Goal: Task Accomplishment & Management: Complete application form

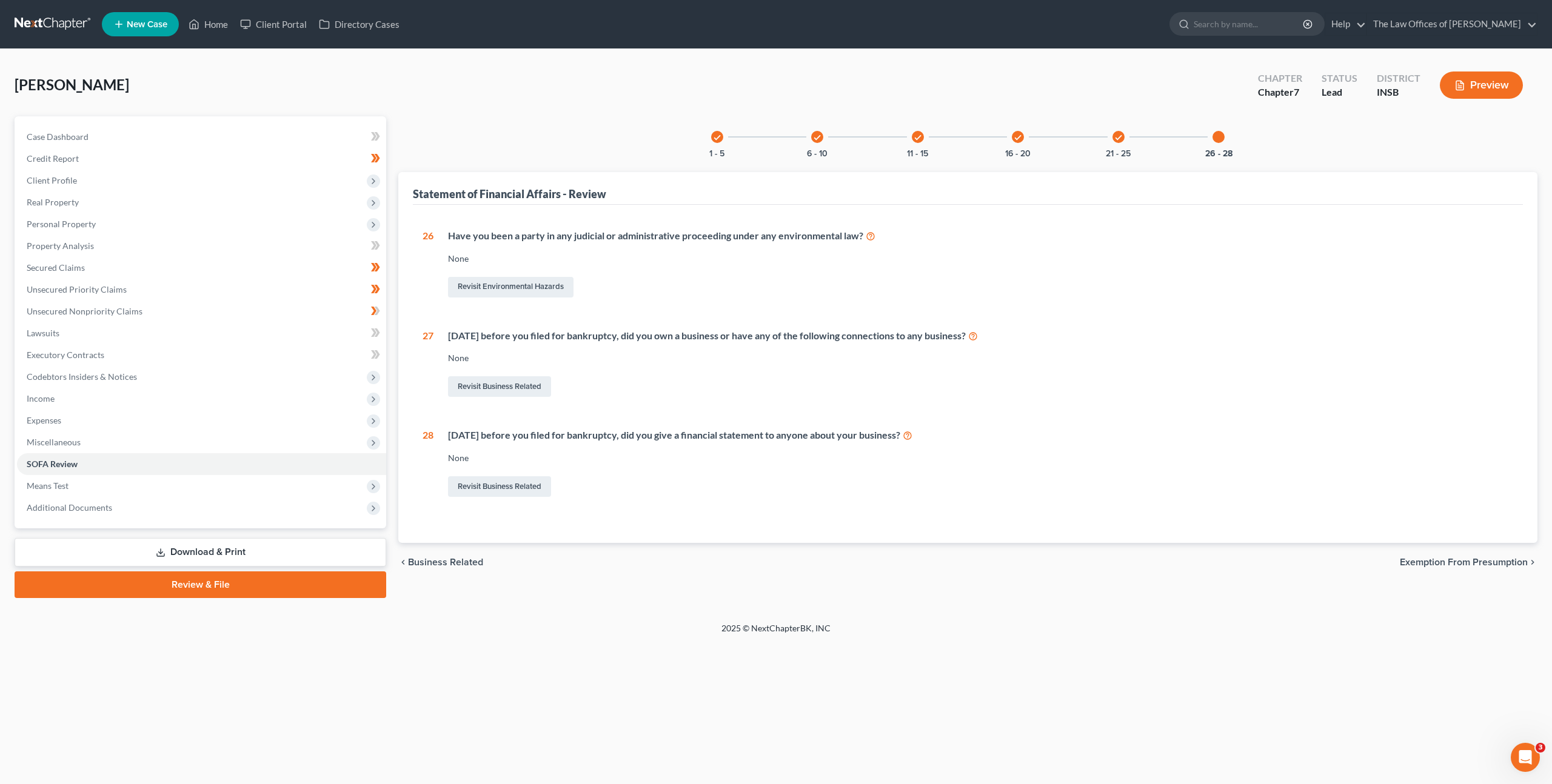
click at [33, 21] on link at bounding box center [53, 24] width 78 height 21
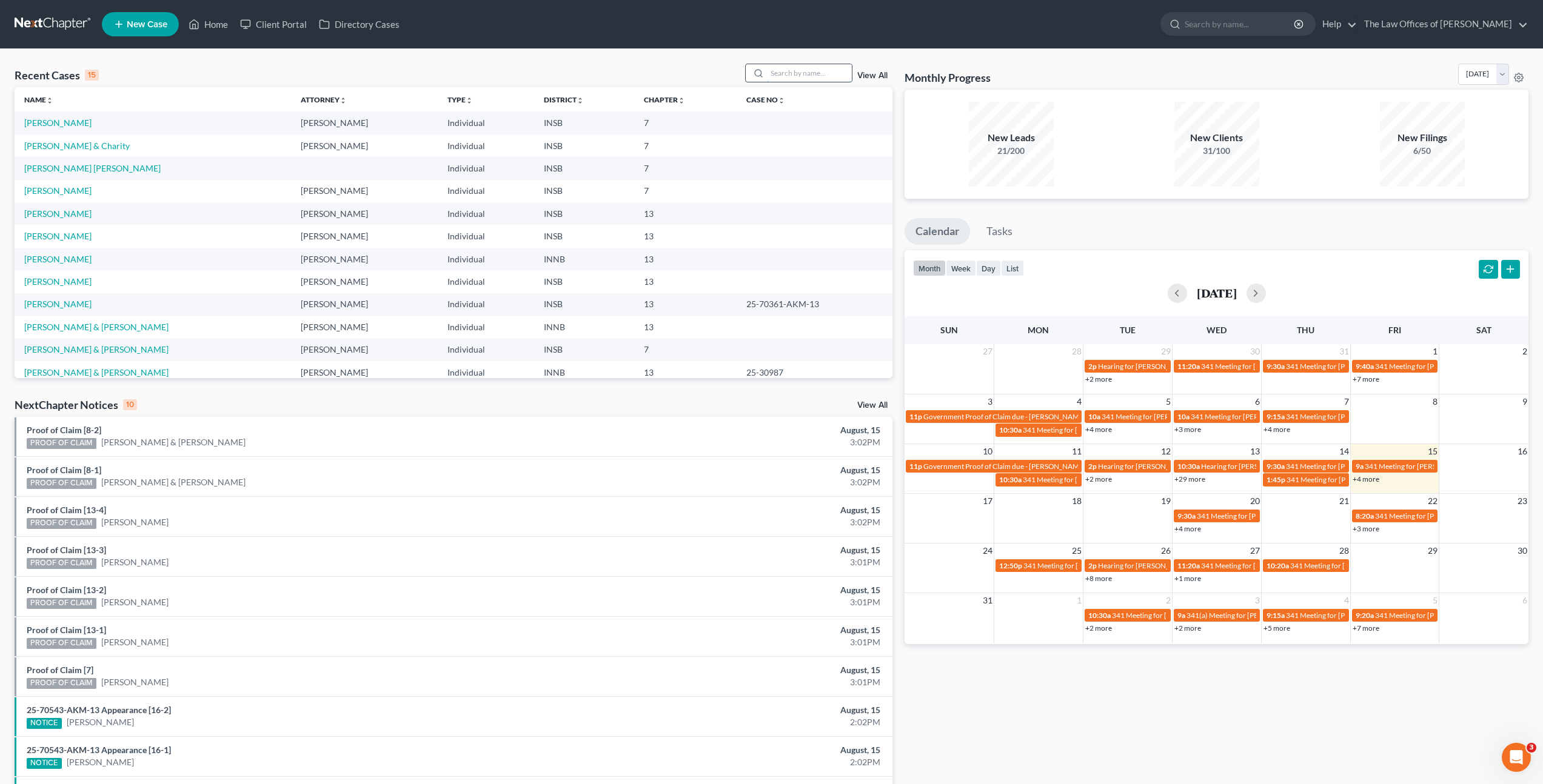
click at [790, 70] on input "search" at bounding box center [809, 73] width 85 height 18
type input "Patricia Snow"
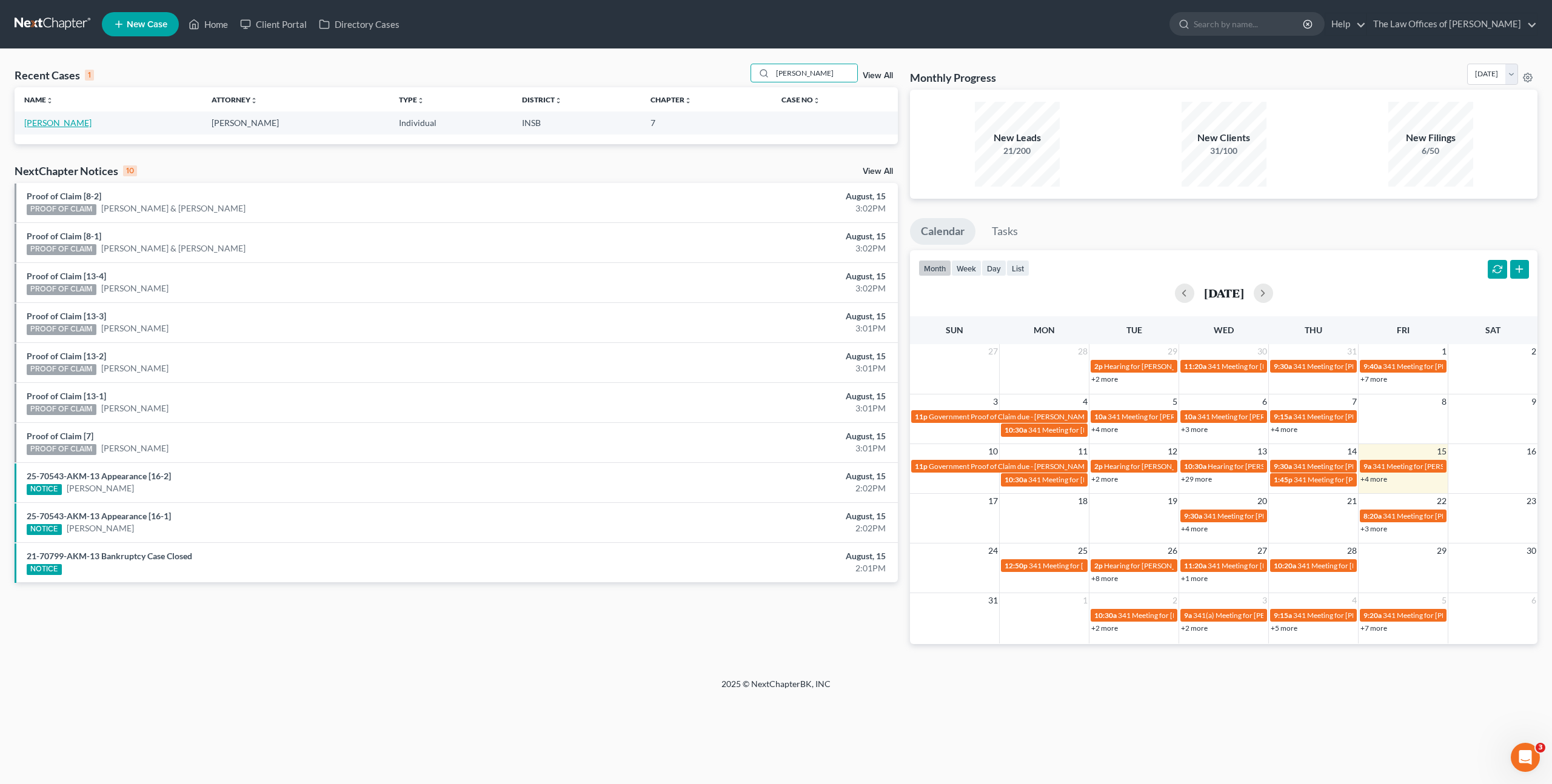
click at [58, 122] on link "Snow, Patricia" at bounding box center [57, 122] width 67 height 11
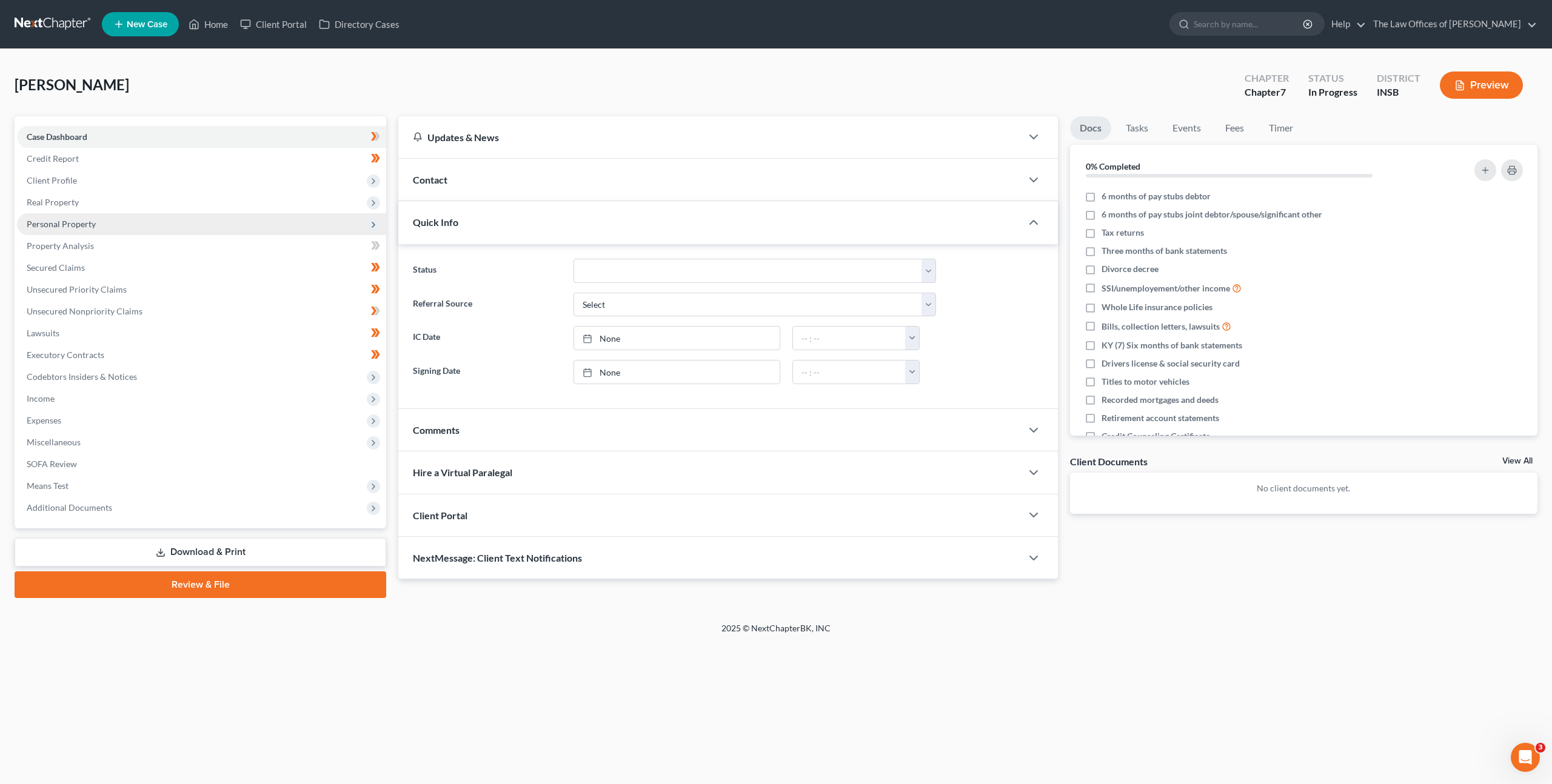
click at [220, 229] on span "Personal Property" at bounding box center [201, 224] width 369 height 21
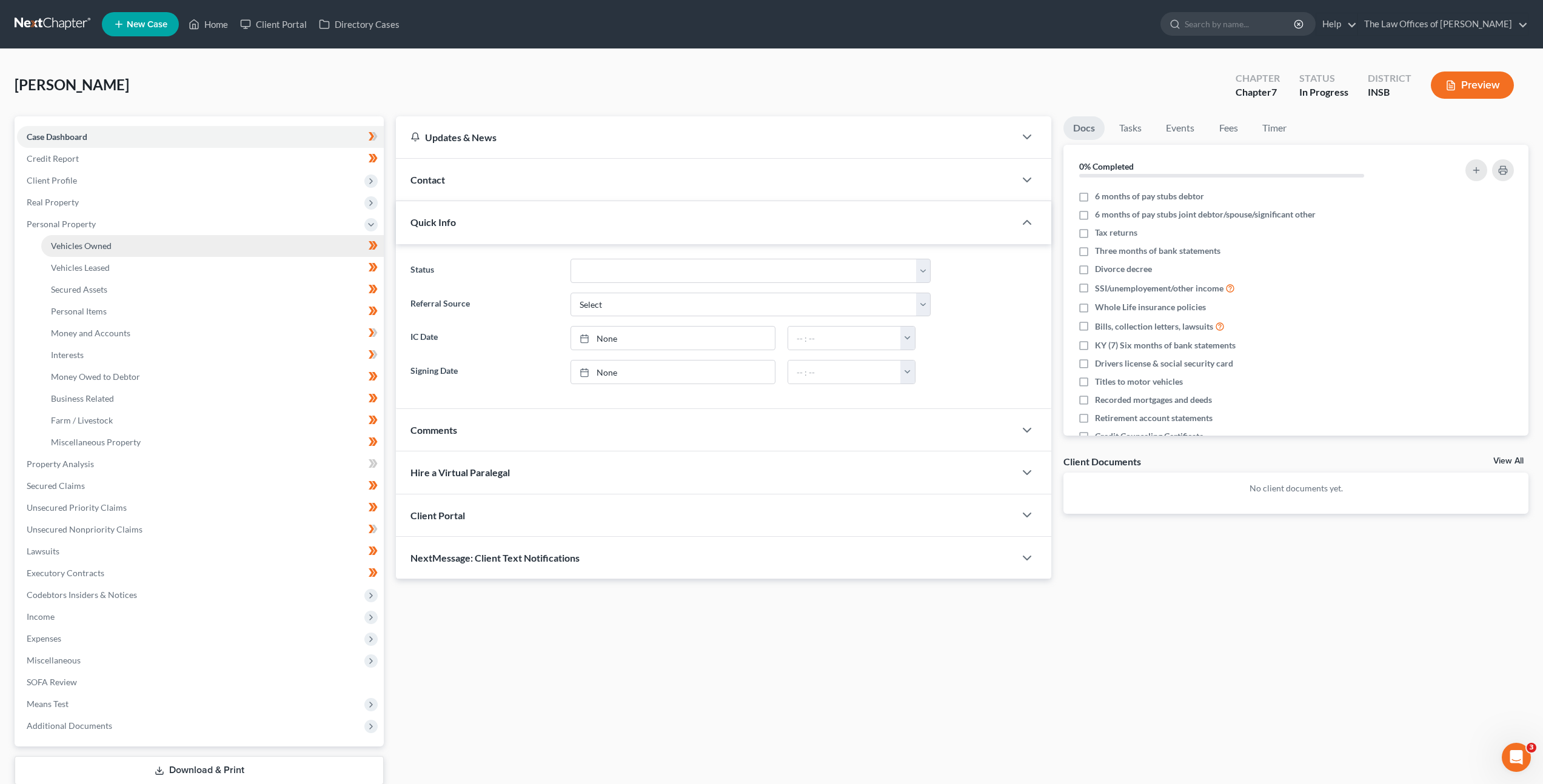
click at [274, 251] on link "Vehicles Owned" at bounding box center [212, 246] width 343 height 21
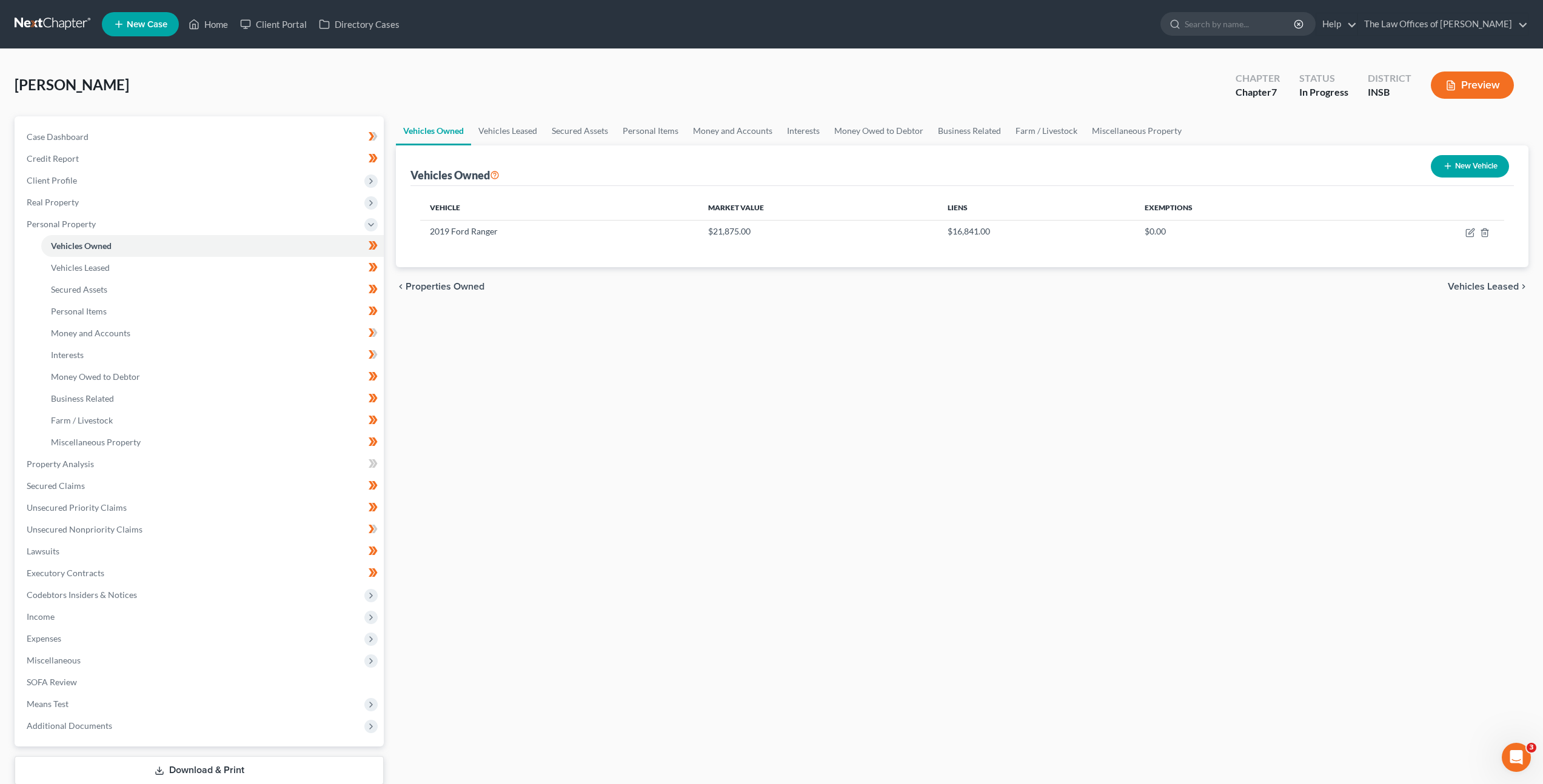
click at [936, 418] on div "Vehicles Owned Vehicles Leased Secured Assets Personal Items Money and Accounts…" at bounding box center [962, 466] width 1145 height 700
click at [535, 134] on link "Vehicles Leased" at bounding box center [508, 131] width 73 height 30
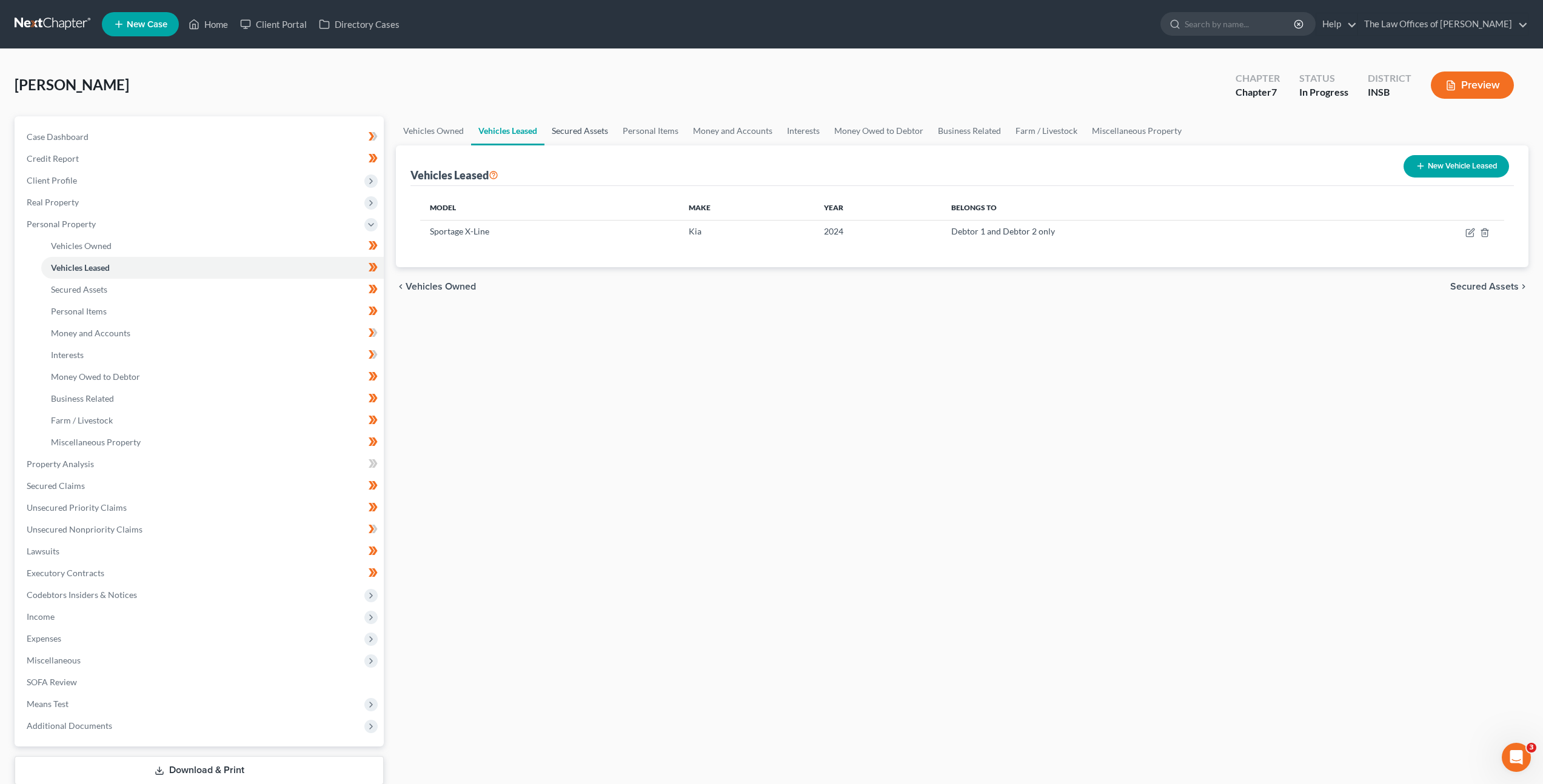
click at [559, 132] on link "Secured Assets" at bounding box center [580, 131] width 71 height 30
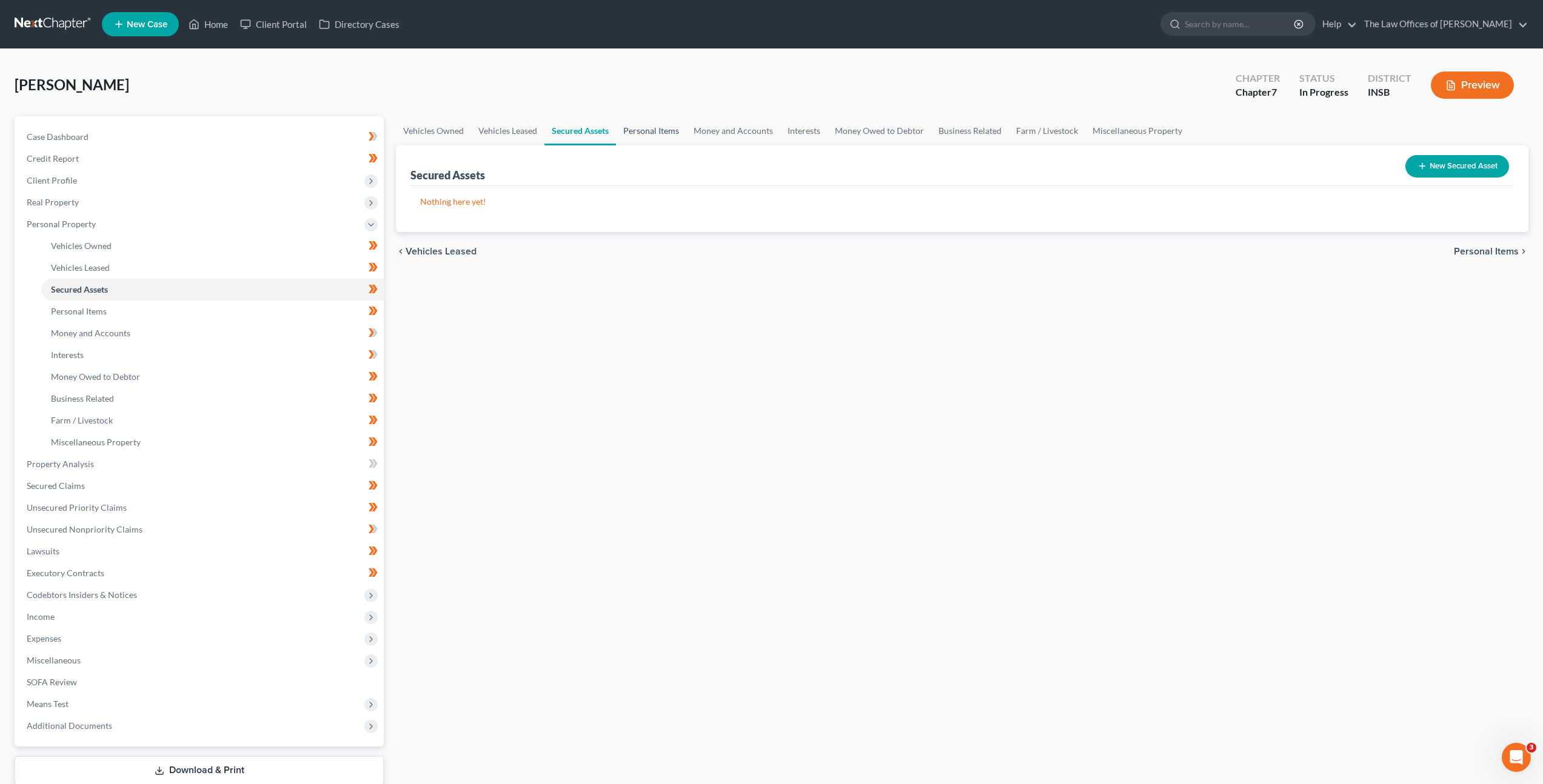
click at [634, 137] on link "Personal Items" at bounding box center [651, 131] width 71 height 30
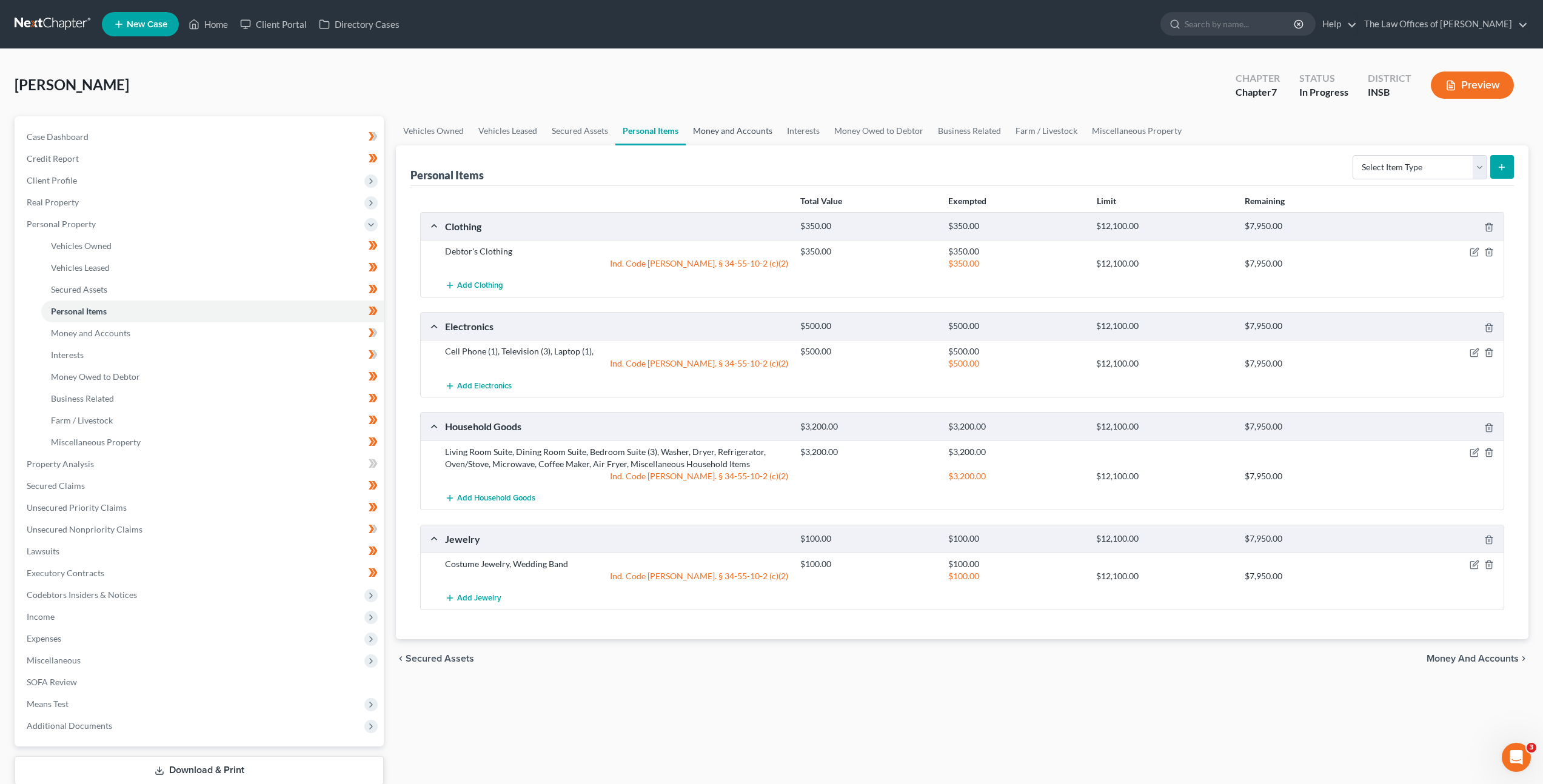
click at [718, 140] on link "Money and Accounts" at bounding box center [733, 131] width 94 height 30
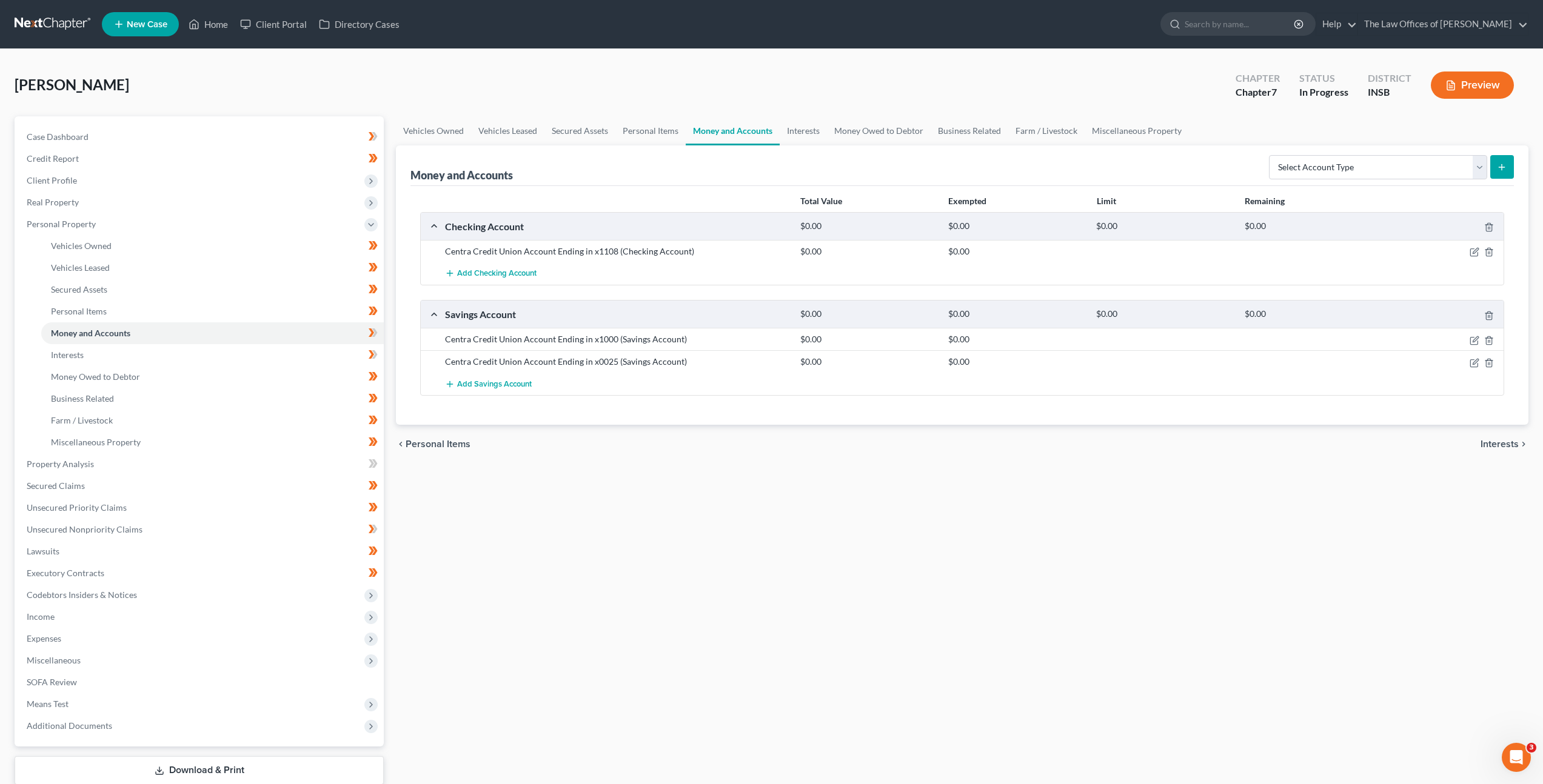
click at [844, 545] on div "Vehicles Owned Vehicles Leased Secured Assets Personal Items Money and Accounts…" at bounding box center [962, 466] width 1145 height 700
click at [214, 358] on link "Interests" at bounding box center [212, 355] width 343 height 21
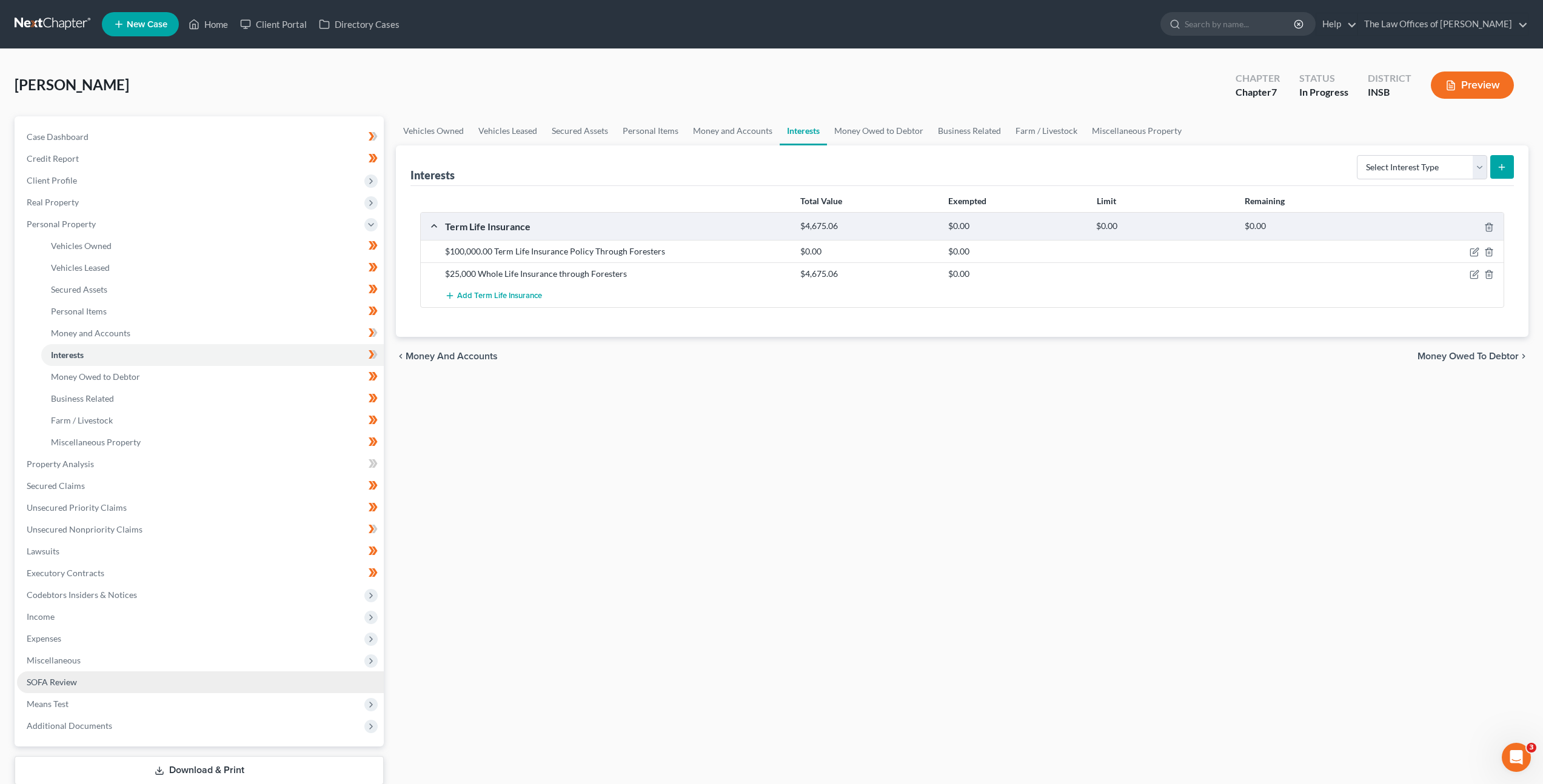
click at [149, 678] on link "SOFA Review" at bounding box center [200, 682] width 367 height 21
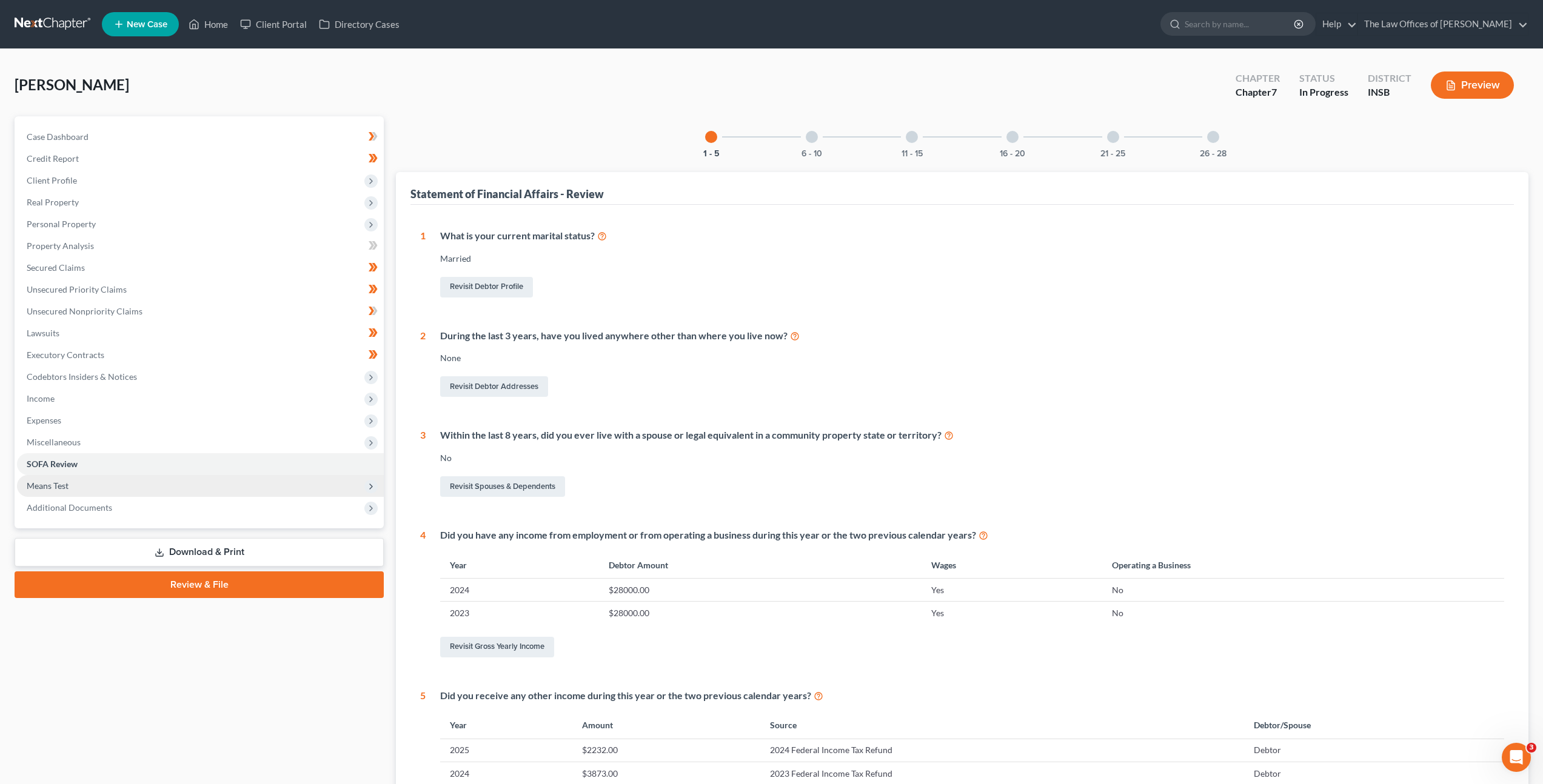
click at [140, 495] on span "Means Test" at bounding box center [200, 485] width 367 height 21
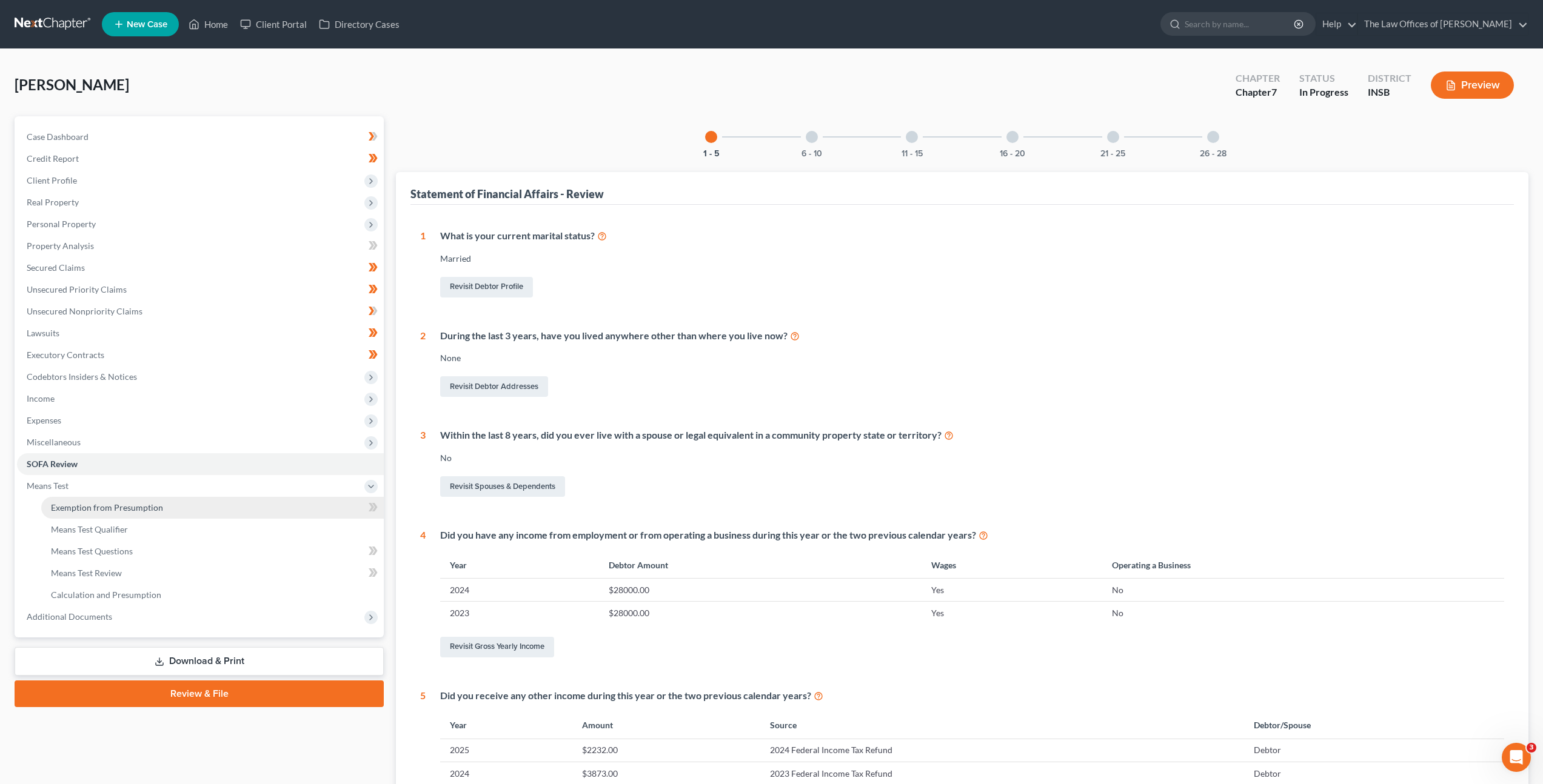
click at [138, 507] on span "Exemption from Presumption" at bounding box center [106, 508] width 112 height 11
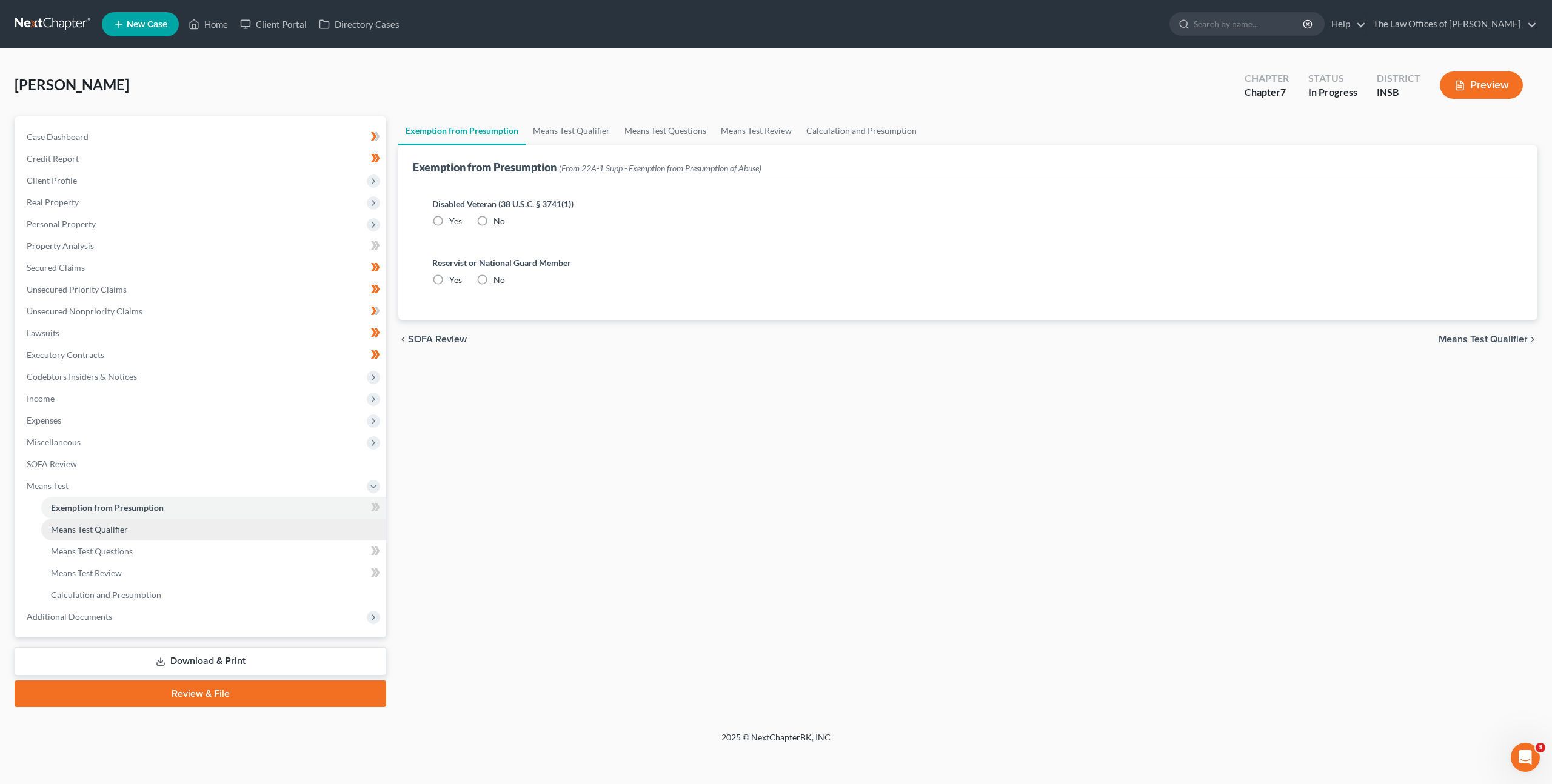
click at [134, 520] on link "Means Test Qualifier" at bounding box center [214, 529] width 345 height 21
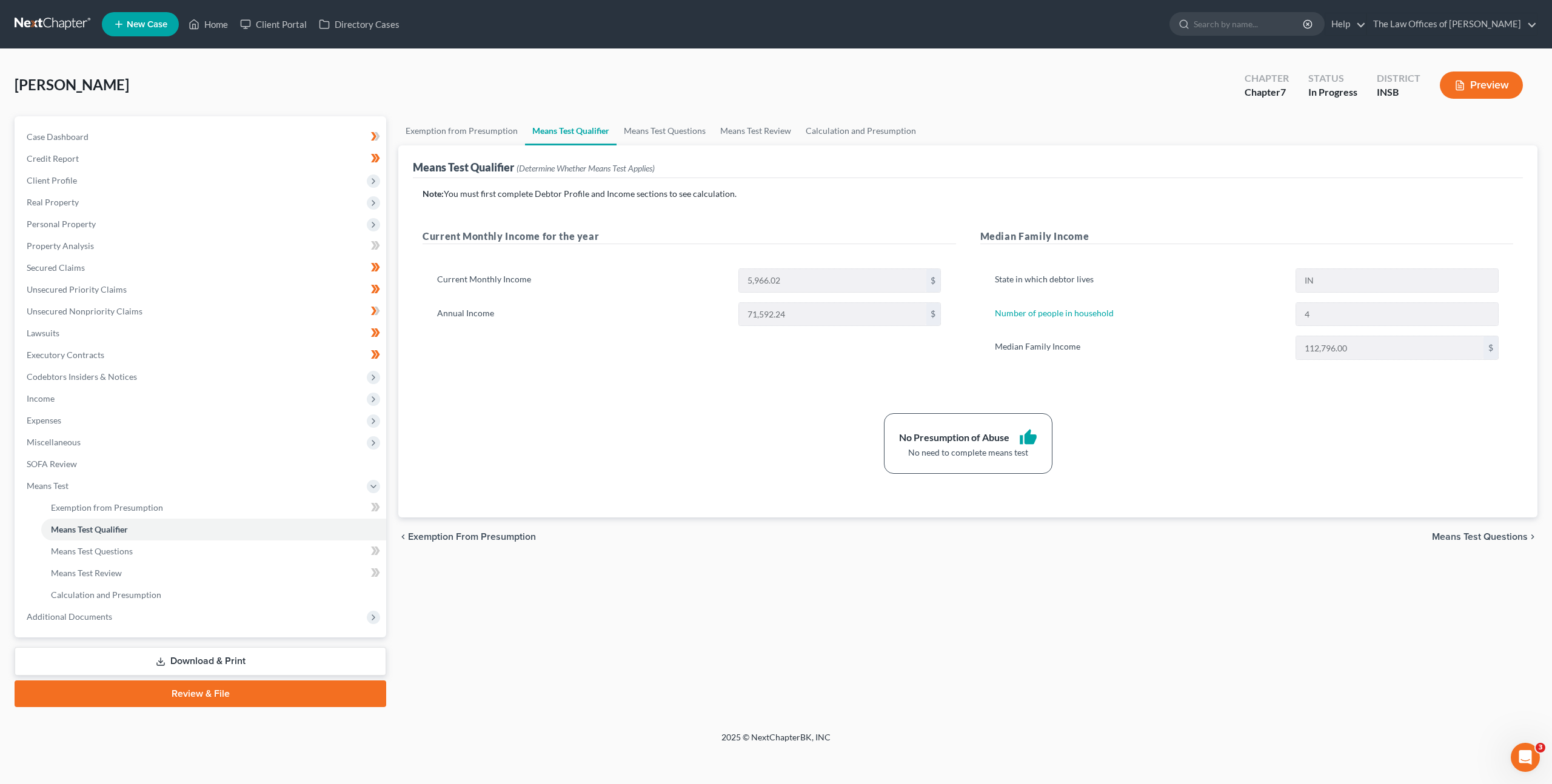
click at [676, 530] on div "chevron_left Exemption from Presumption Means Test Questions chevron_right" at bounding box center [968, 536] width 1140 height 38
click at [761, 393] on div "Note: You must first complete Debtor Profile and Income sections to see calcula…" at bounding box center [967, 331] width 1090 height 286
click at [605, 430] on div "No Presumption of Abuse thumb_up No need to complete means test" at bounding box center [968, 443] width 1103 height 61
click at [597, 418] on div "No Presumption of Abuse thumb_up No need to complete means test" at bounding box center [968, 443] width 1103 height 61
click at [37, 18] on link at bounding box center [53, 24] width 78 height 21
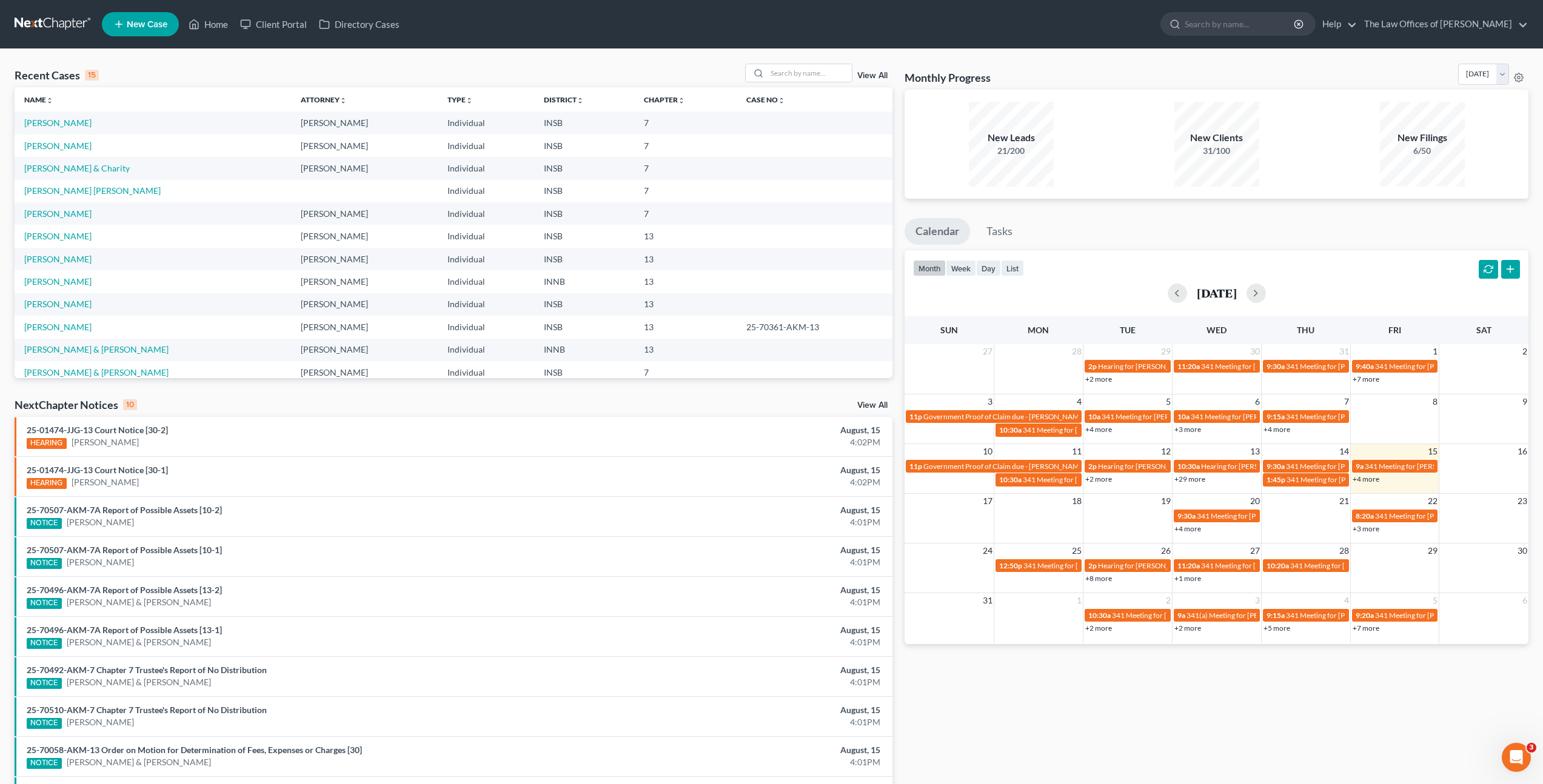
click at [24, 64] on div "Recent Cases 15 View All" at bounding box center [453, 75] width 877 height 23
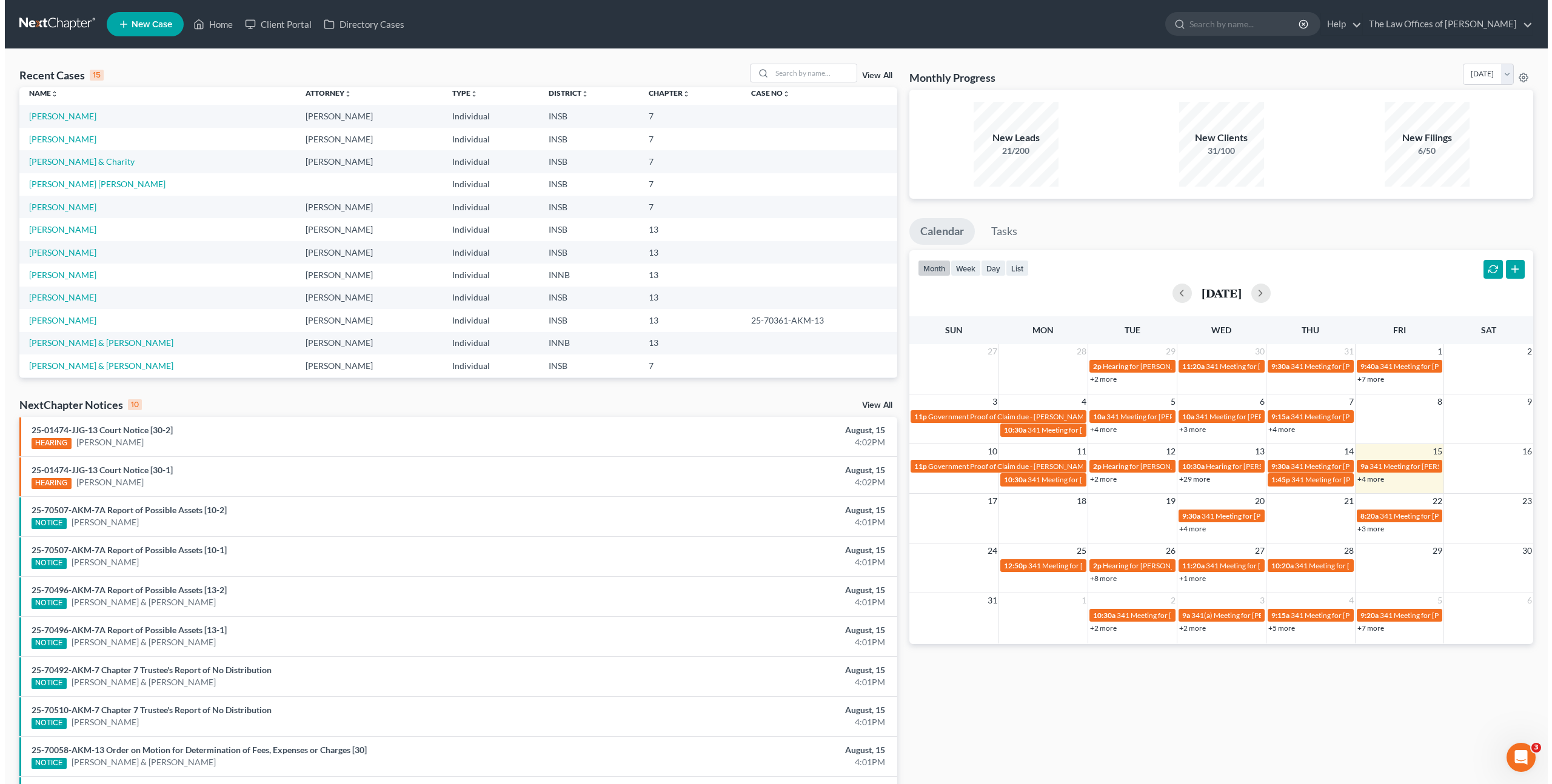
scroll to position [7, 0]
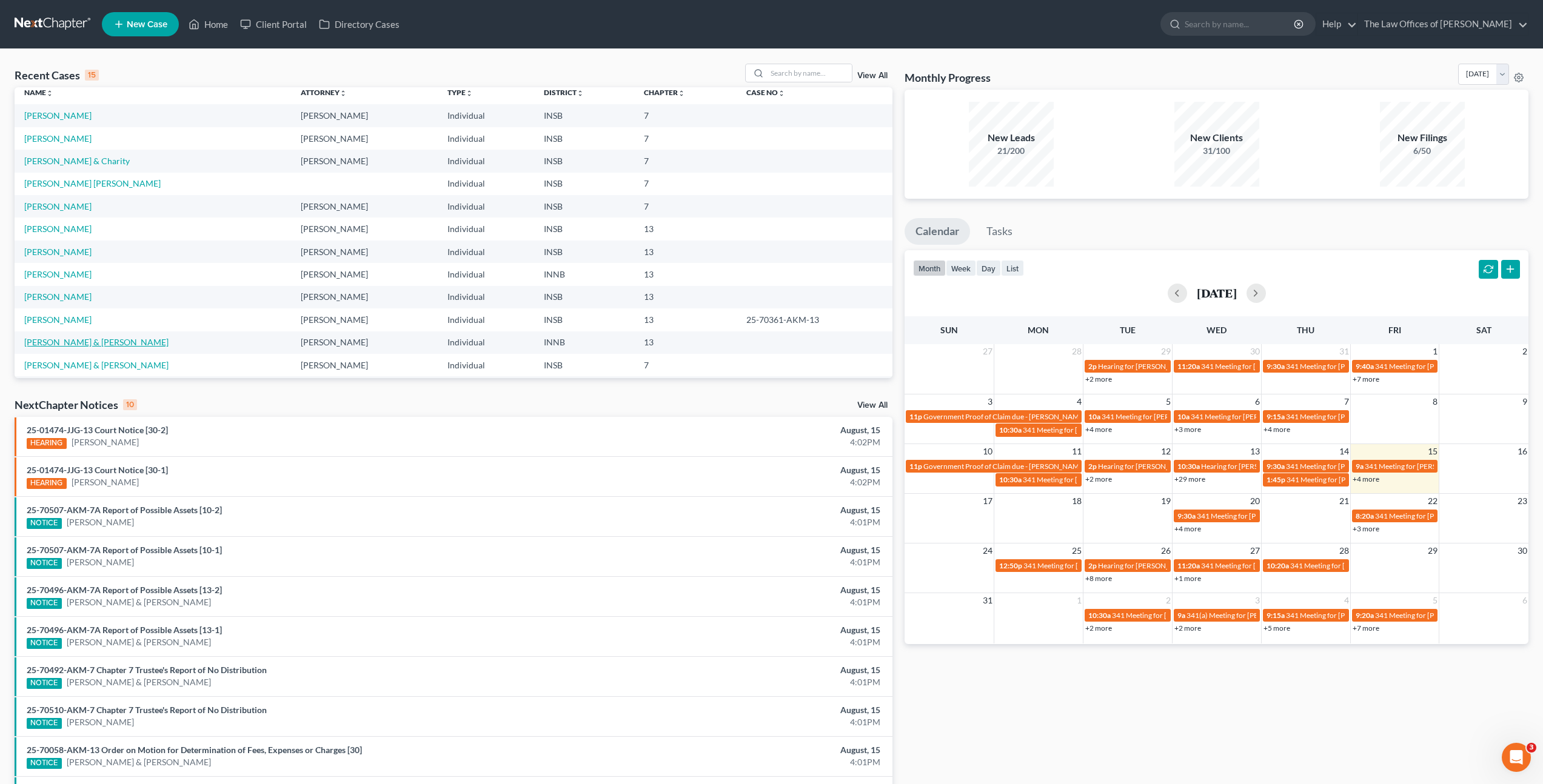
click at [89, 345] on link "Badillo, Lorenzo & Ana" at bounding box center [96, 342] width 144 height 11
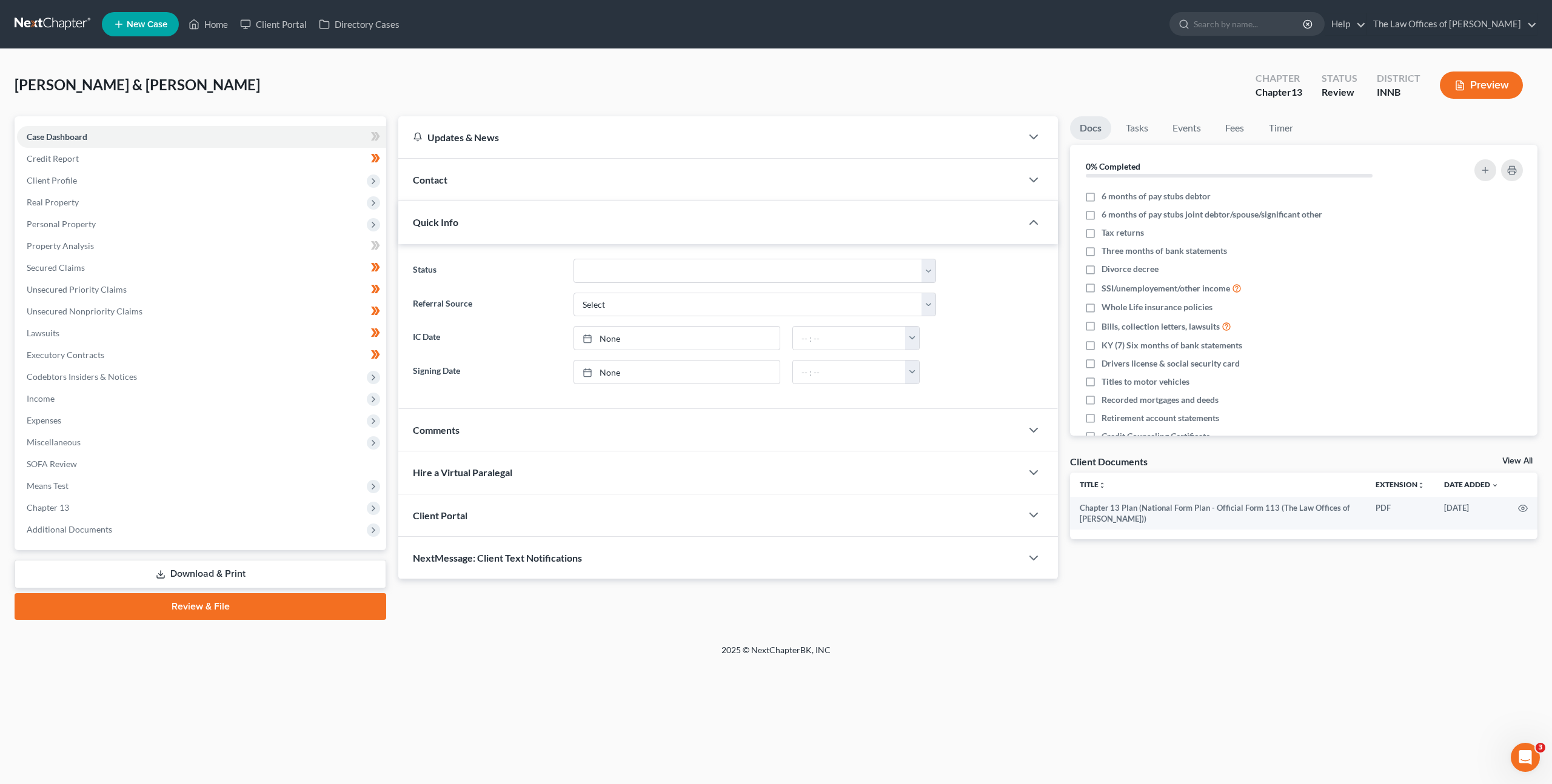
click at [518, 72] on div "Badillo, Lorenzo & Ana Upgraded Chapter Chapter 13 Status Review District INNB …" at bounding box center [776, 89] width 1523 height 53
click at [572, 88] on div "Badillo, Lorenzo & Ana Upgraded Chapter Chapter 13 Status Review District INNB …" at bounding box center [776, 89] width 1523 height 53
click at [396, 91] on div "Badillo, Lorenzo & Ana Upgraded Chapter Chapter 13 Status Review District INNB …" at bounding box center [776, 89] width 1523 height 53
click at [463, 65] on div "Badillo, Lorenzo & Ana Upgraded Chapter Chapter 13 Status Review District INNB …" at bounding box center [776, 89] width 1523 height 53
click at [535, 624] on div "Petition Navigation Case Dashboard Payments Invoices Payments Payments Credit R…" at bounding box center [776, 373] width 1523 height 513
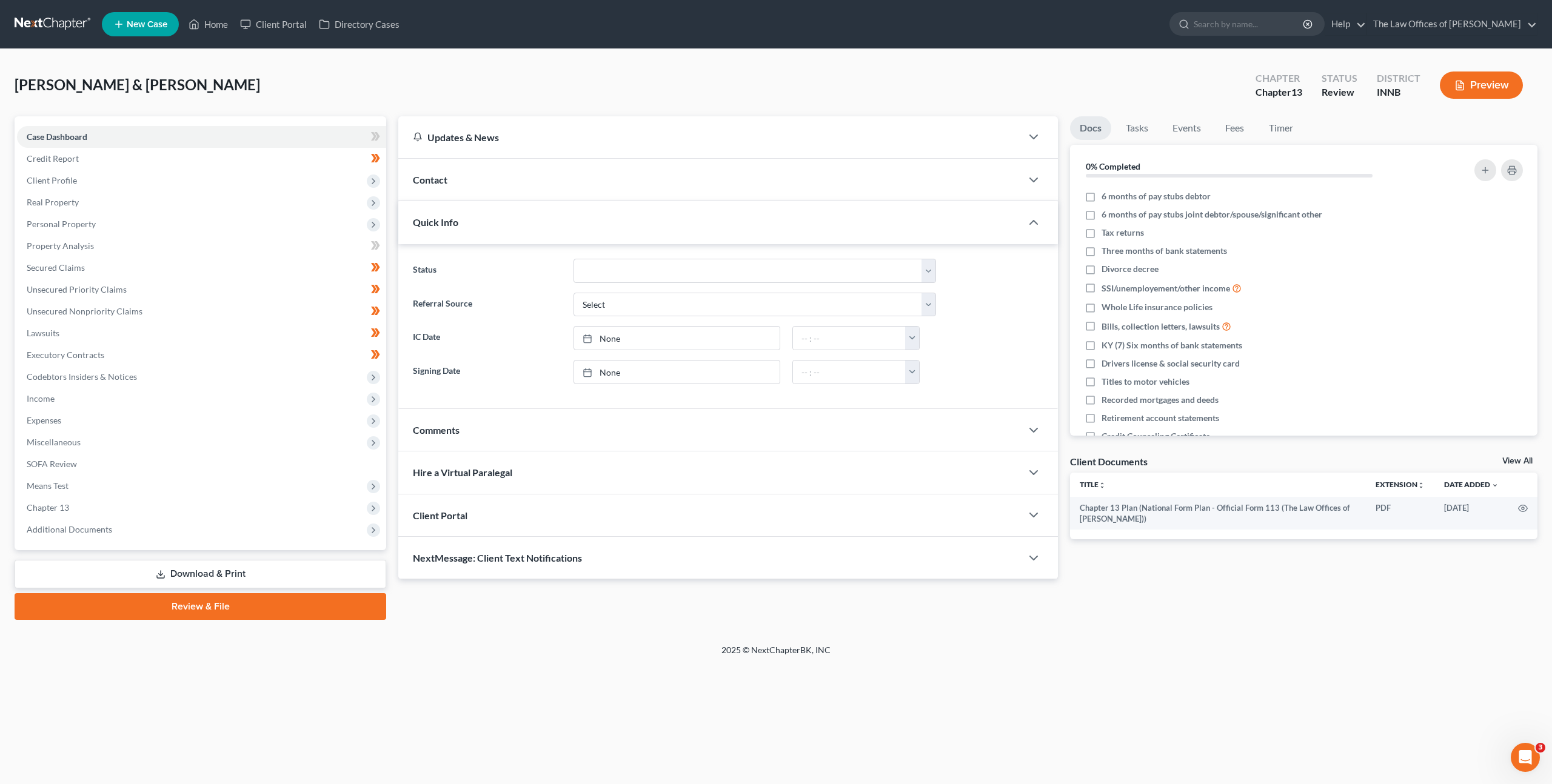
click at [627, 71] on div "Badillo, Lorenzo & Ana Upgraded Chapter Chapter 13 Status Review District INNB …" at bounding box center [776, 89] width 1523 height 53
click at [313, 98] on div "Badillo, Lorenzo & Ana Upgraded Chapter Chapter 13 Status Review District INNB …" at bounding box center [776, 89] width 1523 height 53
click at [505, 676] on div "Home New Case Client Portal Directory Cases The Law Offices of Dax J. Miller za…" at bounding box center [776, 392] width 1552 height 784
click at [211, 460] on link "SOFA Review" at bounding box center [201, 464] width 369 height 21
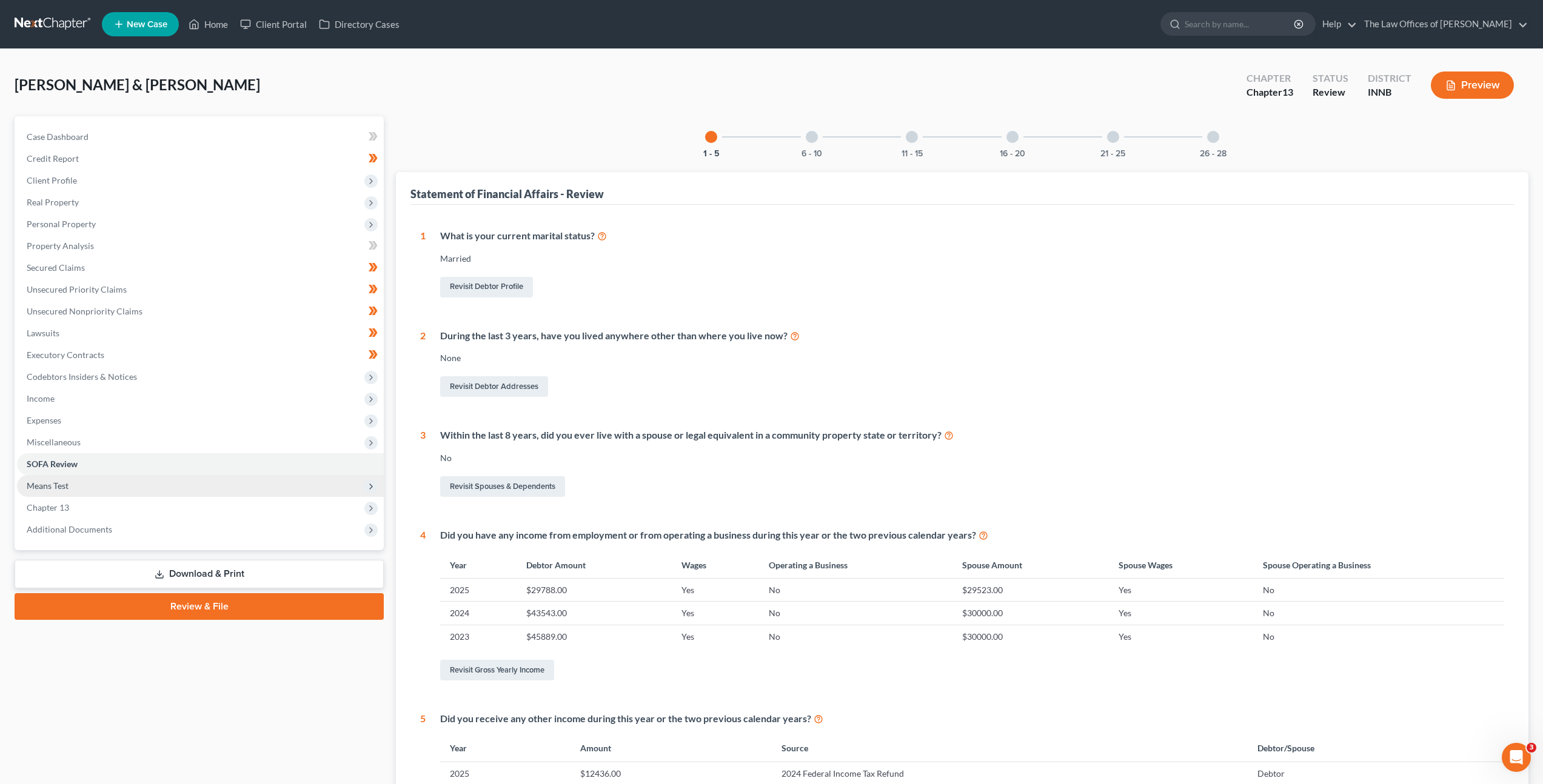
click at [202, 480] on span "Means Test" at bounding box center [200, 485] width 367 height 21
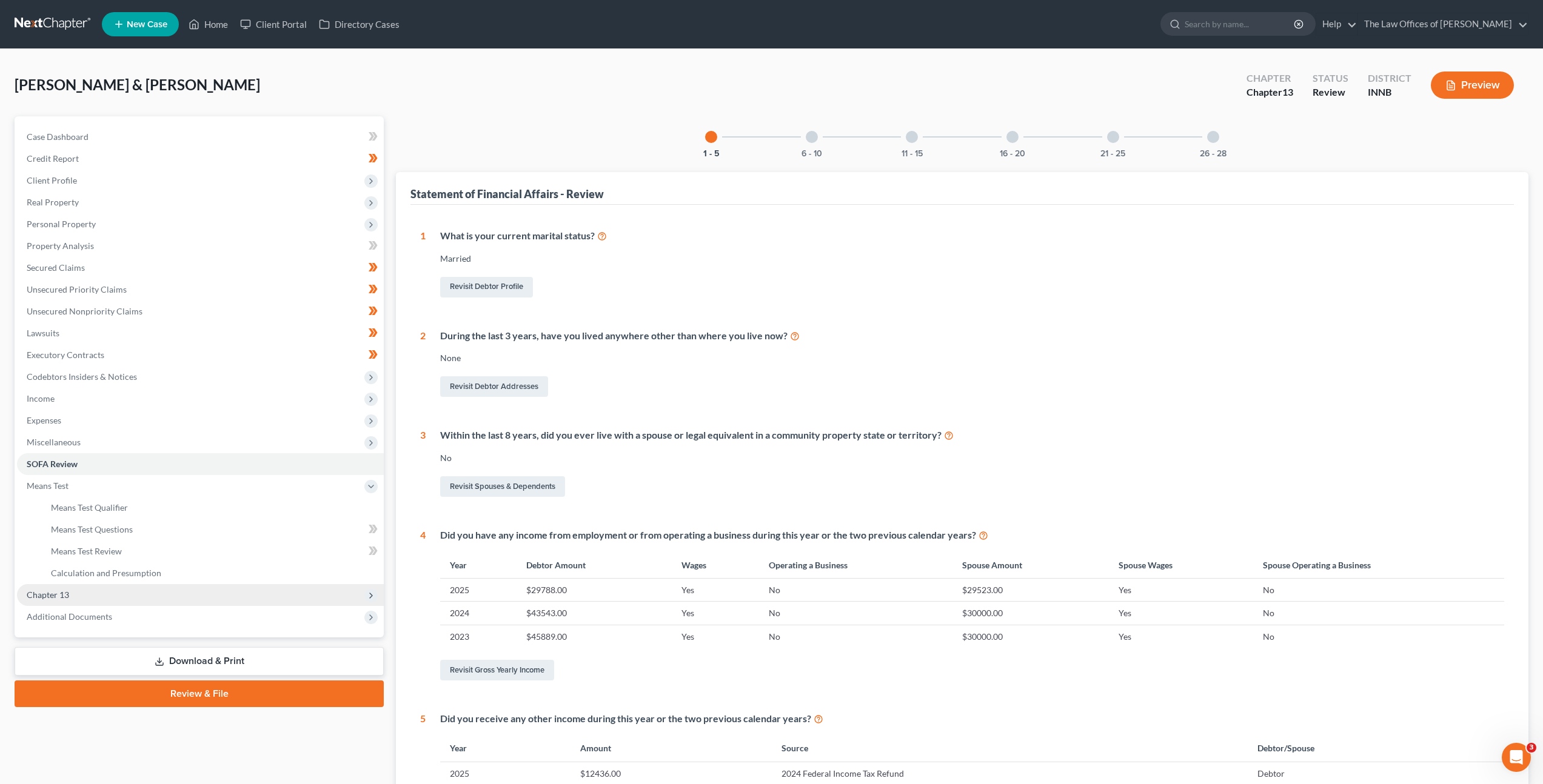
click at [150, 584] on span "Chapter 13" at bounding box center [200, 594] width 367 height 21
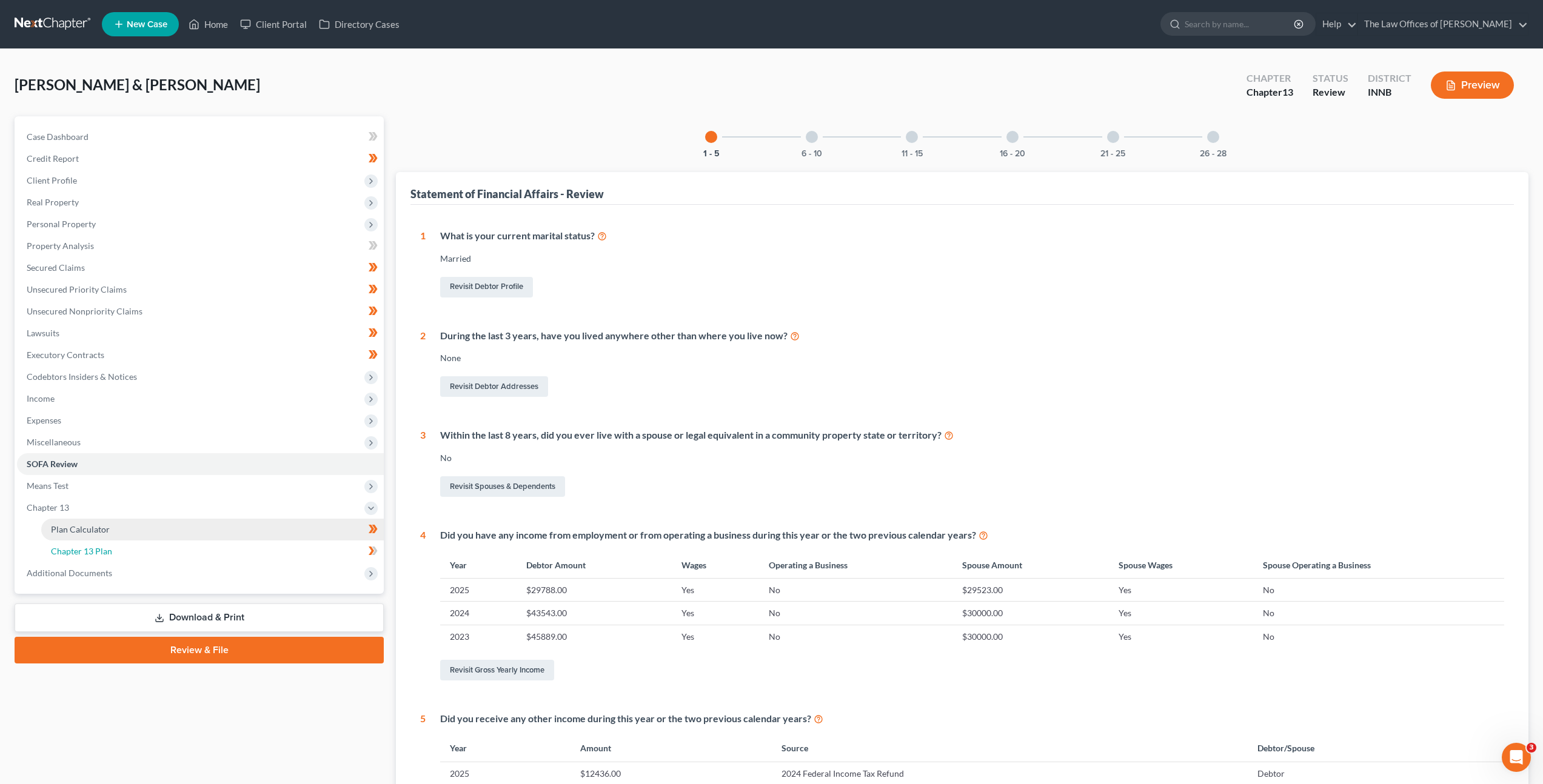
drag, startPoint x: 178, startPoint y: 551, endPoint x: 207, endPoint y: 533, distance: 34.1
click at [178, 550] on link "Chapter 13 Plan" at bounding box center [212, 552] width 343 height 21
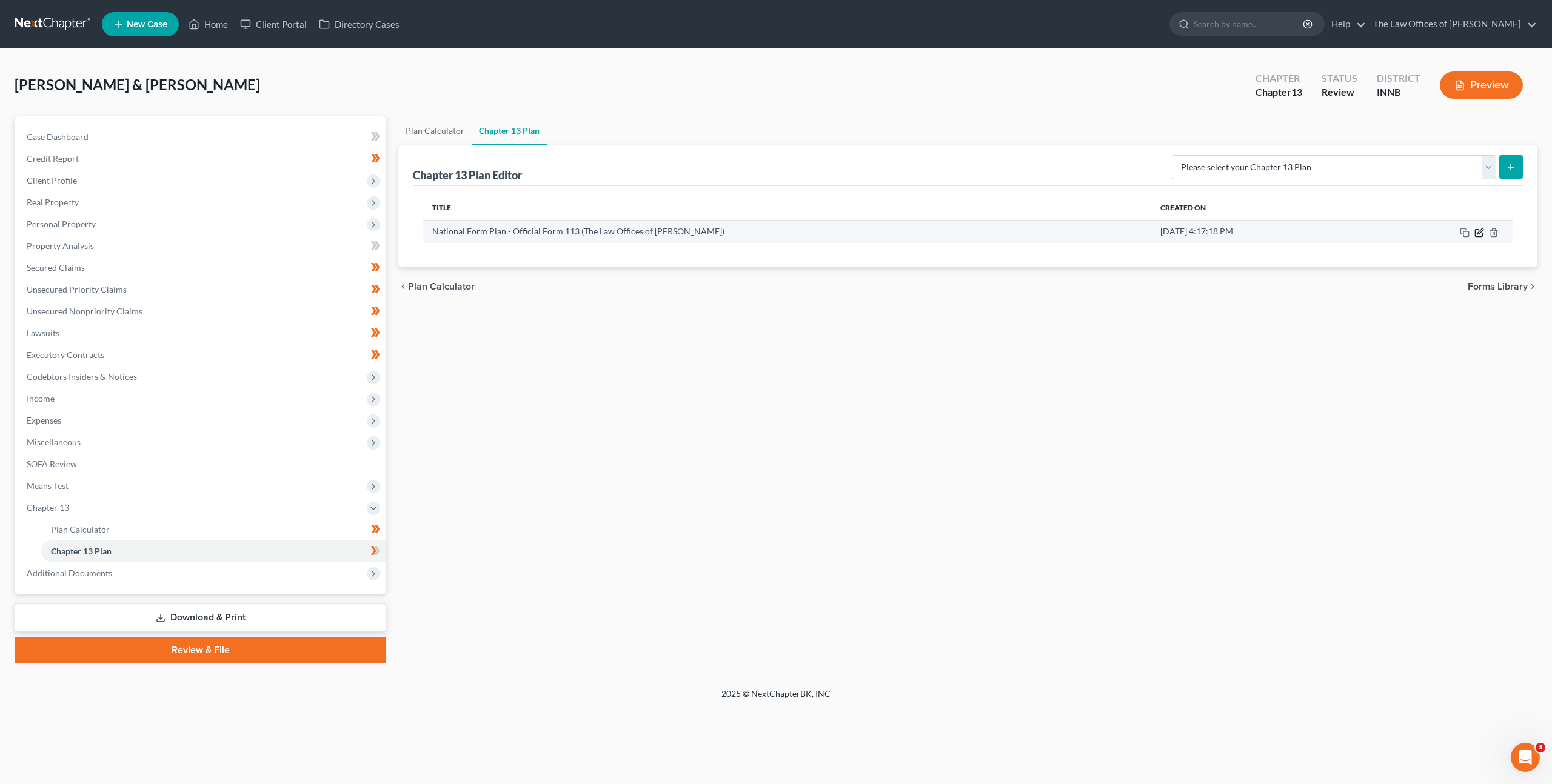
click at [1480, 232] on icon "button" at bounding box center [1479, 232] width 10 height 10
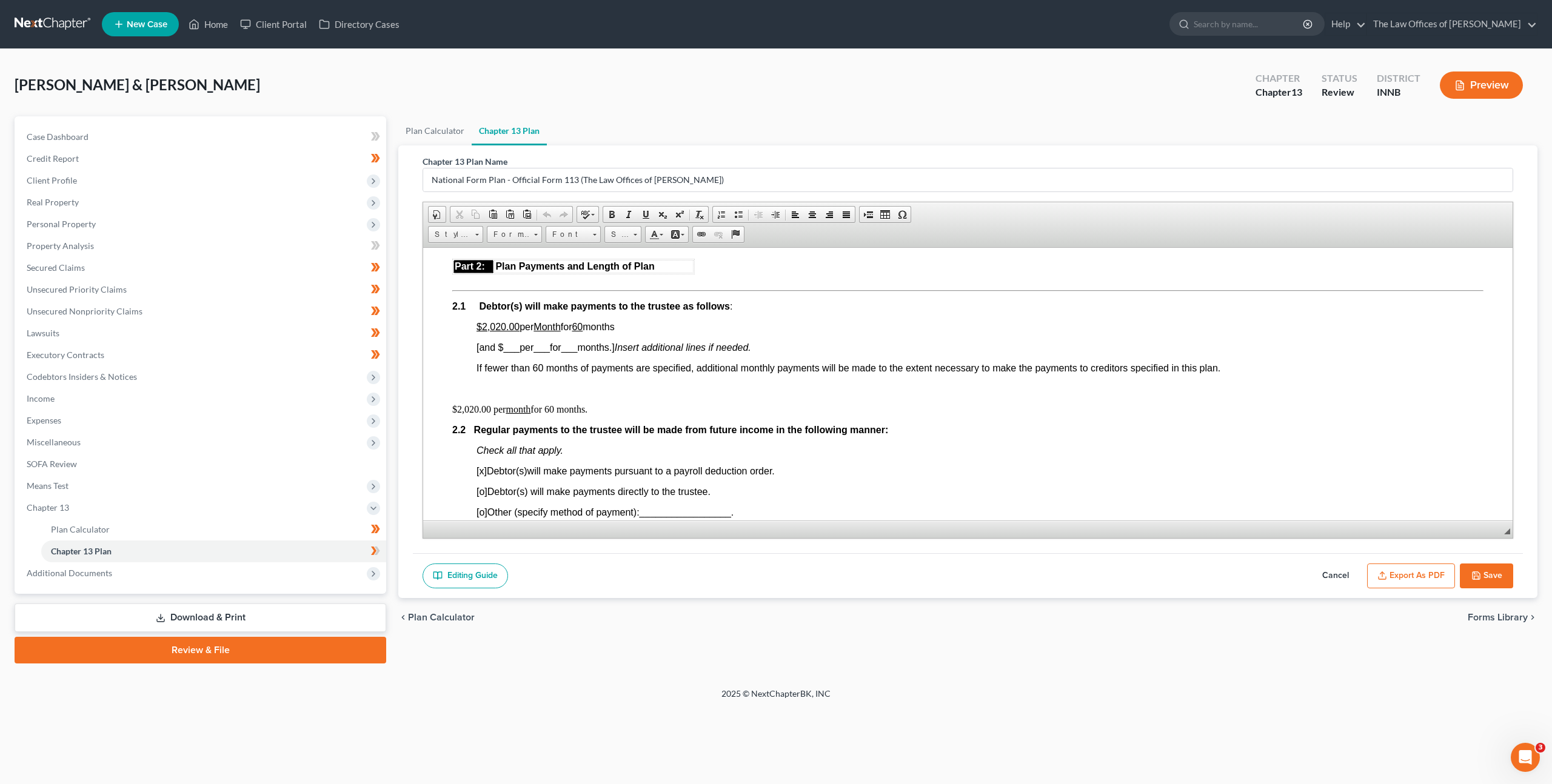
scroll to position [642, 0]
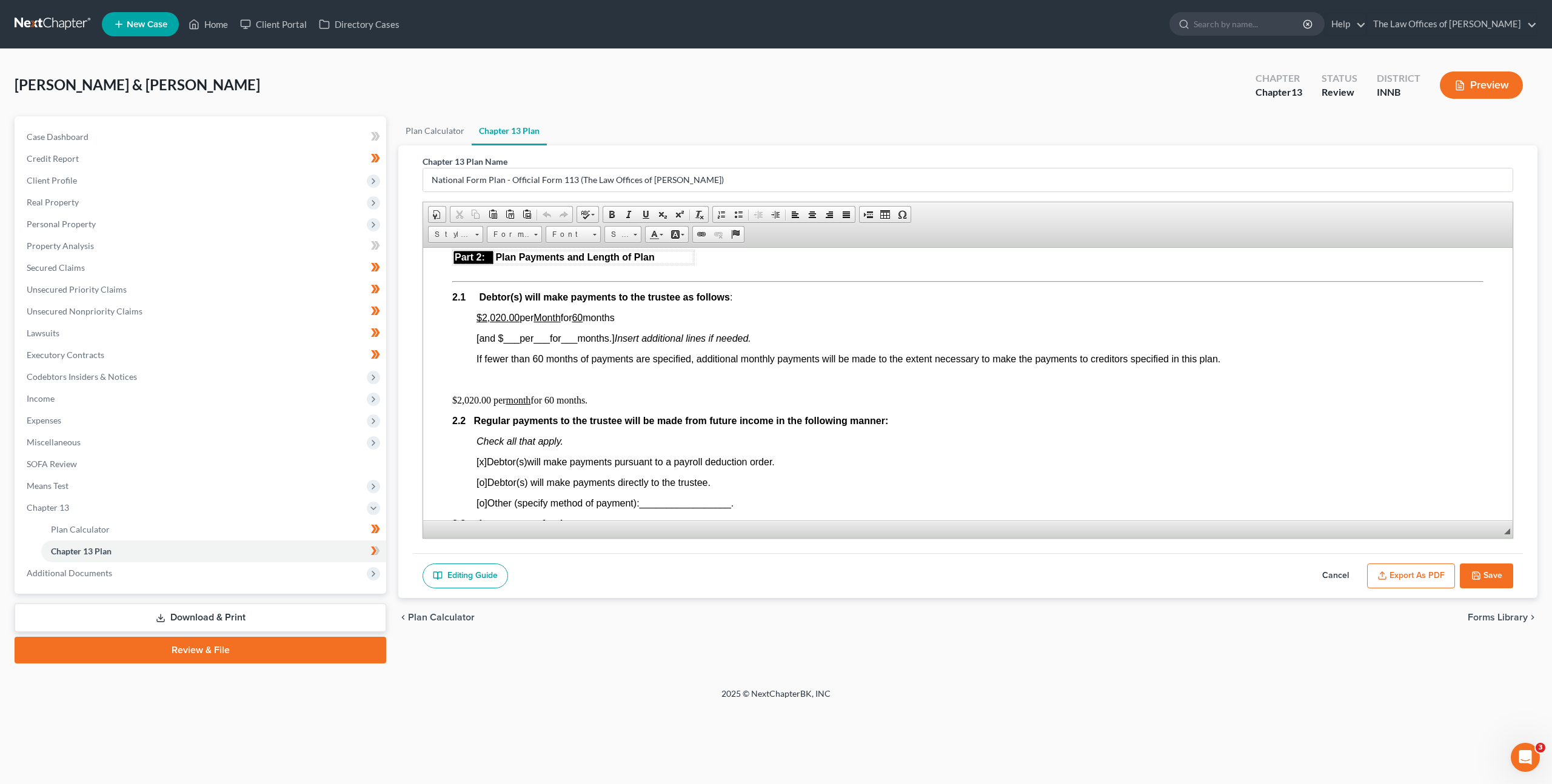
click at [57, 28] on link at bounding box center [53, 24] width 78 height 21
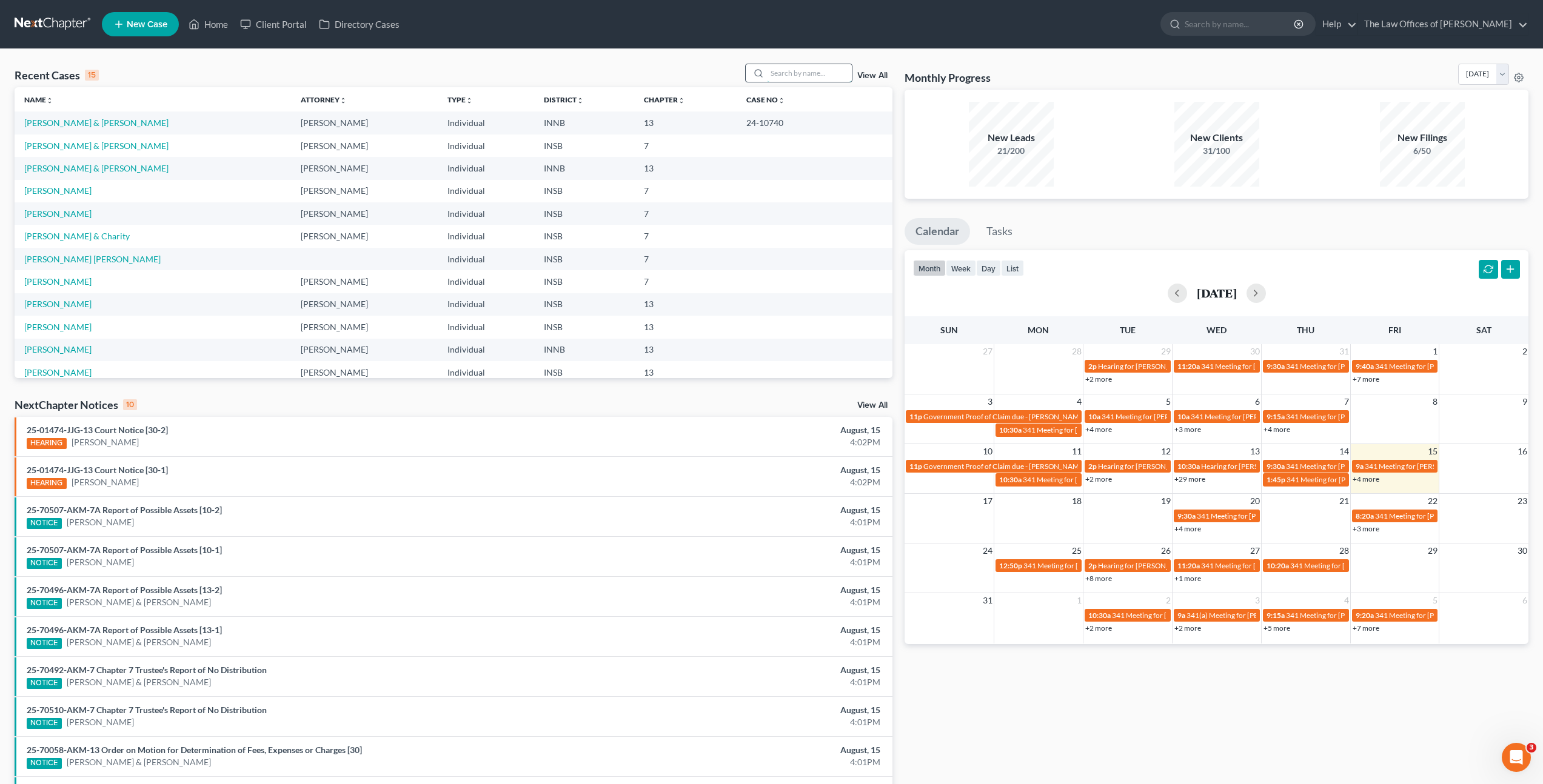
click at [800, 71] on input "search" at bounding box center [809, 73] width 85 height 18
type input "reasor"
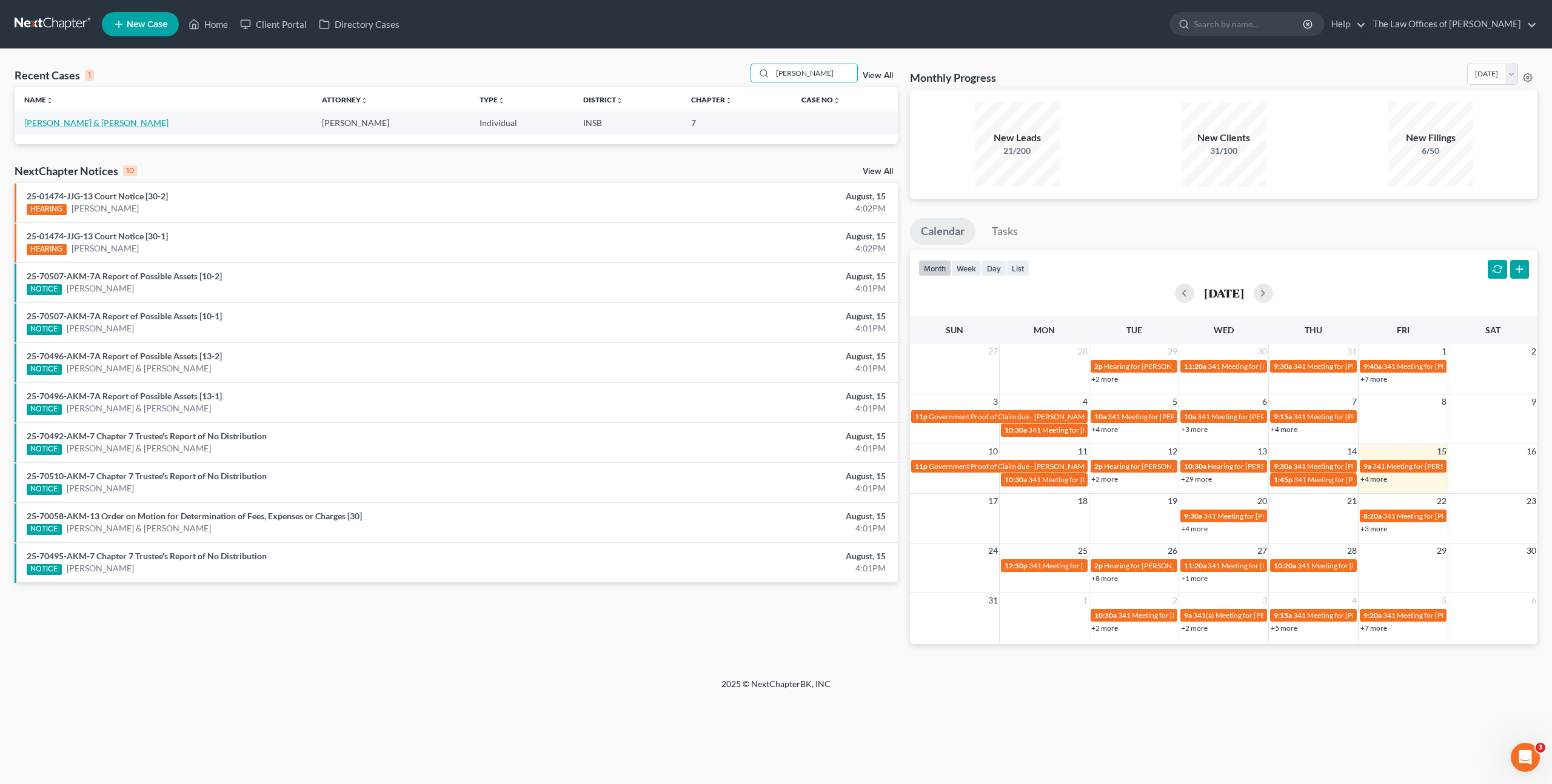
click at [81, 121] on link "[PERSON_NAME] & [PERSON_NAME]" at bounding box center [96, 122] width 144 height 11
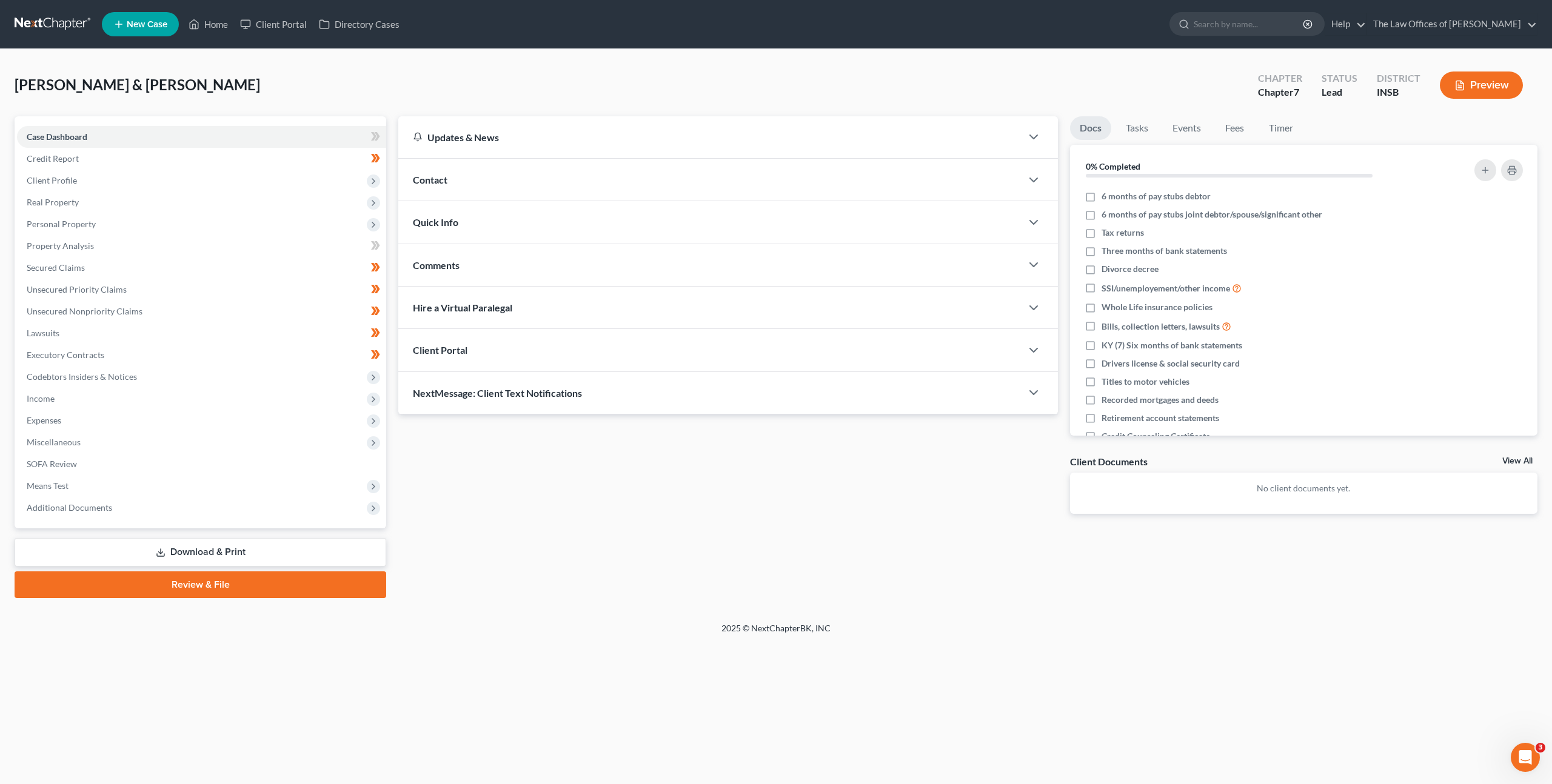
click at [949, 594] on div "Updates & News × Indiana Southern District Notes Take a look at NextChapter's D…" at bounding box center [968, 357] width 1151 height 482
click at [166, 404] on span "Income" at bounding box center [201, 399] width 369 height 21
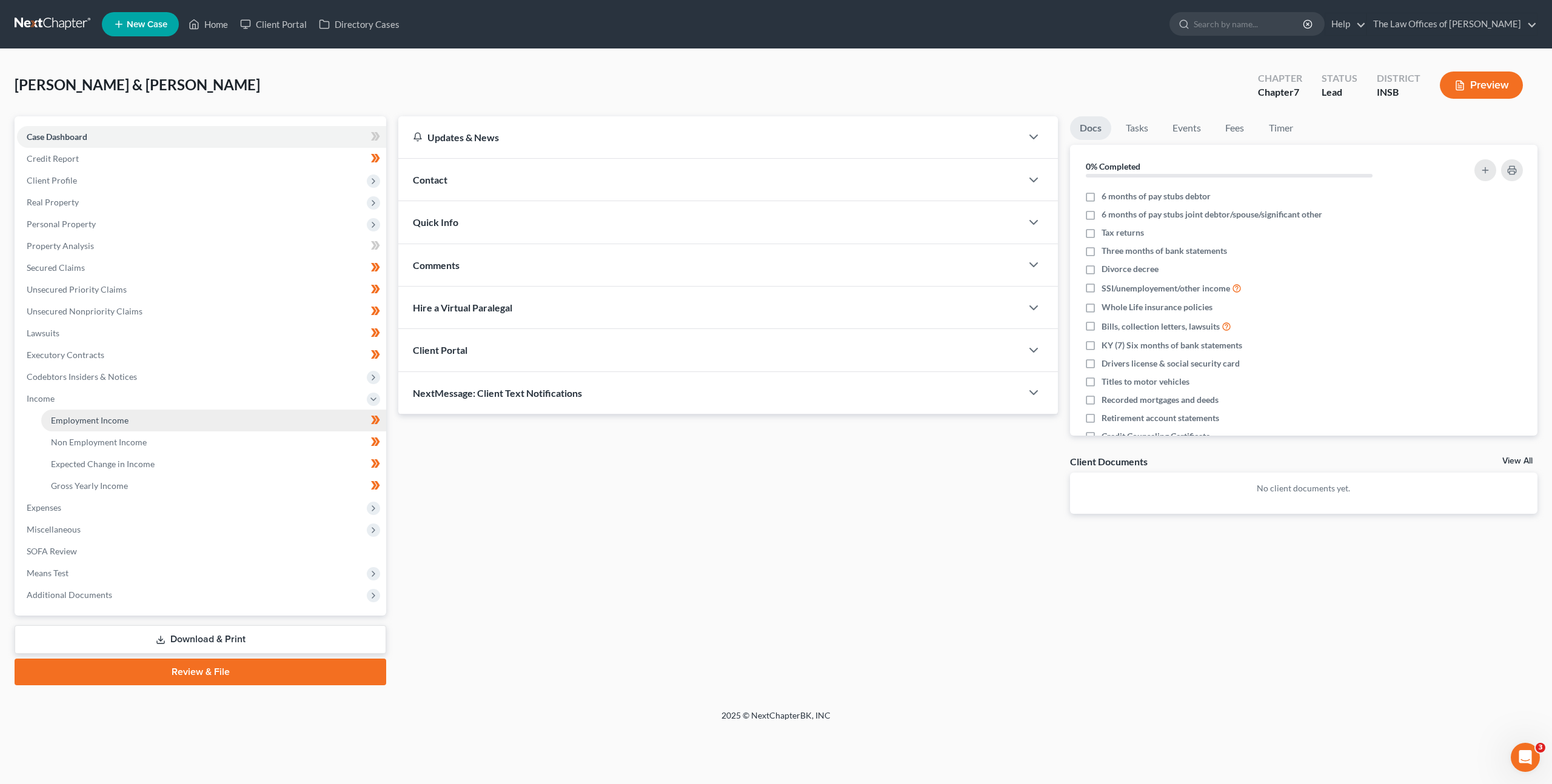
click at [165, 413] on link "Employment Income" at bounding box center [214, 420] width 345 height 21
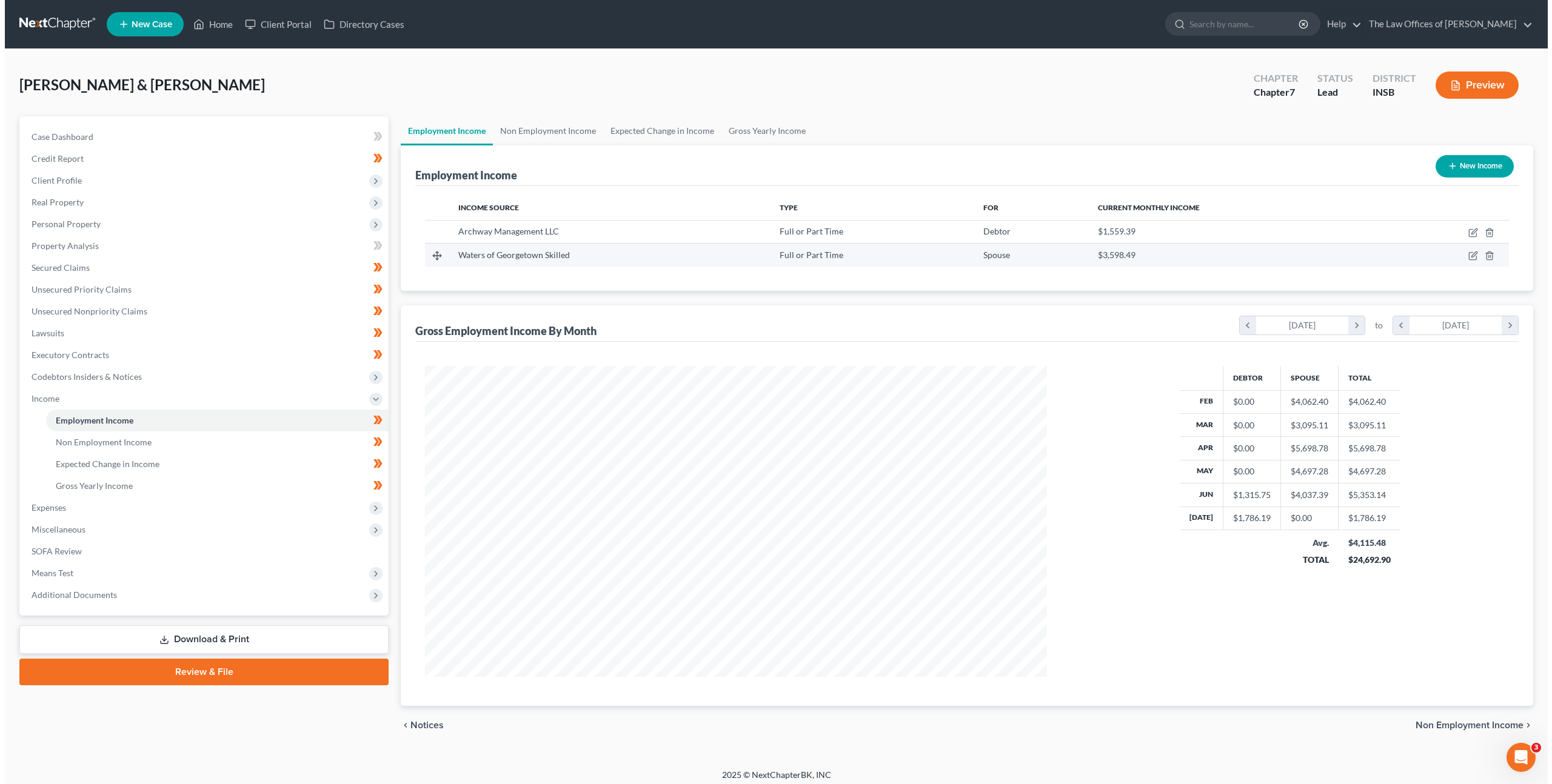
scroll to position [311, 647]
click at [1464, 251] on icon "button" at bounding box center [1468, 256] width 10 height 10
select select "0"
select select "15"
select select "2"
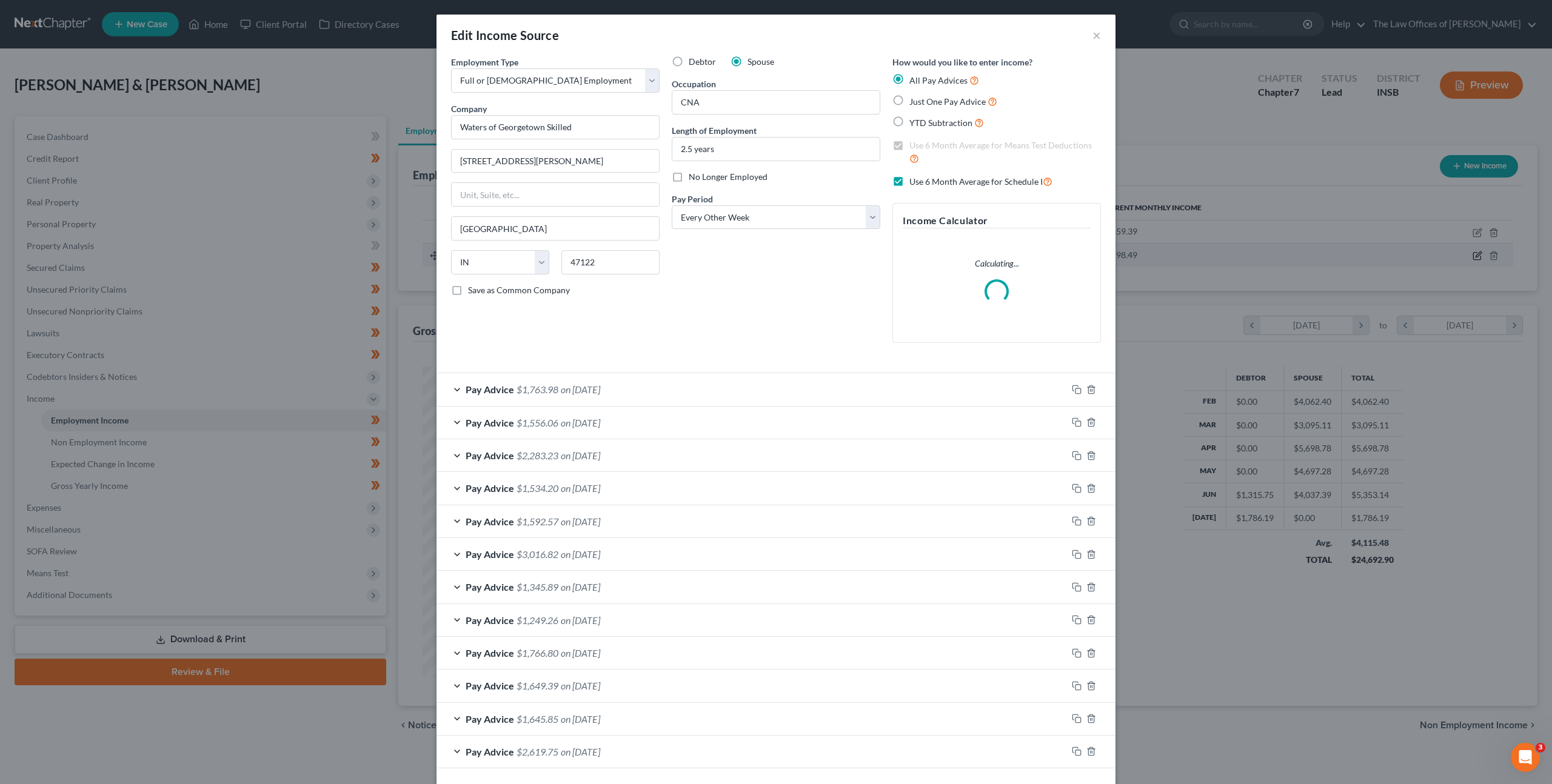
scroll to position [313, 650]
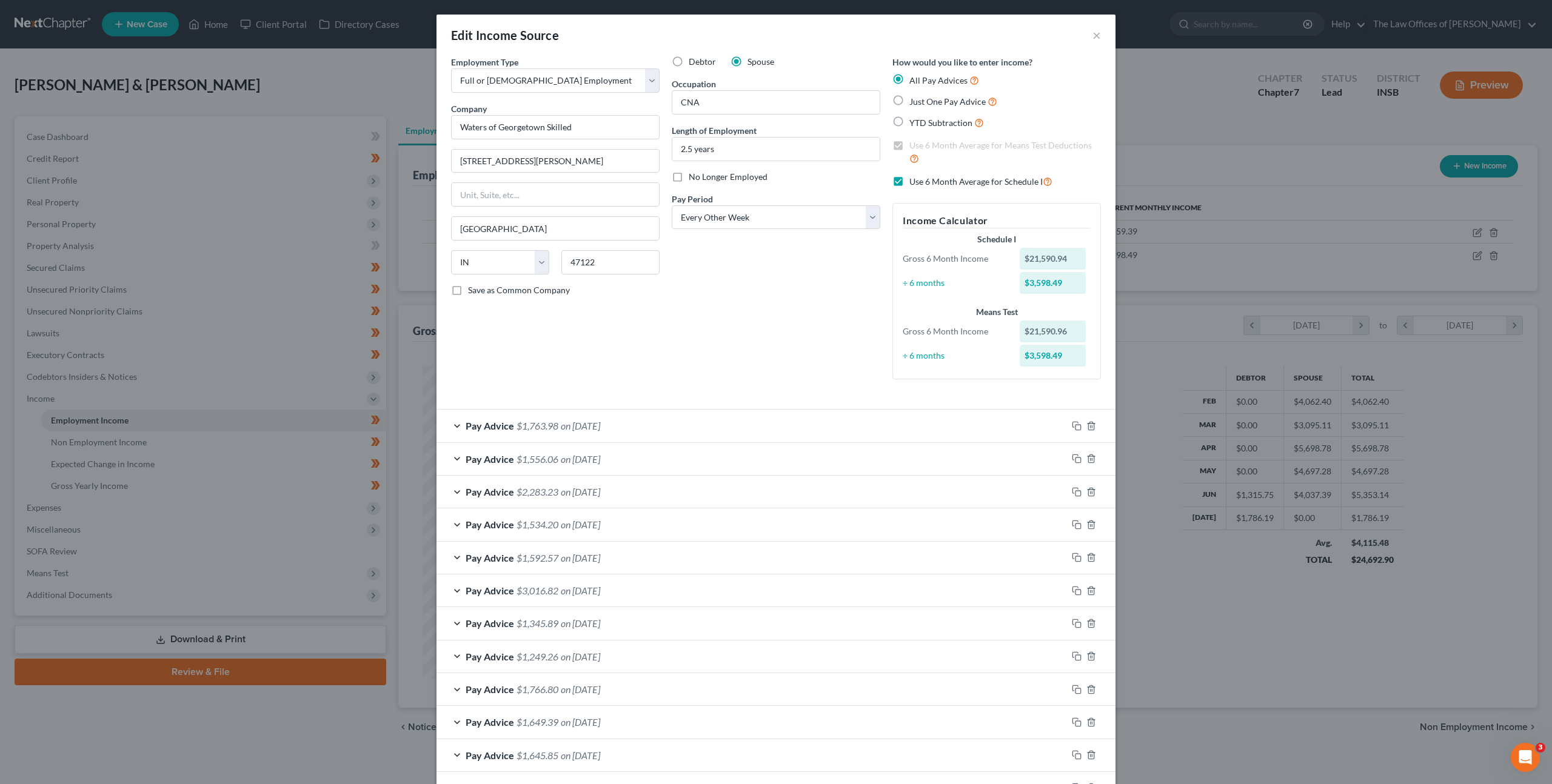
click at [799, 297] on div "Debtor Spouse Occupation CNA Length of Employment 2.5 years No Longer Employed …" at bounding box center [776, 222] width 221 height 333
click at [828, 287] on div "Debtor Spouse Occupation CNA Length of Employment 2.5 years No Longer Employed …" at bounding box center [776, 222] width 221 height 333
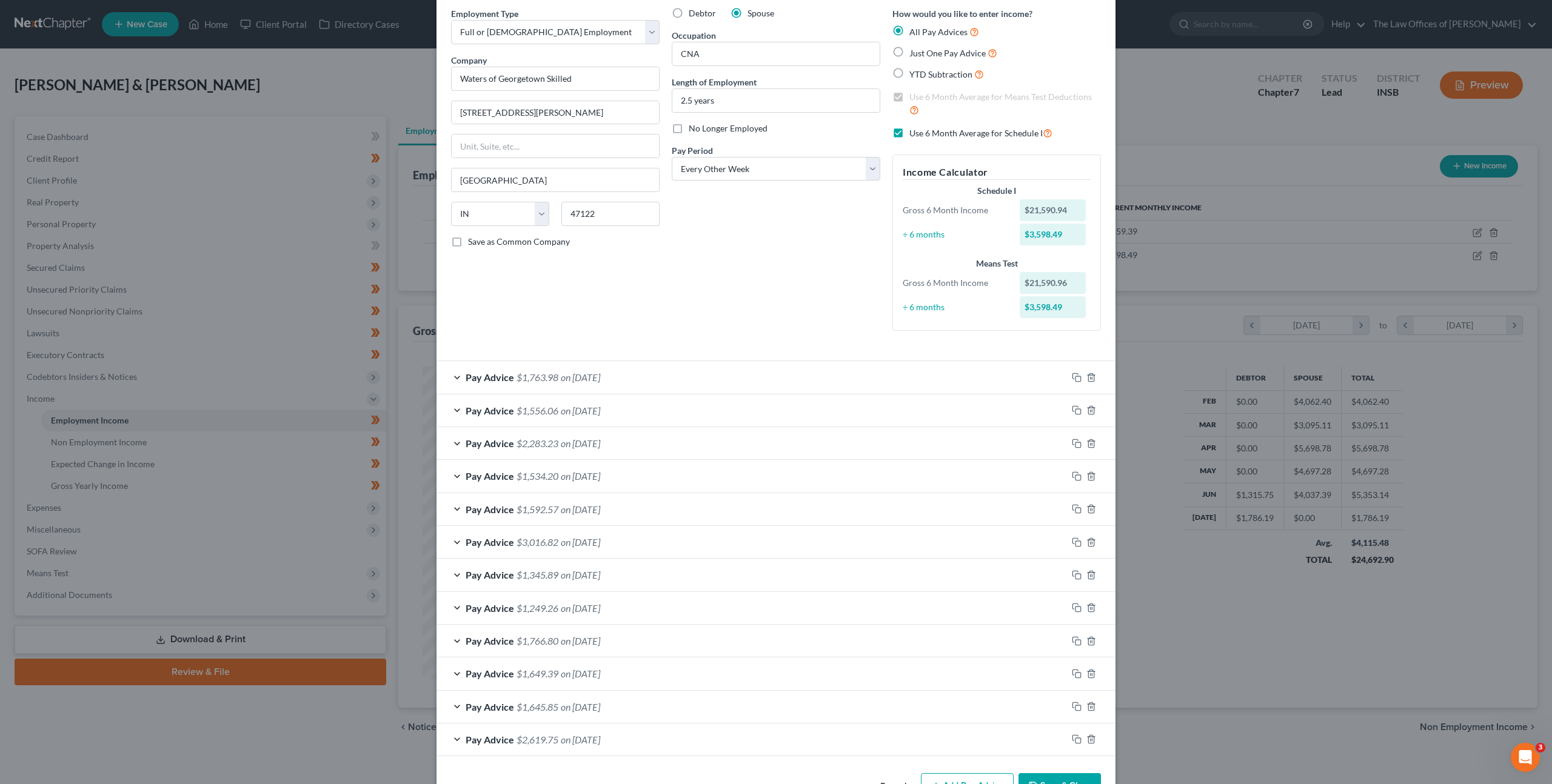
scroll to position [88, 0]
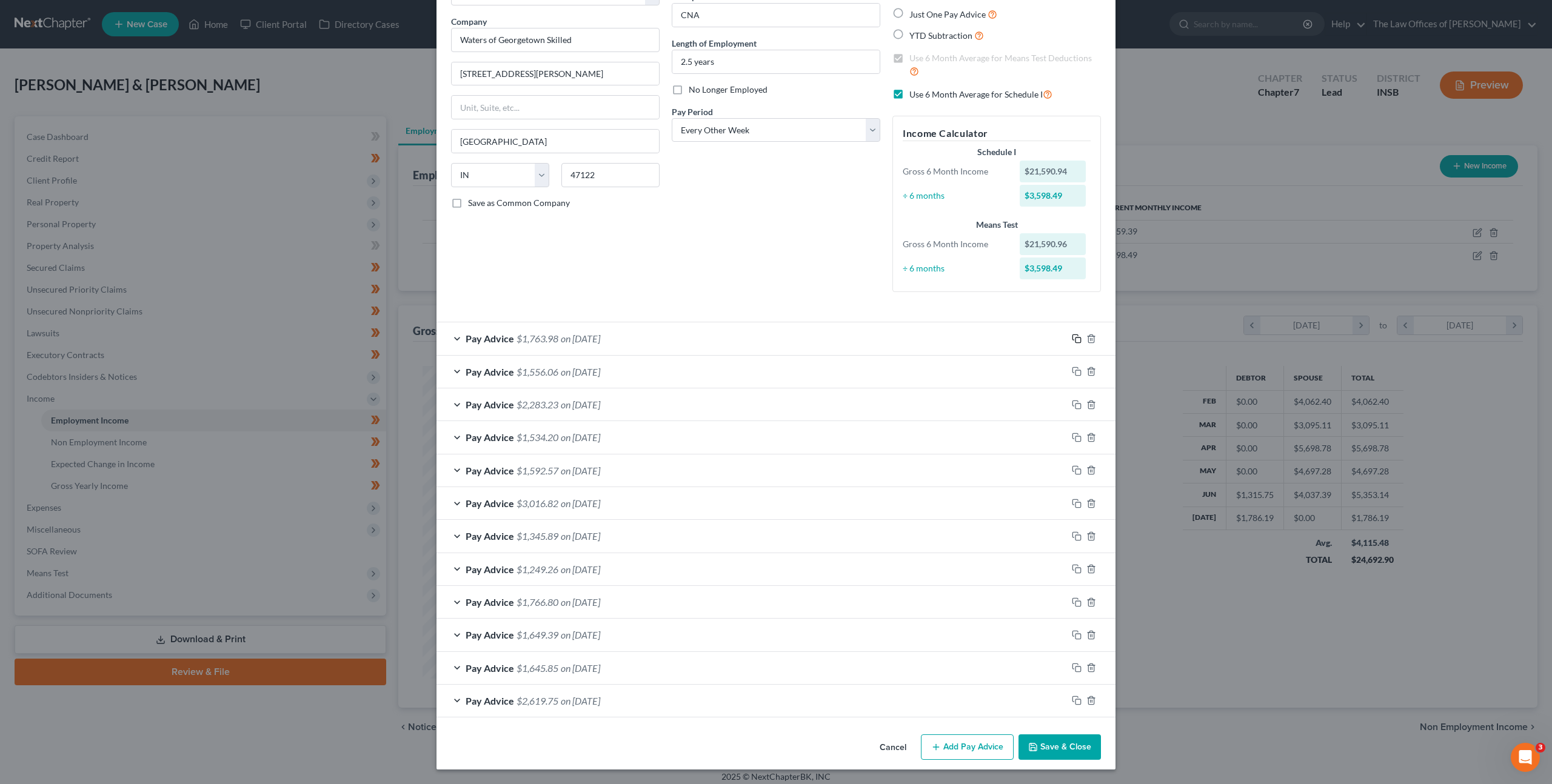
click at [1073, 335] on icon "button" at bounding box center [1076, 338] width 10 height 10
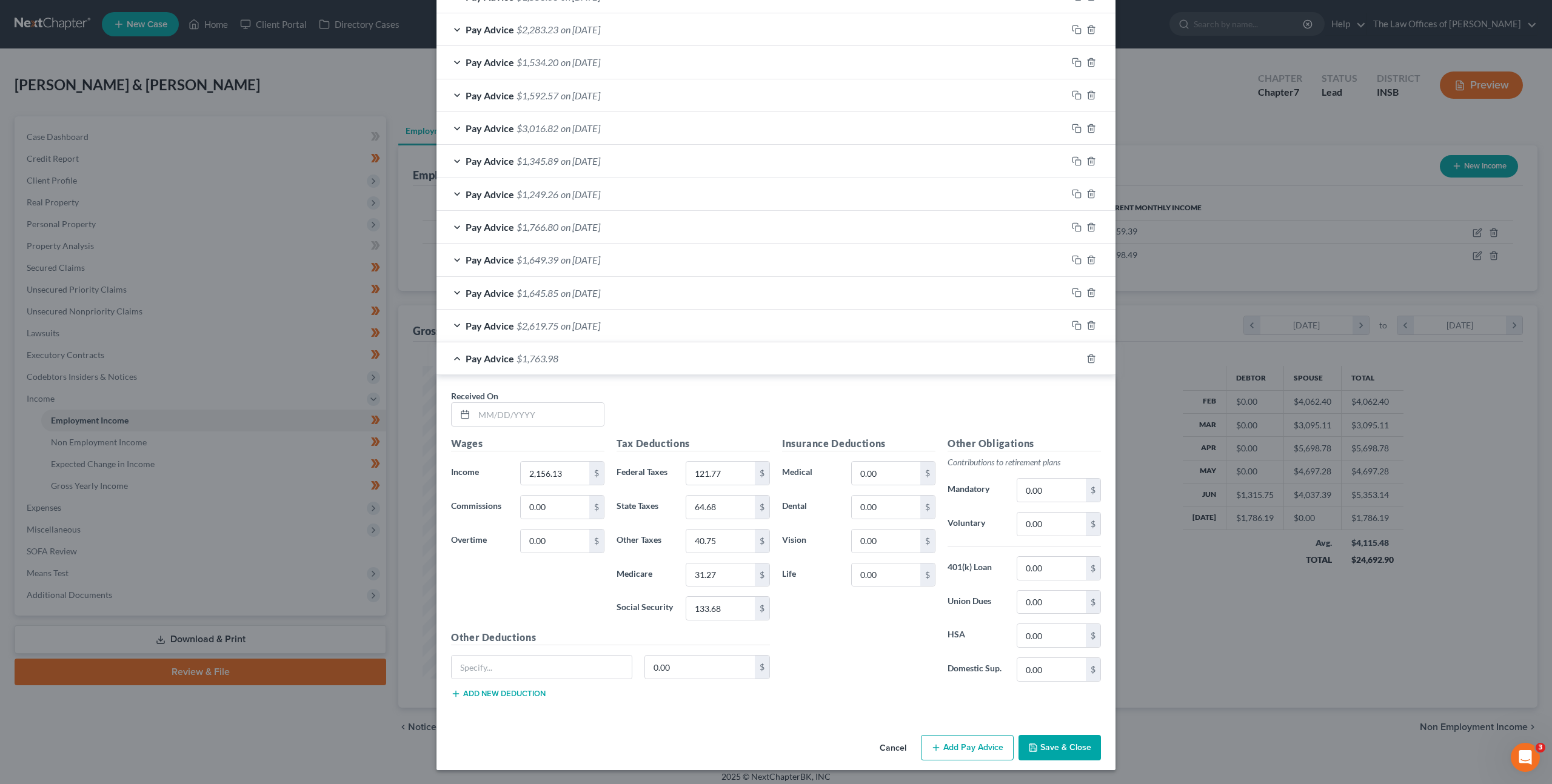
scroll to position [463, 0]
drag, startPoint x: 479, startPoint y: 409, endPoint x: 547, endPoint y: 408, distance: 68.0
click at [479, 409] on input "text" at bounding box center [539, 414] width 130 height 23
type input "07/02/2025"
type input "1,963.38"
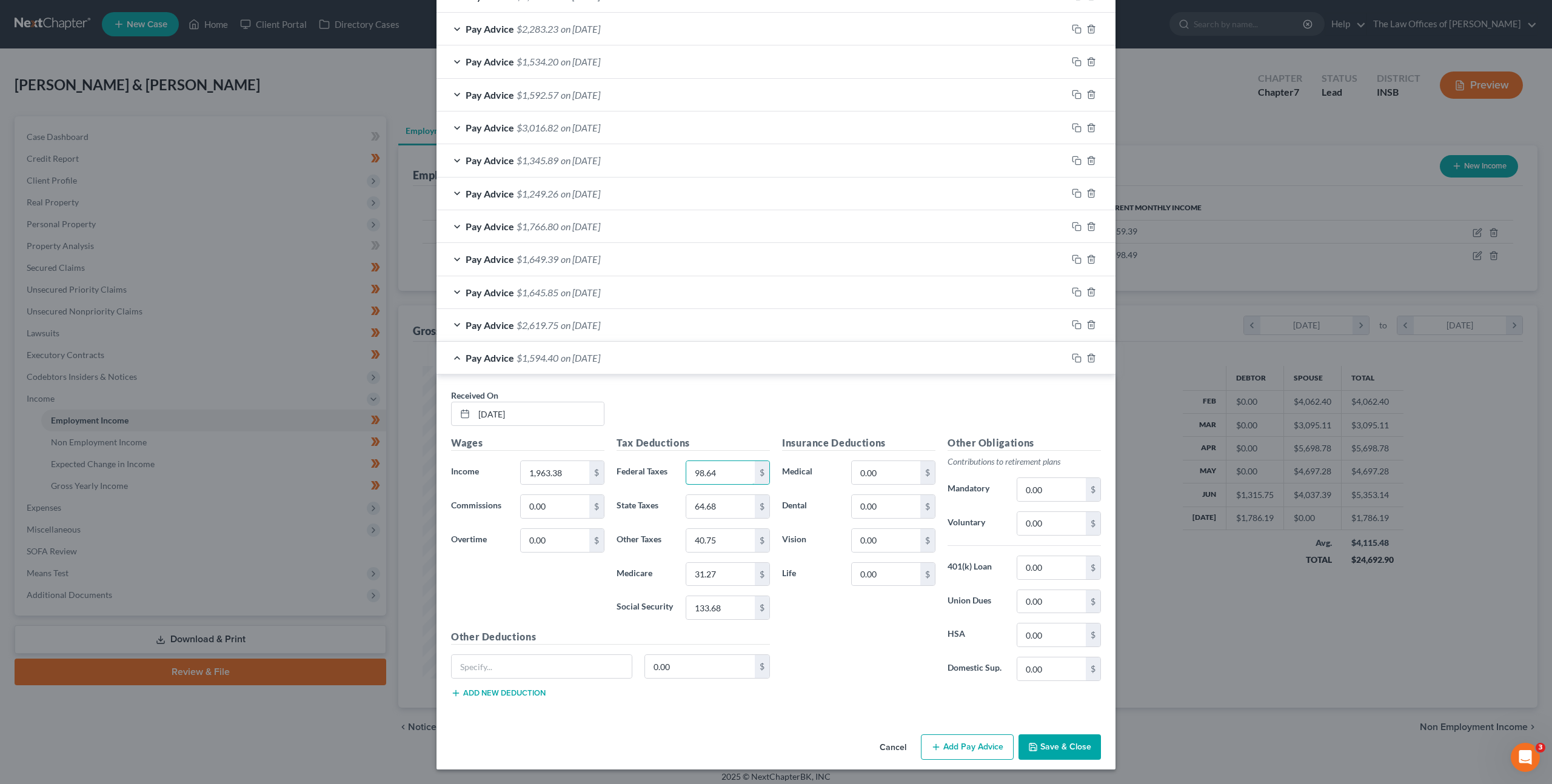
type input "98.64"
type input "58.90"
type input "37.11"
type input "28.47"
type input "121.73"
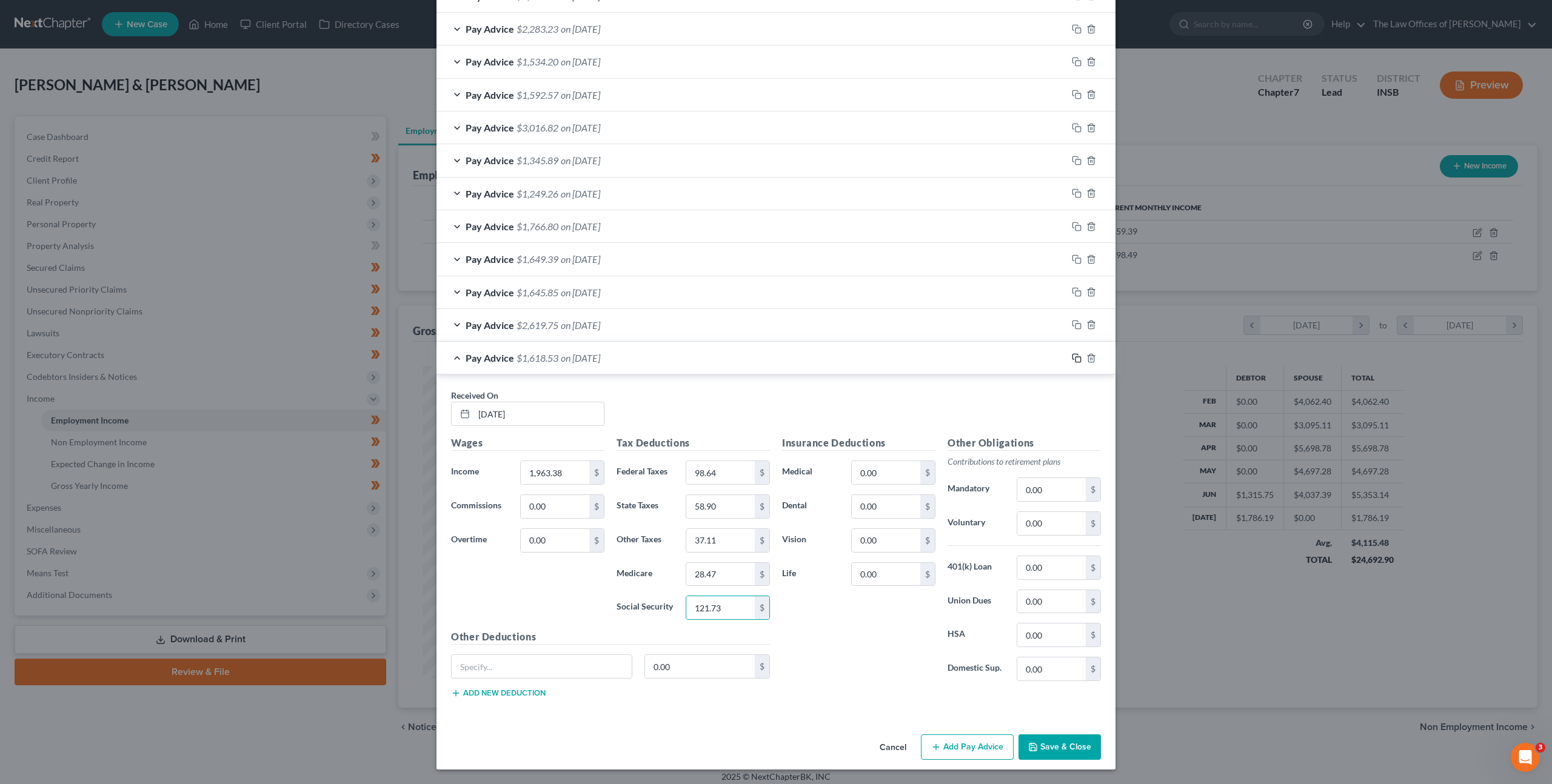
click at [1073, 353] on icon "button" at bounding box center [1076, 358] width 10 height 10
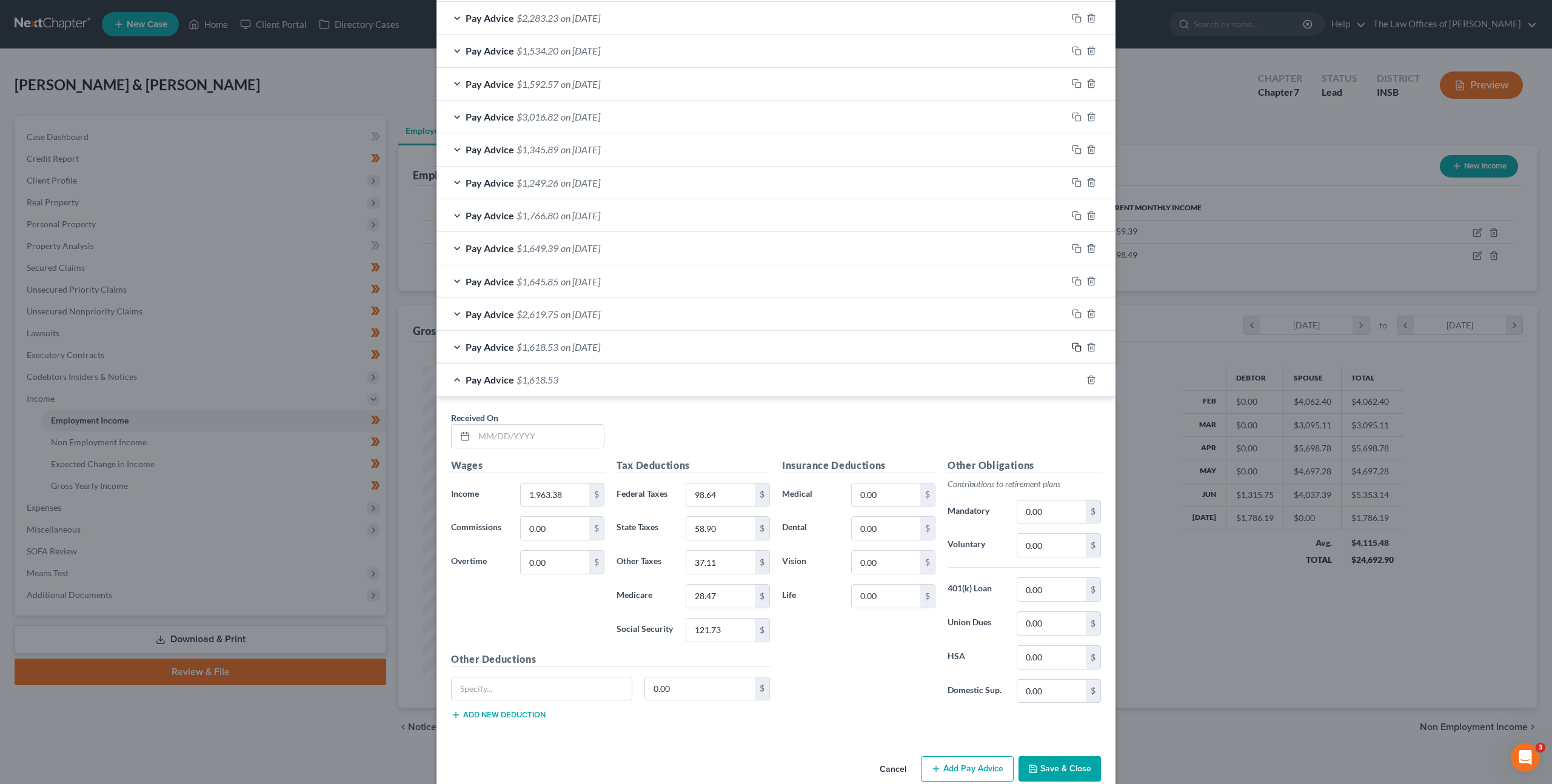
scroll to position [495, 0]
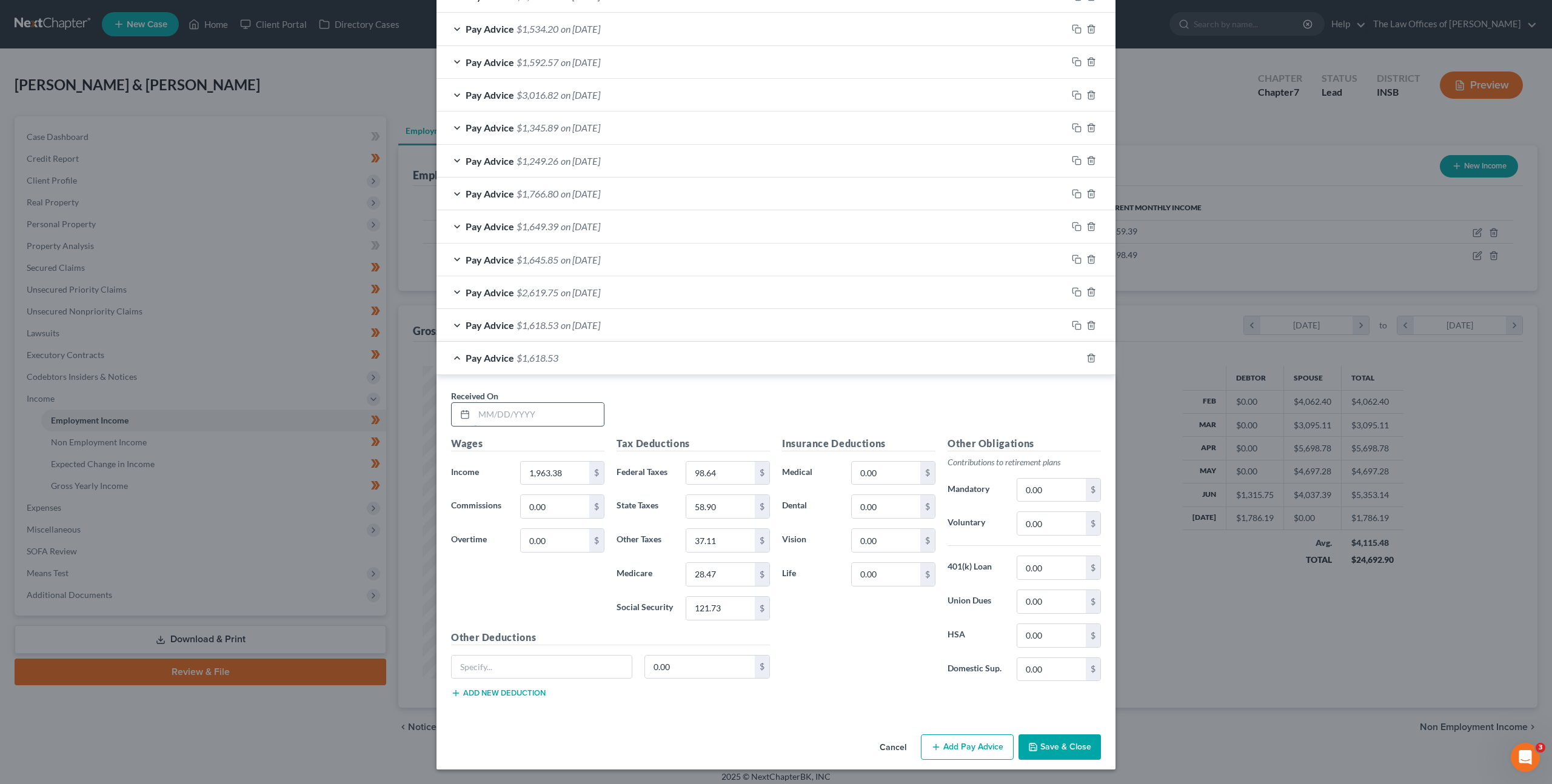
drag, startPoint x: 522, startPoint y: 420, endPoint x: 591, endPoint y: 414, distance: 69.3
click at [526, 420] on input "text" at bounding box center [539, 415] width 130 height 23
type input "07/16/2025"
type input "2,114.38"
type input "116.76"
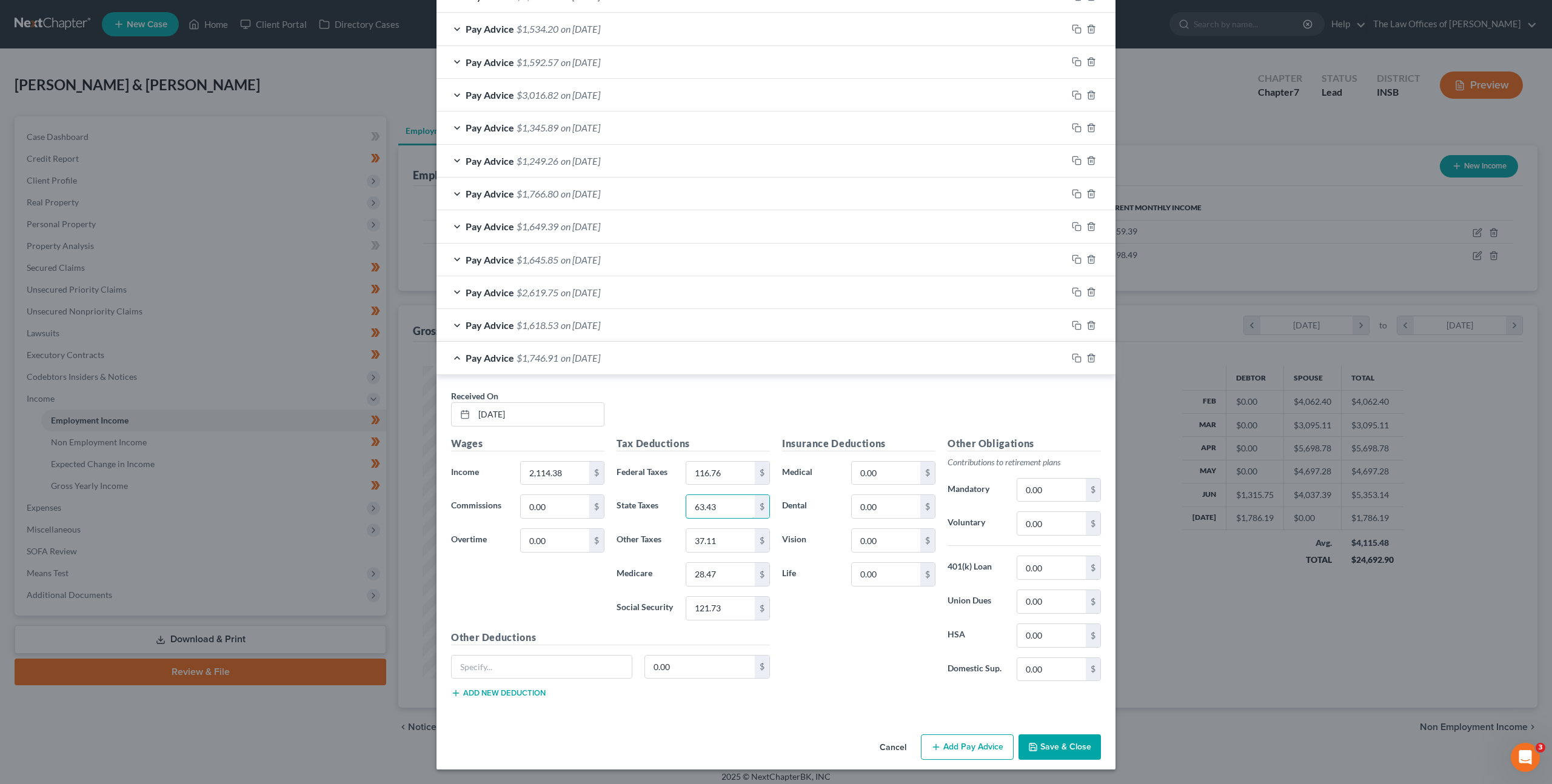
type input "63.43"
type input "39.96"
type input "30.65"
type input "131.09"
drag, startPoint x: 765, startPoint y: 404, endPoint x: 775, endPoint y: 401, distance: 10.4
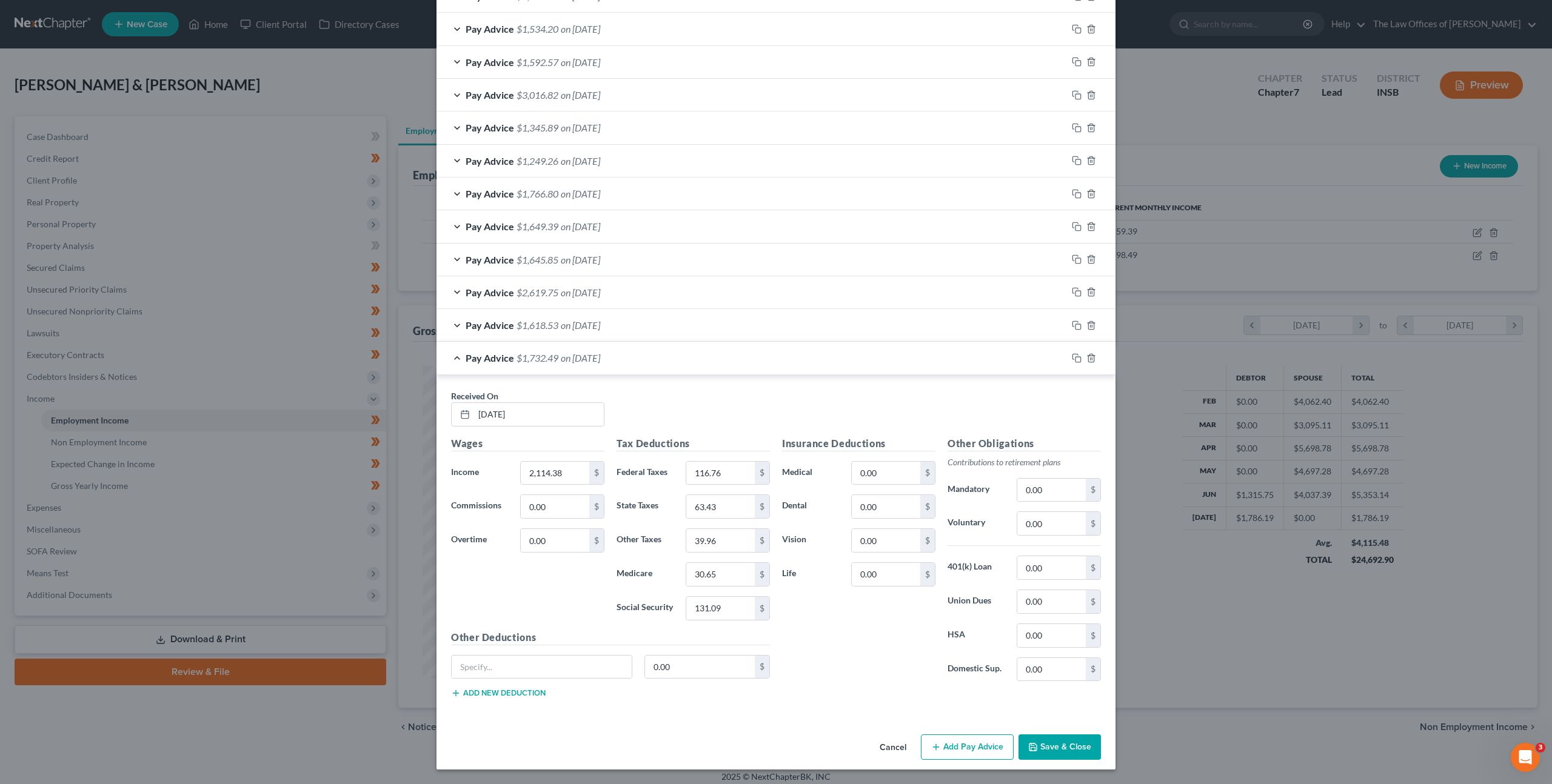
click at [765, 404] on div "Received On * 07/16/2025" at bounding box center [776, 413] width 662 height 46
click at [1075, 357] on rect "button" at bounding box center [1078, 359] width 5 height 5
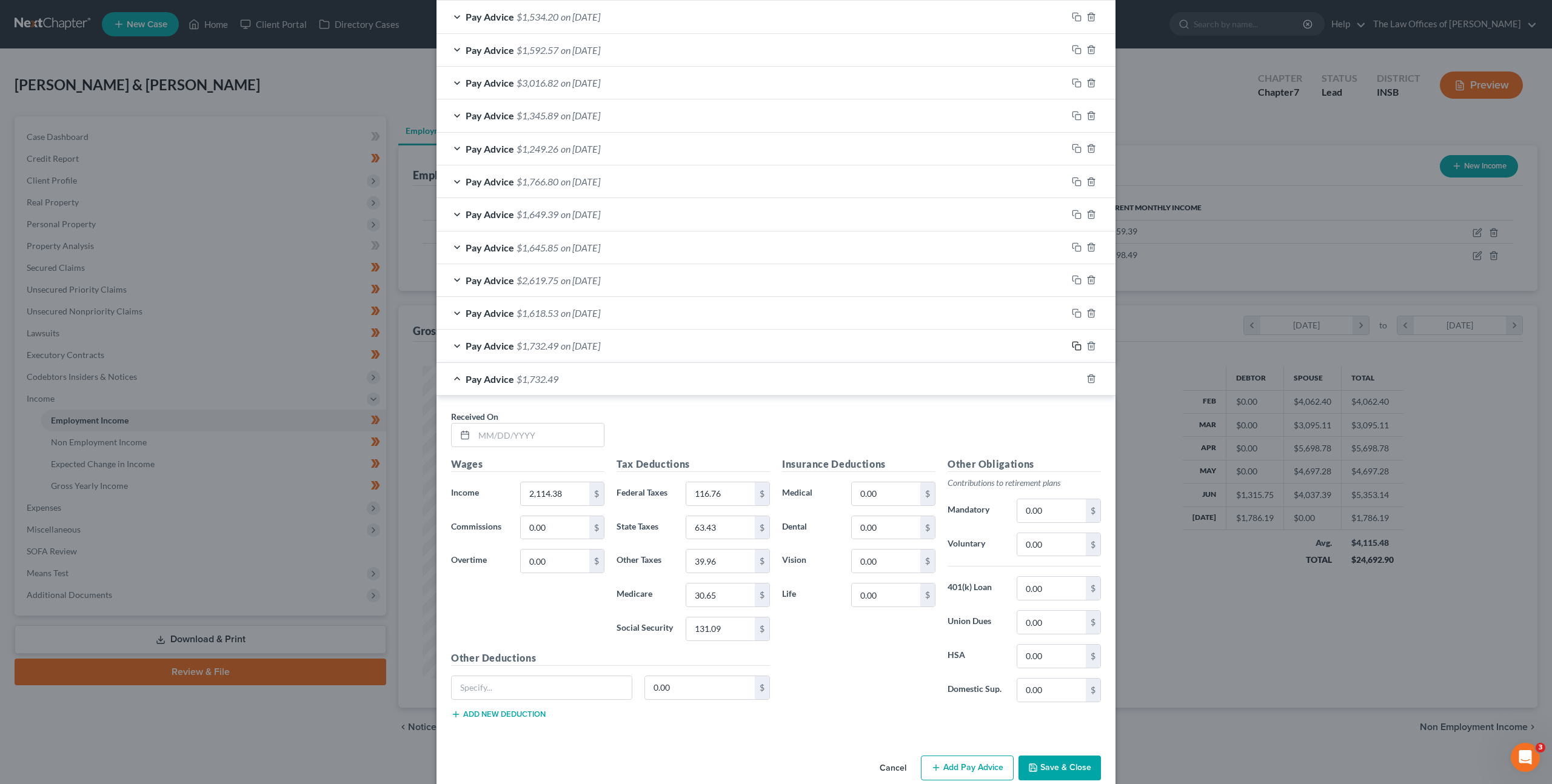
scroll to position [528, 0]
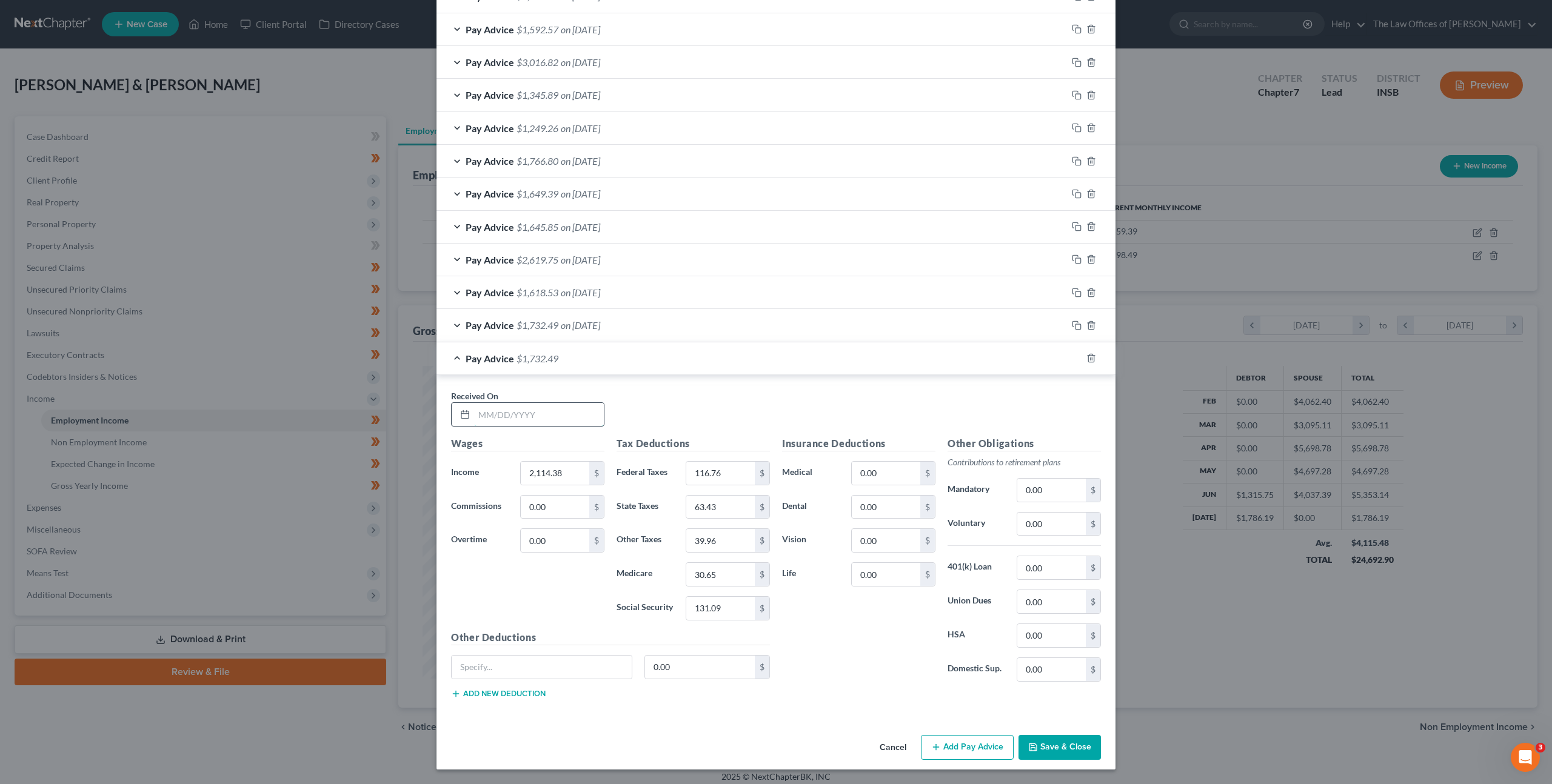
drag, startPoint x: 525, startPoint y: 411, endPoint x: 532, endPoint y: 420, distance: 11.4
click at [526, 410] on input "text" at bounding box center [539, 415] width 130 height 23
type input "07/30/2025"
type input "1,945.63"
type input "96.51"
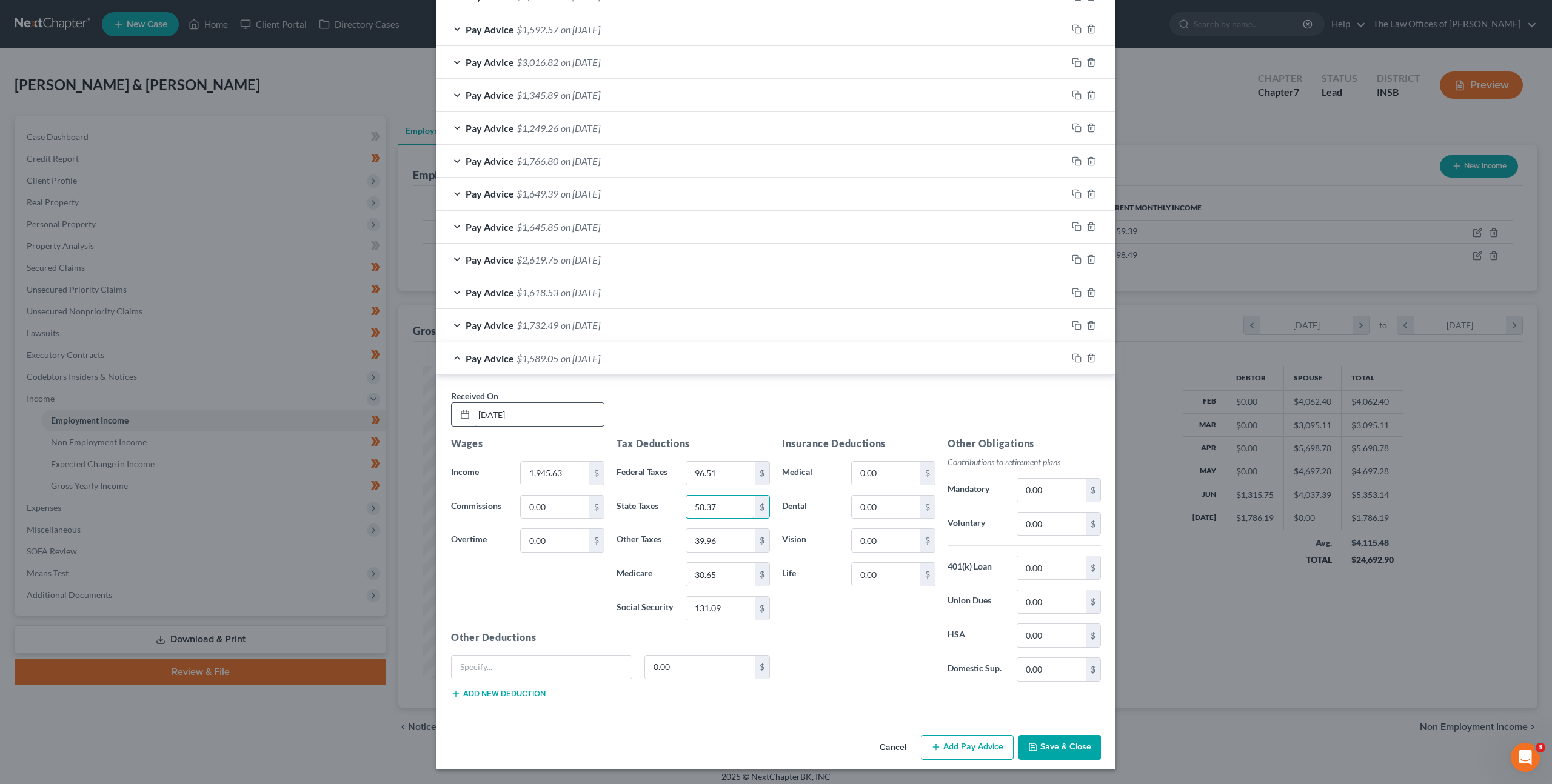
type input "58.37"
type input "36.77"
type input "28.22"
type input "120.63"
click at [806, 611] on div "Insurance Deductions Medical 0.00 $ Dental 0.00 $ Vision 0.00 $ Life 0.00 $" at bounding box center [859, 563] width 165 height 255
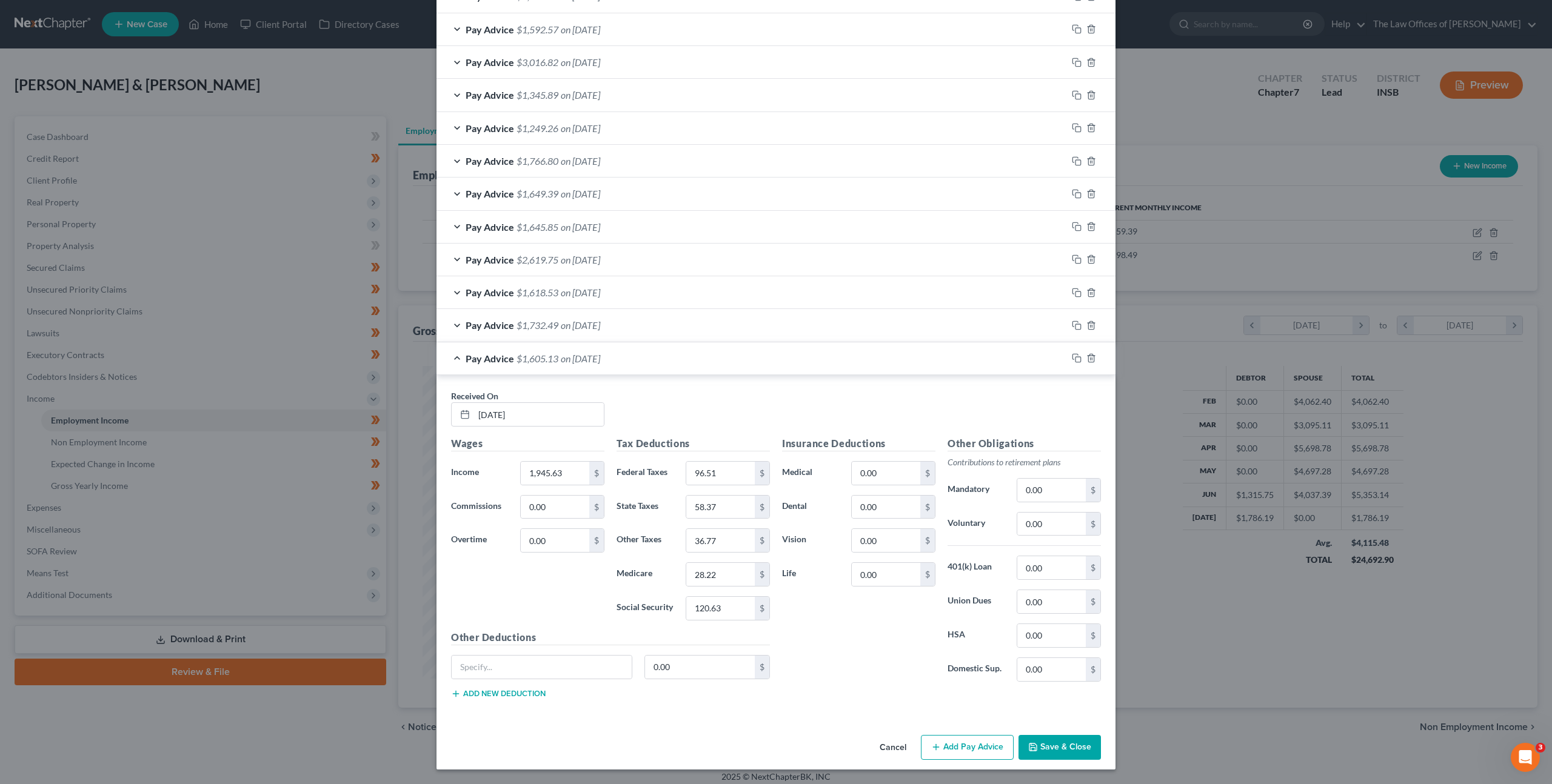
click at [1042, 747] on button "Save & Close" at bounding box center [1060, 747] width 82 height 25
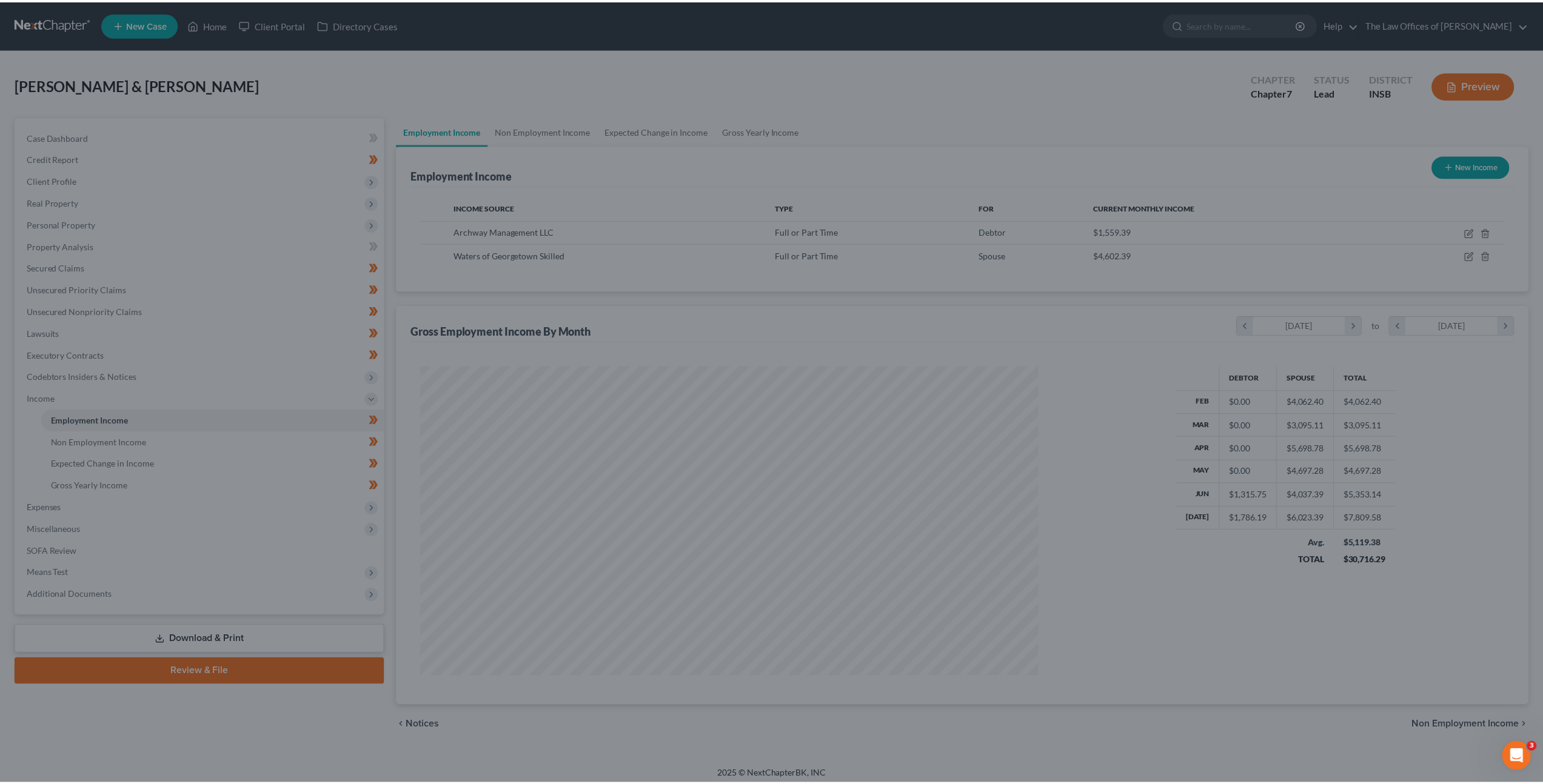
scroll to position [605597, 605624]
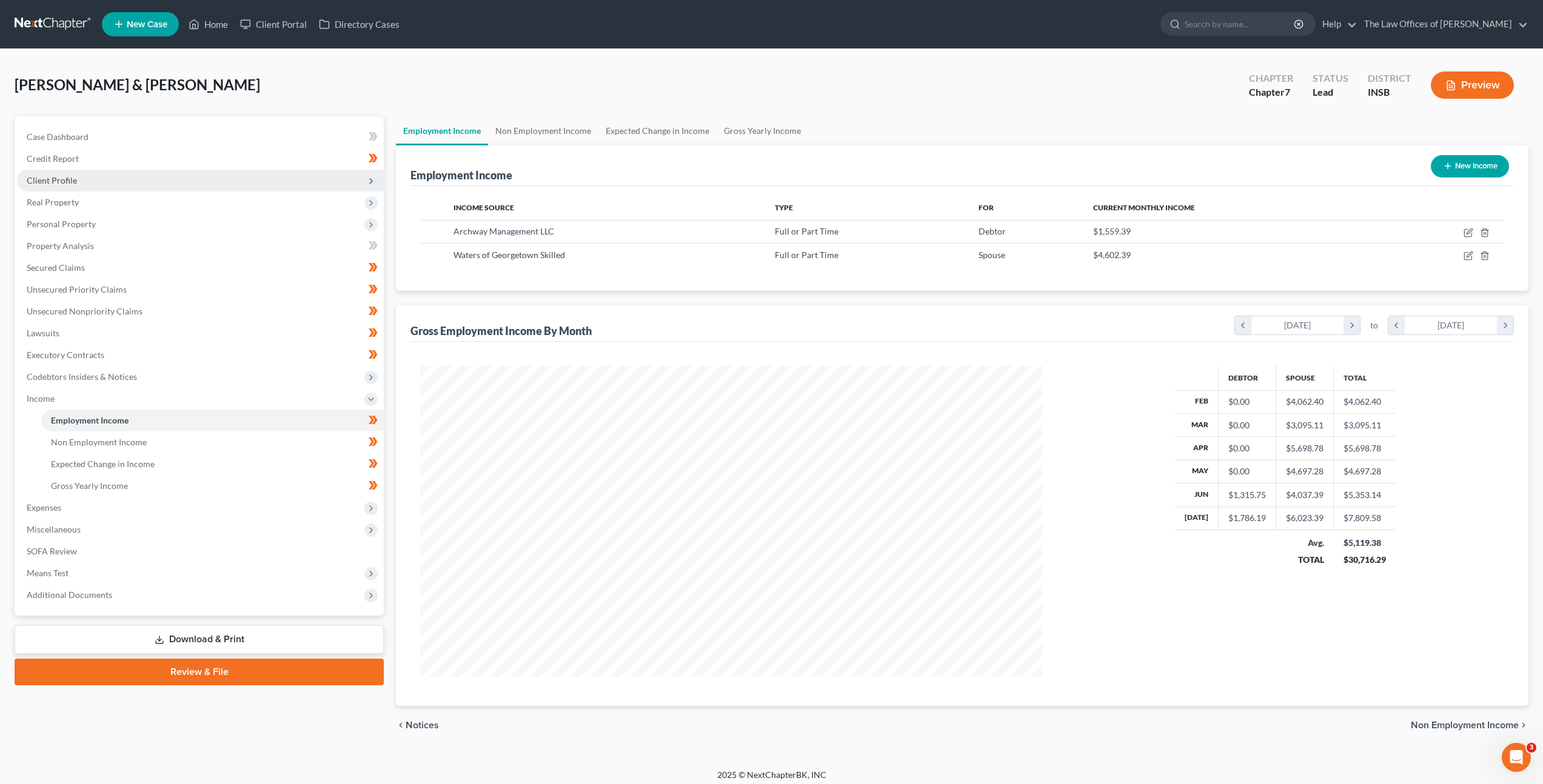
click at [260, 187] on span "Client Profile" at bounding box center [200, 181] width 367 height 21
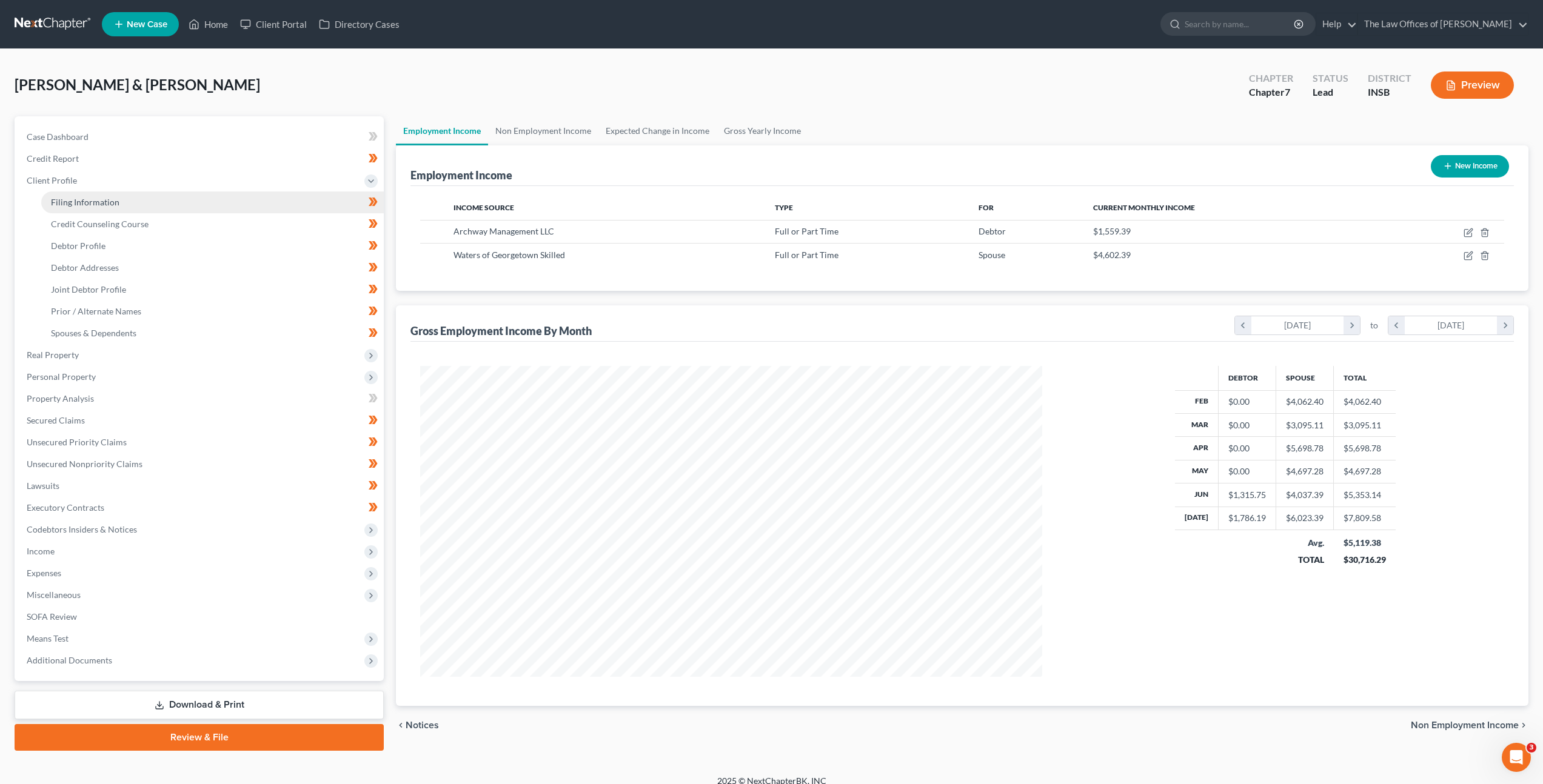
click at [239, 208] on link "Filing Information" at bounding box center [212, 202] width 343 height 21
select select "1"
select select "0"
select select "15"
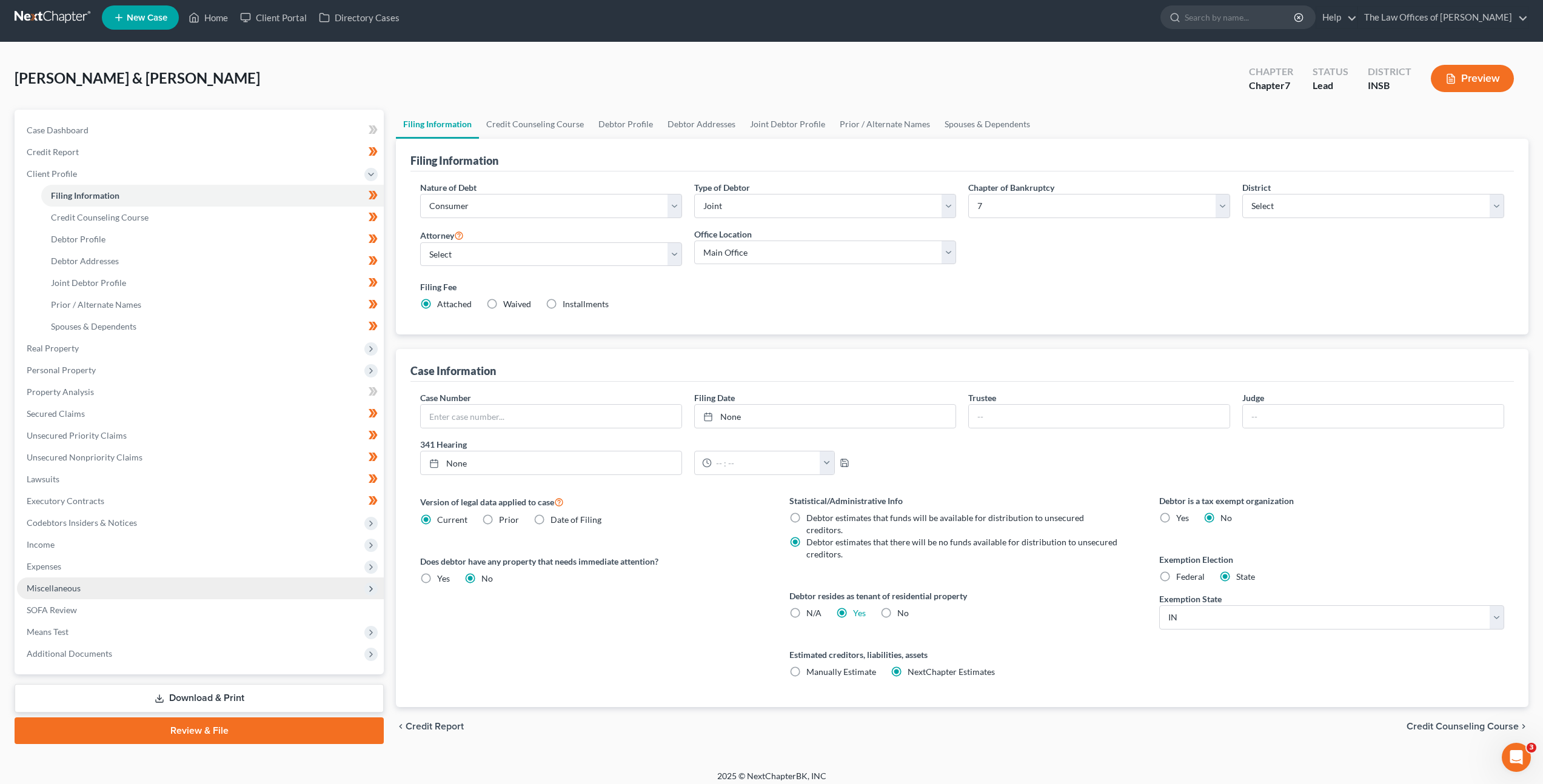
scroll to position [13, 0]
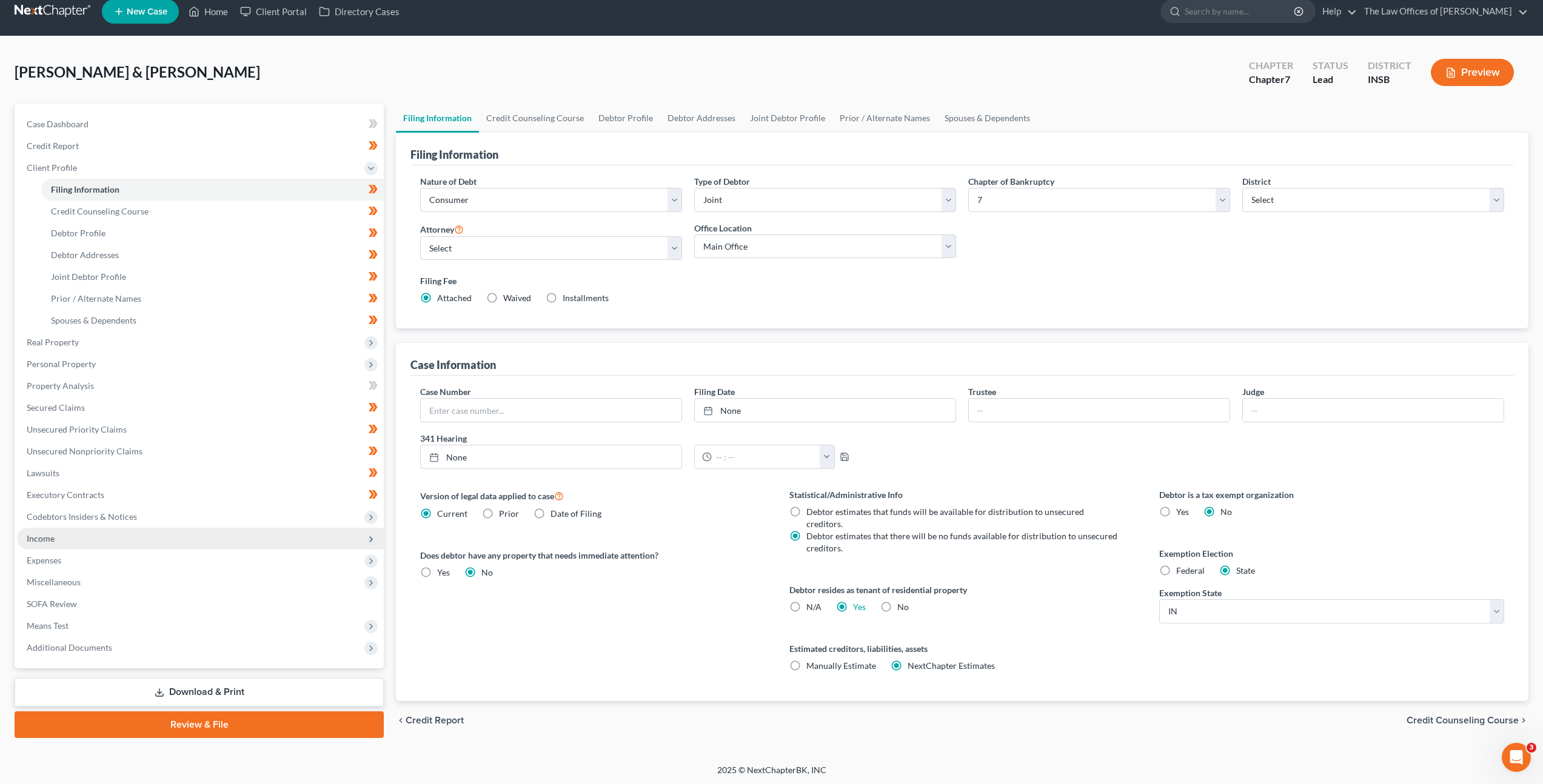
click at [141, 544] on span "Income" at bounding box center [200, 538] width 367 height 21
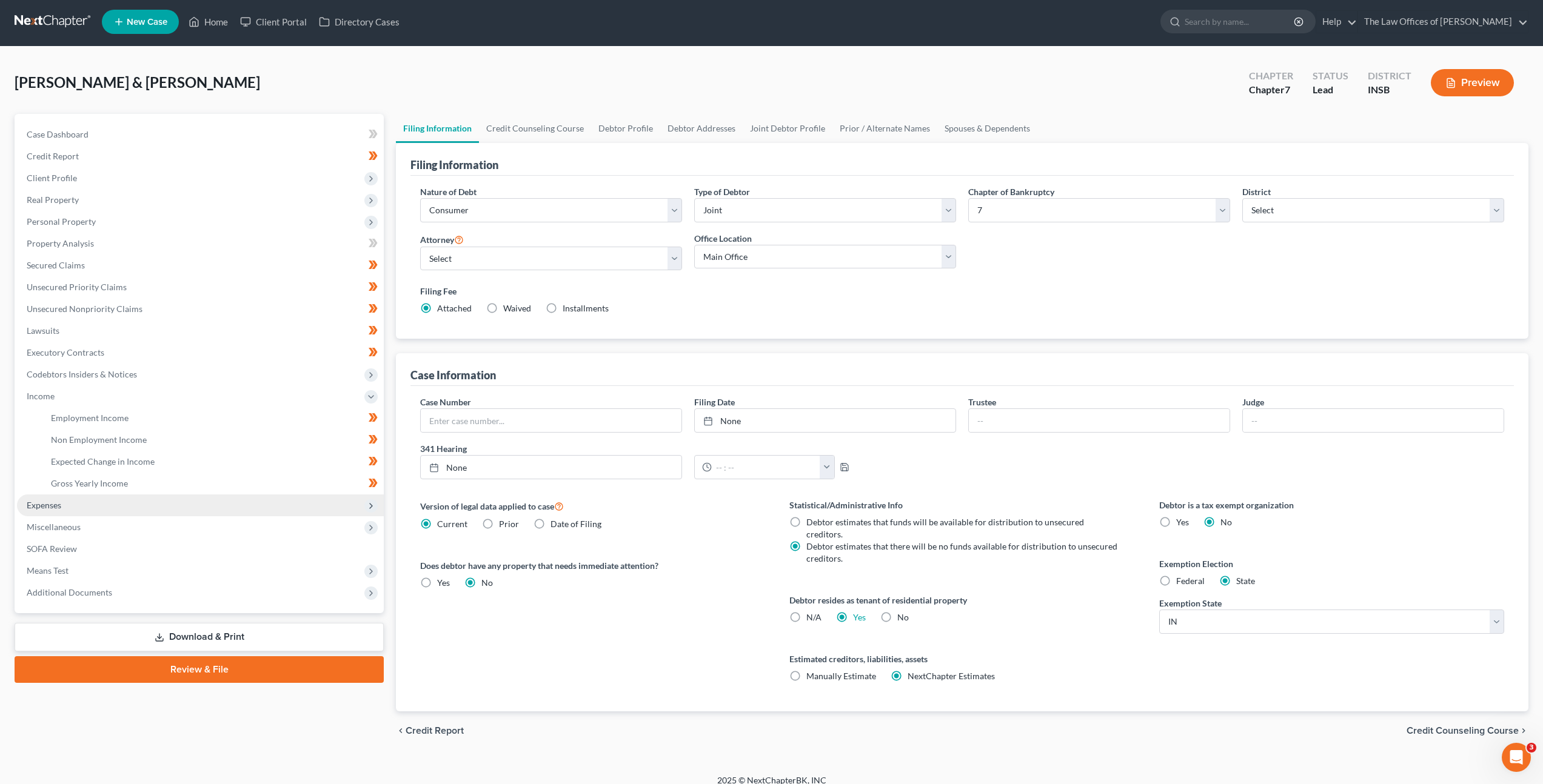
click at [117, 503] on span "Expenses" at bounding box center [200, 505] width 367 height 21
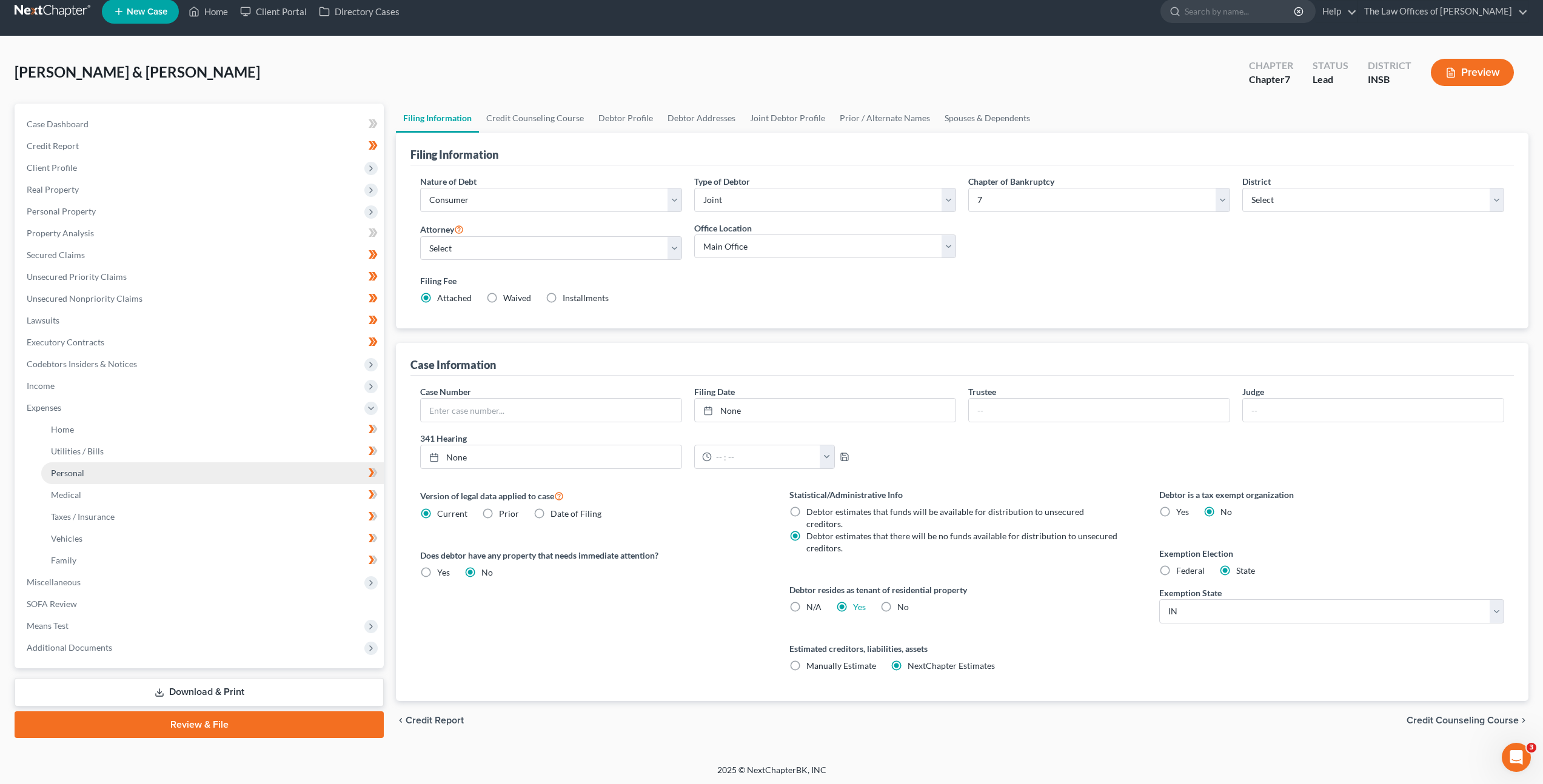
click at [165, 477] on link "Personal" at bounding box center [212, 473] width 343 height 21
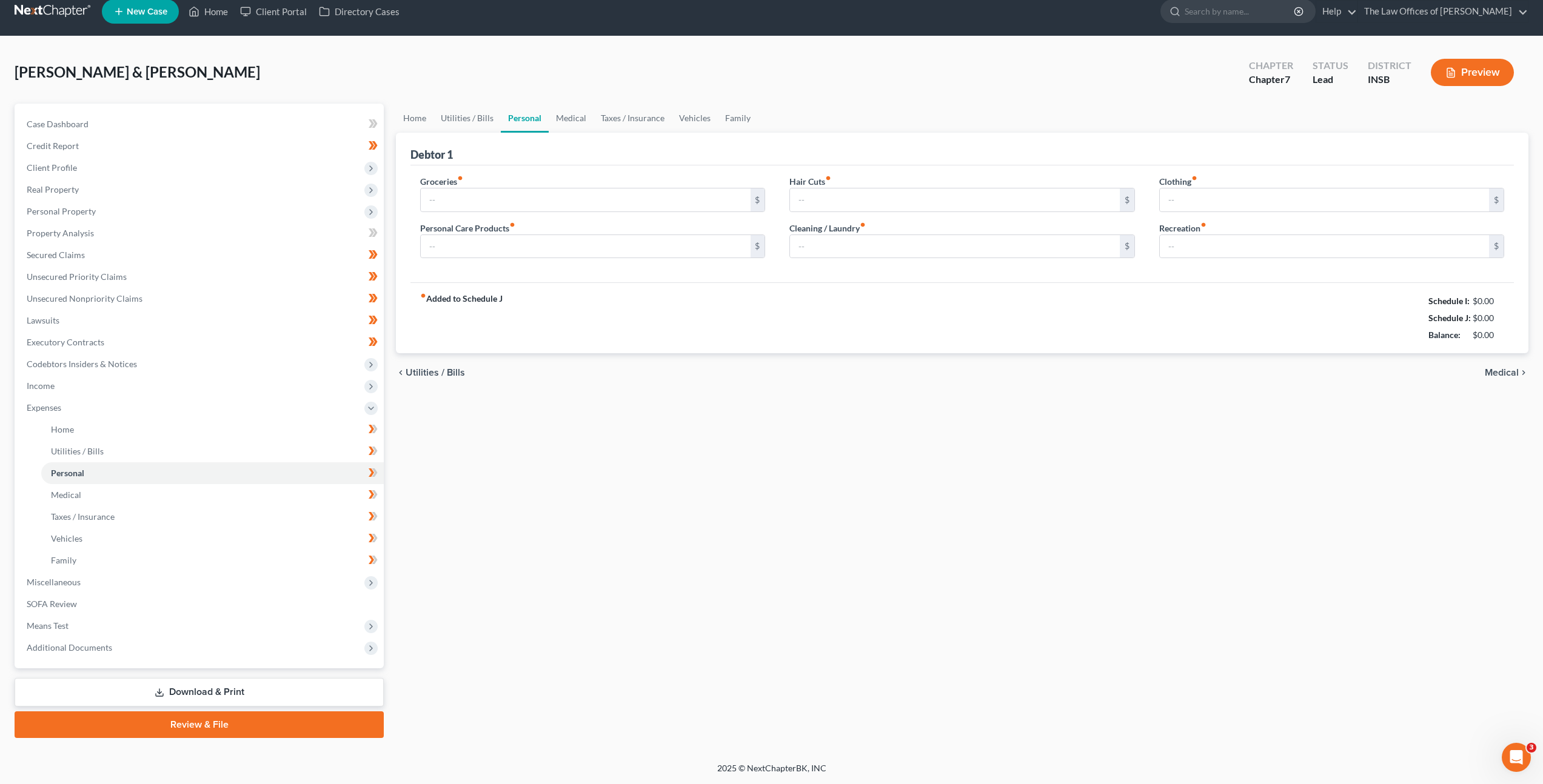
type input "600.00"
type input "75.00"
type input "50.00"
type input "65.00"
type input "15.00"
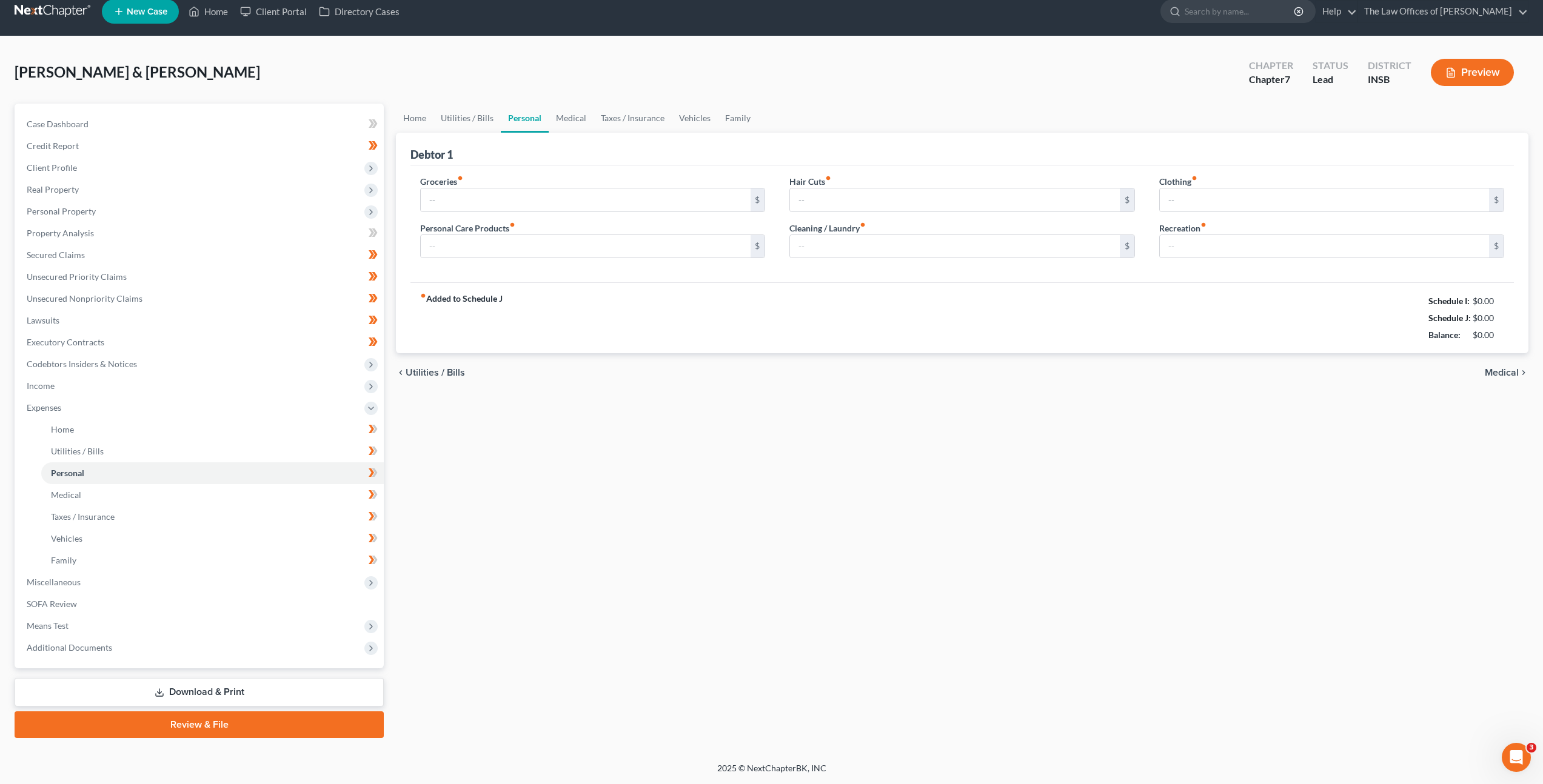
type input "100.00"
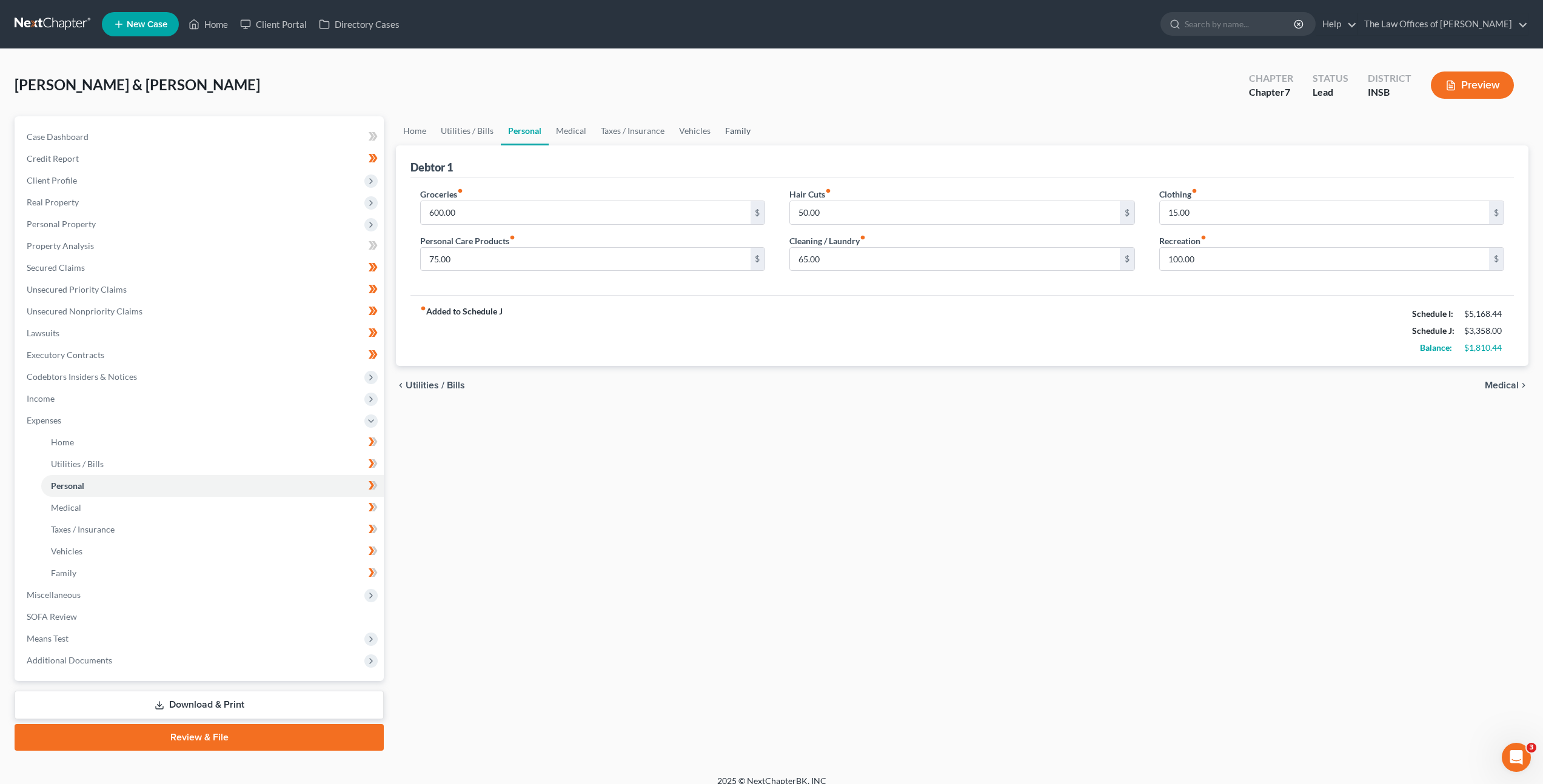
click at [733, 134] on link "Family" at bounding box center [737, 131] width 40 height 30
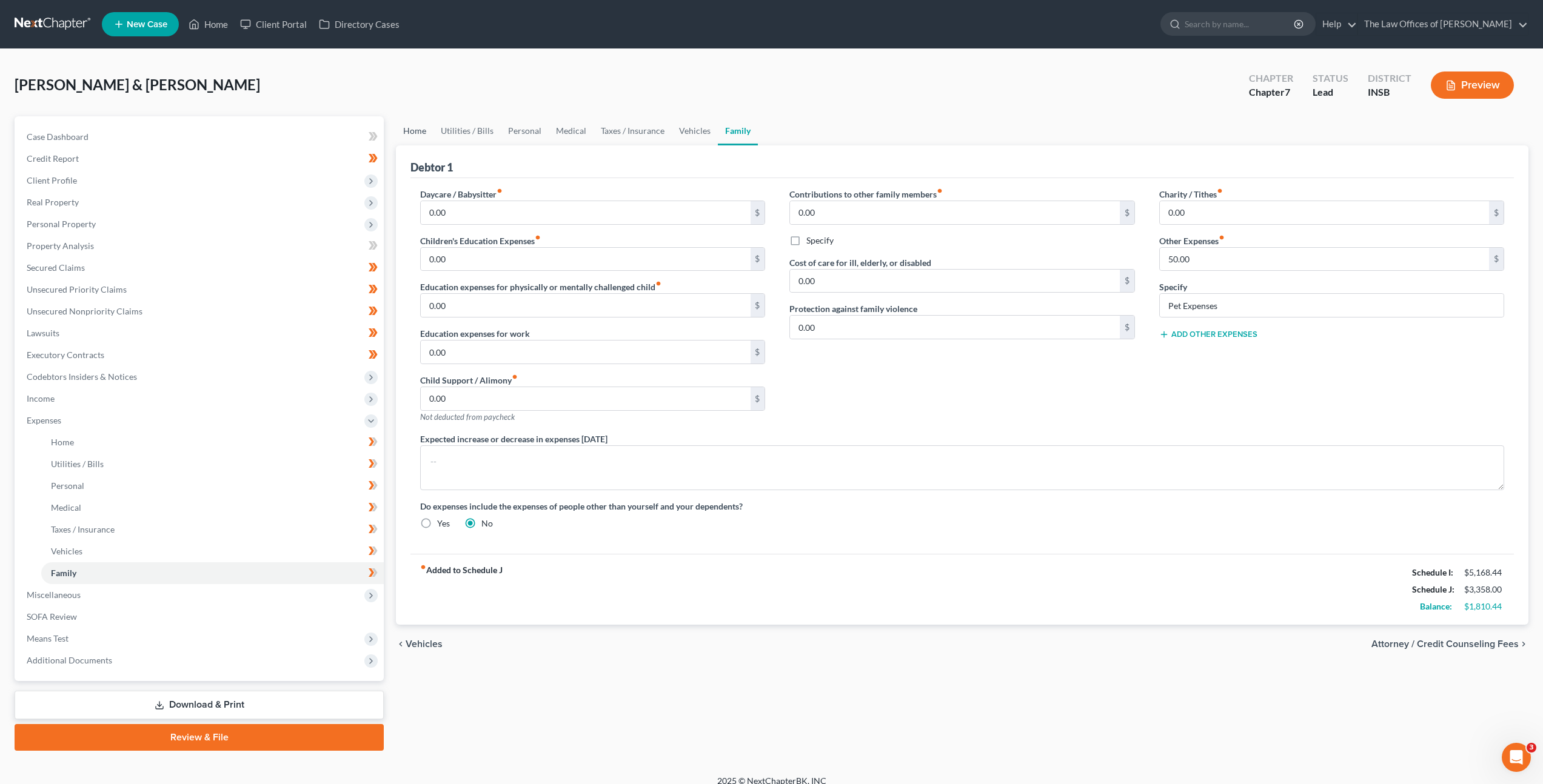
click at [428, 139] on link "Home" at bounding box center [415, 131] width 38 height 30
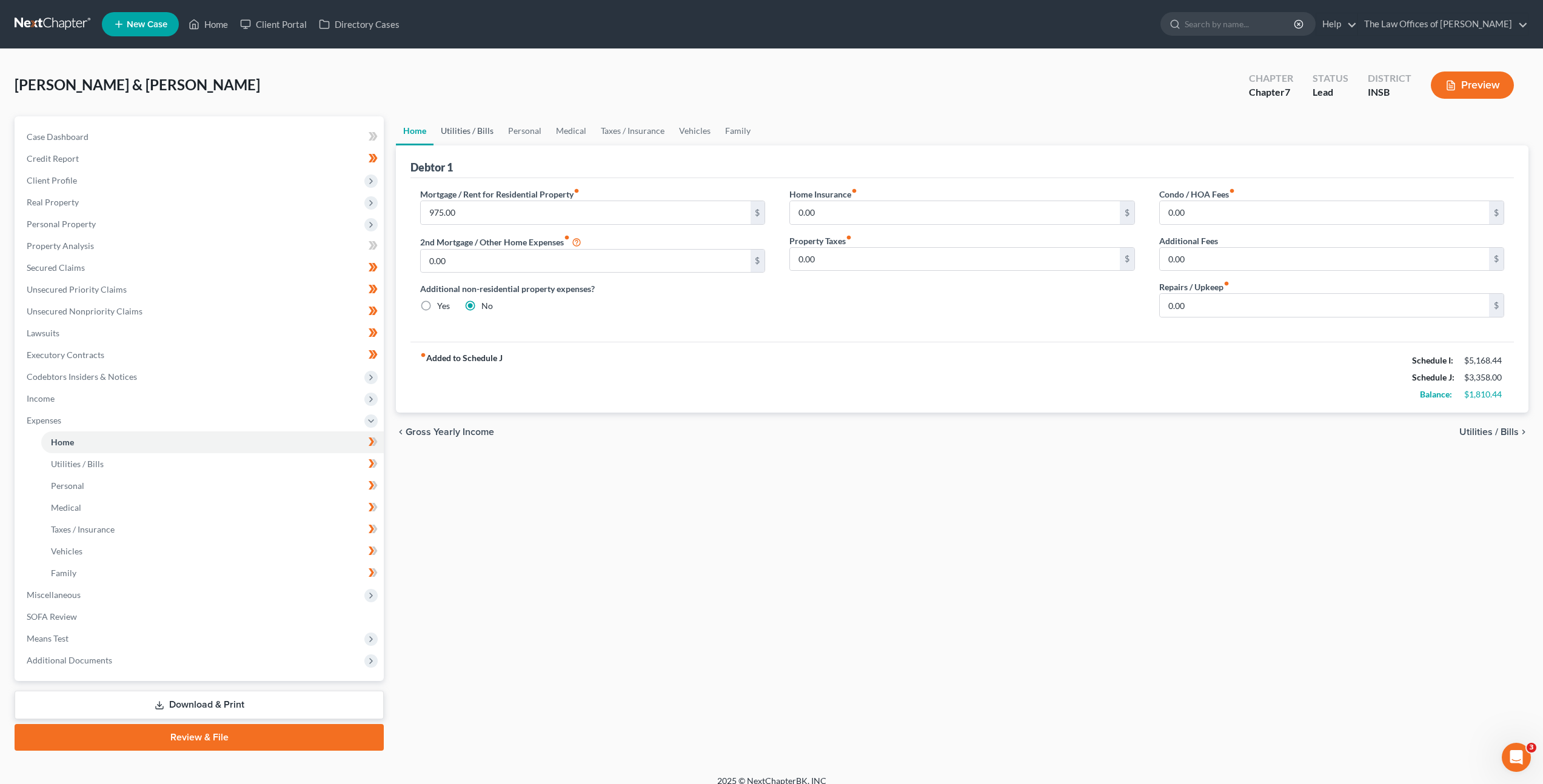
click at [480, 133] on link "Utilities / Bills" at bounding box center [467, 131] width 67 height 30
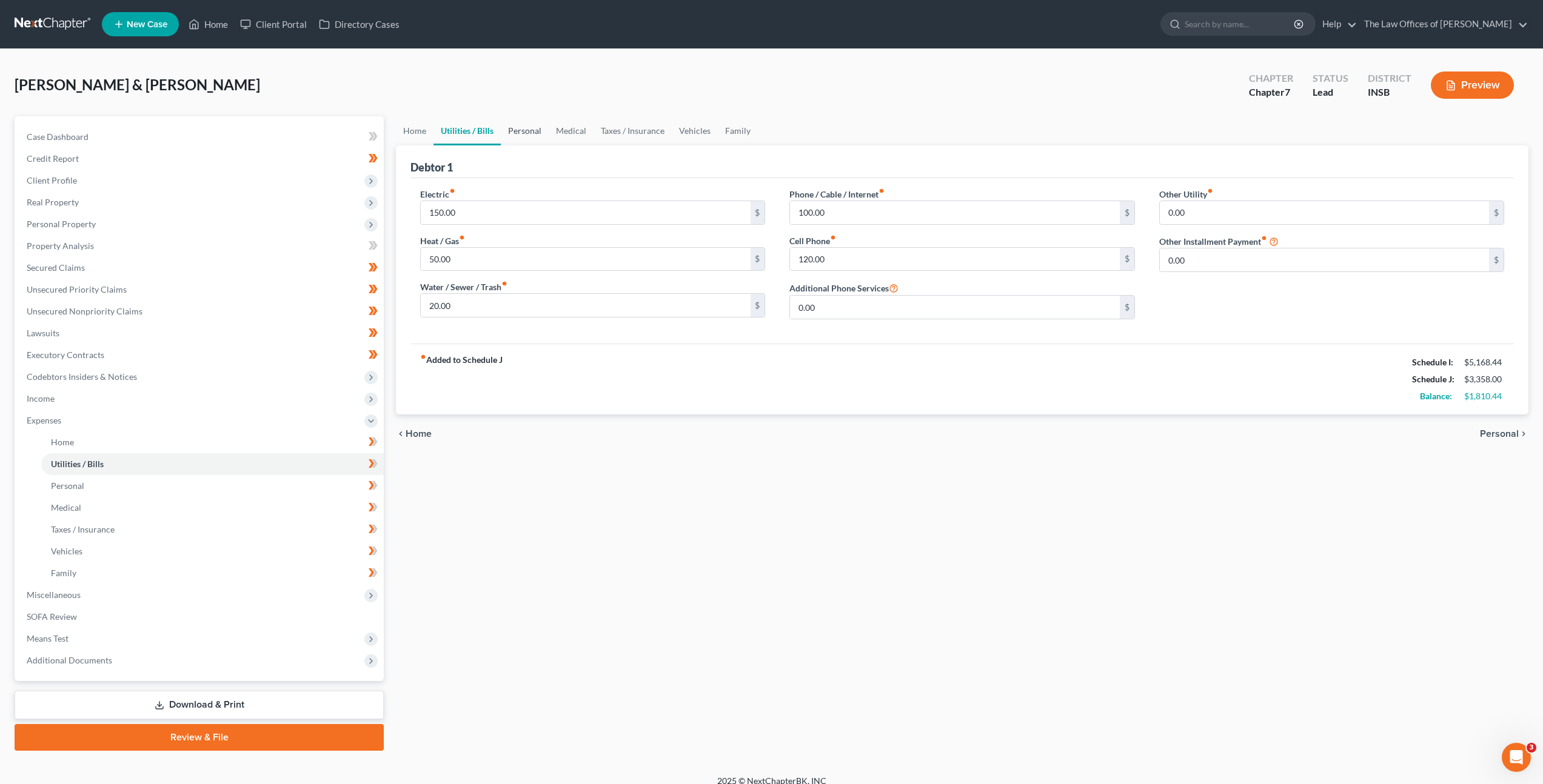
click at [529, 128] on link "Personal" at bounding box center [525, 131] width 48 height 30
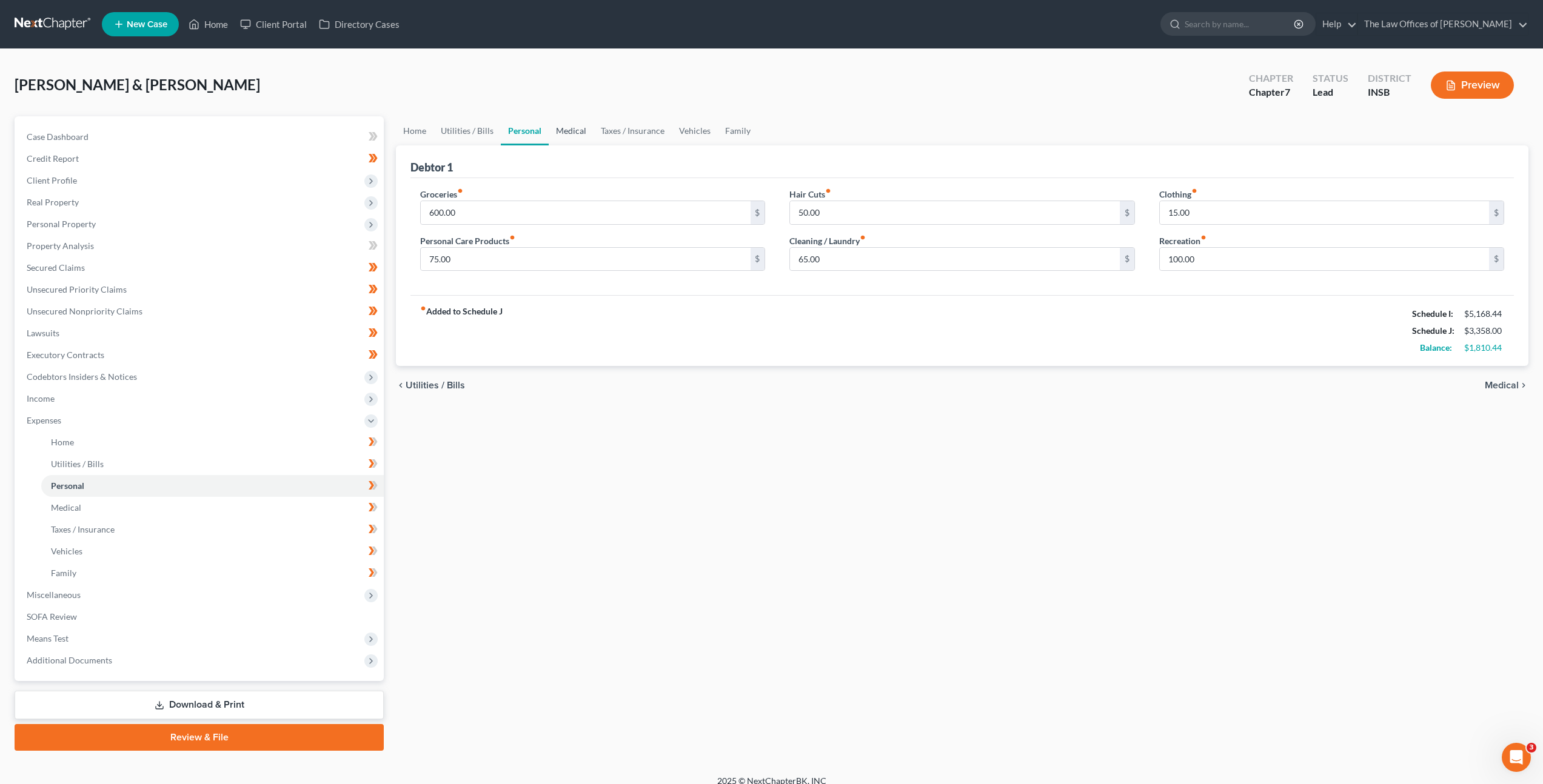
click at [555, 130] on link "Medical" at bounding box center [571, 131] width 45 height 30
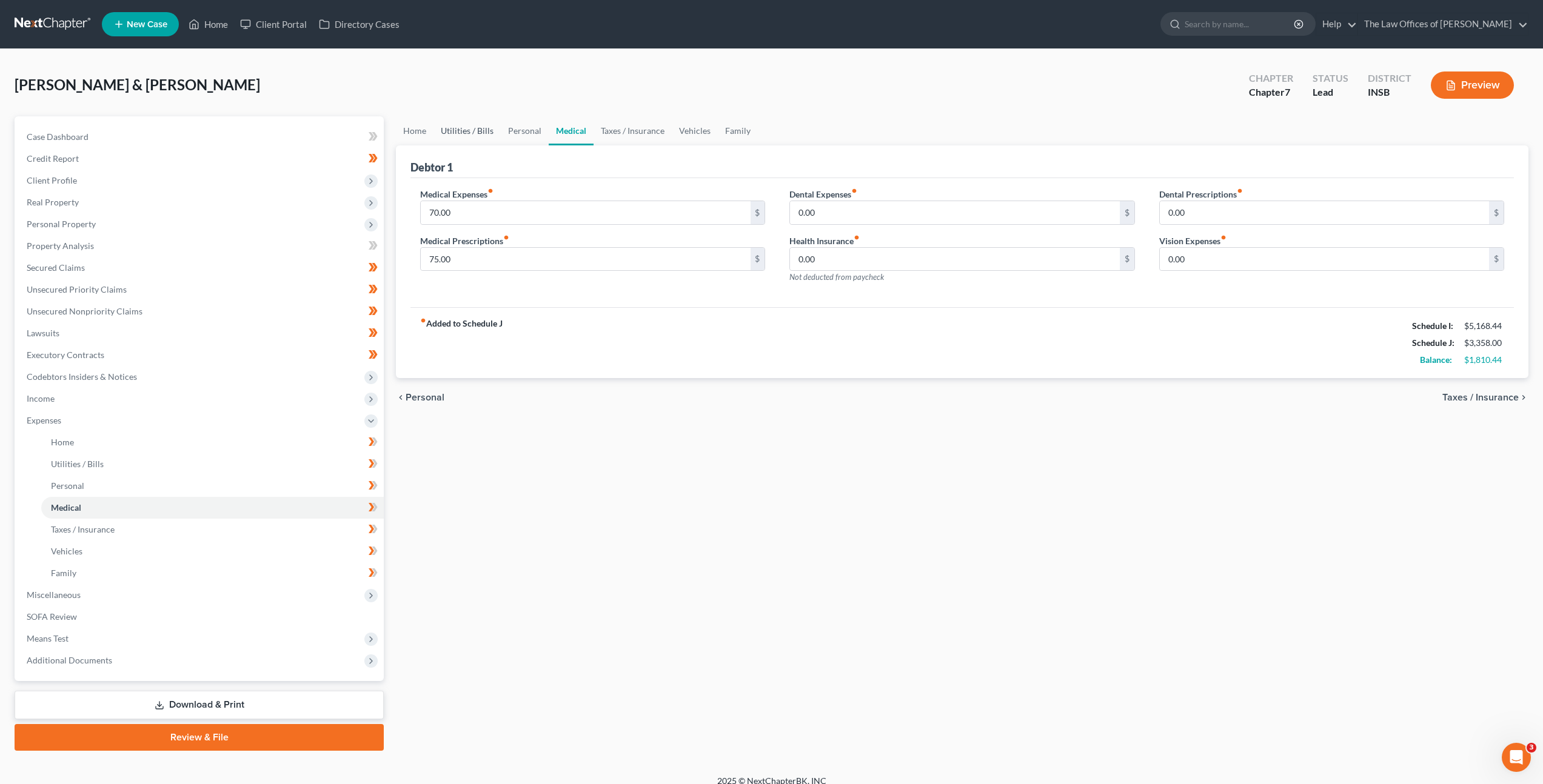
click at [494, 133] on link "Utilities / Bills" at bounding box center [467, 131] width 67 height 30
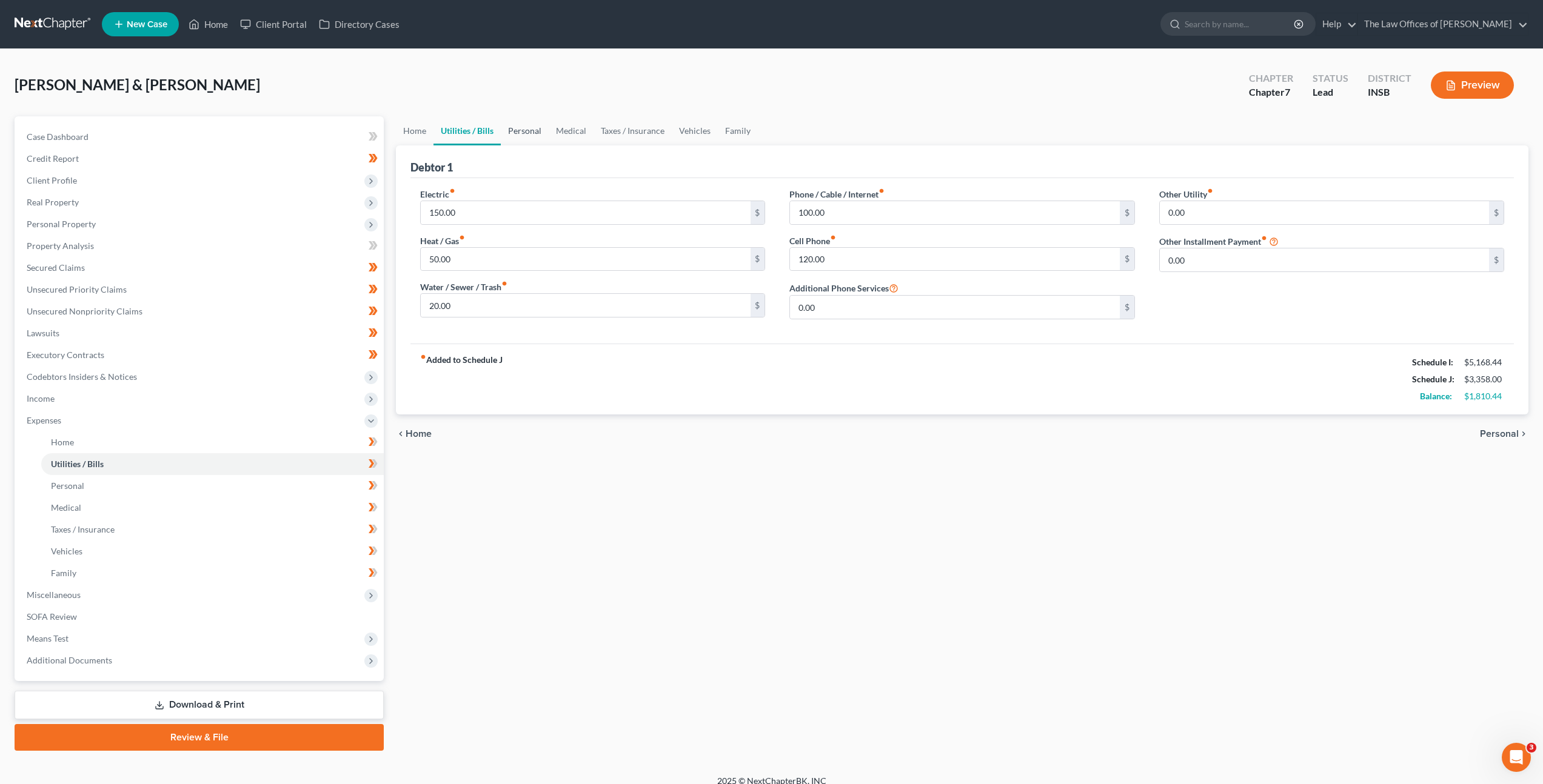
click at [520, 131] on link "Personal" at bounding box center [525, 131] width 48 height 30
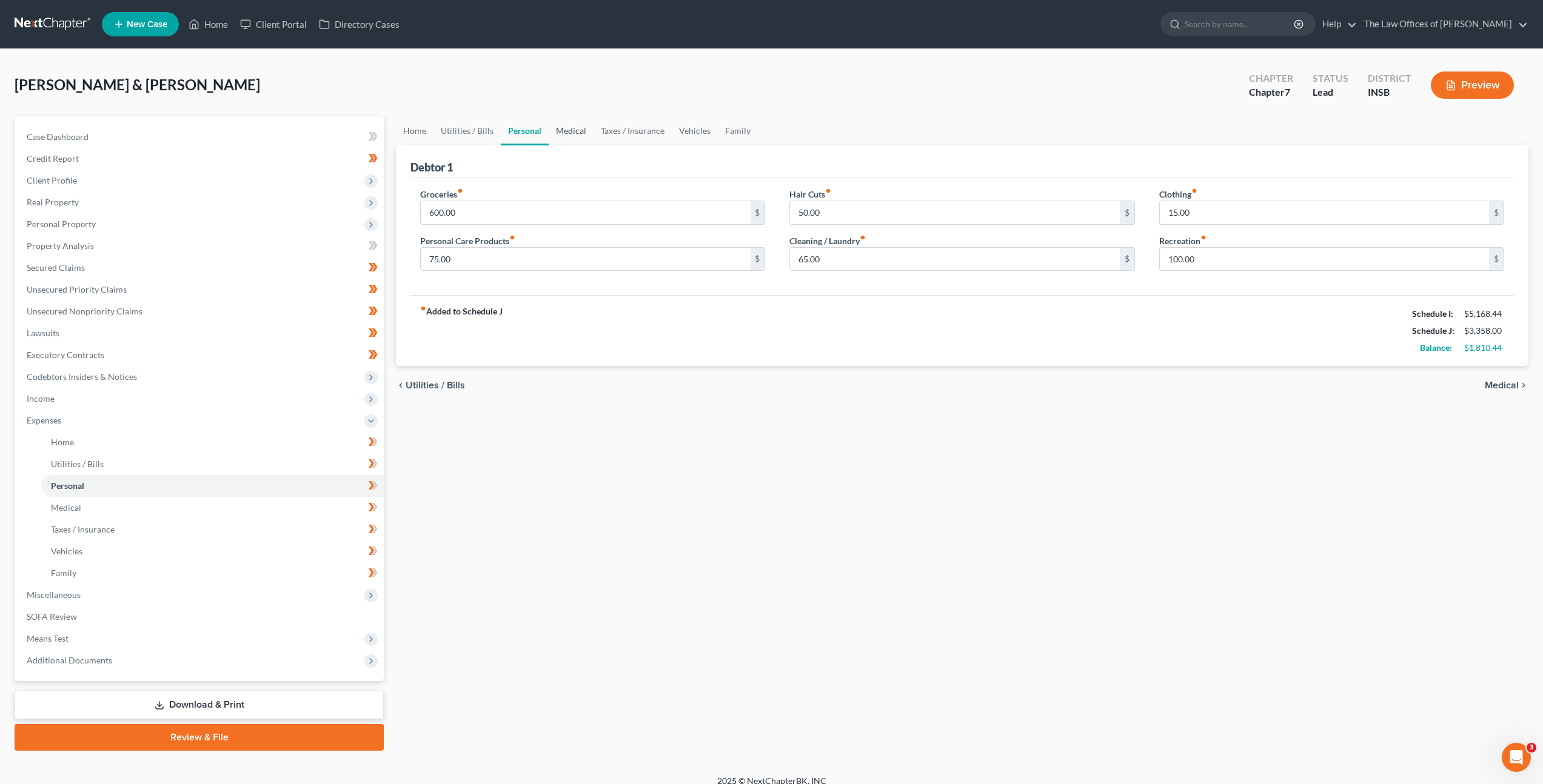
click at [569, 137] on link "Medical" at bounding box center [571, 131] width 45 height 30
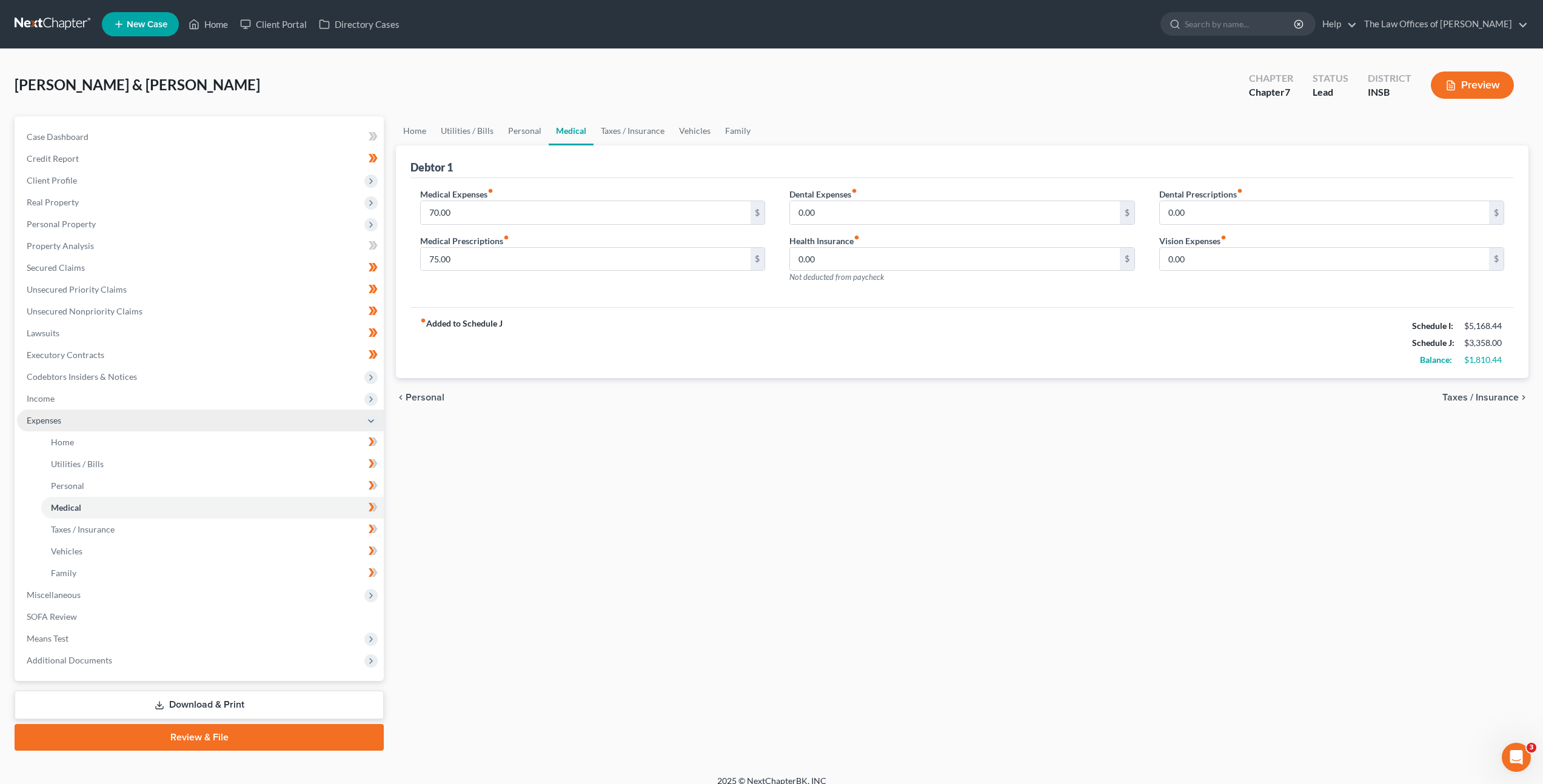
click at [183, 411] on span "Expenses" at bounding box center [200, 420] width 367 height 21
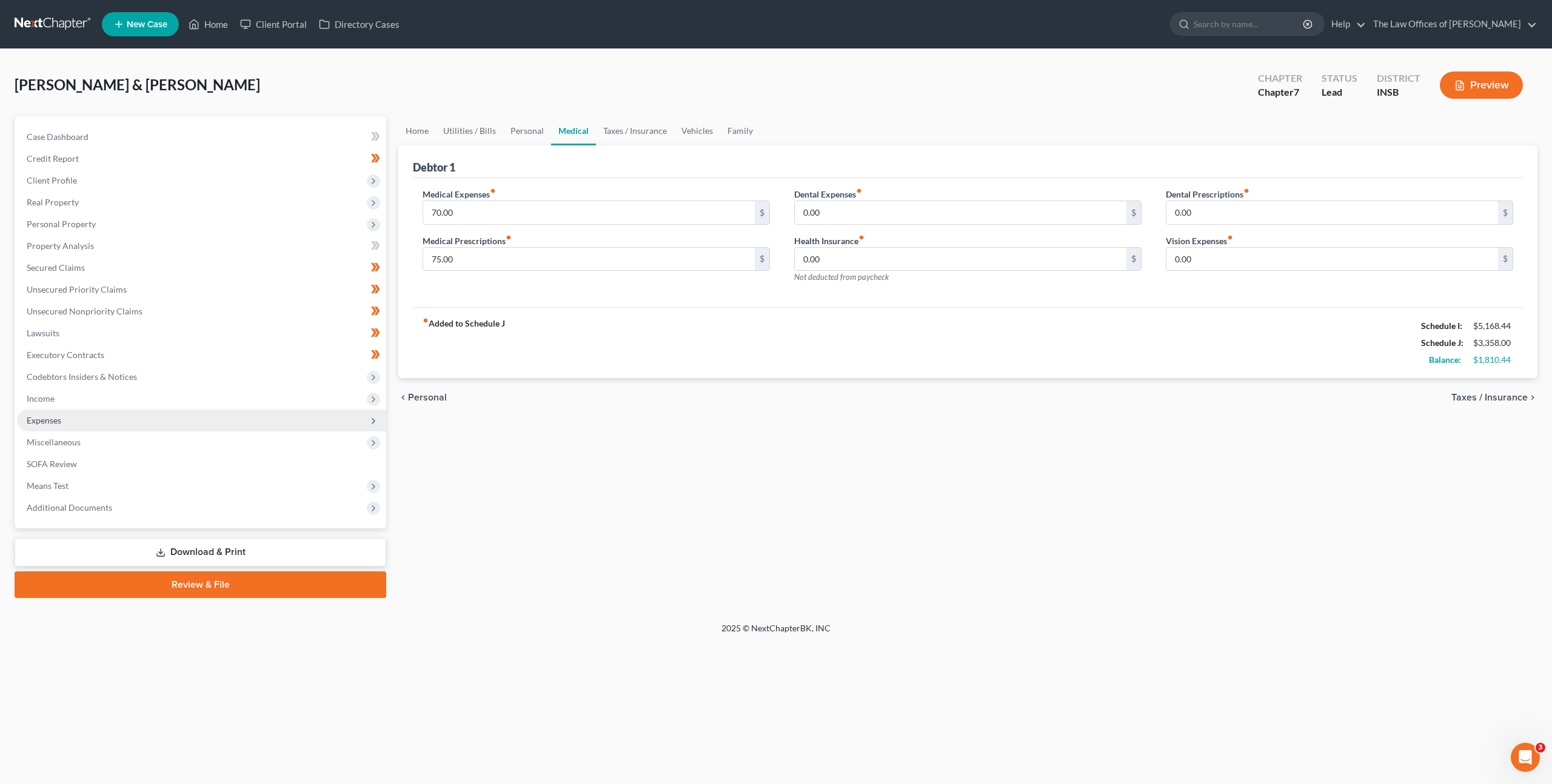
click at [187, 422] on span "Expenses" at bounding box center [201, 420] width 369 height 21
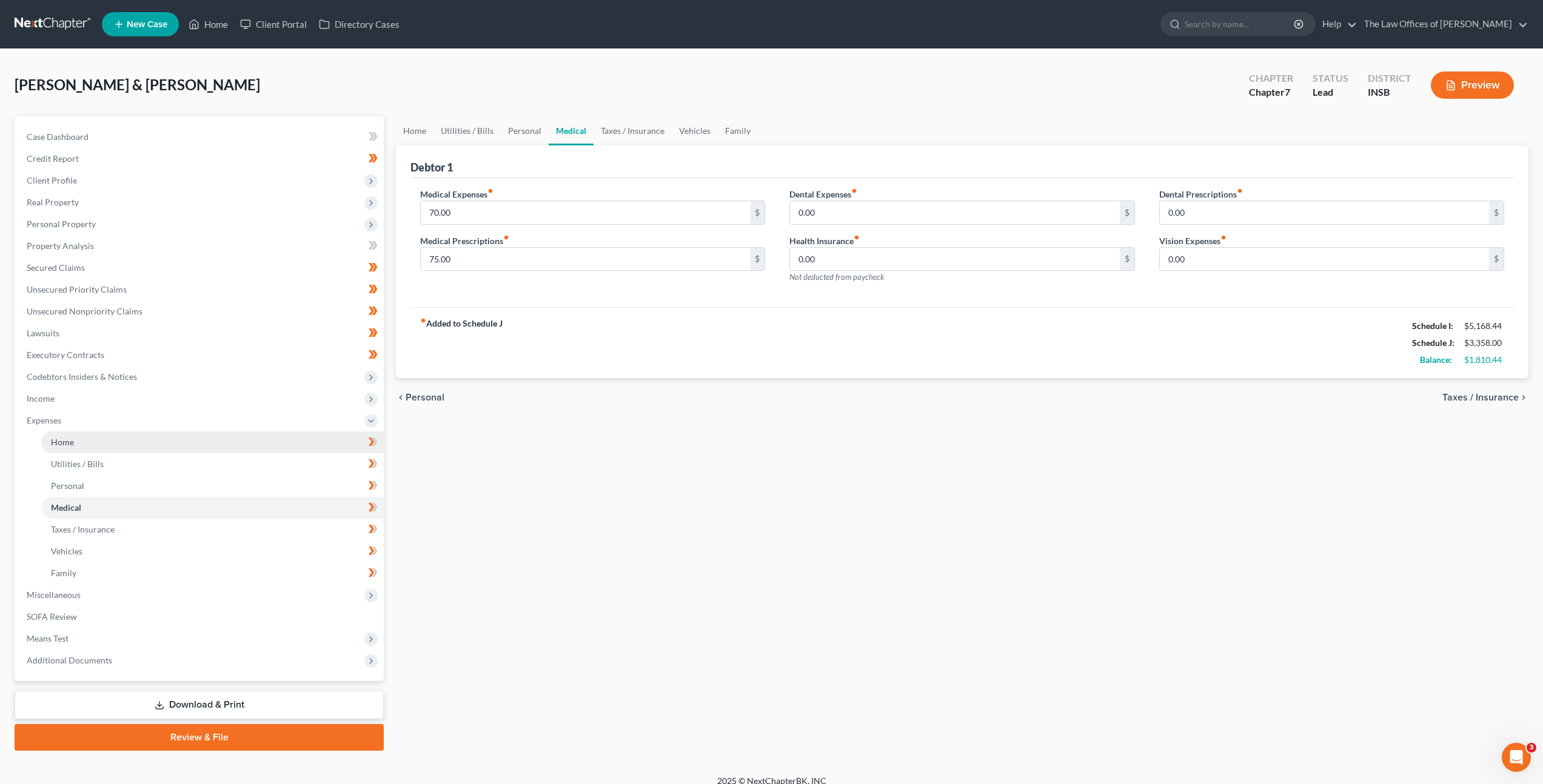
drag, startPoint x: 169, startPoint y: 437, endPoint x: 199, endPoint y: 434, distance: 30.1
click at [170, 437] on link "Home" at bounding box center [212, 443] width 343 height 21
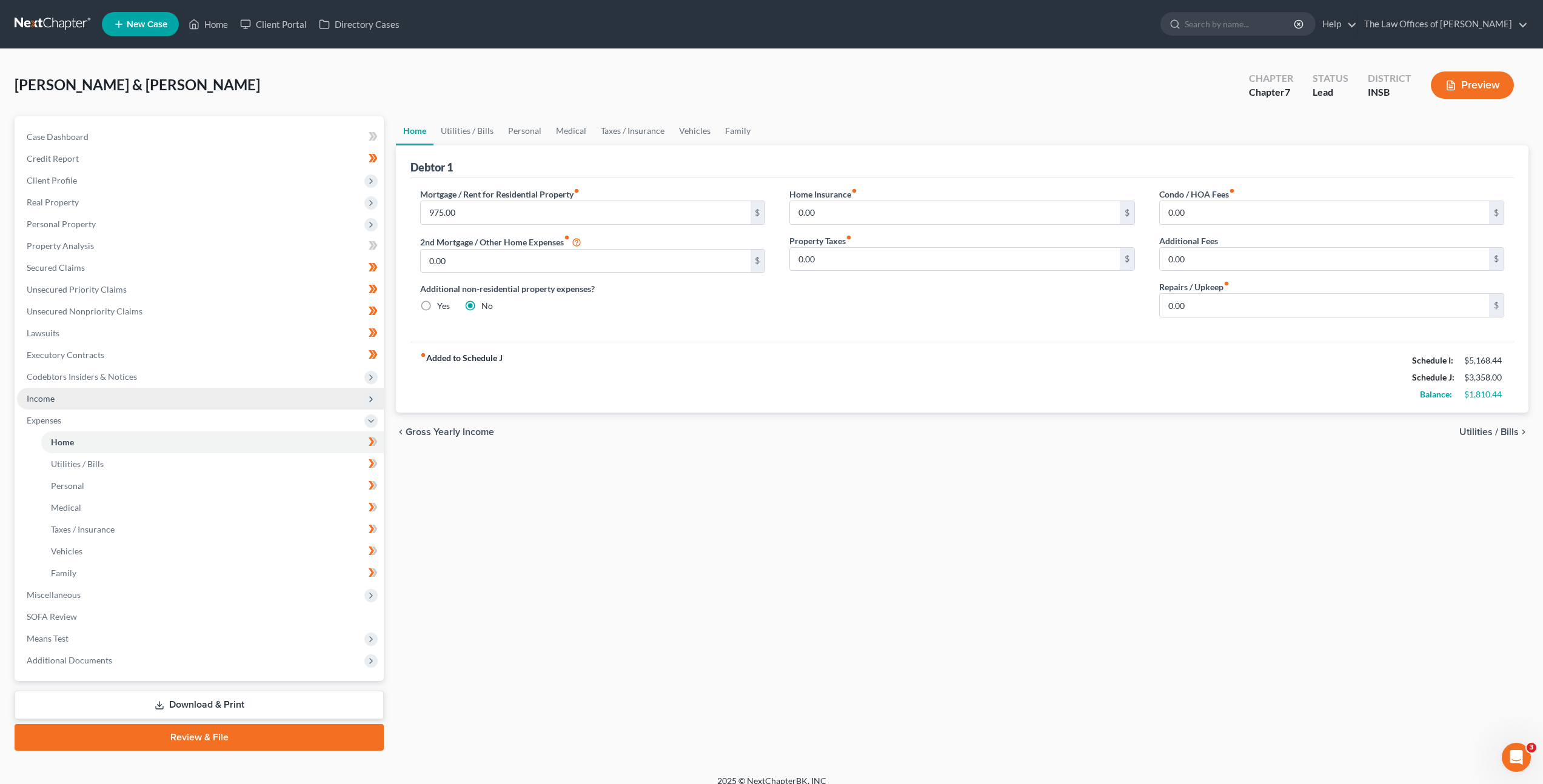
click at [89, 403] on span "Income" at bounding box center [200, 399] width 367 height 21
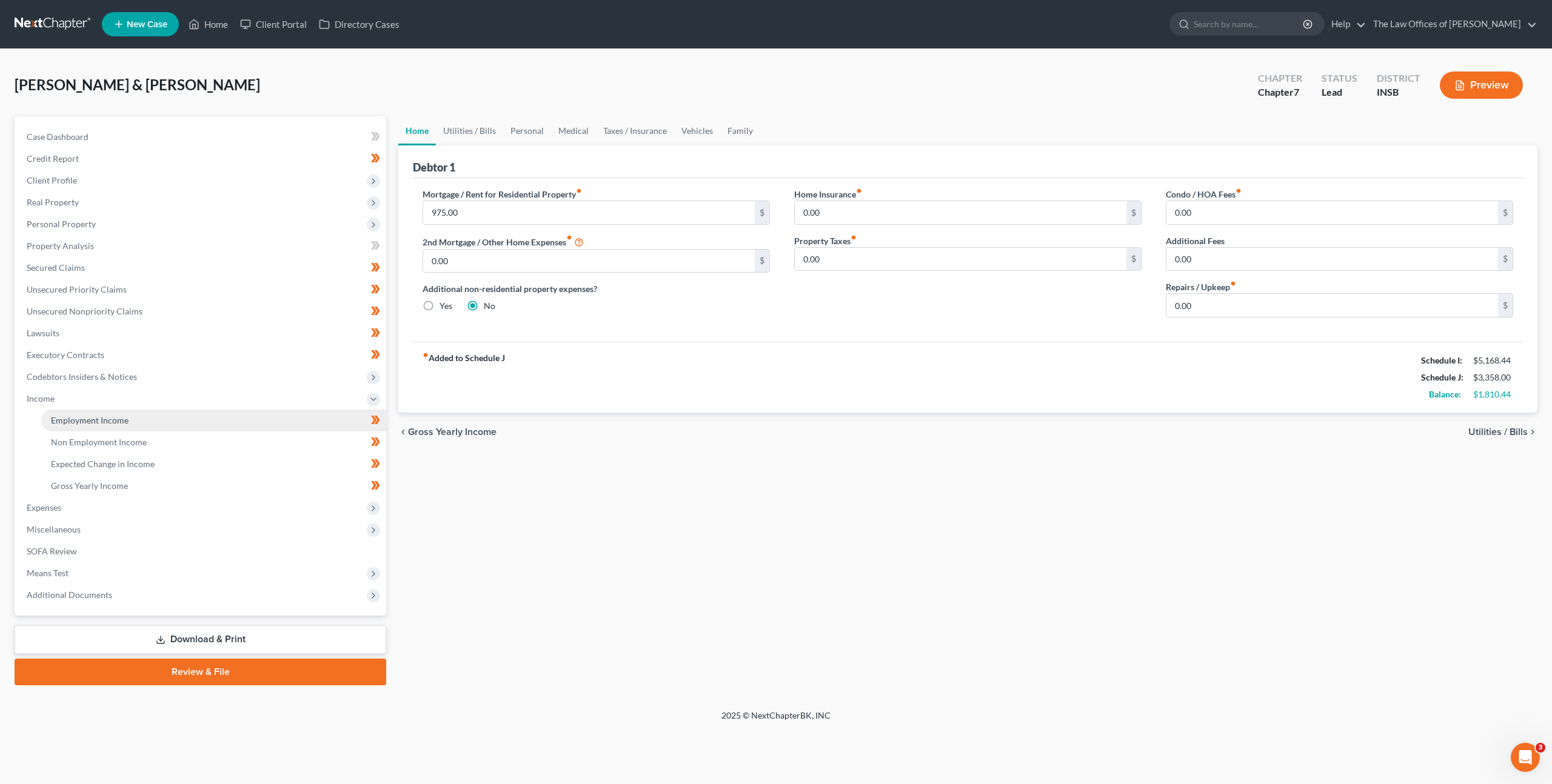
click at [117, 423] on span "Employment Income" at bounding box center [89, 420] width 78 height 11
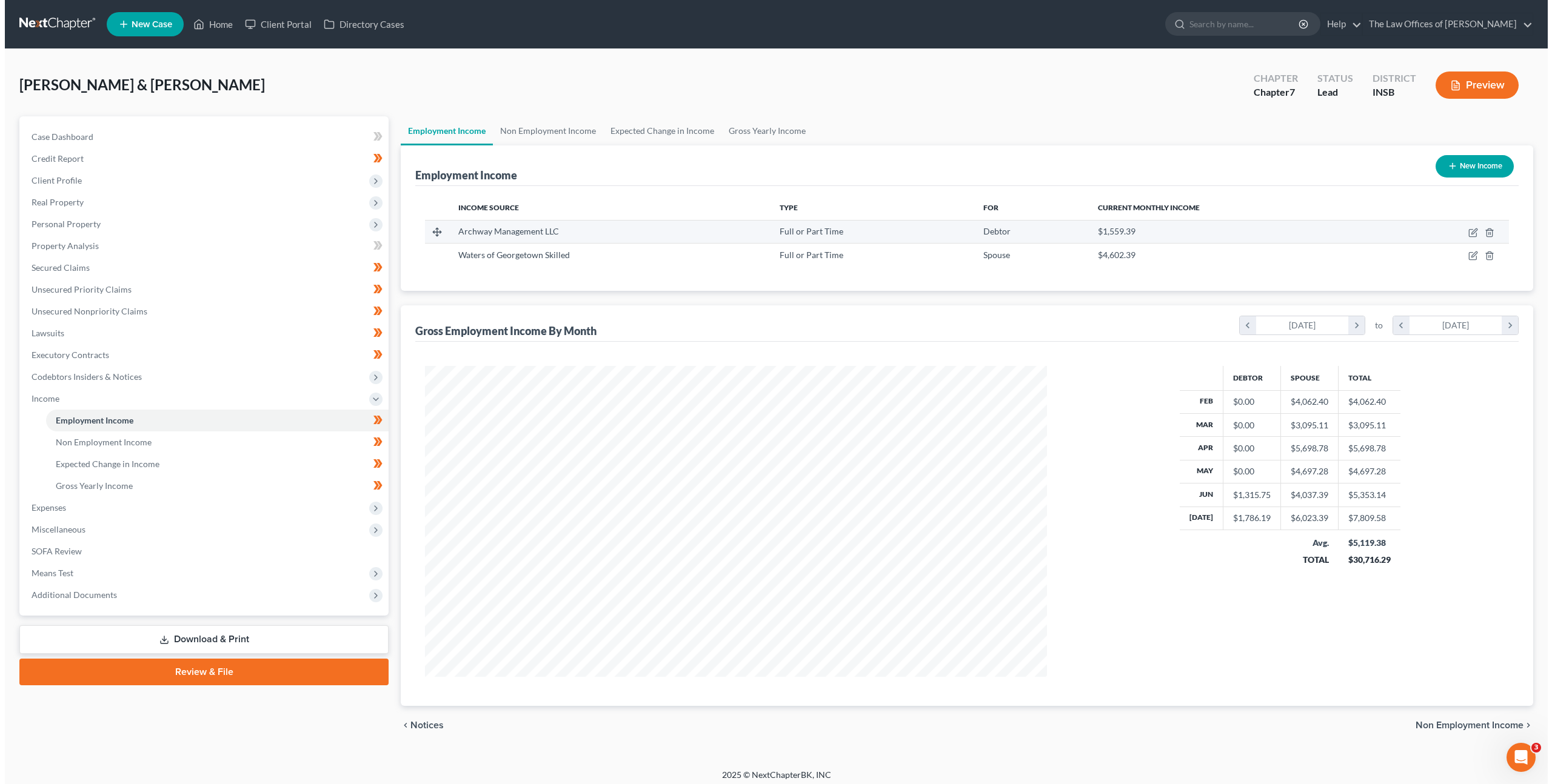
scroll to position [311, 647]
click at [1471, 234] on icon "button" at bounding box center [1468, 232] width 10 height 10
select select "0"
select select "15"
select select "2"
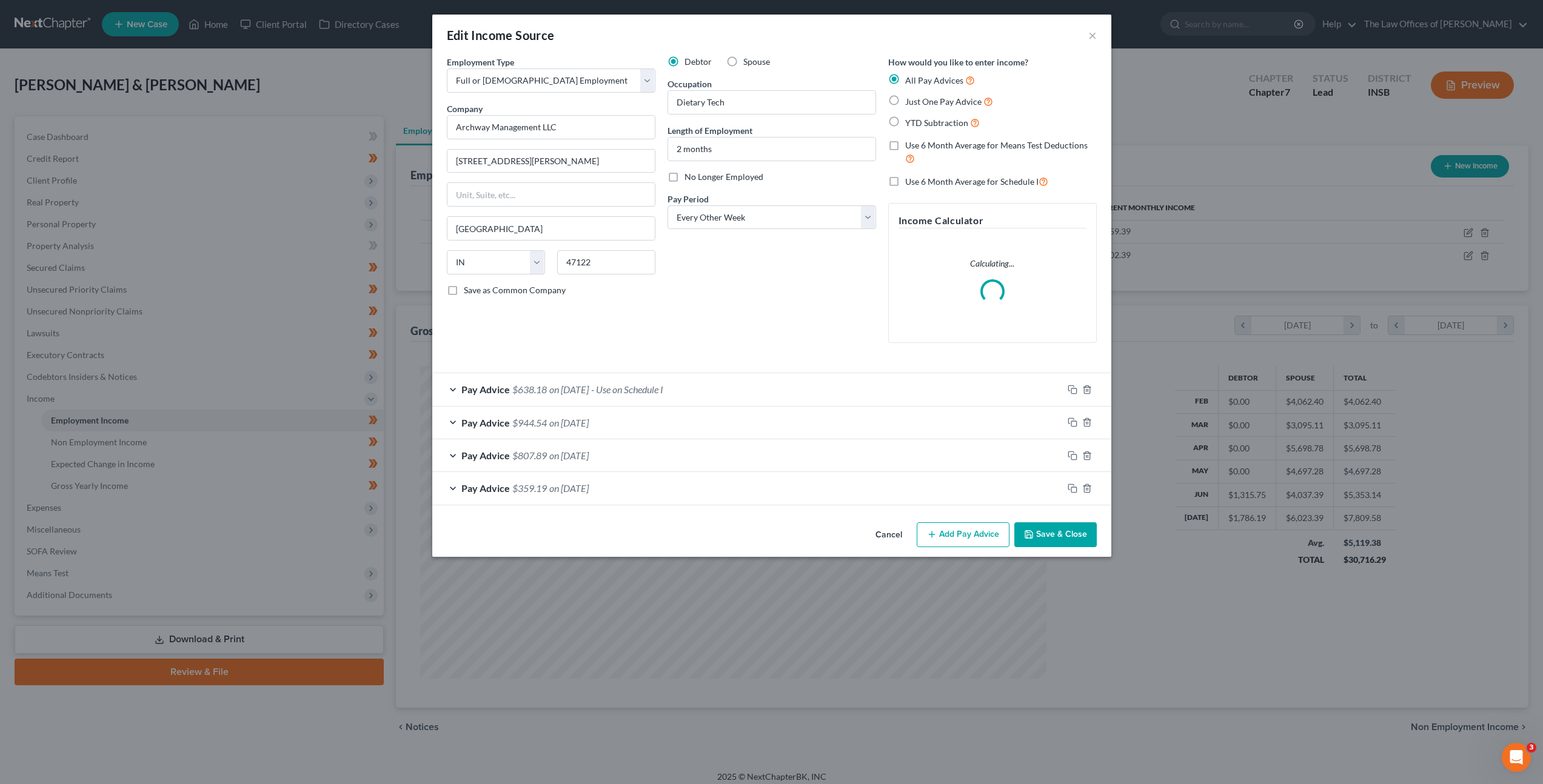
scroll to position [313, 650]
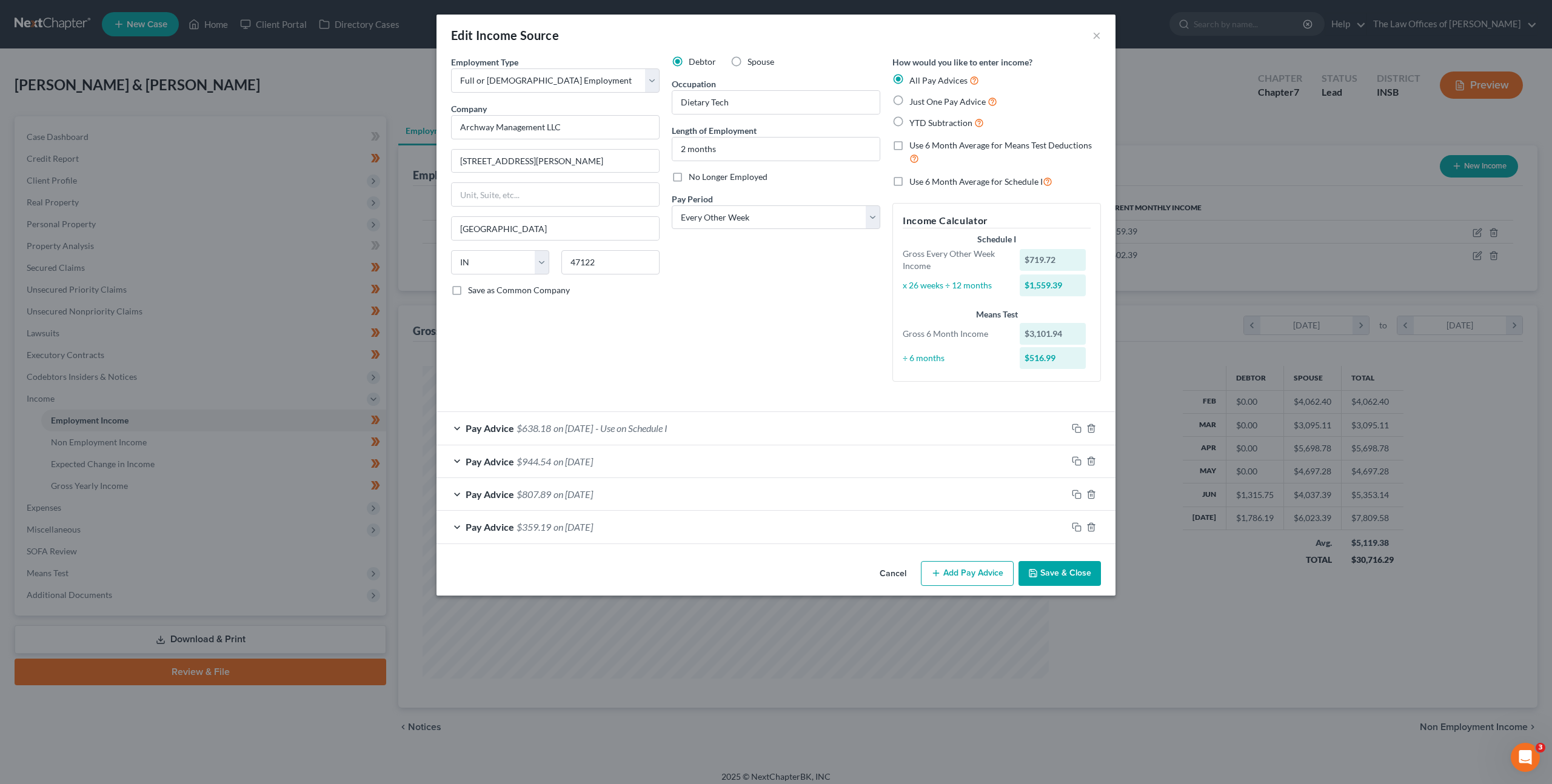
click at [887, 576] on button "Cancel" at bounding box center [894, 574] width 47 height 24
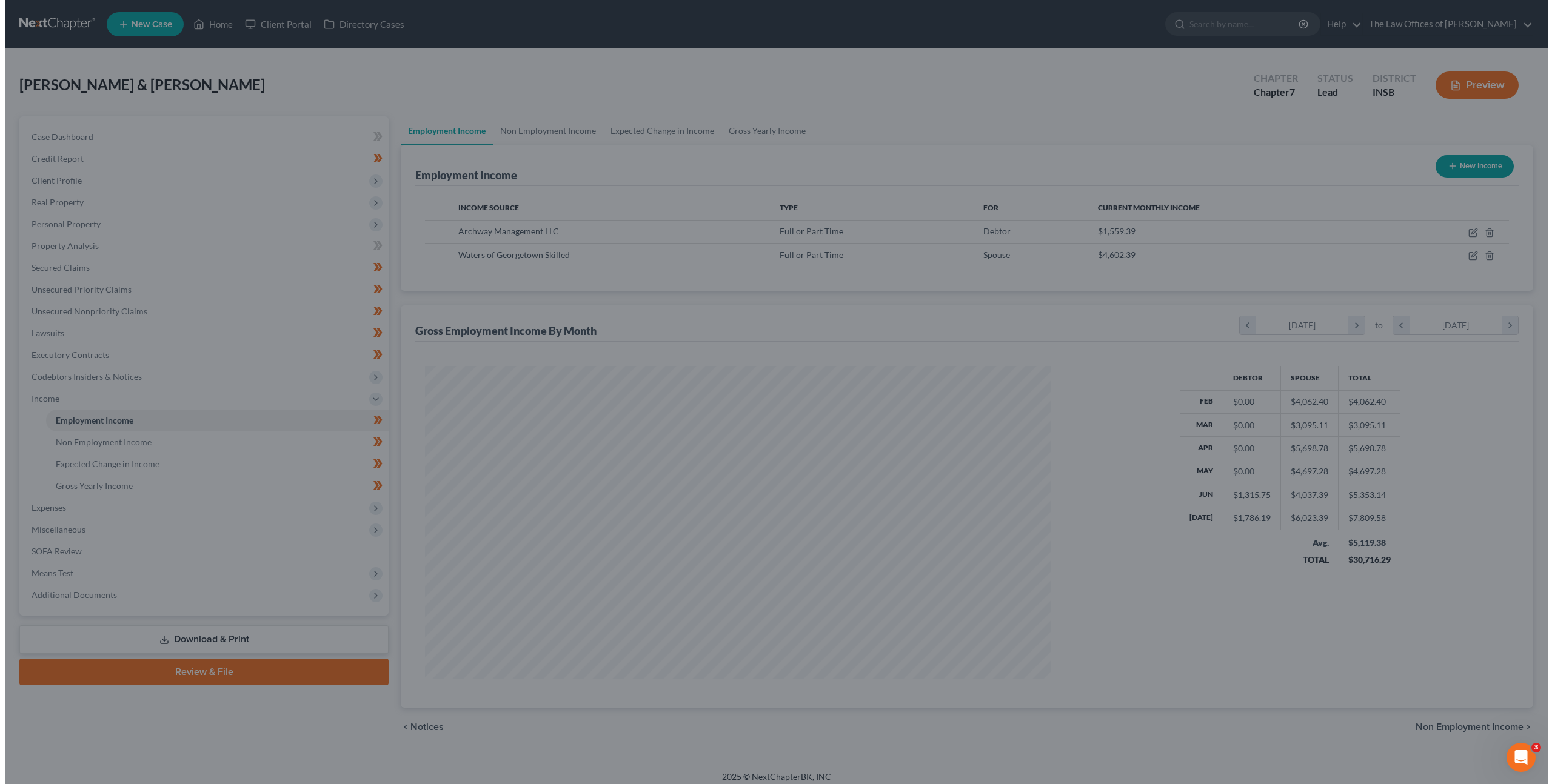
scroll to position [605597, 605646]
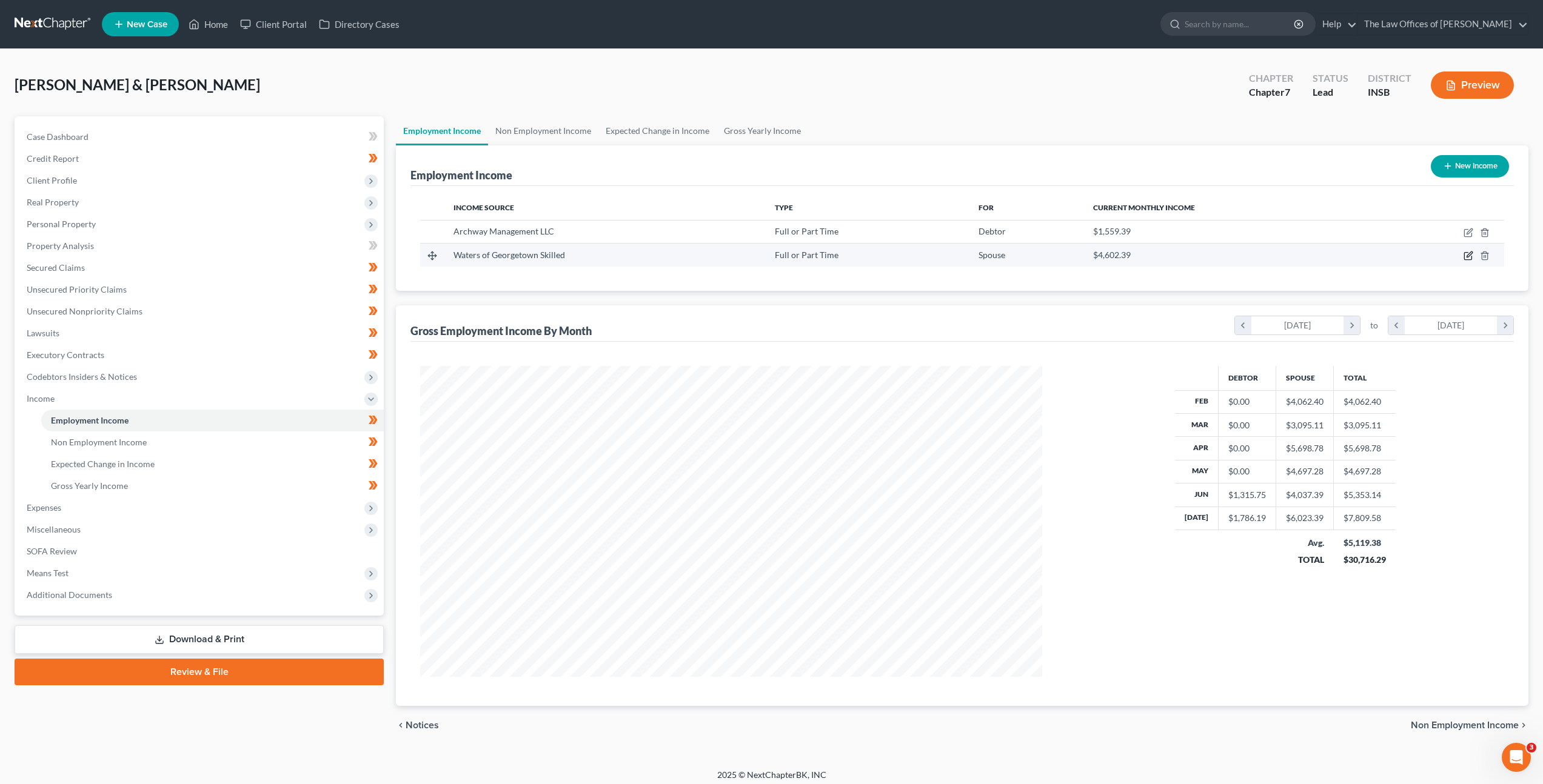
click at [1467, 253] on icon "button" at bounding box center [1468, 257] width 7 height 7
select select "0"
select select "15"
select select "2"
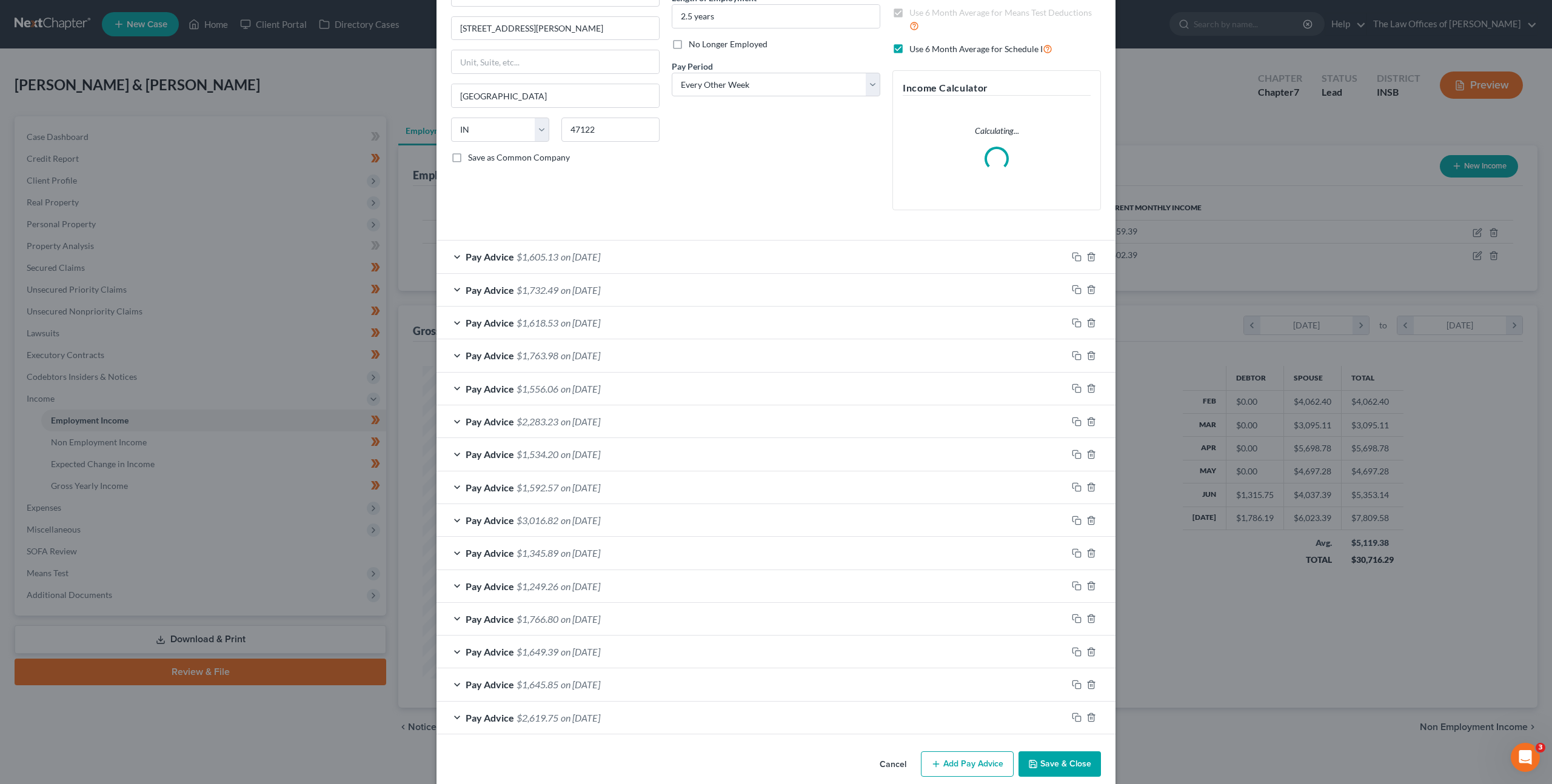
scroll to position [149, 0]
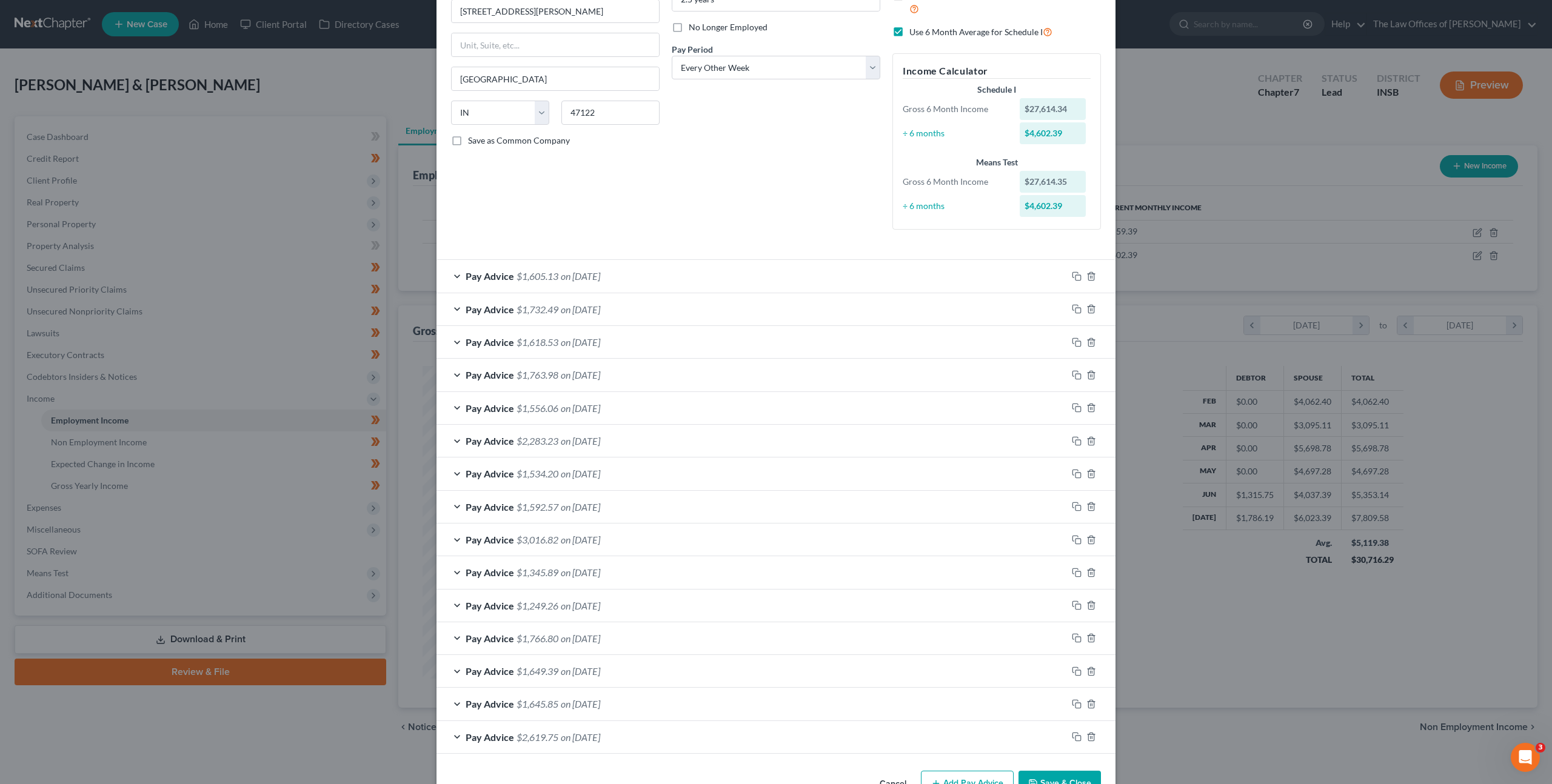
click at [718, 379] on div "Pay Advice $1,763.98 on 06/18/2025" at bounding box center [751, 375] width 631 height 32
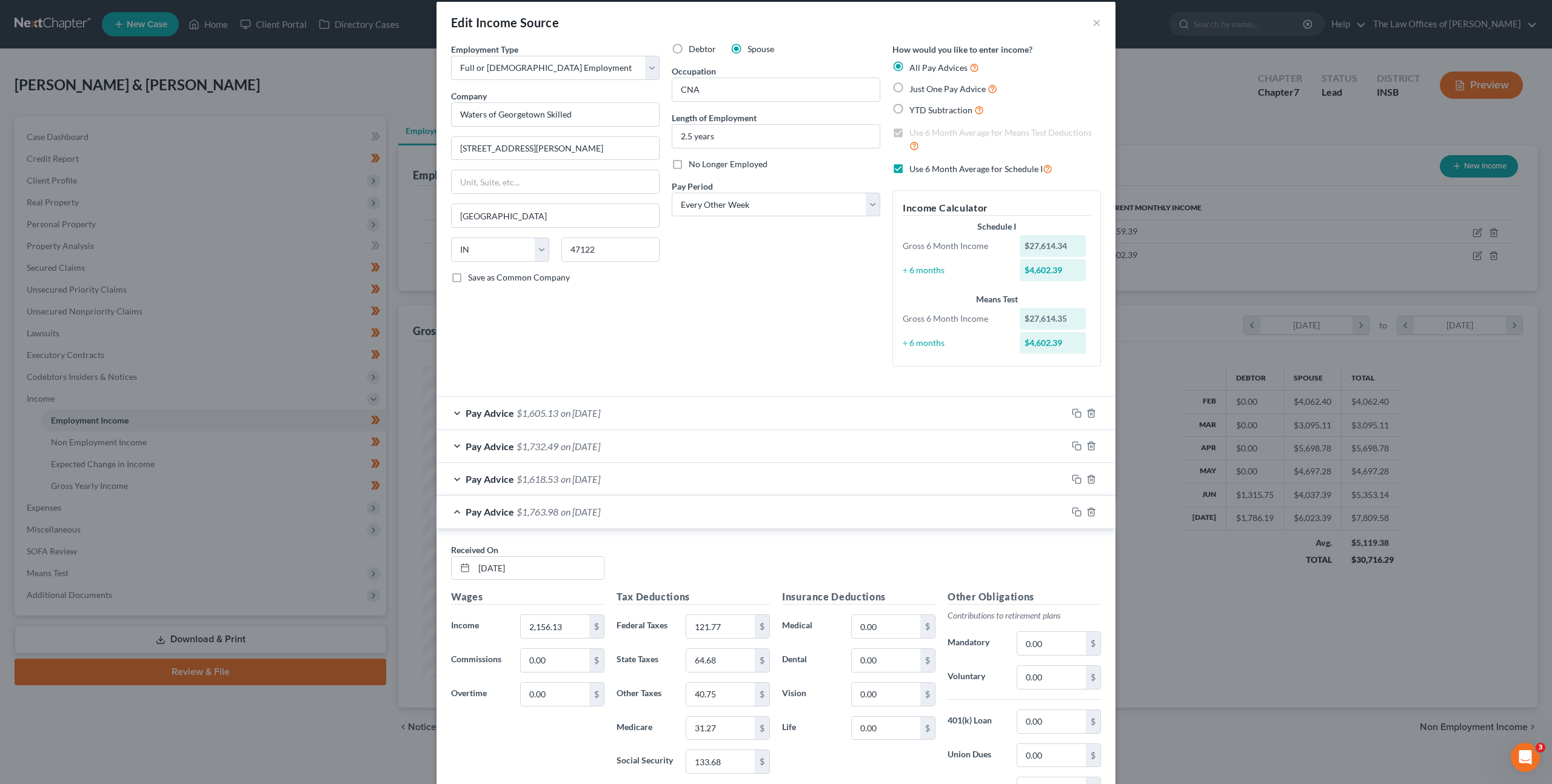
scroll to position [7, 0]
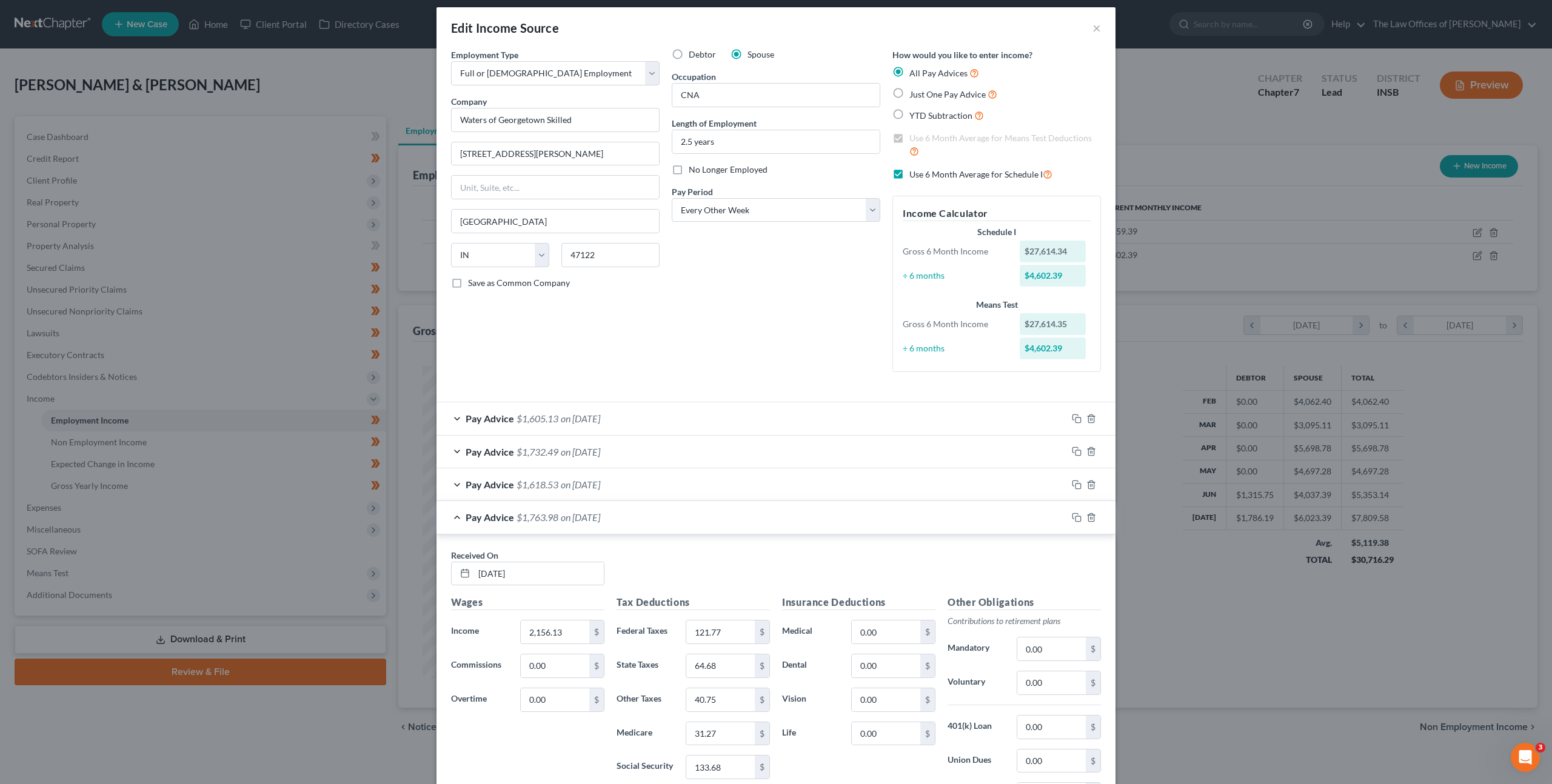
click at [783, 510] on div "Pay Advice $1,763.98 on 06/18/2025" at bounding box center [751, 518] width 631 height 32
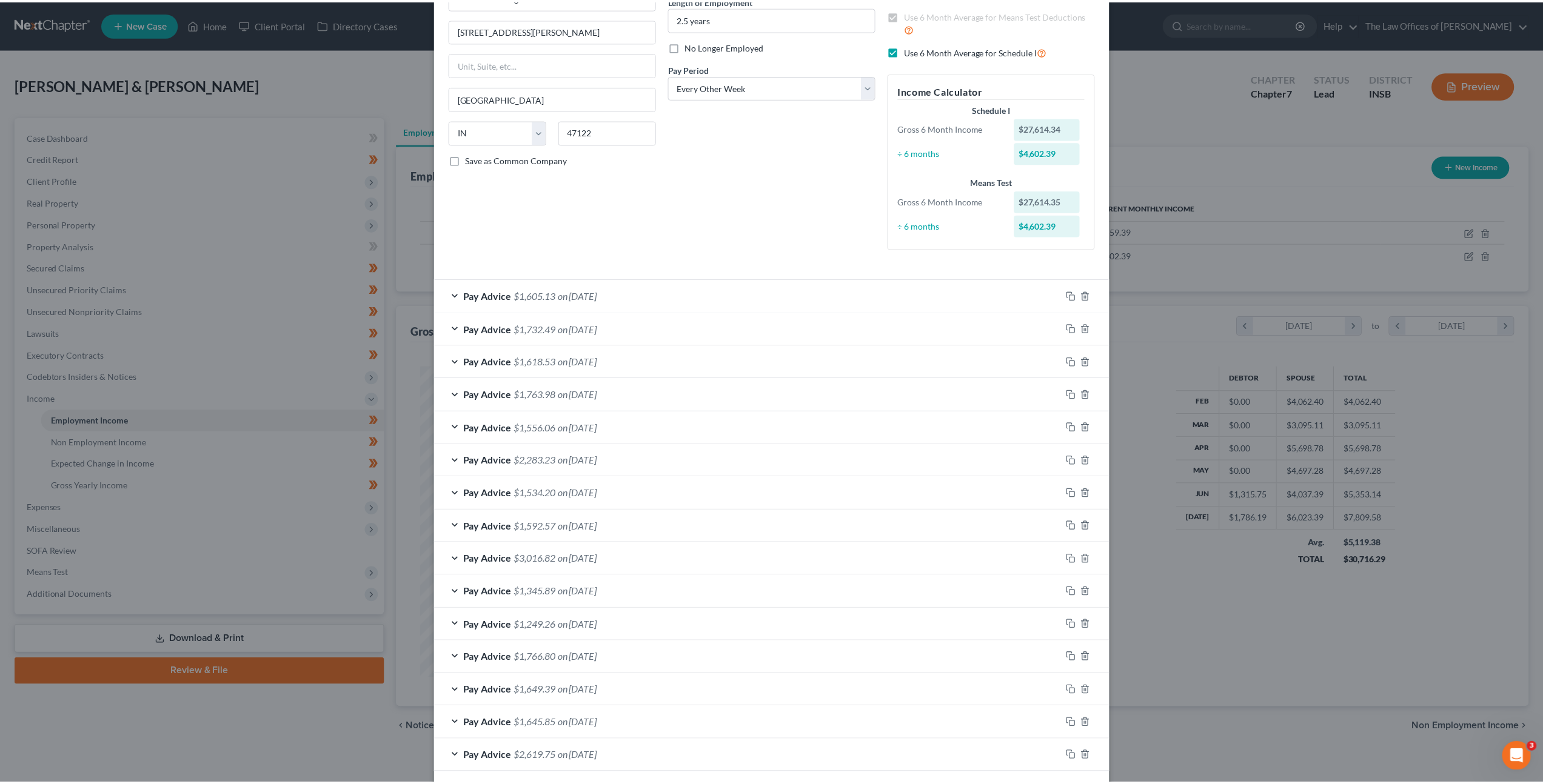
scroll to position [186, 0]
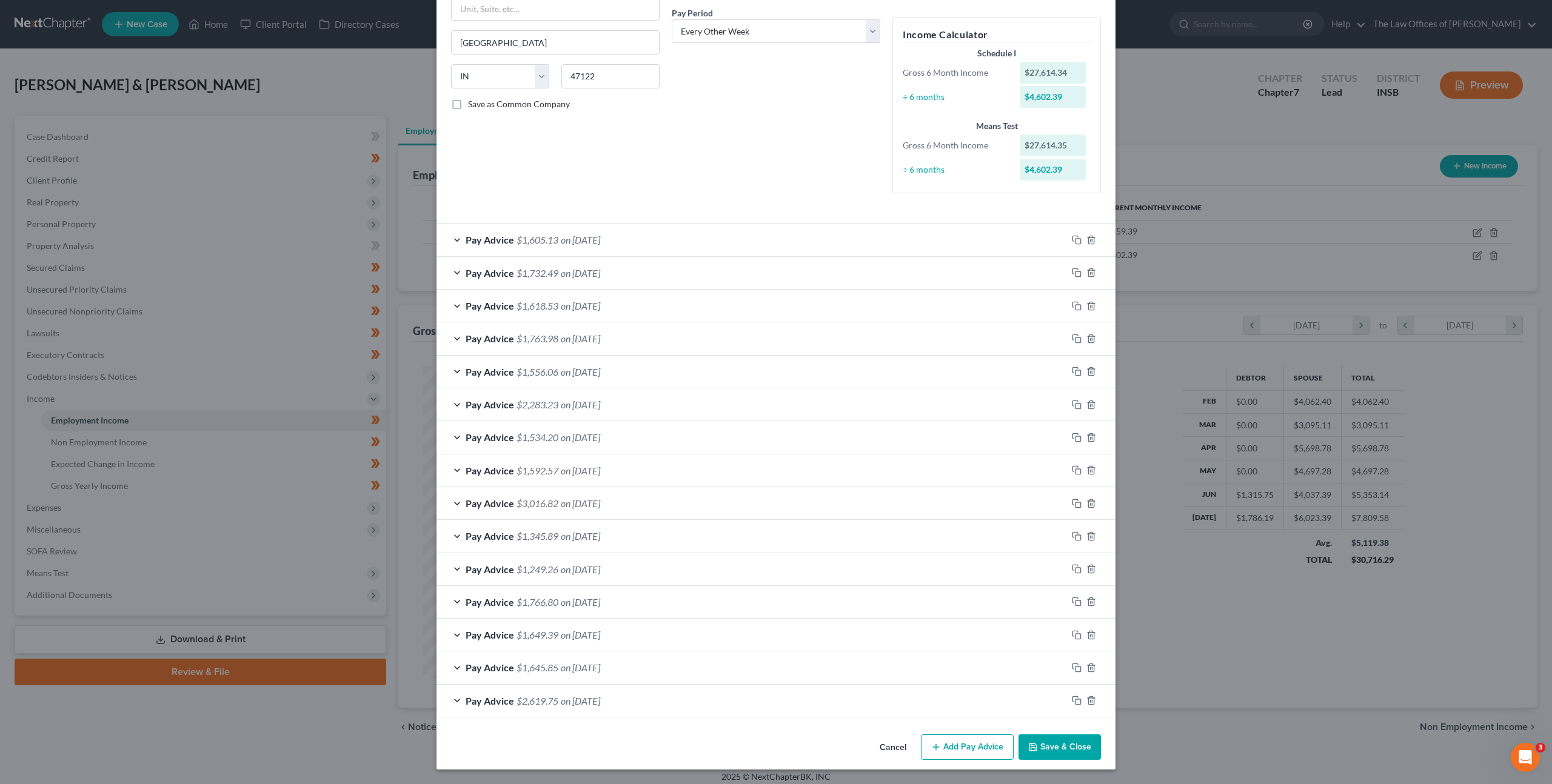
drag, startPoint x: 1043, startPoint y: 743, endPoint x: 1041, endPoint y: 726, distance: 17.1
click at [1043, 743] on button "Save & Close" at bounding box center [1060, 746] width 82 height 25
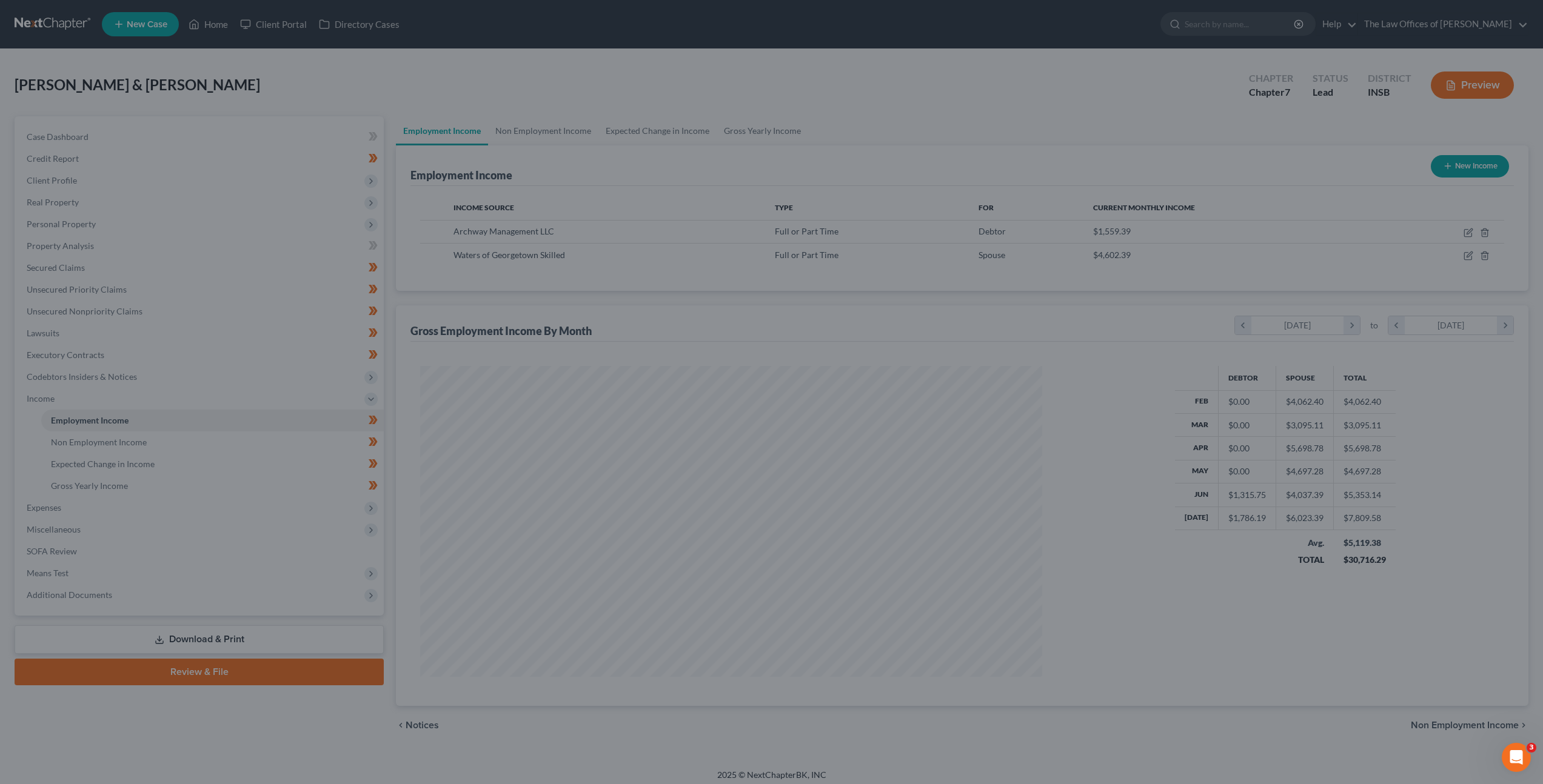
scroll to position [605597, 605624]
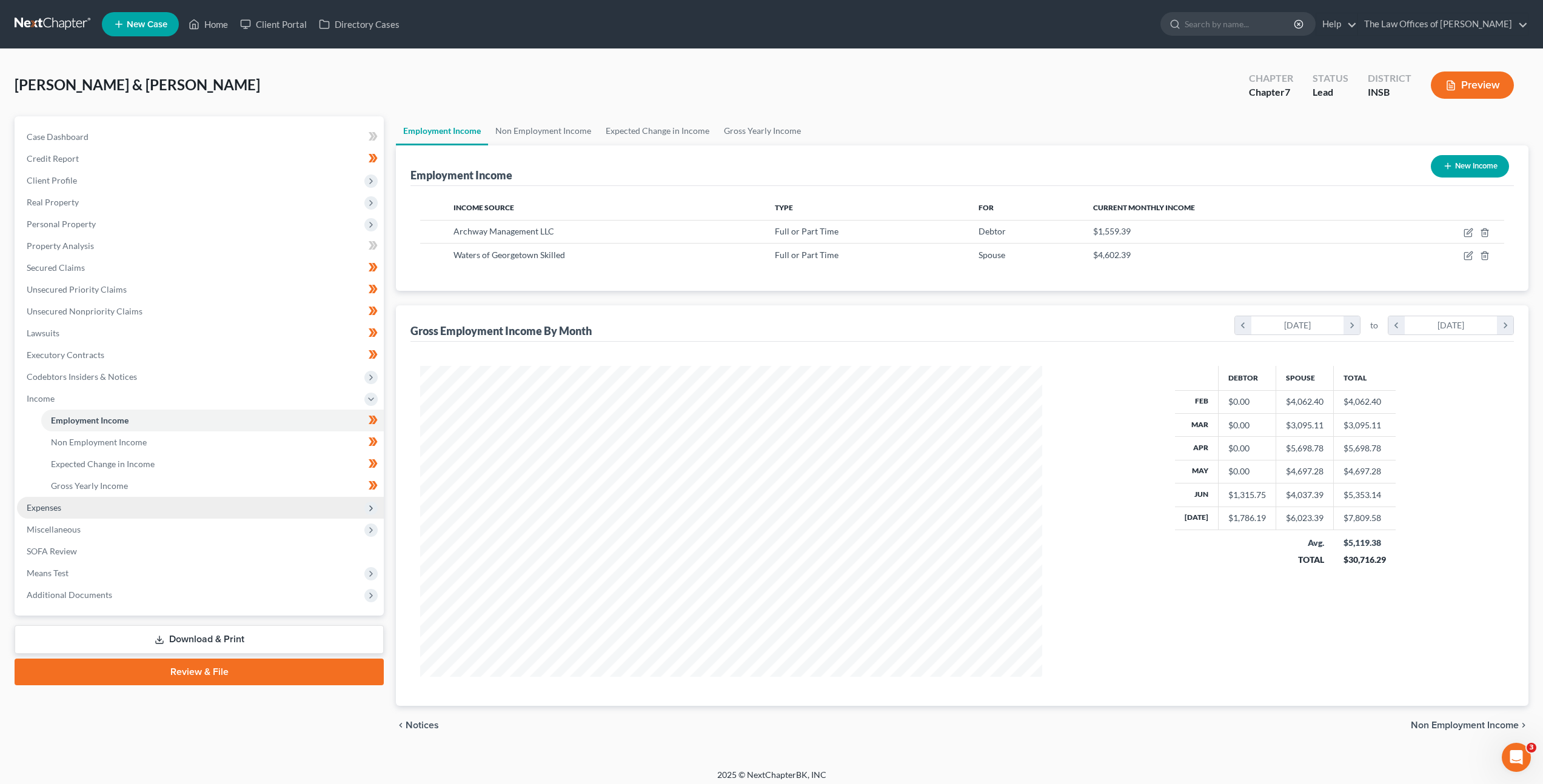
drag, startPoint x: 232, startPoint y: 499, endPoint x: 229, endPoint y: 512, distance: 13.3
click at [232, 498] on span "Expenses" at bounding box center [200, 508] width 367 height 21
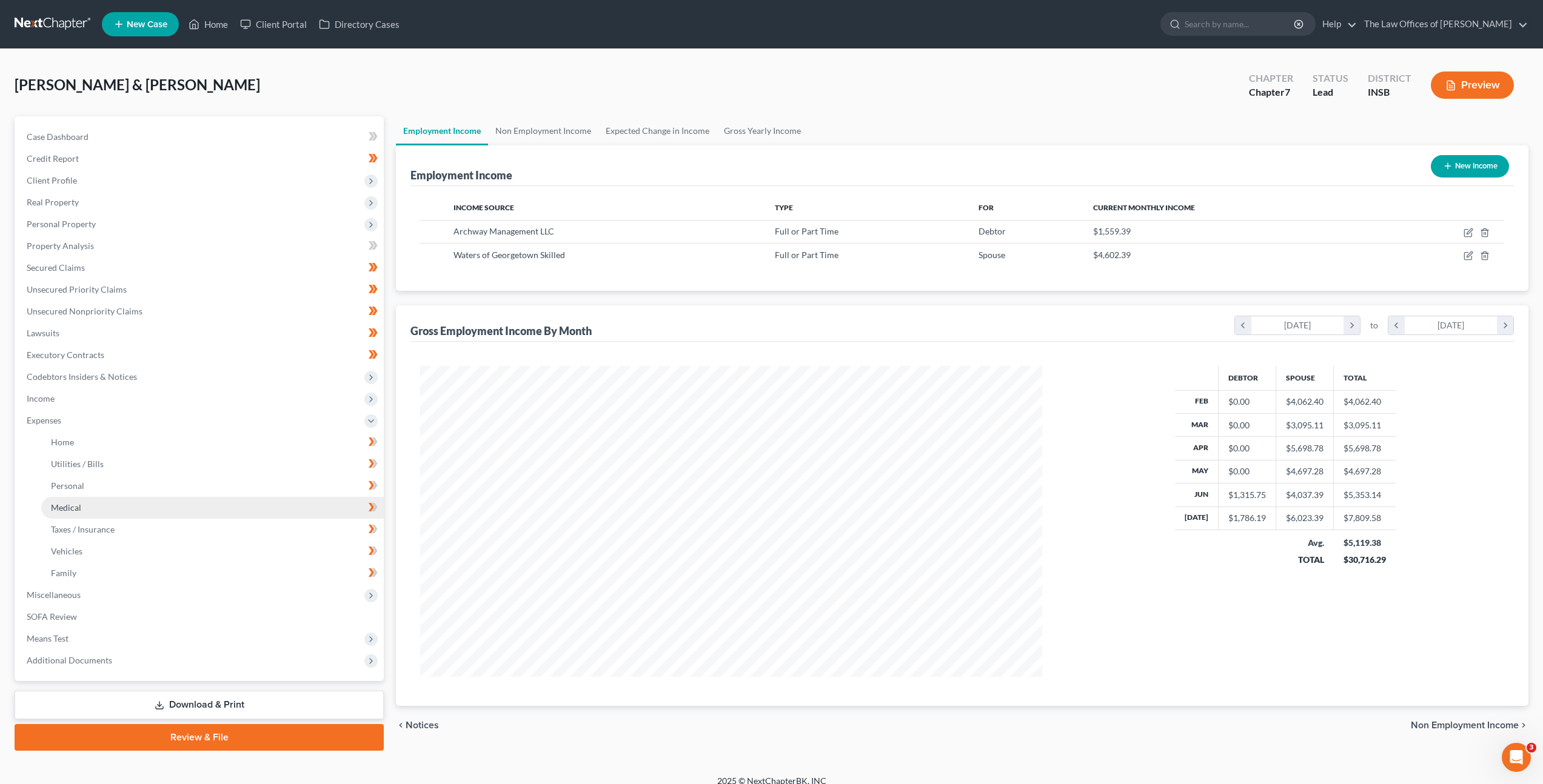
click at [225, 517] on link "Medical" at bounding box center [212, 508] width 343 height 21
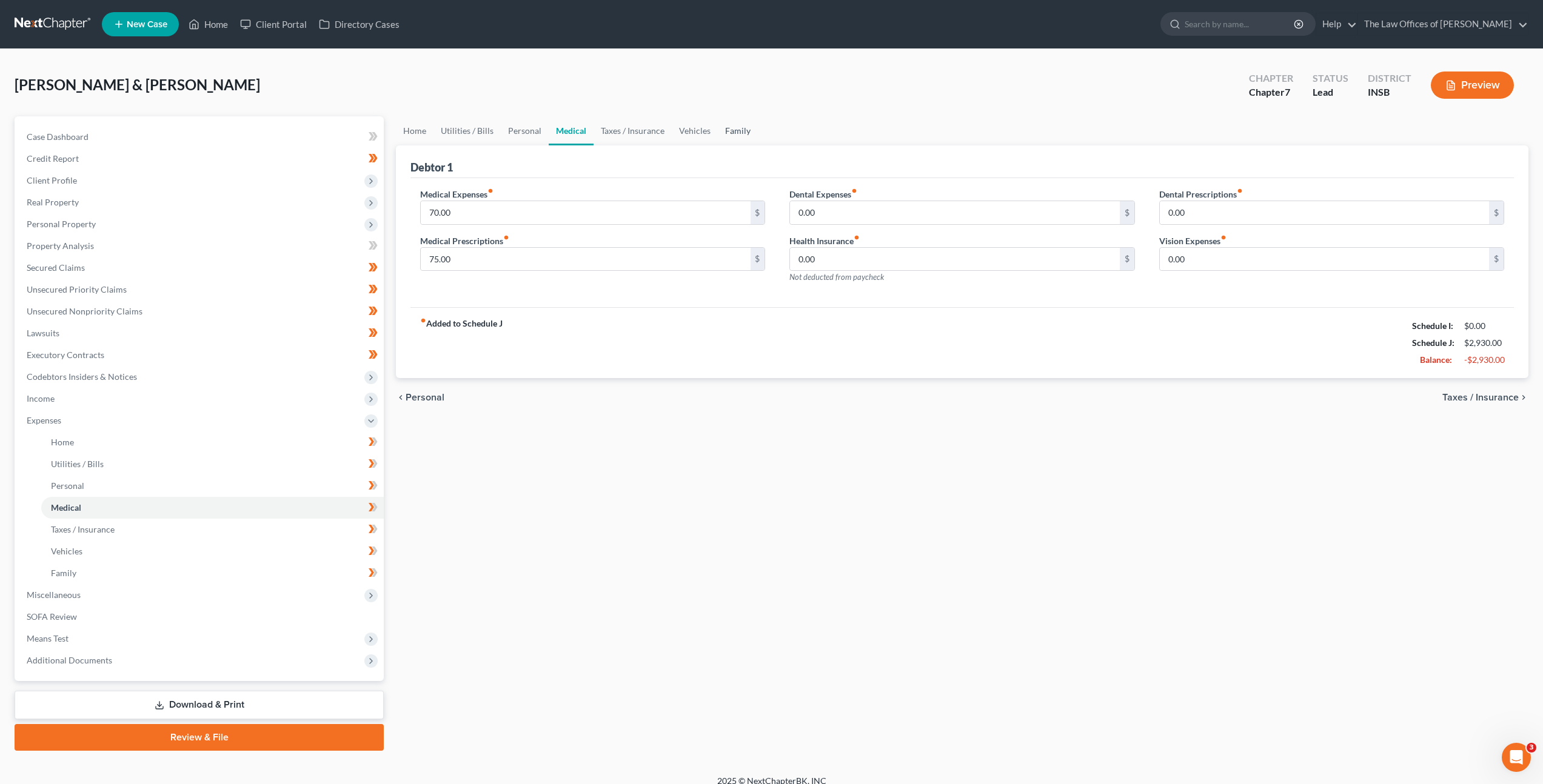
click at [741, 135] on link "Family" at bounding box center [737, 131] width 40 height 30
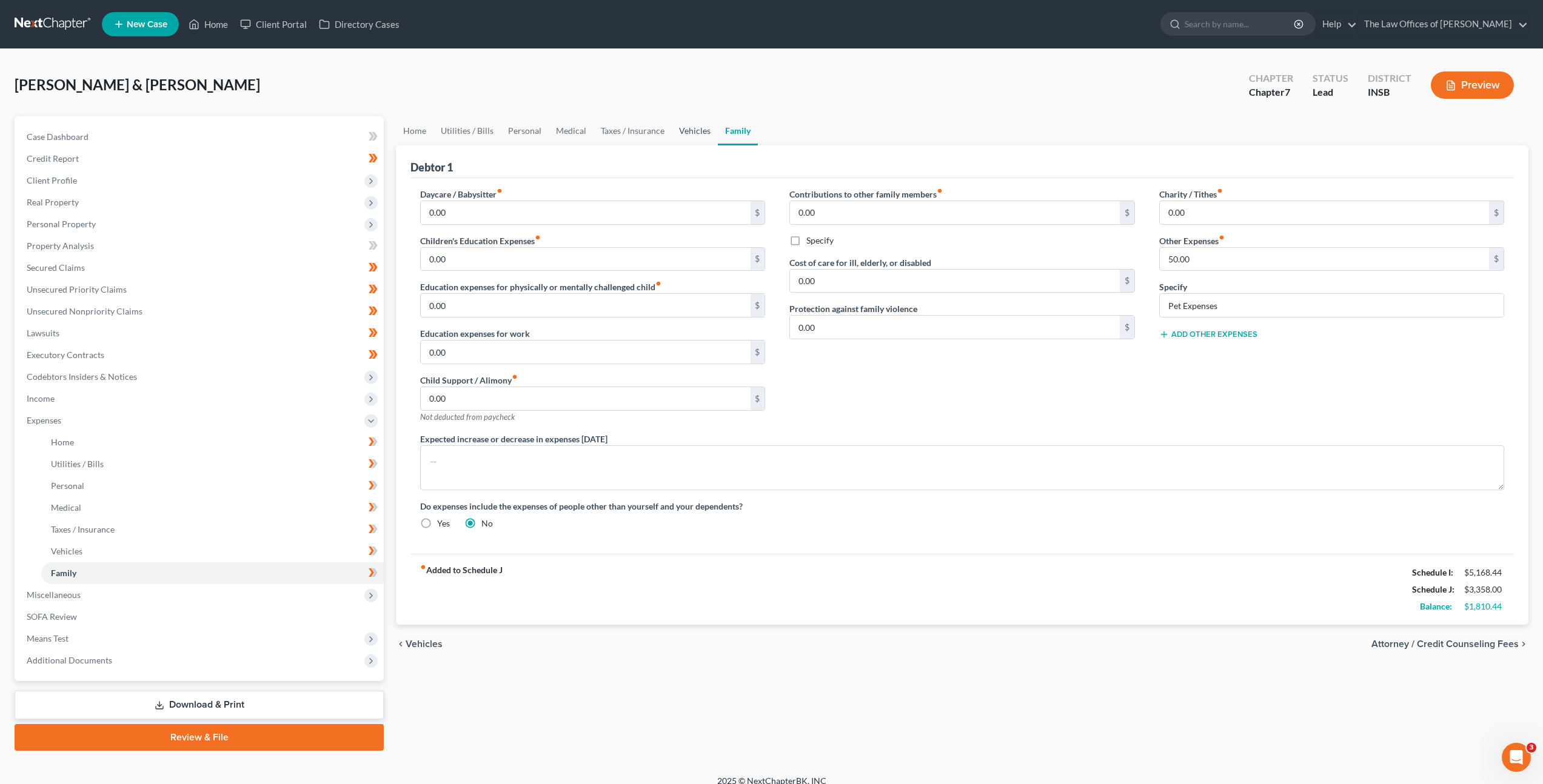
click at [686, 129] on link "Vehicles" at bounding box center [695, 131] width 47 height 30
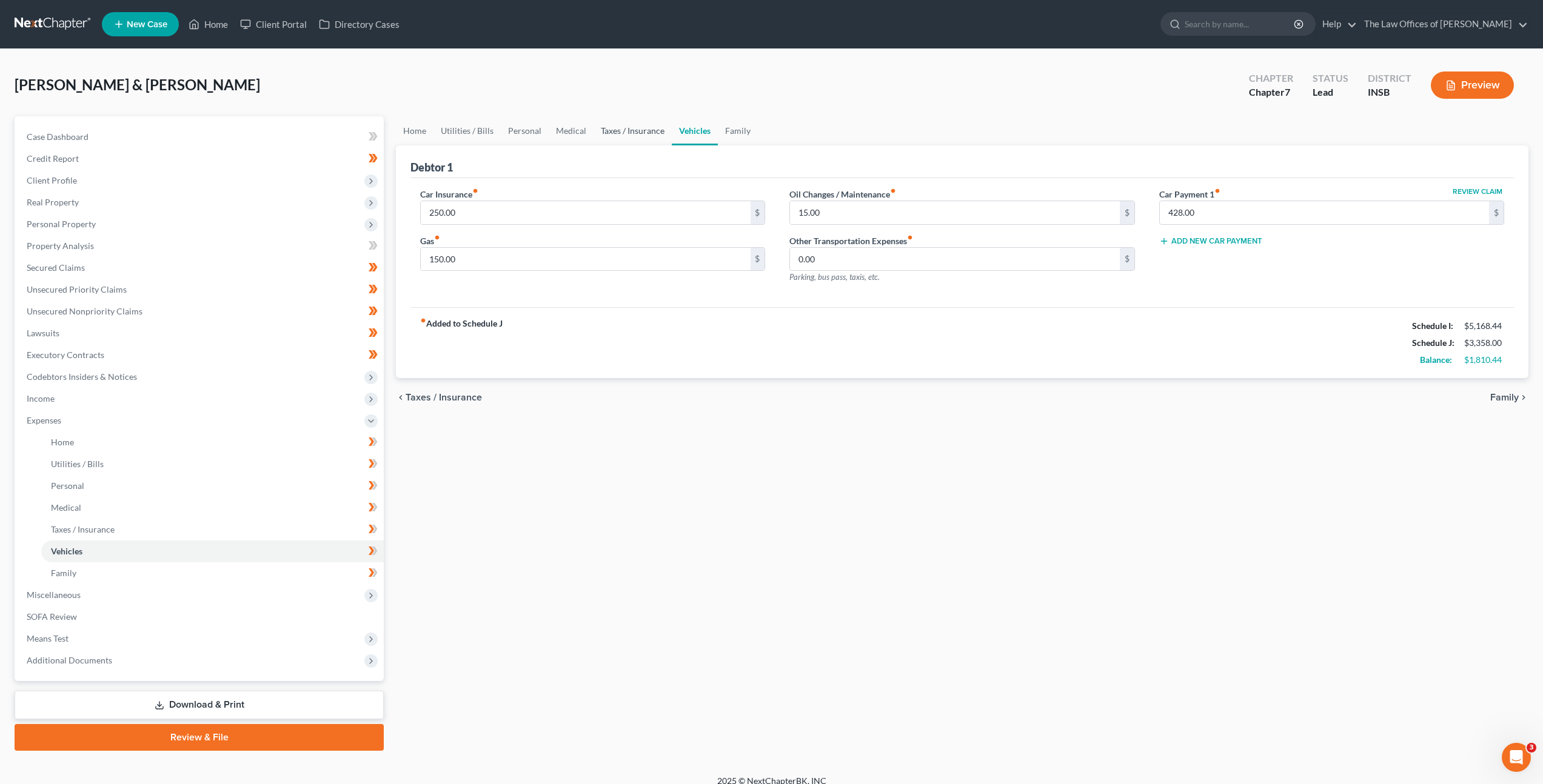
click at [608, 131] on link "Taxes / Insurance" at bounding box center [632, 131] width 78 height 30
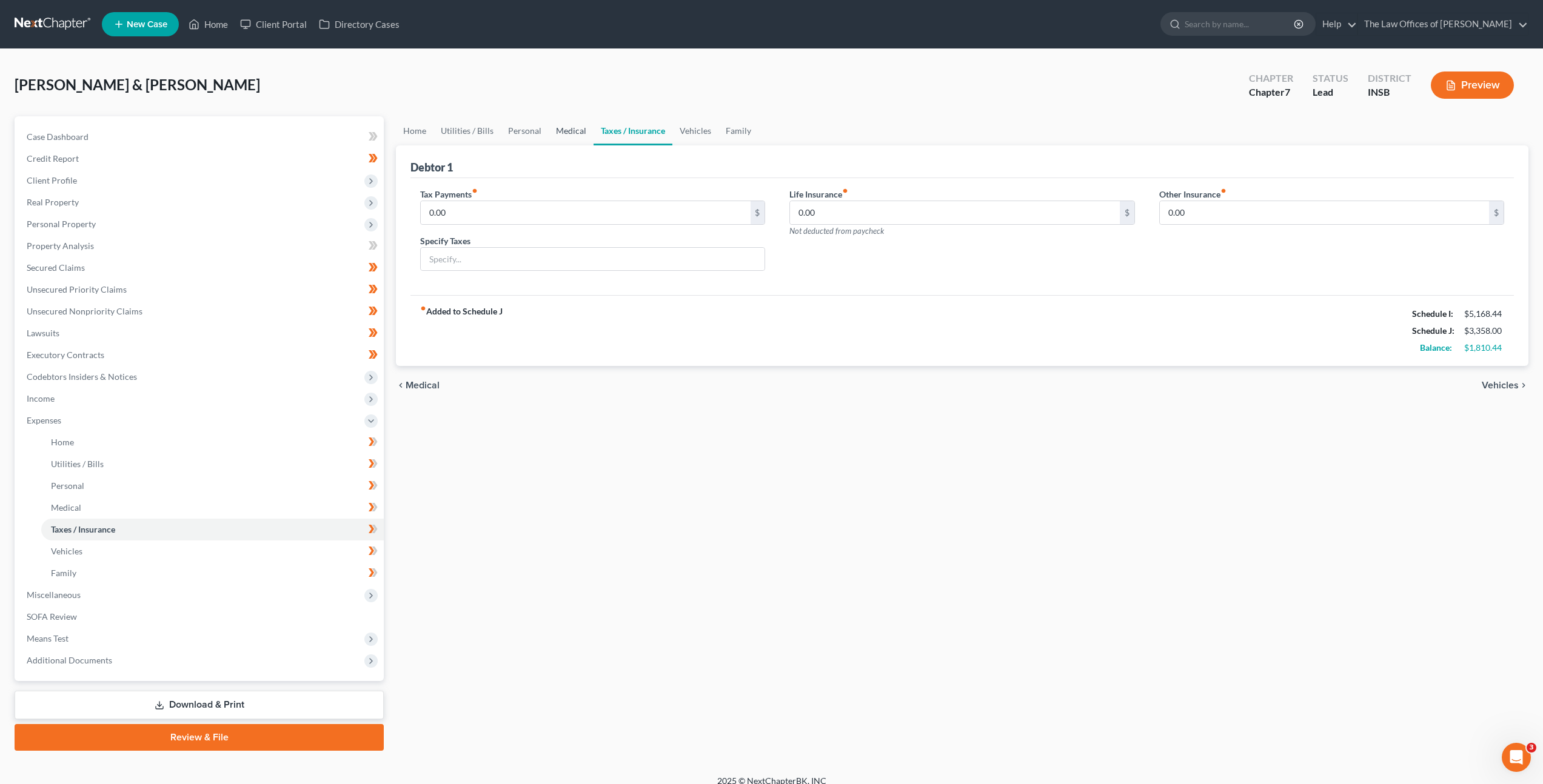
click at [573, 126] on link "Medical" at bounding box center [571, 131] width 45 height 30
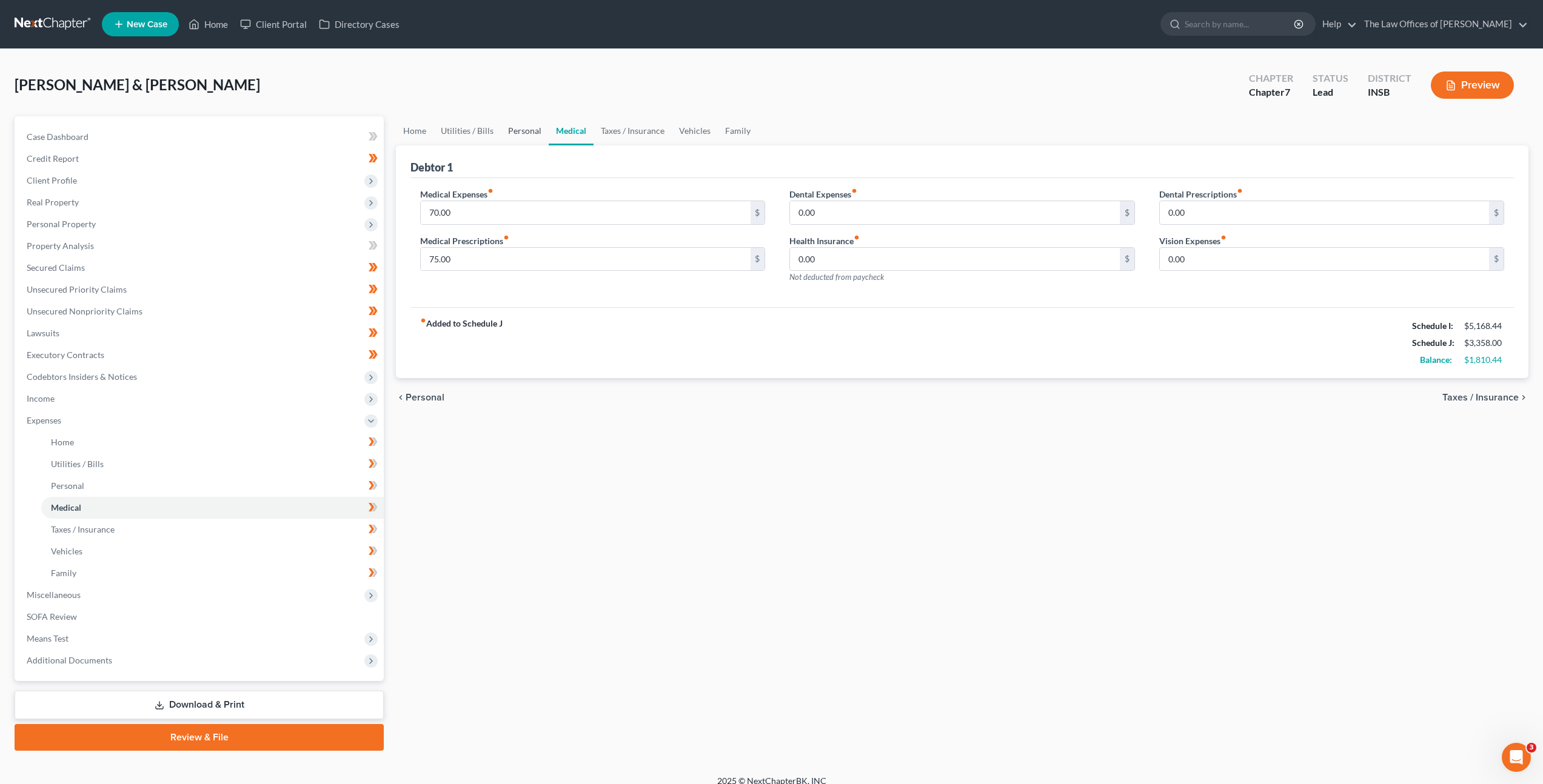
click at [535, 131] on link "Personal" at bounding box center [525, 131] width 48 height 30
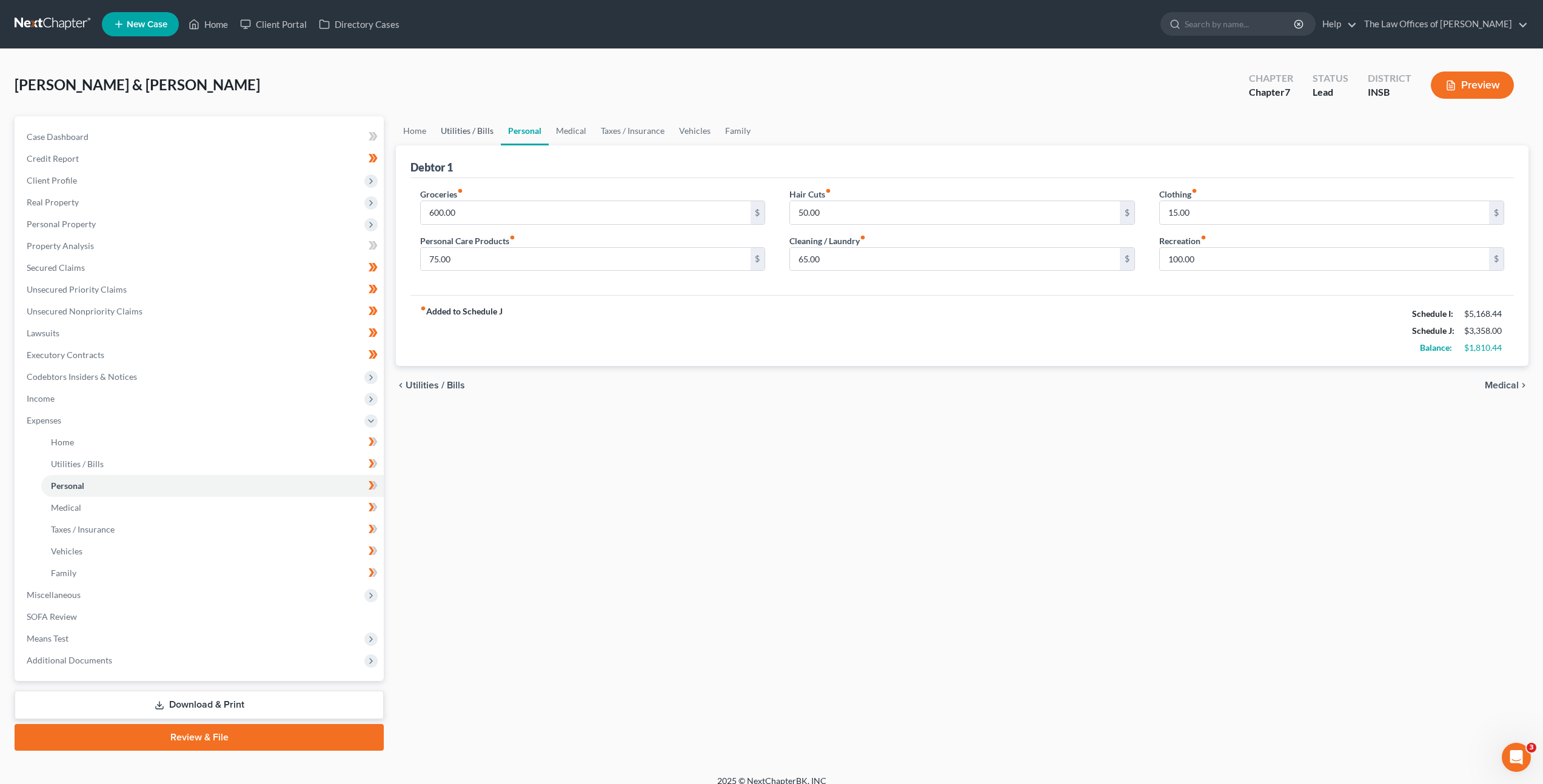
click at [479, 134] on link "Utilities / Bills" at bounding box center [467, 131] width 67 height 30
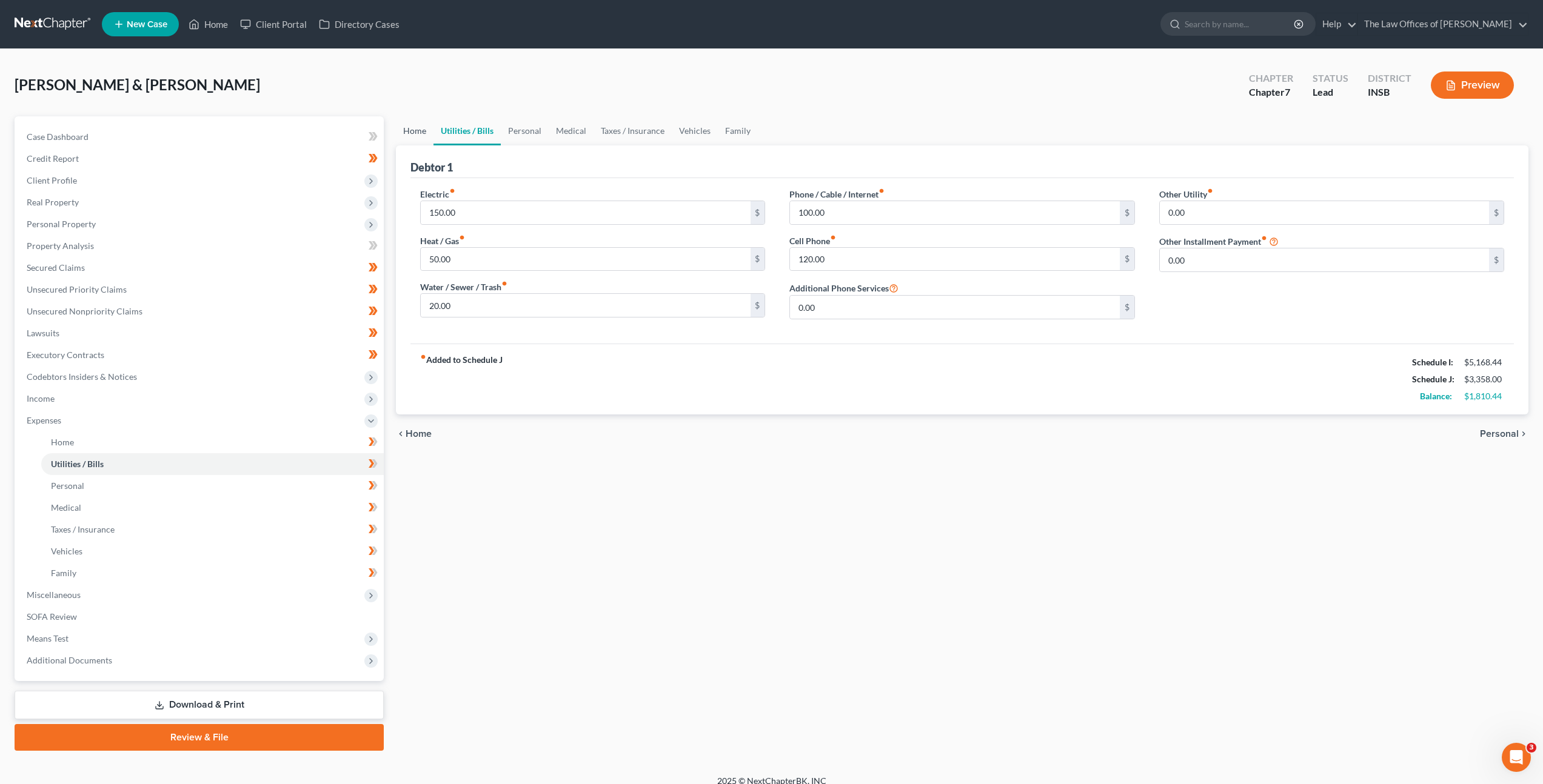
click at [424, 137] on link "Home" at bounding box center [415, 131] width 38 height 30
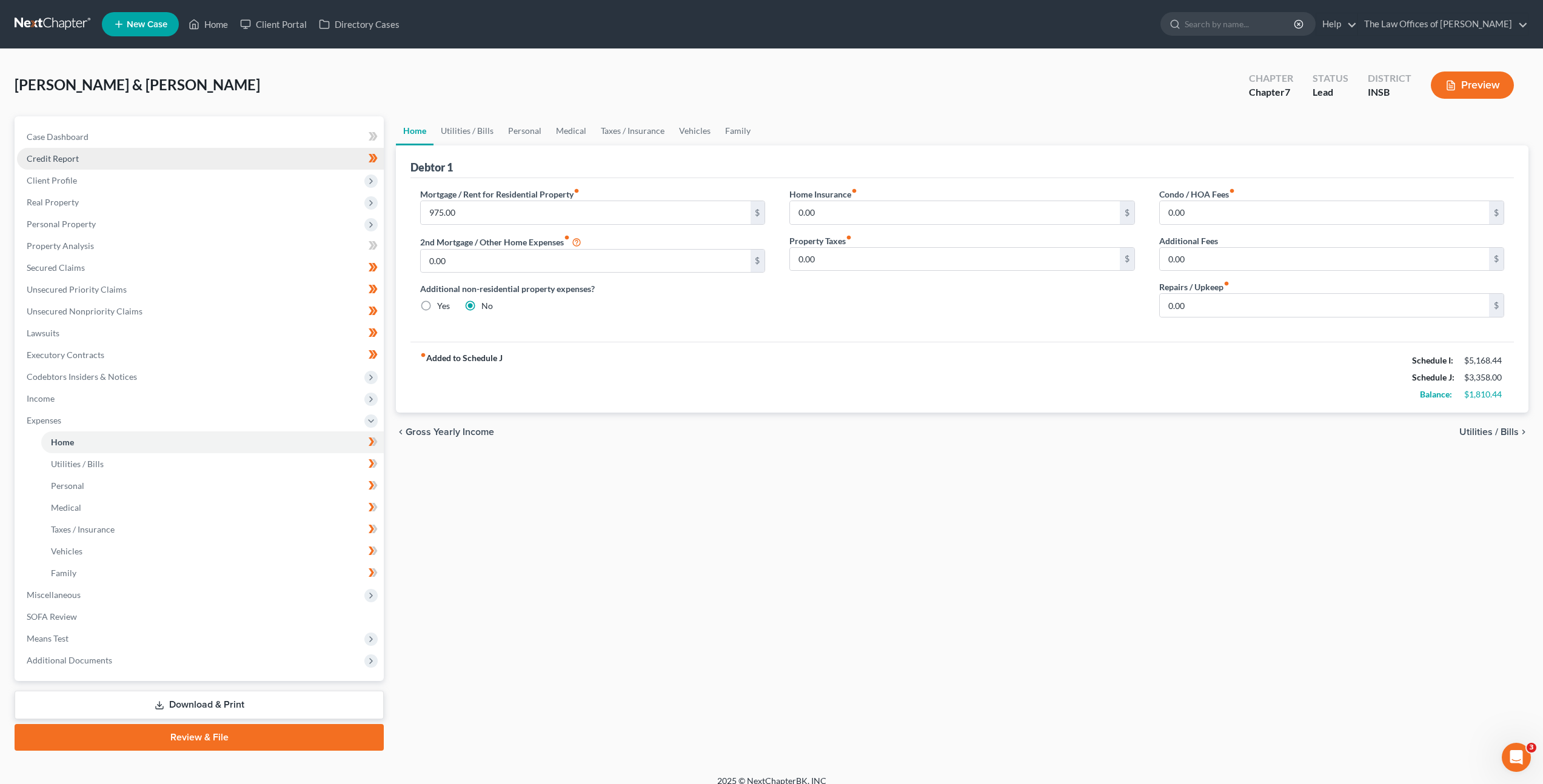
click at [292, 157] on link "Credit Report" at bounding box center [200, 158] width 367 height 21
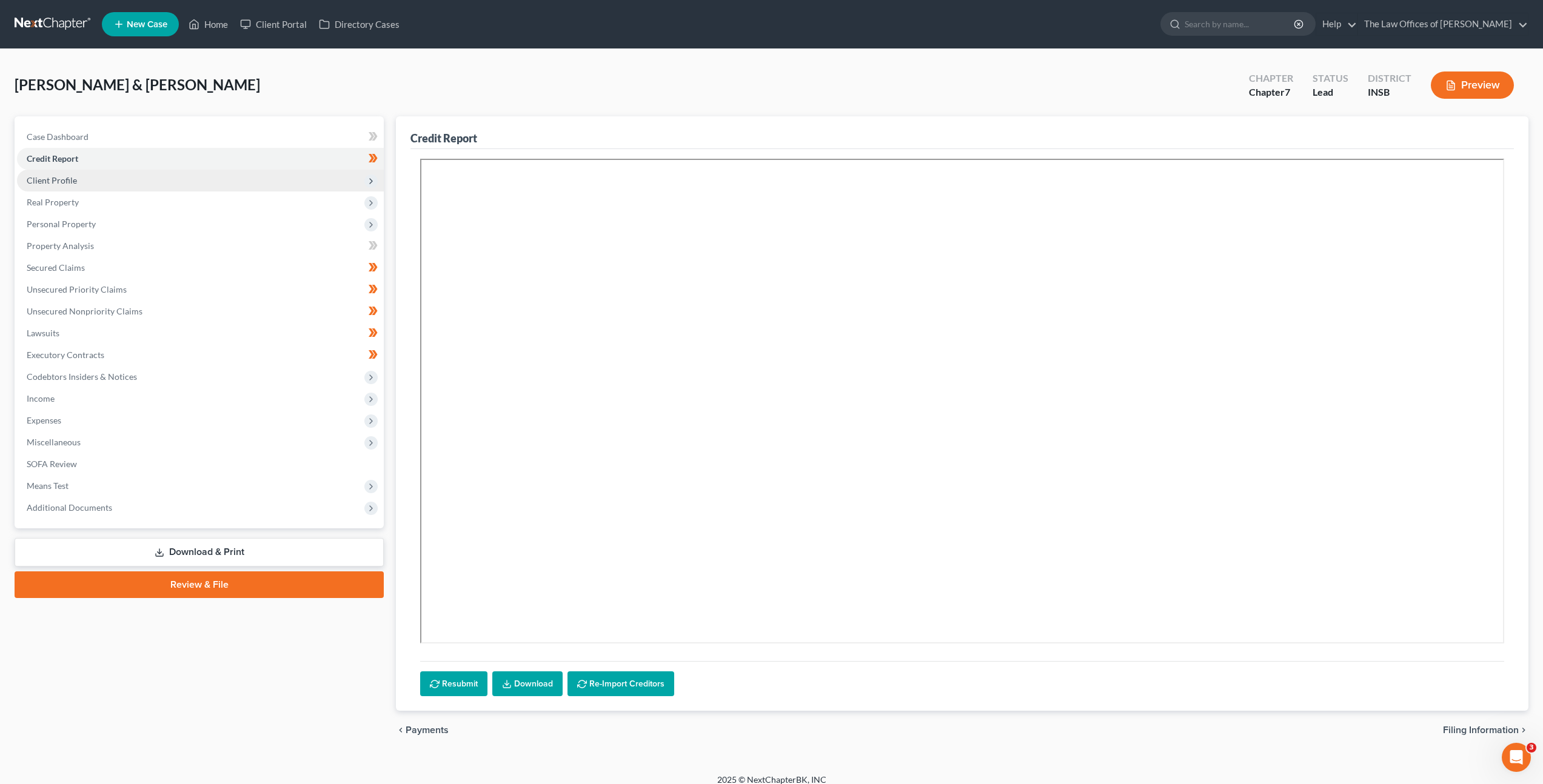
click at [273, 185] on span "Client Profile" at bounding box center [200, 181] width 367 height 21
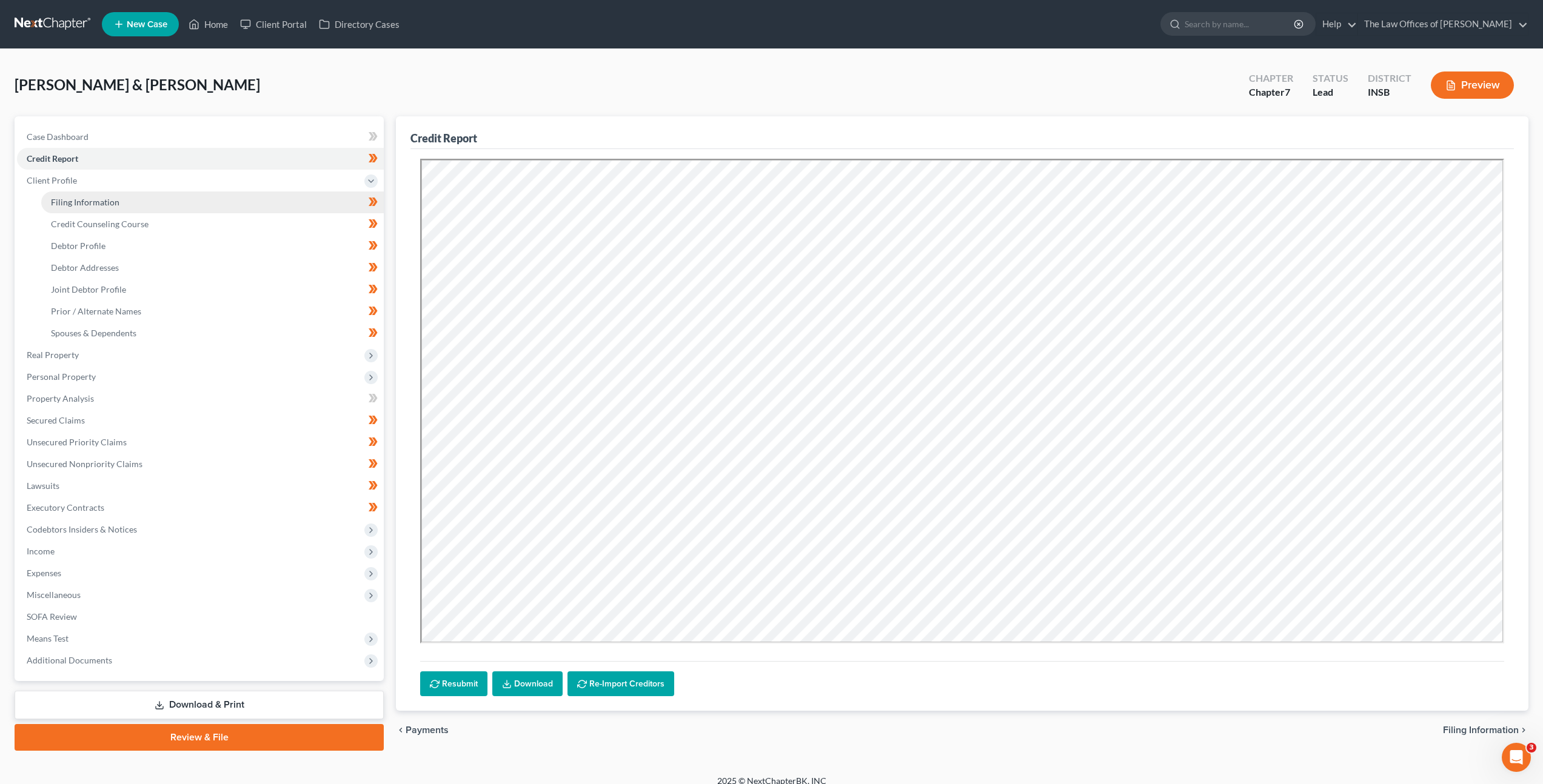
drag, startPoint x: 208, startPoint y: 206, endPoint x: 225, endPoint y: 204, distance: 17.1
click at [209, 206] on link "Filing Information" at bounding box center [212, 202] width 343 height 21
select select "1"
select select "0"
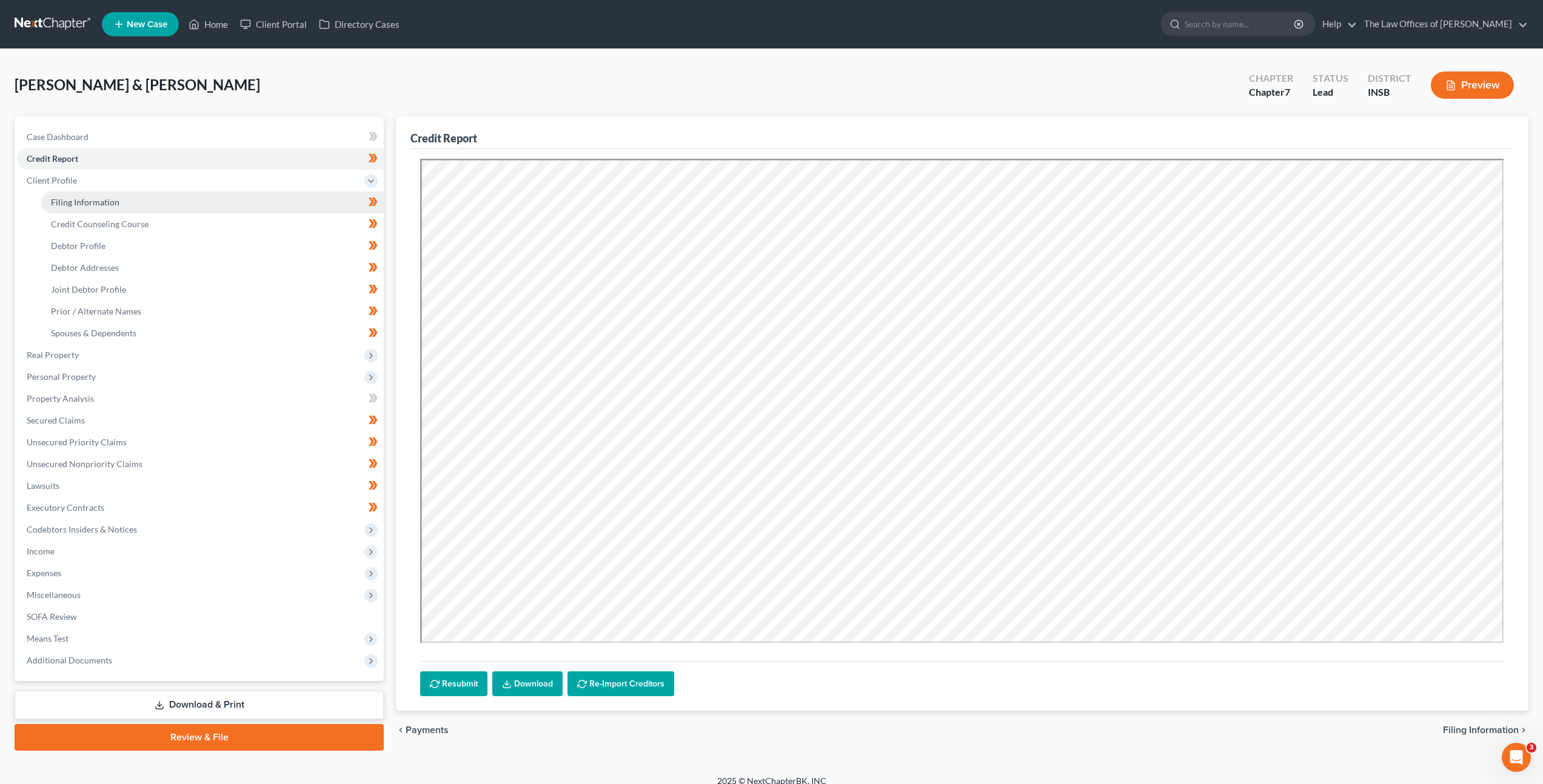
select select "28"
select select "0"
select select "15"
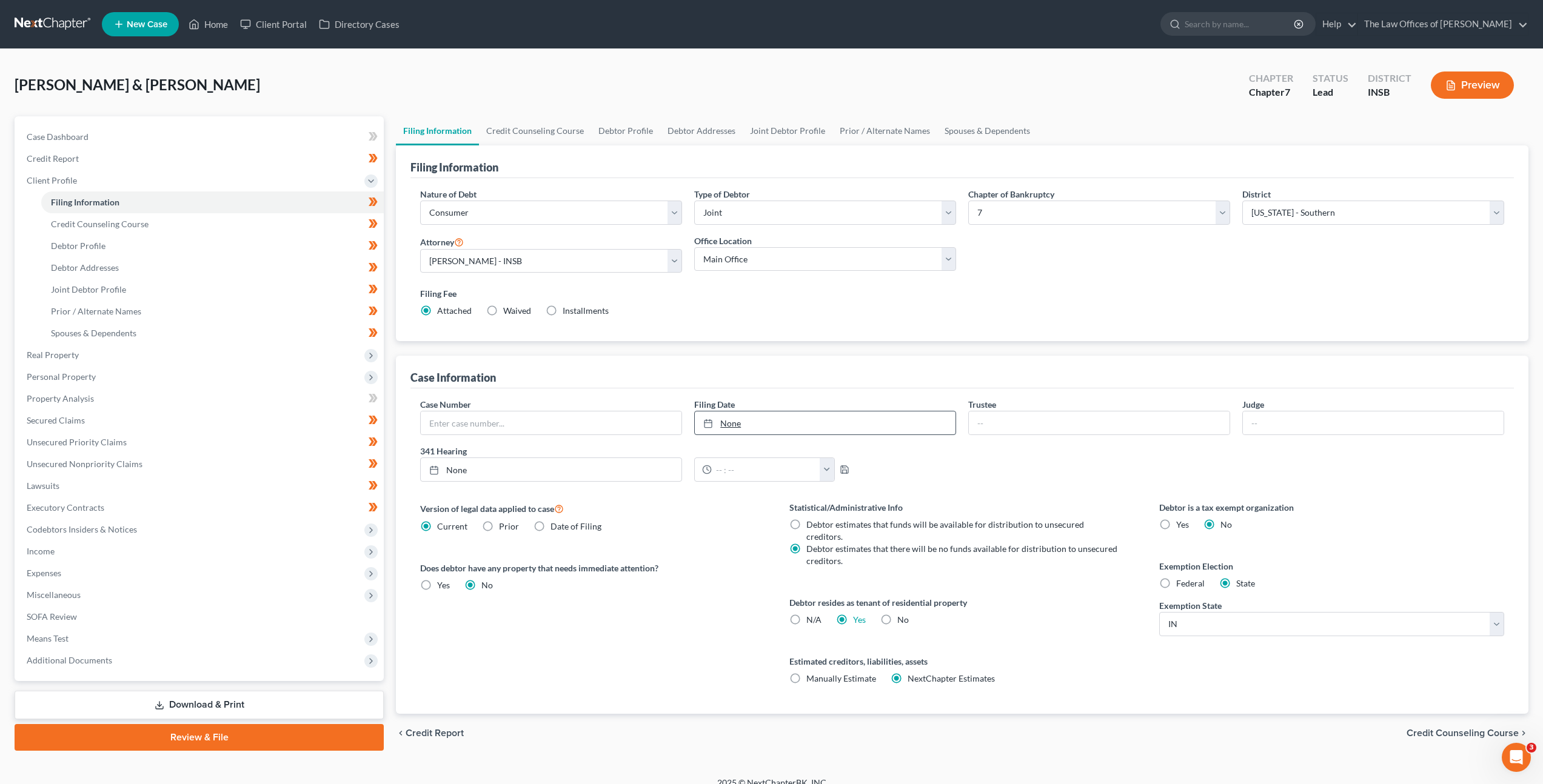
type input "8/15/2025"
click at [776, 422] on link "8/15/2025" at bounding box center [825, 423] width 260 height 23
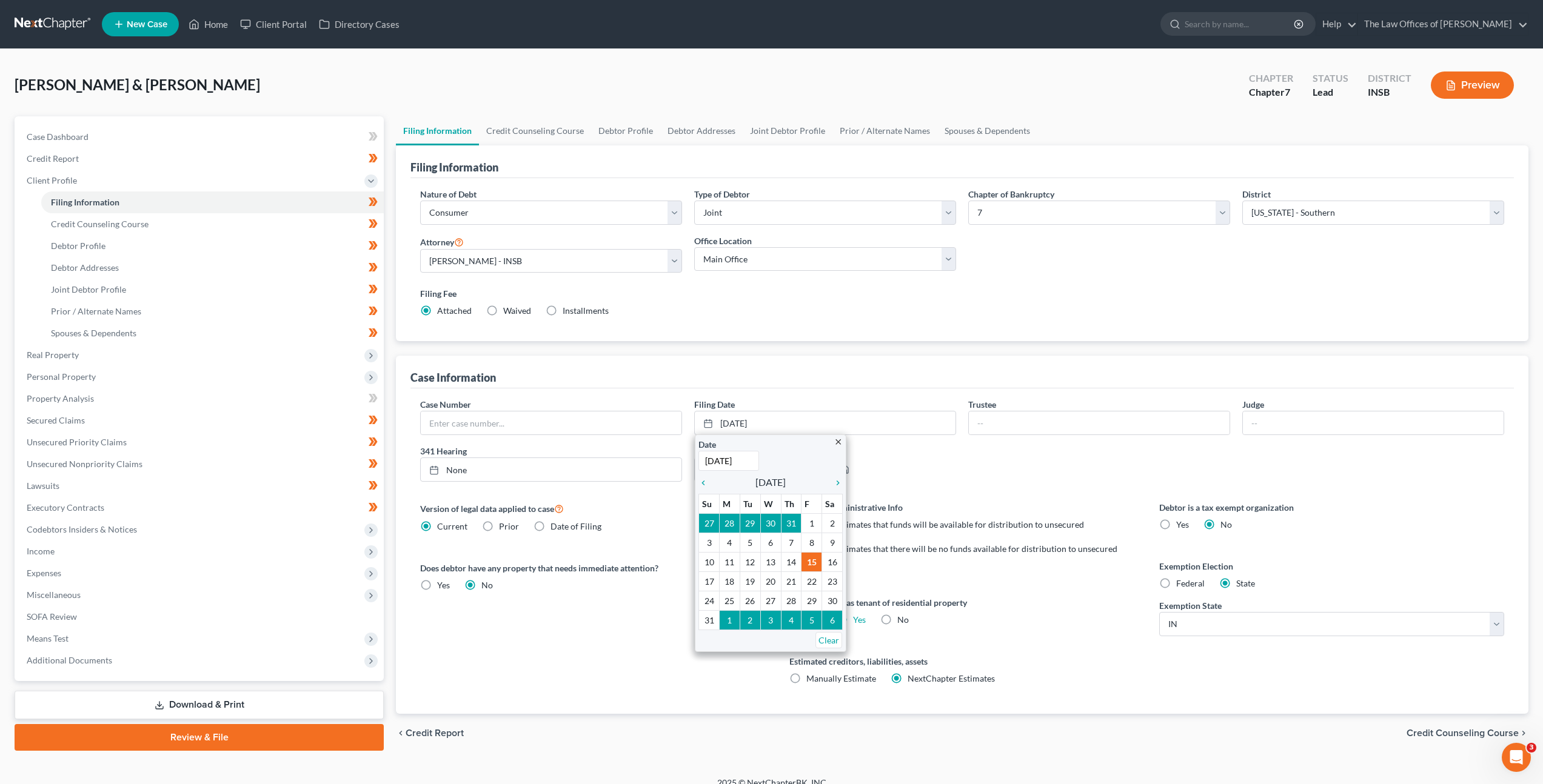
click at [957, 471] on div "12:00am 12:30am 1:00am 1:30am 2:00am 2:30am 3:00am 3:30am 4:00am 4:30am 5:00am …" at bounding box center [825, 469] width 274 height 24
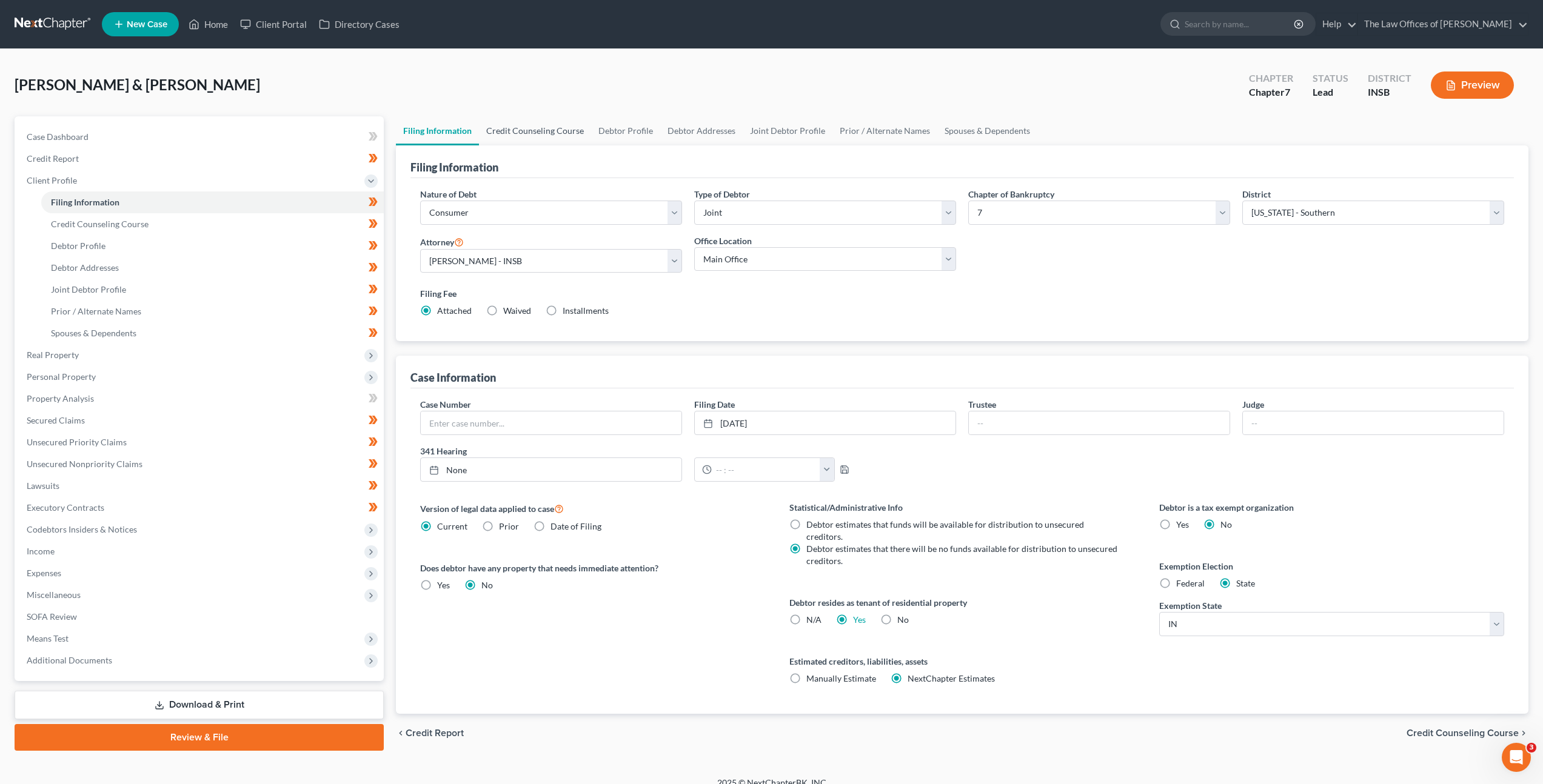
click at [548, 122] on link "Credit Counseling Course" at bounding box center [534, 131] width 112 height 30
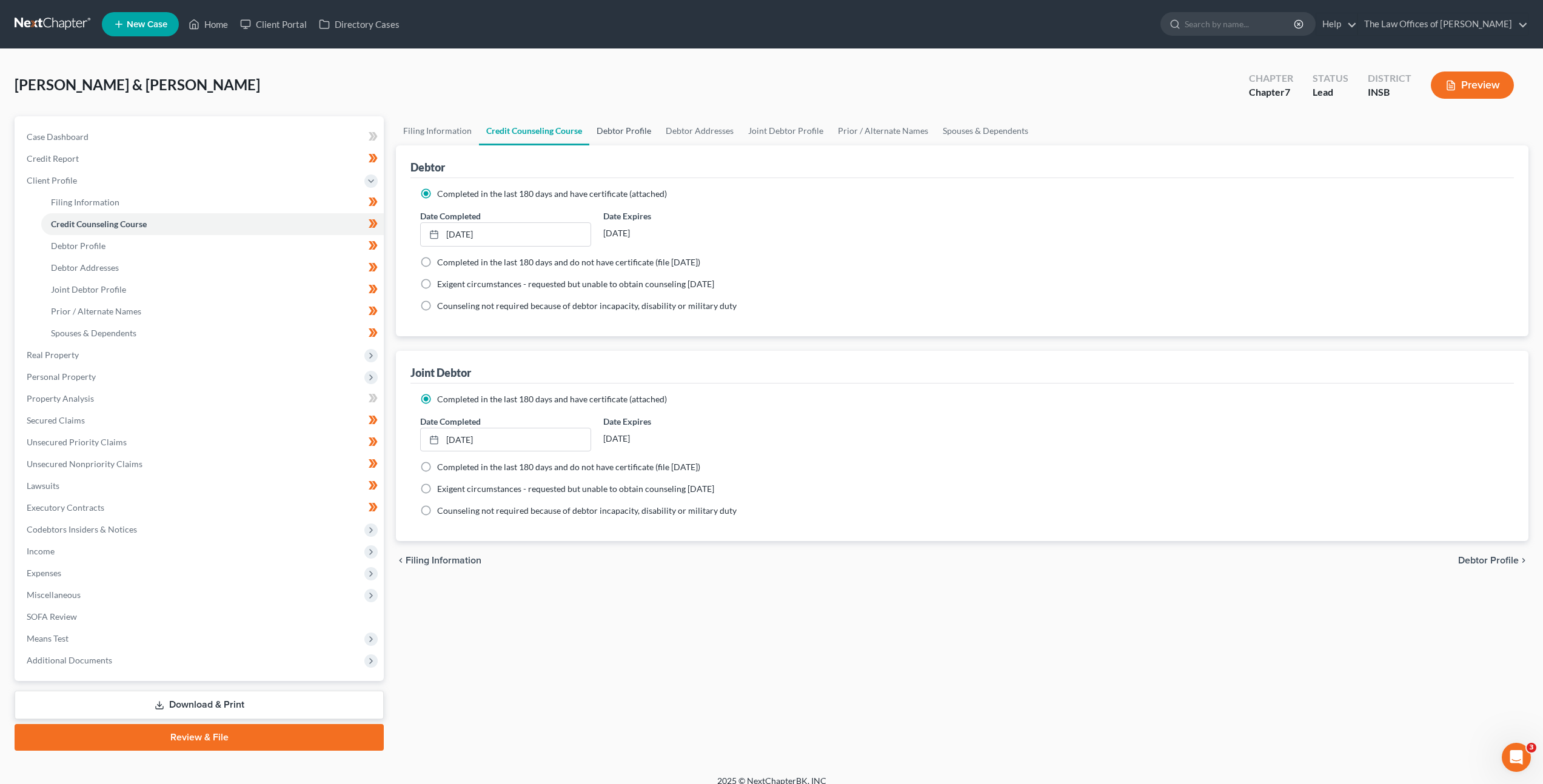
click at [608, 122] on link "Debtor Profile" at bounding box center [623, 131] width 69 height 30
select select "1"
select select "4"
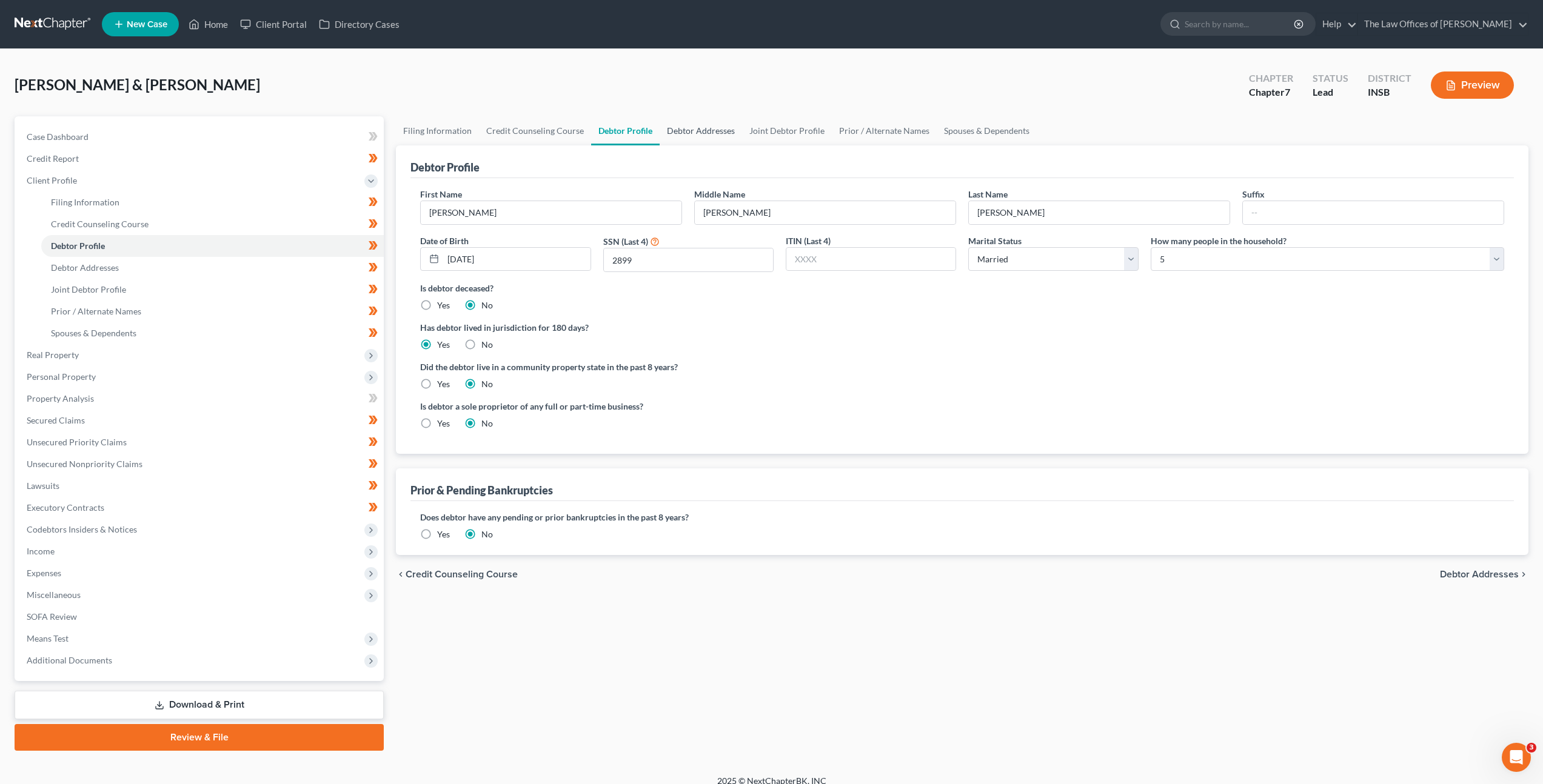
click at [700, 134] on link "Debtor Addresses" at bounding box center [700, 131] width 82 height 30
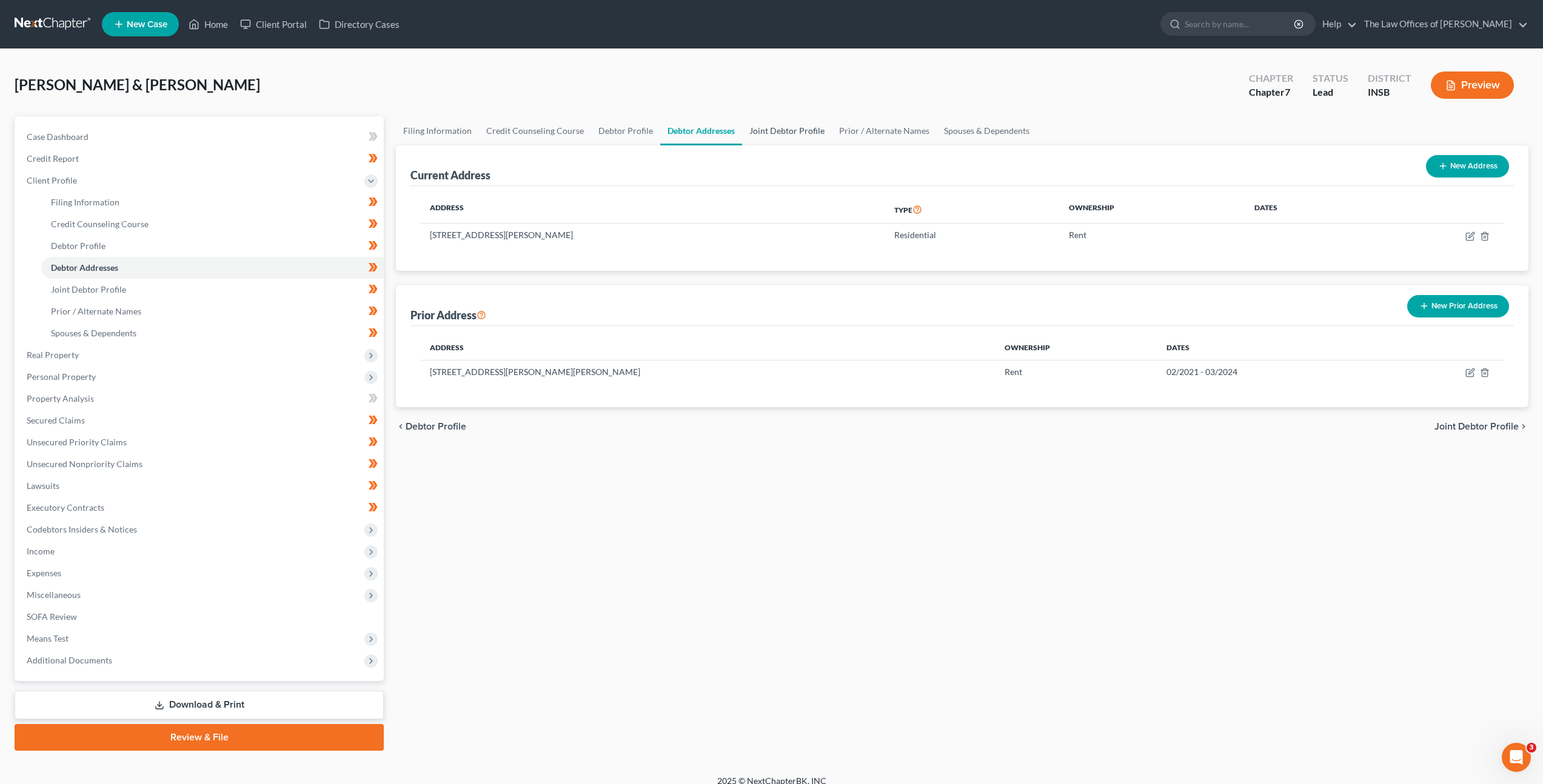
click at [750, 131] on link "Joint Debtor Profile" at bounding box center [787, 131] width 89 height 30
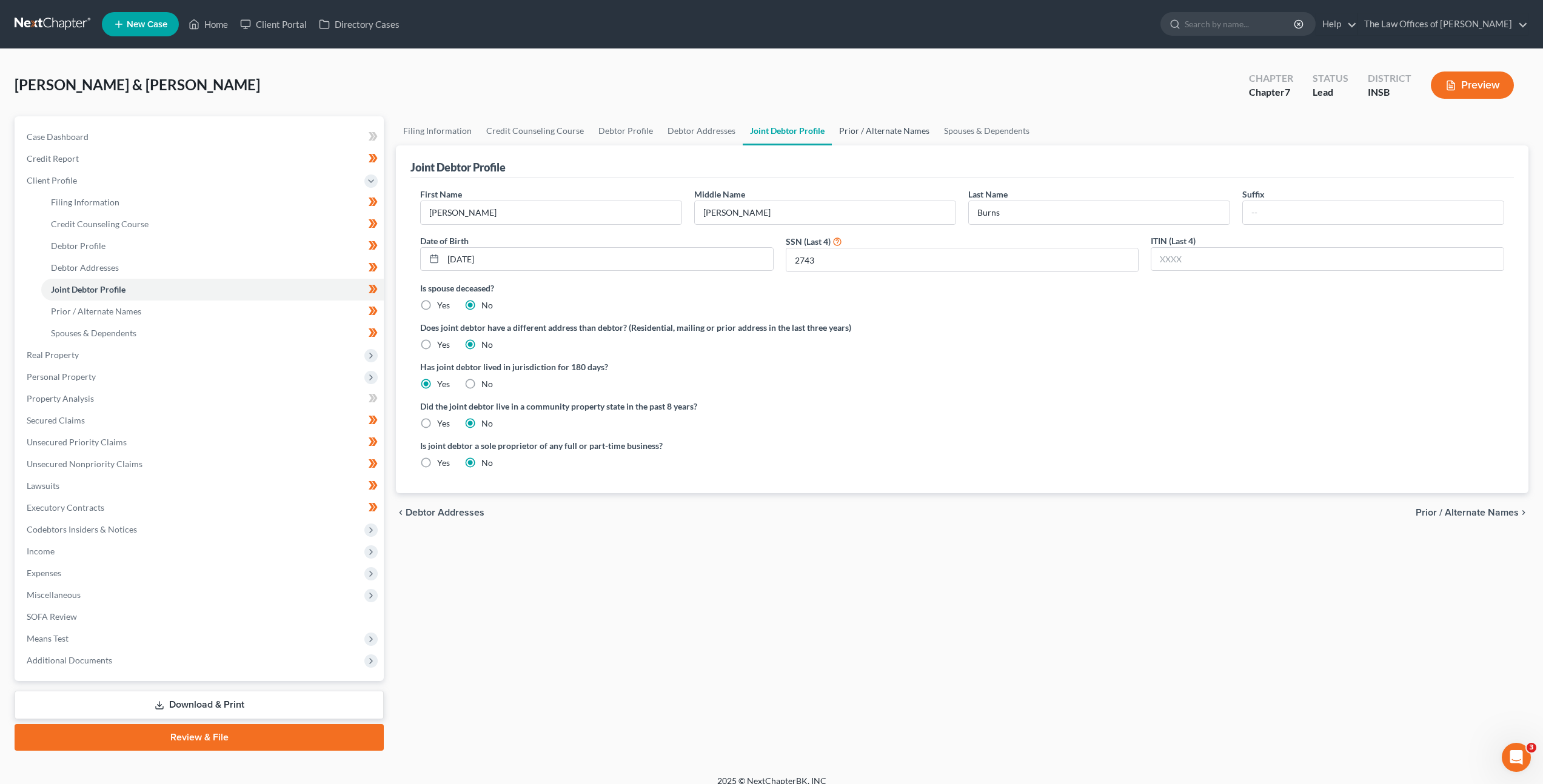
drag, startPoint x: 846, startPoint y: 136, endPoint x: 852, endPoint y: 136, distance: 6.0
click at [844, 137] on link "Prior / Alternate Names" at bounding box center [884, 131] width 105 height 30
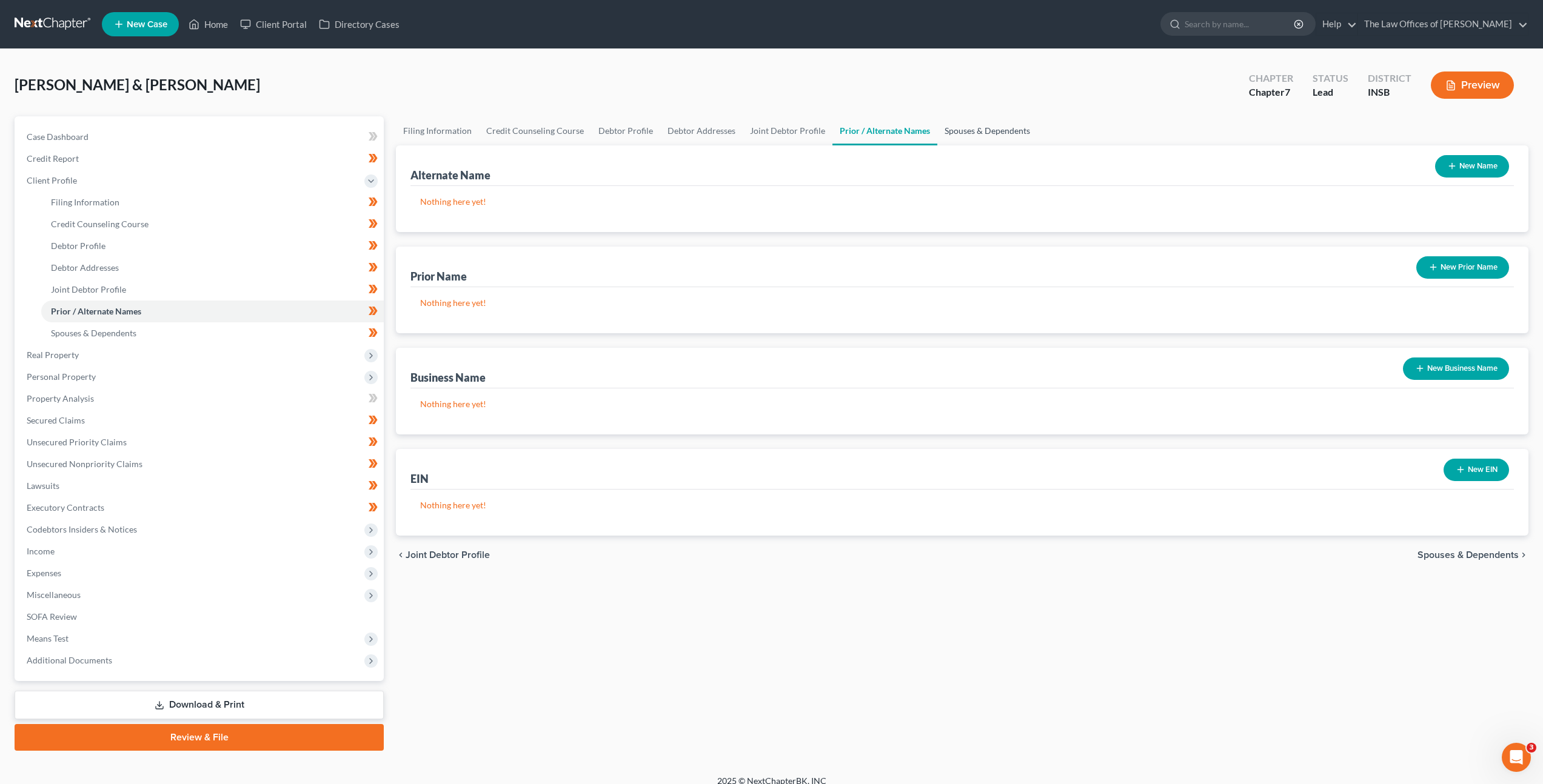
click at [959, 129] on link "Spouses & Dependents" at bounding box center [988, 131] width 100 height 30
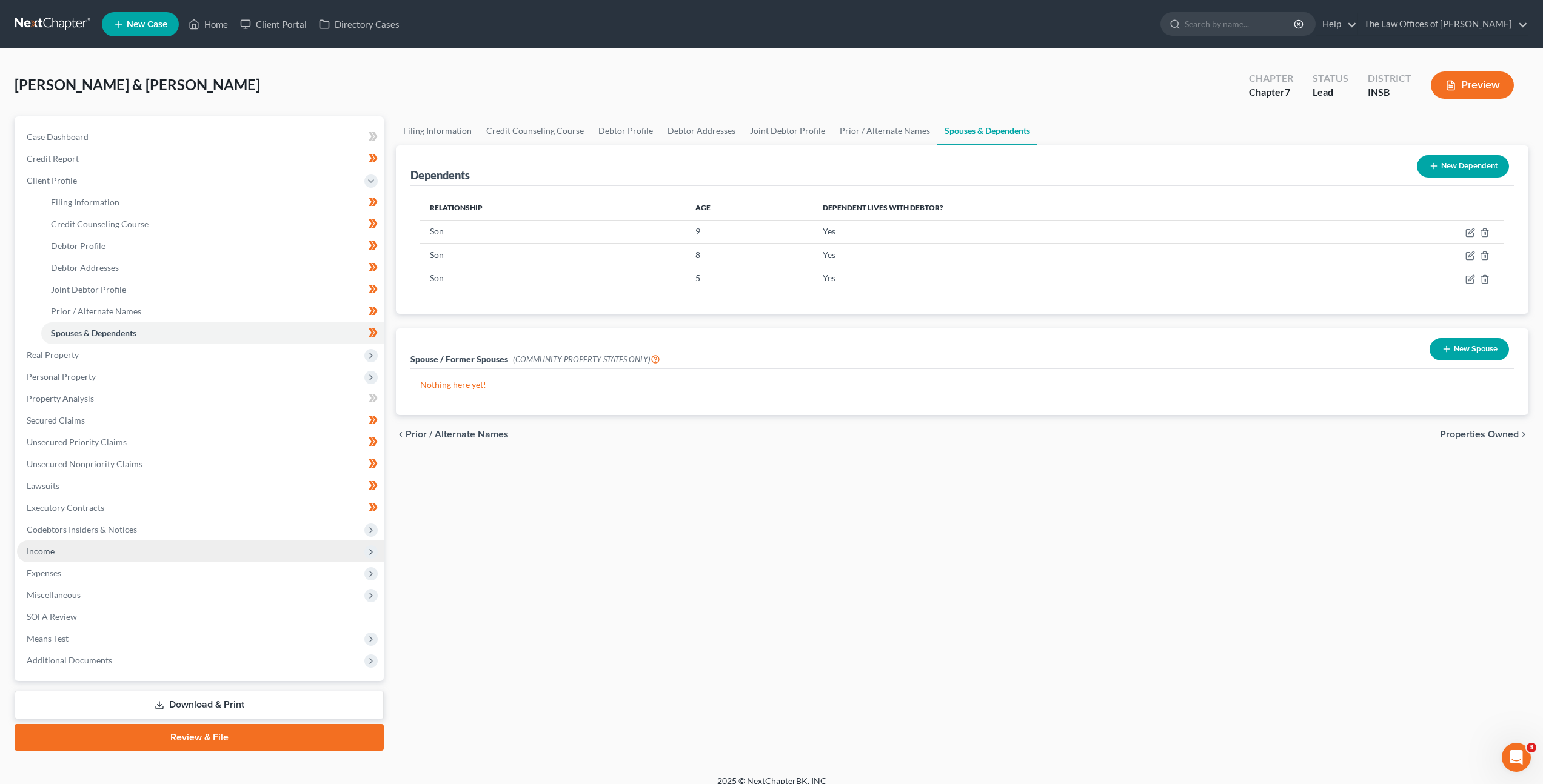
click at [70, 552] on span "Income" at bounding box center [200, 552] width 367 height 21
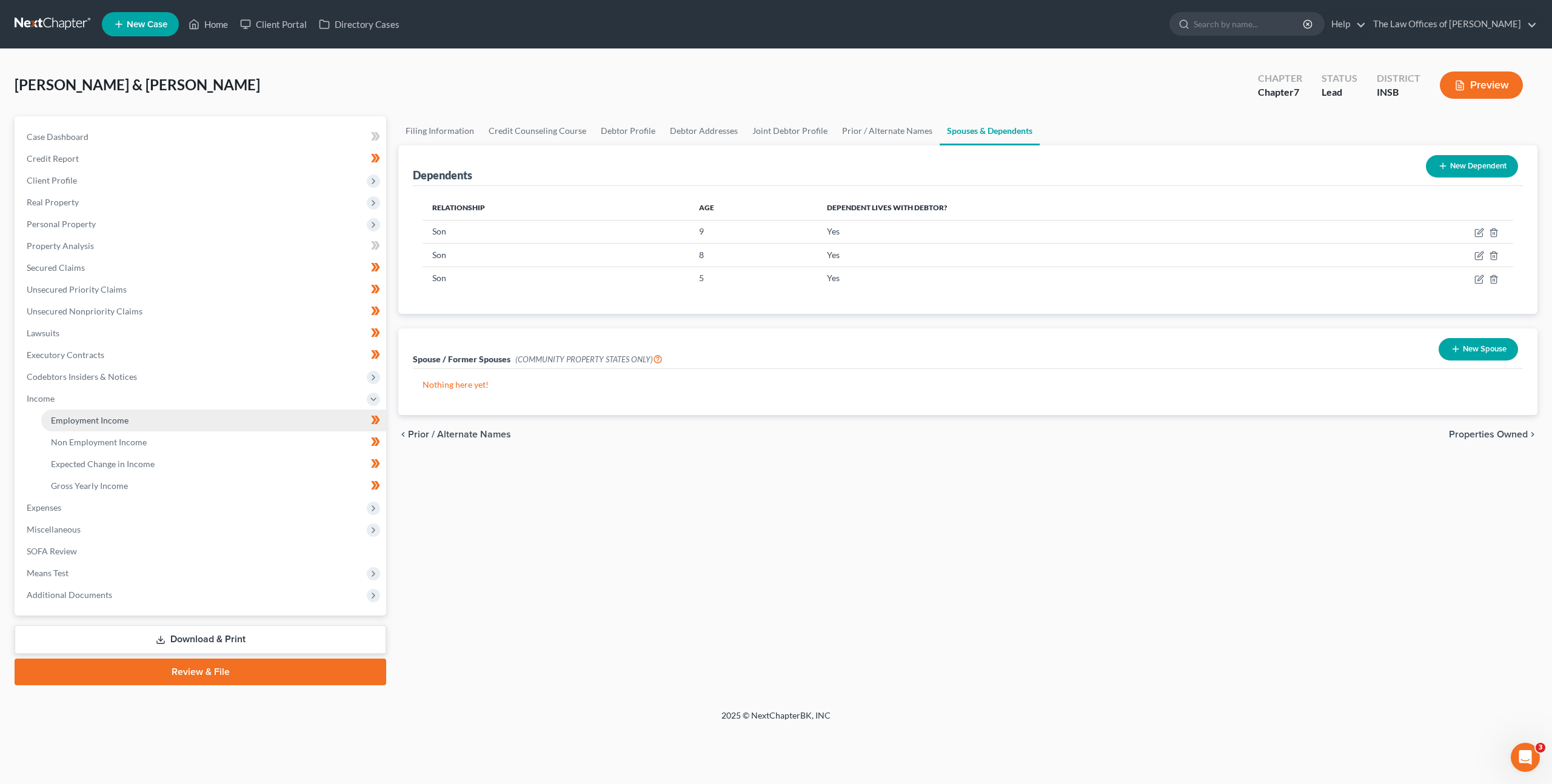
click at [114, 421] on span "Employment Income" at bounding box center [89, 420] width 78 height 11
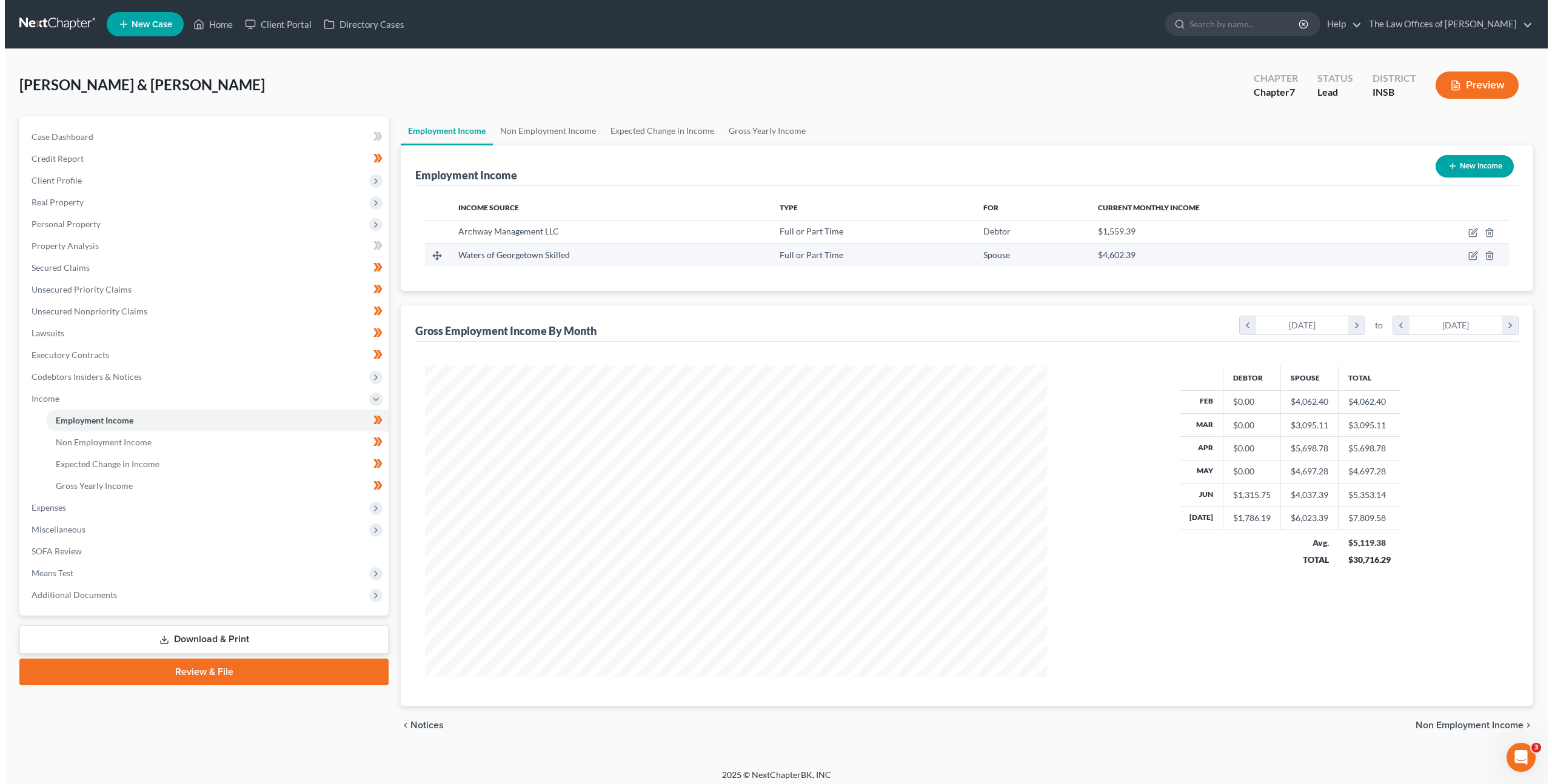
scroll to position [311, 647]
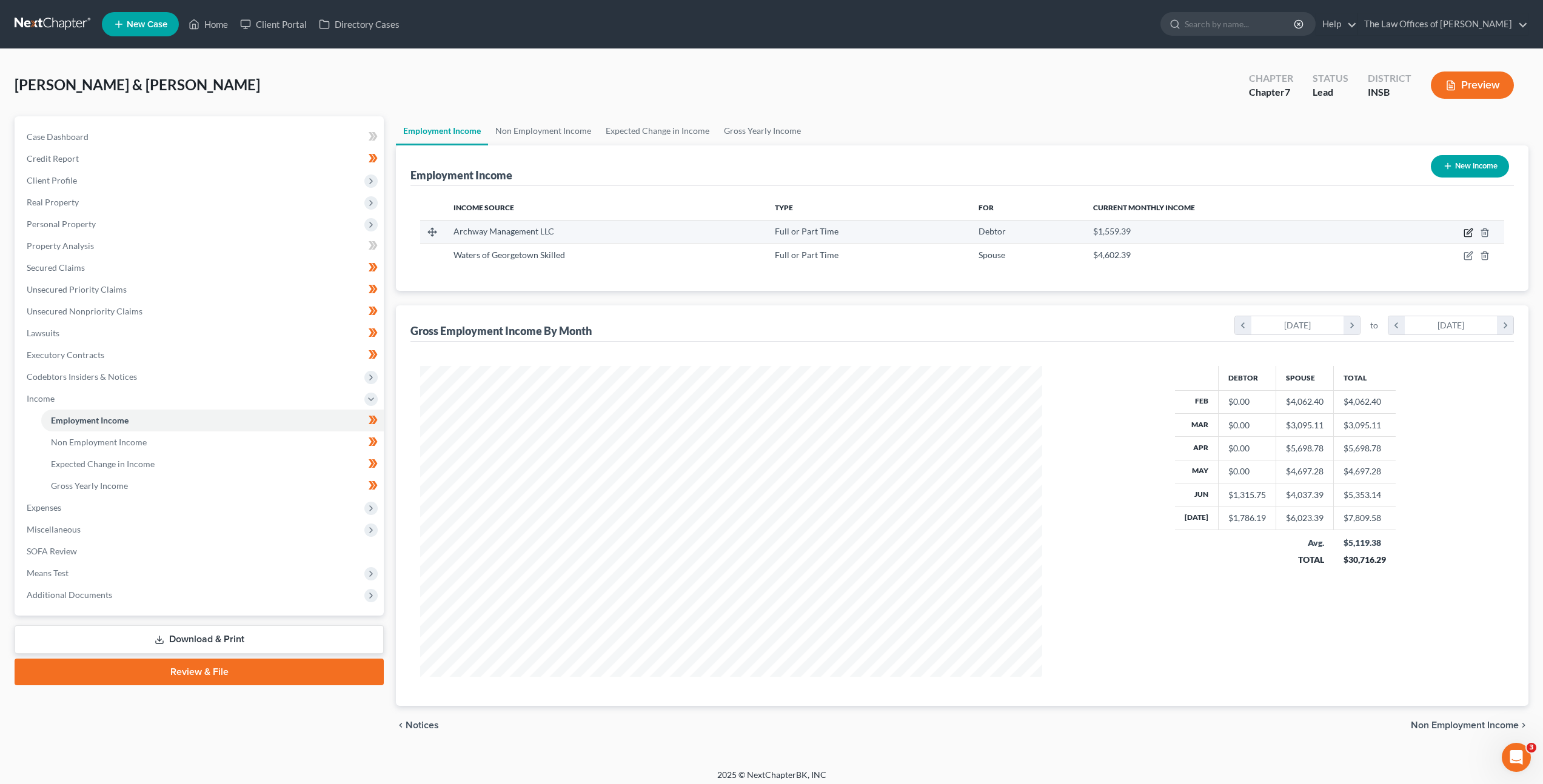
click at [1463, 232] on icon "button" at bounding box center [1468, 232] width 10 height 10
select select "0"
select select "15"
select select "2"
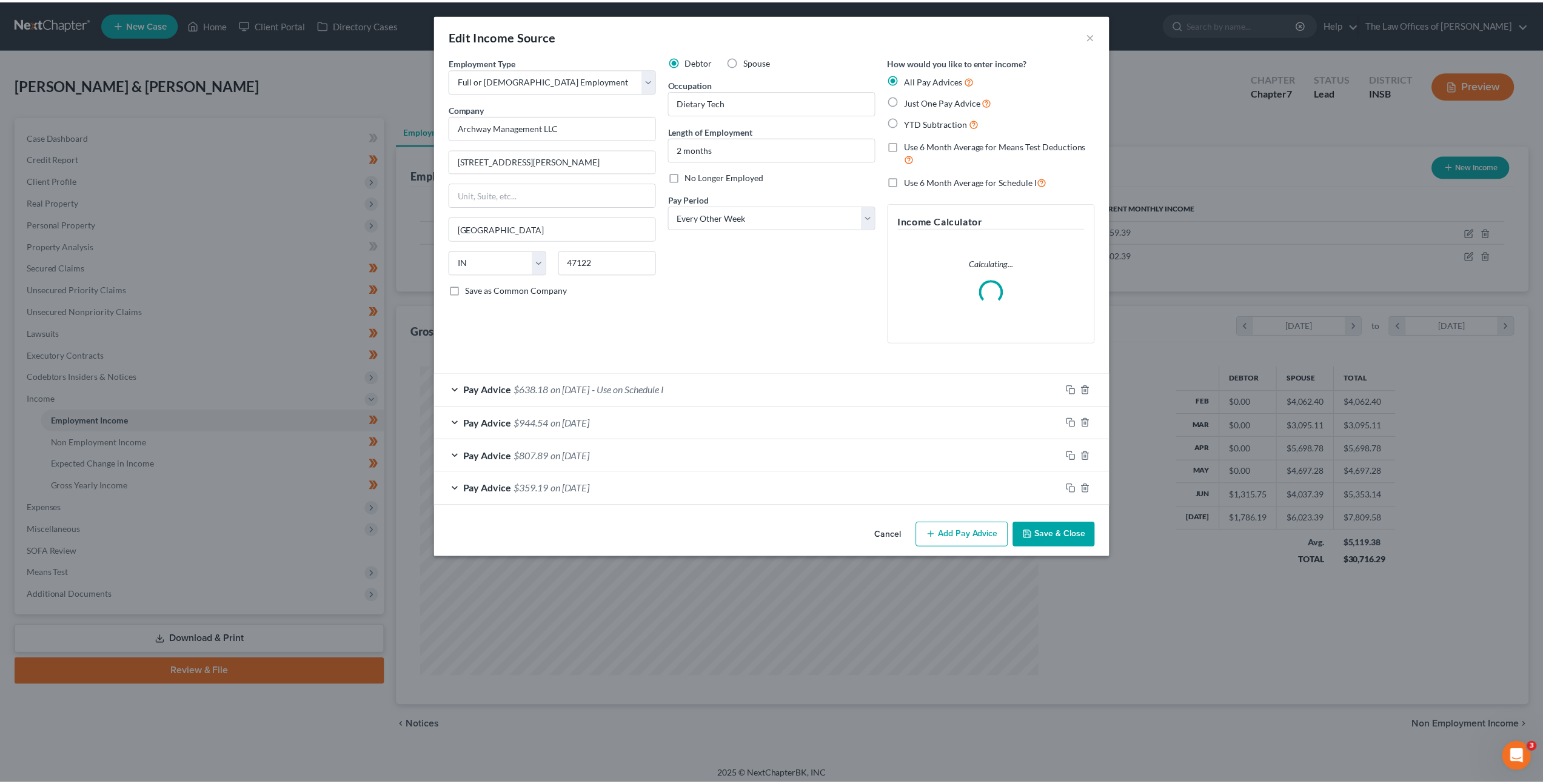
scroll to position [313, 650]
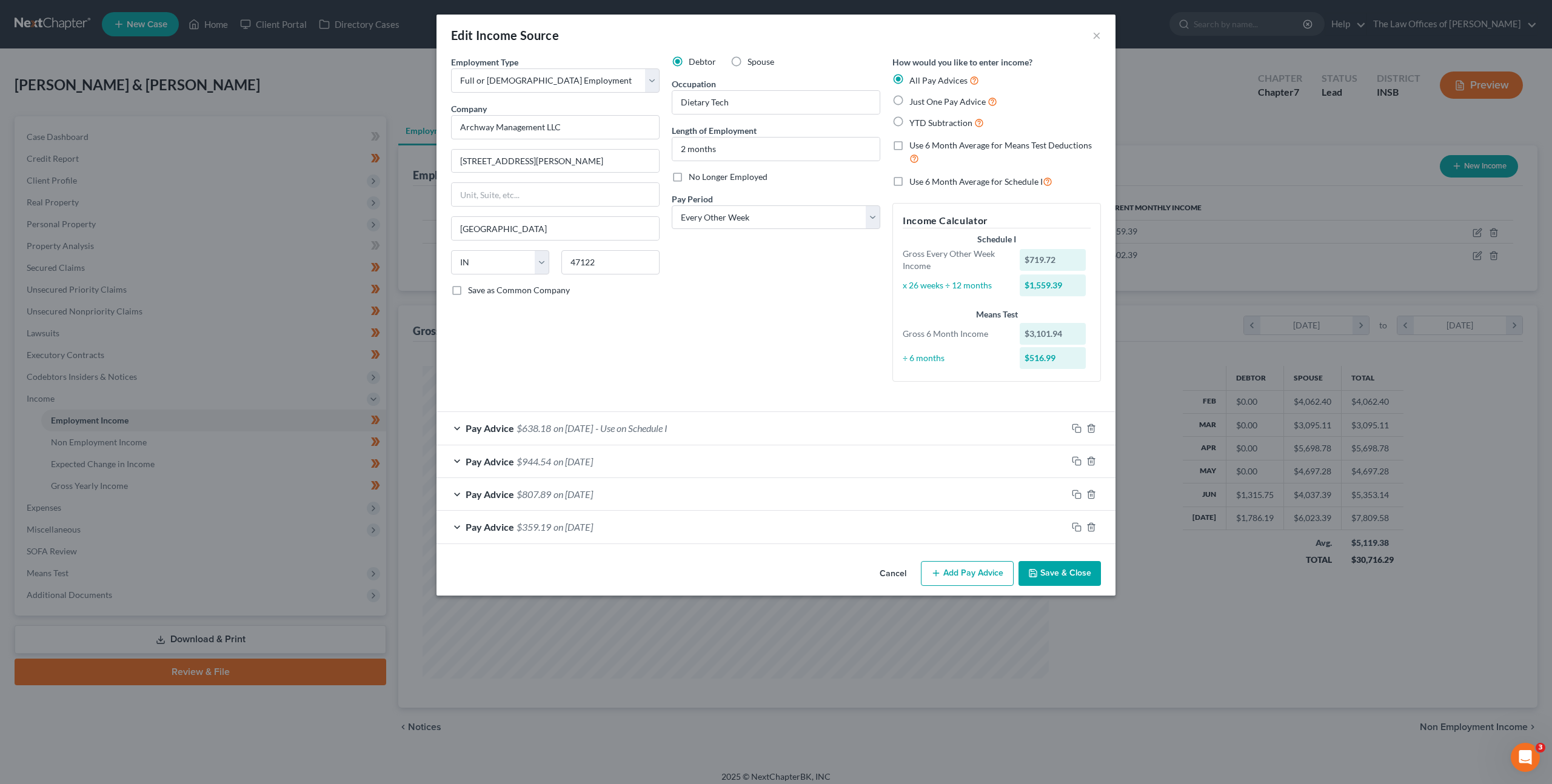
click at [889, 567] on button "Cancel" at bounding box center [894, 574] width 47 height 24
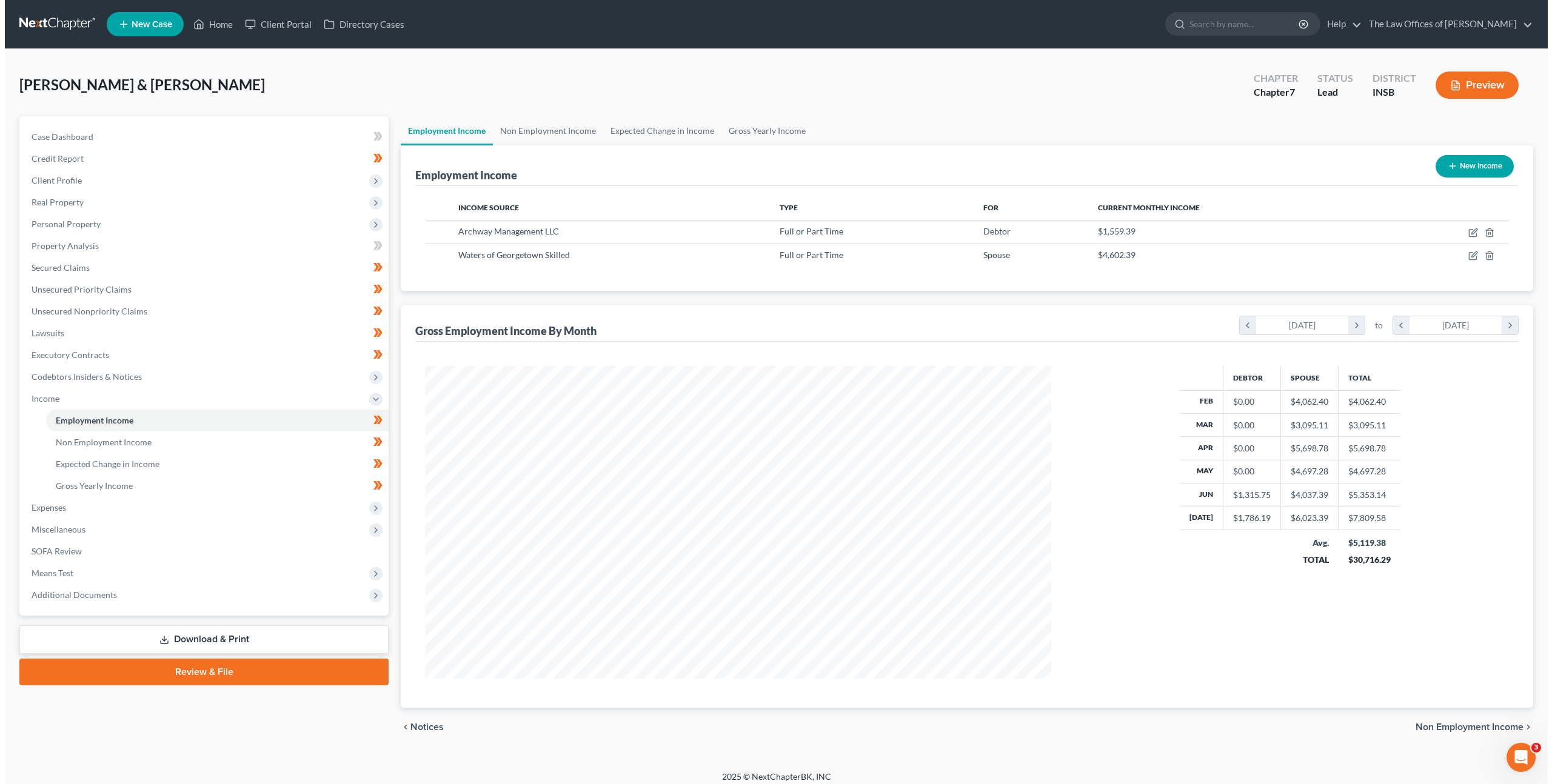
scroll to position [605597, 605646]
click at [1467, 255] on icon "button" at bounding box center [1468, 256] width 10 height 10
select select "0"
select select "15"
select select "2"
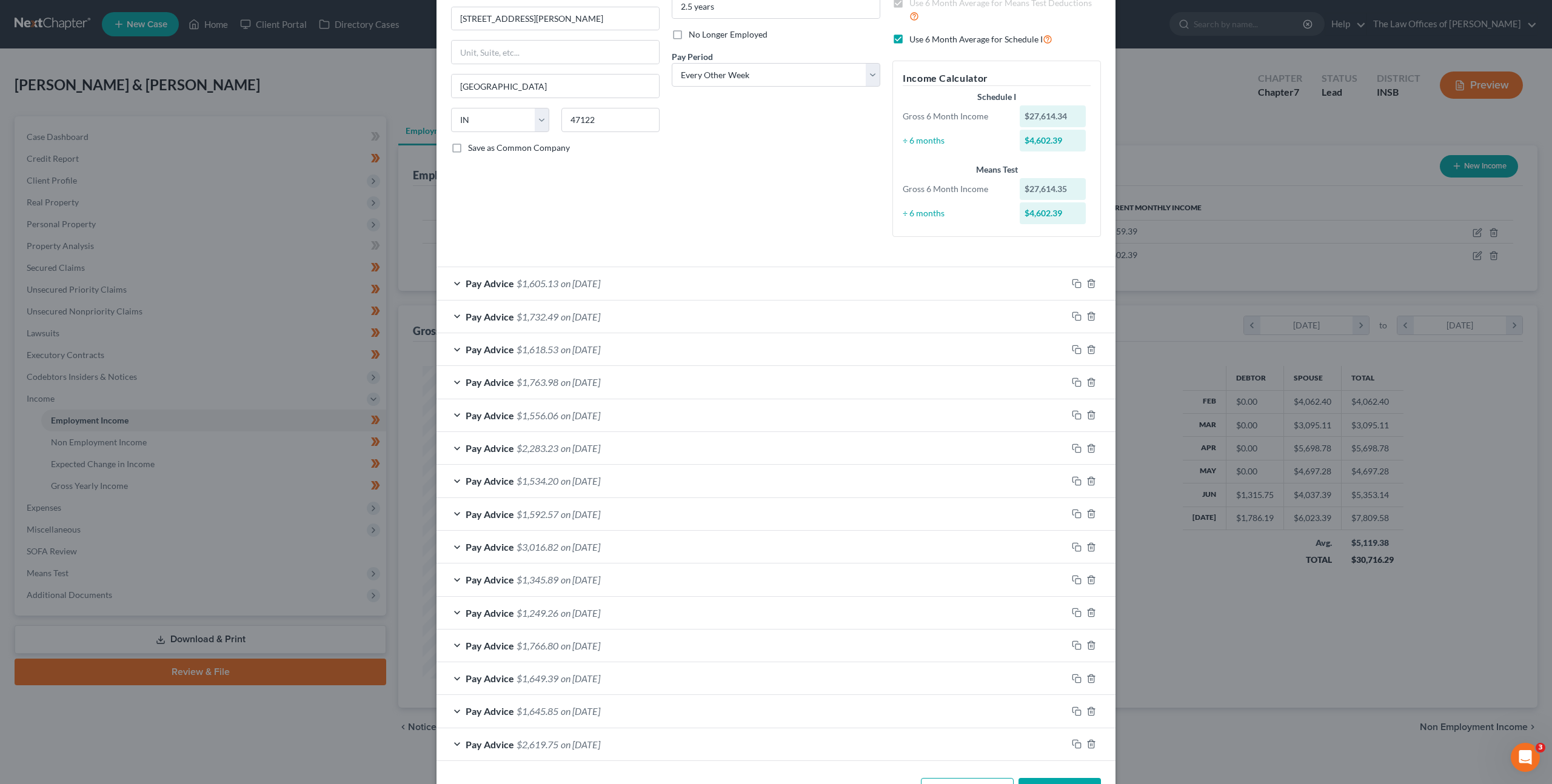
scroll to position [186, 0]
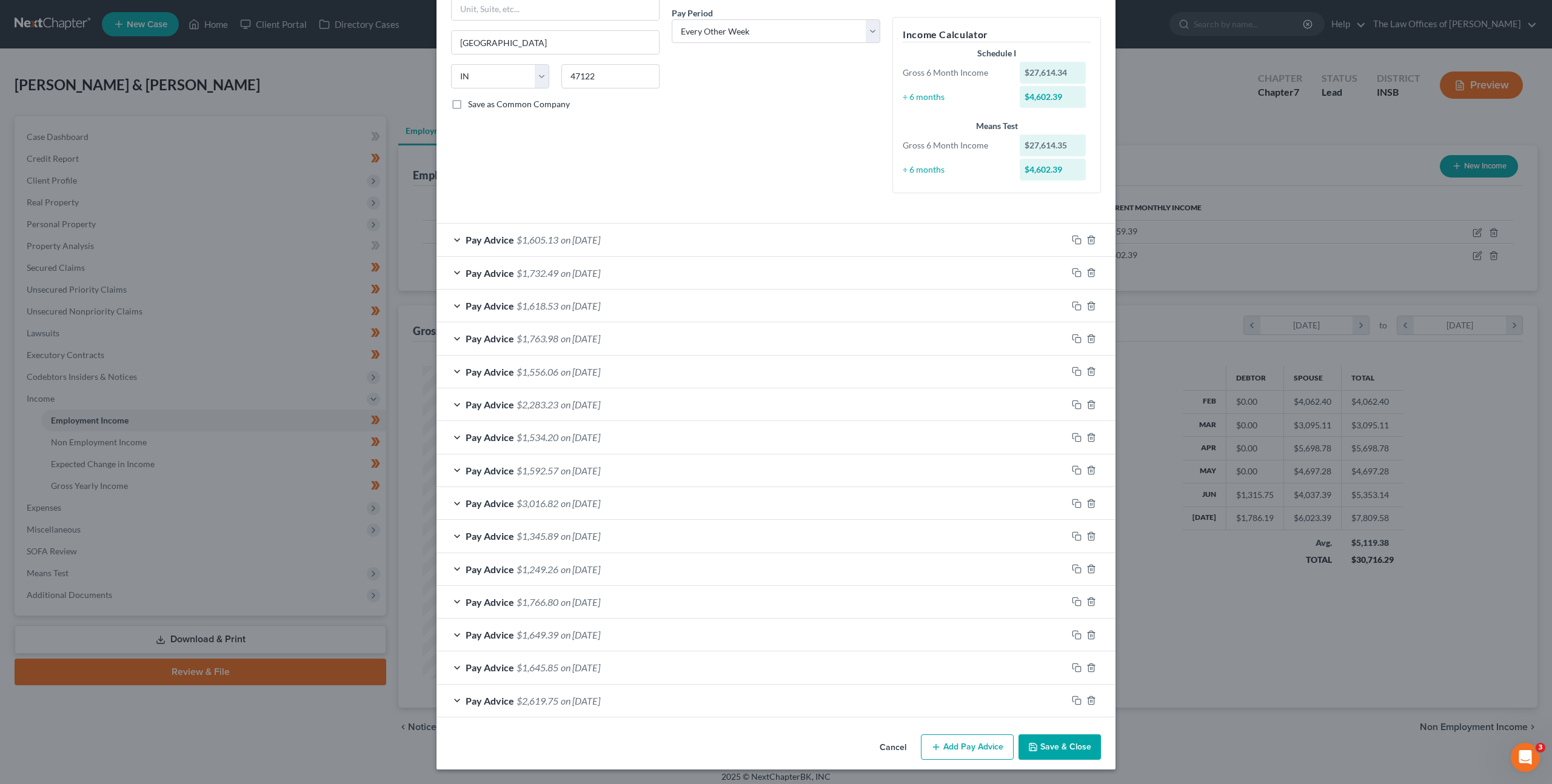
click at [663, 597] on div "Pay Advice $1,766.80 on 02/26/2025" at bounding box center [751, 602] width 631 height 32
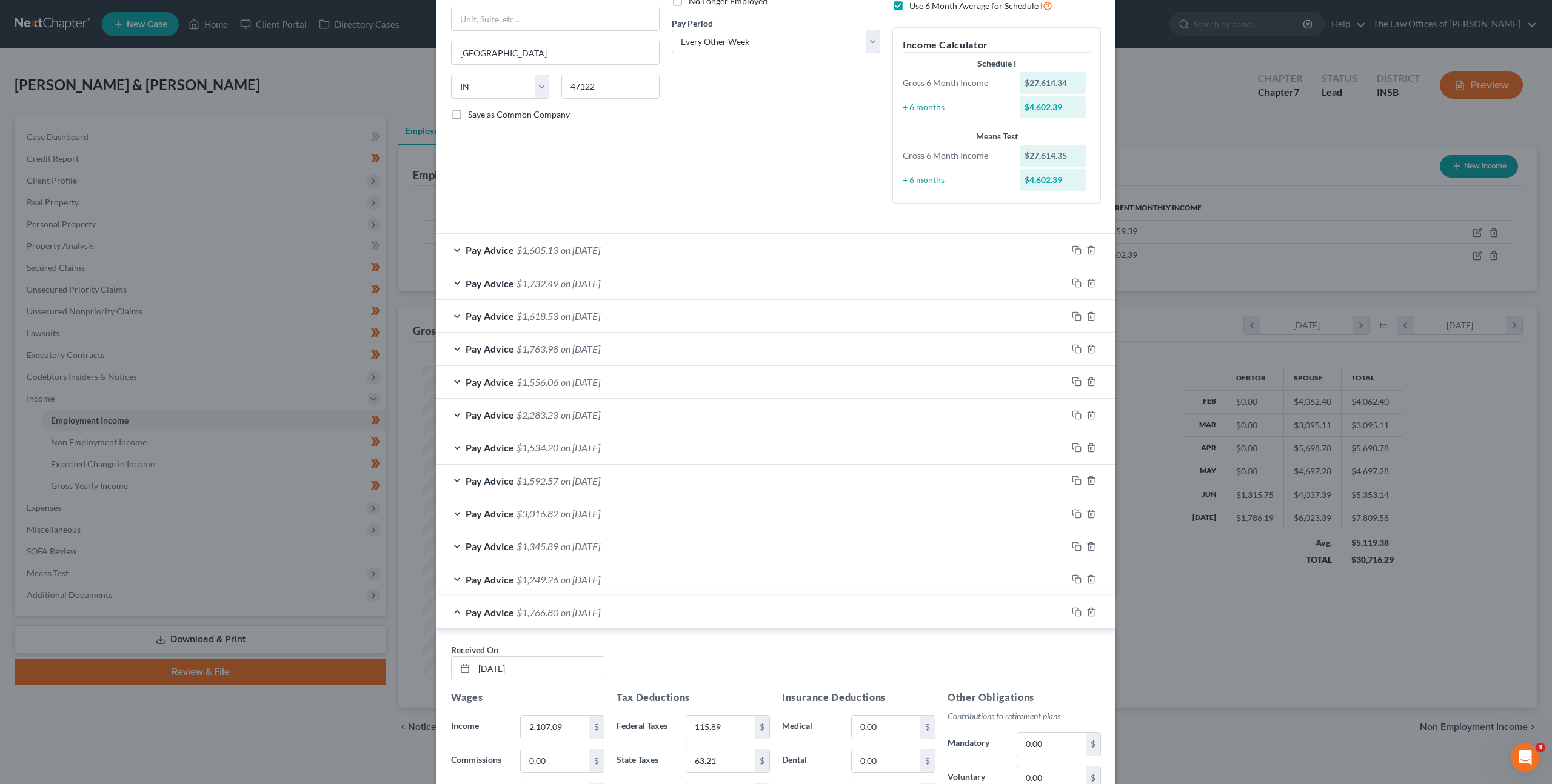
scroll to position [0, 0]
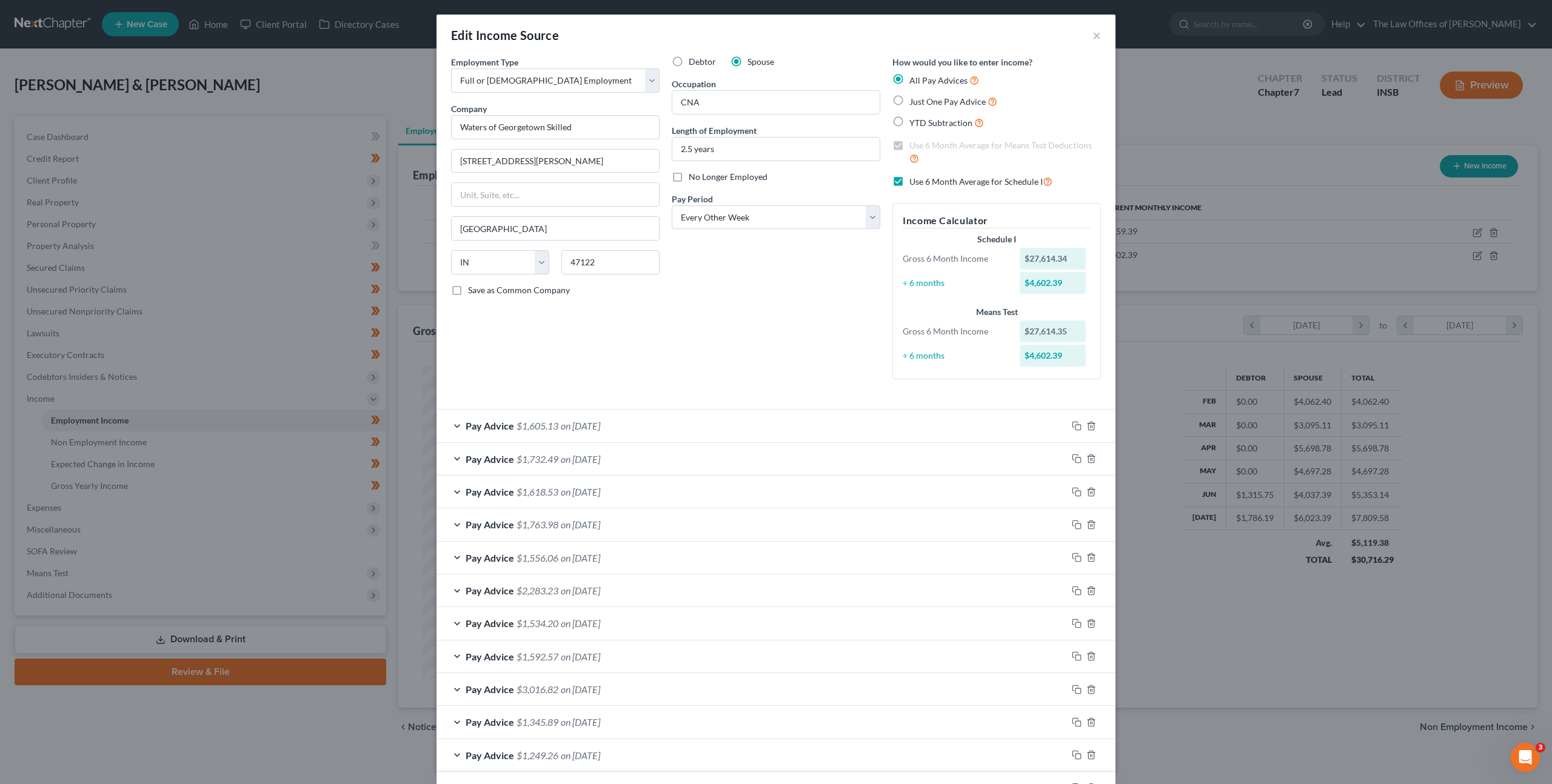
click at [910, 181] on label "Use 6 Month Average for Schedule I" at bounding box center [981, 181] width 143 height 14
click at [914, 181] on input "Use 6 Month Average for Schedule I" at bounding box center [918, 178] width 8 height 8
checkbox input "false"
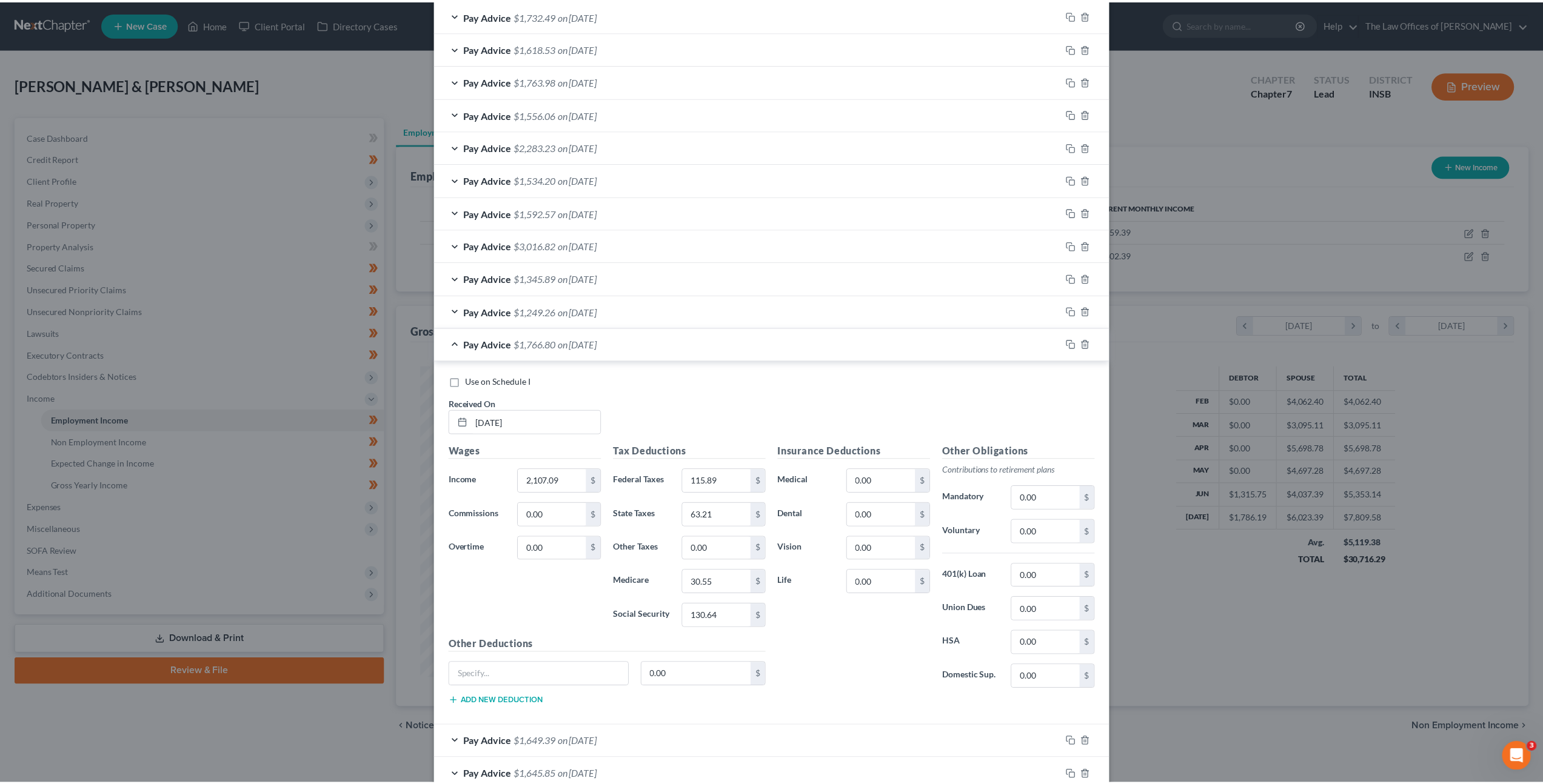
scroll to position [551, 0]
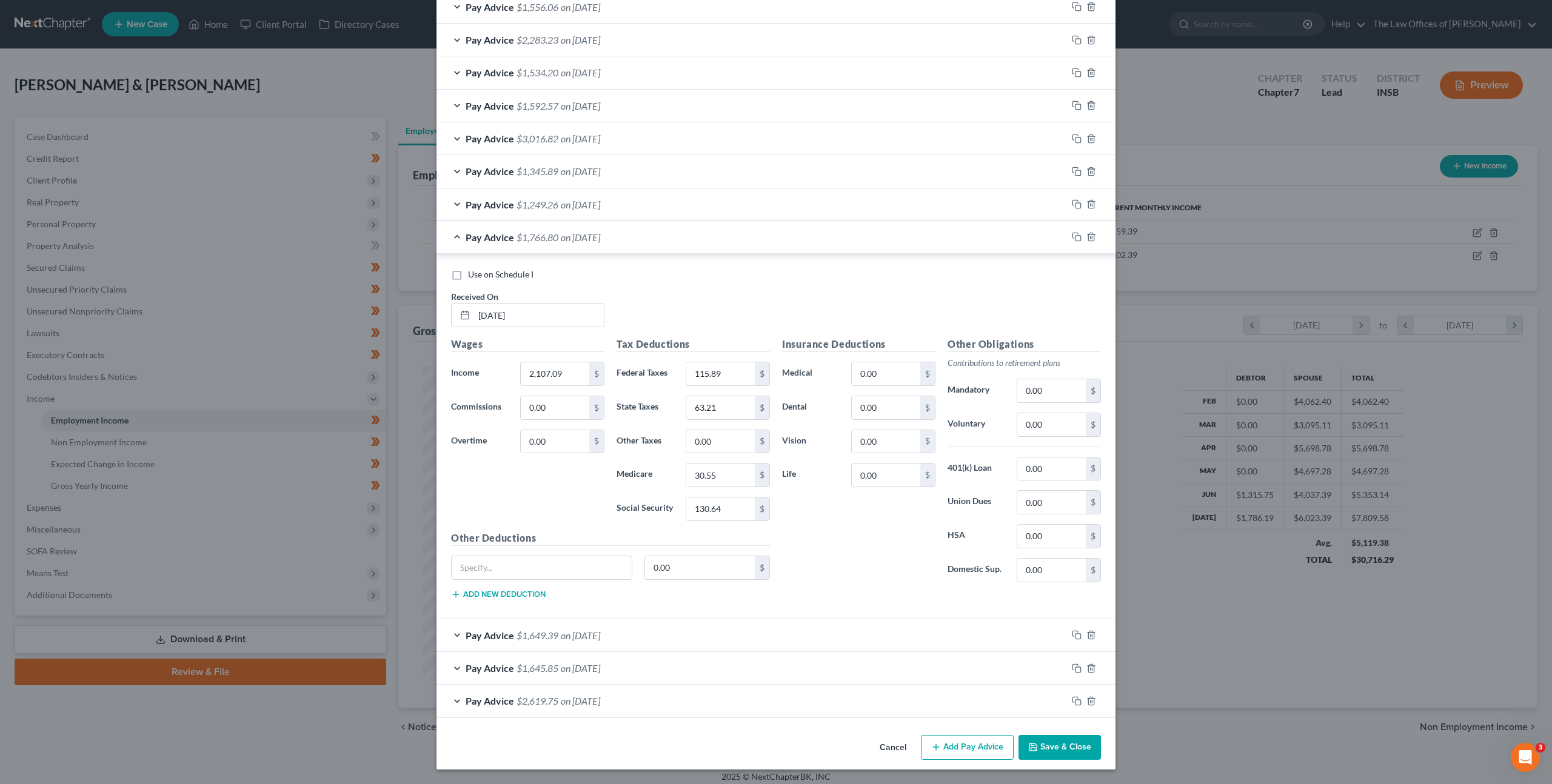
click at [468, 272] on label "Use on Schedule I" at bounding box center [500, 274] width 65 height 13
click at [473, 272] on input "Use on Schedule I" at bounding box center [477, 272] width 8 height 8
checkbox input "true"
click at [1057, 748] on button "Save & Close" at bounding box center [1060, 747] width 82 height 25
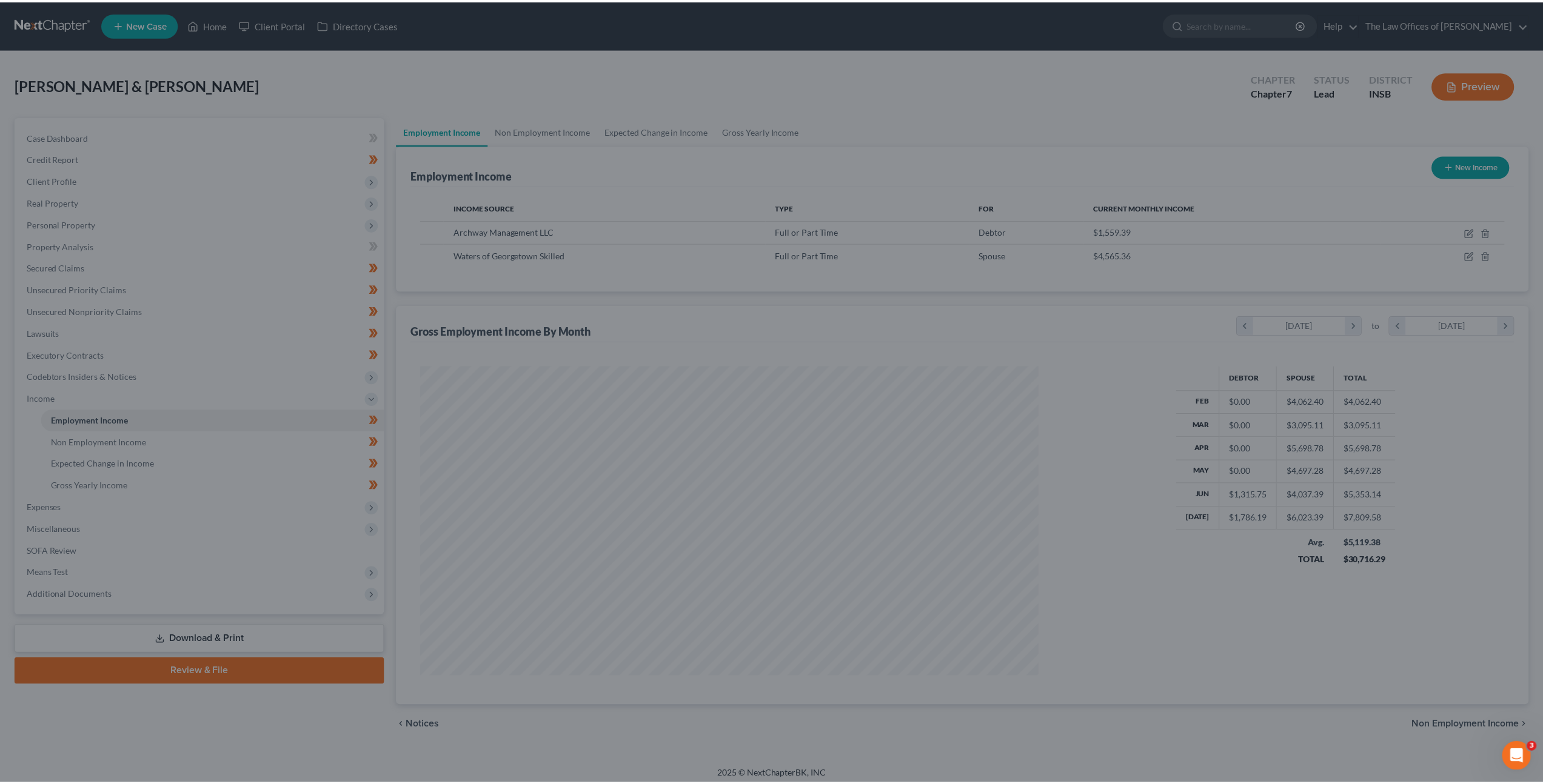
scroll to position [605597, 605624]
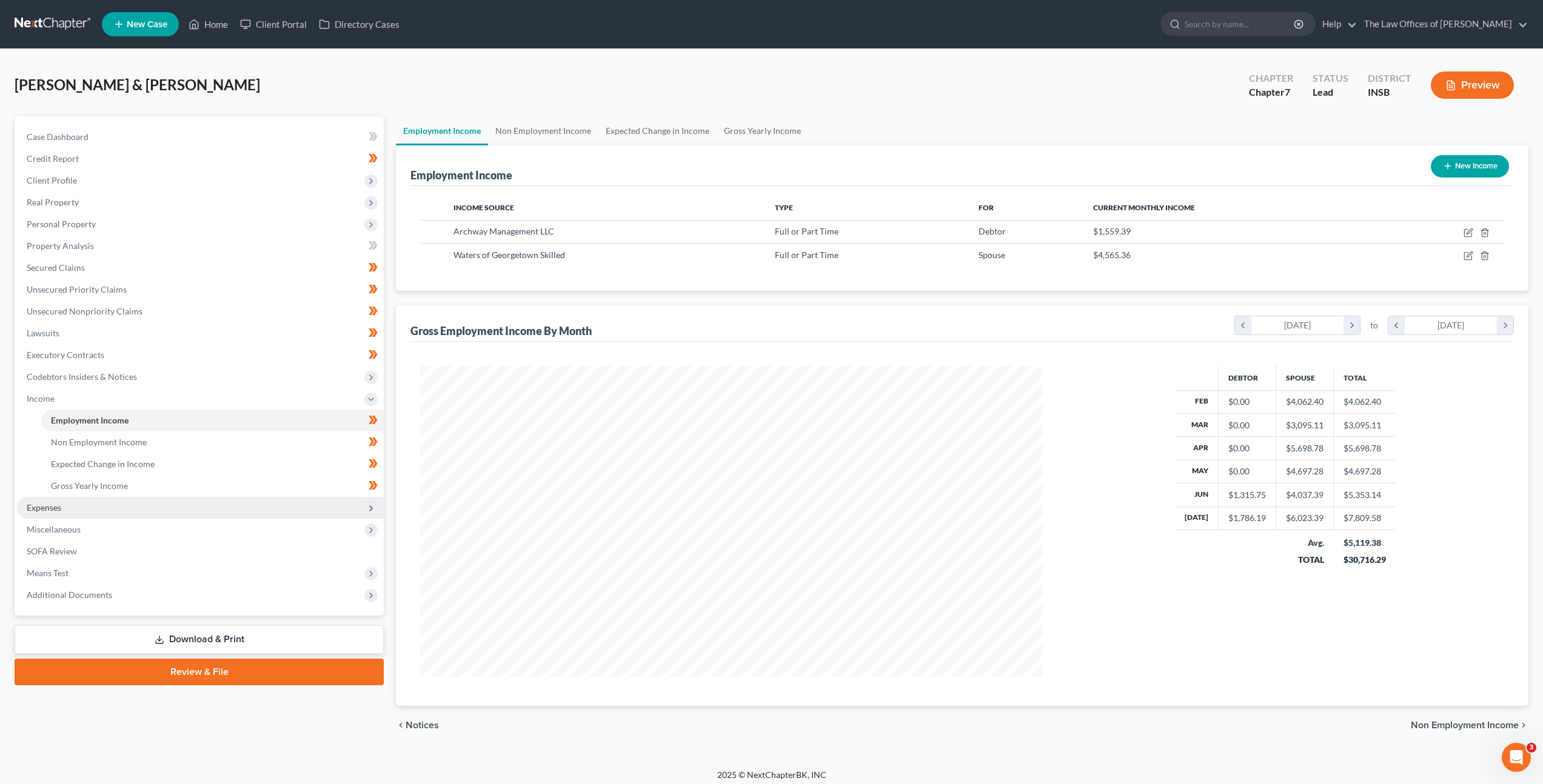
click at [256, 512] on span "Expenses" at bounding box center [200, 508] width 367 height 21
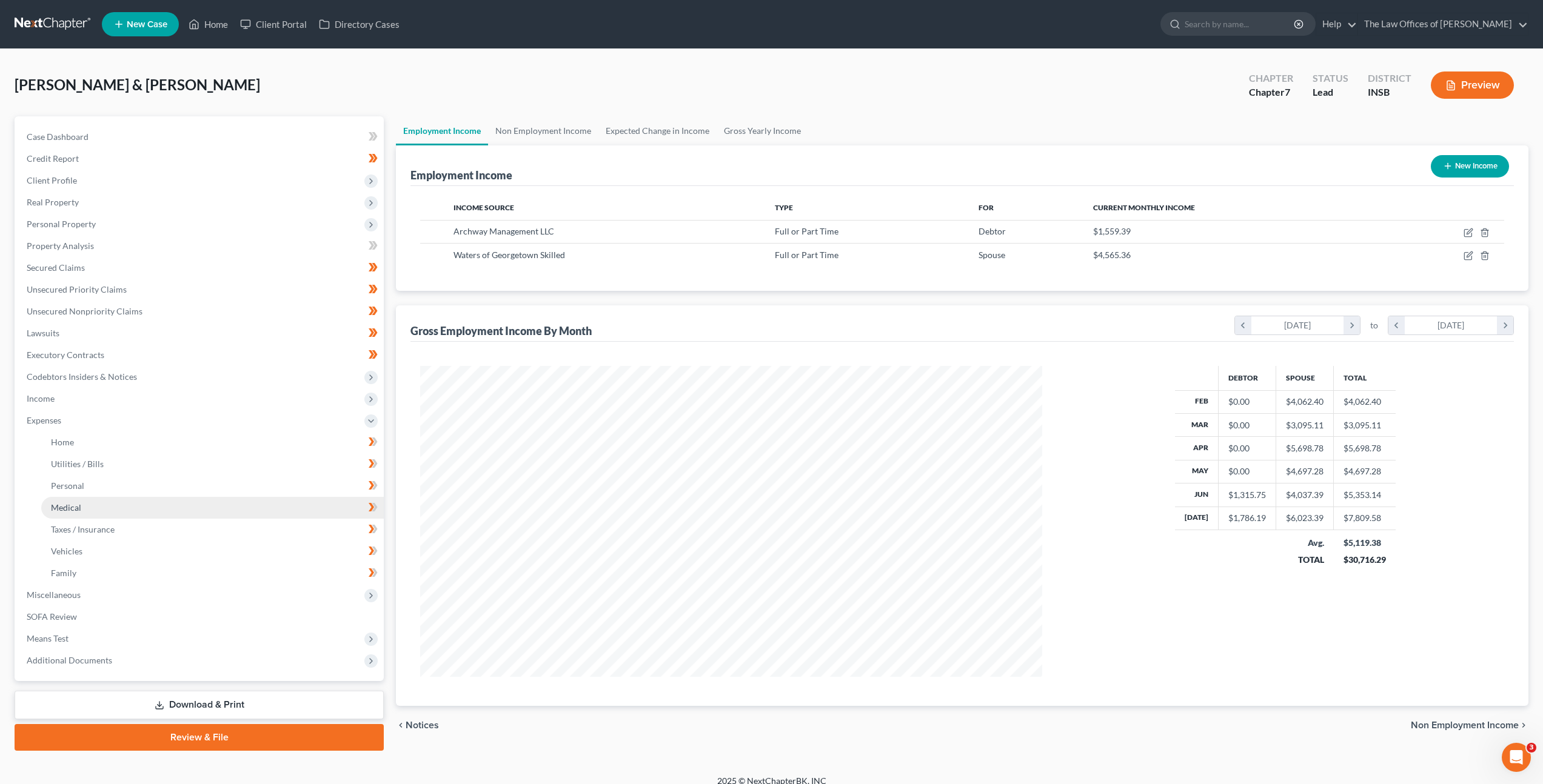
click at [262, 497] on link "Medical" at bounding box center [212, 508] width 343 height 21
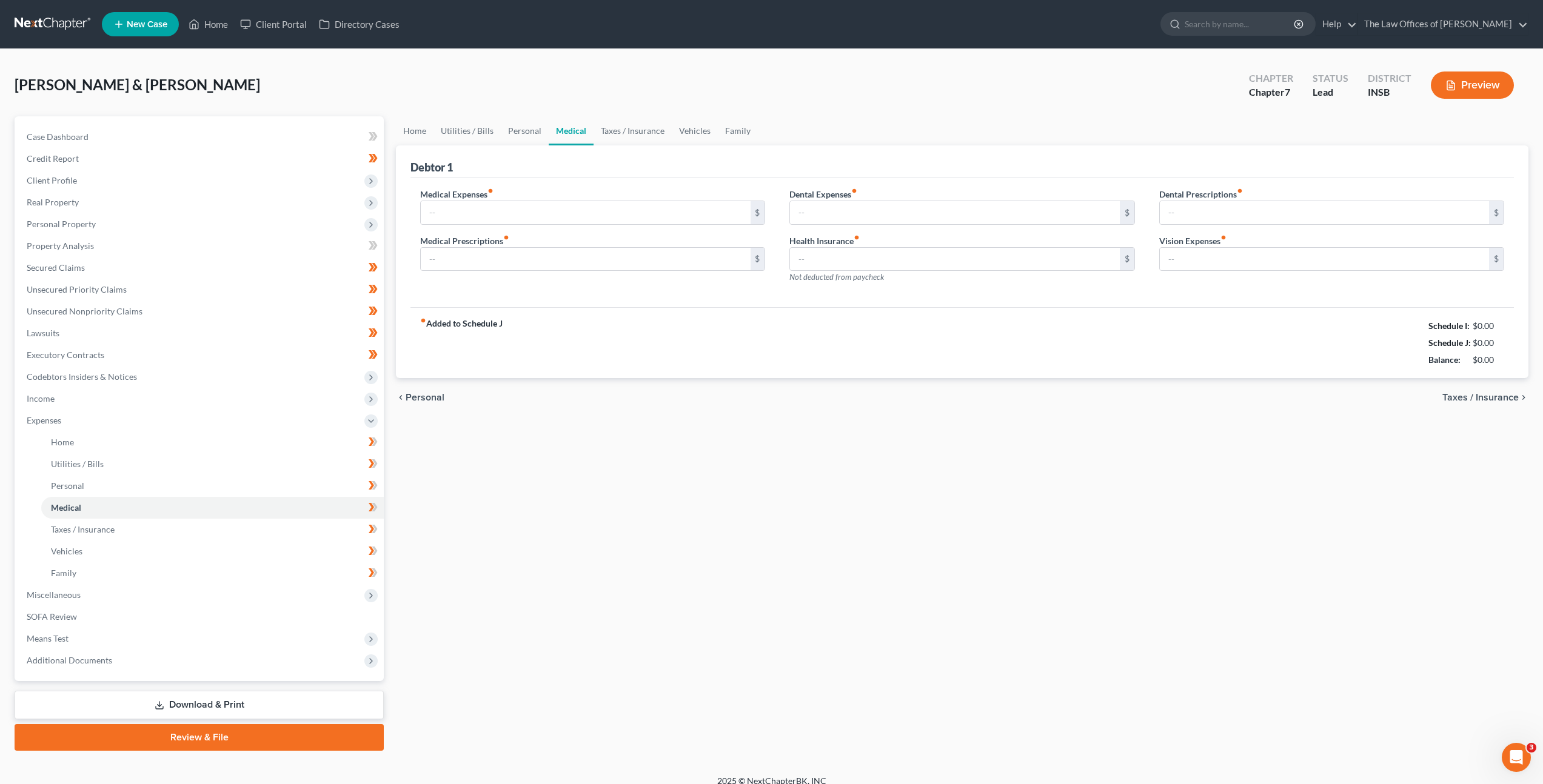
type input "70.00"
type input "75.00"
type input "0.00"
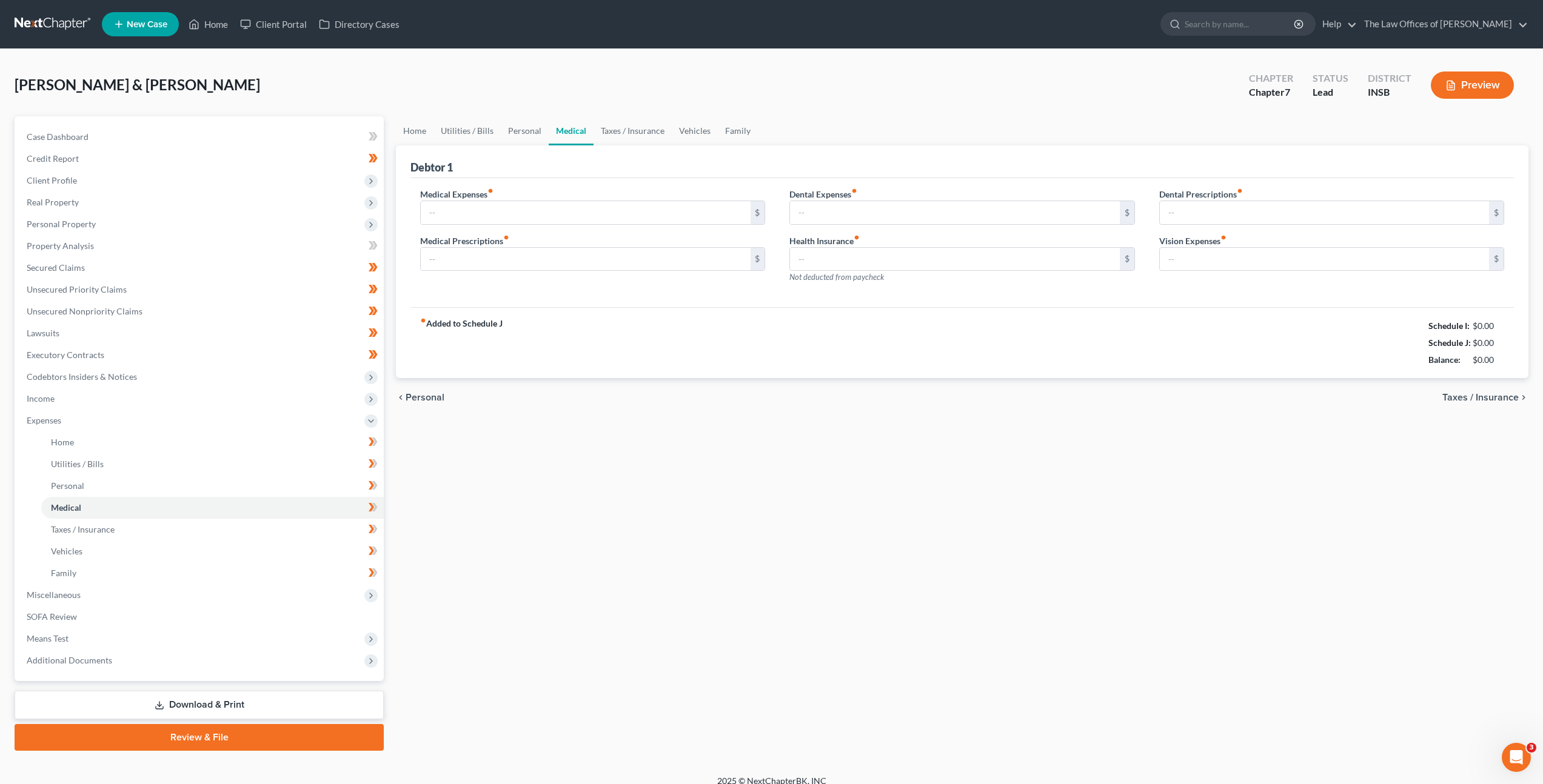
type input "0.00"
click at [214, 405] on span "Income" at bounding box center [200, 399] width 367 height 21
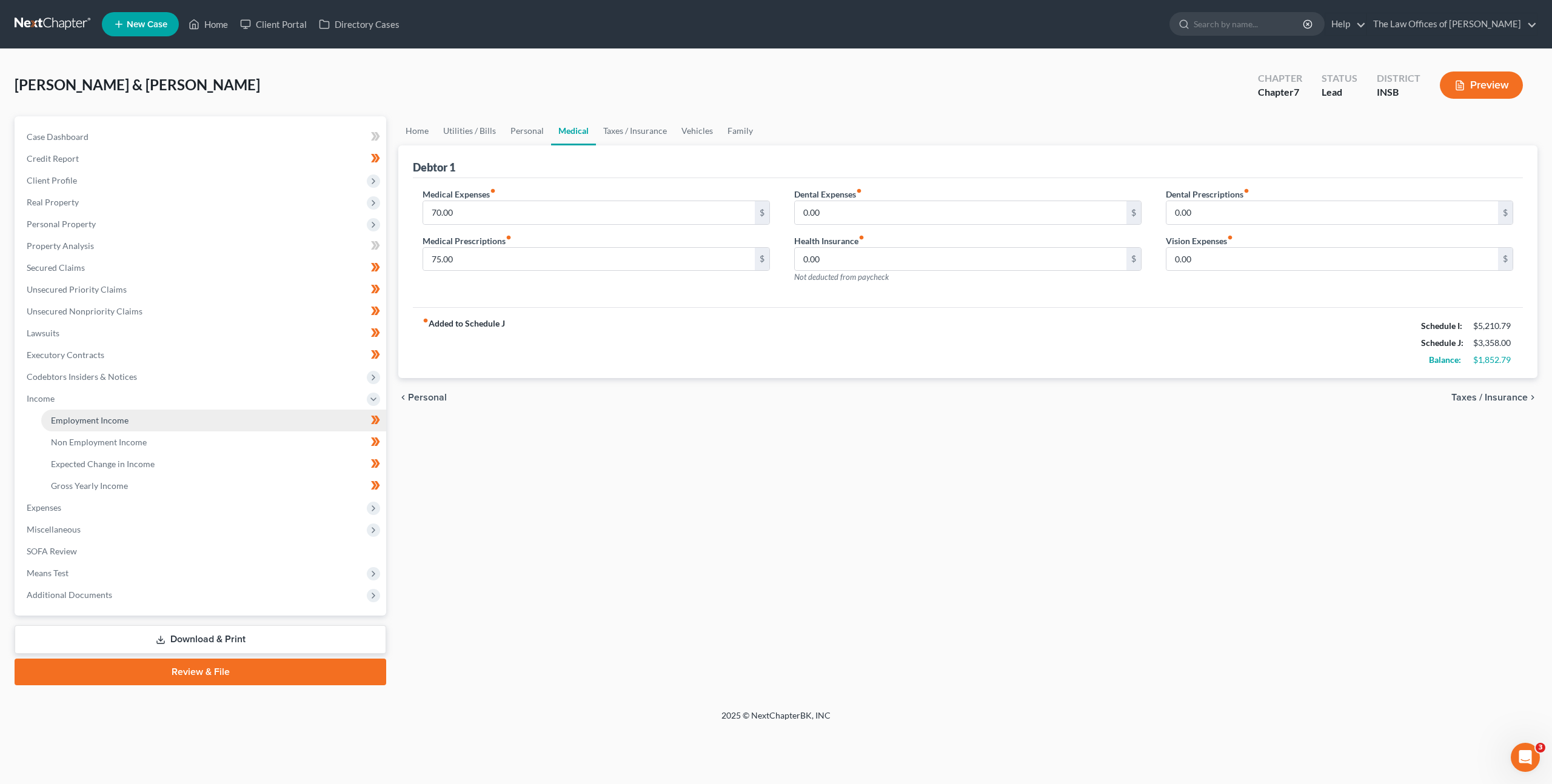
click at [210, 410] on link "Employment Income" at bounding box center [214, 420] width 345 height 21
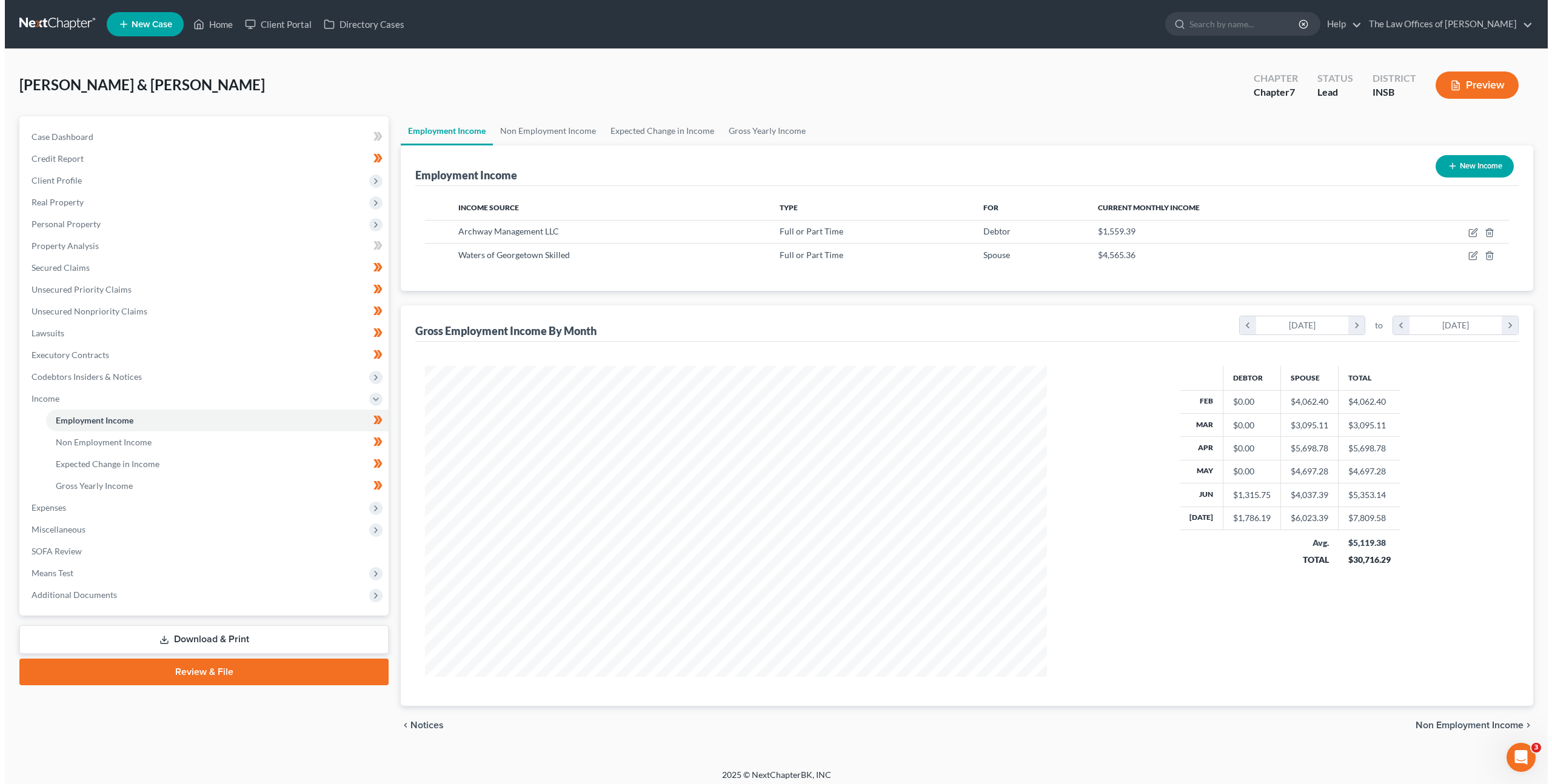
scroll to position [311, 647]
click at [1471, 255] on icon "button" at bounding box center [1468, 256] width 10 height 10
select select "0"
select select "15"
select select "2"
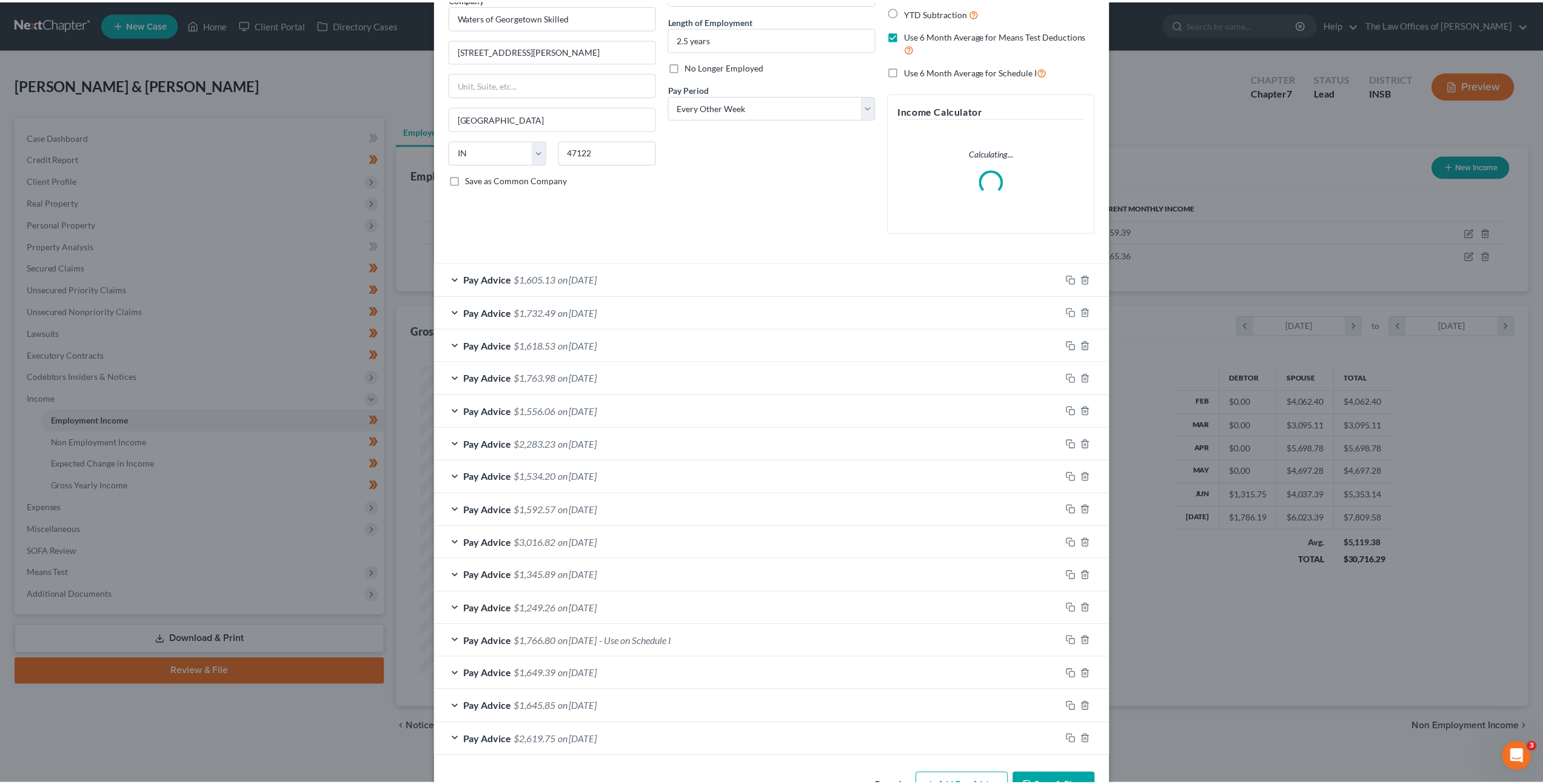
scroll to position [149, 0]
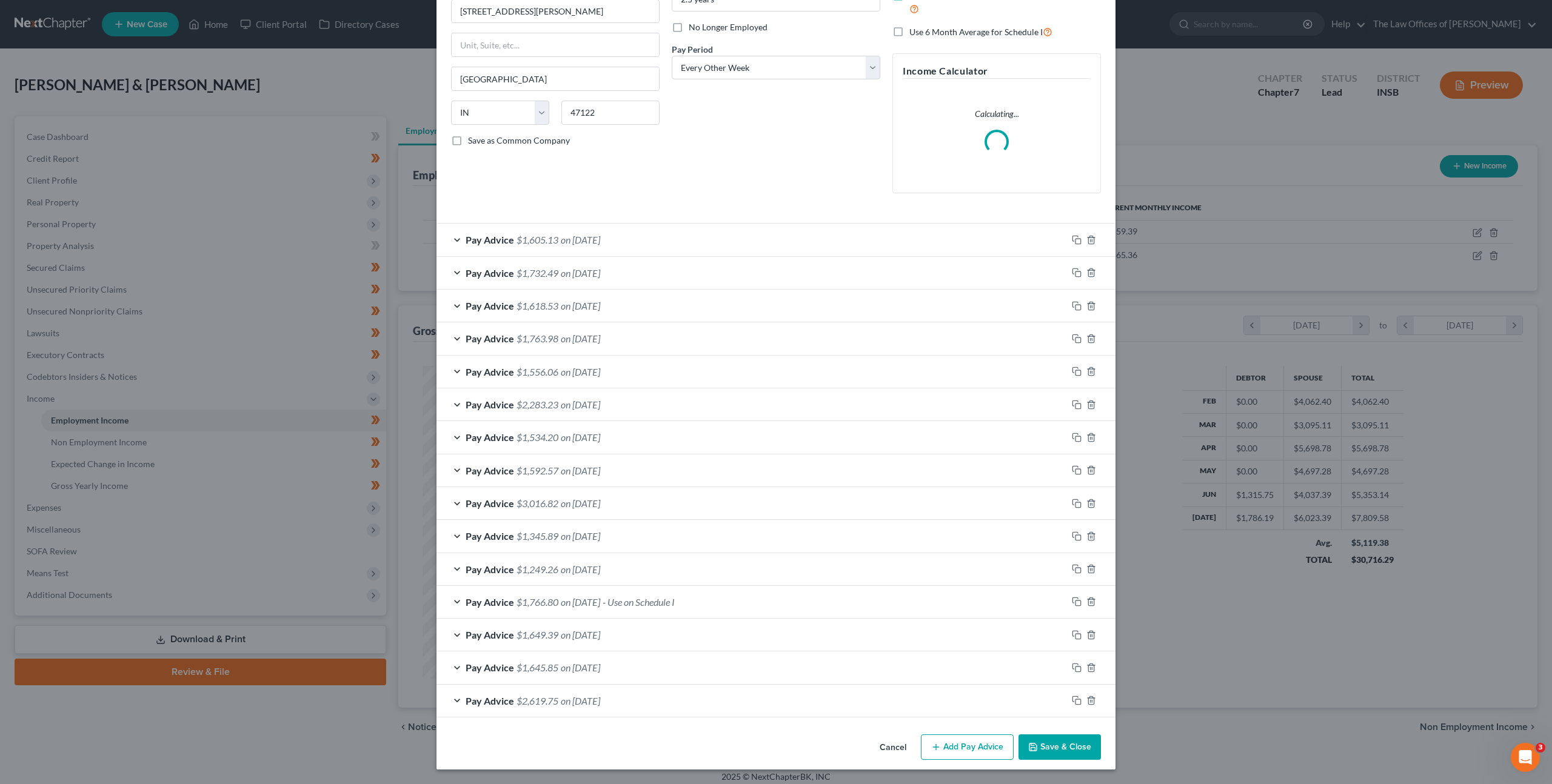
drag, startPoint x: 882, startPoint y: 744, endPoint x: 988, endPoint y: 640, distance: 148.5
click at [883, 744] on button "Cancel" at bounding box center [894, 747] width 47 height 24
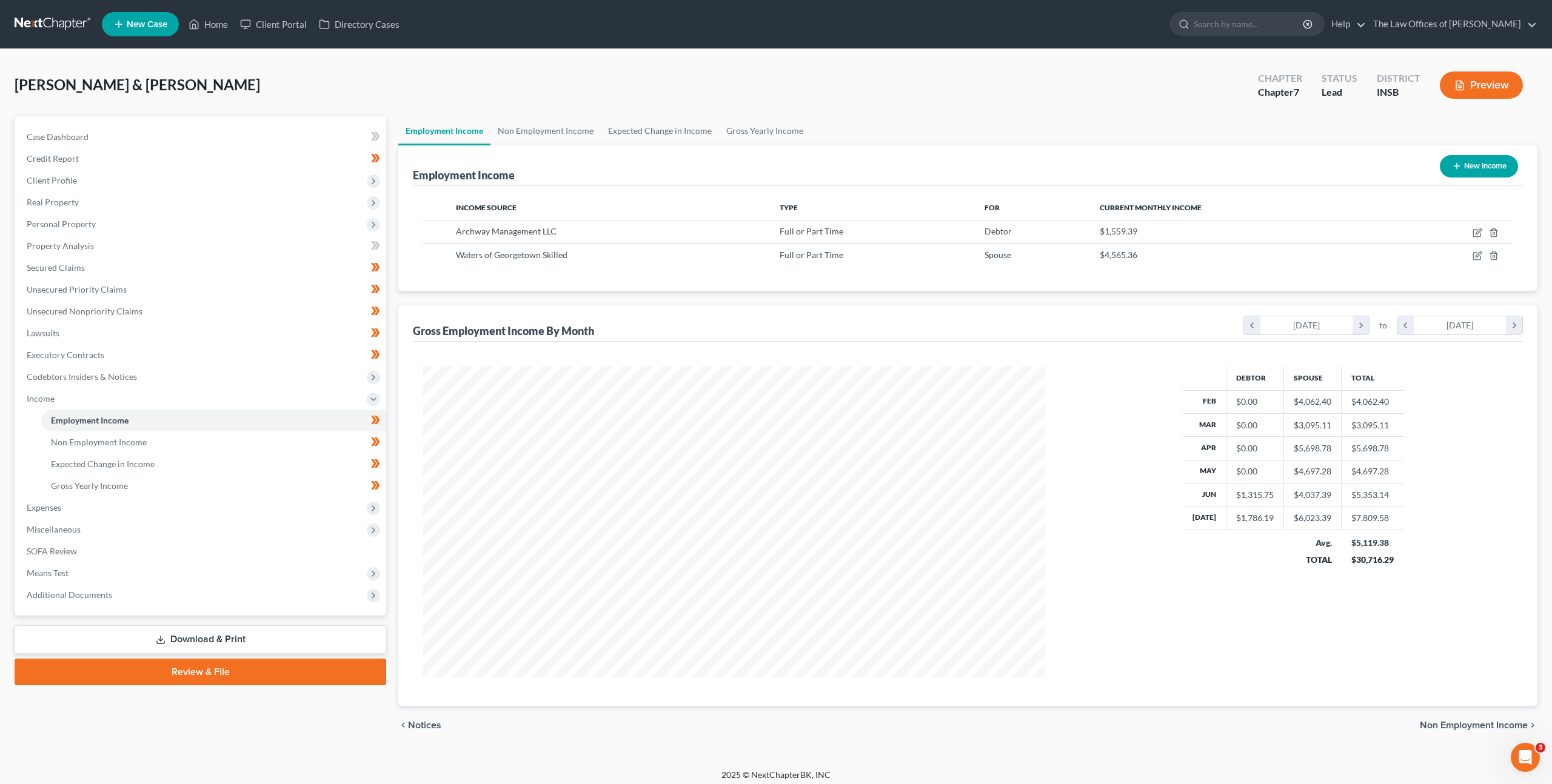
scroll to position [605597, 605646]
click at [1470, 234] on icon "button" at bounding box center [1468, 232] width 10 height 10
select select "0"
select select "15"
select select "2"
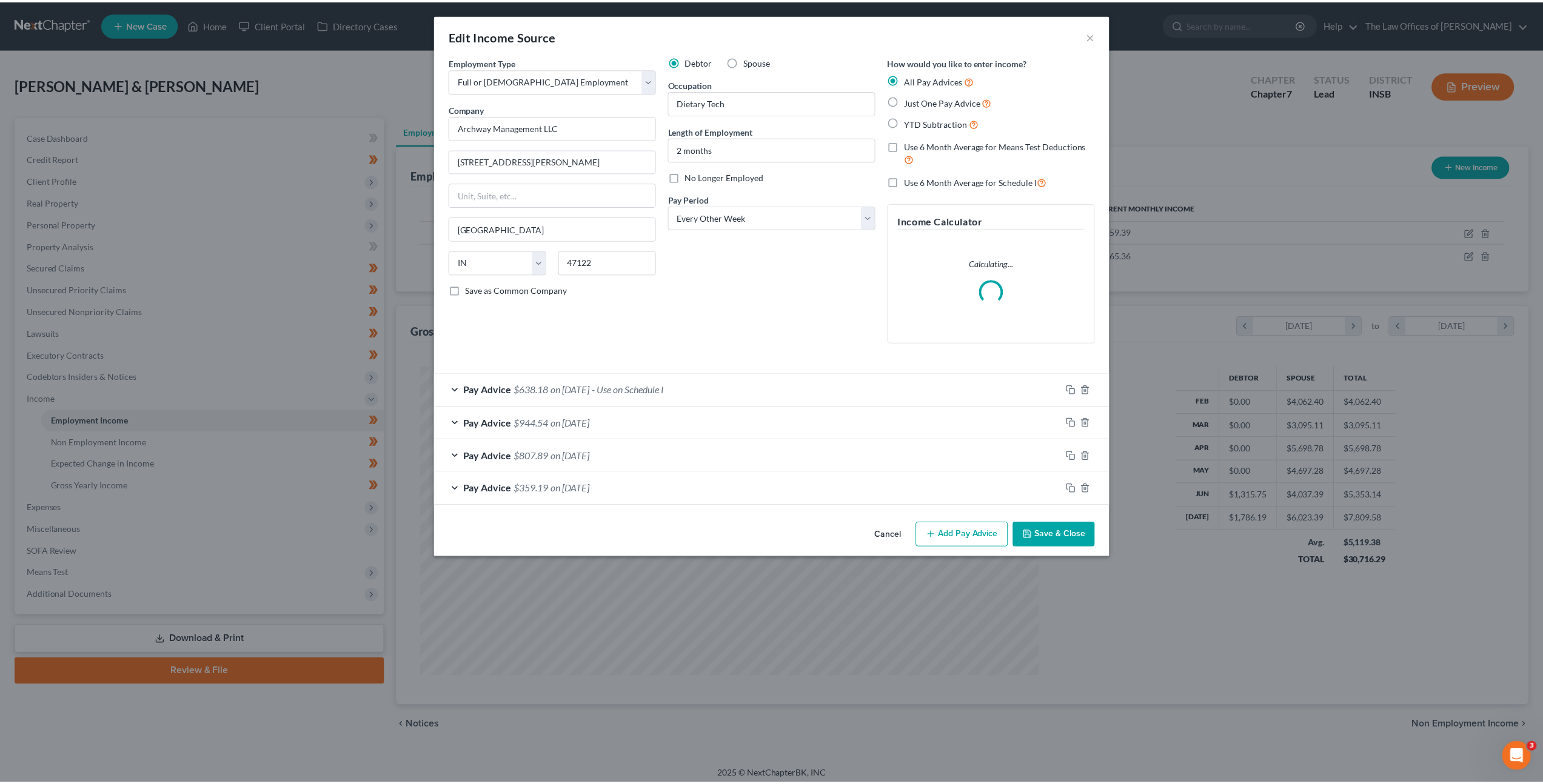
scroll to position [313, 650]
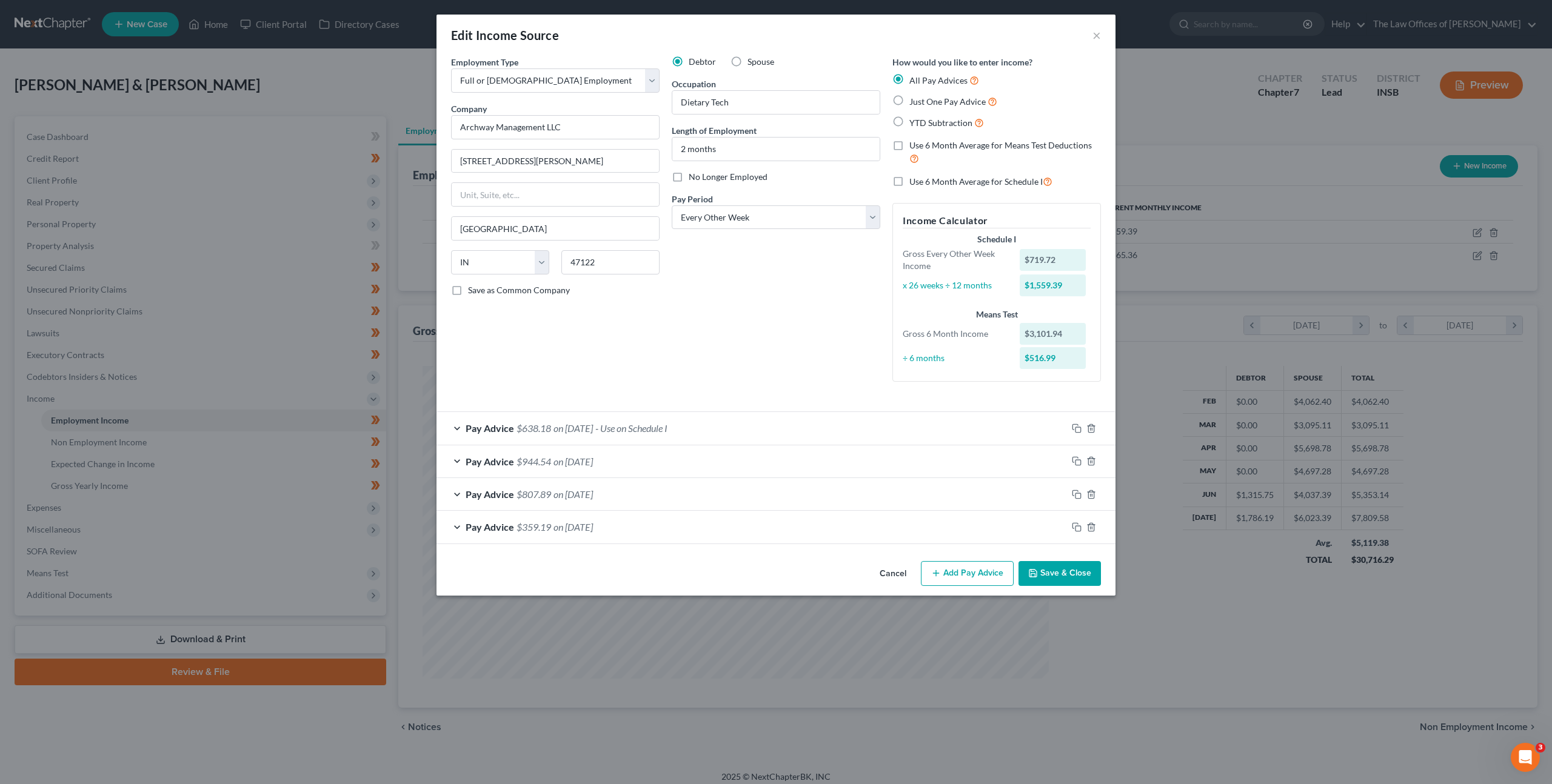
click at [881, 576] on button "Cancel" at bounding box center [894, 574] width 47 height 24
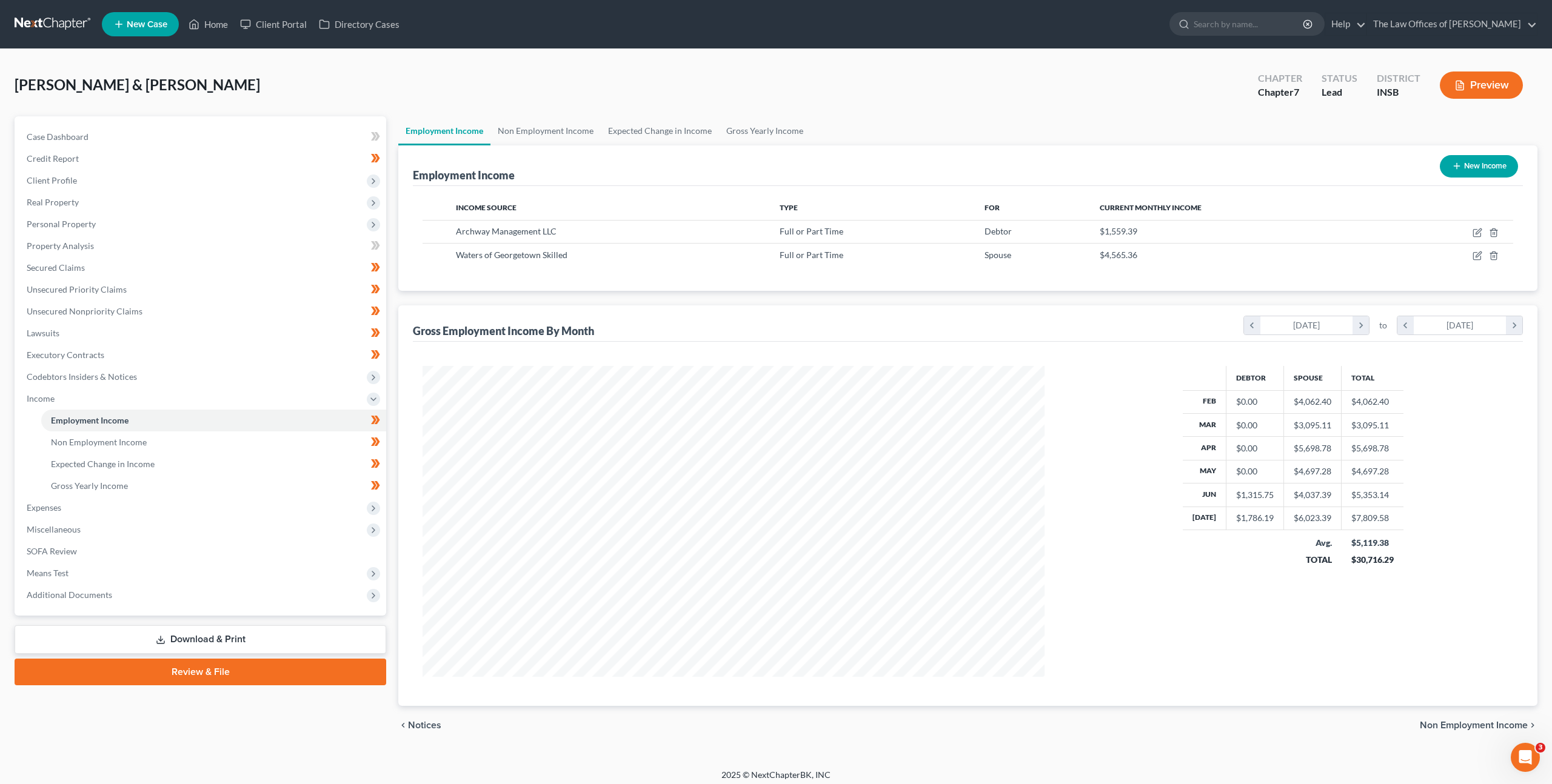
scroll to position [605597, 605646]
click at [1467, 253] on icon "button" at bounding box center [1468, 256] width 10 height 10
select select "0"
select select "15"
select select "2"
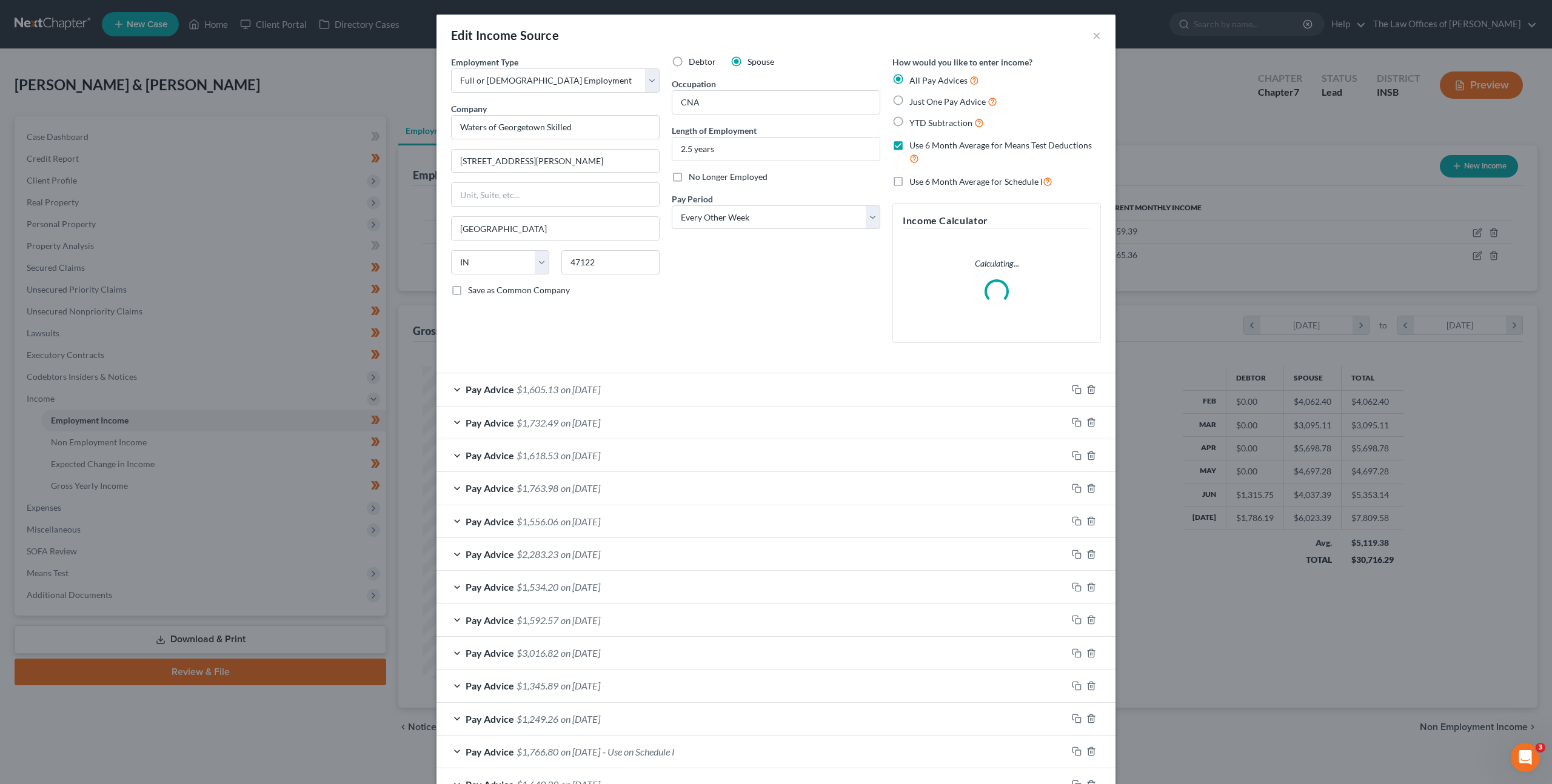
scroll to position [149, 0]
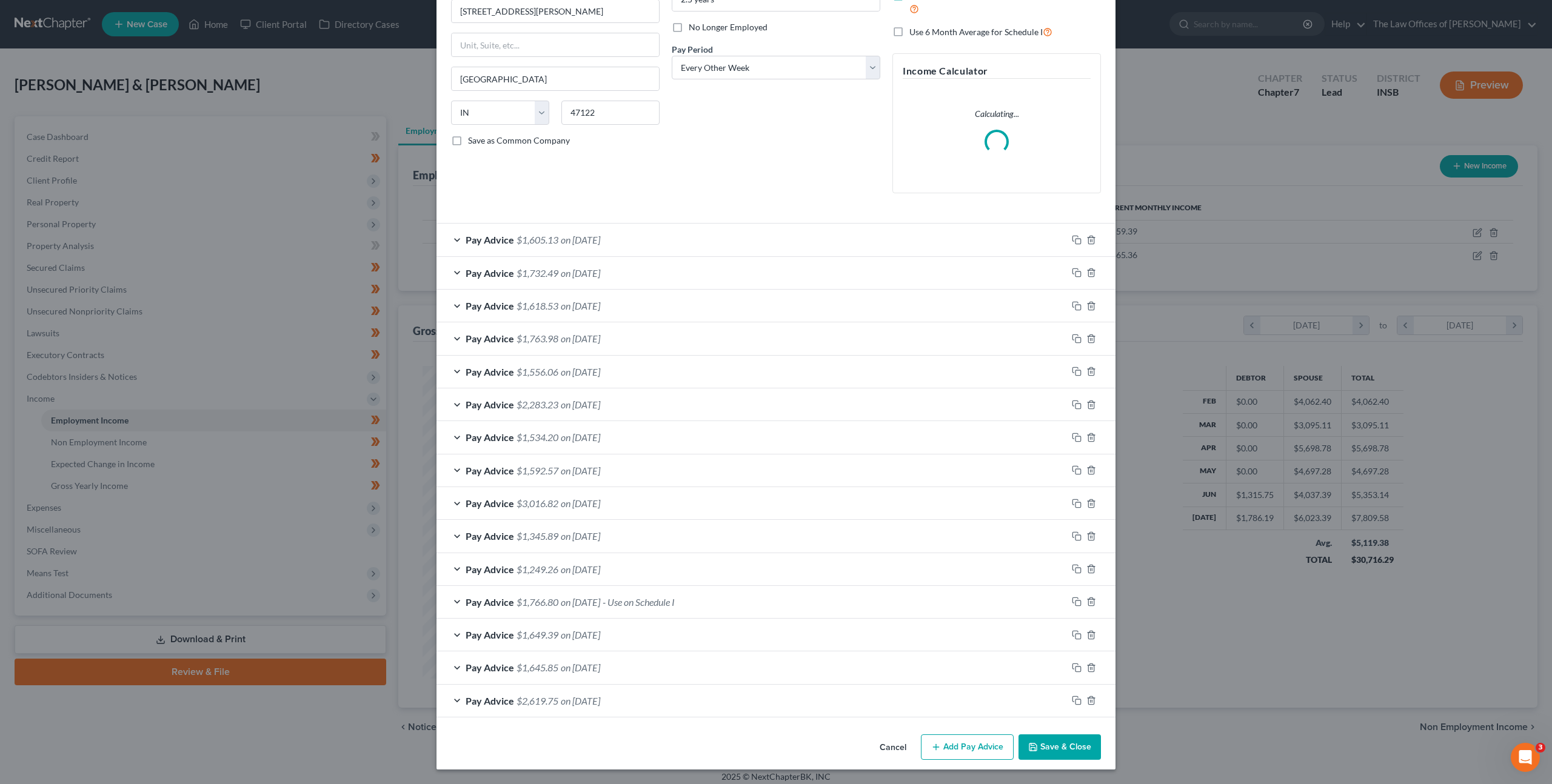
click at [738, 604] on div "Pay Advice $1,766.80 on 02/26/2025 - Use on Schedule I" at bounding box center [751, 602] width 631 height 32
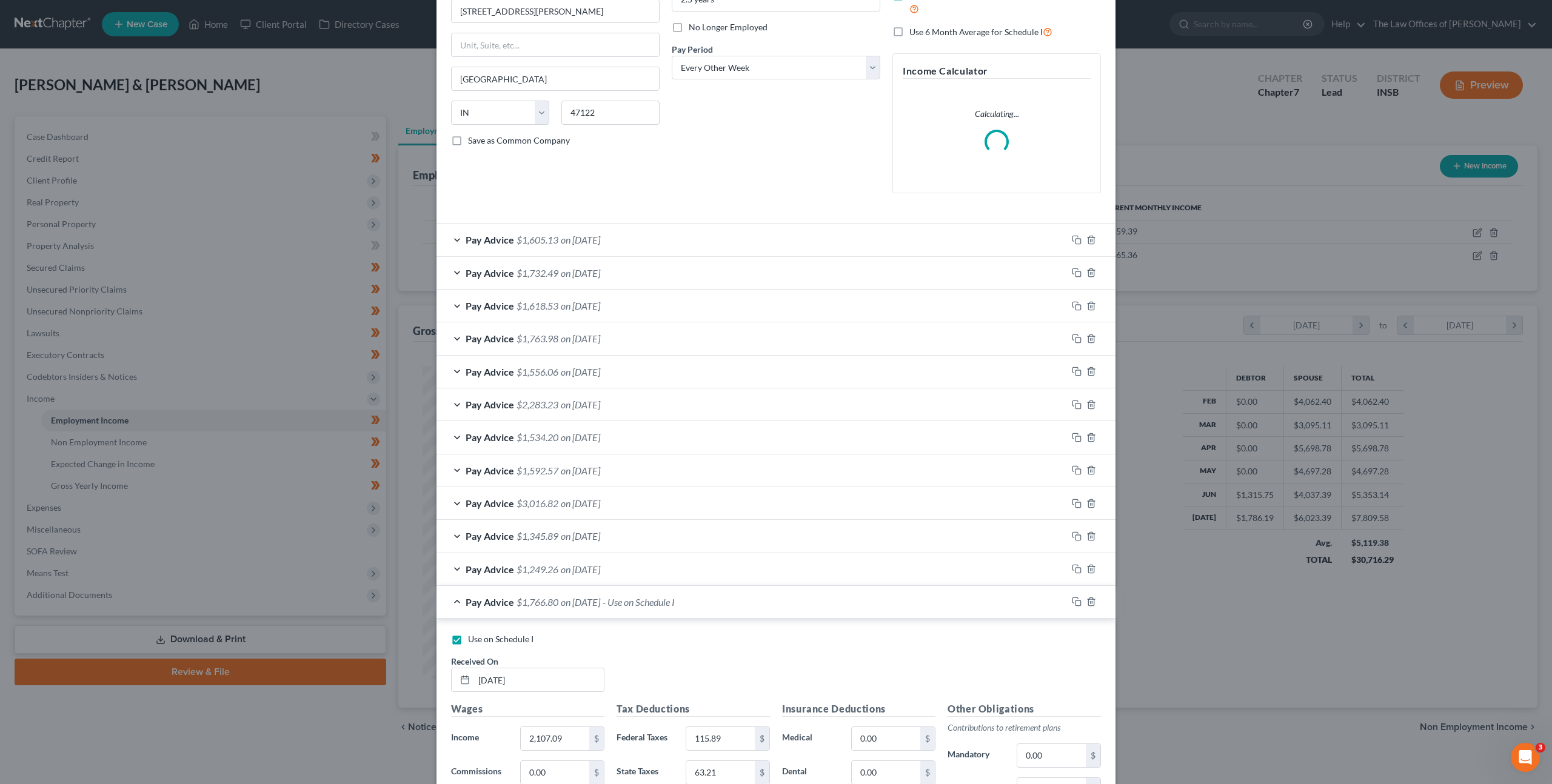
click at [471, 640] on span "Use on Schedule I" at bounding box center [500, 639] width 65 height 11
click at [473, 640] on input "Use on Schedule I" at bounding box center [477, 636] width 8 height 8
checkbox input "false"
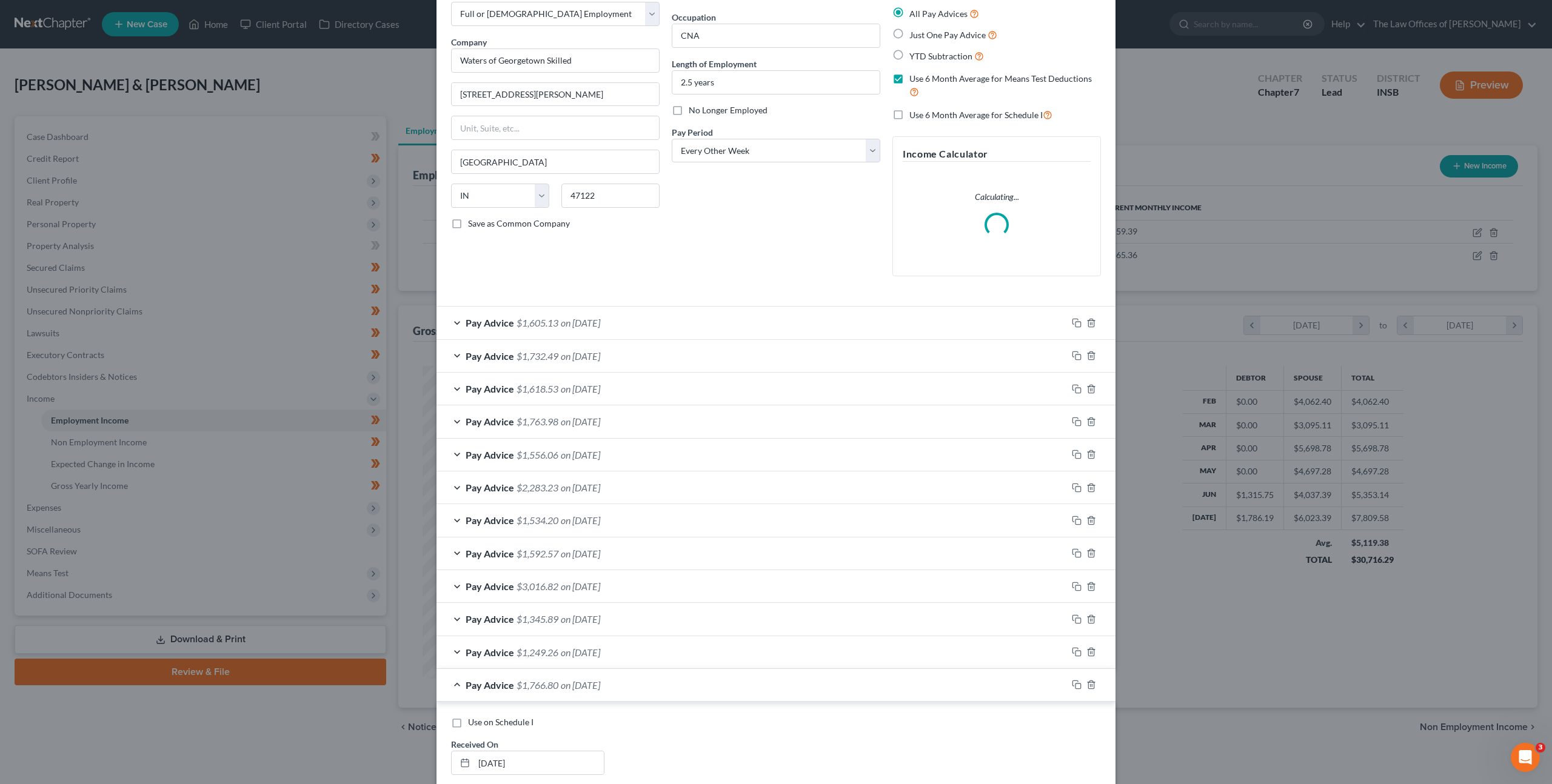
scroll to position [0, 0]
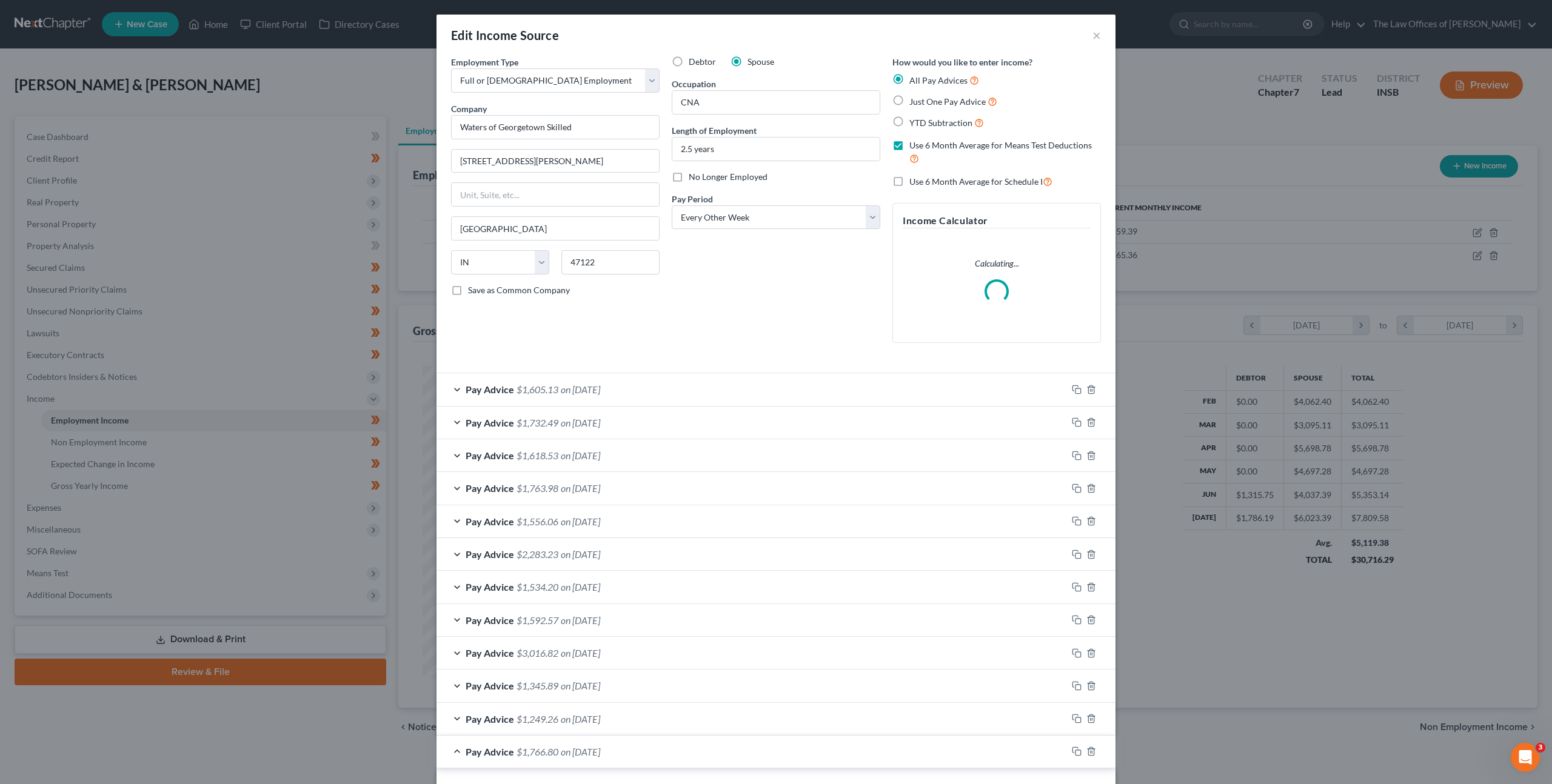
click at [910, 176] on label "Use 6 Month Average for Schedule I" at bounding box center [981, 181] width 143 height 14
click at [914, 176] on input "Use 6 Month Average for Schedule I" at bounding box center [918, 178] width 8 height 8
checkbox input "true"
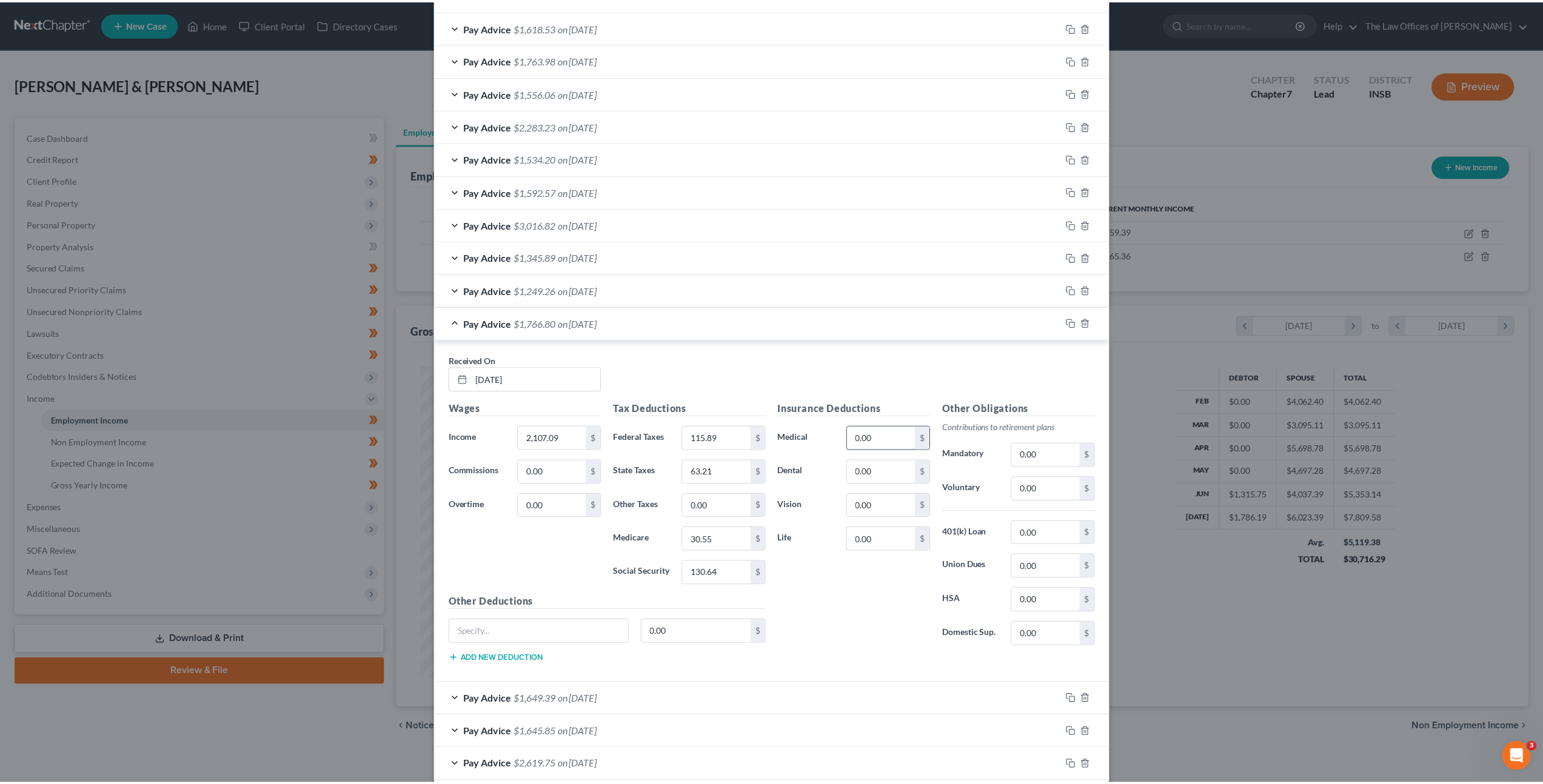
scroll to position [493, 0]
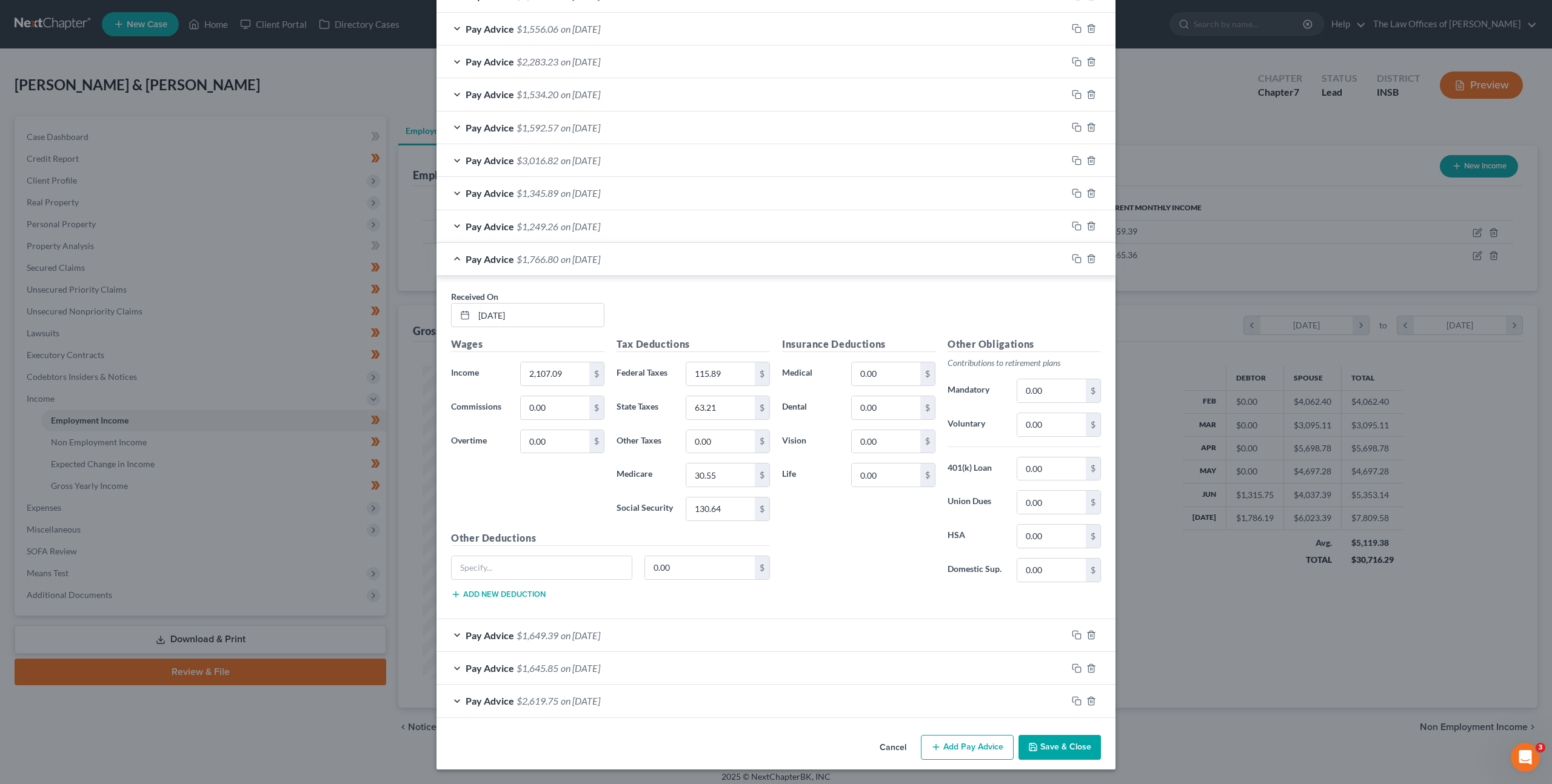
click at [1056, 754] on button "Save & Close" at bounding box center [1060, 747] width 82 height 25
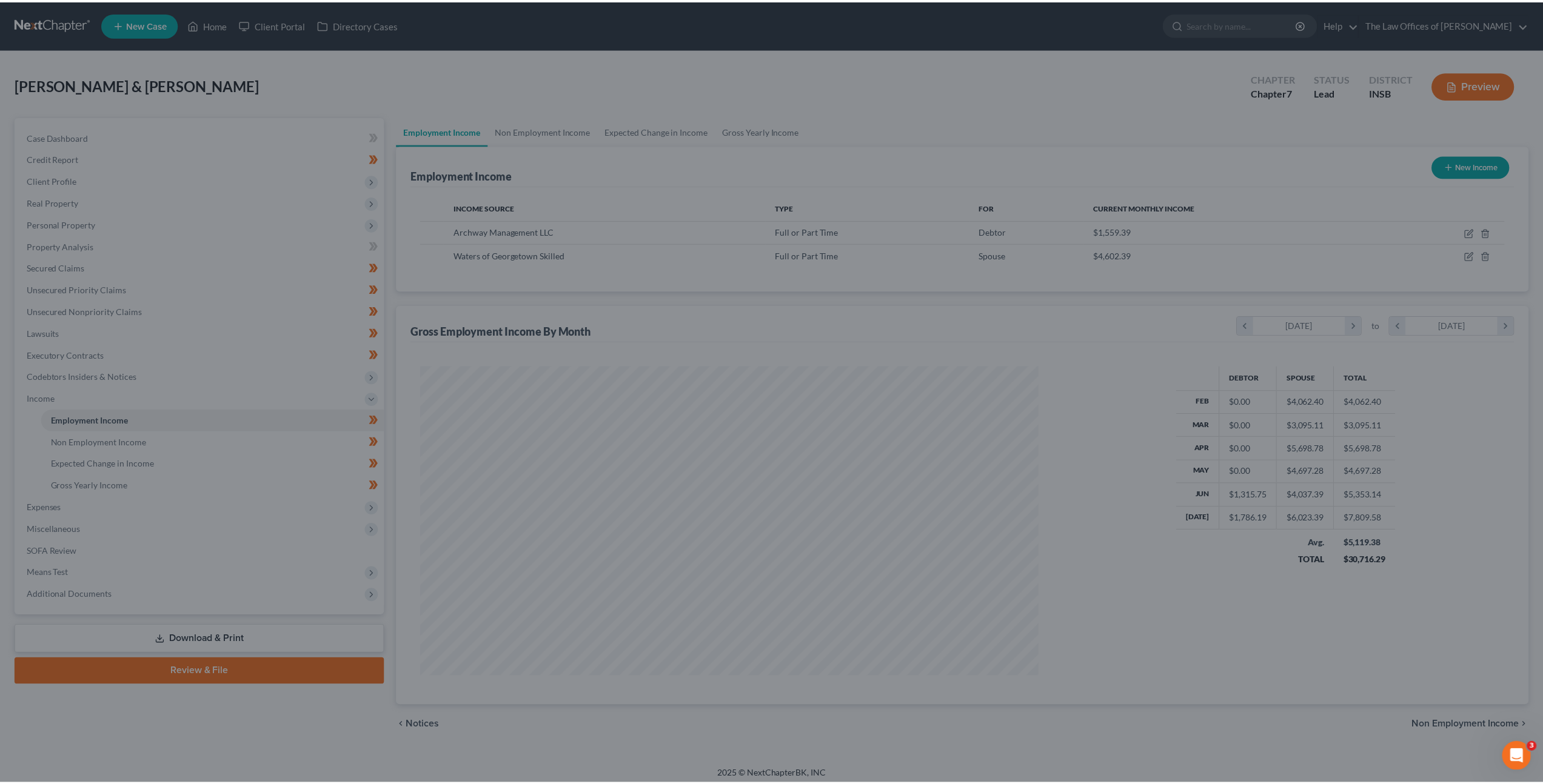
scroll to position [605597, 605624]
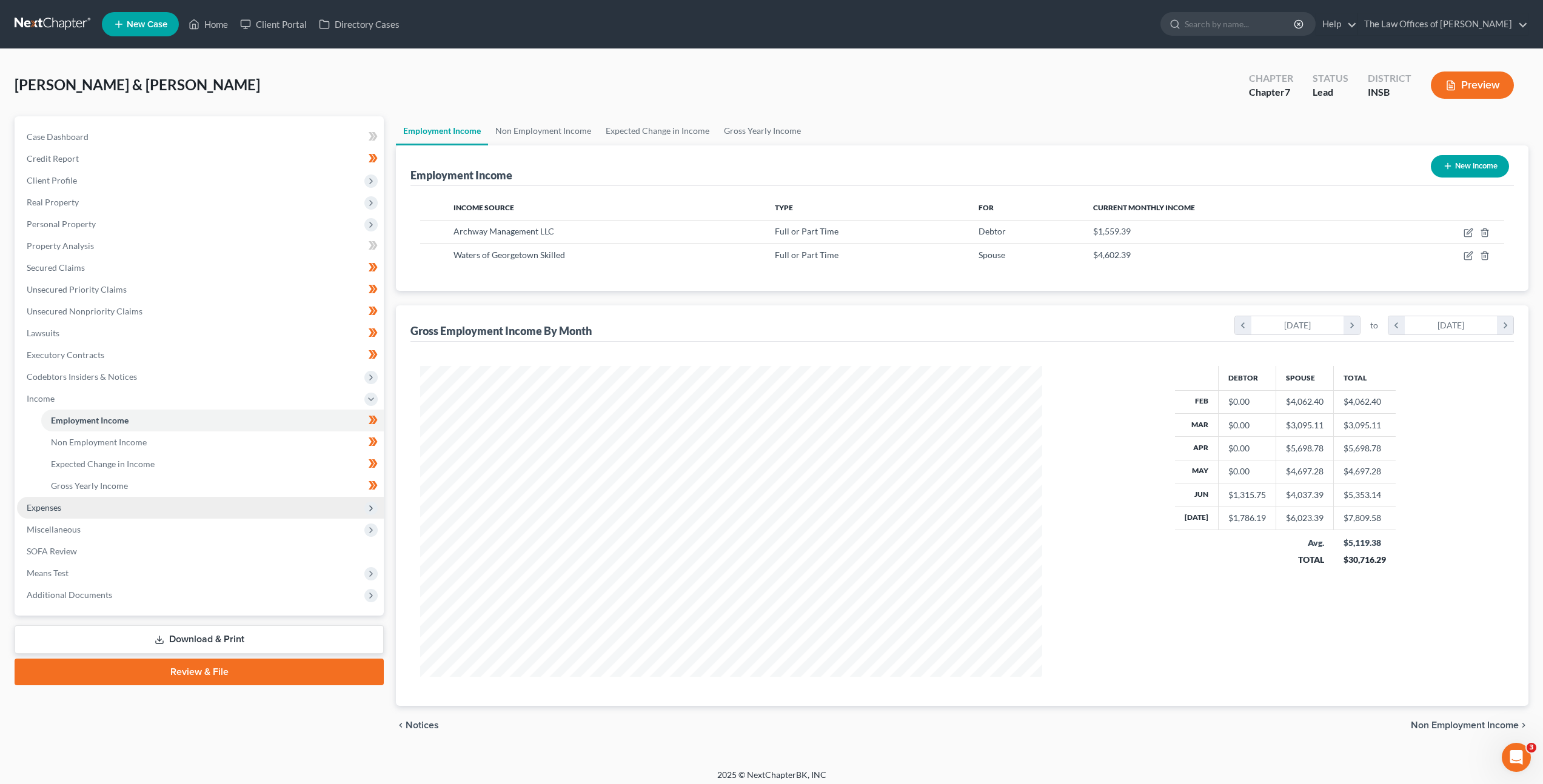
click at [127, 505] on span "Expenses" at bounding box center [200, 508] width 367 height 21
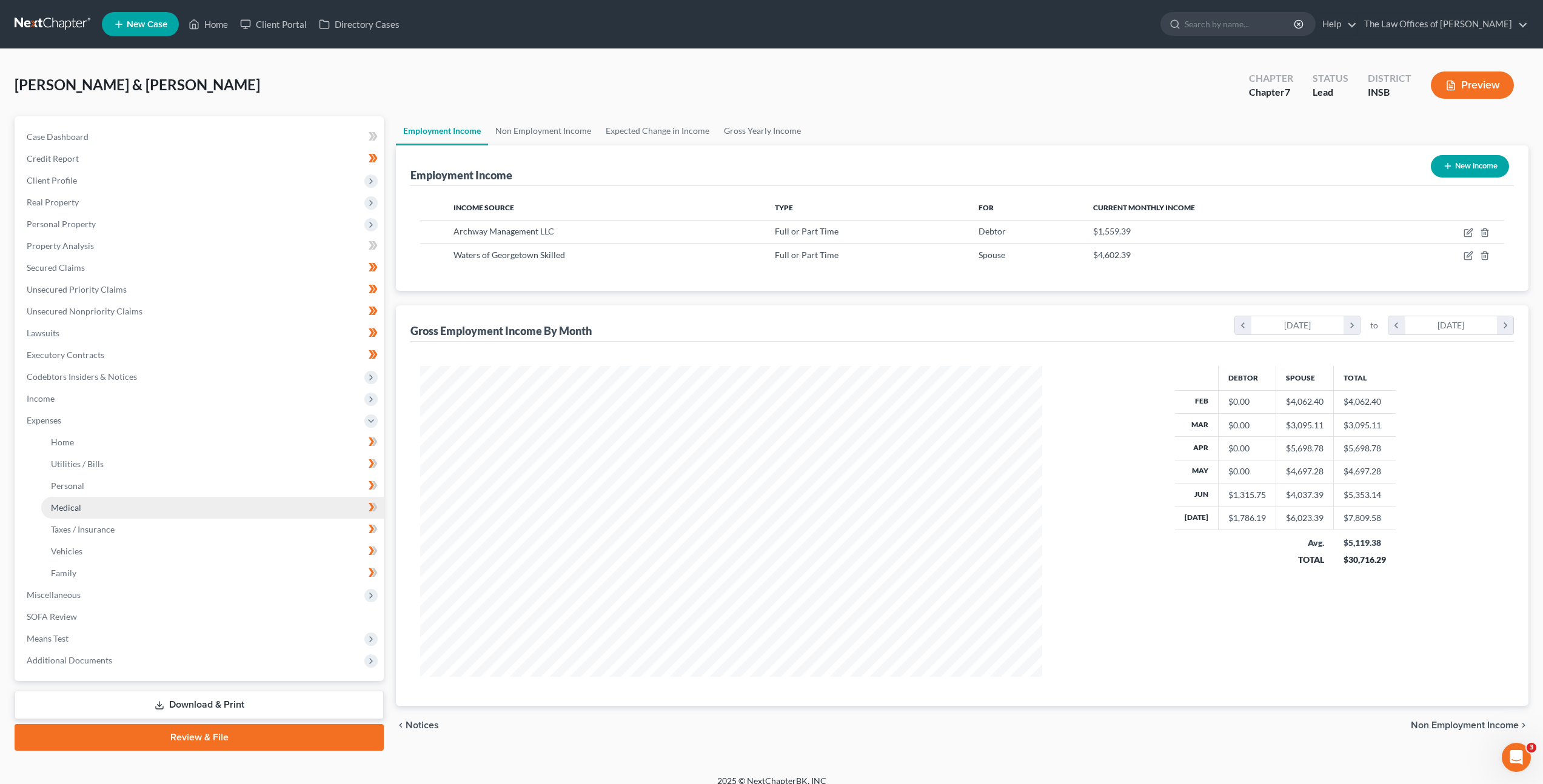
click at [134, 497] on link "Medical" at bounding box center [212, 508] width 343 height 21
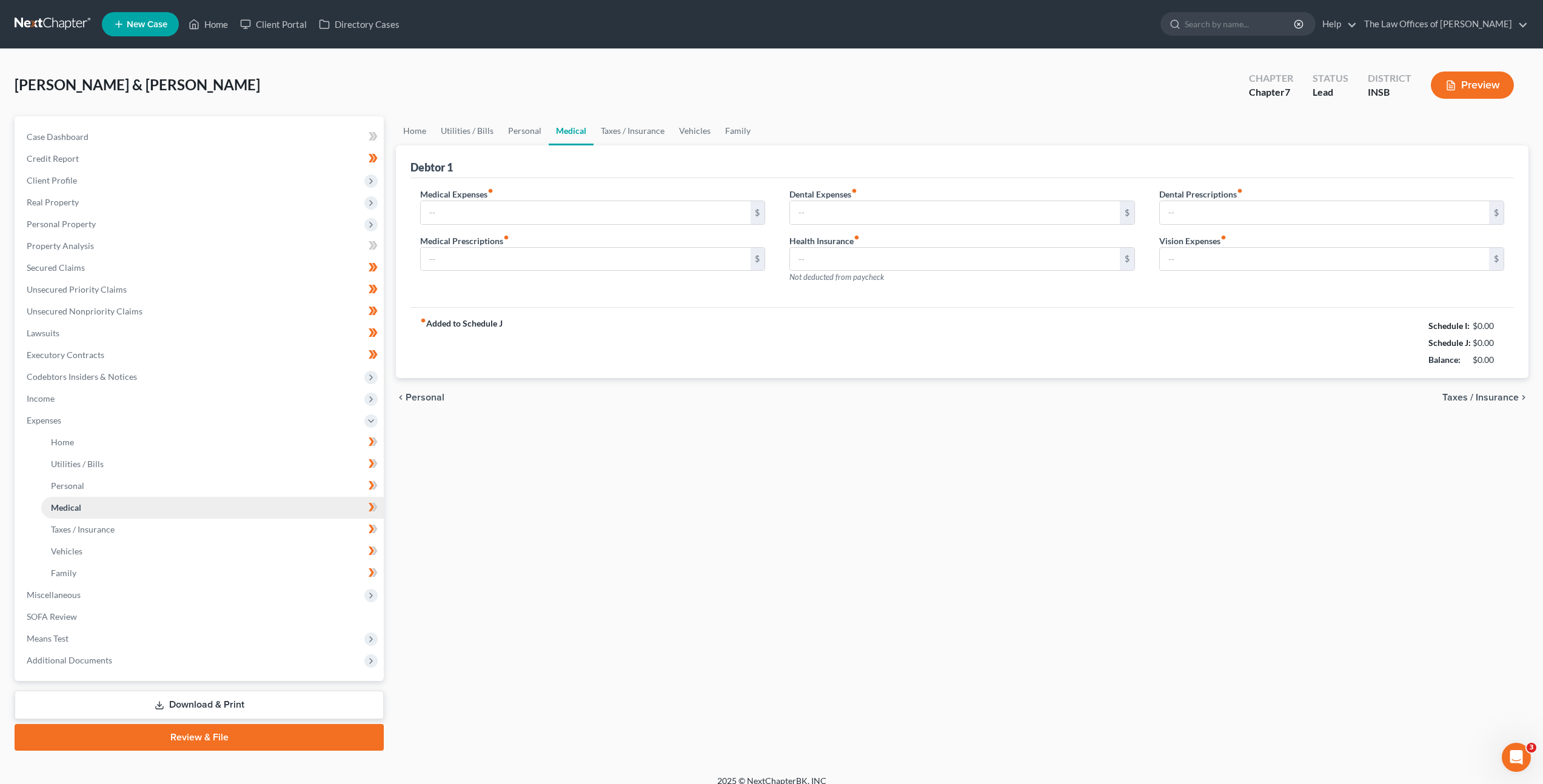
type input "70.00"
type input "75.00"
type input "0.00"
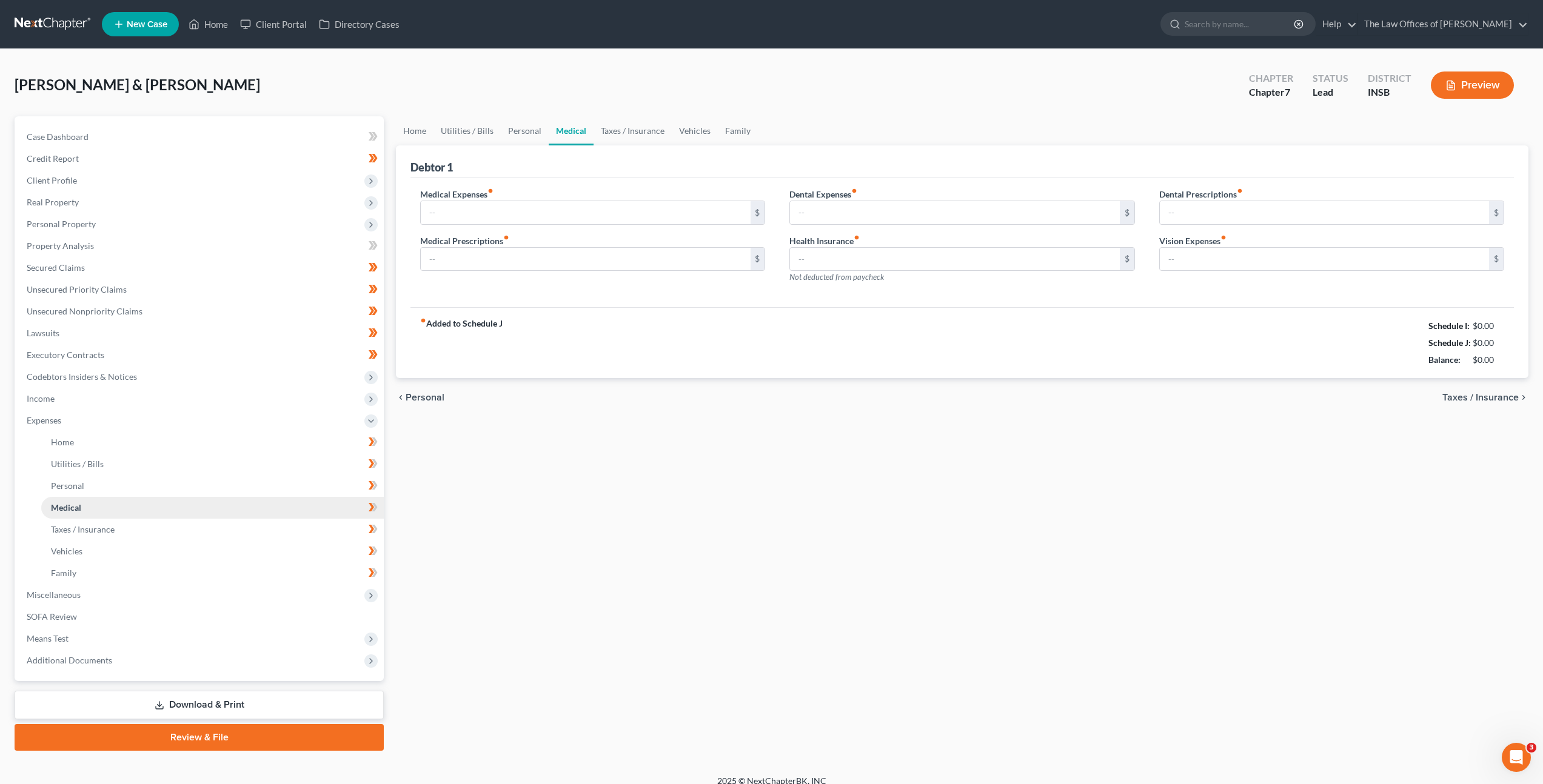
type input "0.00"
click at [764, 443] on div "Home Utilities / Bills Personal Medical Taxes / Insurance Vehicles Family Debto…" at bounding box center [962, 434] width 1145 height 635
click at [620, 135] on link "Taxes / Insurance" at bounding box center [632, 131] width 78 height 30
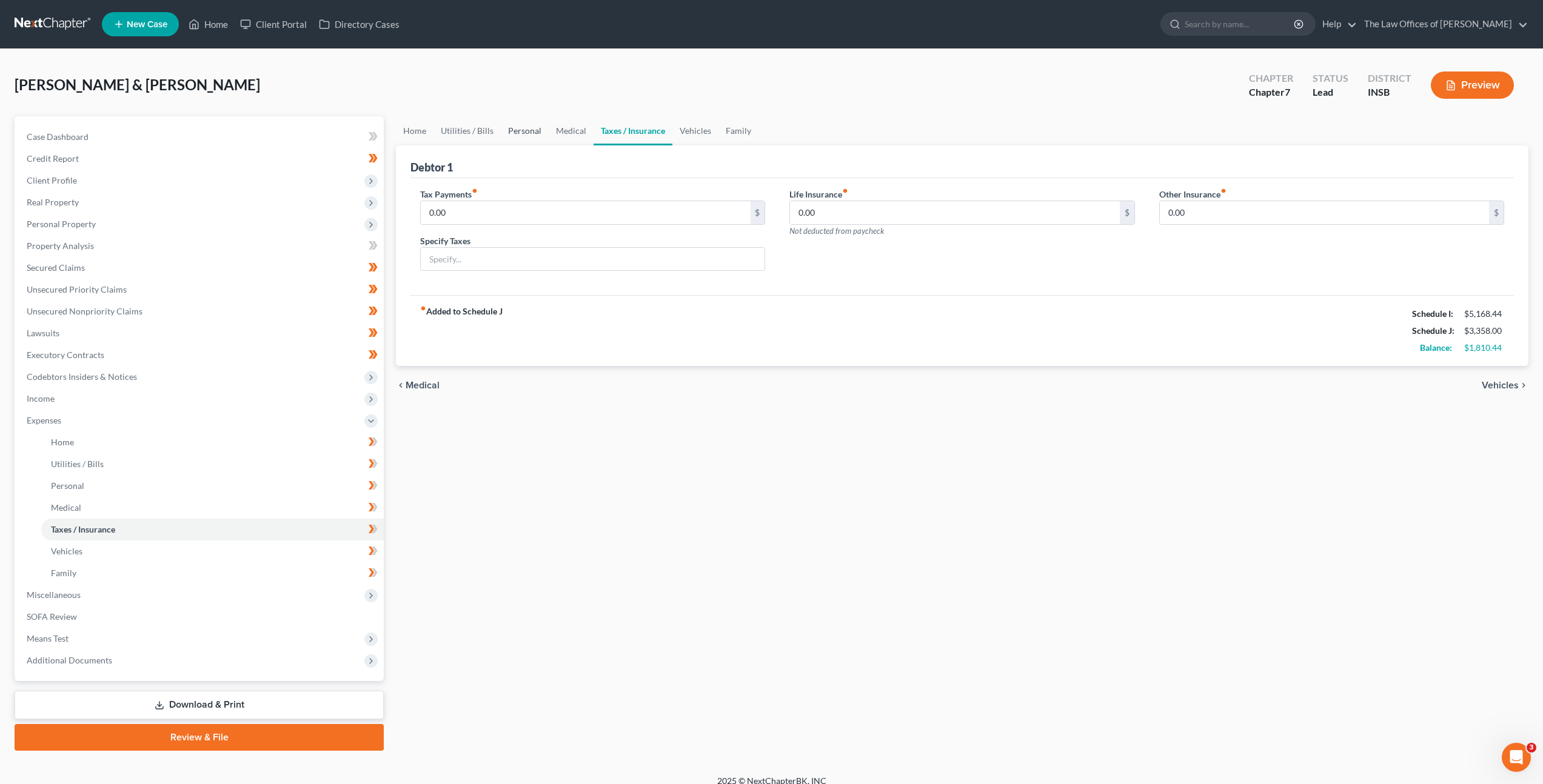
click at [523, 132] on link "Personal" at bounding box center [525, 131] width 48 height 30
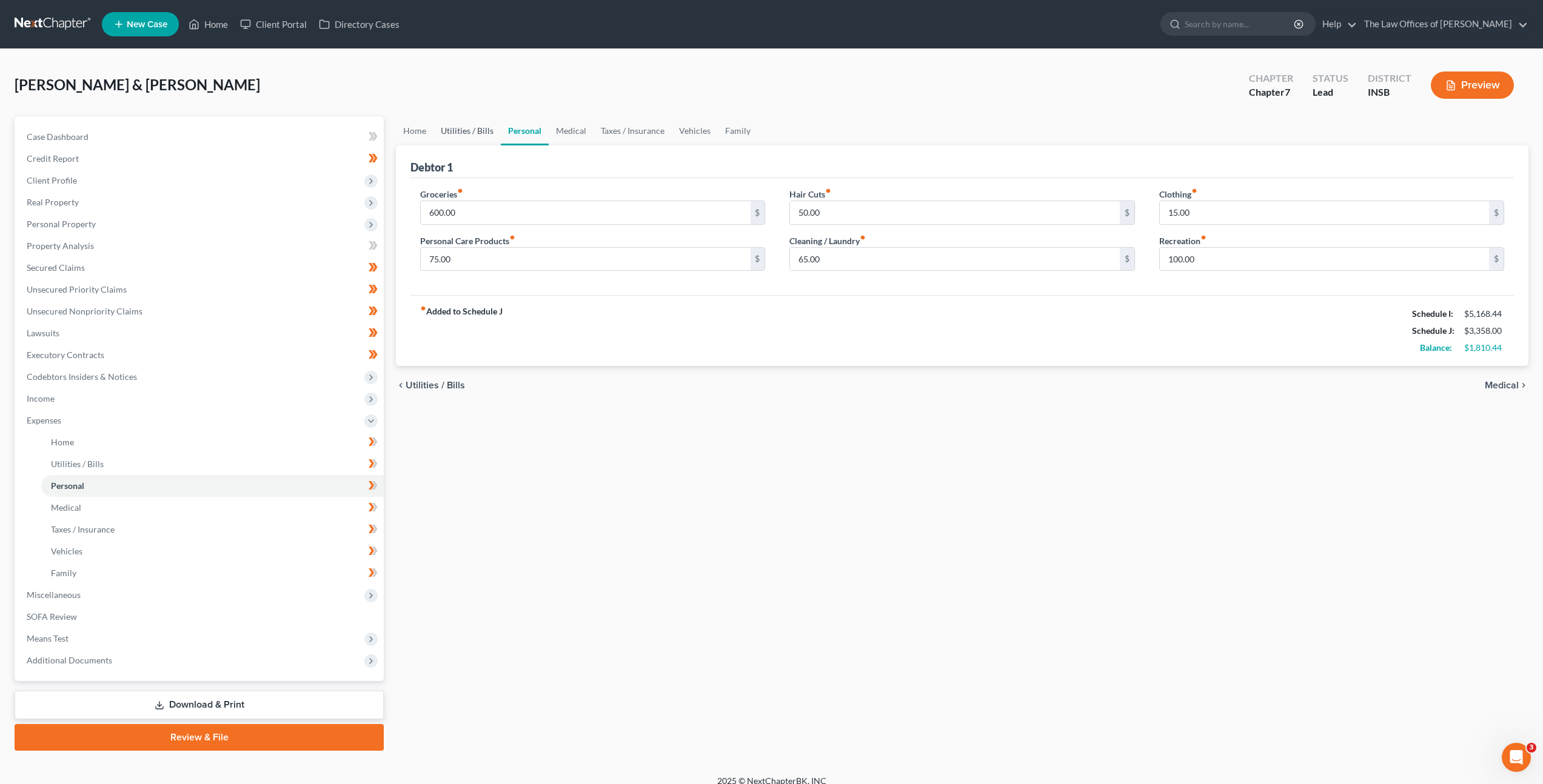
click at [485, 130] on link "Utilities / Bills" at bounding box center [467, 131] width 67 height 30
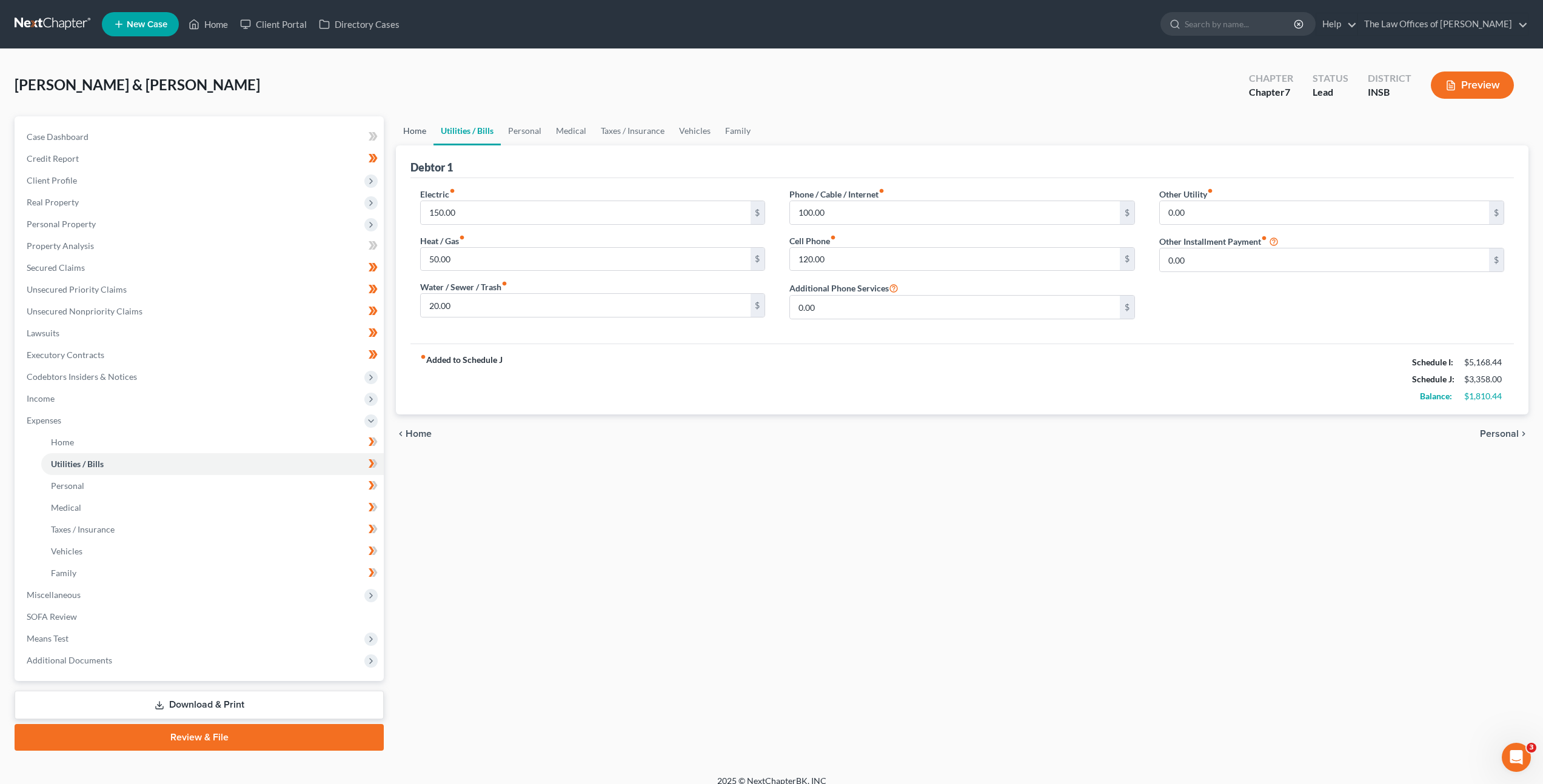
click at [418, 127] on link "Home" at bounding box center [415, 131] width 38 height 30
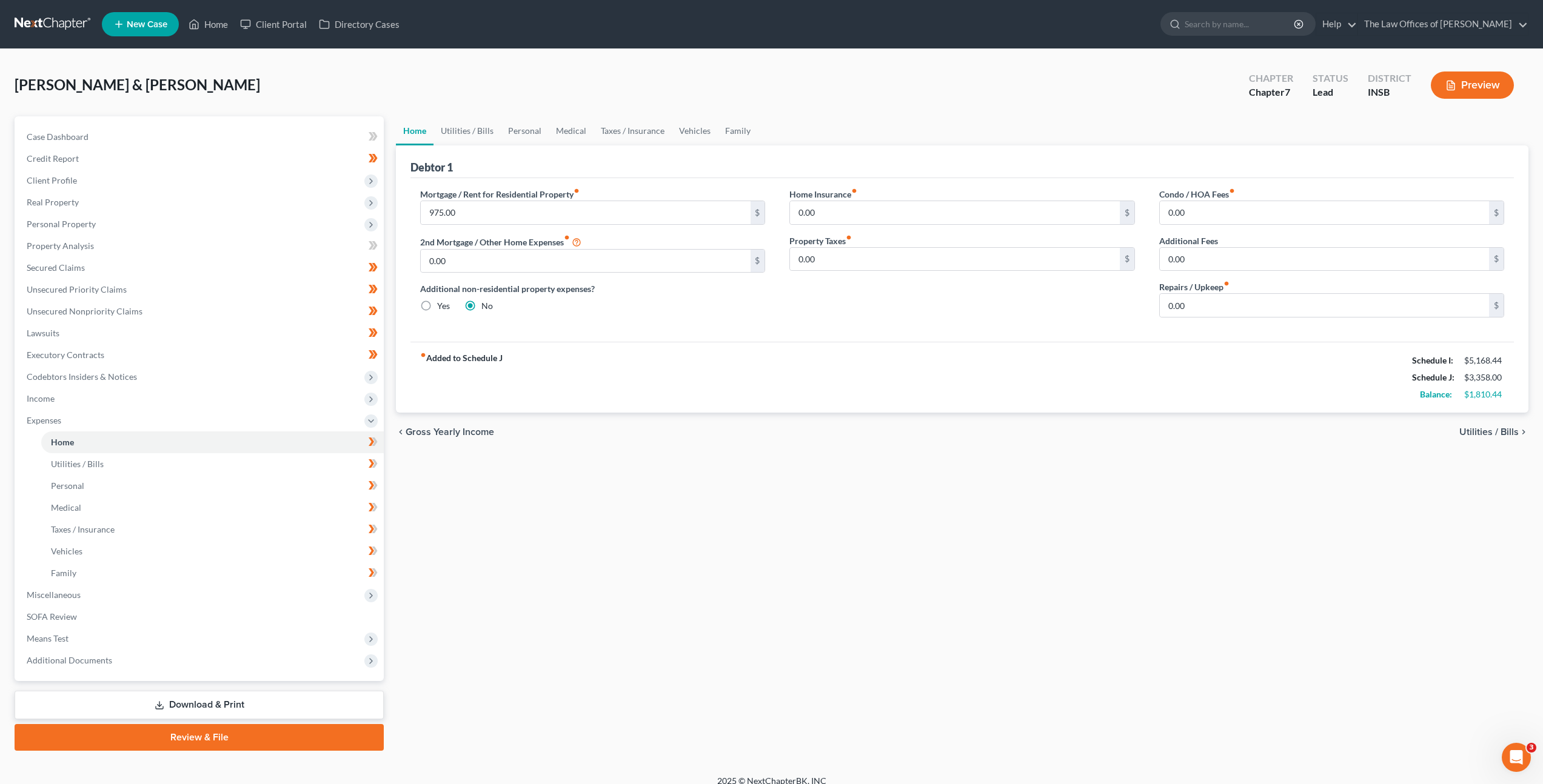
click at [555, 174] on div "Debtor 1" at bounding box center [962, 162] width 1104 height 33
click at [691, 355] on div "fiber_manual_record Added to Schedule J Schedule I: $5,168.44 Schedule J: $3,35…" at bounding box center [962, 376] width 1104 height 71
click at [687, 126] on link "Vehicles" at bounding box center [695, 131] width 47 height 30
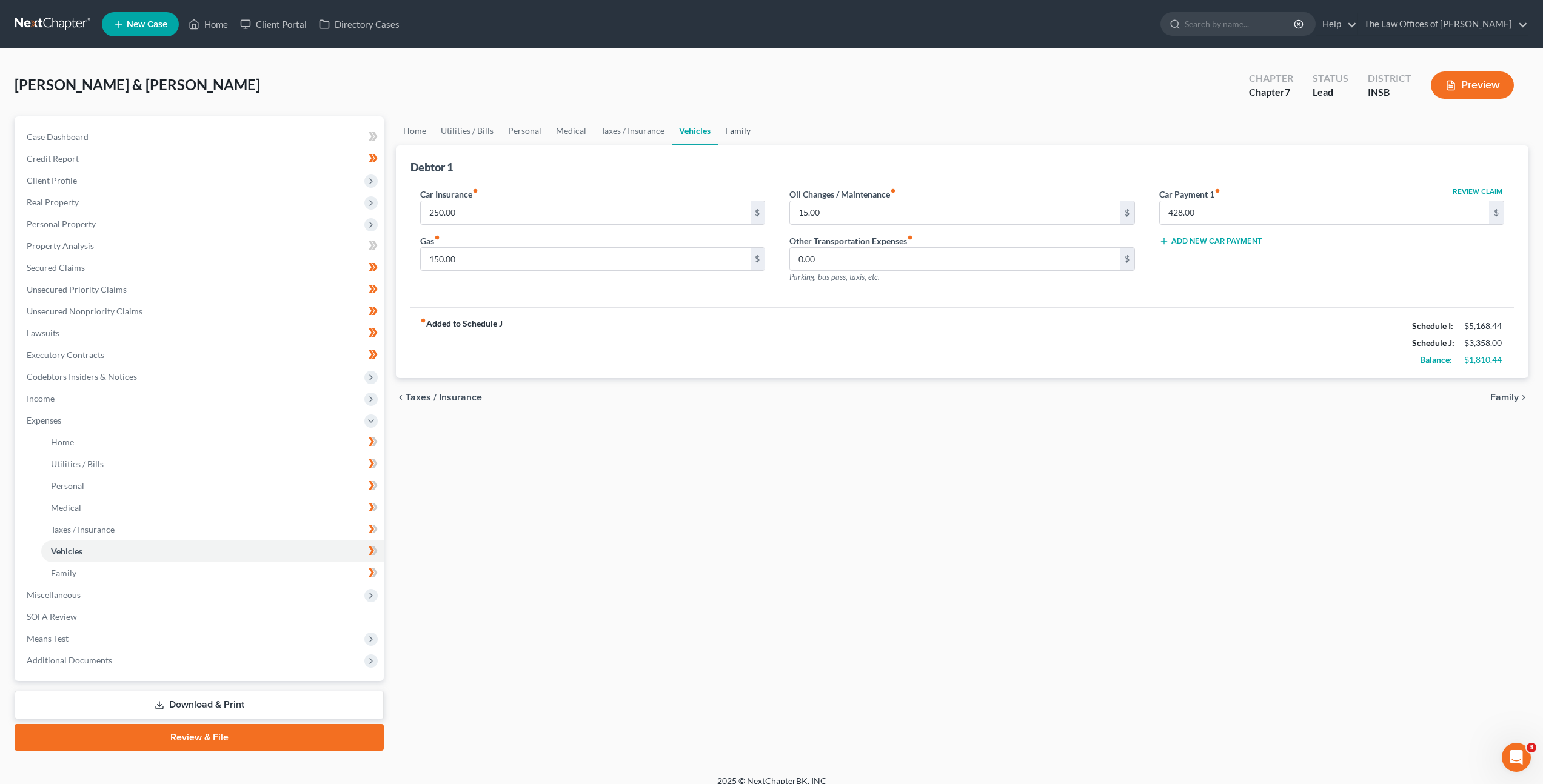
click at [733, 135] on link "Family" at bounding box center [737, 131] width 40 height 30
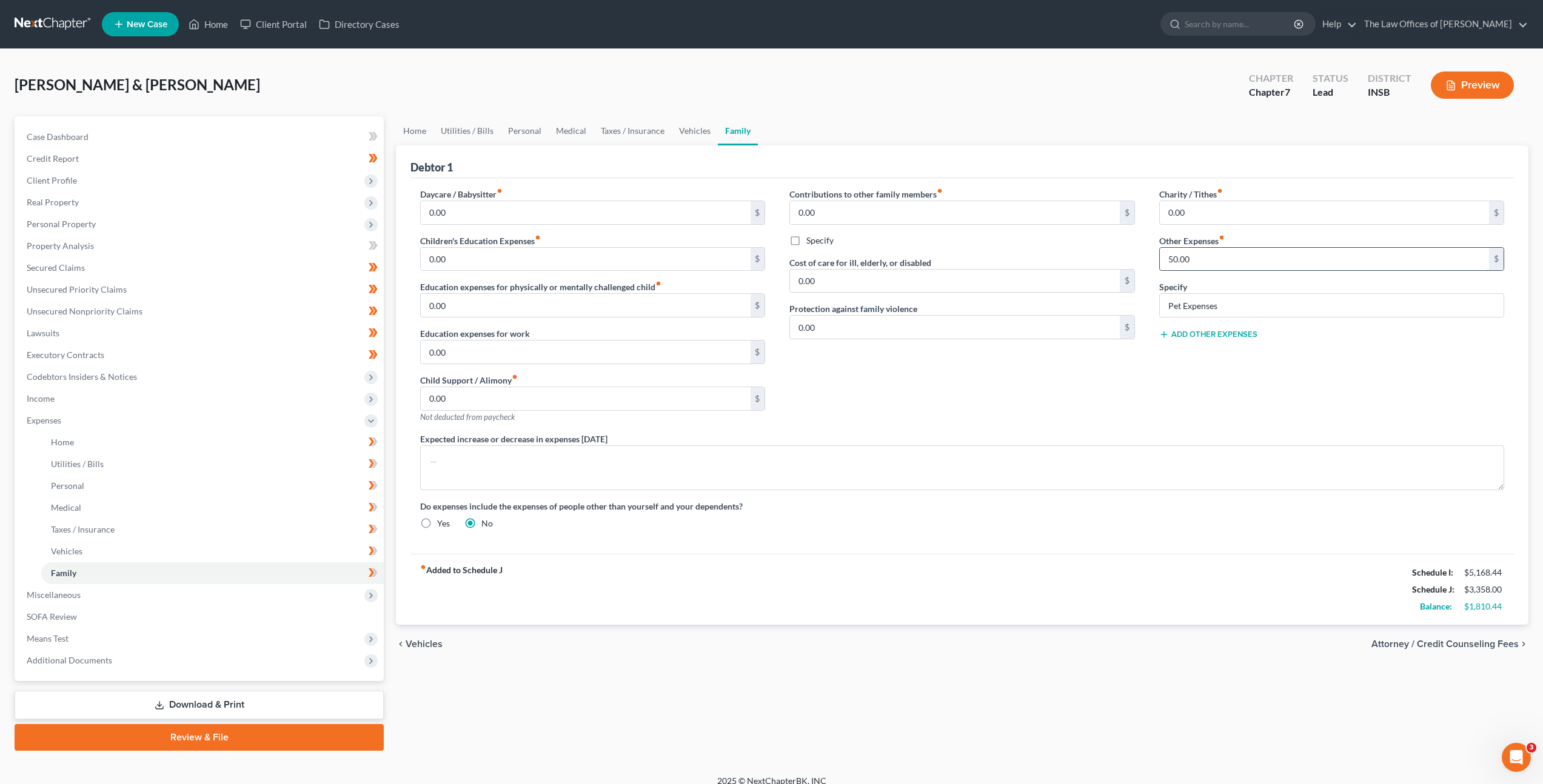
drag, startPoint x: 1228, startPoint y: 264, endPoint x: 1360, endPoint y: 268, distance: 132.1
click at [1228, 264] on input "50.00" at bounding box center [1325, 259] width 329 height 23
type input "100"
click at [1104, 381] on div "Contributions to other family members fiber_manual_record 0.00 $ Specify Cost o…" at bounding box center [962, 310] width 369 height 245
click at [690, 127] on link "Vehicles" at bounding box center [695, 131] width 47 height 30
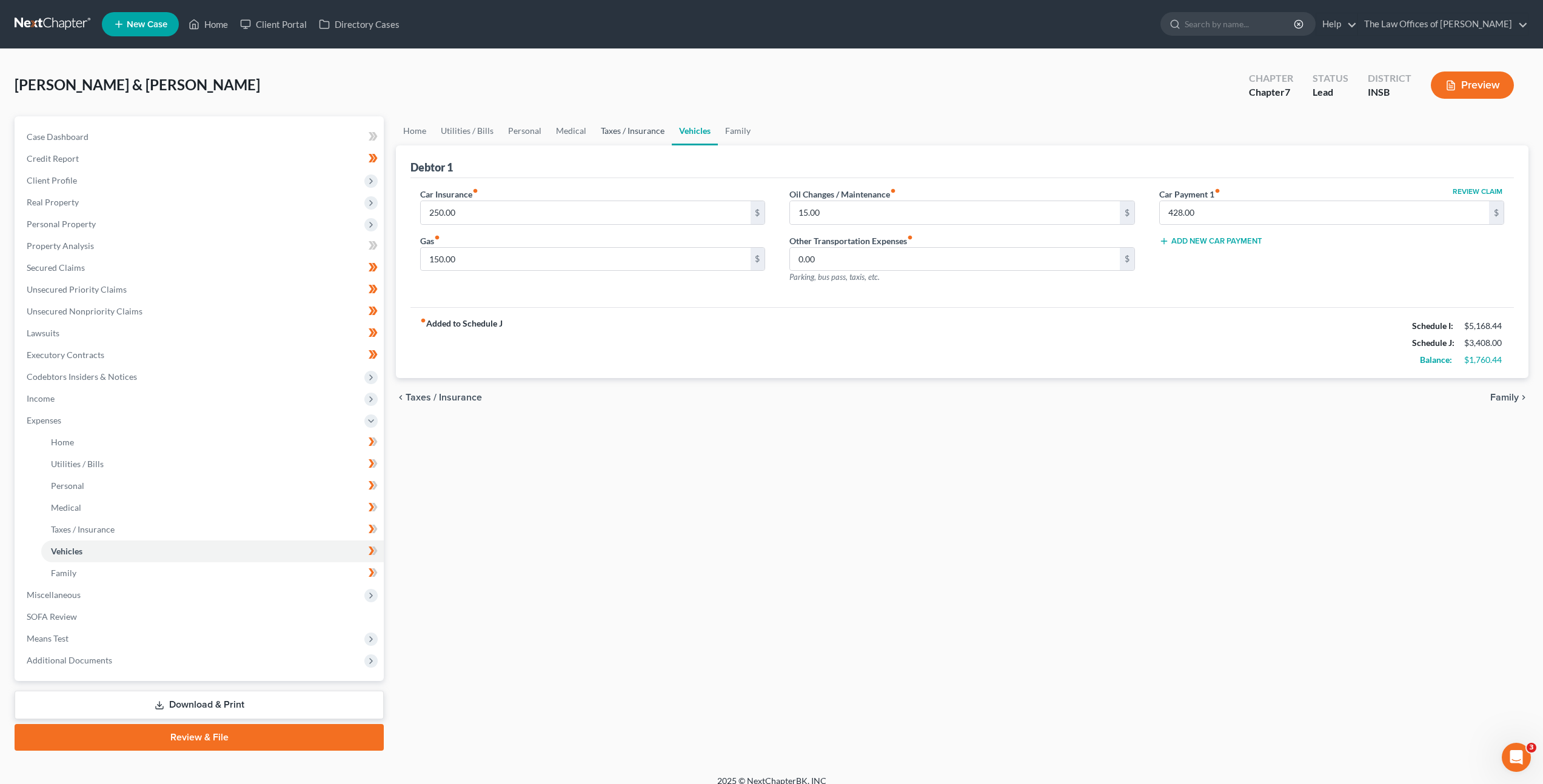
click at [613, 120] on link "Taxes / Insurance" at bounding box center [632, 131] width 78 height 30
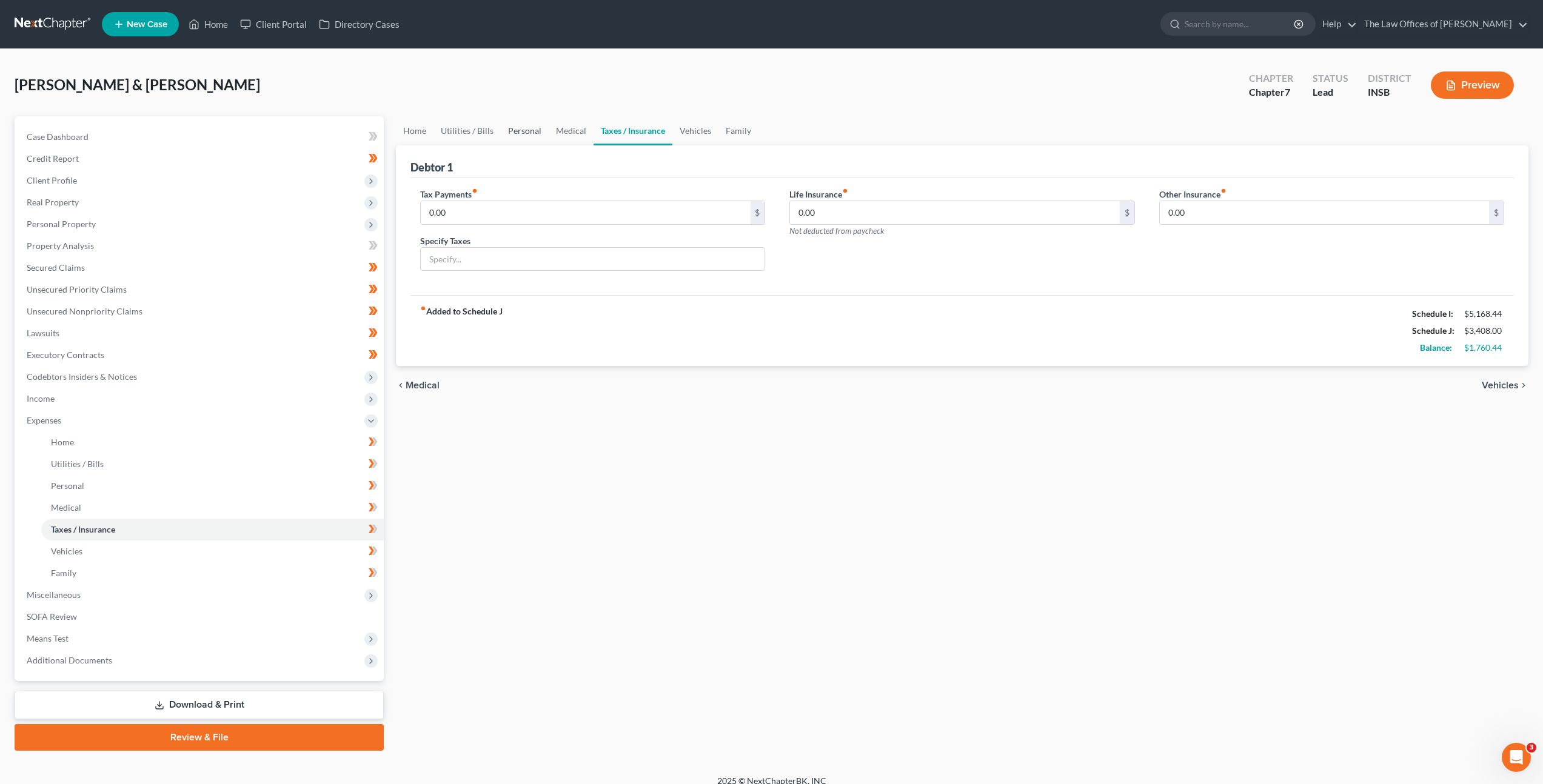
click at [543, 128] on link "Personal" at bounding box center [525, 131] width 48 height 30
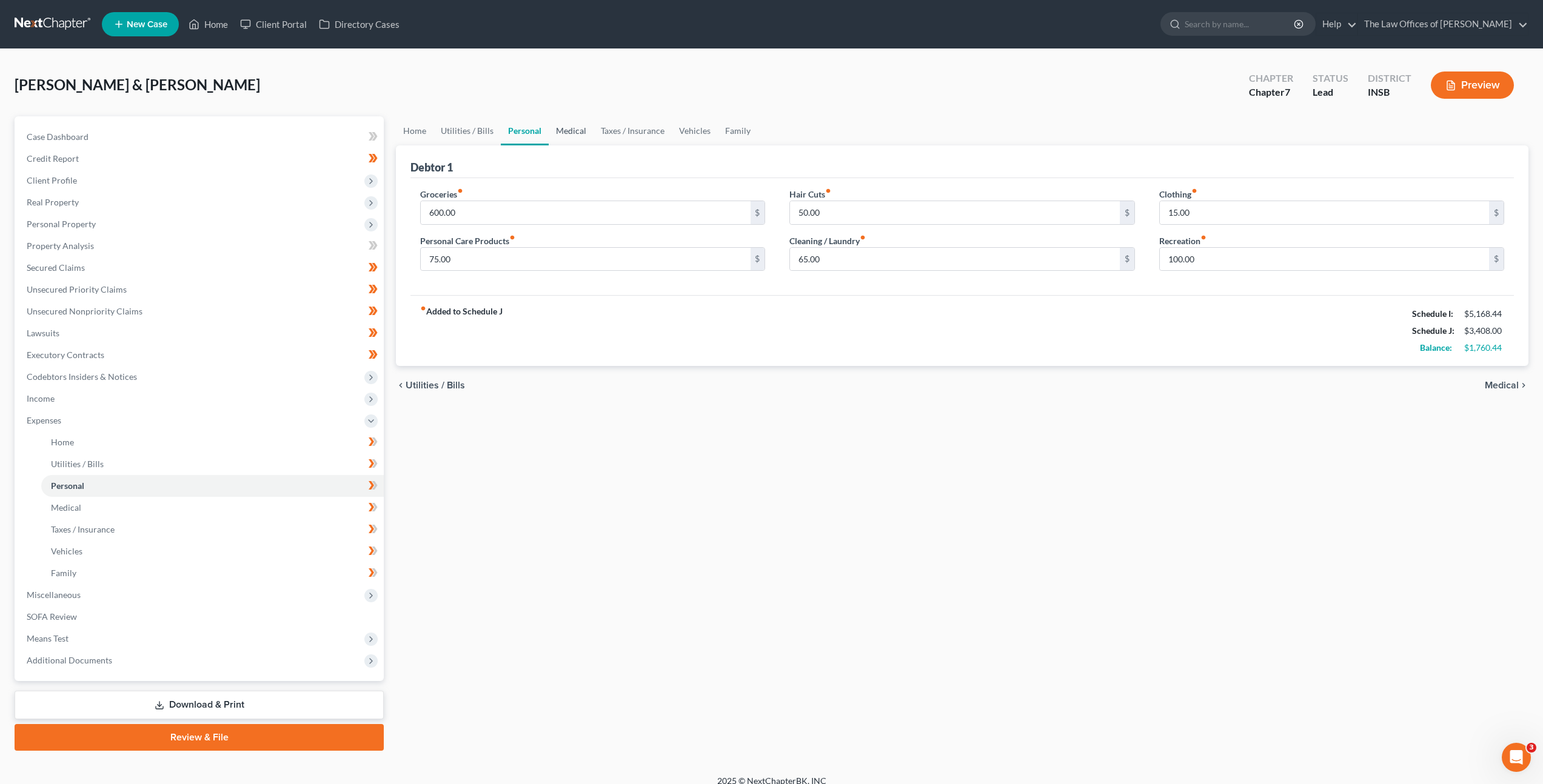
click at [577, 132] on link "Medical" at bounding box center [571, 131] width 45 height 30
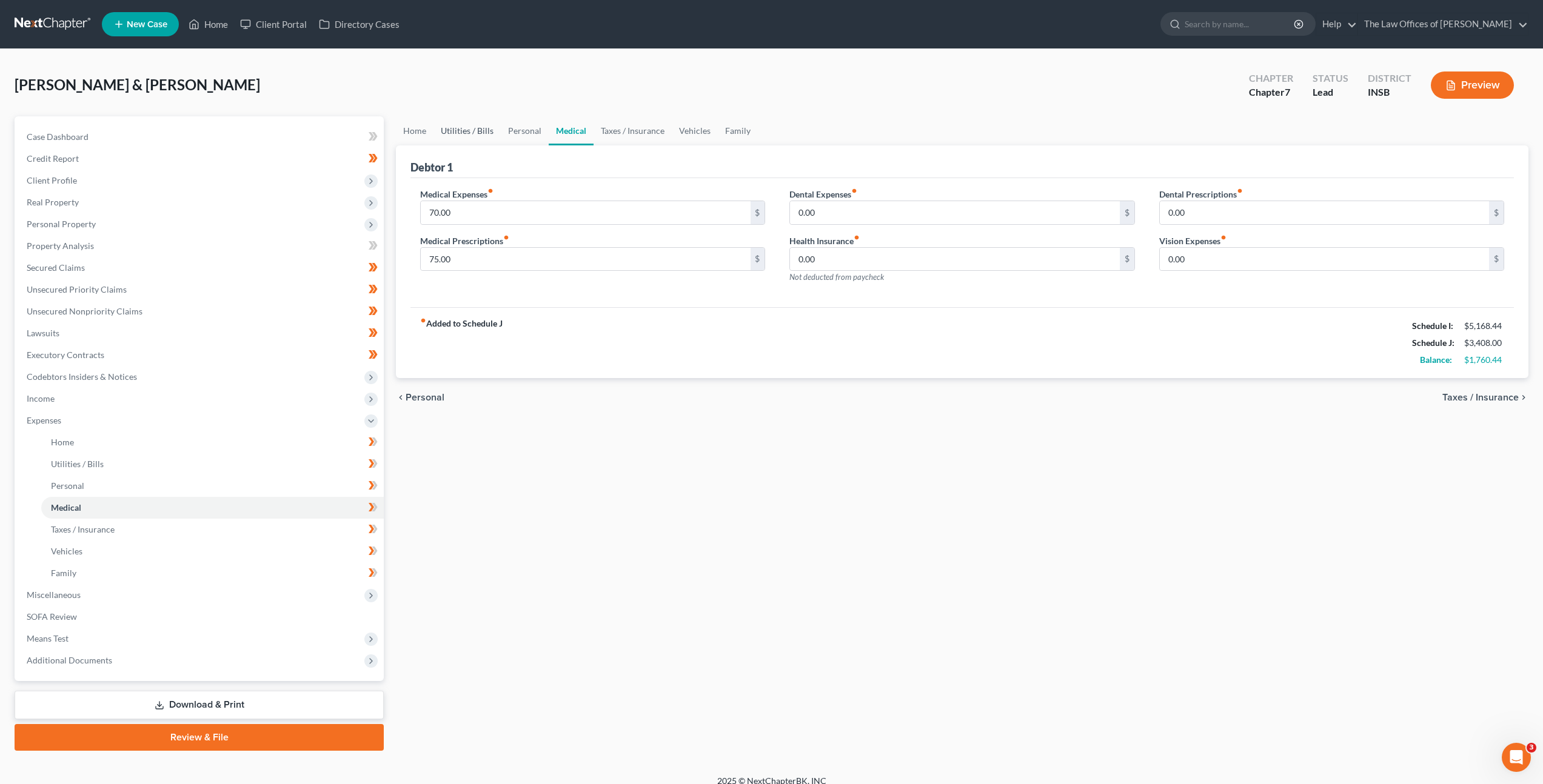
click at [479, 134] on link "Utilities / Bills" at bounding box center [467, 131] width 67 height 30
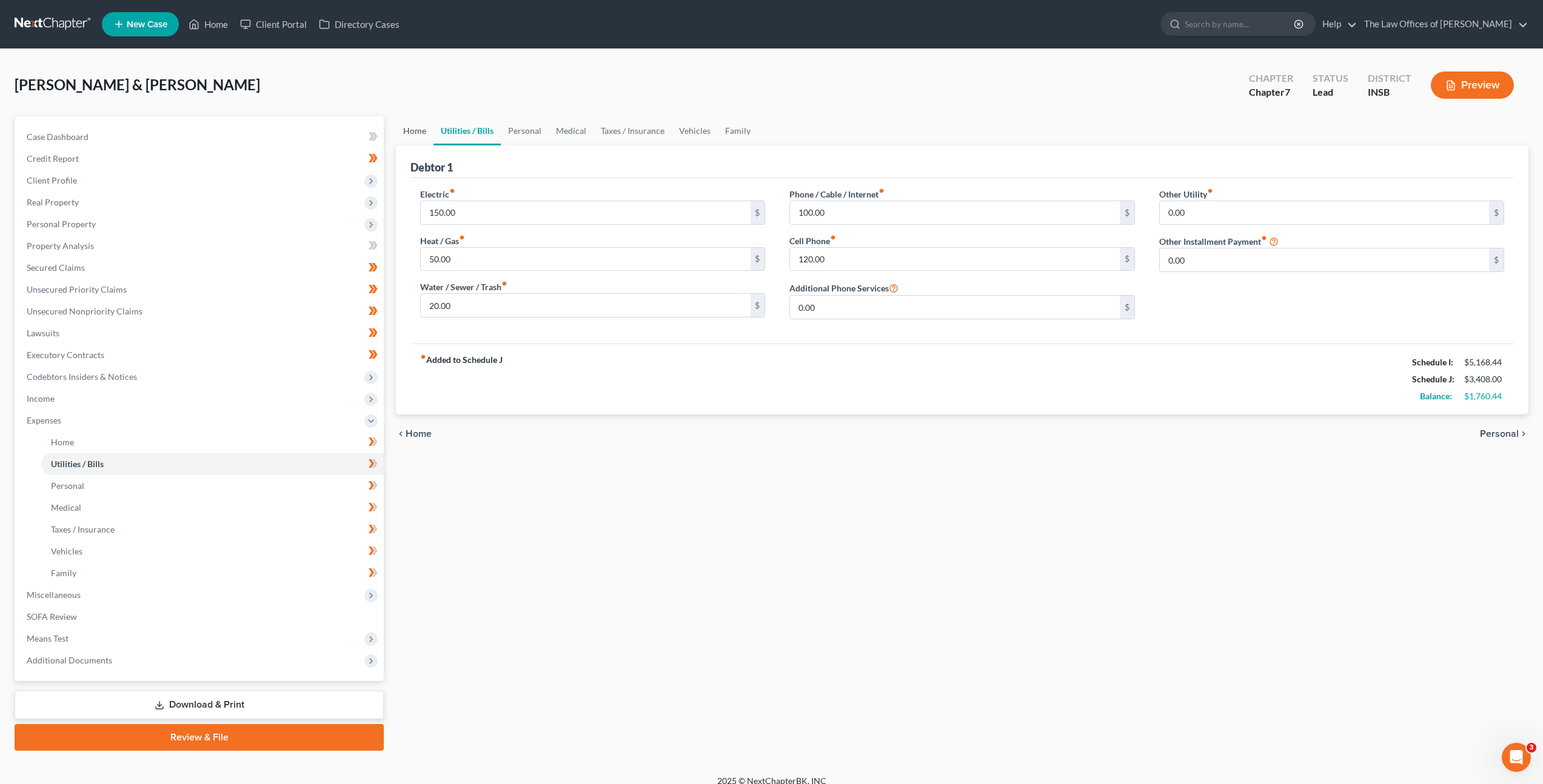
click at [423, 131] on link "Home" at bounding box center [415, 131] width 38 height 30
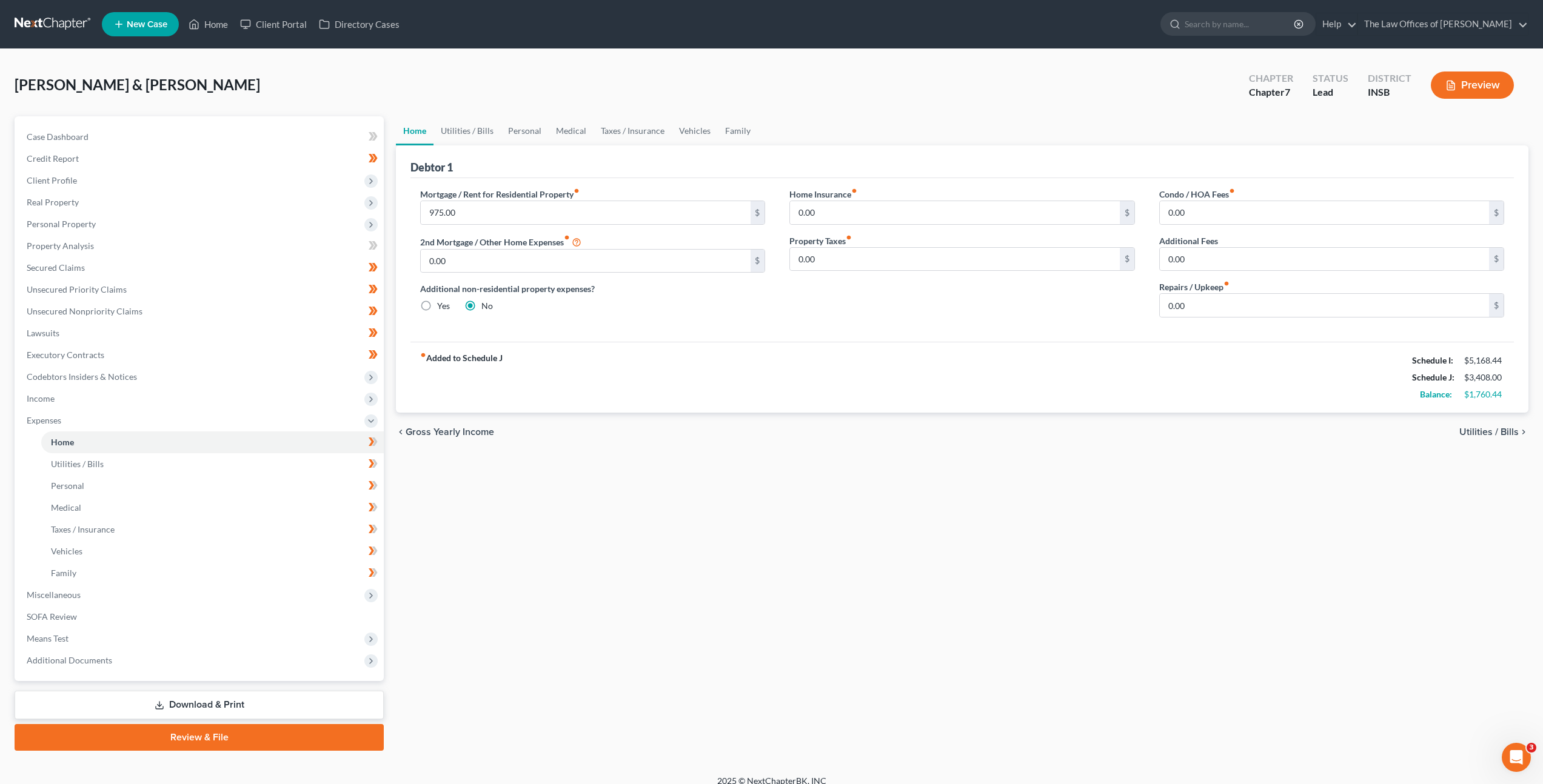
click at [22, 18] on link at bounding box center [53, 24] width 78 height 21
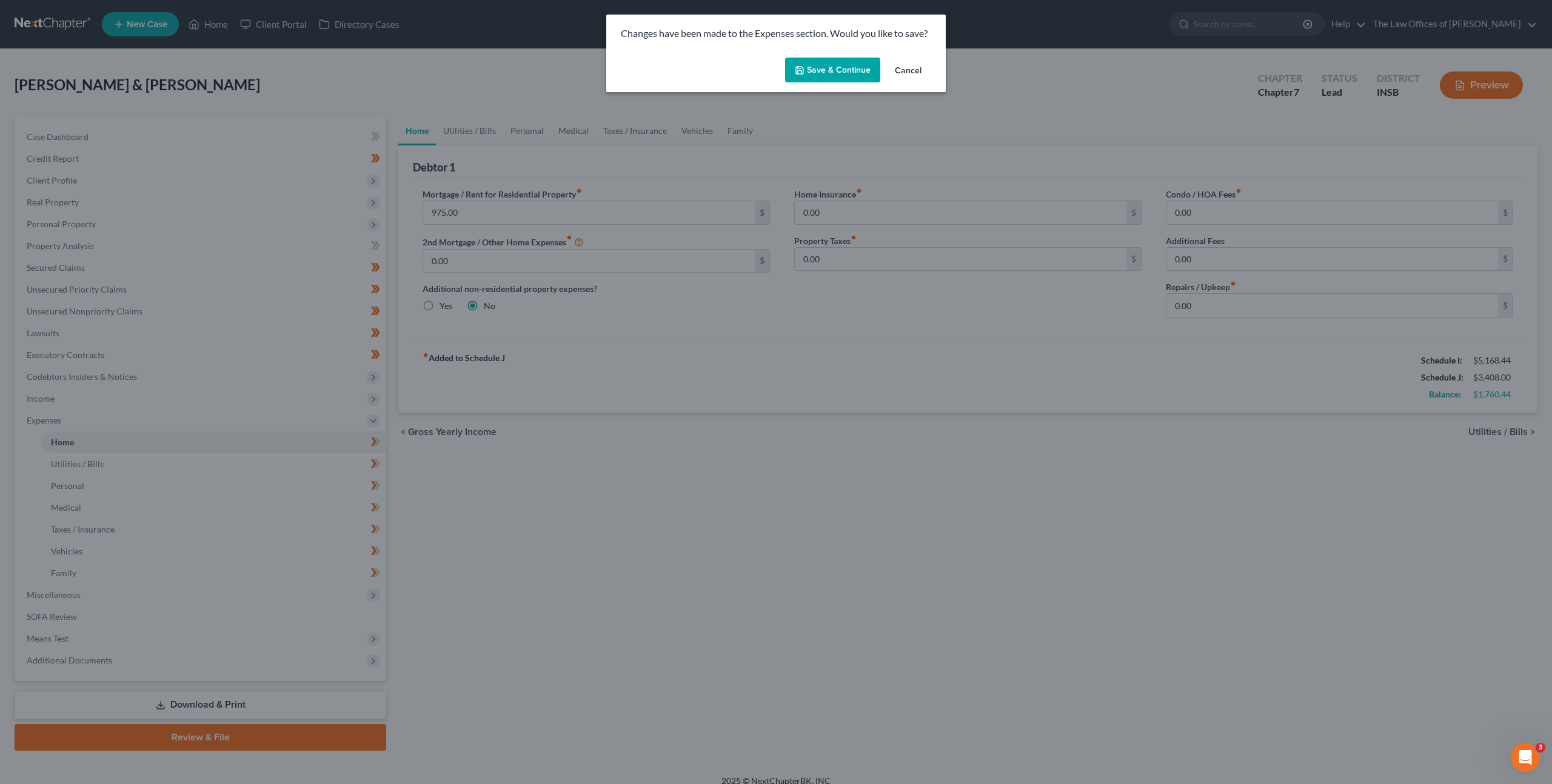
drag, startPoint x: 829, startPoint y: 74, endPoint x: 818, endPoint y: 89, distance: 18.6
click at [829, 74] on button "Save & Continue" at bounding box center [833, 70] width 95 height 25
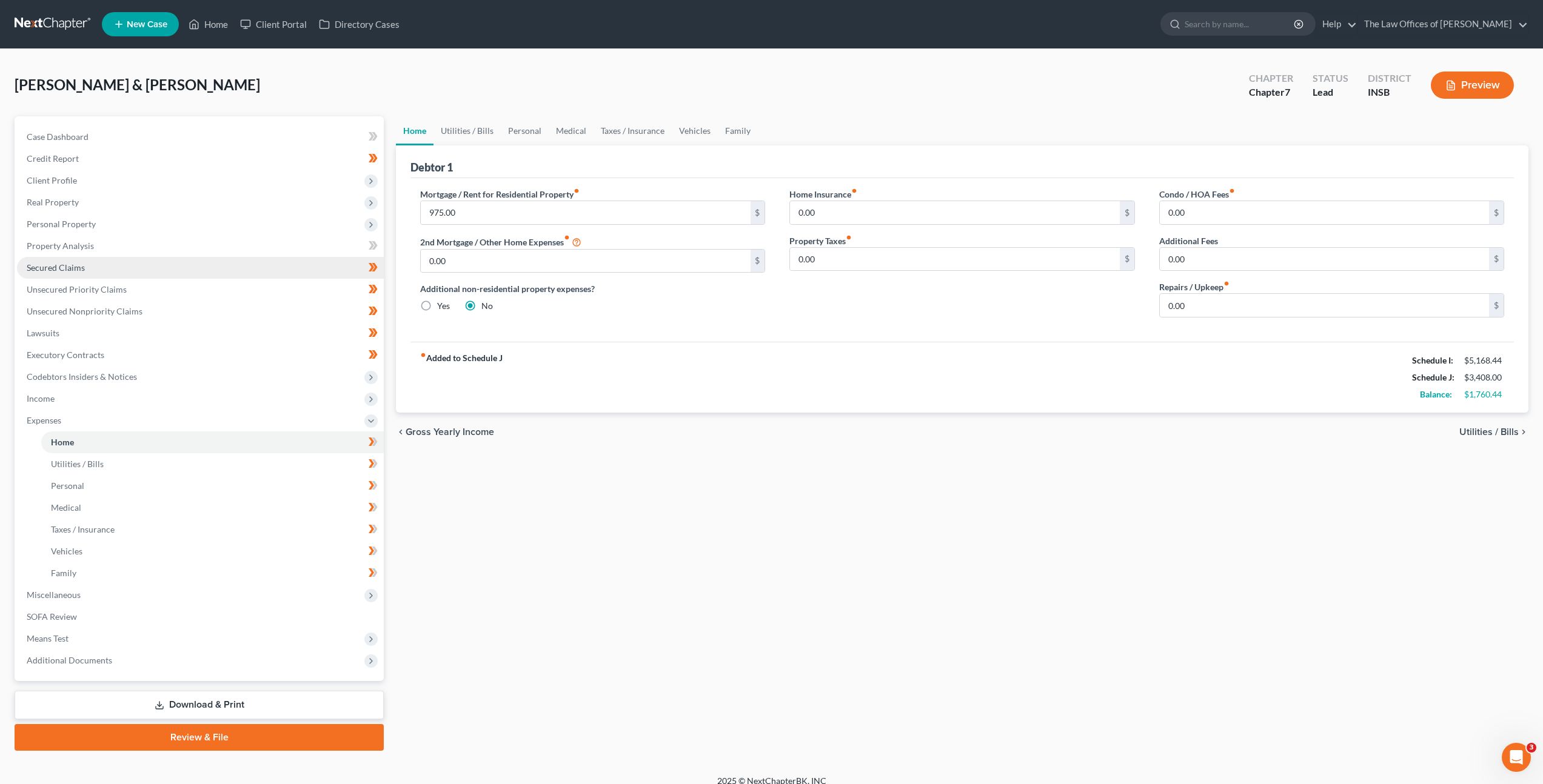
click at [289, 259] on link "Secured Claims" at bounding box center [200, 267] width 367 height 21
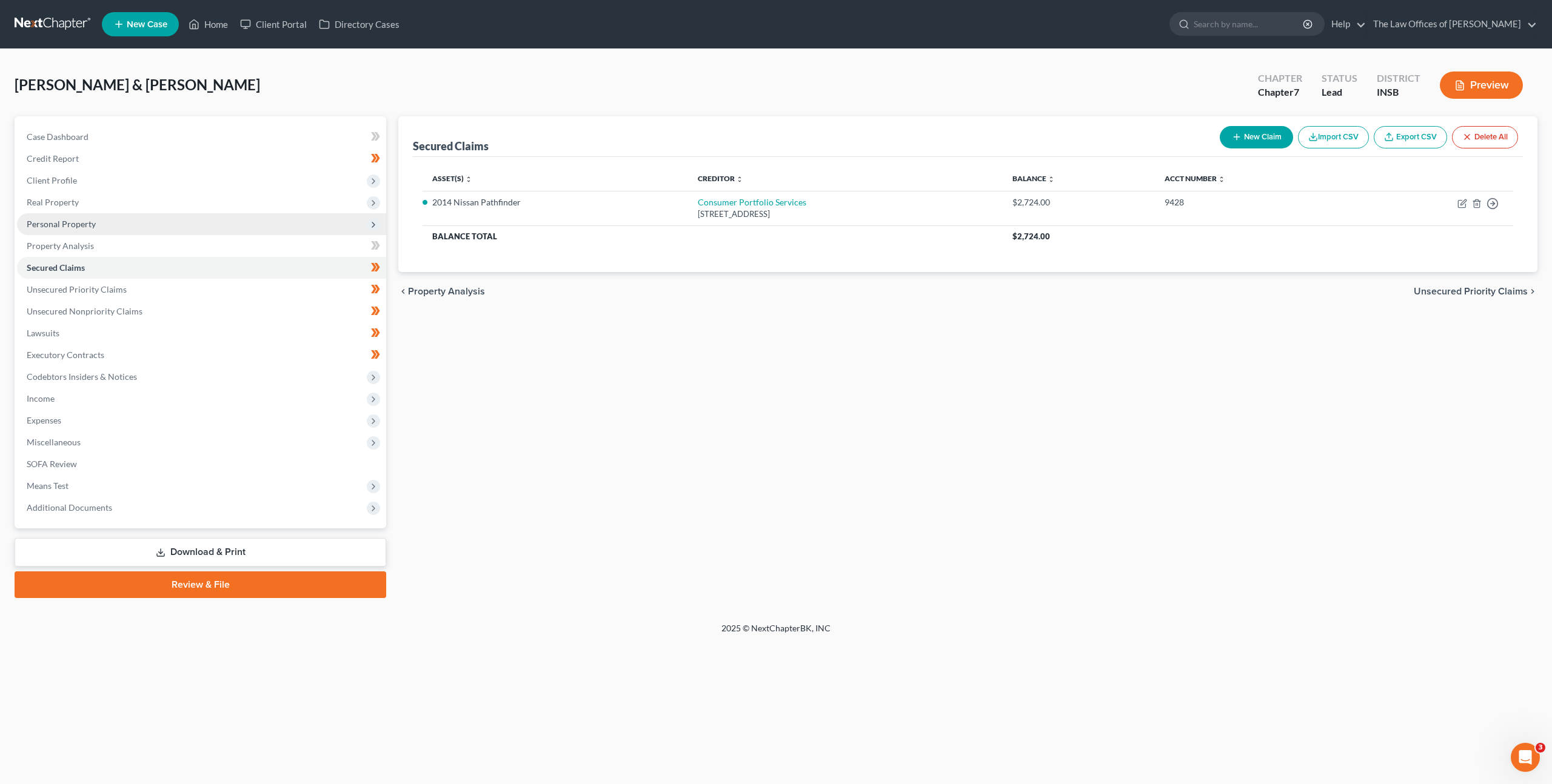
click at [265, 221] on span "Personal Property" at bounding box center [201, 224] width 369 height 21
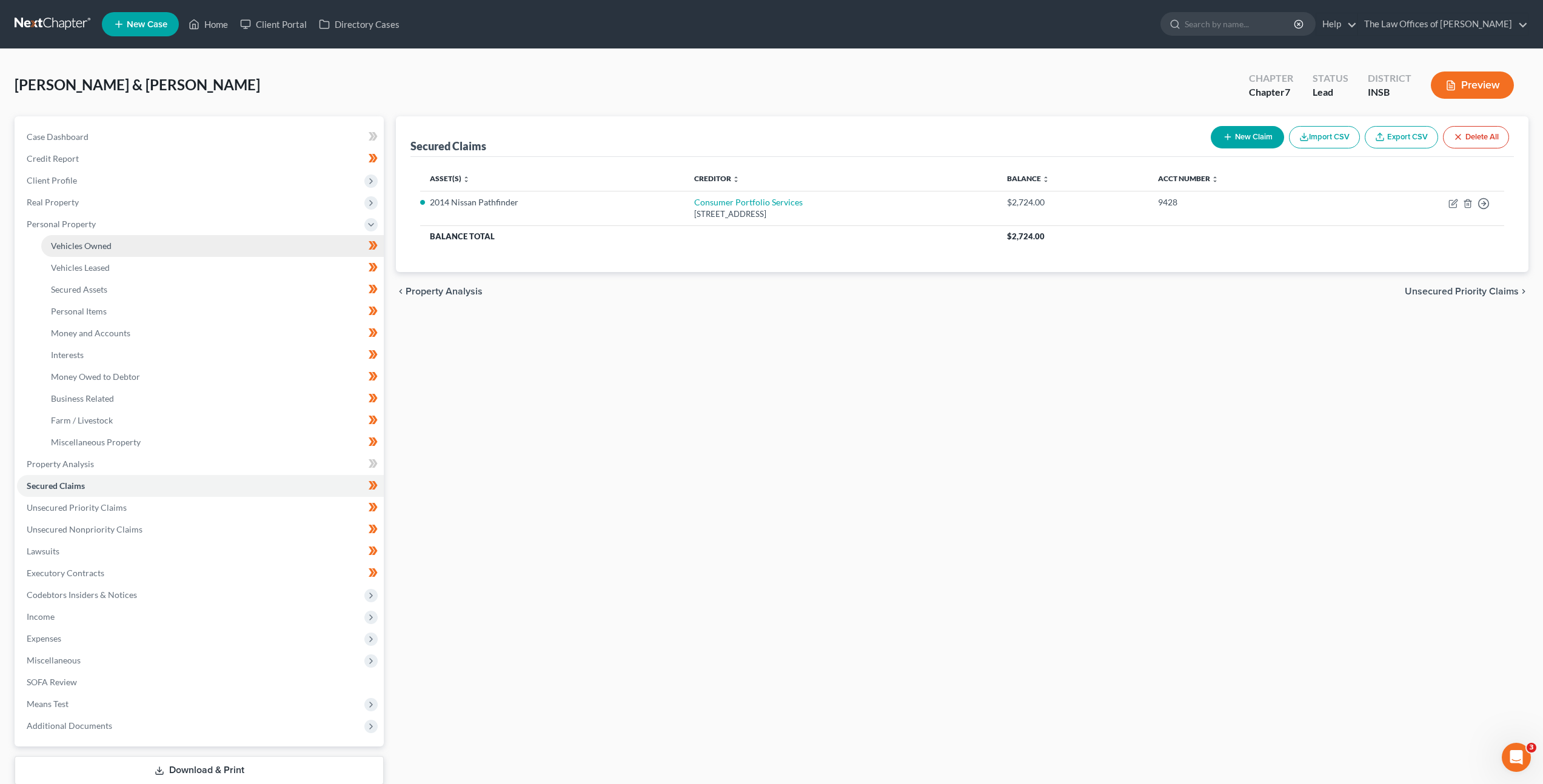
click at [243, 241] on link "Vehicles Owned" at bounding box center [212, 246] width 343 height 21
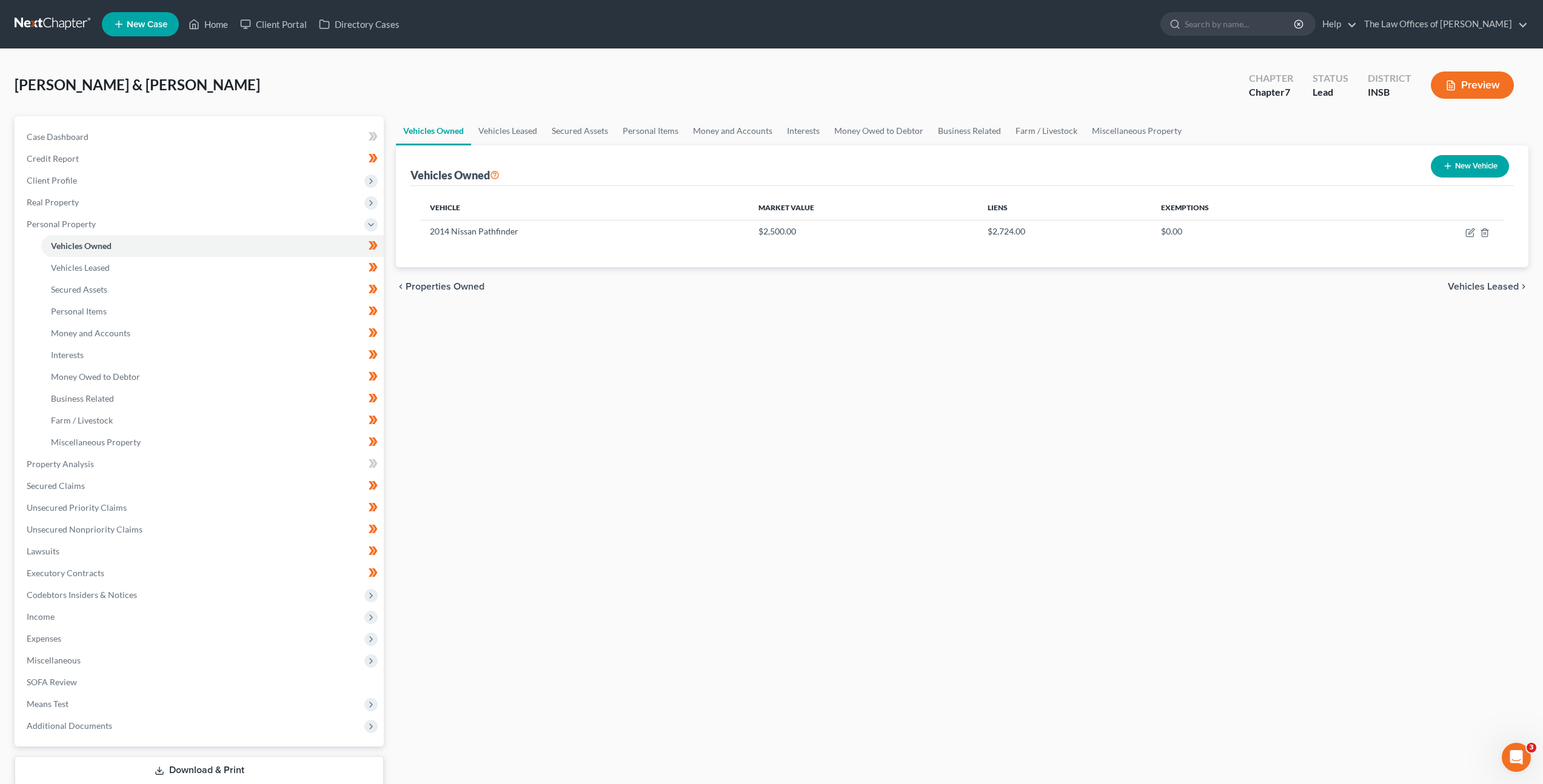
click at [69, 30] on link at bounding box center [53, 24] width 78 height 21
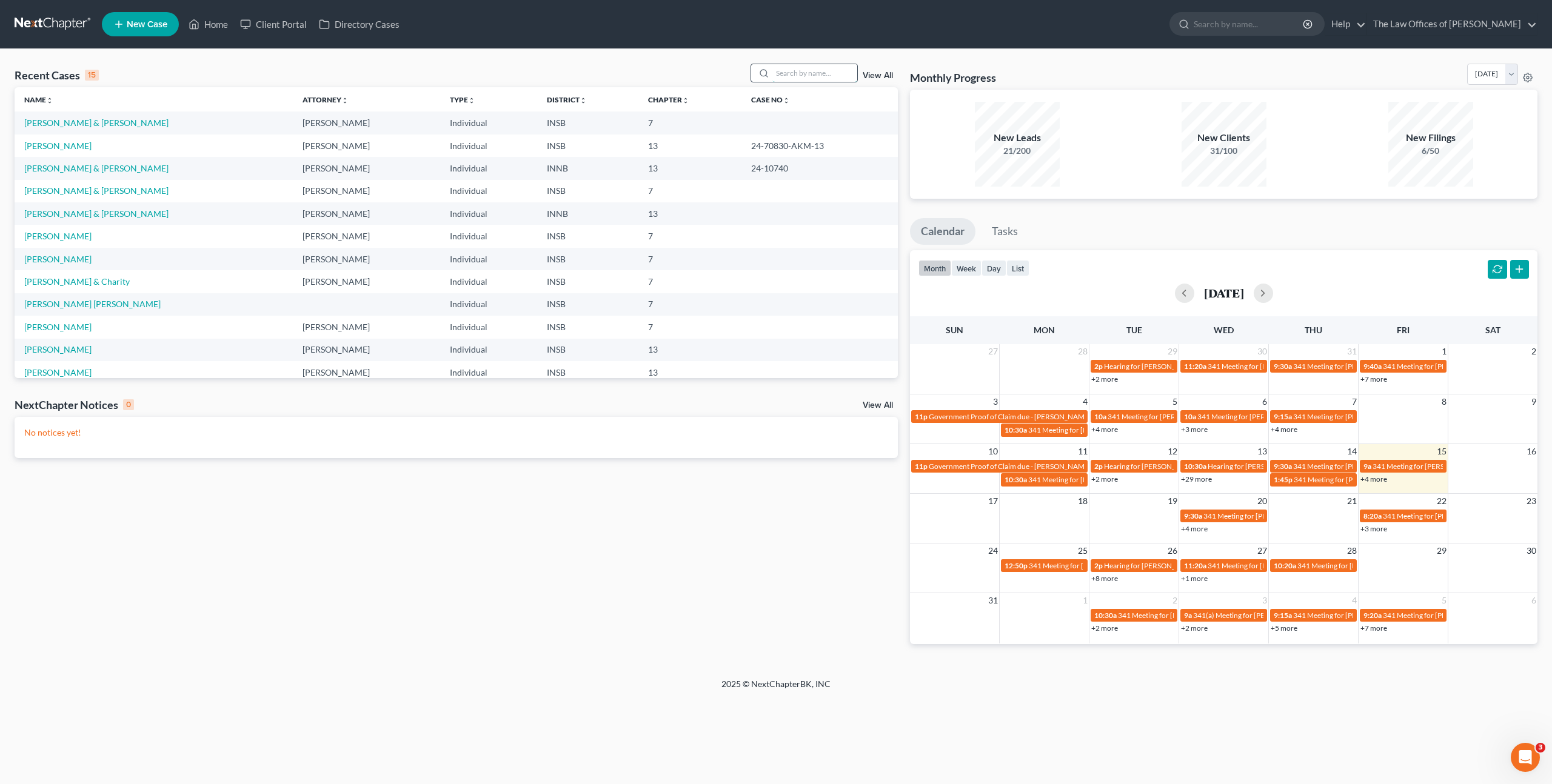
click at [801, 72] on input "search" at bounding box center [814, 73] width 85 height 18
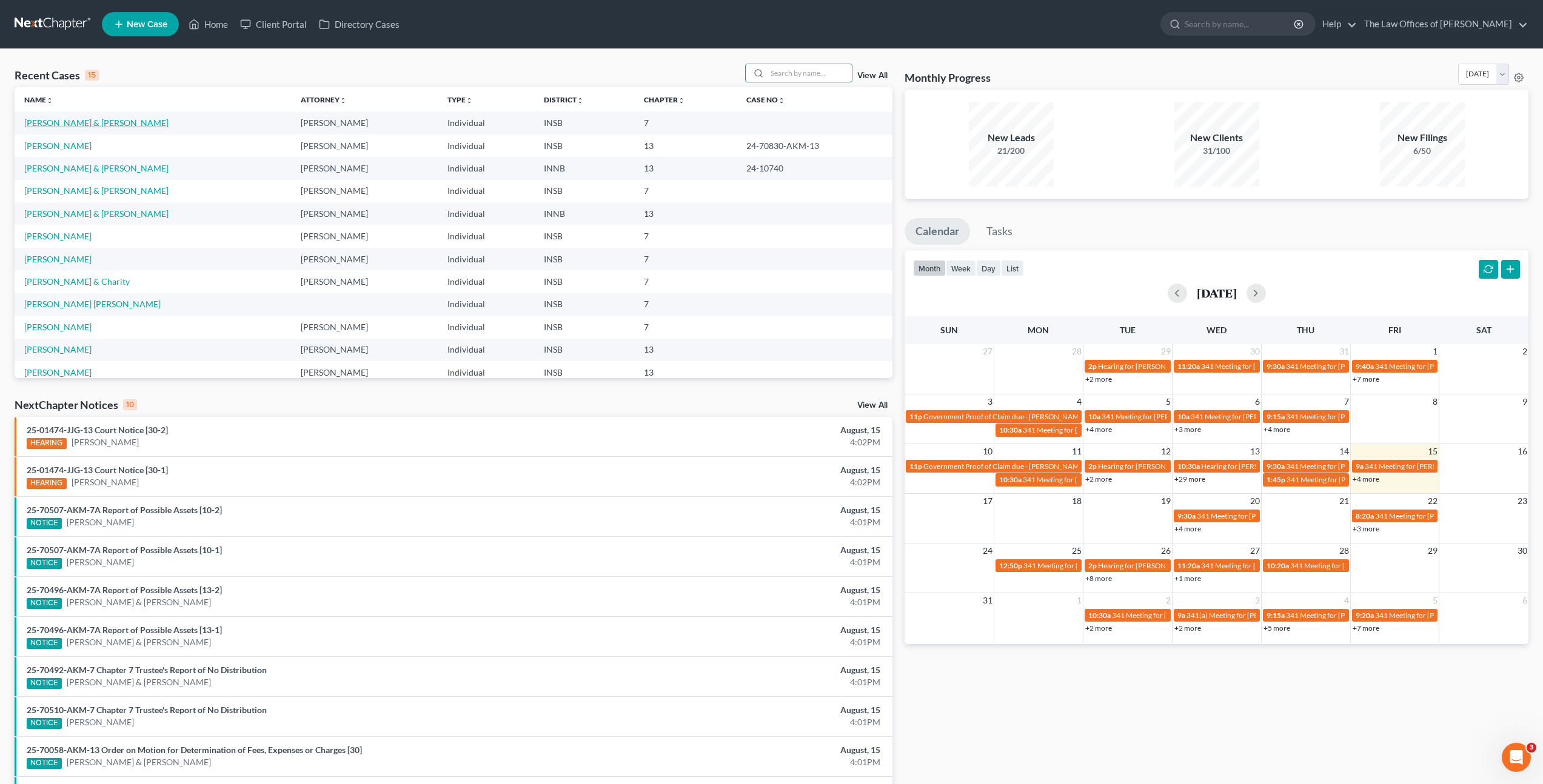
click at [78, 123] on link "[PERSON_NAME] & [PERSON_NAME]" at bounding box center [96, 122] width 144 height 11
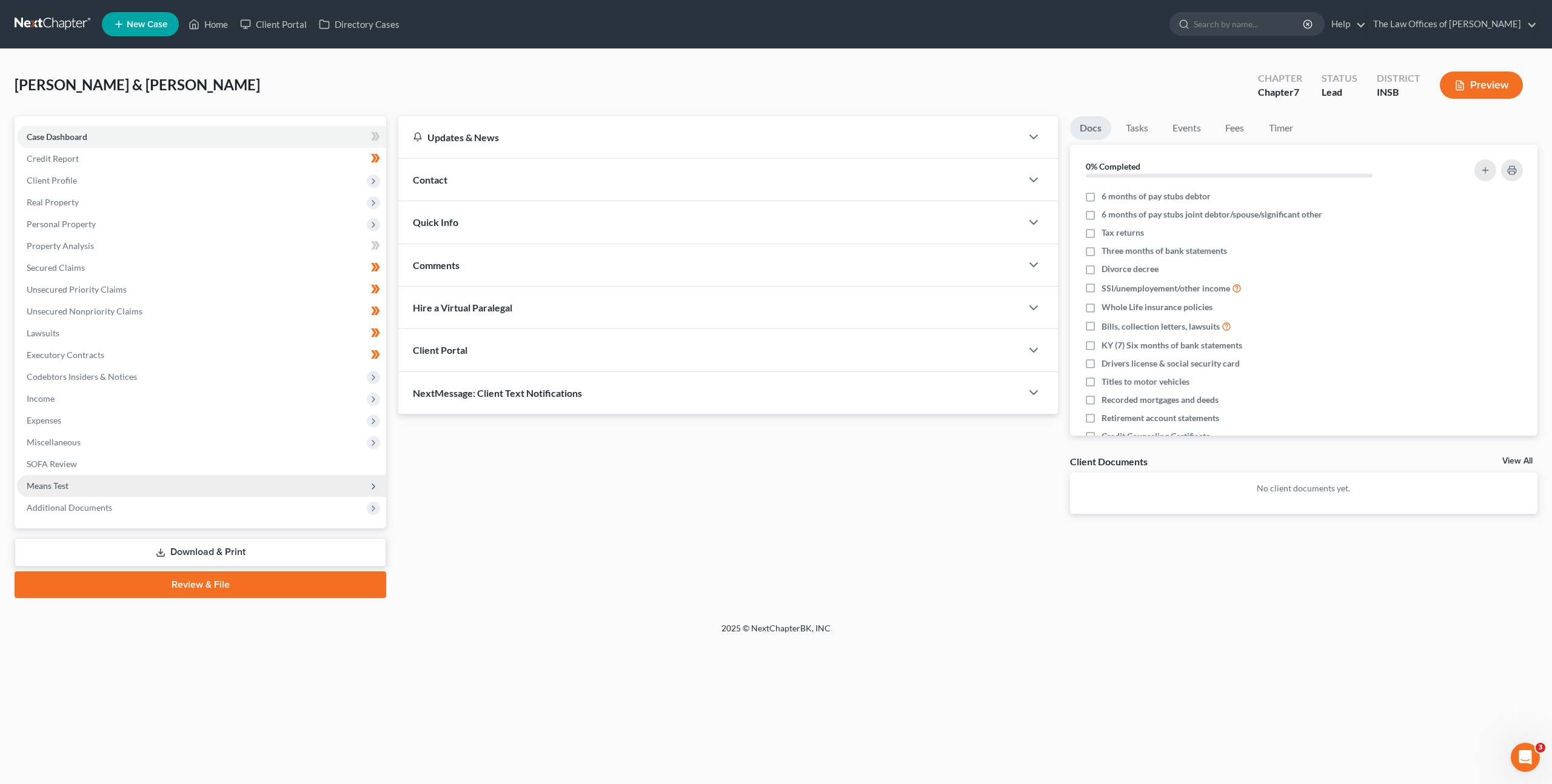
drag, startPoint x: 134, startPoint y: 486, endPoint x: 135, endPoint y: 495, distance: 9.1
click at [134, 486] on span "Means Test" at bounding box center [201, 485] width 369 height 21
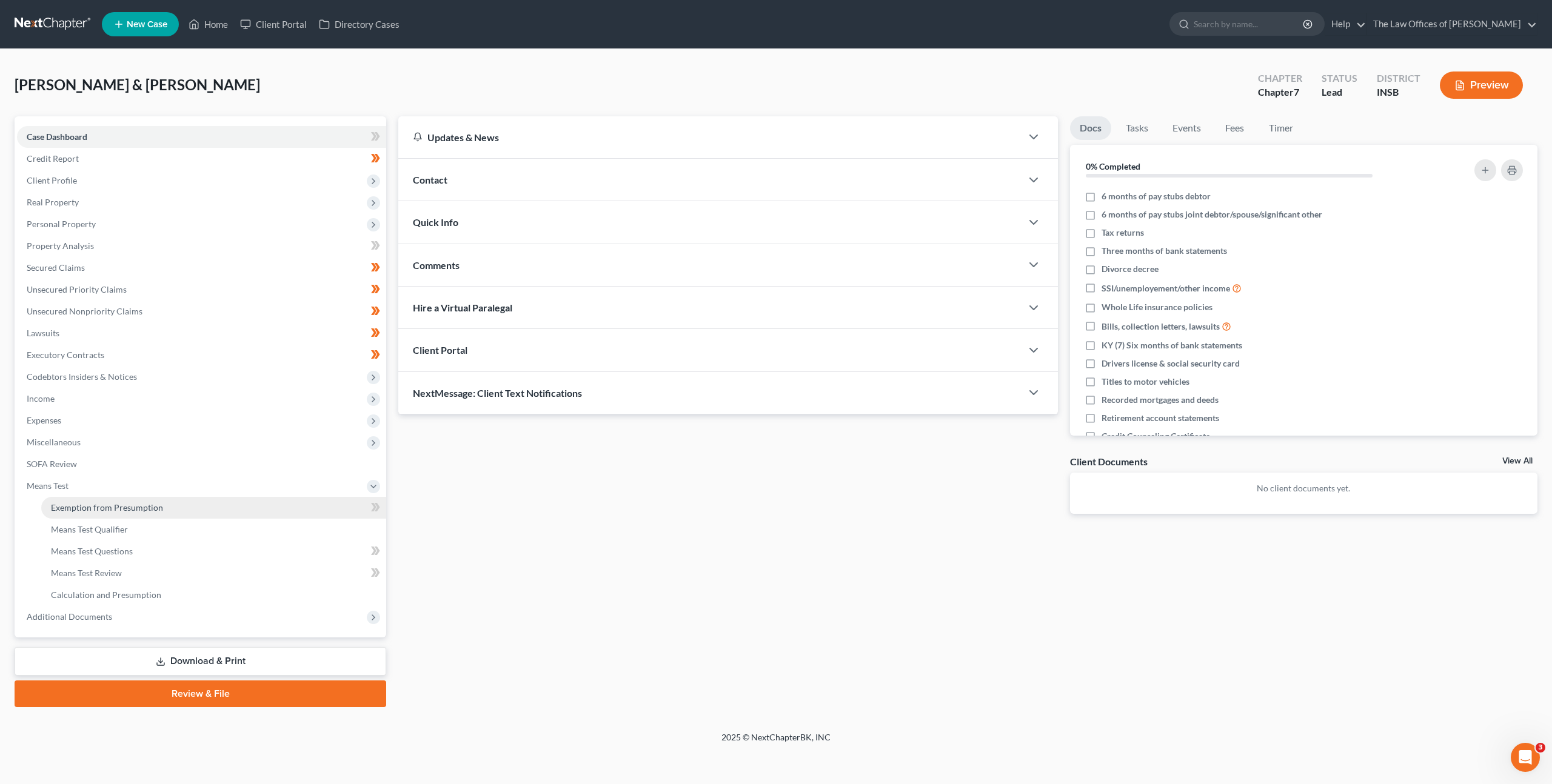
click at [139, 508] on span "Exemption from Presumption" at bounding box center [106, 508] width 112 height 11
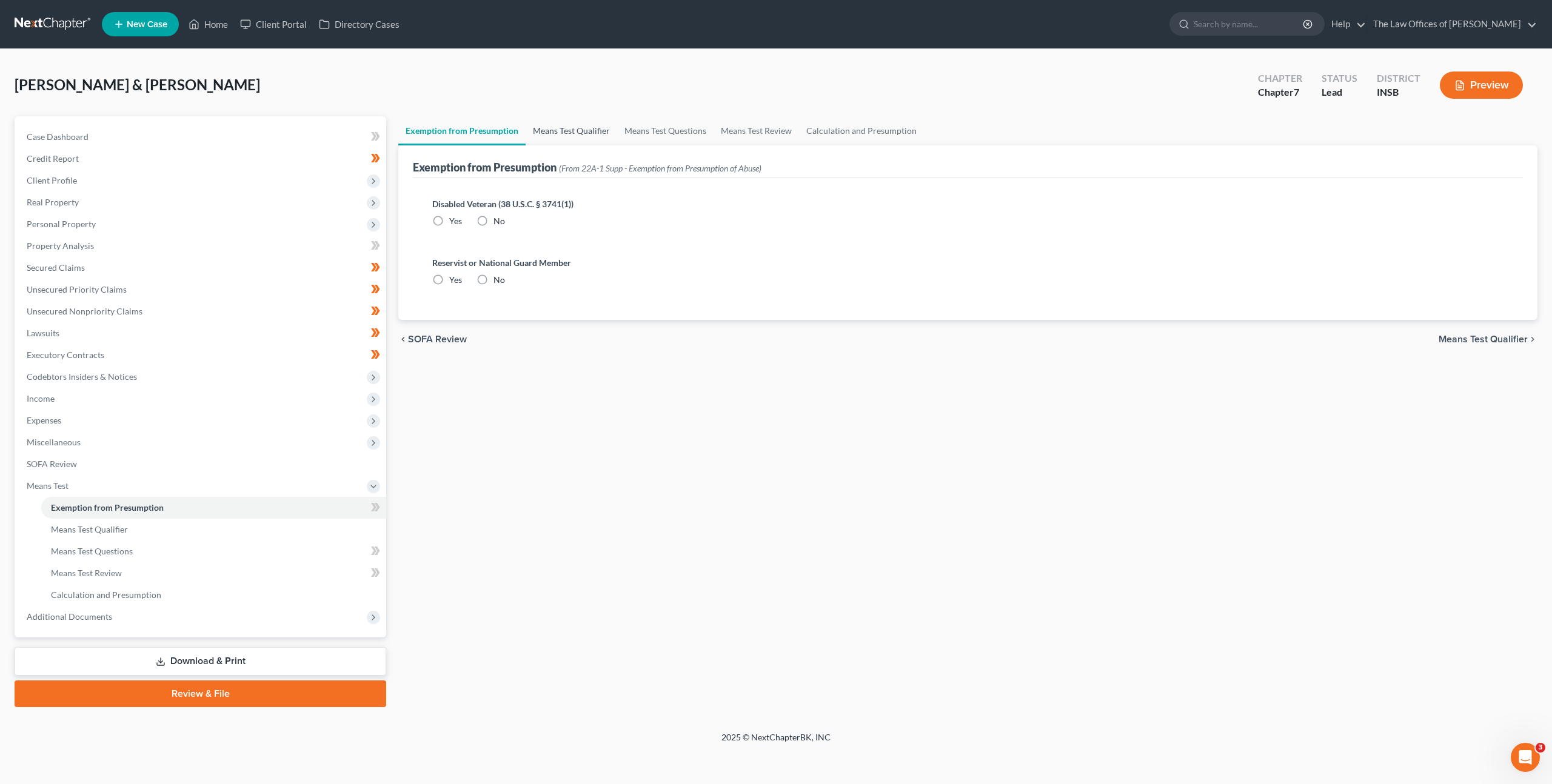
click at [581, 125] on link "Means Test Qualifier" at bounding box center [572, 131] width 91 height 30
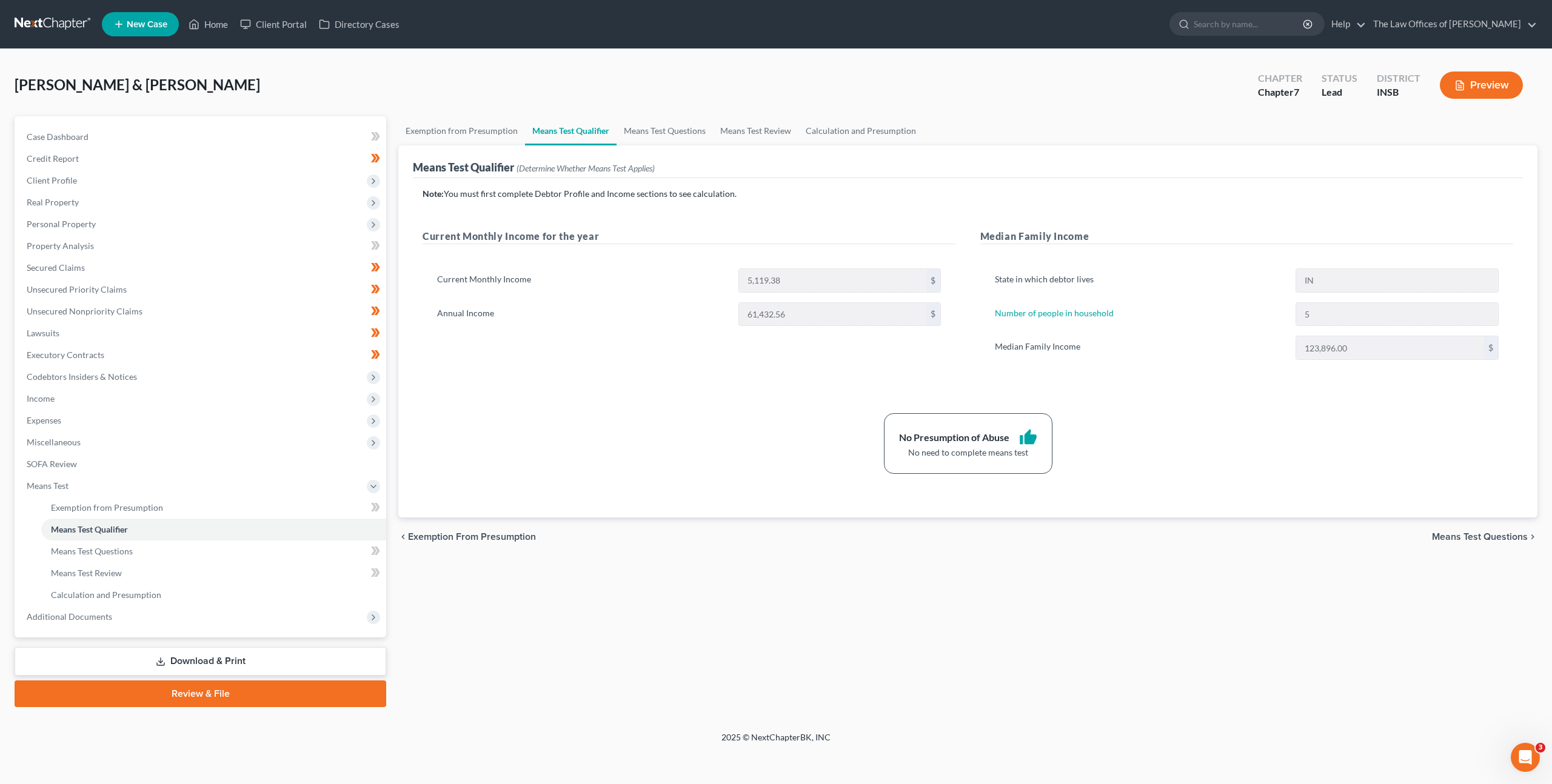
click at [632, 362] on div "Current Monthly Income for the year Current Monthly Income 5,119.38 $ Annual In…" at bounding box center [690, 307] width 558 height 156
click at [277, 420] on span "Expenses" at bounding box center [201, 420] width 369 height 21
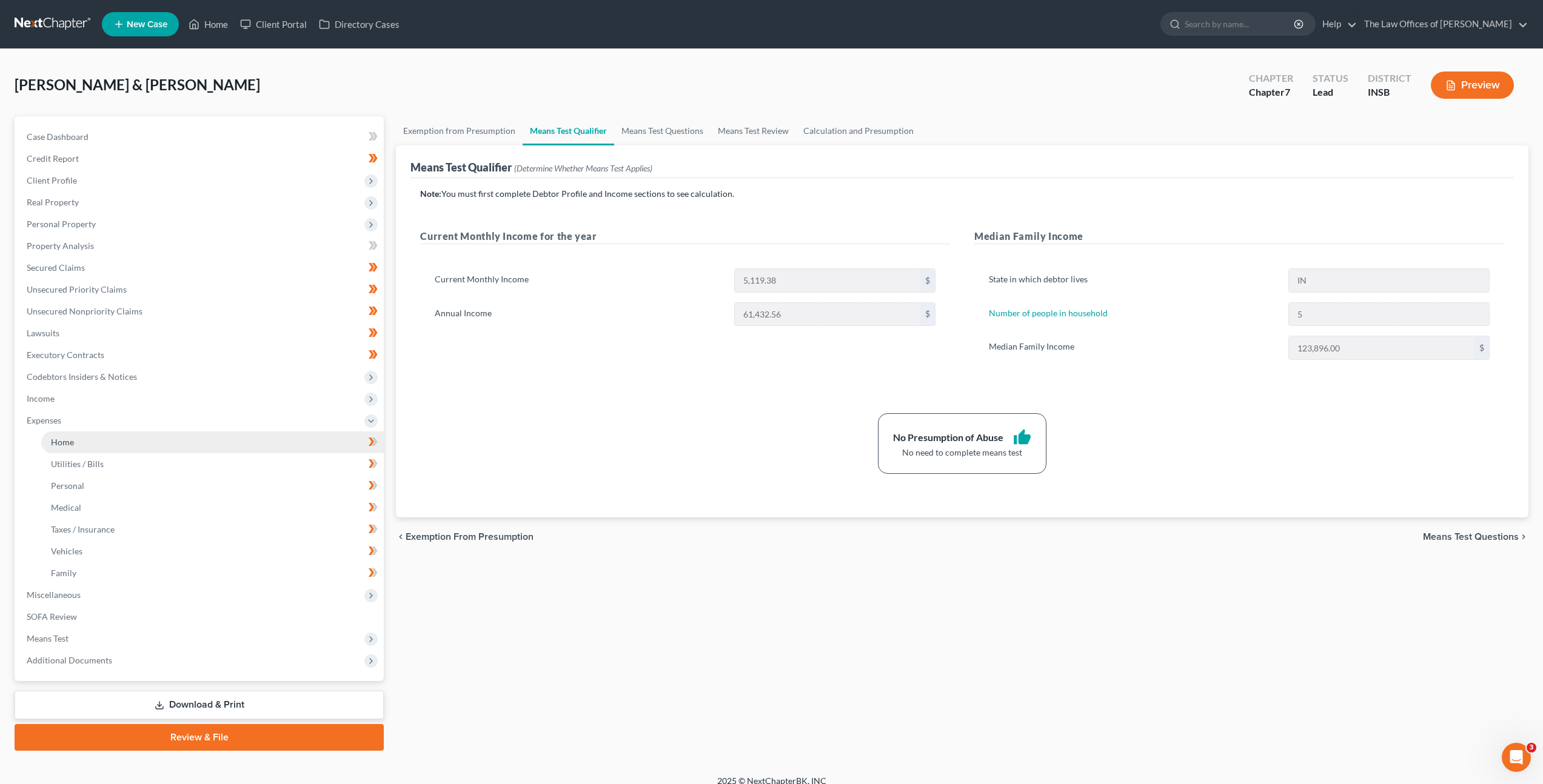
click at [245, 443] on link "Home" at bounding box center [212, 443] width 343 height 21
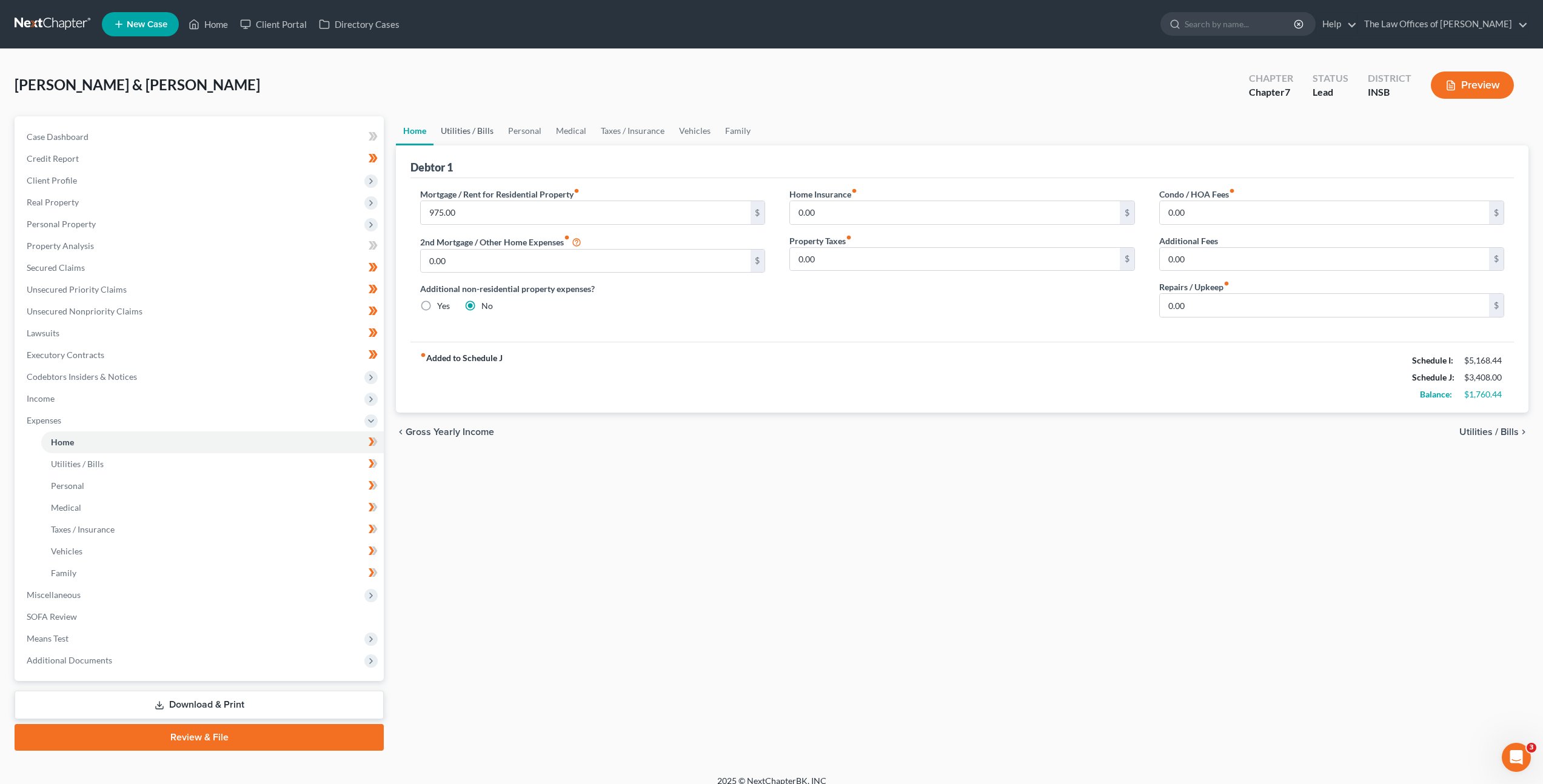
click at [468, 125] on link "Utilities / Bills" at bounding box center [467, 131] width 67 height 30
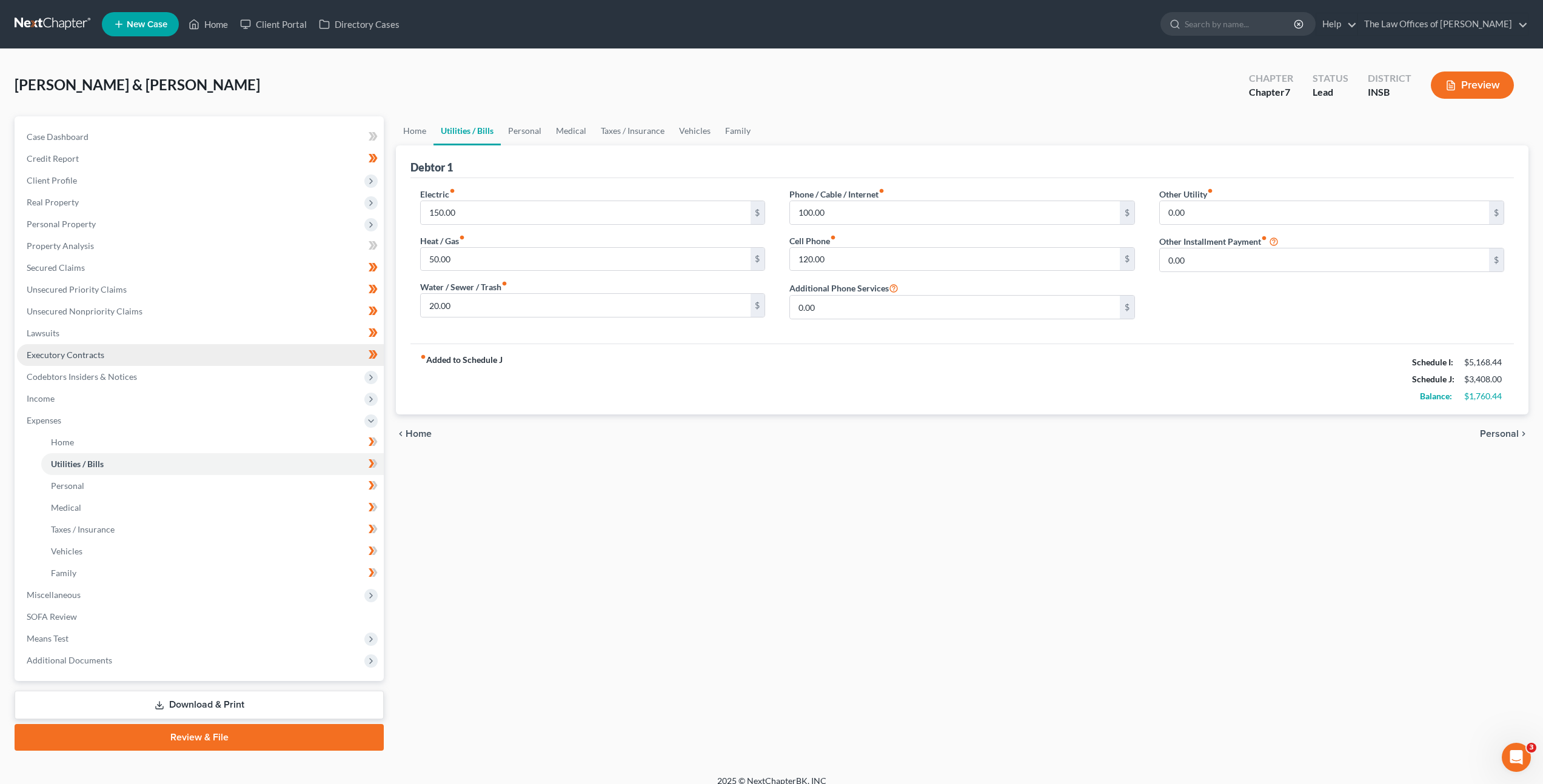
click at [127, 358] on link "Executory Contracts" at bounding box center [200, 355] width 367 height 21
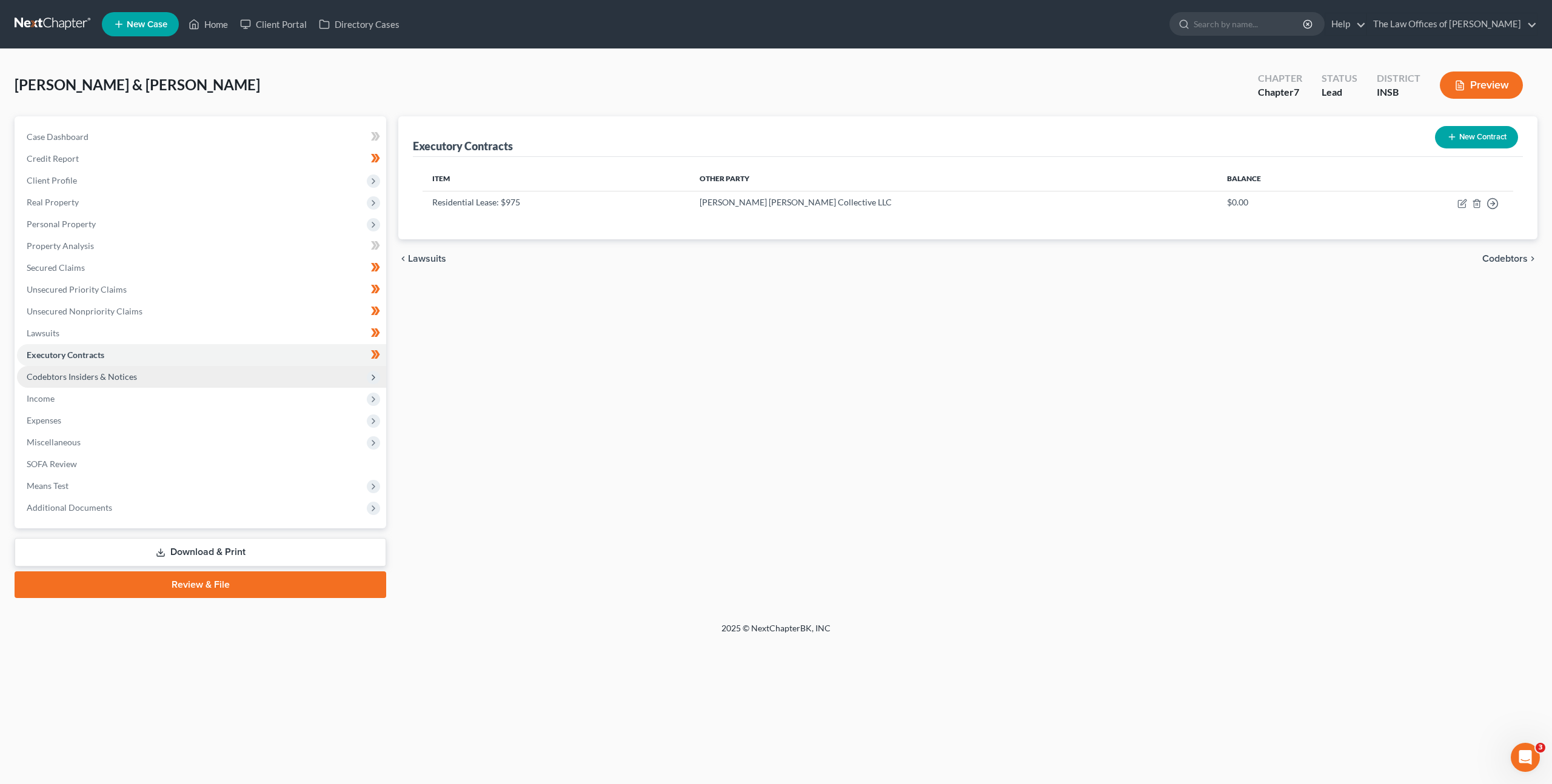
click at [239, 383] on span "Codebtors Insiders & Notices" at bounding box center [201, 376] width 369 height 21
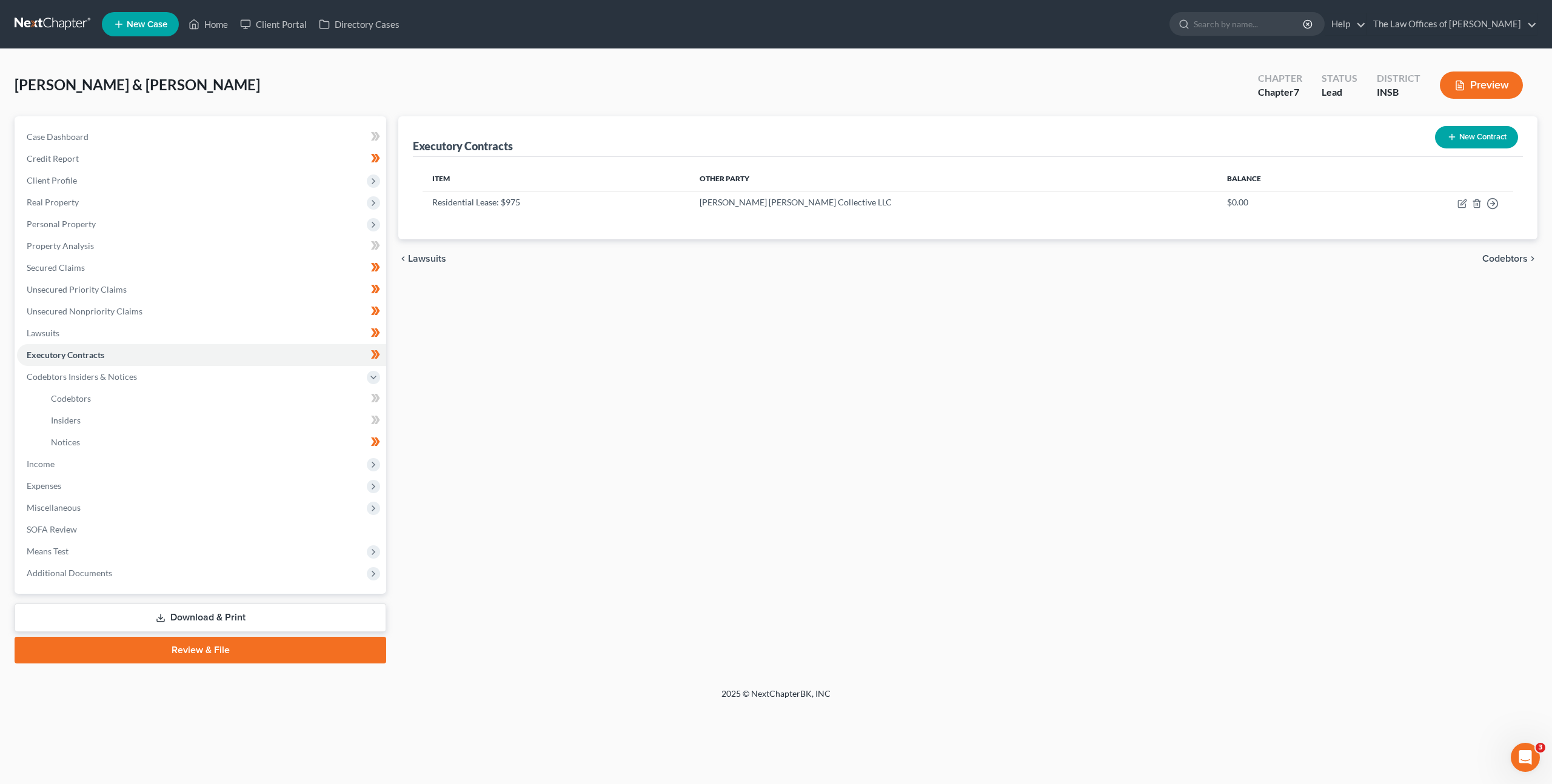
click at [53, 35] on link at bounding box center [53, 24] width 78 height 21
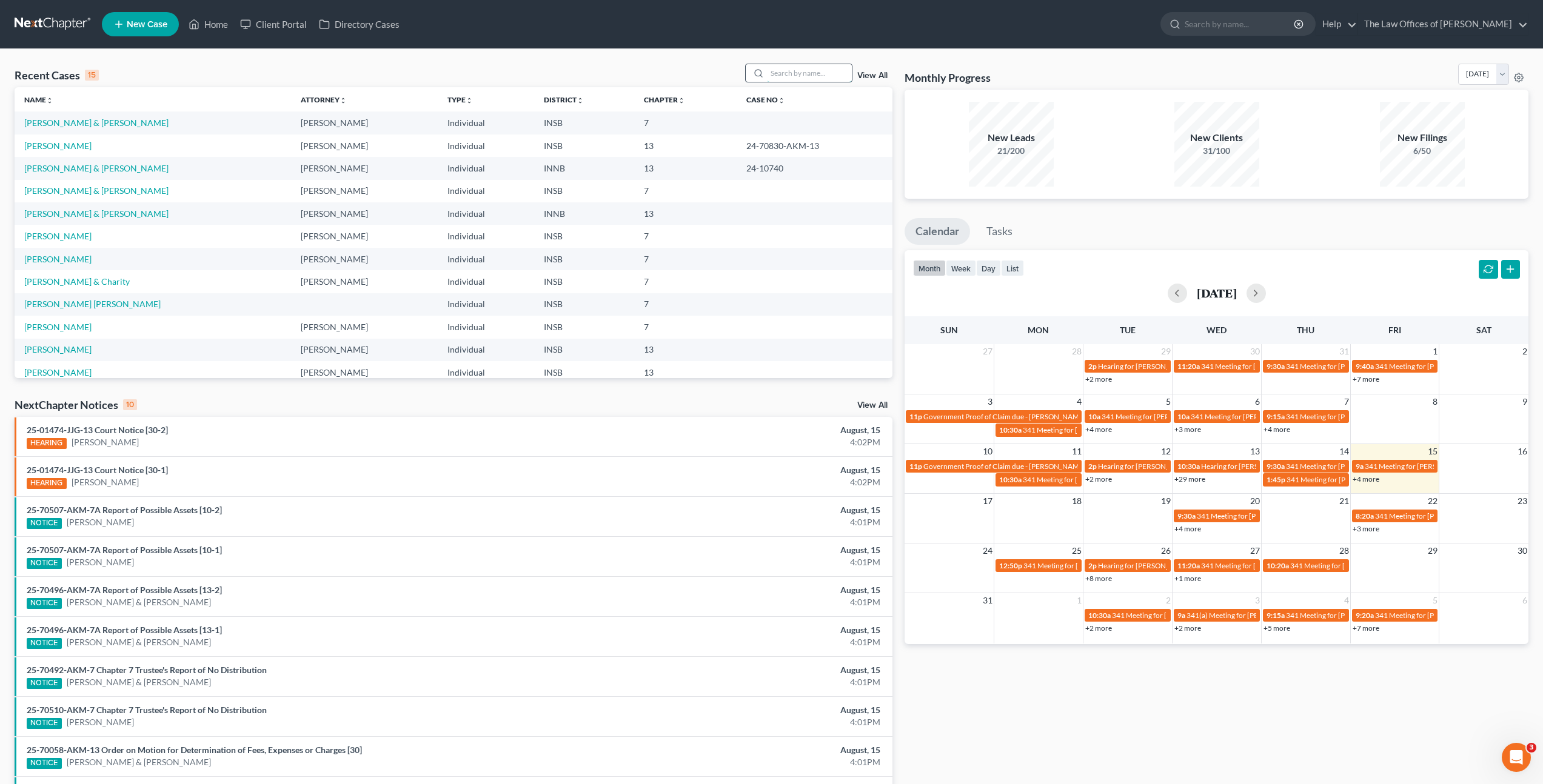
click at [806, 65] on input "search" at bounding box center [809, 73] width 85 height 18
type input "Maxwell Robbins"
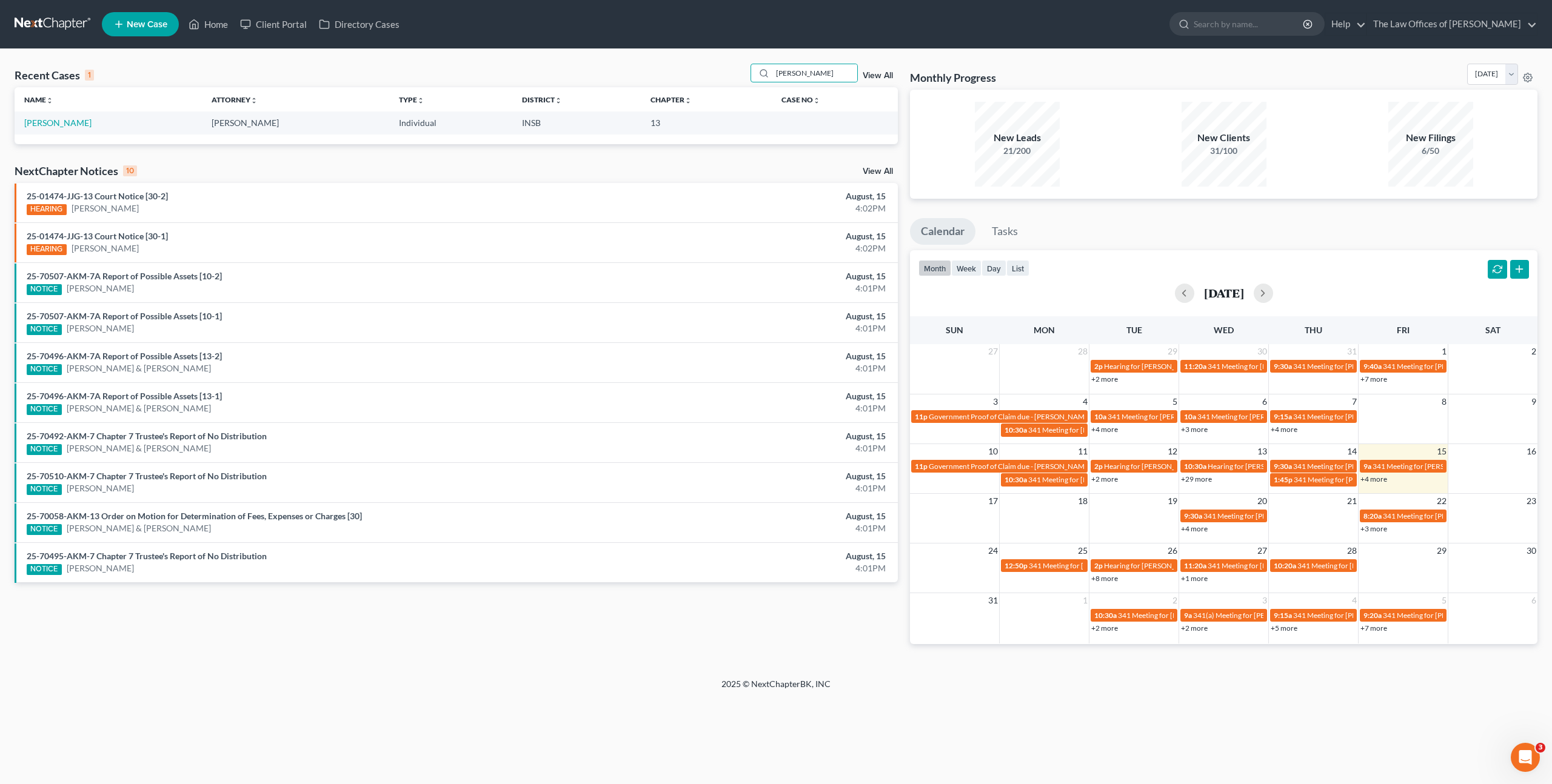
click at [89, 127] on td "[PERSON_NAME]" at bounding box center [107, 122] width 187 height 22
click at [72, 122] on link "[PERSON_NAME]" at bounding box center [57, 122] width 67 height 11
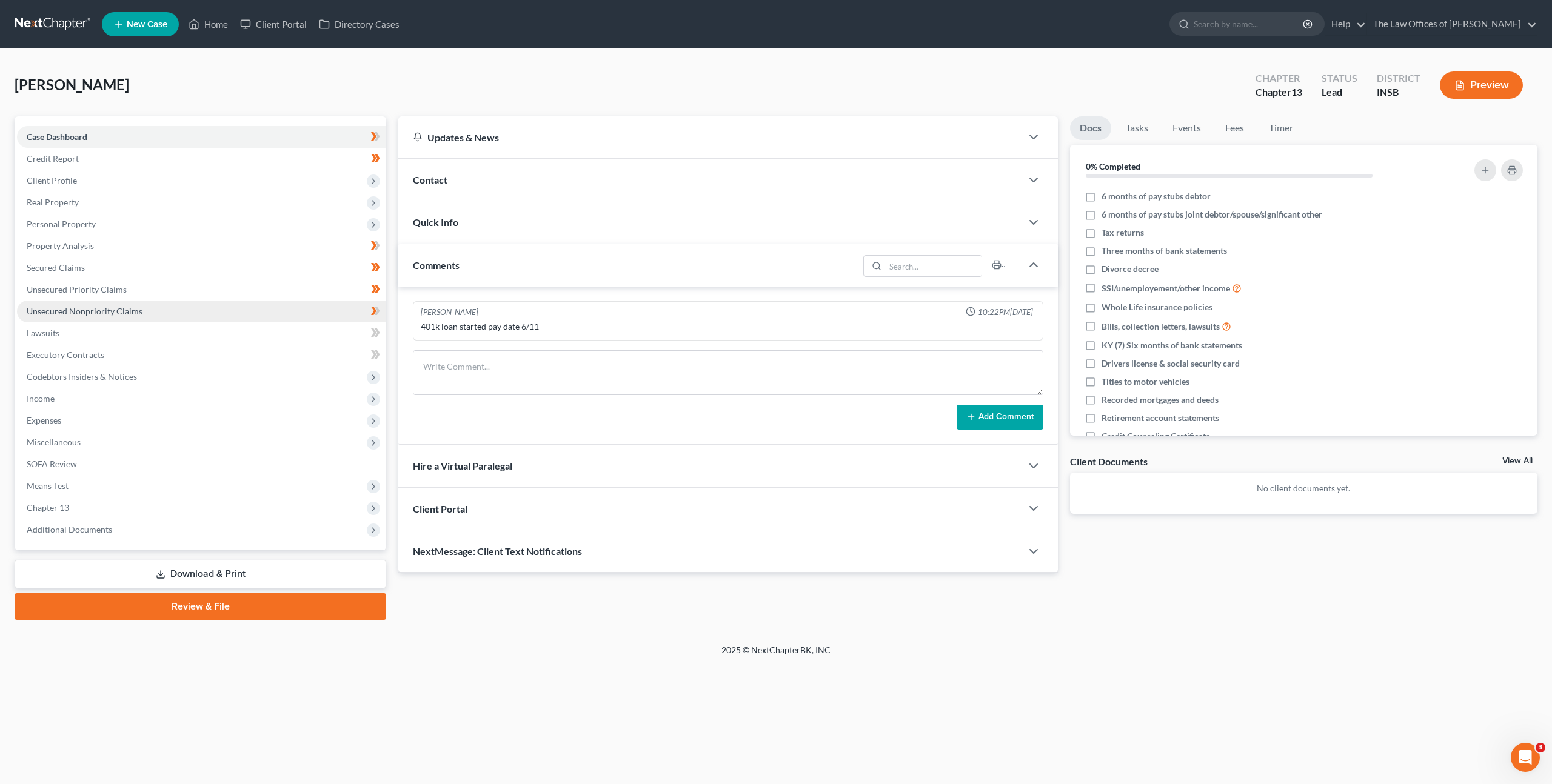
click at [297, 303] on link "Unsecured Nonpriority Claims" at bounding box center [201, 311] width 369 height 21
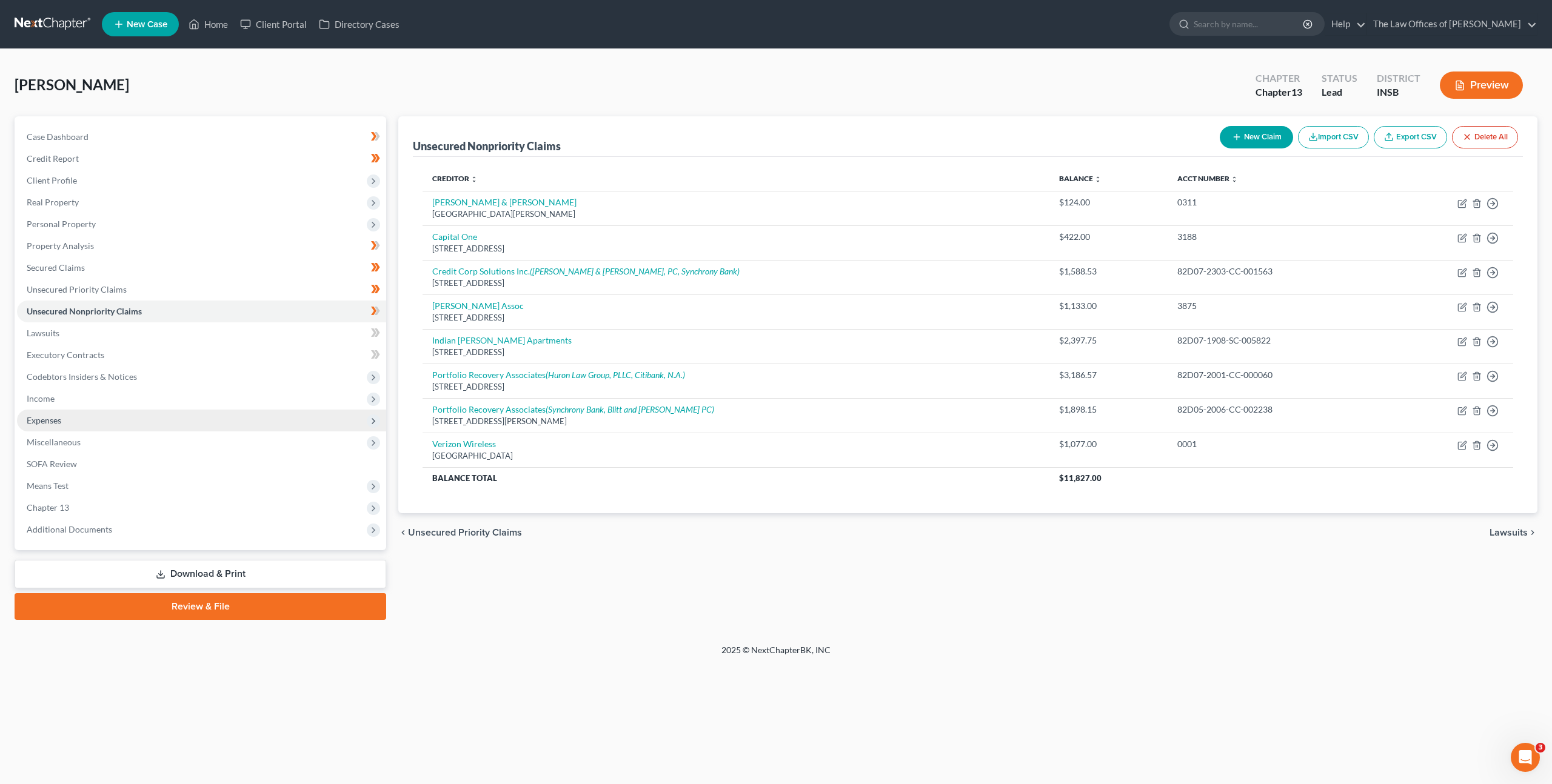
click at [191, 424] on span "Expenses" at bounding box center [201, 420] width 369 height 21
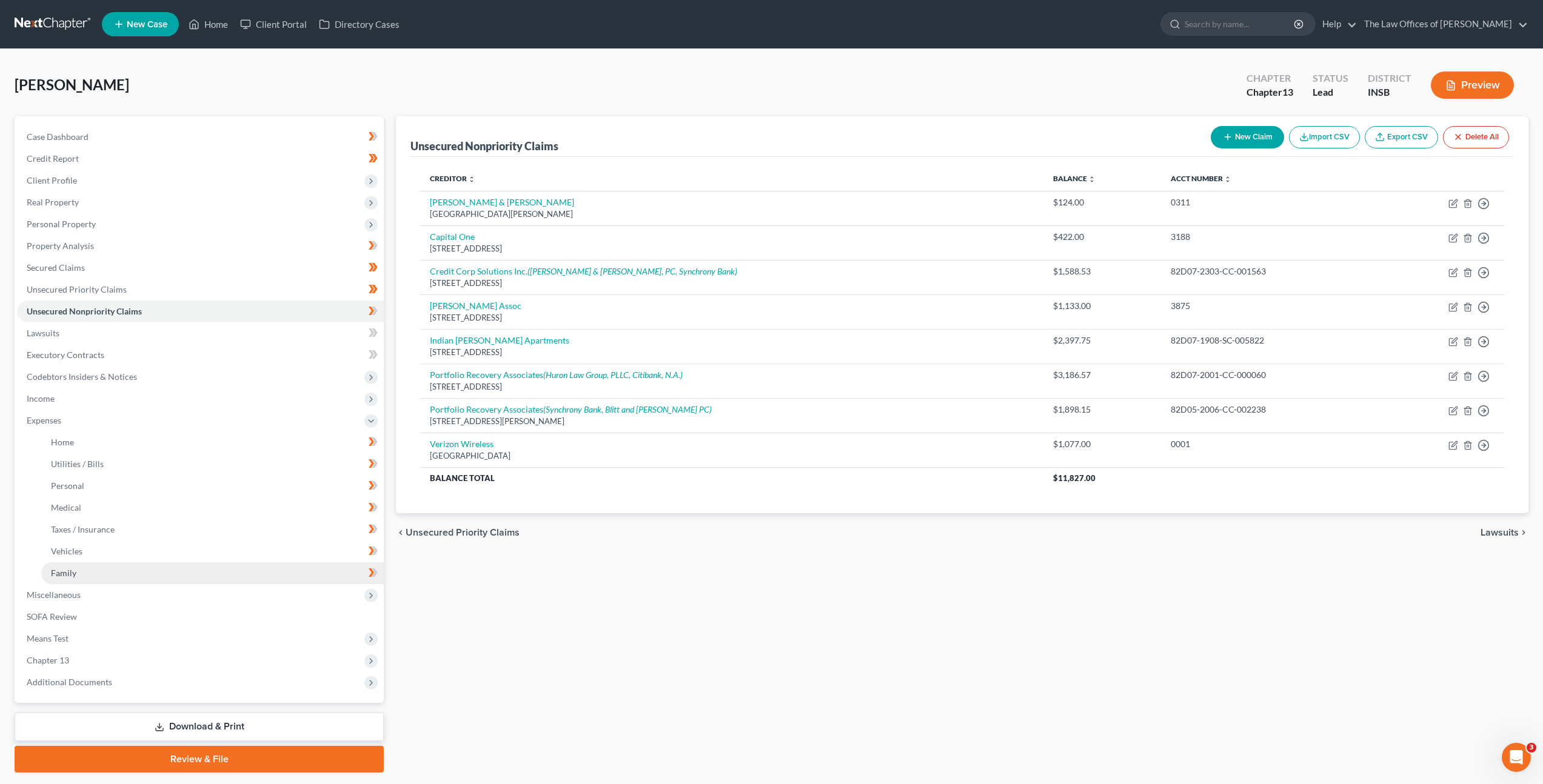
click at [154, 565] on link "Family" at bounding box center [212, 573] width 343 height 21
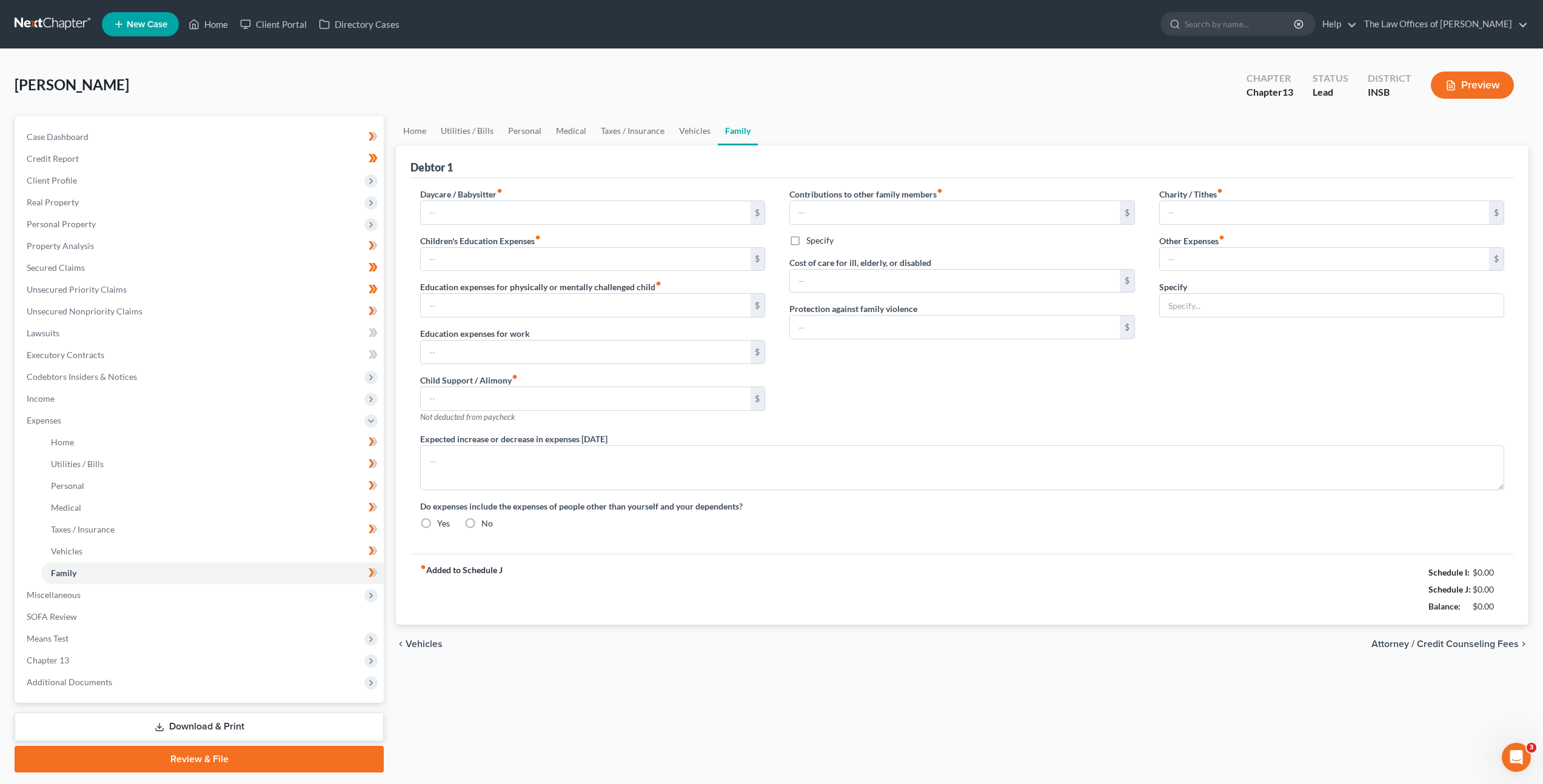
type input "0.00"
type input "100.00"
type input "0.00"
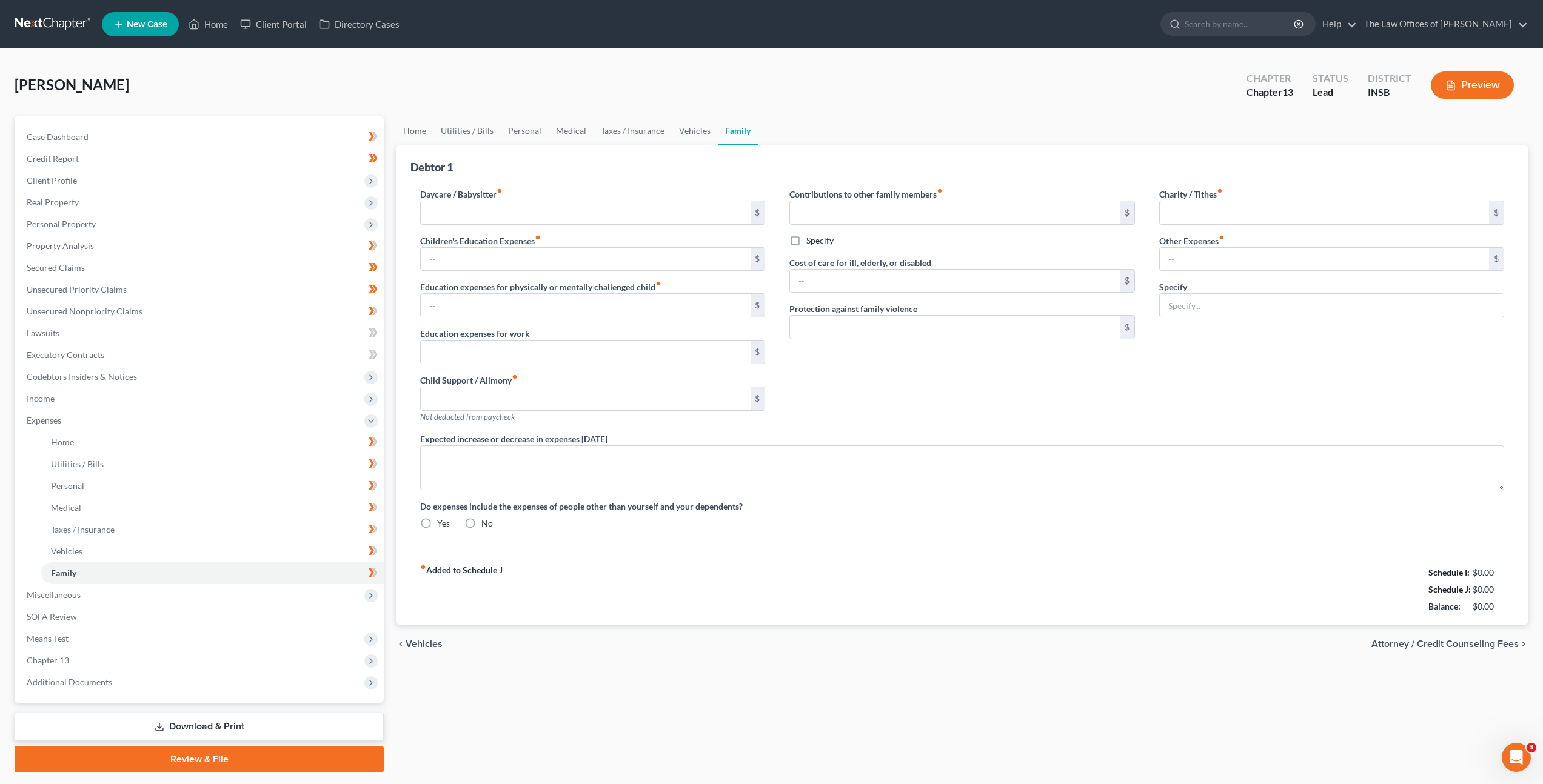
type input "0.00"
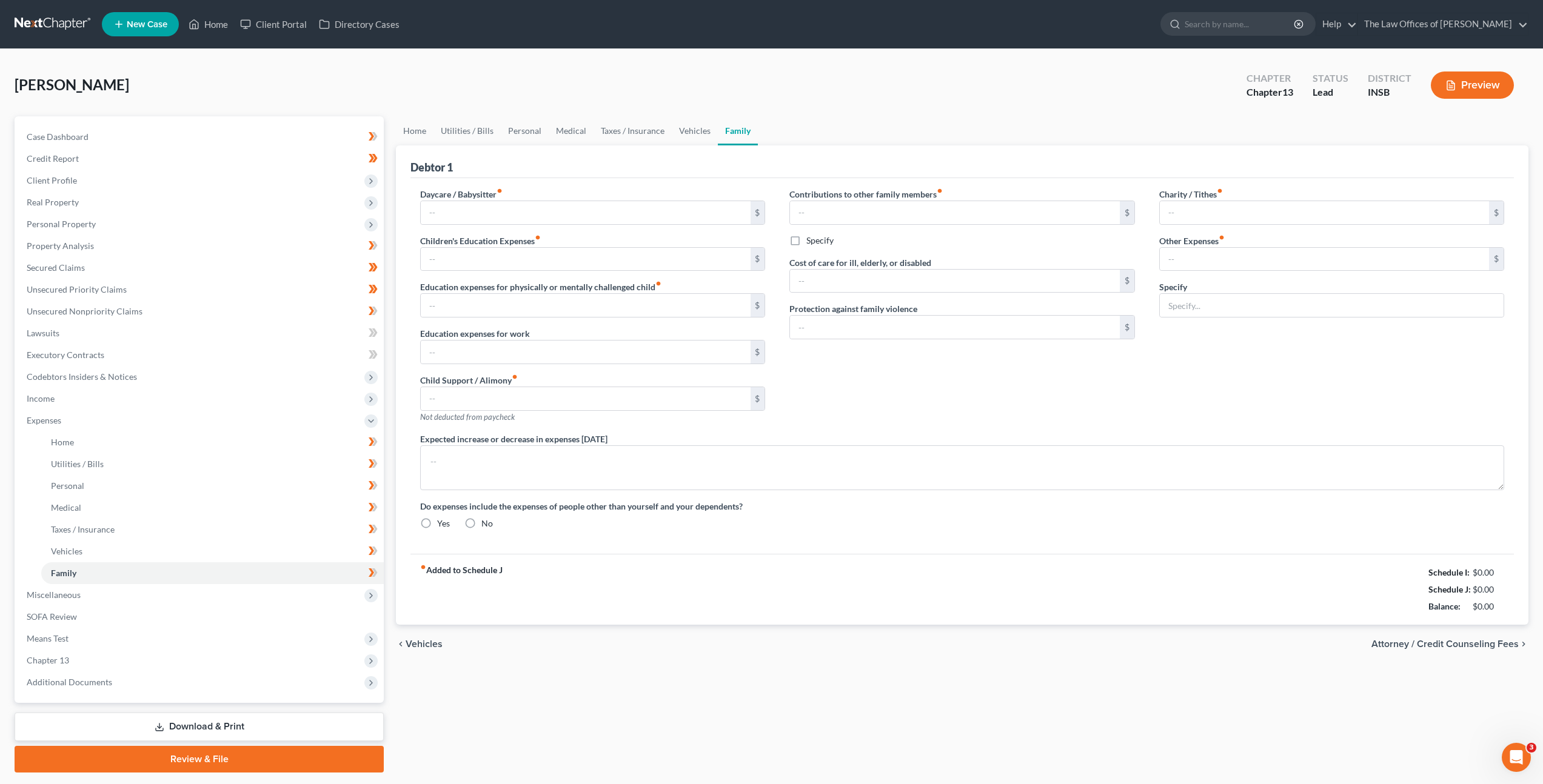
type textarea "Debtor currently resides with his parents and expects to incur rent and utility…"
radio input "true"
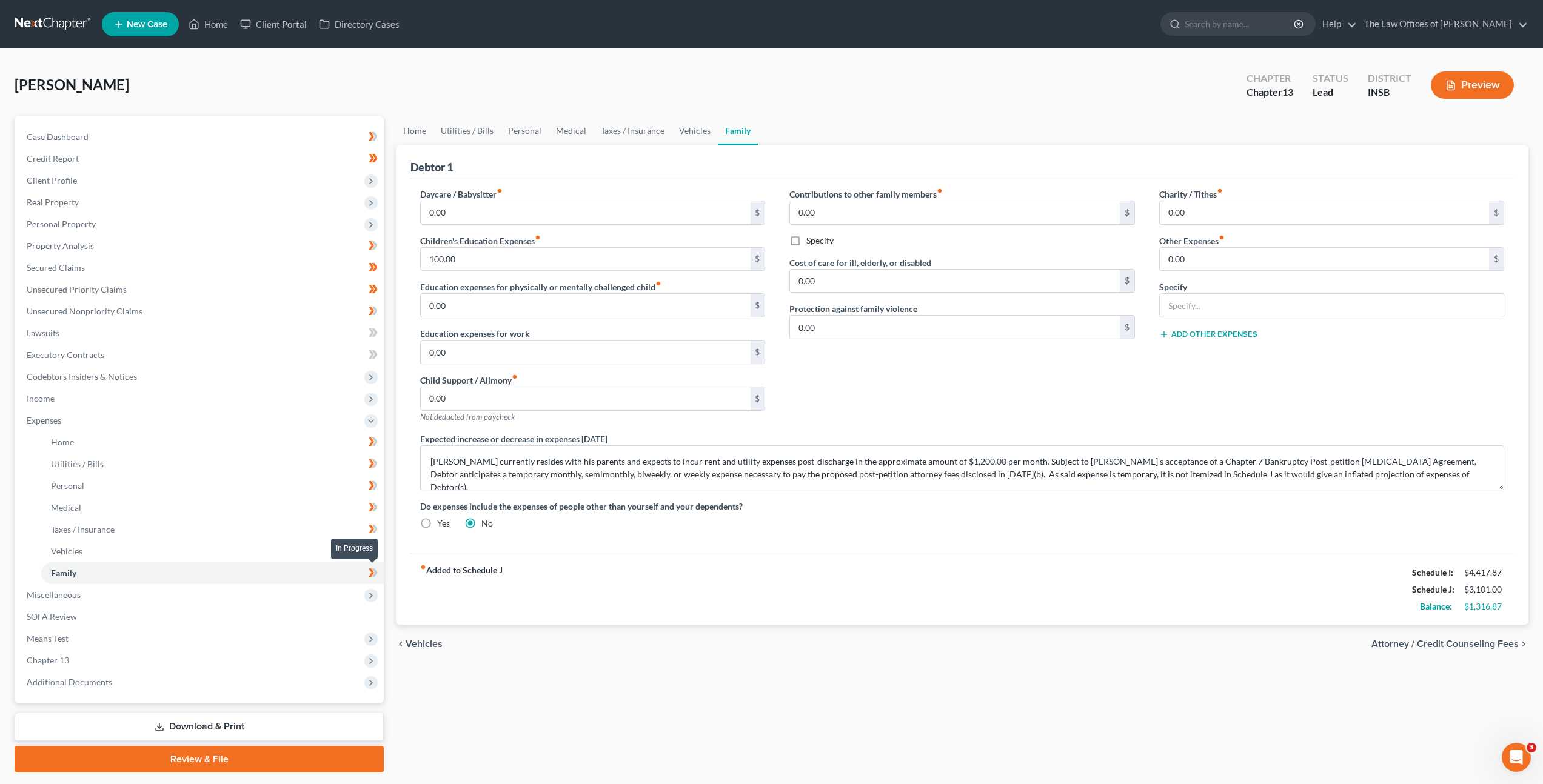
click at [373, 572] on icon at bounding box center [371, 572] width 5 height 8
click at [373, 558] on icon at bounding box center [373, 551] width 9 height 15
click at [369, 528] on icon at bounding box center [373, 529] width 9 height 15
click at [369, 504] on icon at bounding box center [373, 507] width 9 height 15
click at [370, 483] on icon at bounding box center [371, 485] width 5 height 8
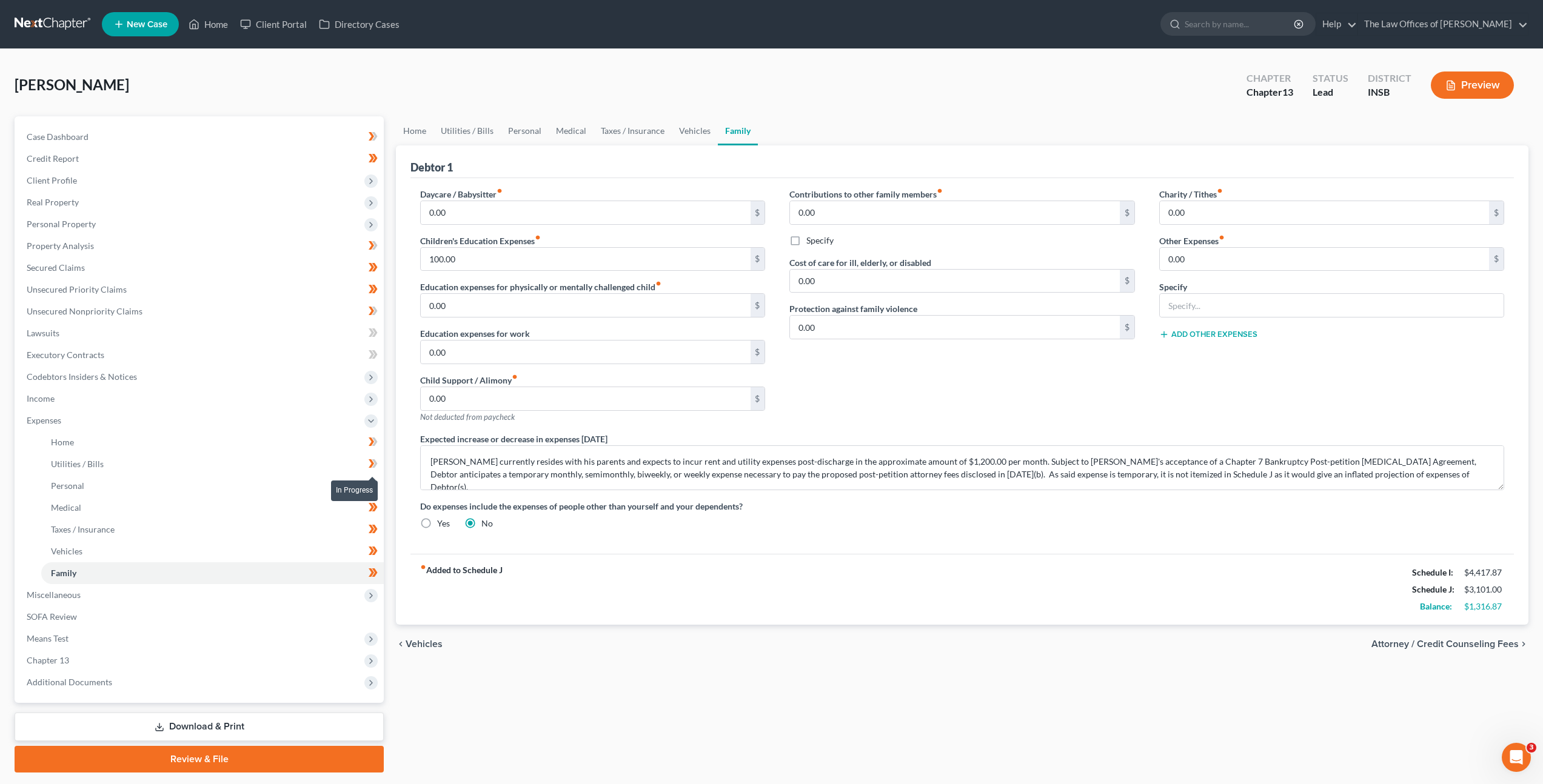
drag, startPoint x: 371, startPoint y: 468, endPoint x: 369, endPoint y: 460, distance: 8.2
click at [371, 467] on icon at bounding box center [373, 463] width 9 height 15
click at [369, 442] on icon at bounding box center [373, 442] width 9 height 15
click at [279, 312] on link "Unsecured Nonpriority Claims" at bounding box center [200, 311] width 367 height 21
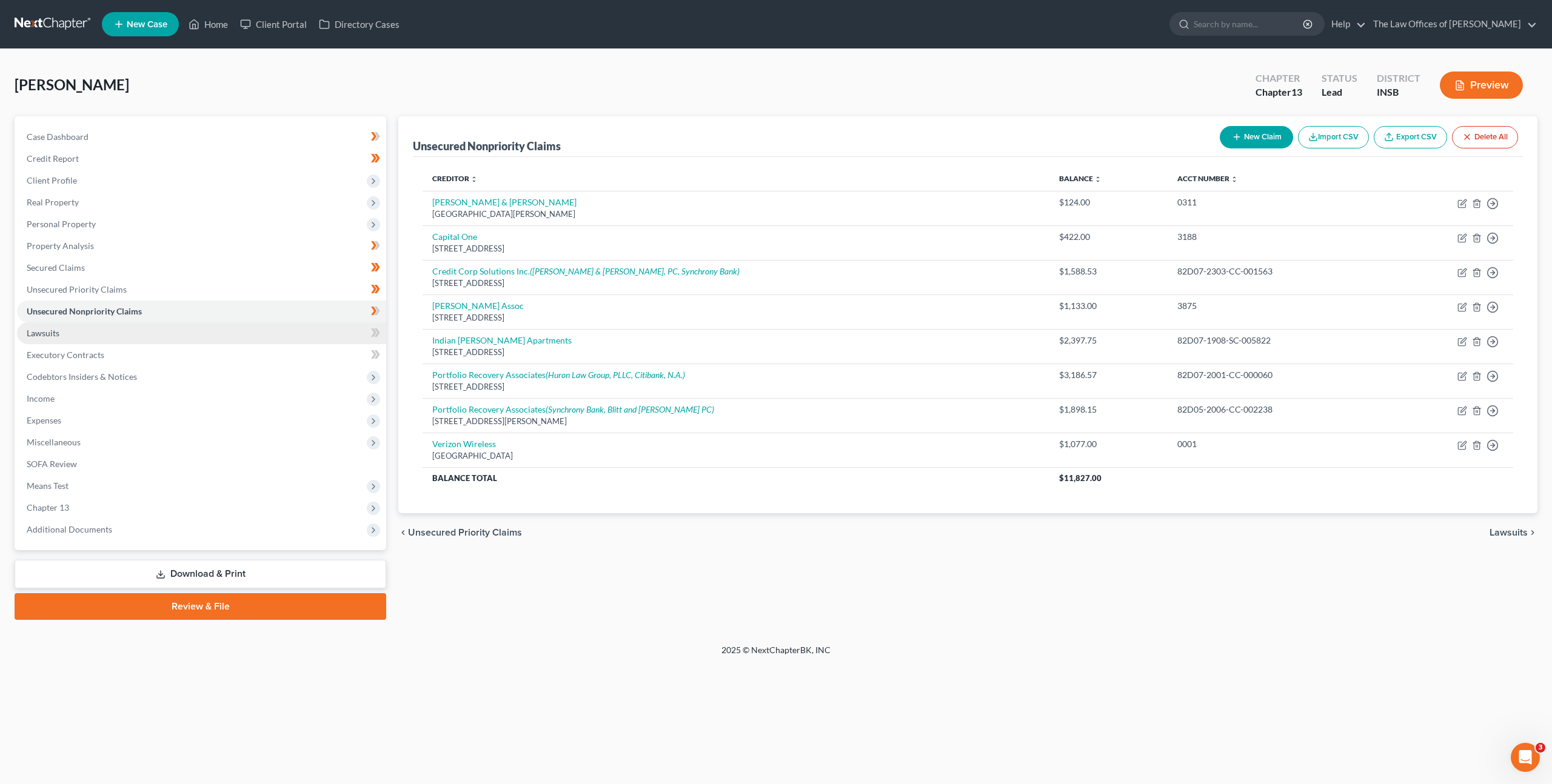
drag, startPoint x: 175, startPoint y: 333, endPoint x: 310, endPoint y: 330, distance: 135.0
click at [175, 333] on link "Lawsuits" at bounding box center [201, 333] width 369 height 21
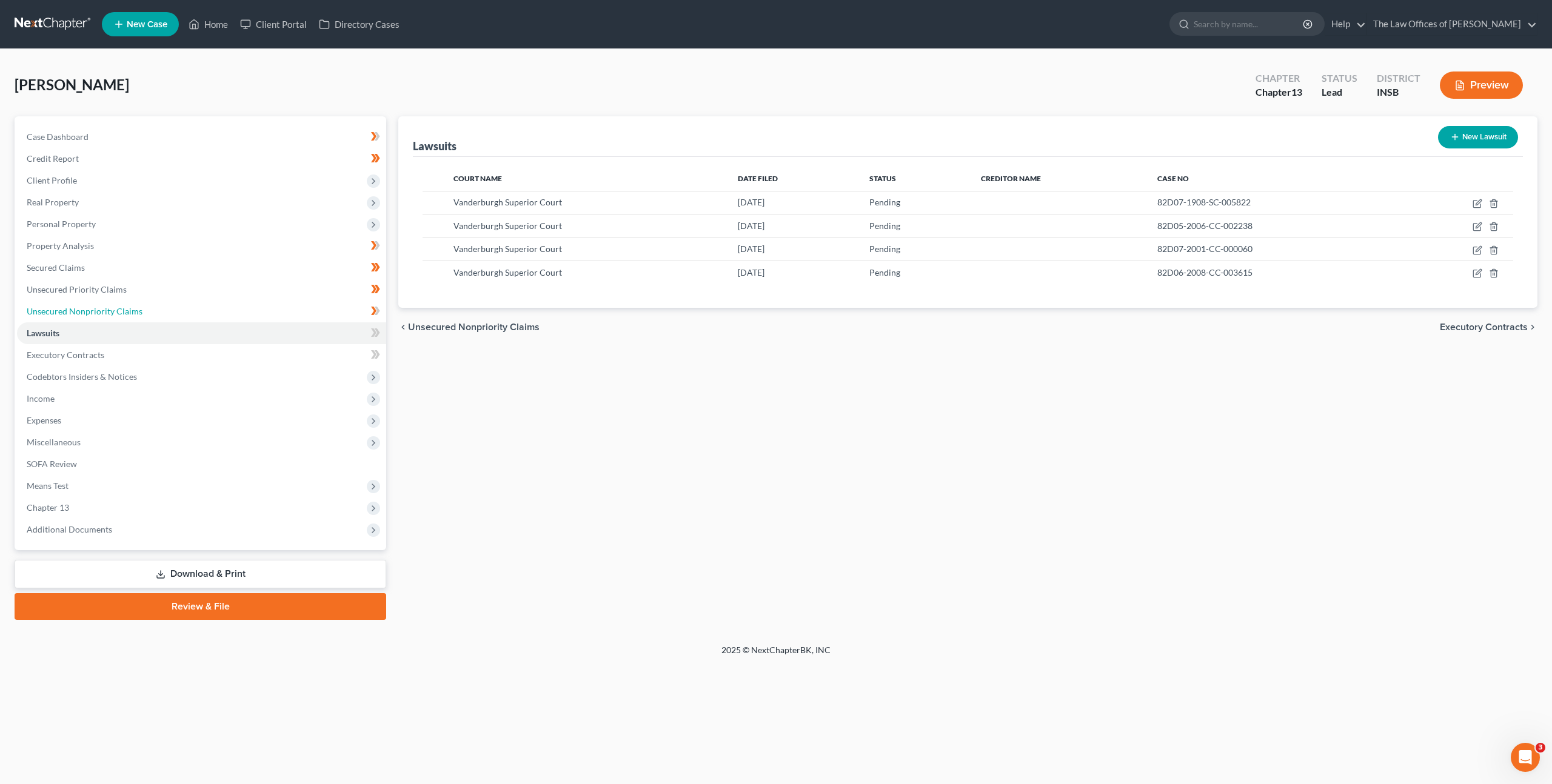
click at [254, 308] on link "Unsecured Nonpriority Claims" at bounding box center [201, 311] width 369 height 21
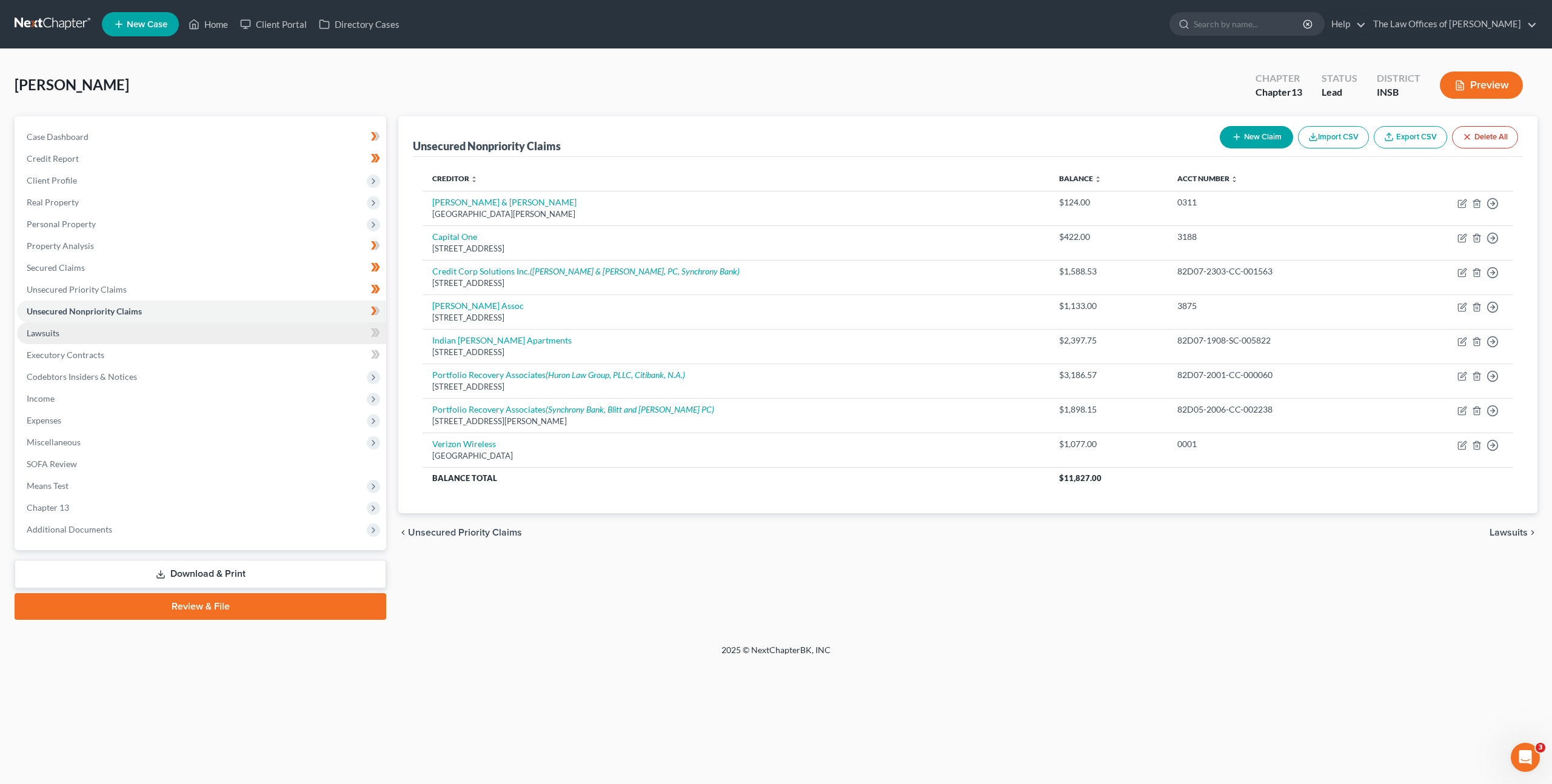
click at [89, 333] on link "Lawsuits" at bounding box center [201, 333] width 369 height 21
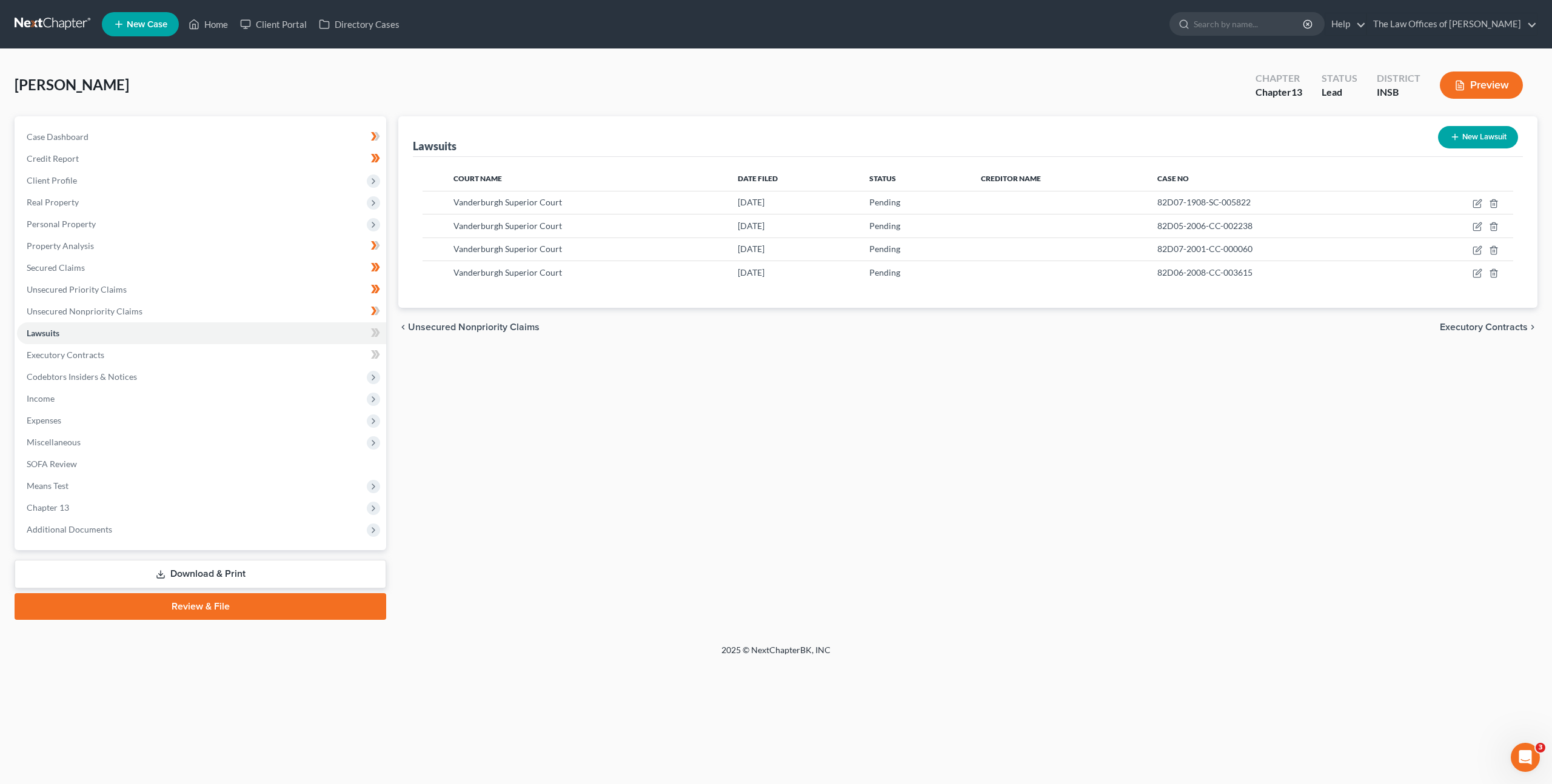
click at [905, 429] on div "Lawsuits New Lawsuit Court Name Date Filed Status Creditor Name Case No Vanderb…" at bounding box center [968, 367] width 1151 height 503
click at [246, 313] on link "Unsecured Nonpriority Claims" at bounding box center [201, 311] width 369 height 21
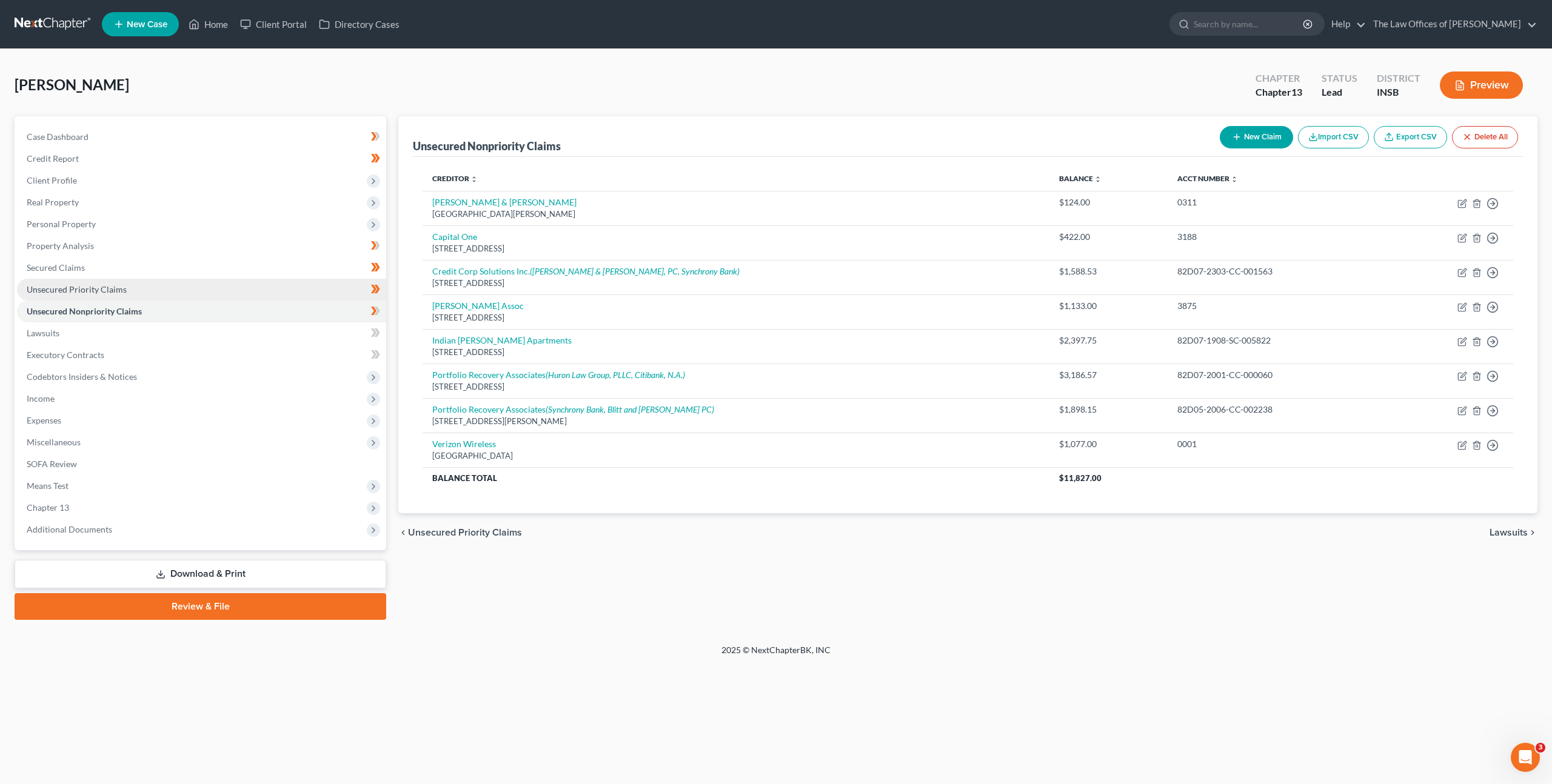
click at [288, 291] on link "Unsecured Priority Claims" at bounding box center [201, 290] width 369 height 21
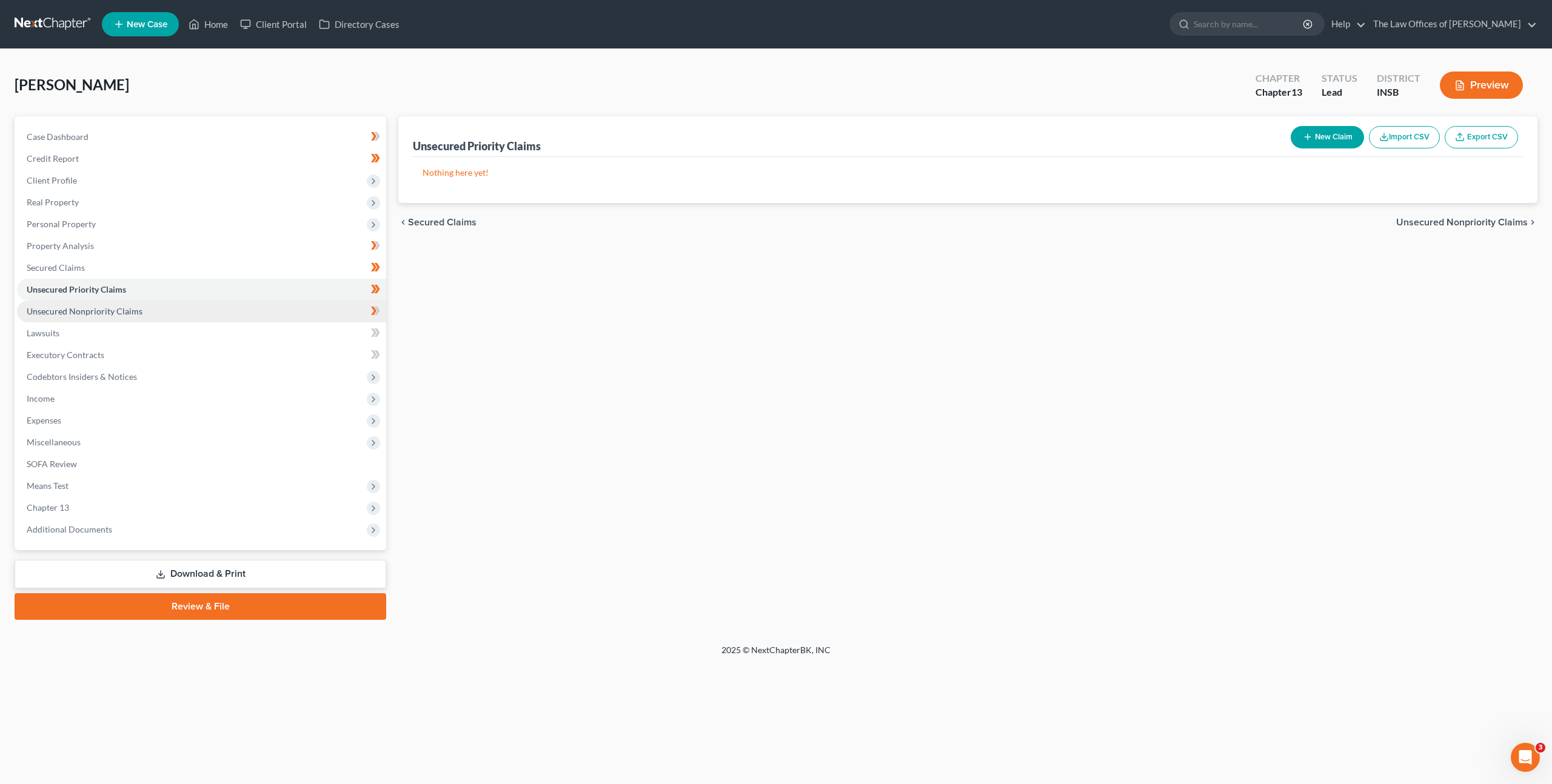
click at [267, 304] on link "Unsecured Nonpriority Claims" at bounding box center [201, 311] width 369 height 21
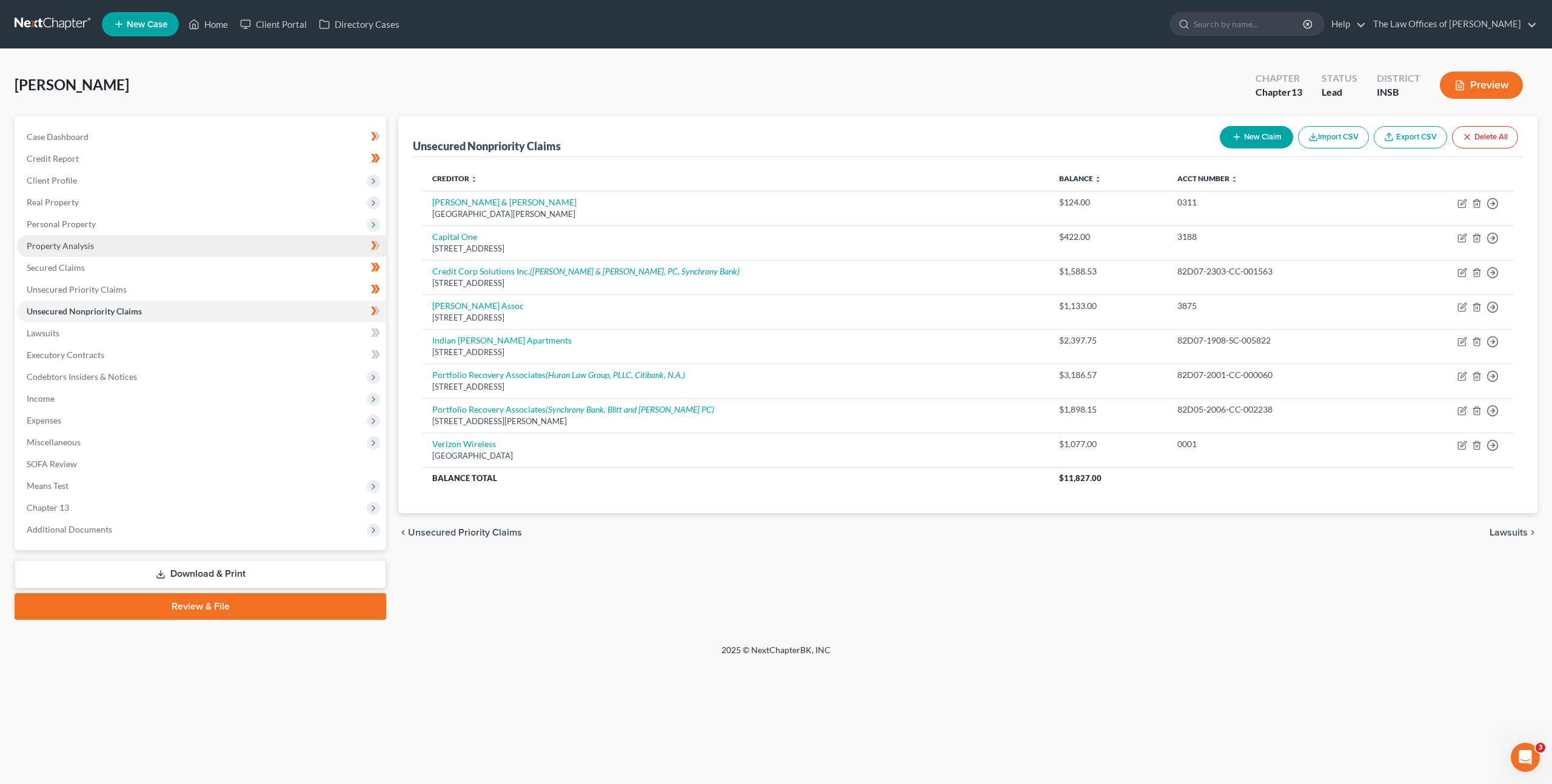
click at [202, 241] on link "Property Analysis" at bounding box center [201, 246] width 369 height 21
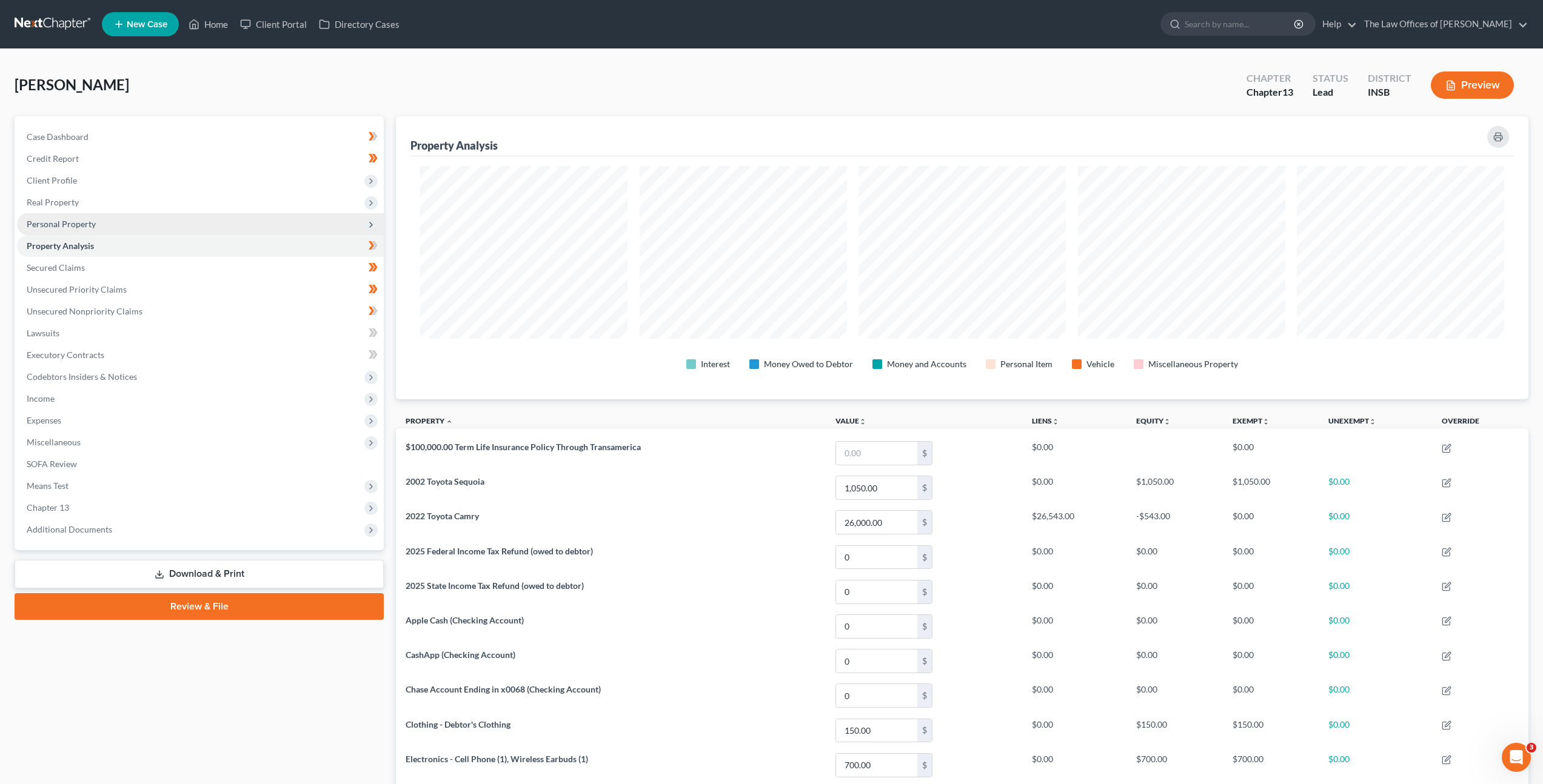
click at [189, 216] on span "Personal Property" at bounding box center [200, 224] width 367 height 21
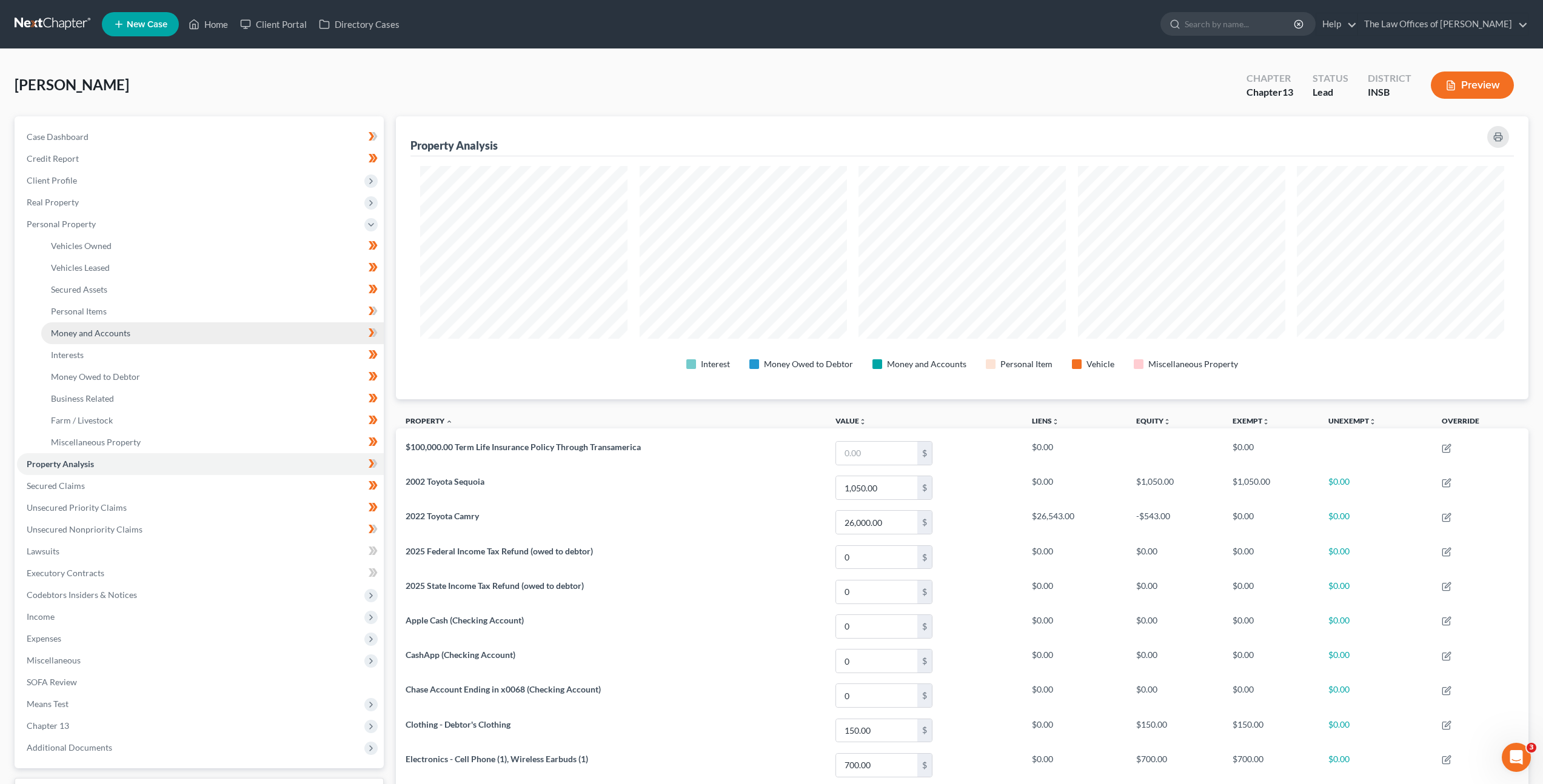
click at [161, 328] on link "Money and Accounts" at bounding box center [212, 333] width 343 height 21
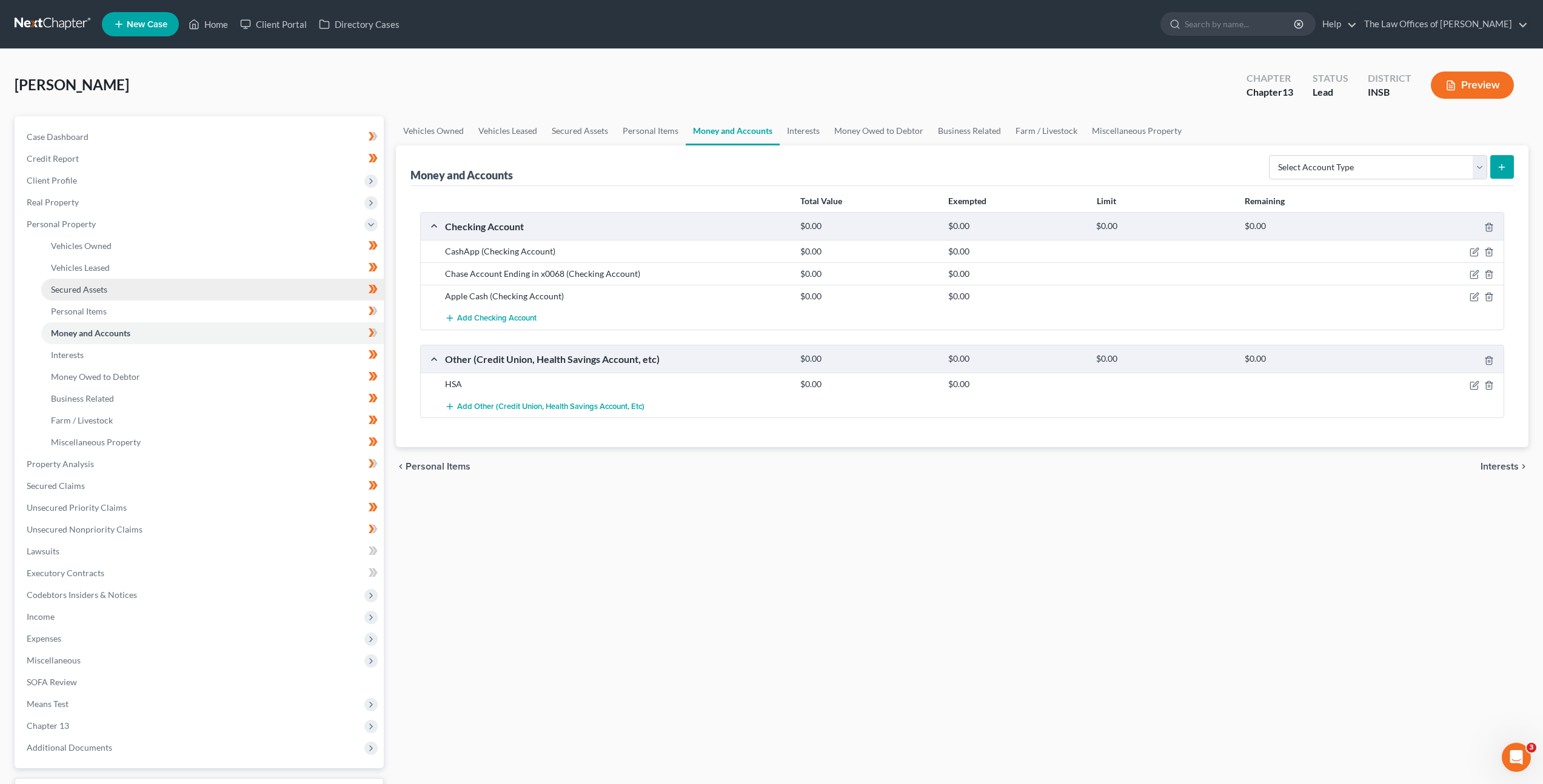
click at [289, 298] on link "Secured Assets" at bounding box center [212, 290] width 343 height 21
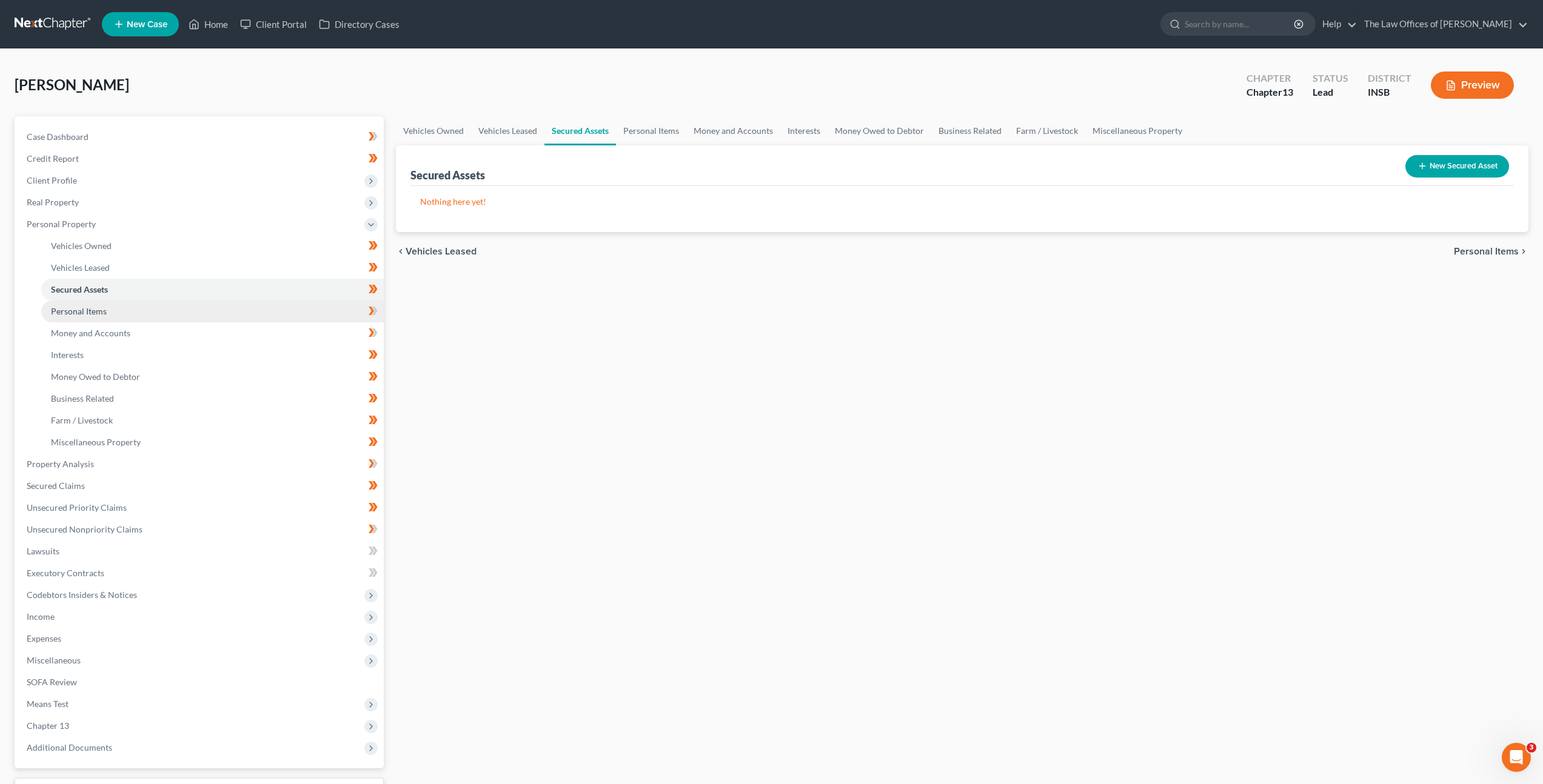
click at [284, 304] on link "Personal Items" at bounding box center [212, 311] width 343 height 21
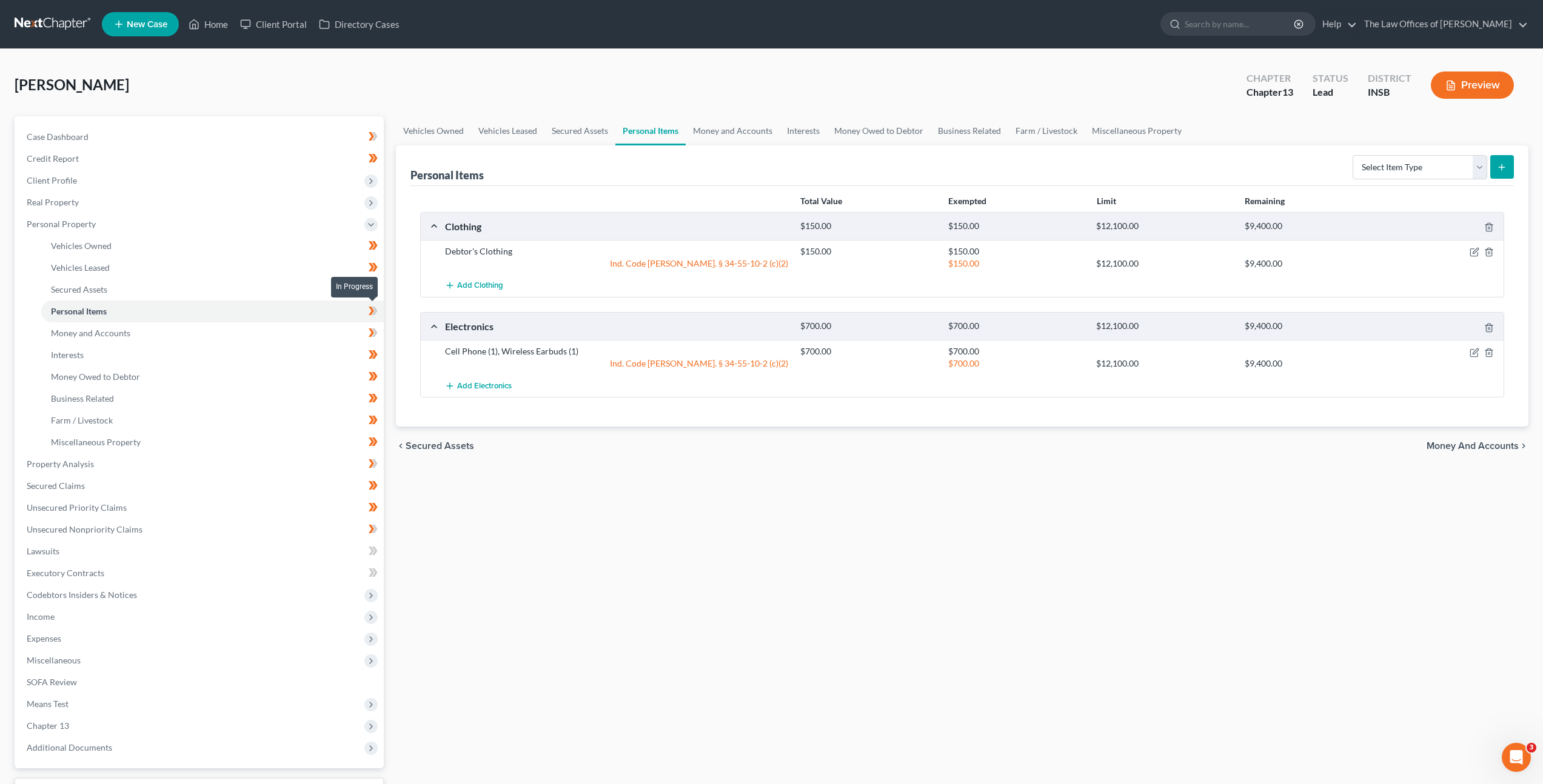
click at [376, 315] on icon at bounding box center [373, 311] width 9 height 15
click at [617, 473] on div "Vehicles Owned Vehicles Leased Secured Assets Personal Items Money and Accounts…" at bounding box center [962, 476] width 1145 height 721
click at [284, 288] on link "Secured Assets" at bounding box center [212, 290] width 343 height 21
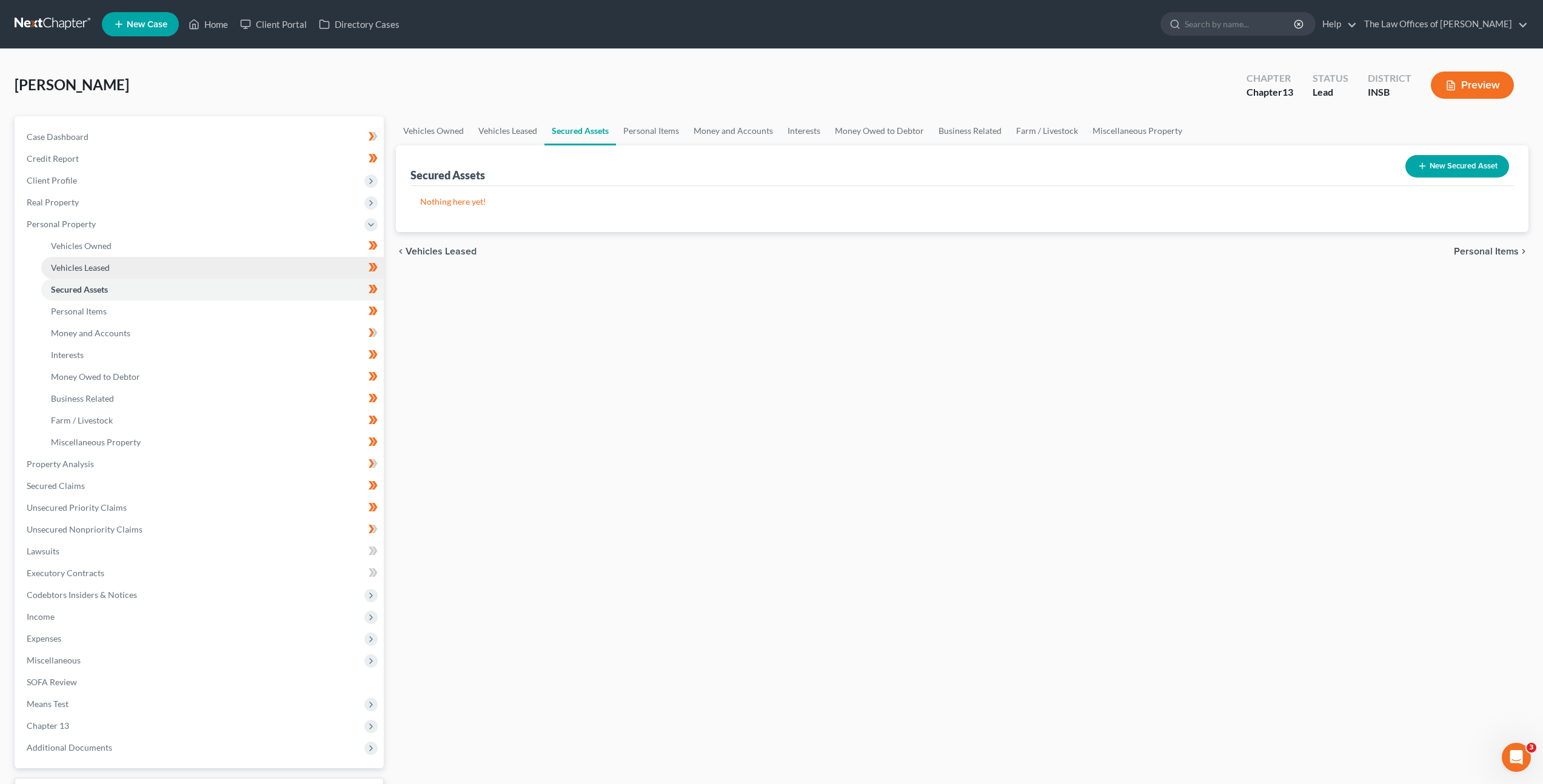
click at [302, 274] on link "Vehicles Leased" at bounding box center [212, 267] width 343 height 21
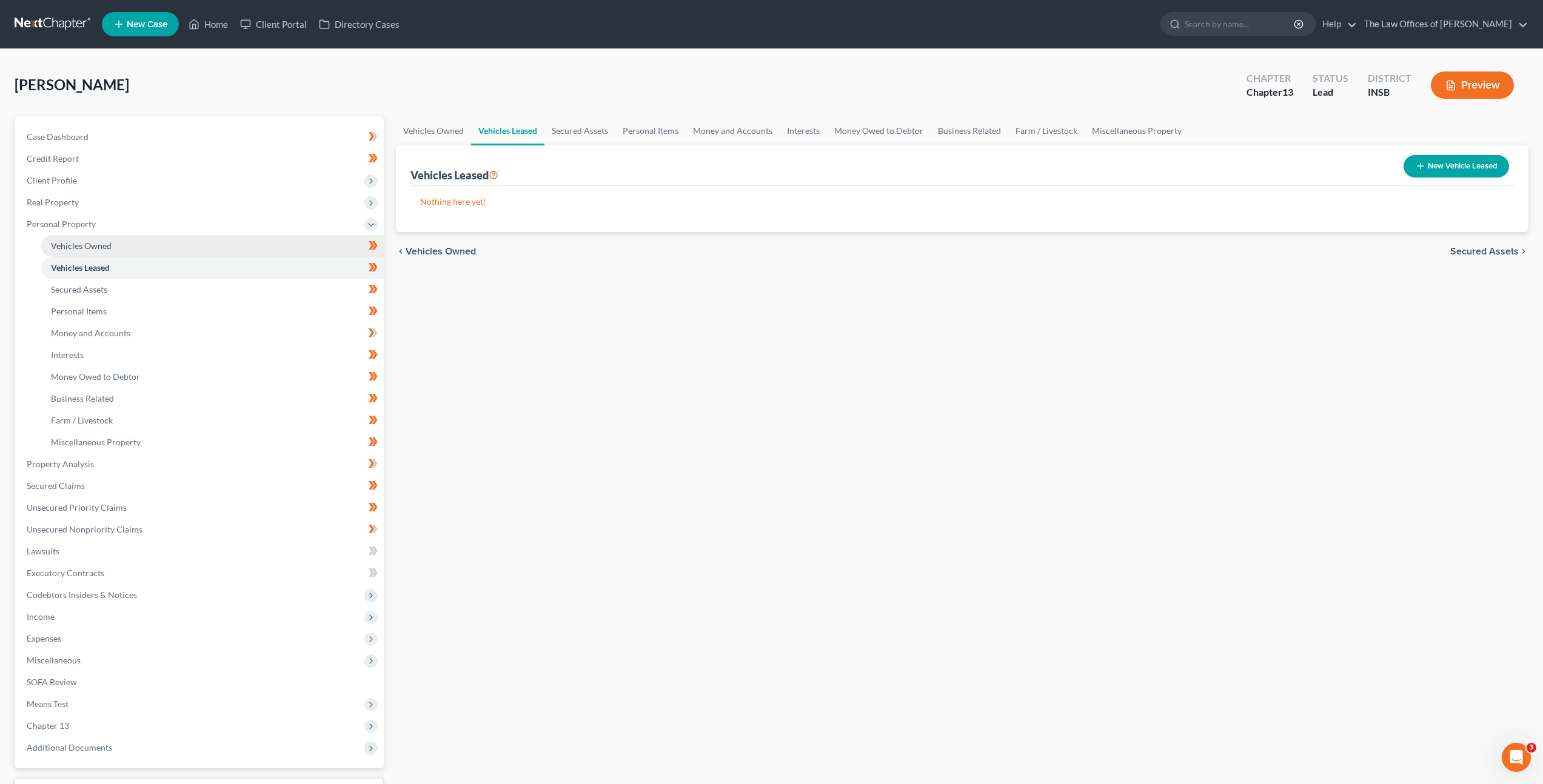
click at [297, 248] on link "Vehicles Owned" at bounding box center [212, 246] width 343 height 21
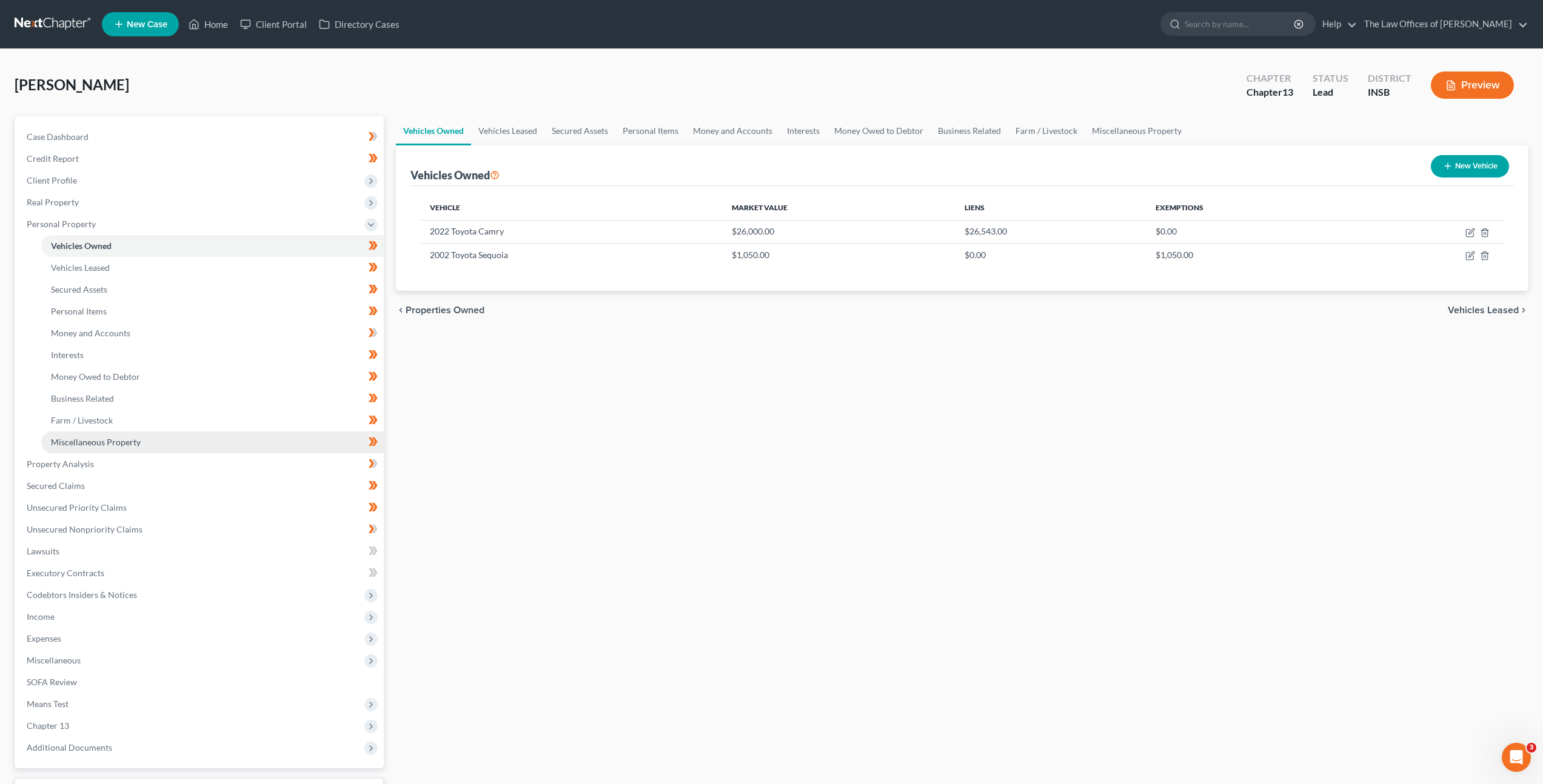
click at [199, 432] on link "Miscellaneous Property" at bounding box center [212, 443] width 343 height 21
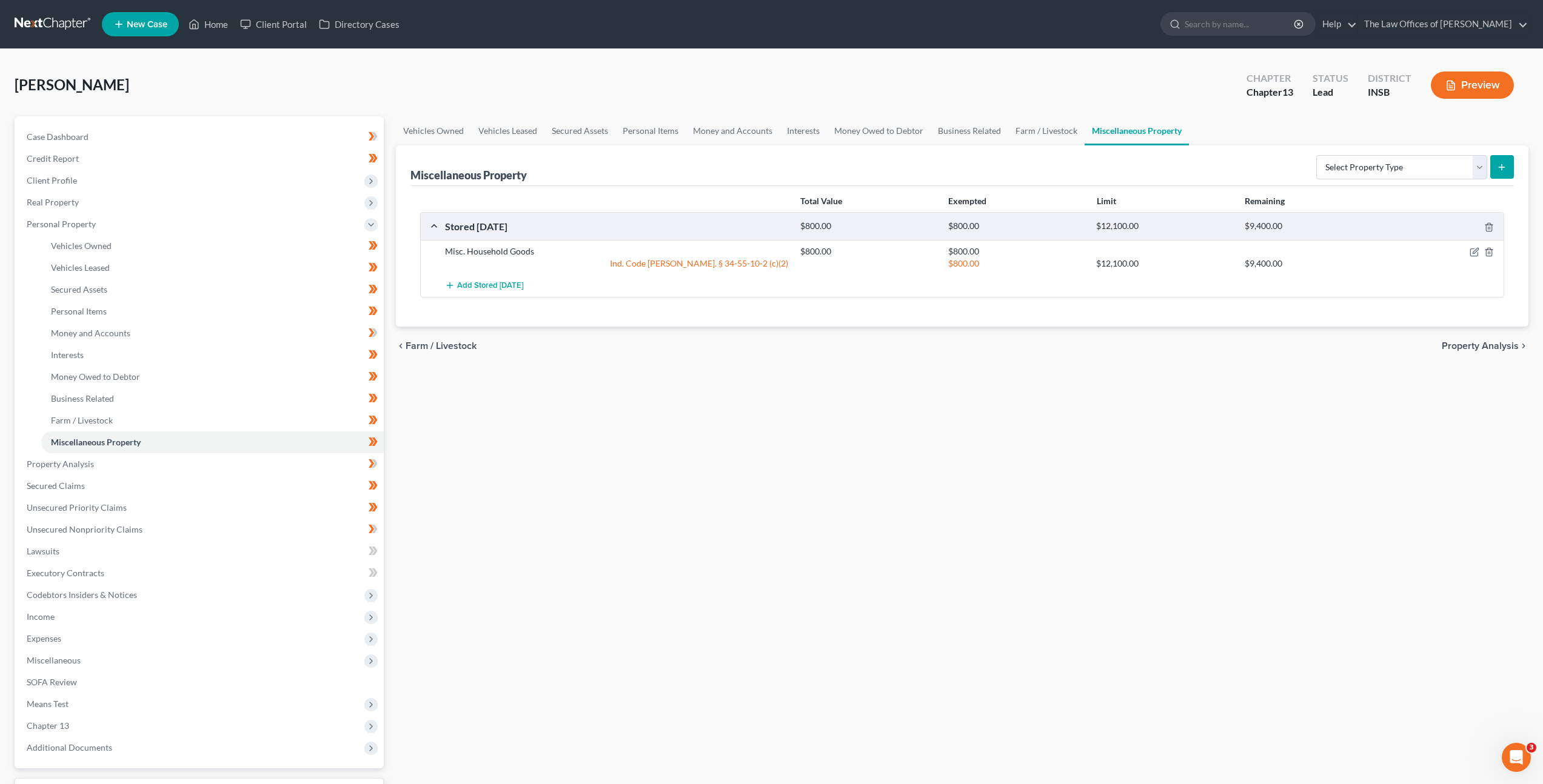
click at [620, 446] on div "Vehicles Owned Vehicles Leased Secured Assets Personal Items Money and Accounts…" at bounding box center [962, 476] width 1145 height 721
click at [1478, 249] on icon "button" at bounding box center [1475, 251] width 5 height 5
select select "15"
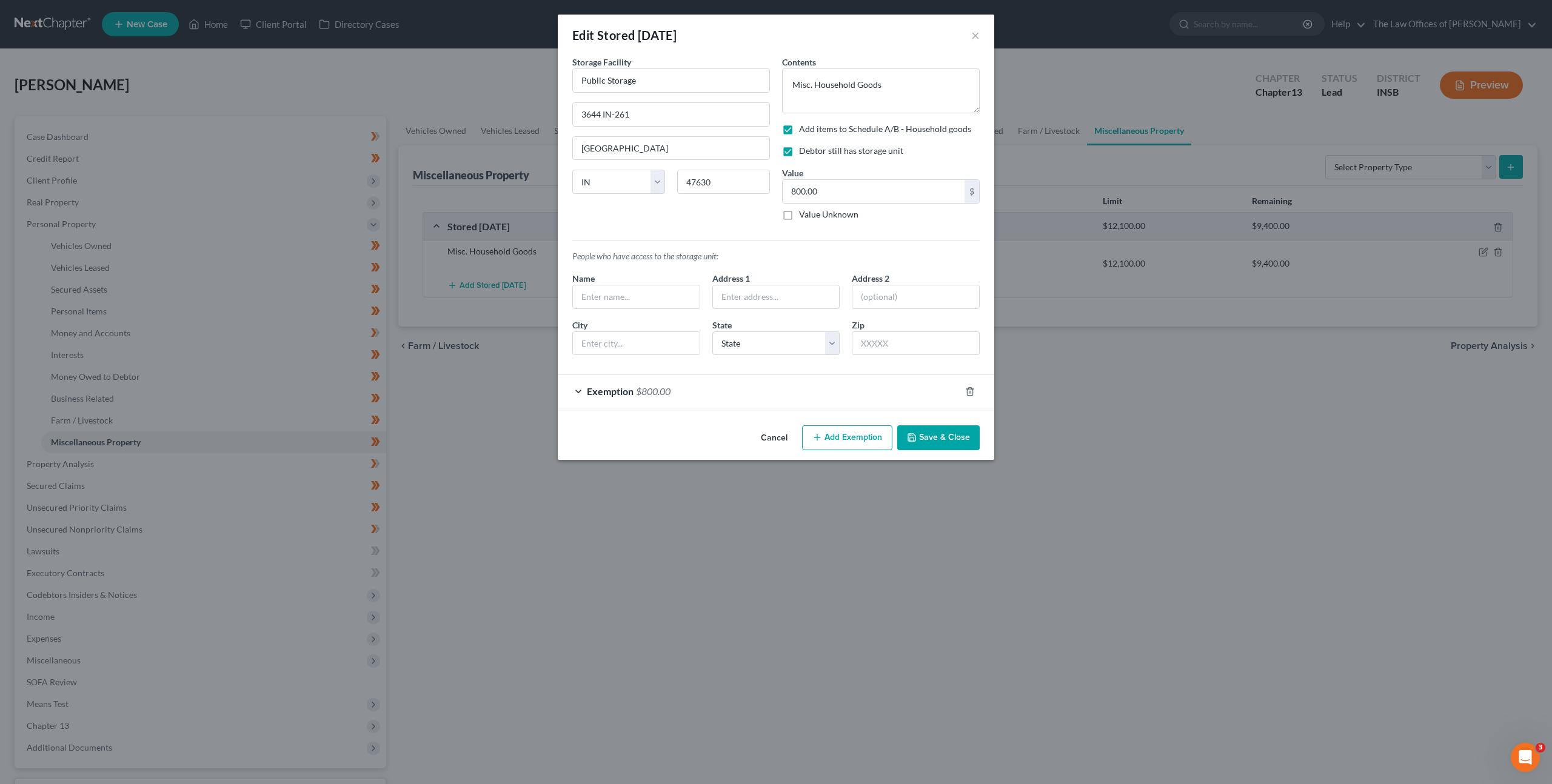
drag, startPoint x: 919, startPoint y: 433, endPoint x: 921, endPoint y: 503, distance: 70.0
click at [919, 433] on button "Save & Close" at bounding box center [938, 438] width 82 height 25
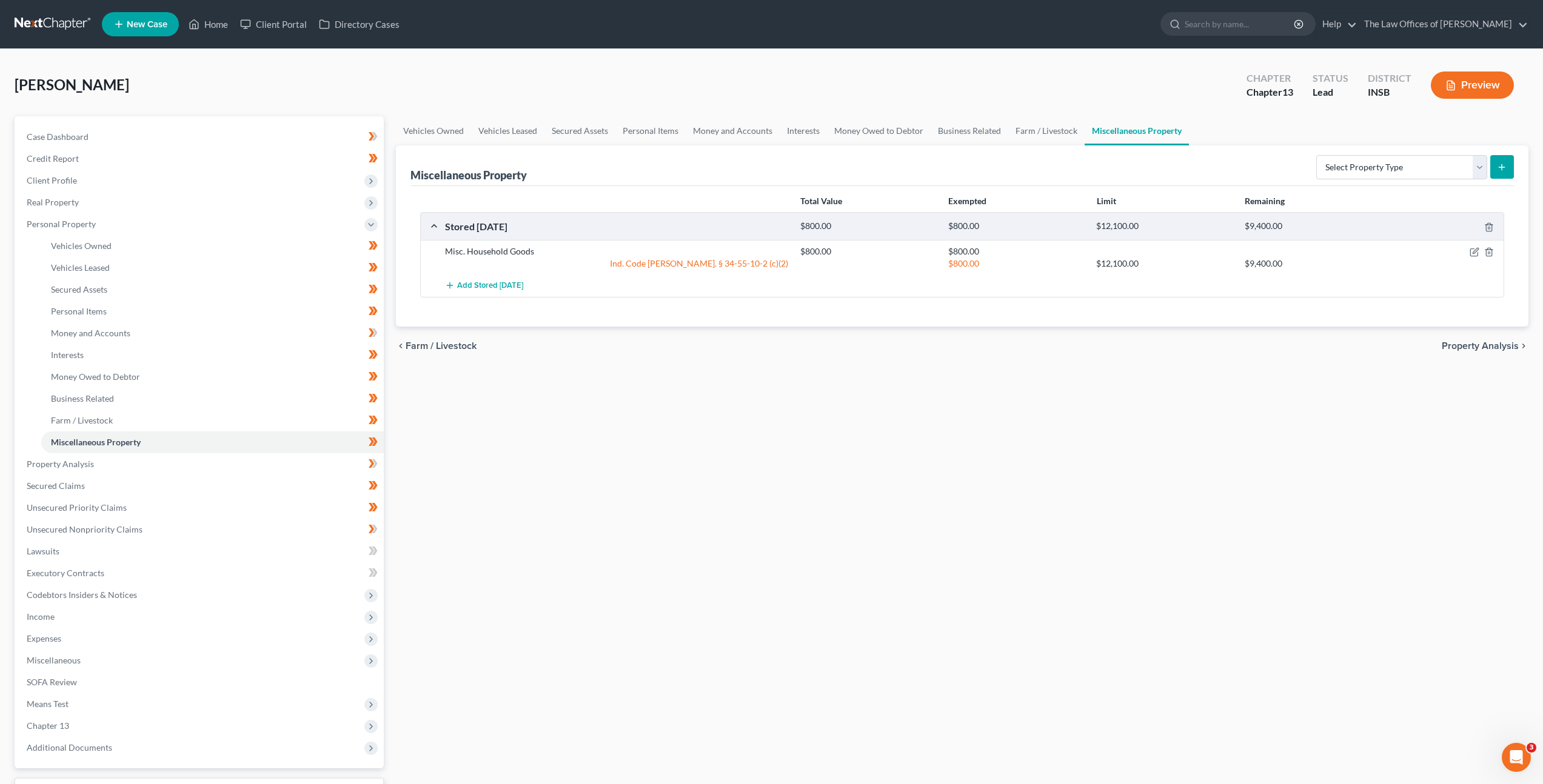
click at [885, 465] on div "Vehicles Owned Vehicles Leased Secured Assets Personal Items Money and Accounts…" at bounding box center [962, 476] width 1145 height 721
click at [268, 453] on link "Property Analysis" at bounding box center [200, 464] width 367 height 21
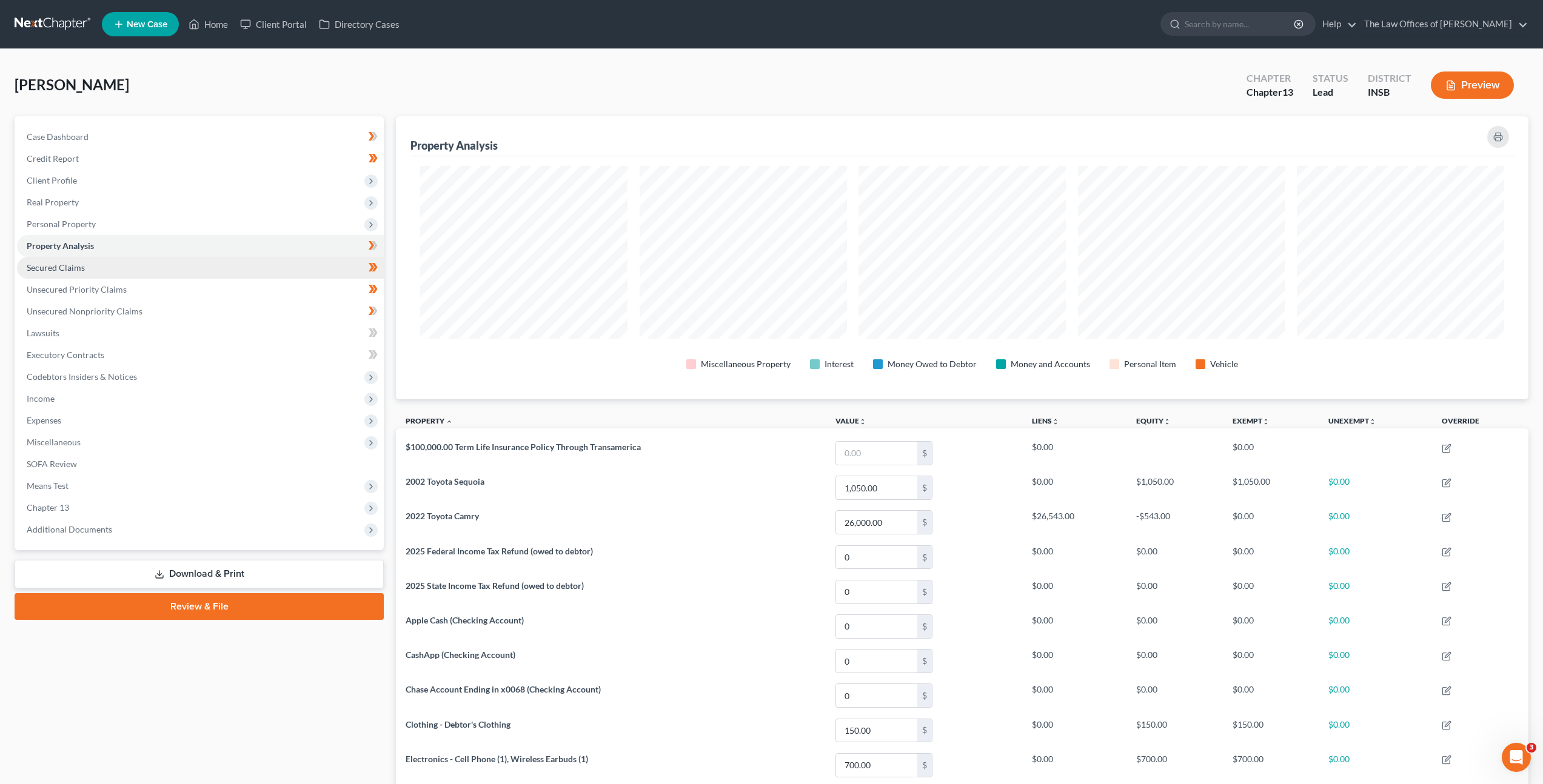
click at [293, 266] on link "Secured Claims" at bounding box center [200, 267] width 367 height 21
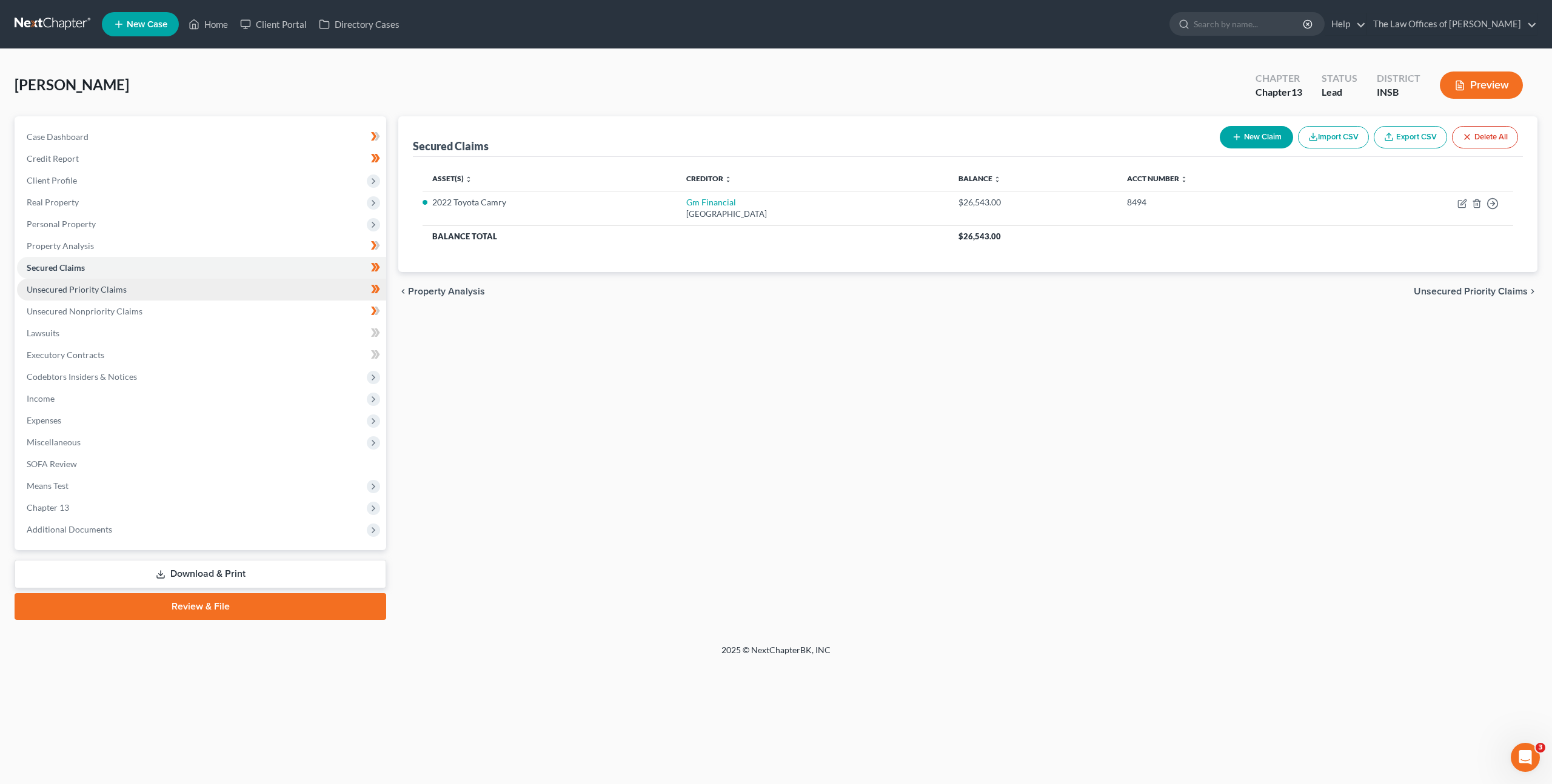
click at [289, 285] on link "Unsecured Priority Claims" at bounding box center [201, 290] width 369 height 21
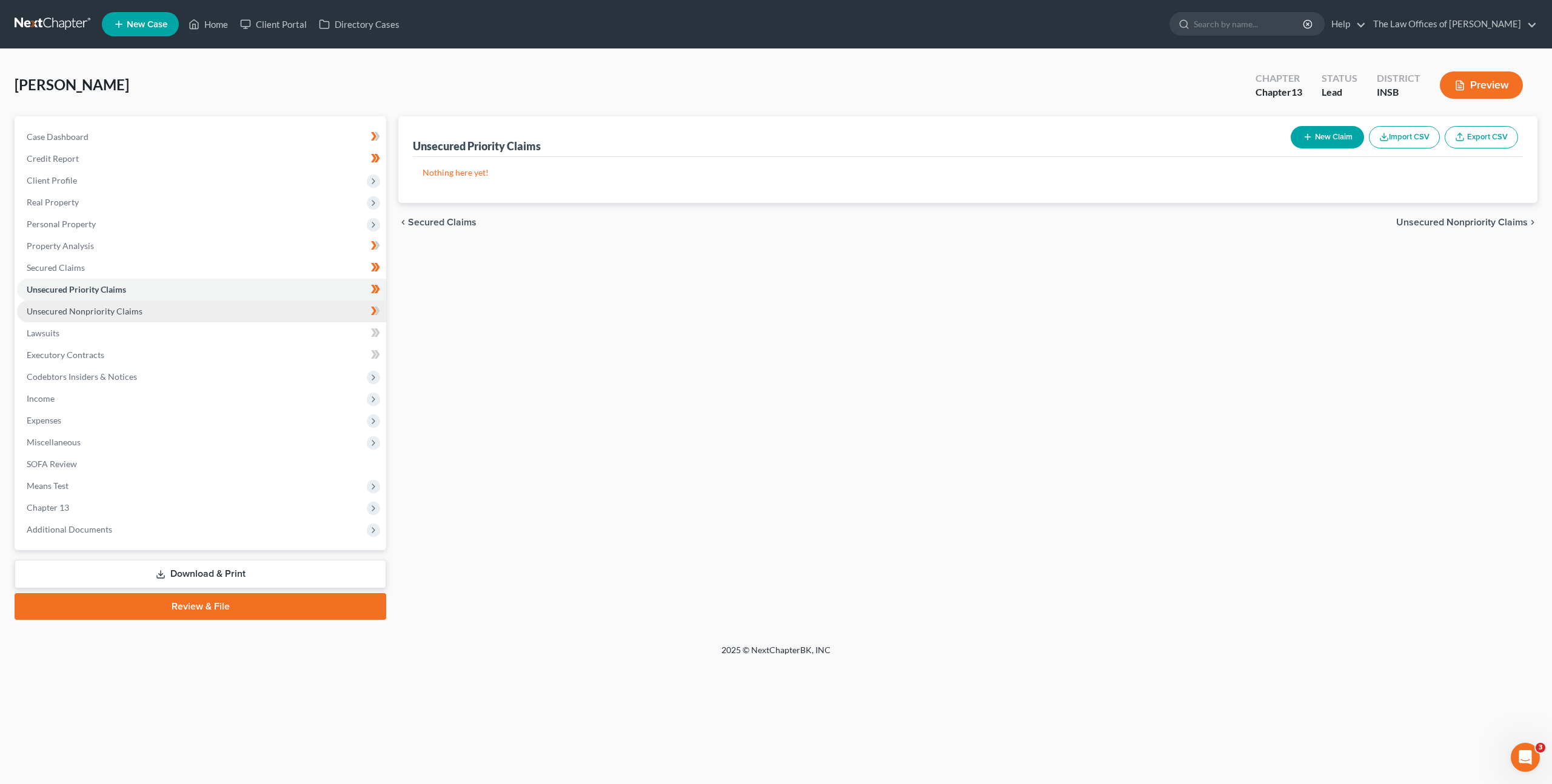
click at [277, 304] on link "Unsecured Nonpriority Claims" at bounding box center [201, 311] width 369 height 21
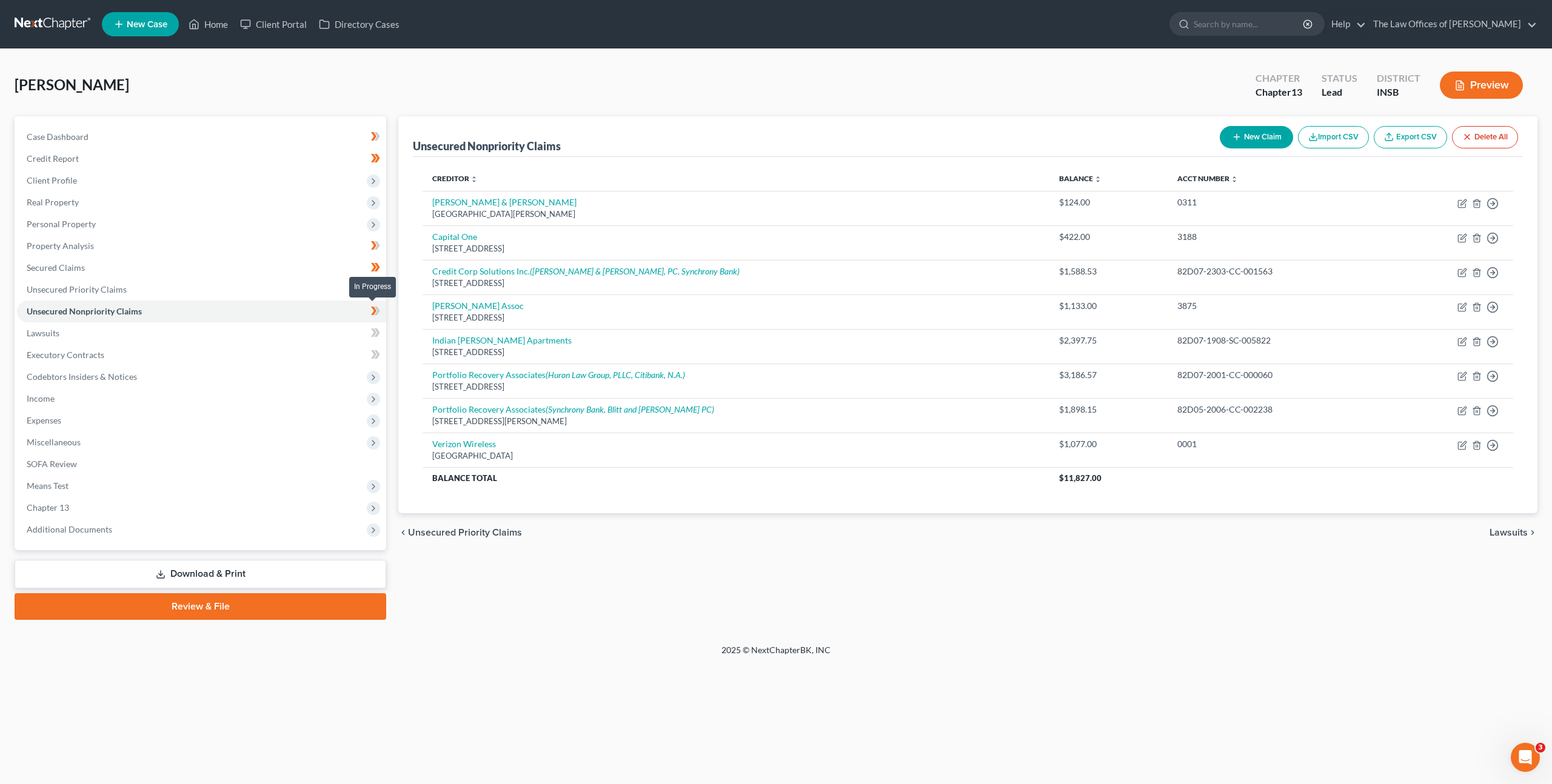
click at [369, 309] on span at bounding box center [376, 313] width 21 height 18
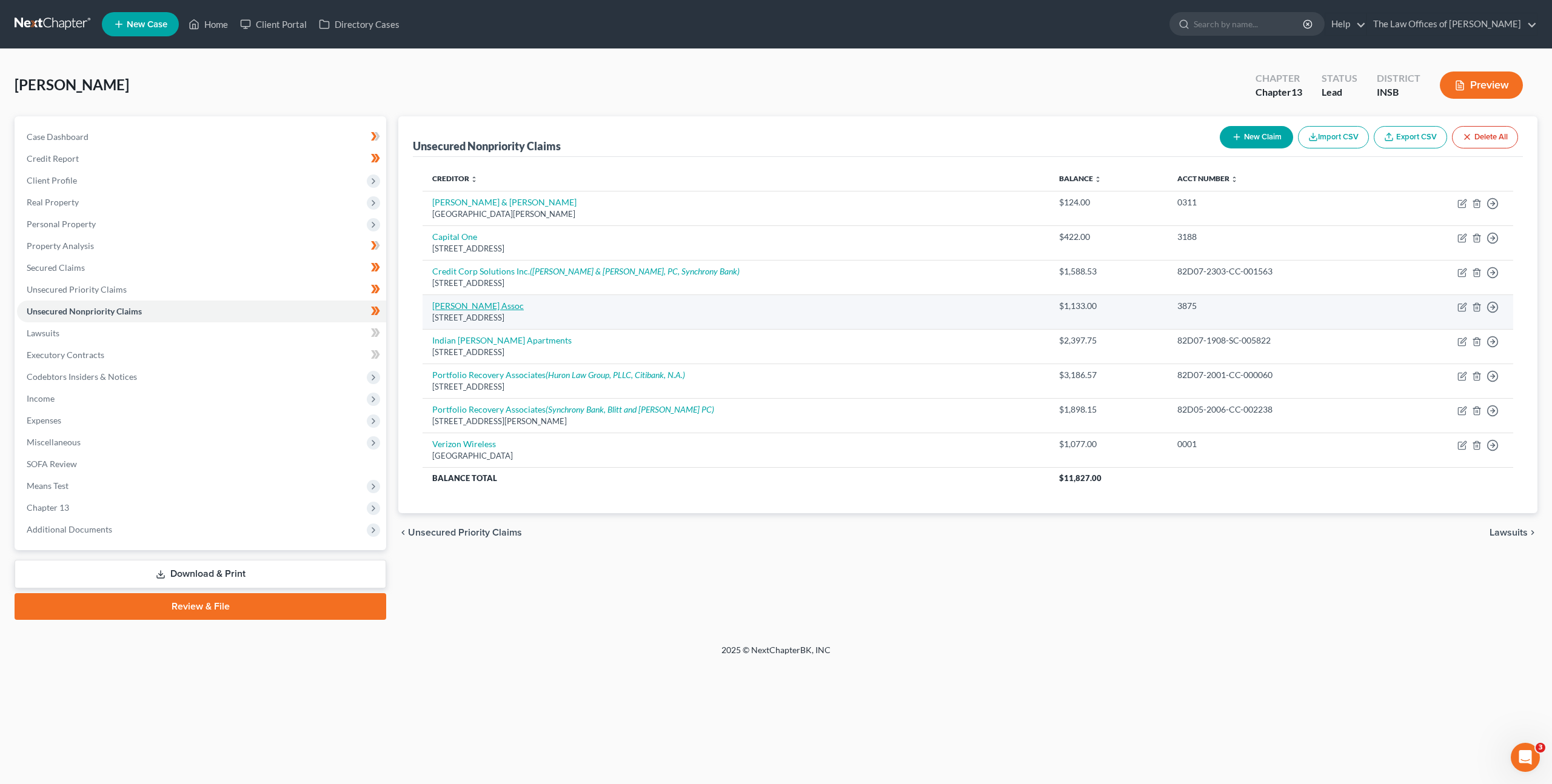
click at [460, 303] on link "Helvey Assoc" at bounding box center [478, 306] width 91 height 11
select select "15"
select select "0"
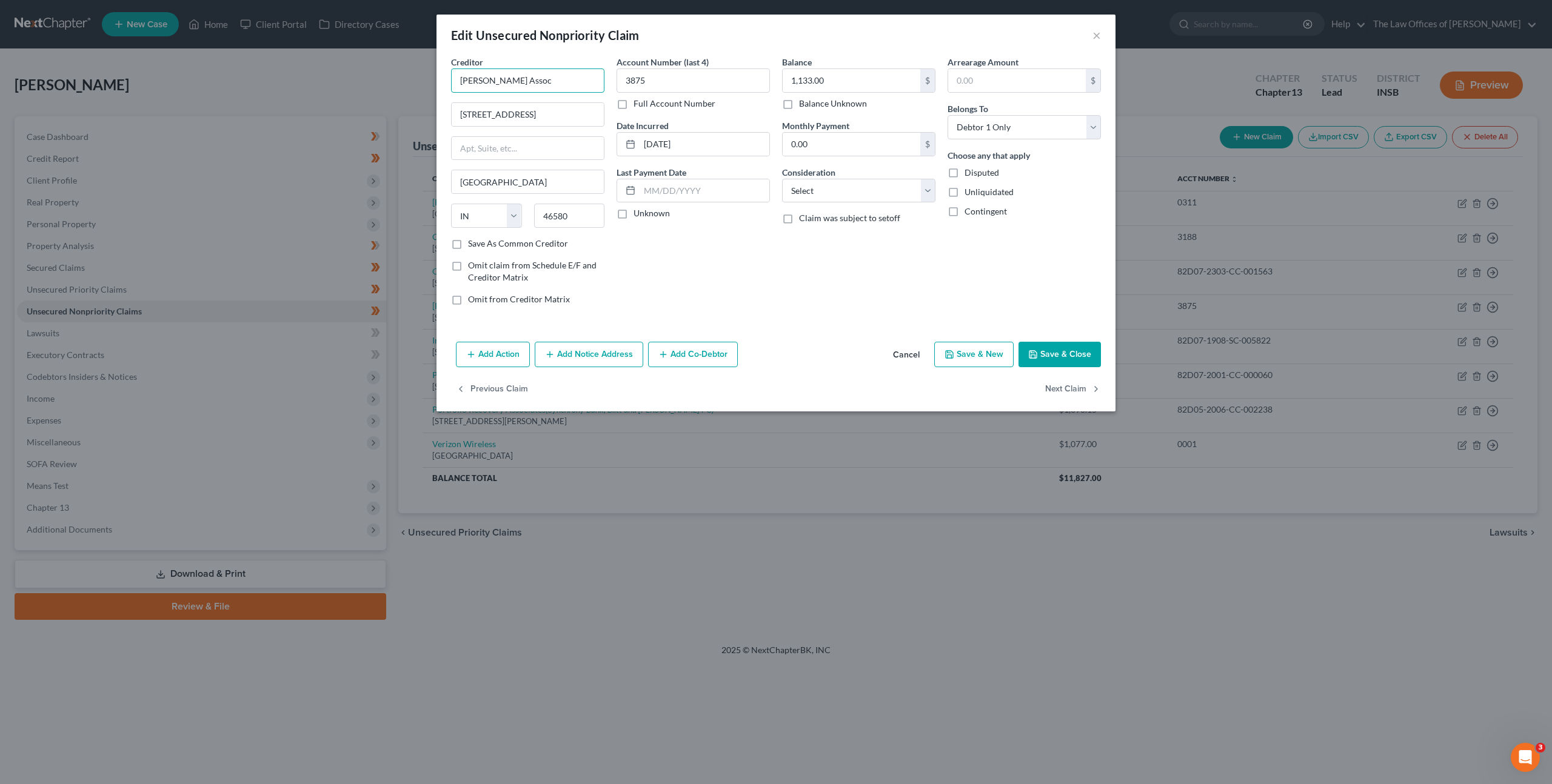
click at [555, 86] on input "Helvey Assoc" at bounding box center [527, 80] width 153 height 24
type input "Helvey Associates"
click at [566, 350] on button "Add Notice Address" at bounding box center [589, 354] width 108 height 25
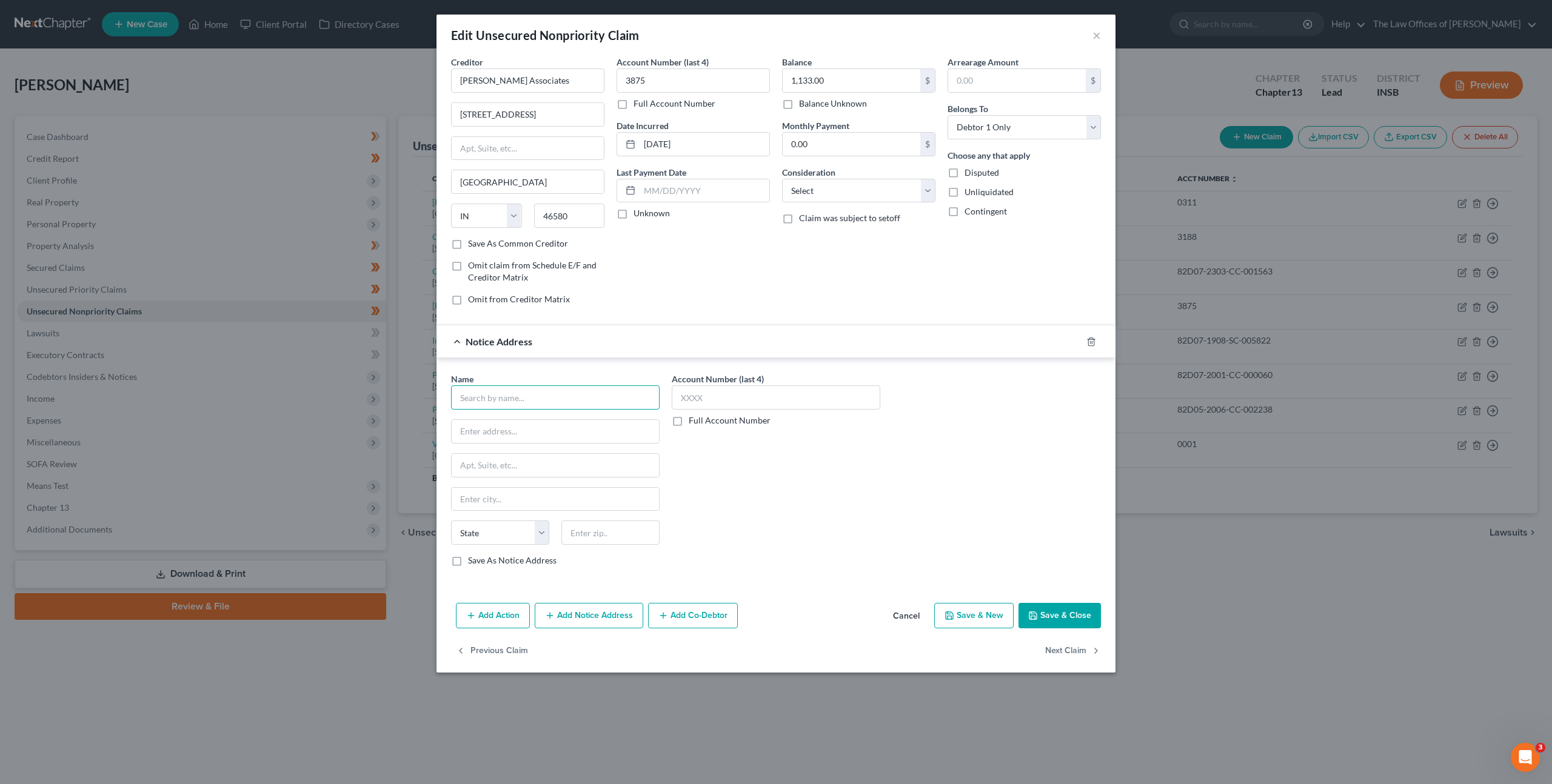
click at [528, 409] on input "text" at bounding box center [555, 397] width 208 height 24
drag, startPoint x: 596, startPoint y: 457, endPoint x: 733, endPoint y: 471, distance: 137.7
click at [597, 457] on div "4401 Theater Dr., Evansville, IN 47715" at bounding box center [552, 459] width 183 height 11
type input "Liberty Federal Credit Union fka ETFCU"
type input "4401 Theater Dr."
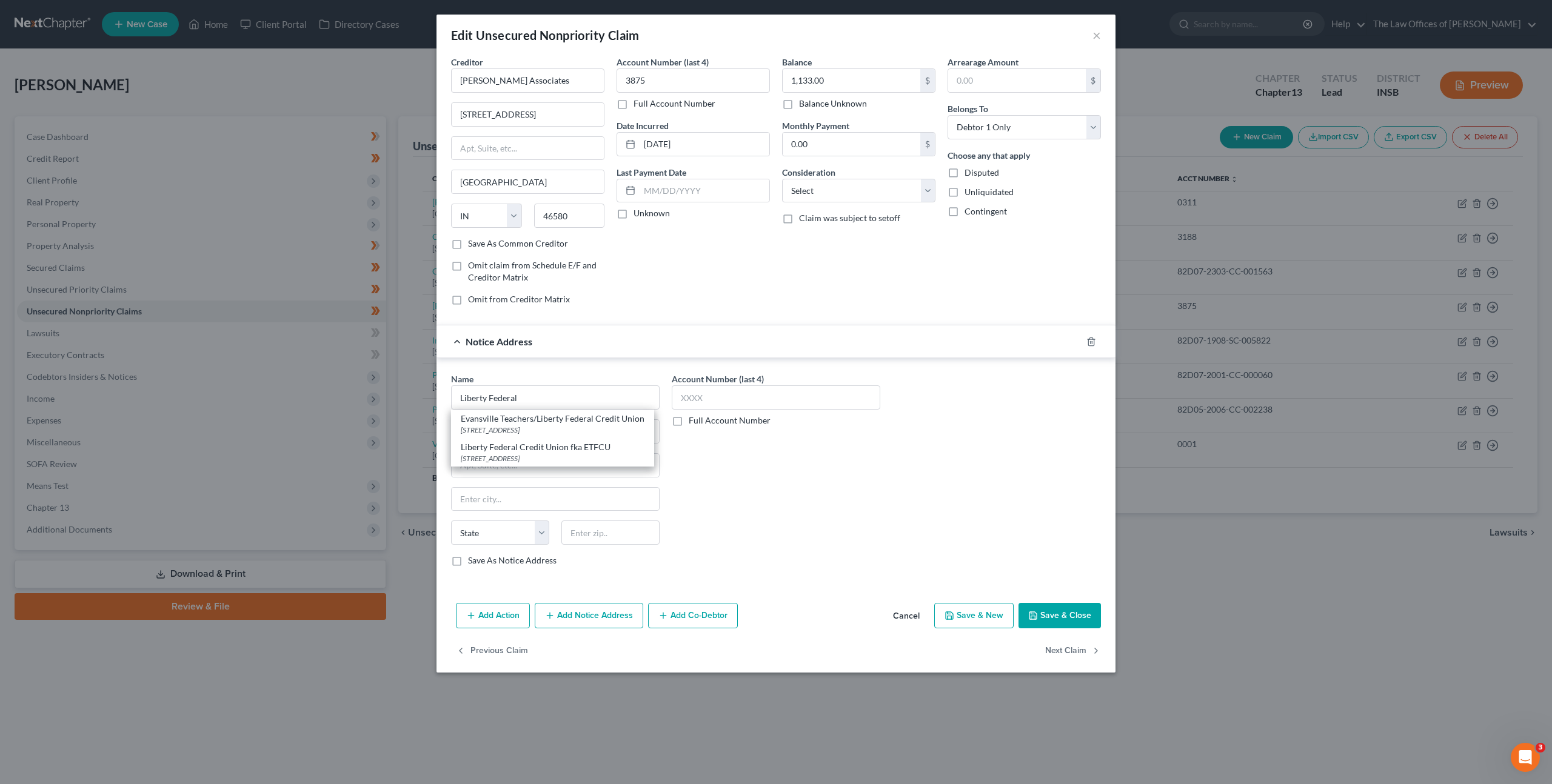
type input "[GEOGRAPHIC_DATA]"
select select "15"
type input "47715"
drag, startPoint x: 829, startPoint y: 476, endPoint x: 835, endPoint y: 491, distance: 16.2
click at [829, 476] on div "Account Number (last 4) Full Account Number" at bounding box center [776, 475] width 221 height 204
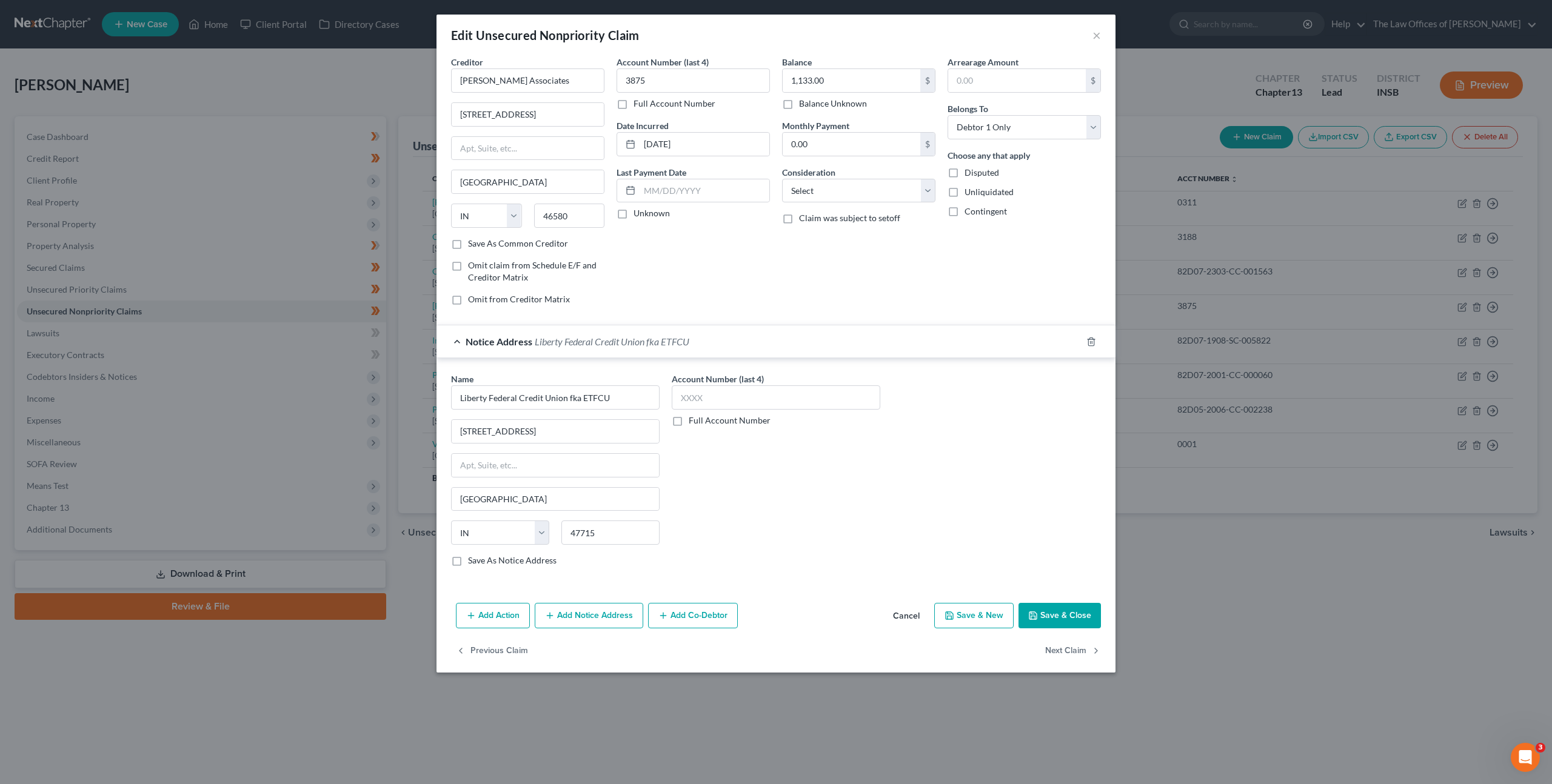
click at [1048, 612] on button "Save & Close" at bounding box center [1060, 615] width 82 height 25
type input "0"
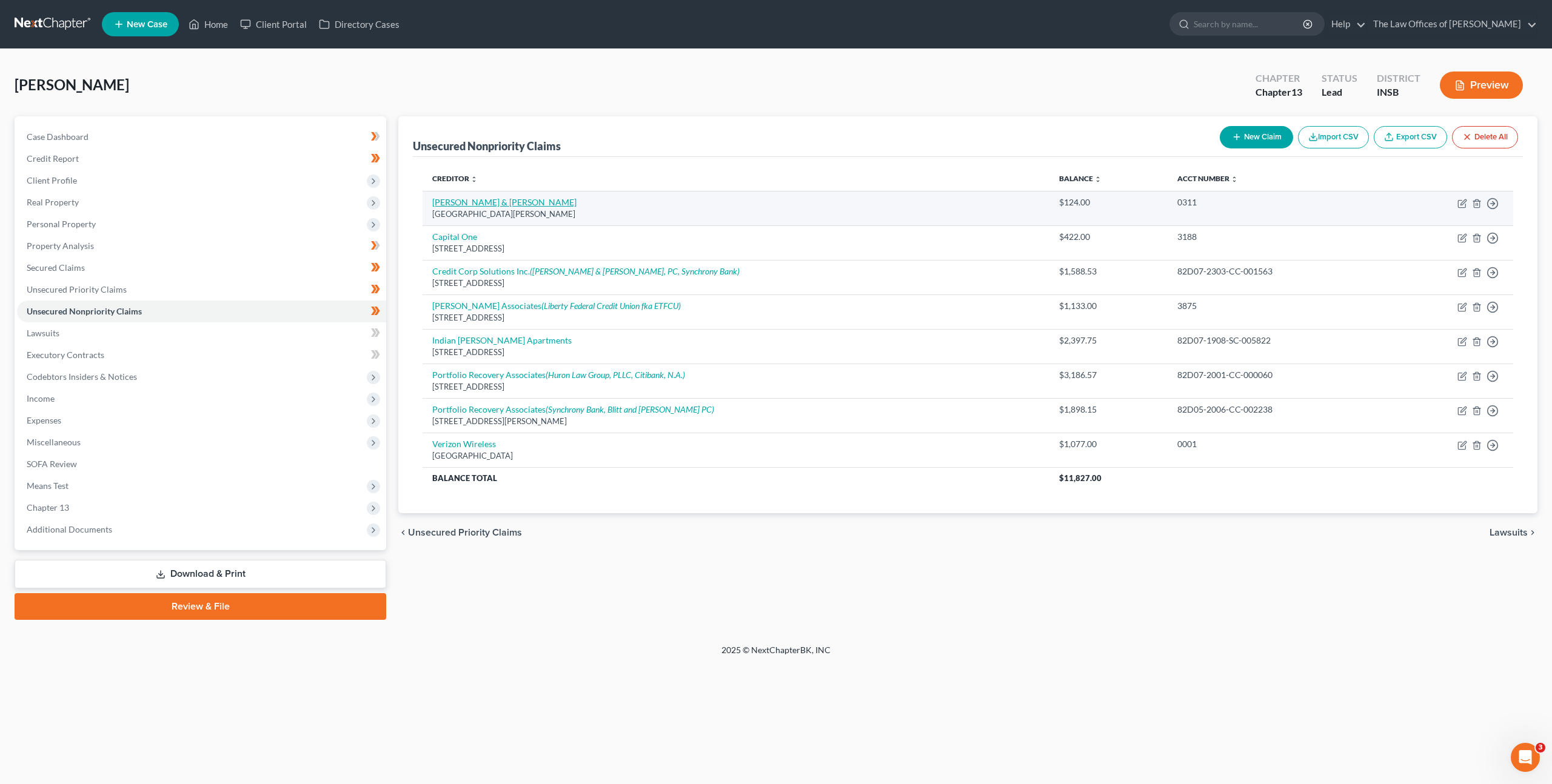
click at [464, 200] on link "Caine & Weiner" at bounding box center [504, 202] width 144 height 11
select select "4"
select select "1"
select select "0"
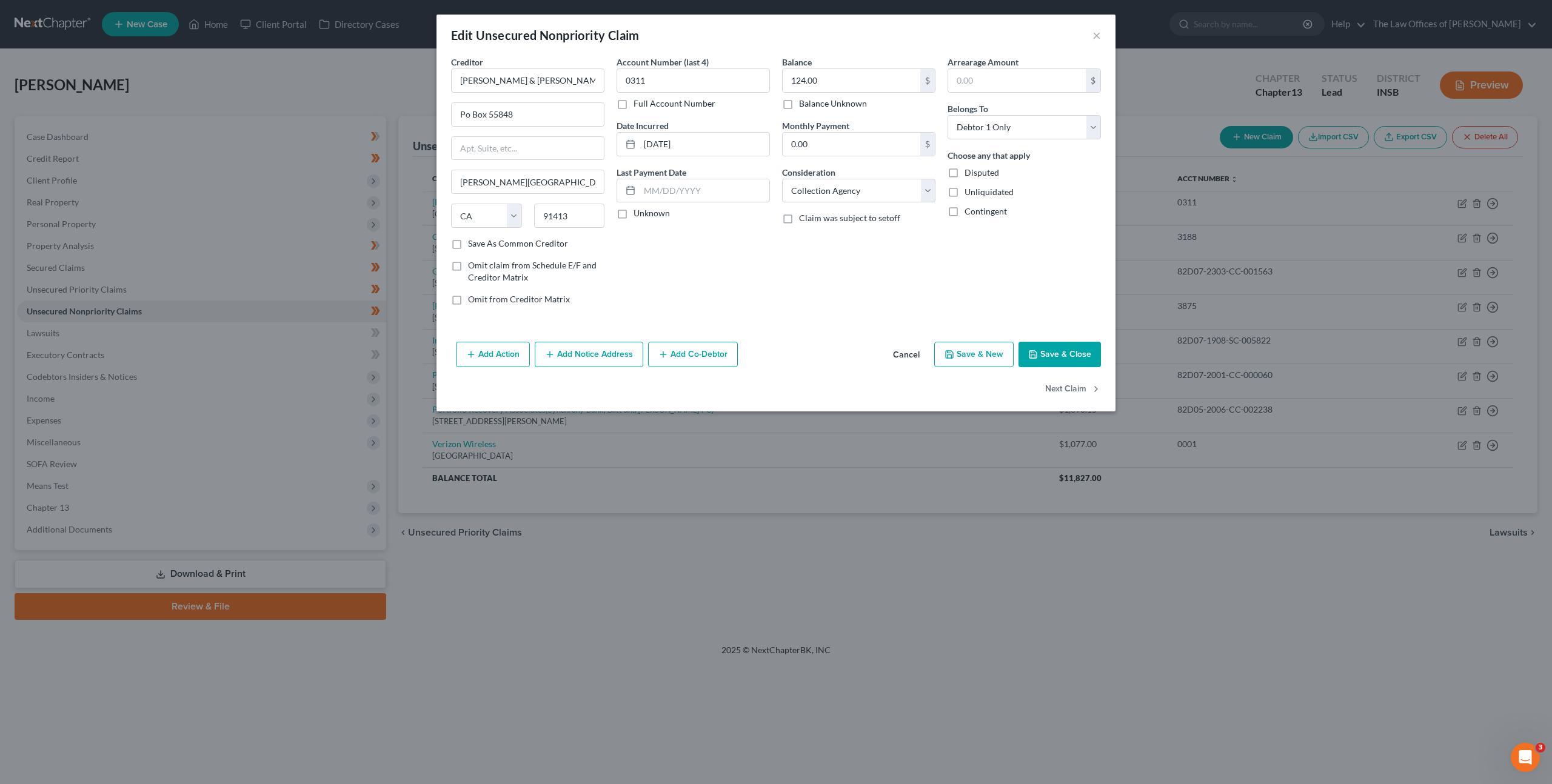
click at [594, 345] on button "Add Notice Address" at bounding box center [589, 354] width 108 height 25
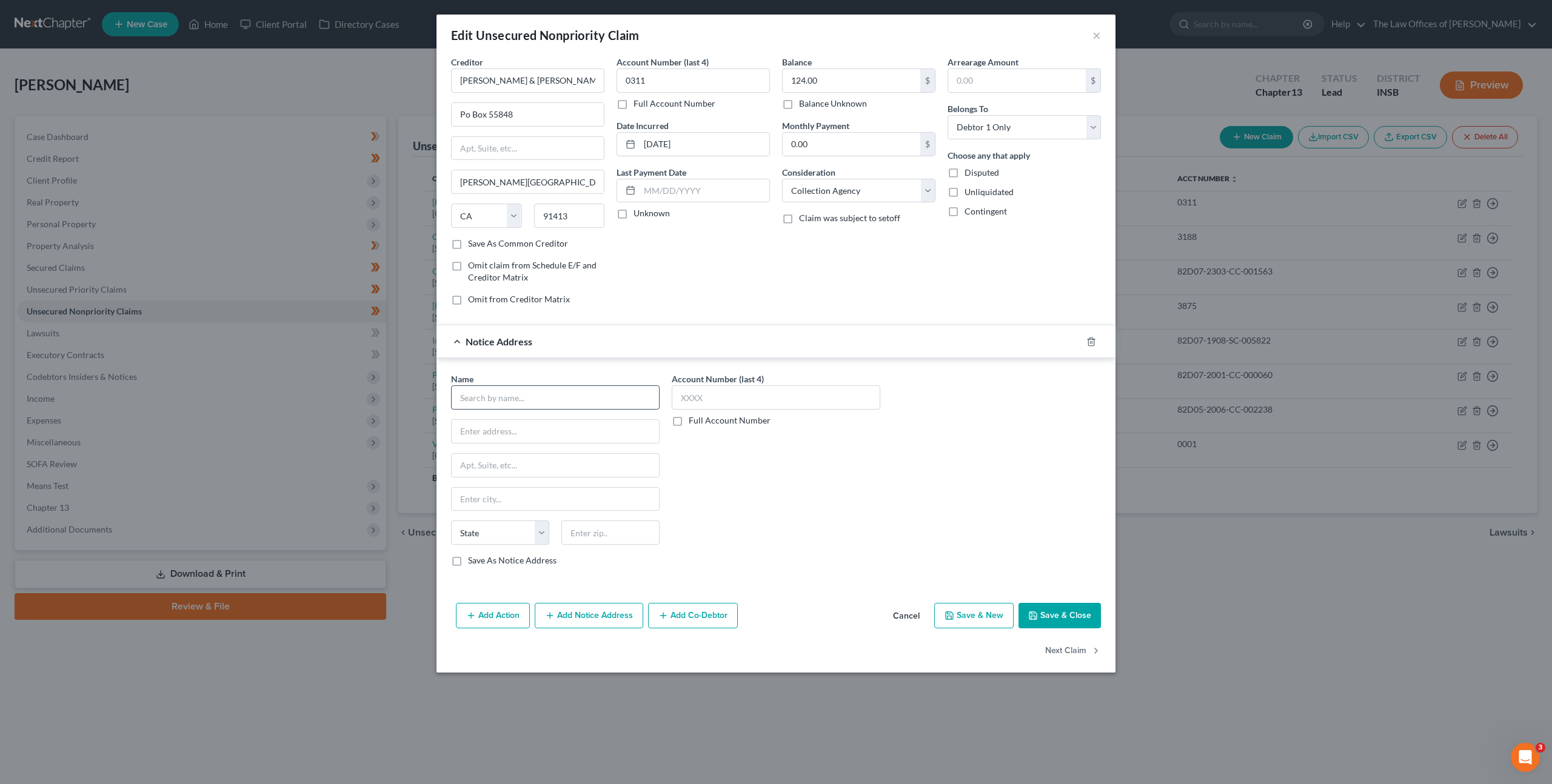
drag, startPoint x: 539, startPoint y: 375, endPoint x: 535, endPoint y: 384, distance: 9.8
click at [537, 381] on div "Name *" at bounding box center [555, 391] width 208 height 37
click at [538, 386] on input "text" at bounding box center [555, 397] width 208 height 24
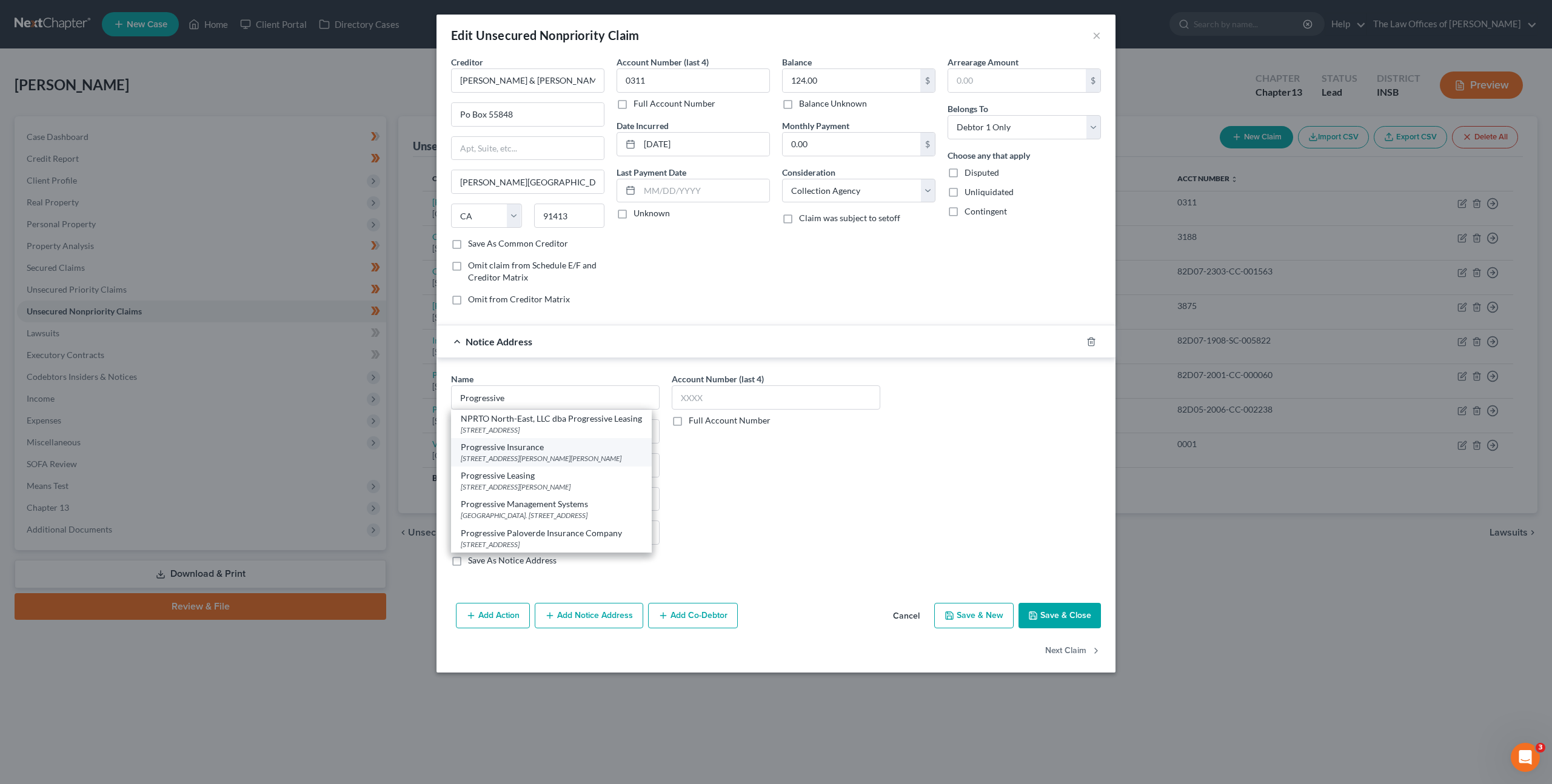
click at [545, 455] on div "6300 Wilson Mills Rd., Mayfield Village, OH 44143" at bounding box center [551, 459] width 182 height 11
type input "Progressive Insurance"
type input "6300 Wilson Mills Rd."
type input "Mayfield Village"
select select "36"
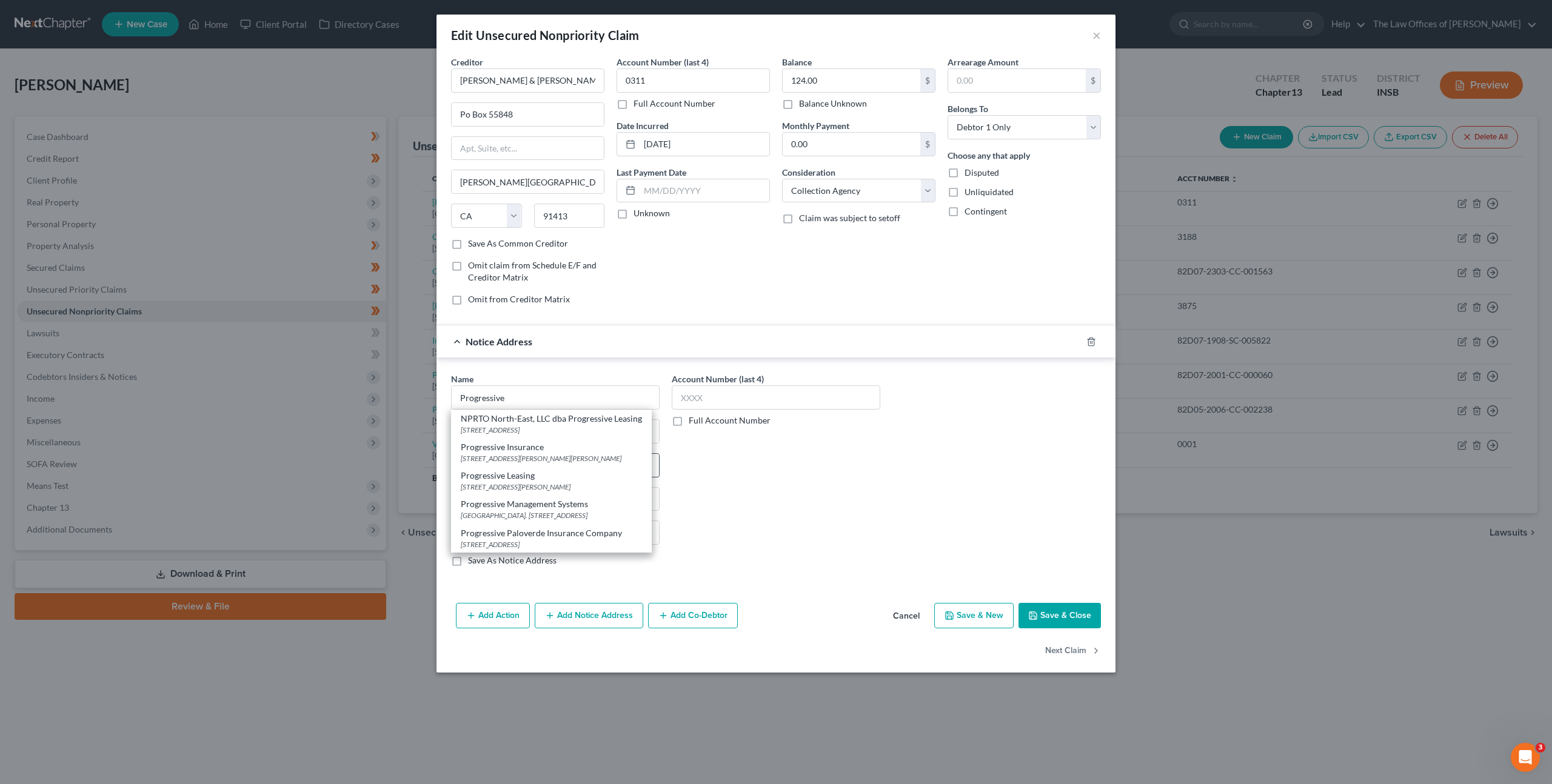
type input "44143"
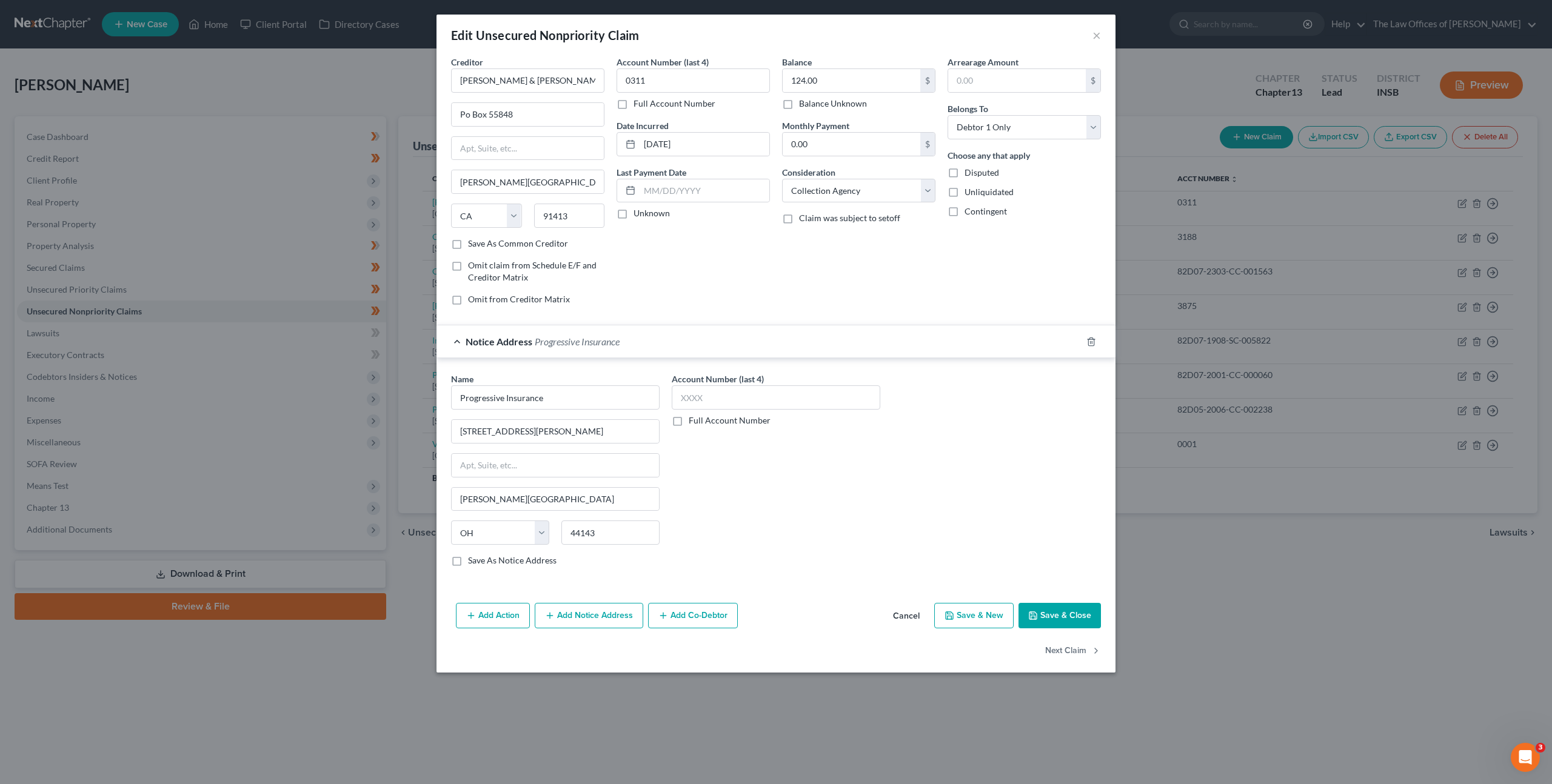
click at [872, 485] on div "Account Number (last 4) Full Account Number" at bounding box center [776, 475] width 221 height 204
click at [1058, 617] on button "Save & Close" at bounding box center [1060, 615] width 82 height 25
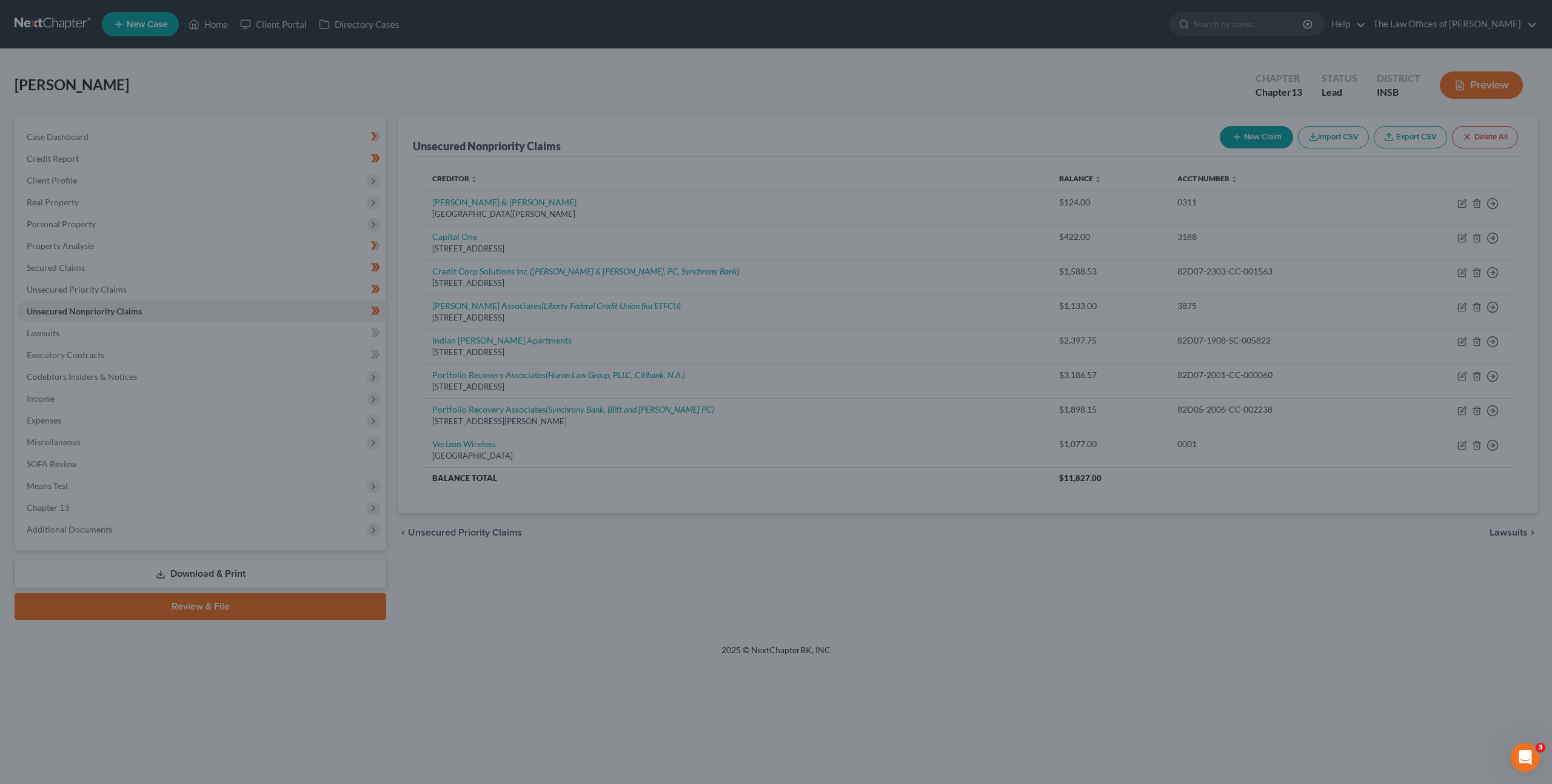
type input "0"
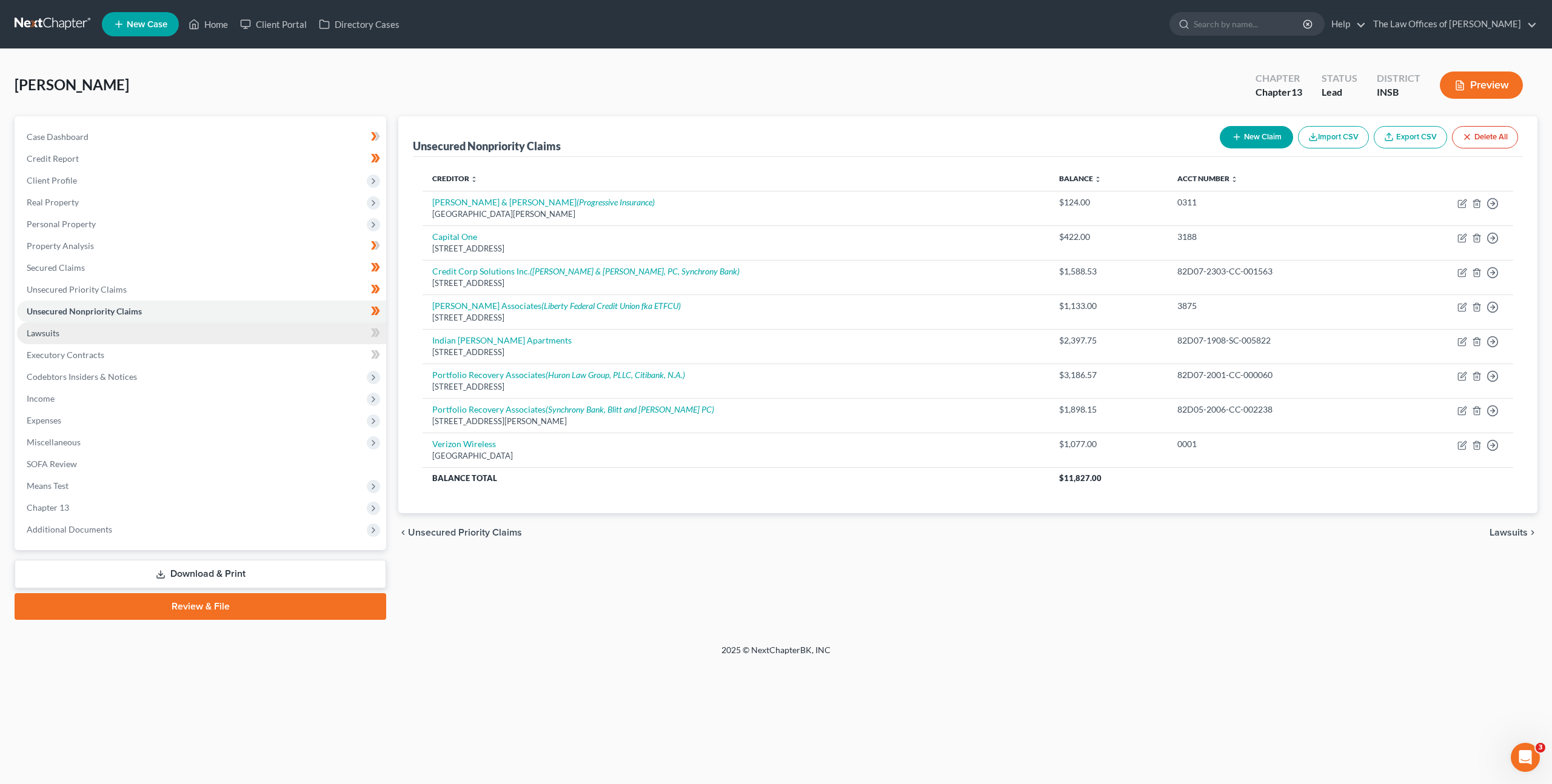
click at [313, 325] on link "Lawsuits" at bounding box center [201, 333] width 369 height 21
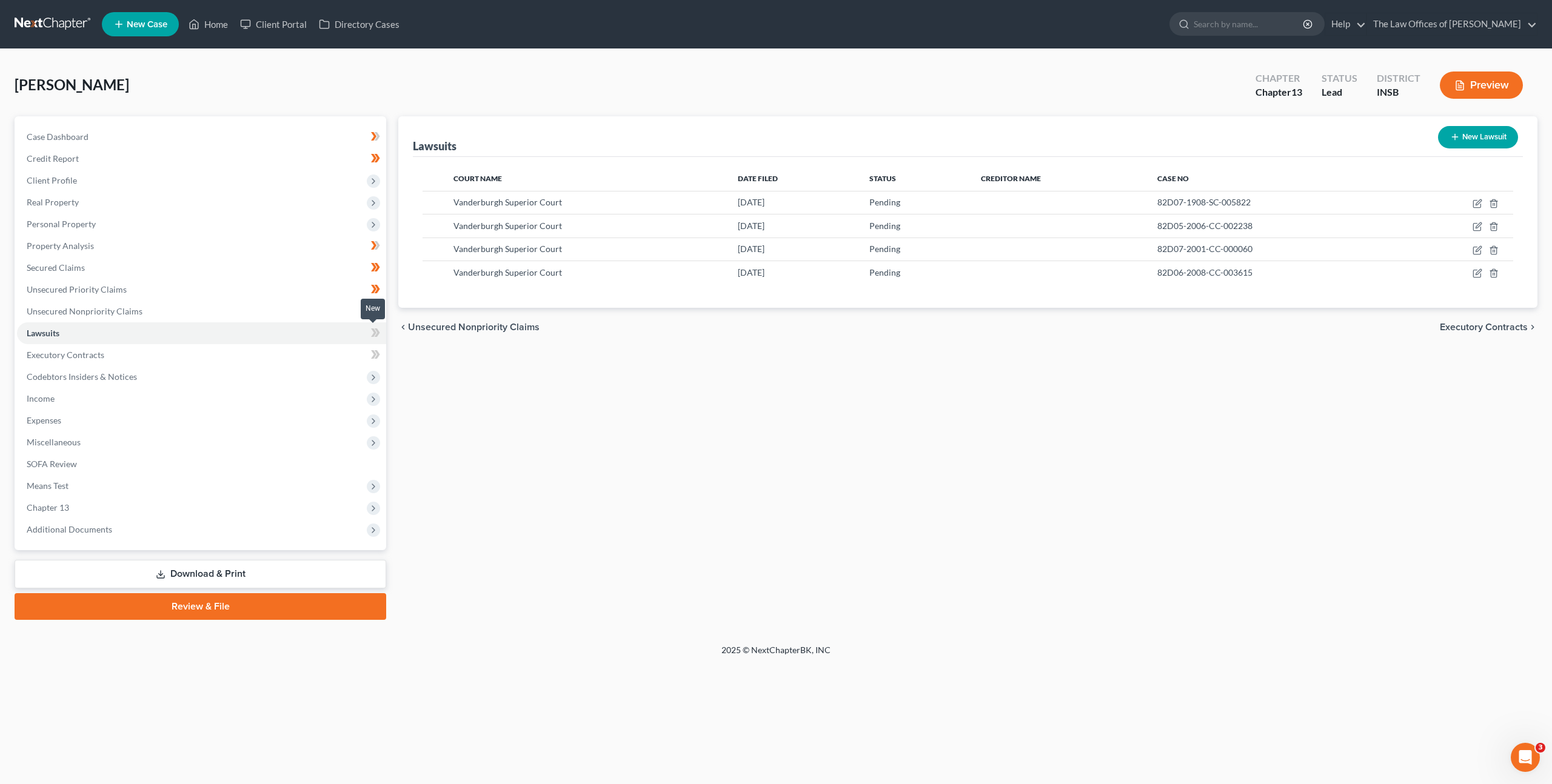
click at [377, 330] on icon at bounding box center [377, 332] width 5 height 8
click at [321, 355] on link "Executory Contracts" at bounding box center [201, 355] width 369 height 21
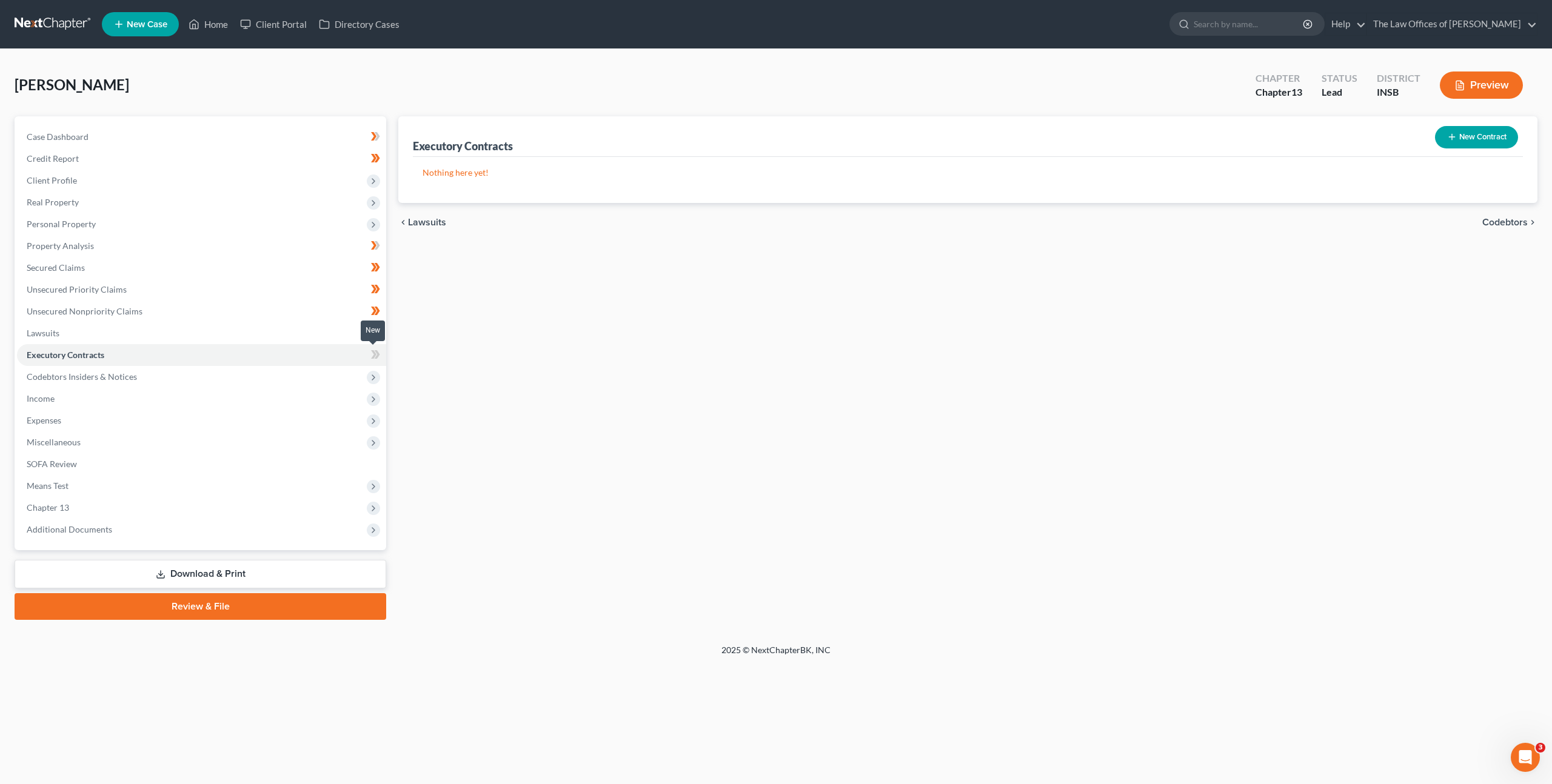
click at [375, 355] on icon at bounding box center [374, 354] width 5 height 8
click at [321, 375] on span "Codebtors Insiders & Notices" at bounding box center [201, 376] width 369 height 21
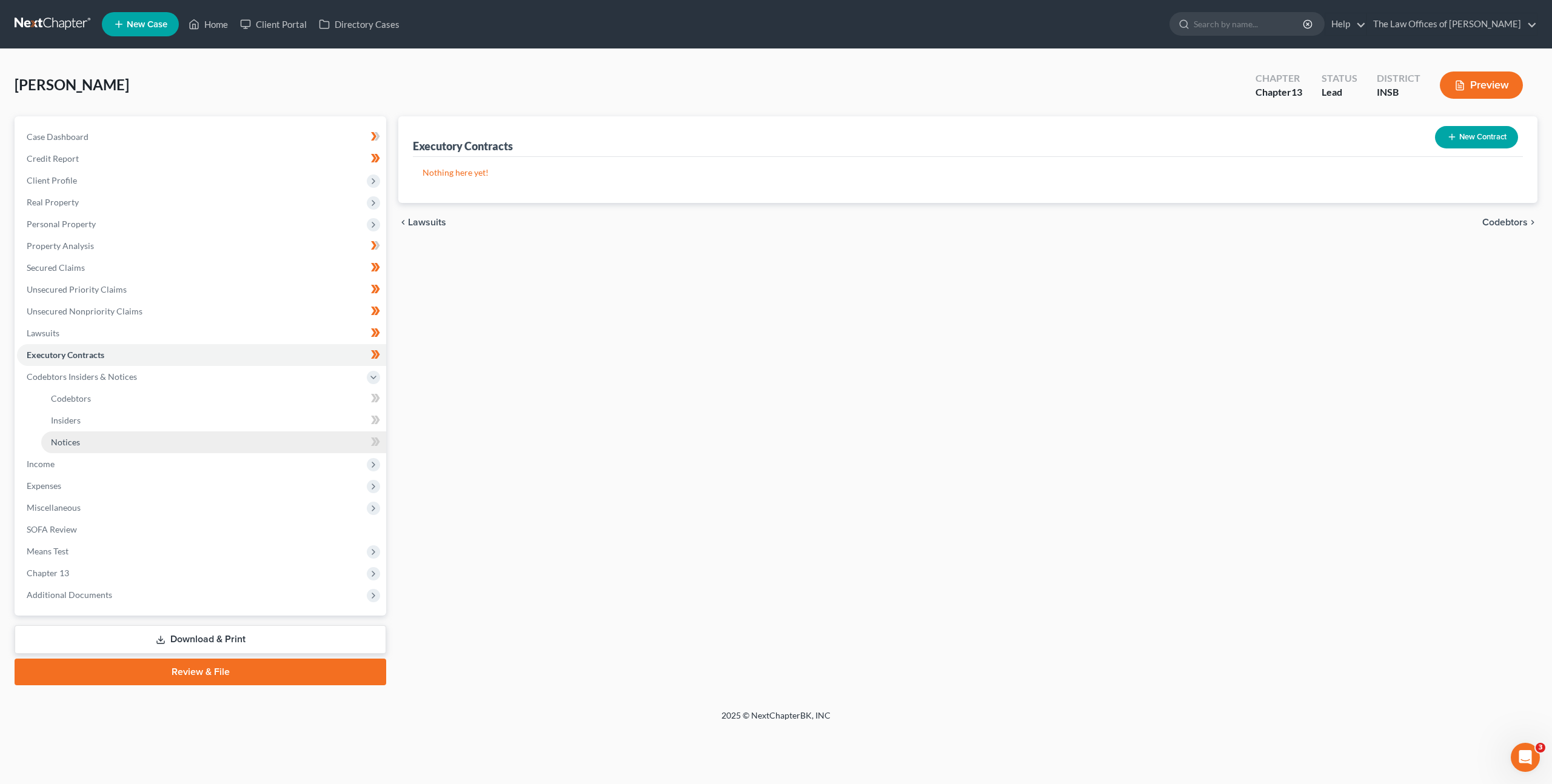
click at [265, 433] on link "Notices" at bounding box center [214, 443] width 345 height 21
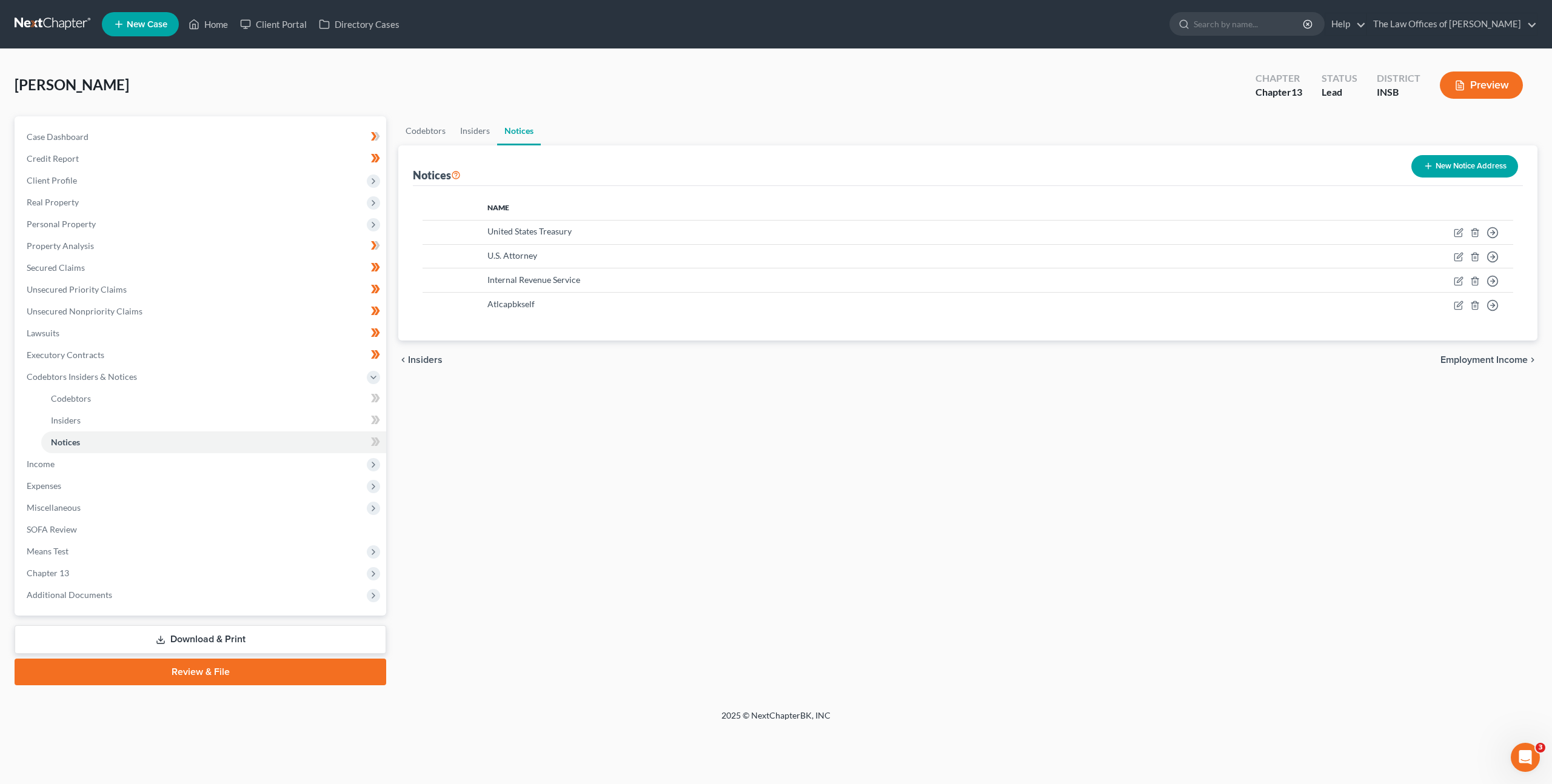
click at [1469, 161] on button "New Notice Address" at bounding box center [1464, 166] width 106 height 22
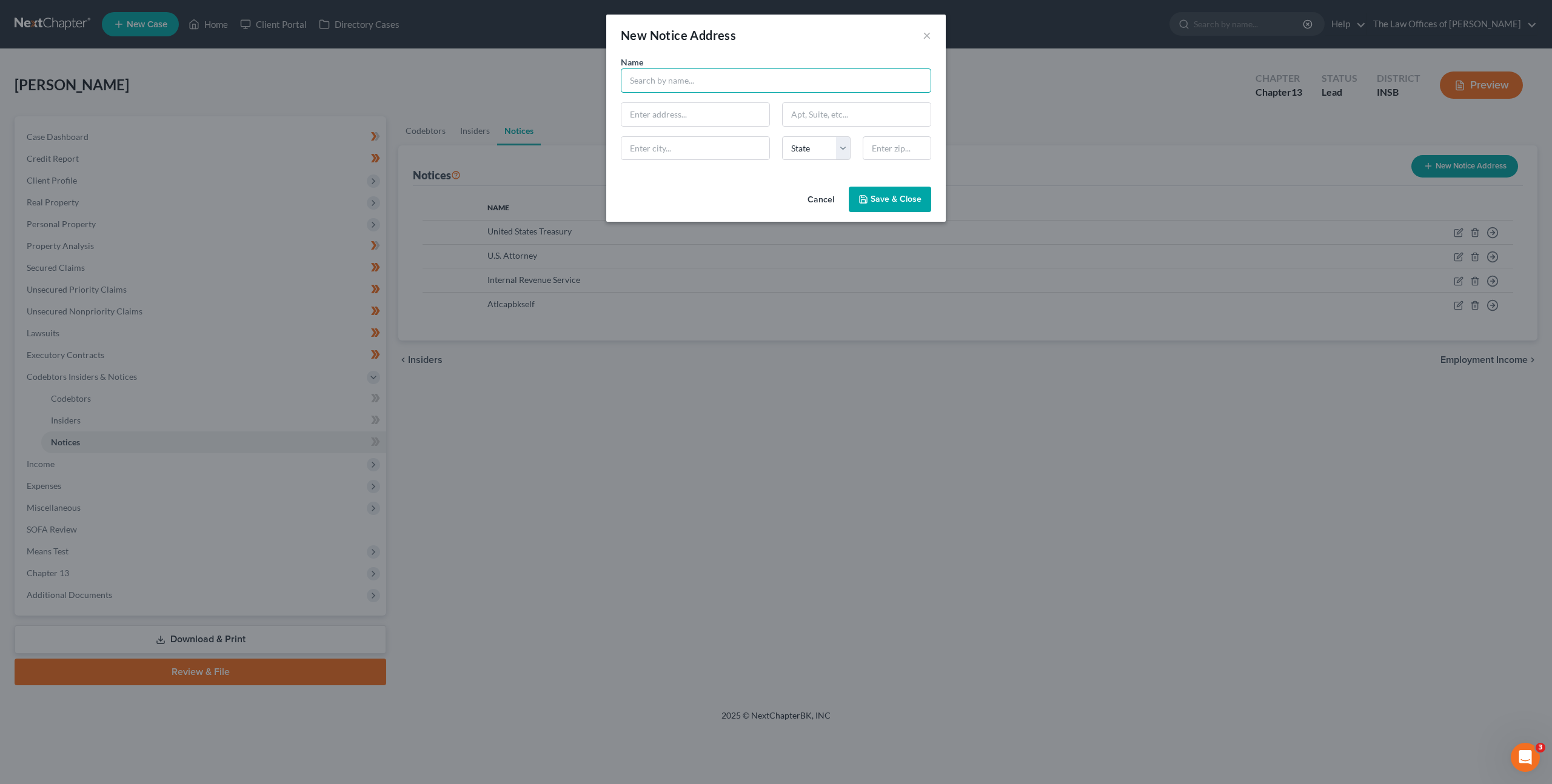
click at [689, 79] on input "text" at bounding box center [776, 80] width 310 height 24
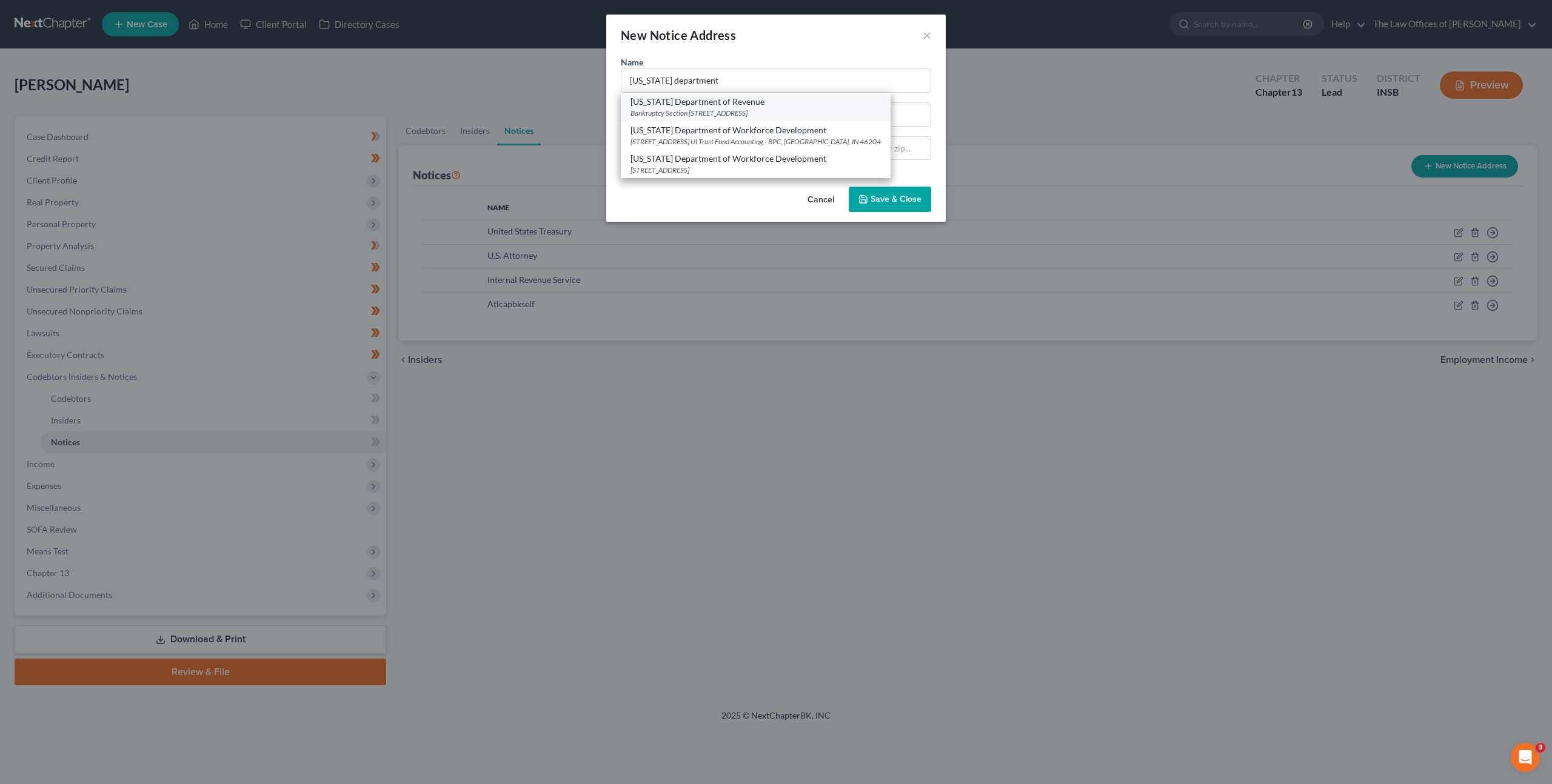
click at [721, 110] on div "Bankruptcy Section 100 North Senate Ave, MS 108, Indianapolis, IN 46204" at bounding box center [756, 114] width 250 height 11
type input "Indiana Department of Revenue"
type input "Bankruptcy Section"
type input "100 North Senate Ave, MS 108"
type input "Indianapolis"
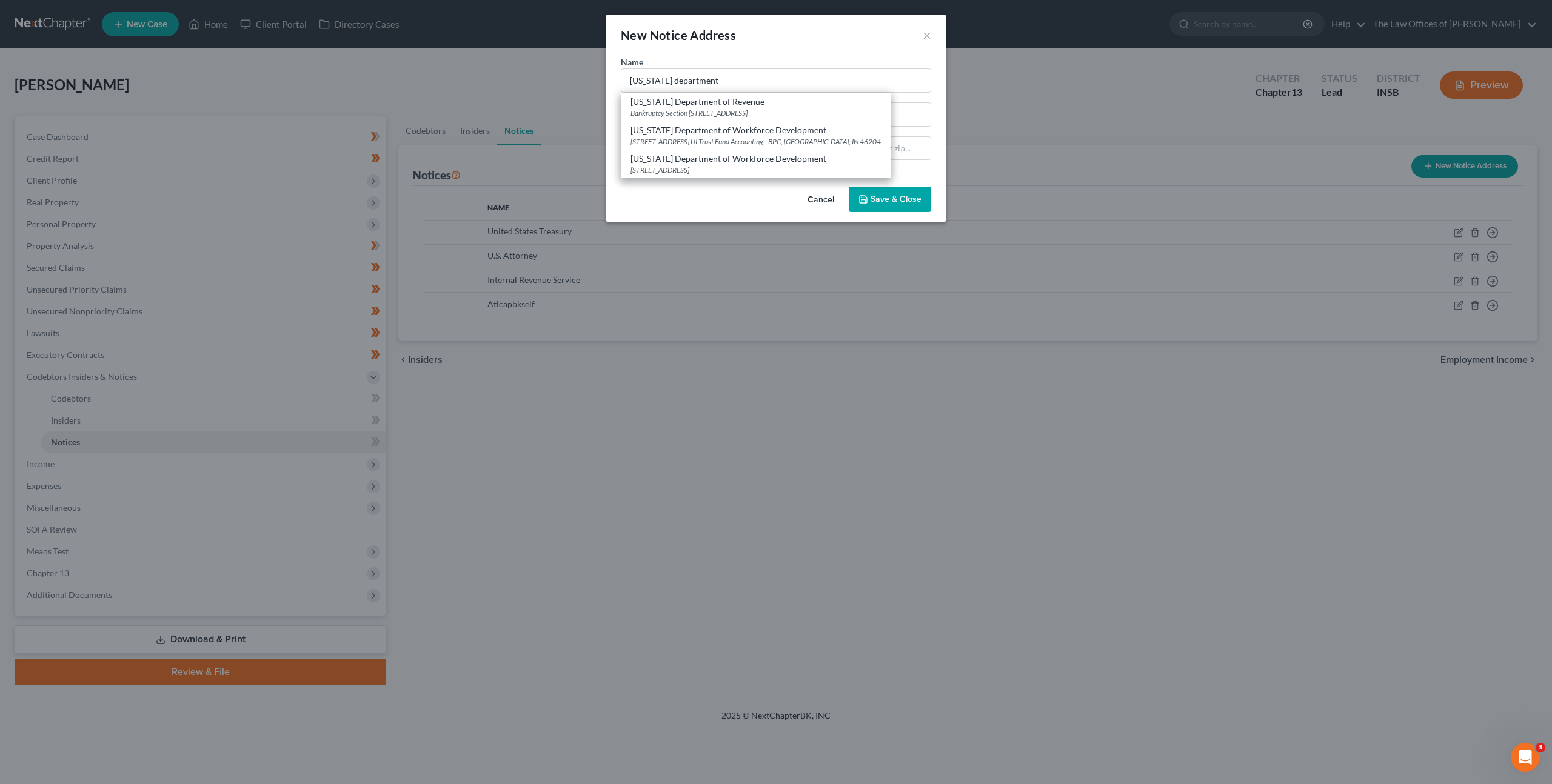
select select "15"
type input "46204"
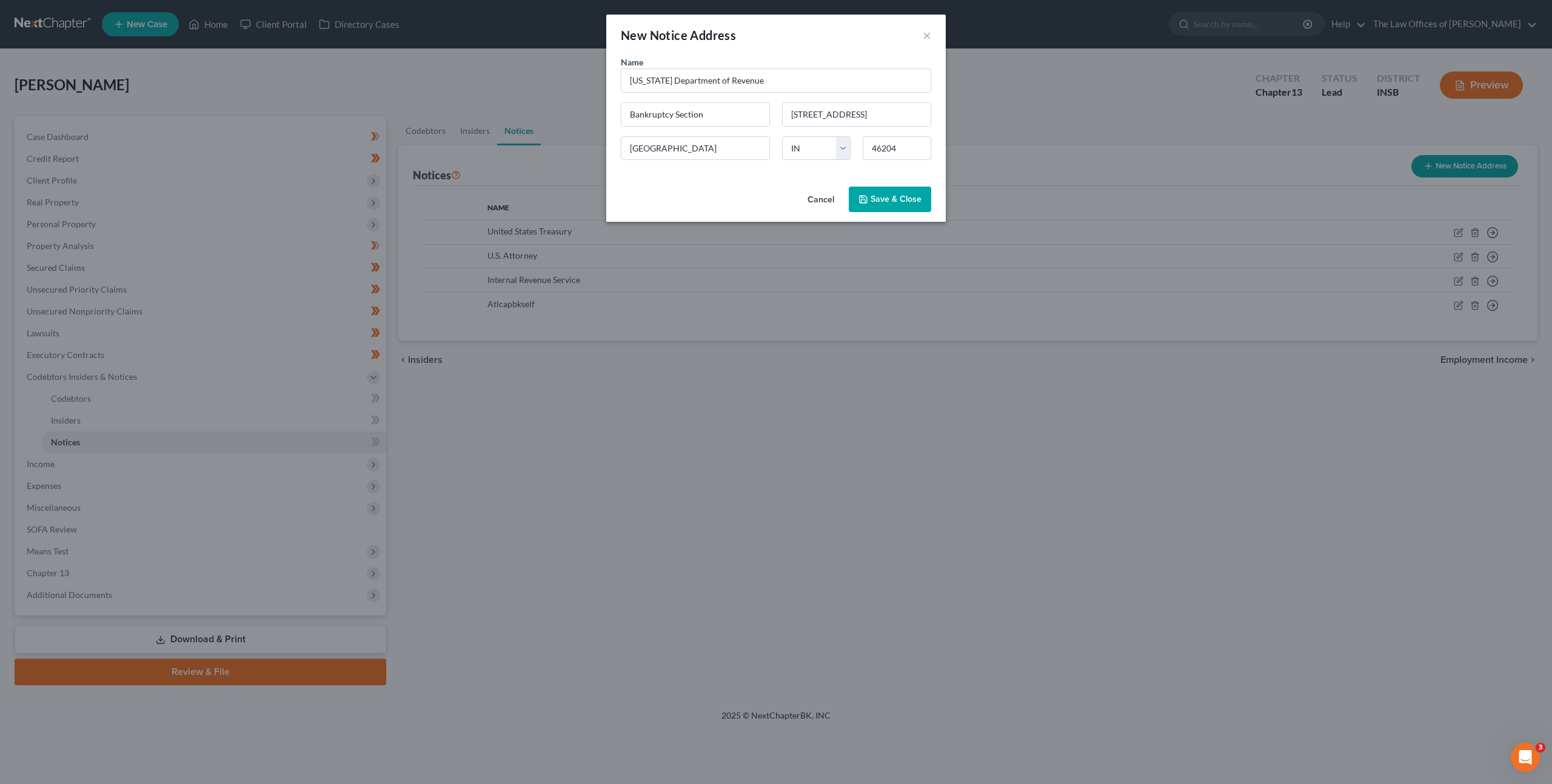
drag, startPoint x: 893, startPoint y: 204, endPoint x: 878, endPoint y: 222, distance: 23.4
click at [893, 204] on button "Save & Close" at bounding box center [890, 199] width 82 height 25
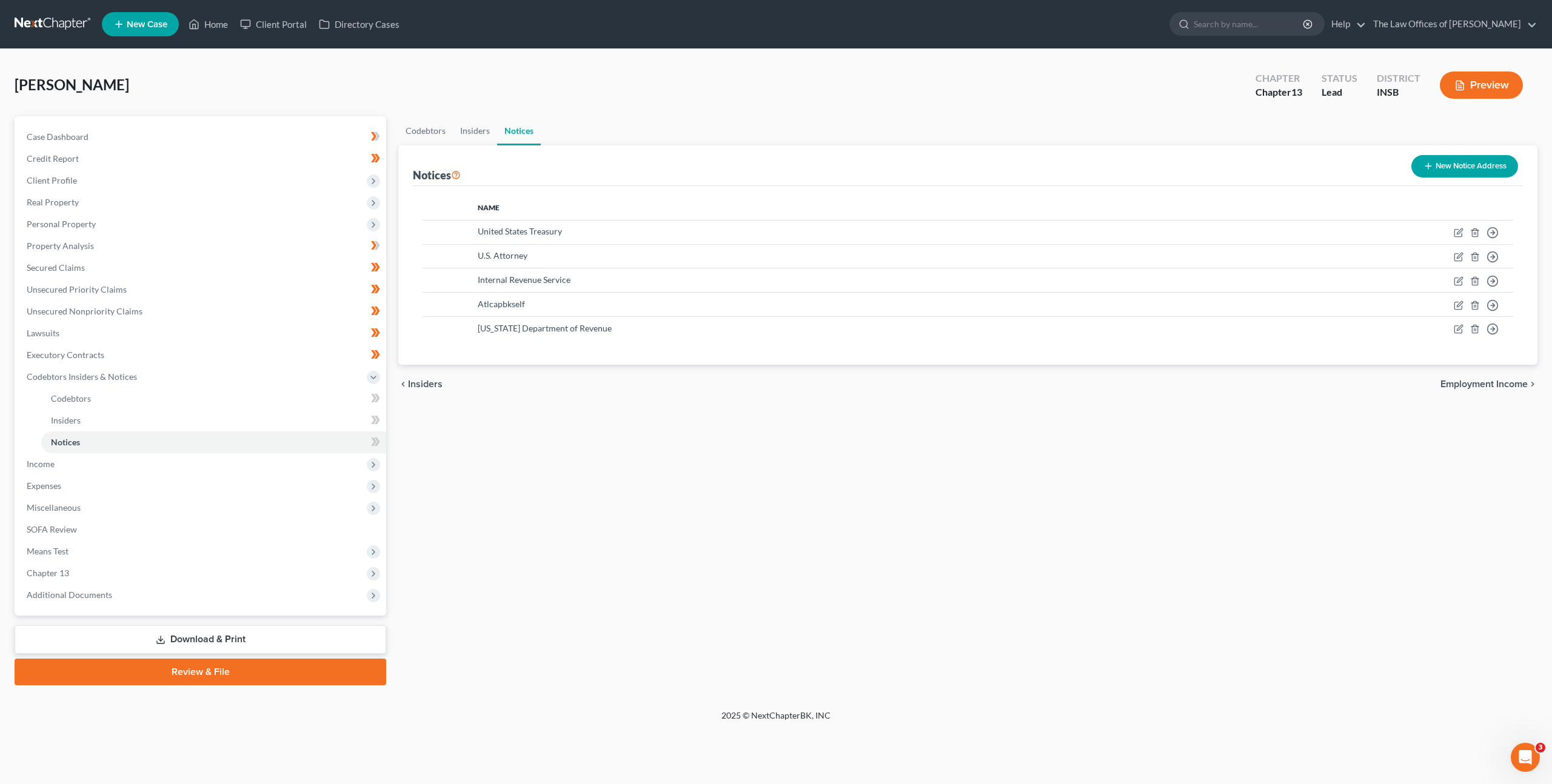
click at [1429, 161] on icon "button" at bounding box center [1428, 165] width 10 height 10
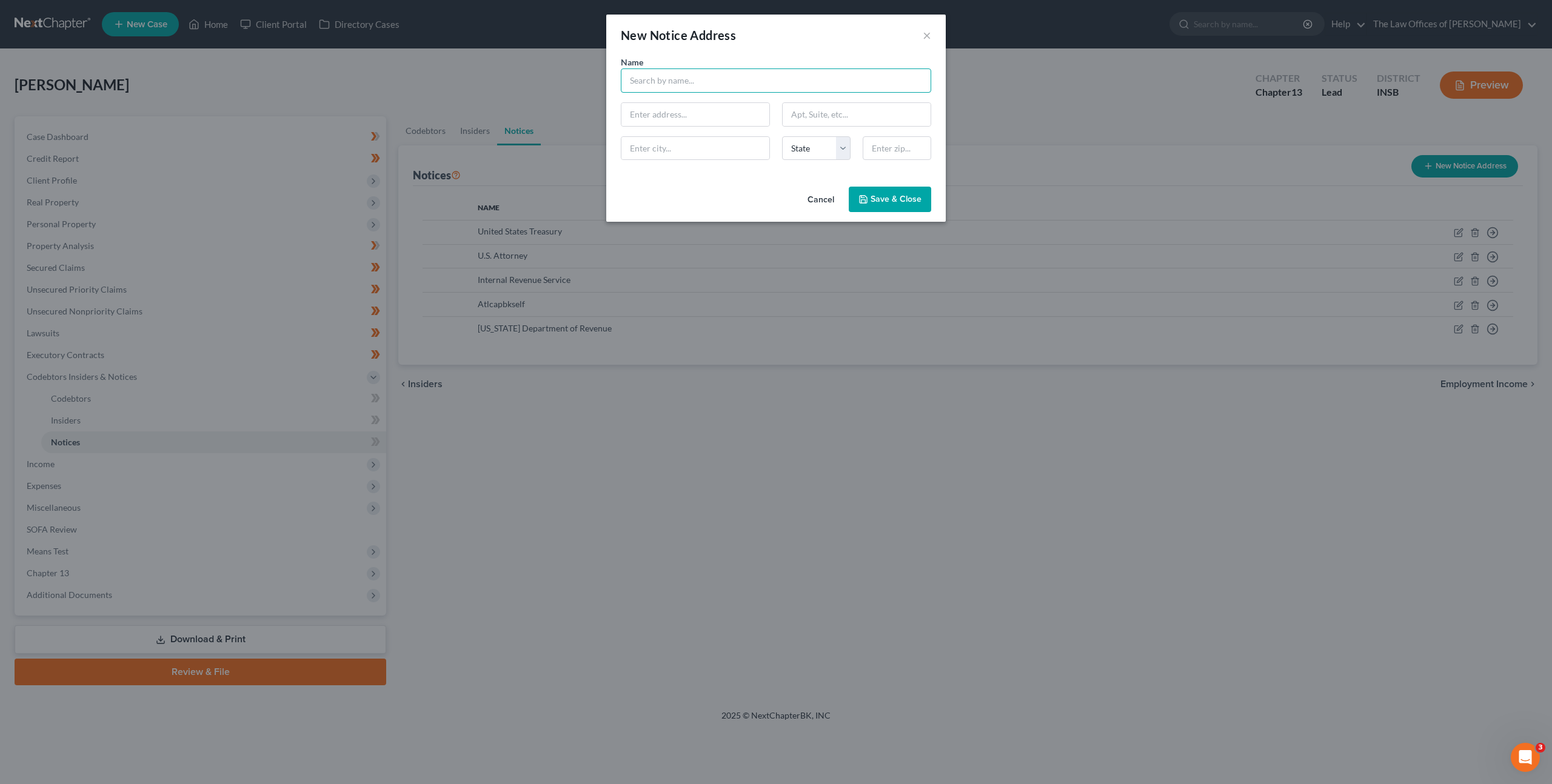
click at [671, 90] on input "text" at bounding box center [776, 80] width 310 height 24
type input "Indiana"
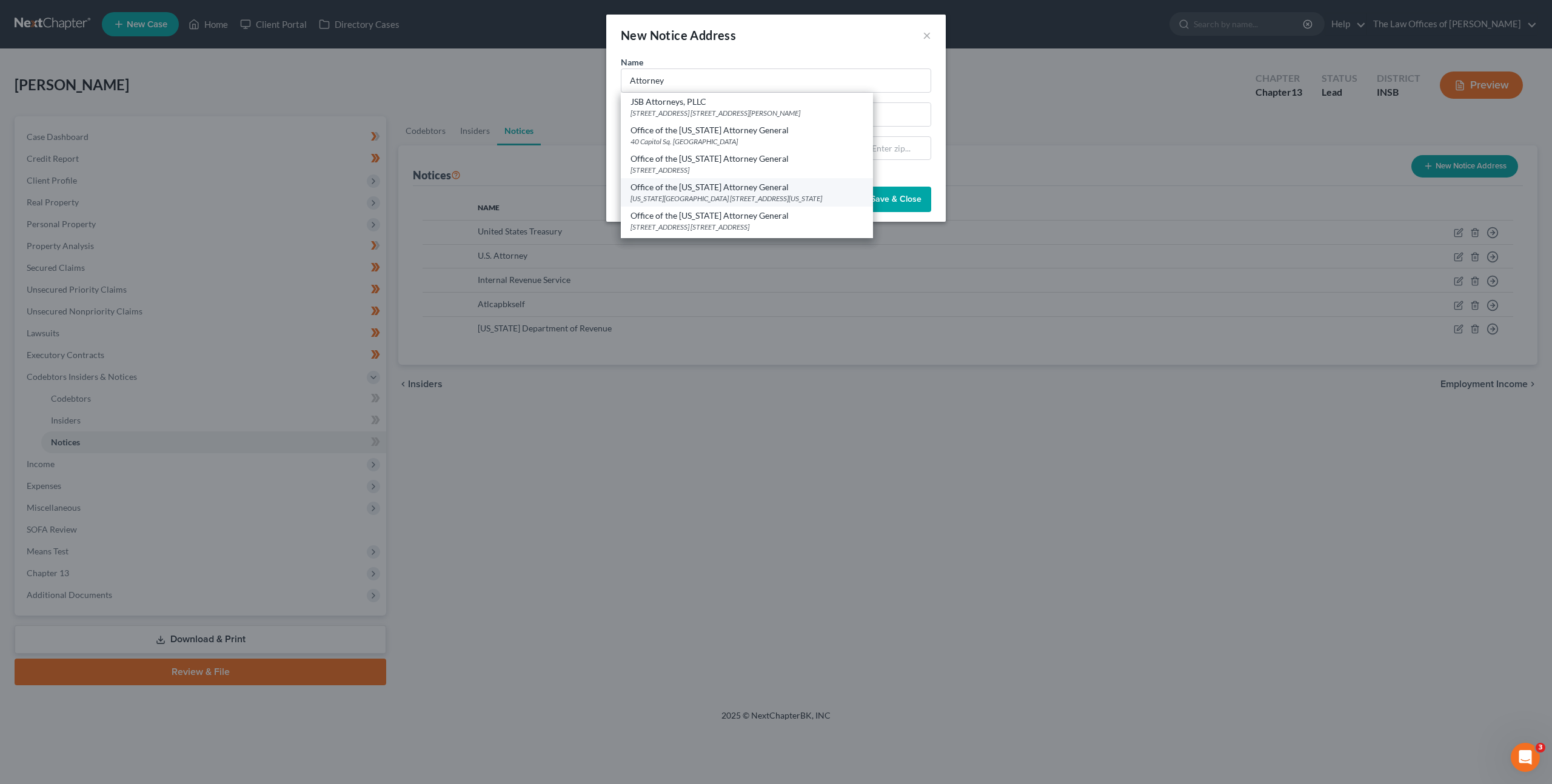
click at [683, 198] on div "Indiana Government Center 302 W Washington St Rm 5, Indianapolis, IN 46204" at bounding box center [747, 198] width 233 height 11
type input "Office of the Indiana Attorney General"
type input "Indiana Government Center"
type input "302 W Washington St Rm 5"
type input "Indianapolis"
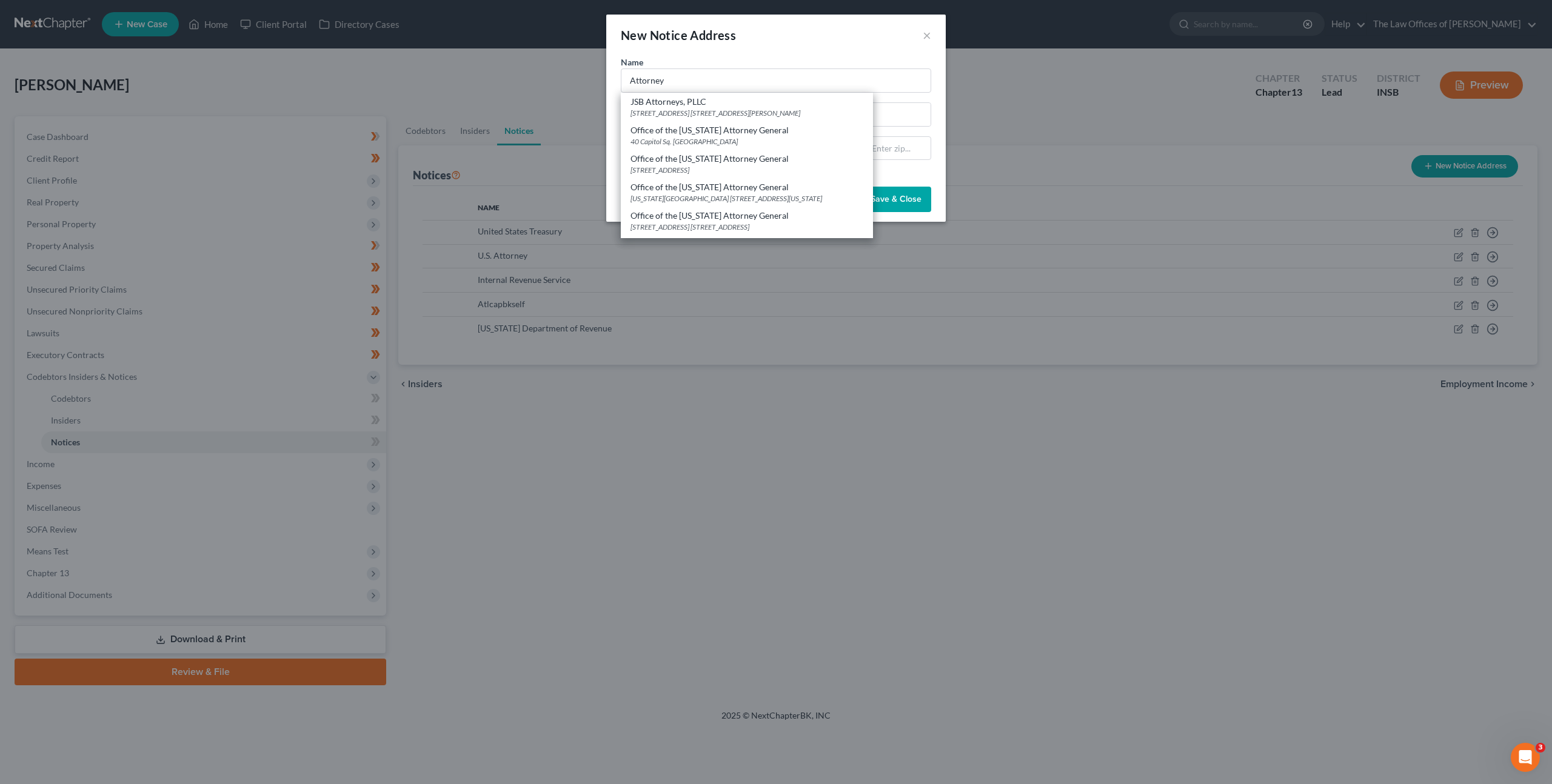
select select "15"
type input "46204"
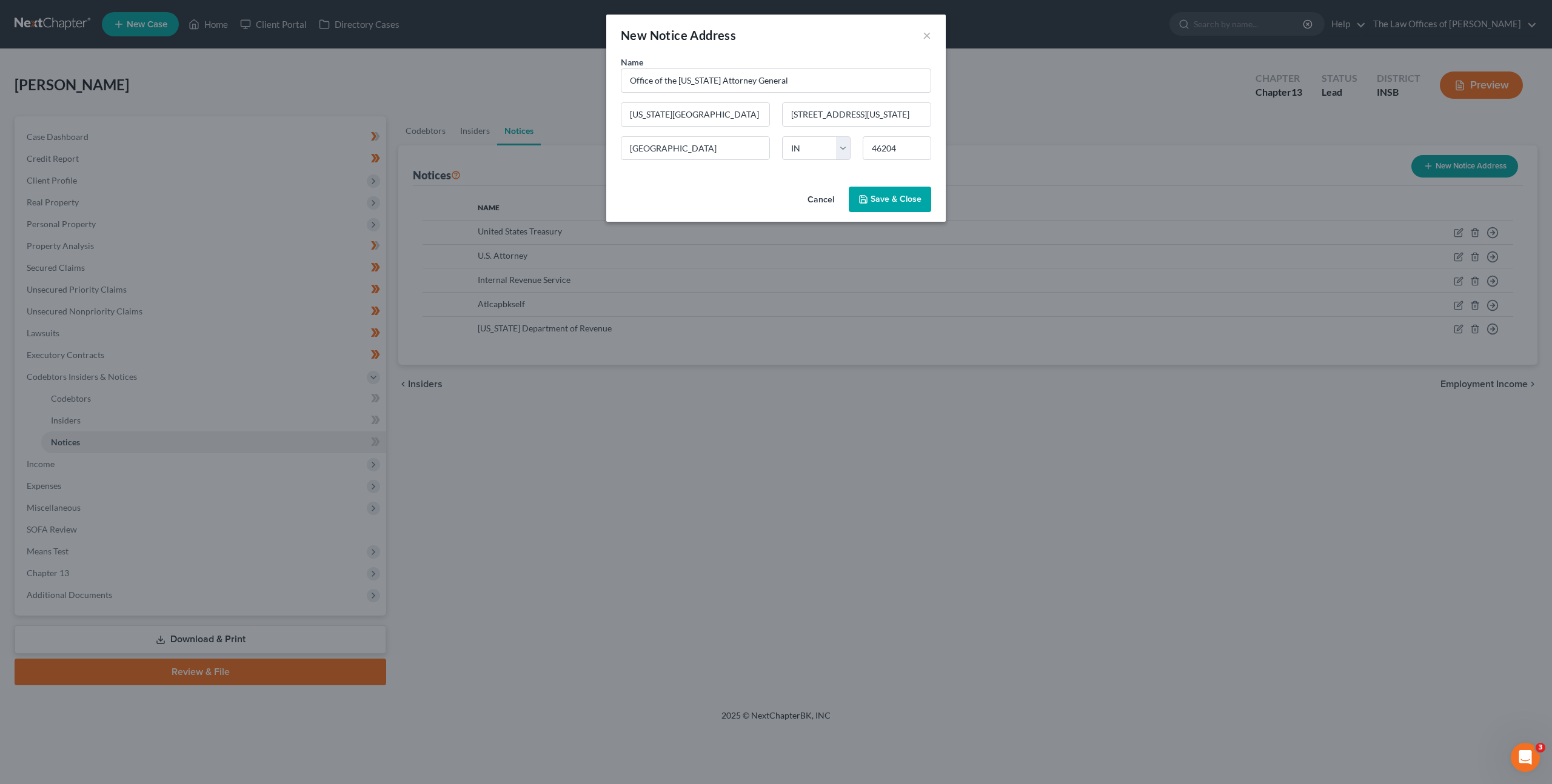
click at [901, 194] on span "Save & Close" at bounding box center [895, 199] width 51 height 11
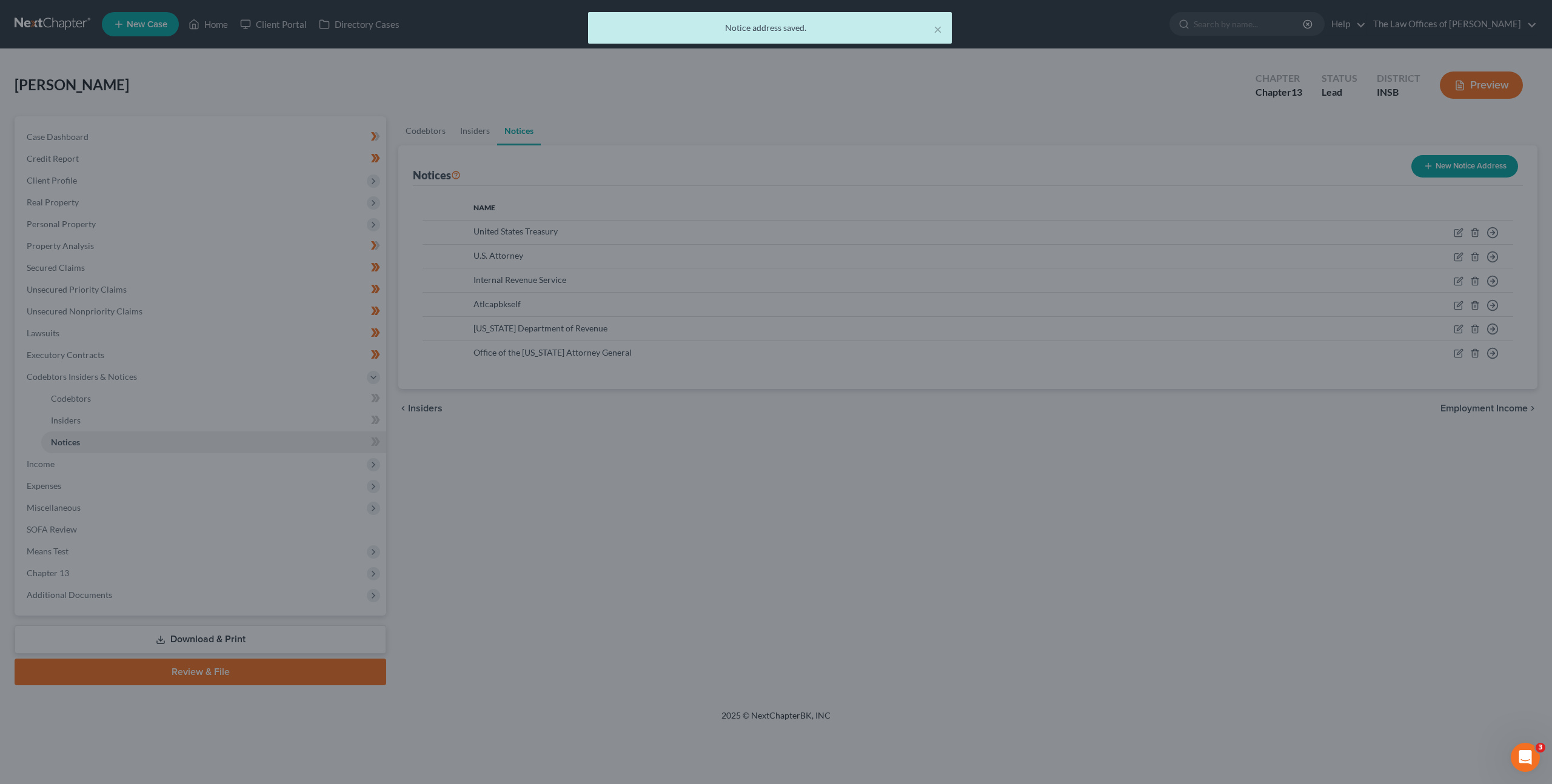
click at [1463, 165] on button "New Notice Address" at bounding box center [1464, 166] width 106 height 22
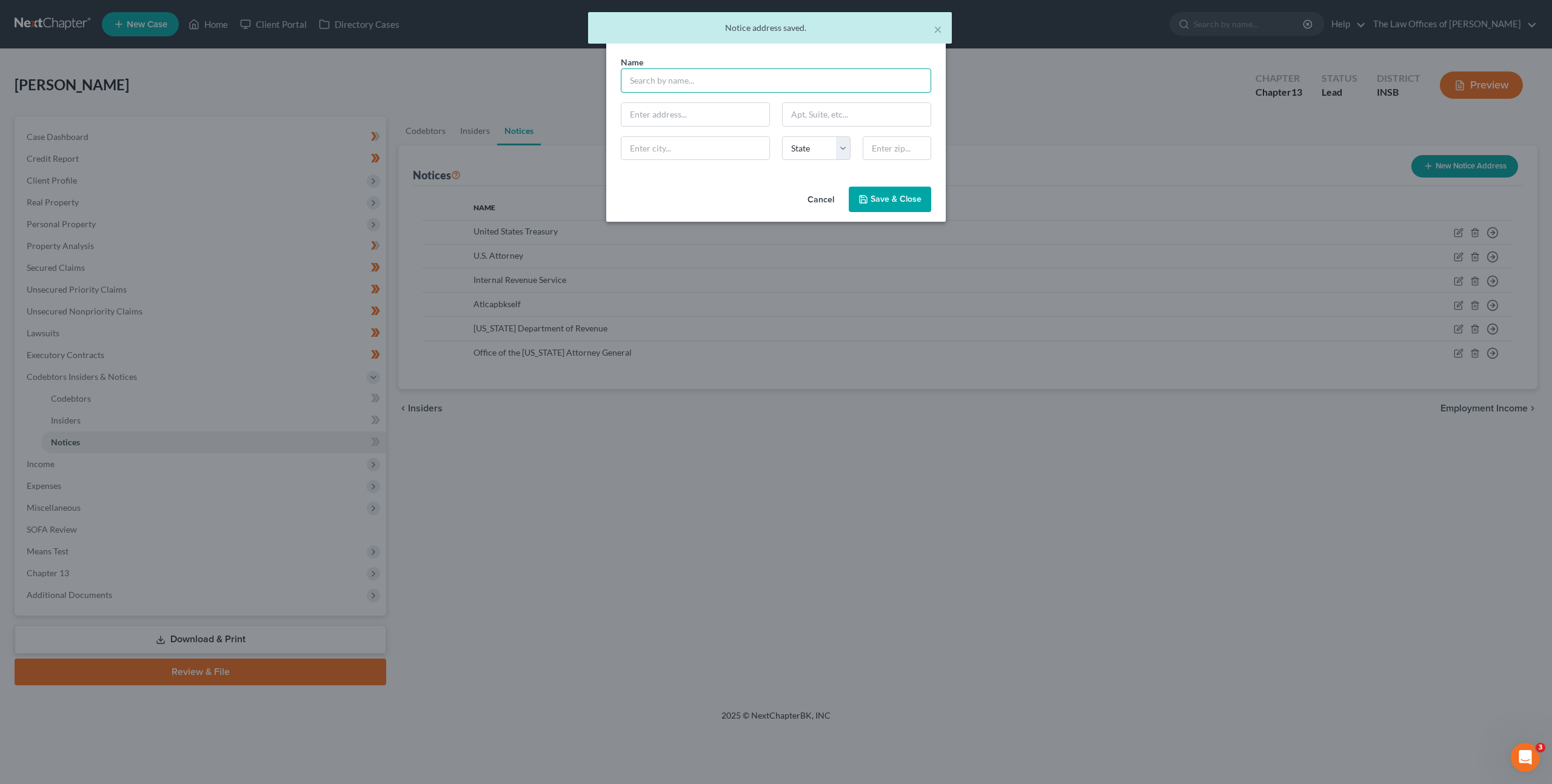
drag, startPoint x: 690, startPoint y: 81, endPoint x: 795, endPoint y: 79, distance: 105.0
click at [693, 81] on input "text" at bounding box center [776, 80] width 310 height 24
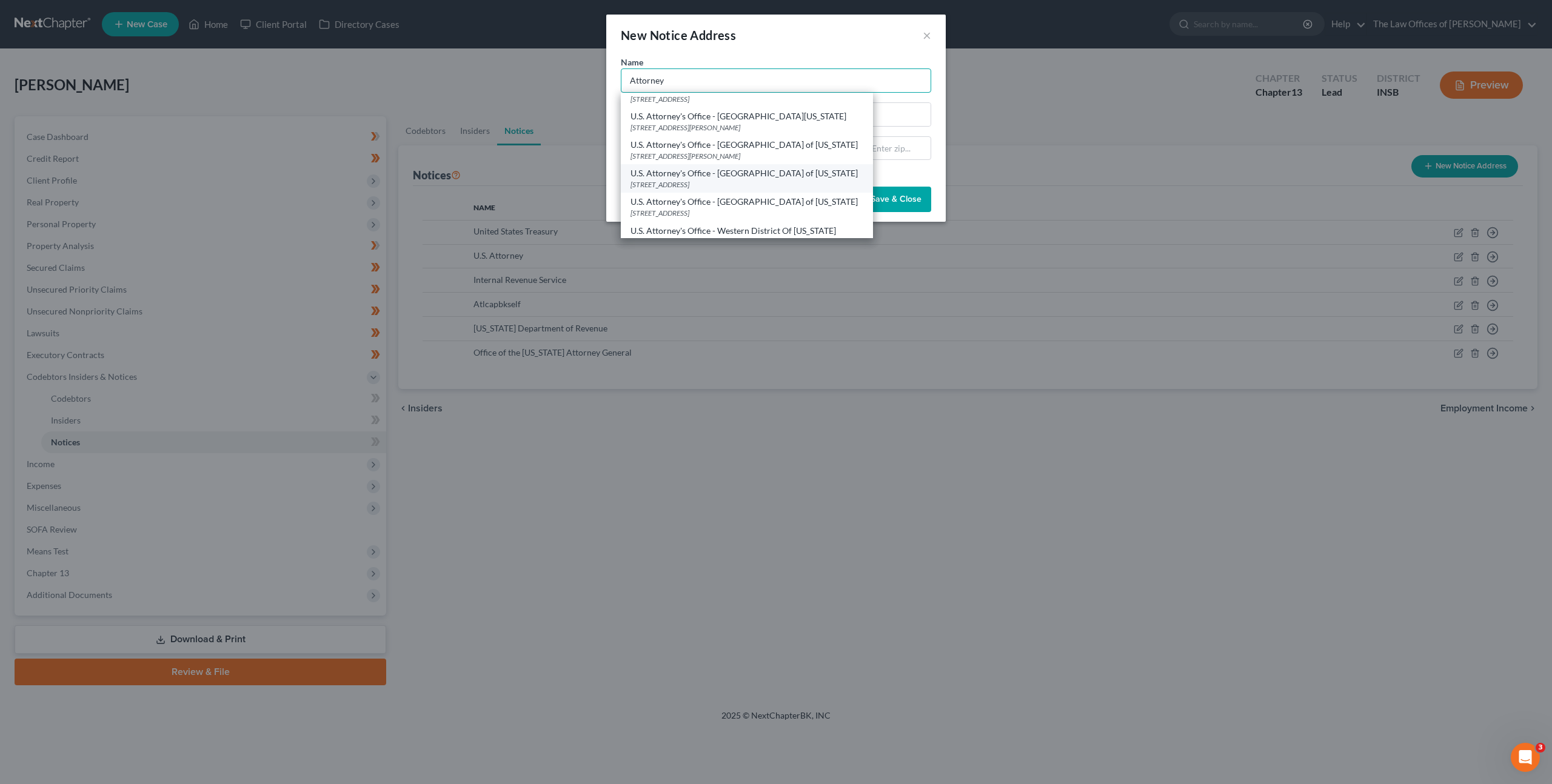
scroll to position [252, 0]
click at [784, 198] on div "U.S. Attorney's Office - Southern District of Indiana" at bounding box center [747, 192] width 233 height 13
type input "U.S. Attorney's Office - Southern District of Indiana"
type input "10 W Market St Ste 2100"
type input "Indianapolis"
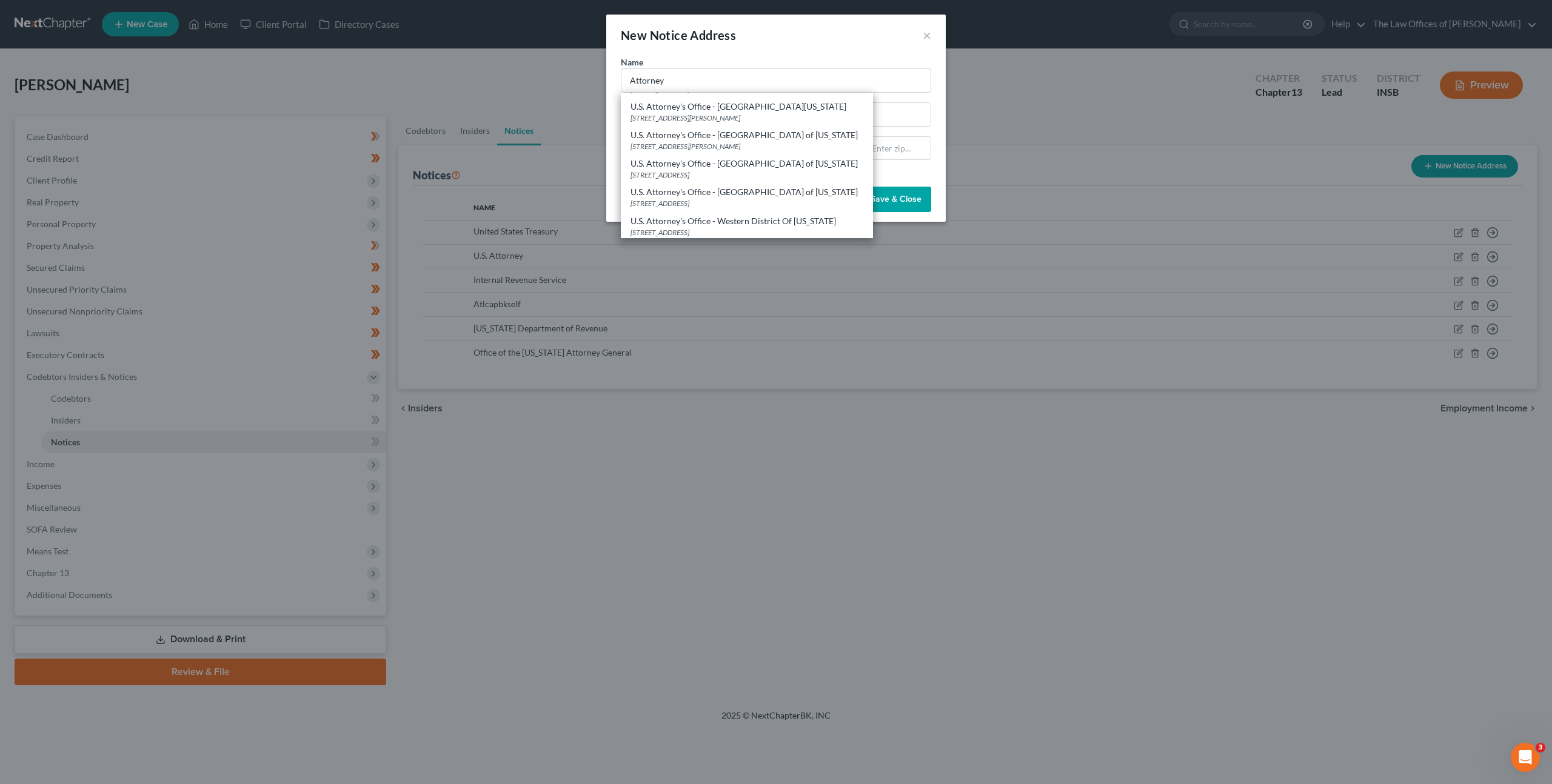
select select "15"
type input "46204"
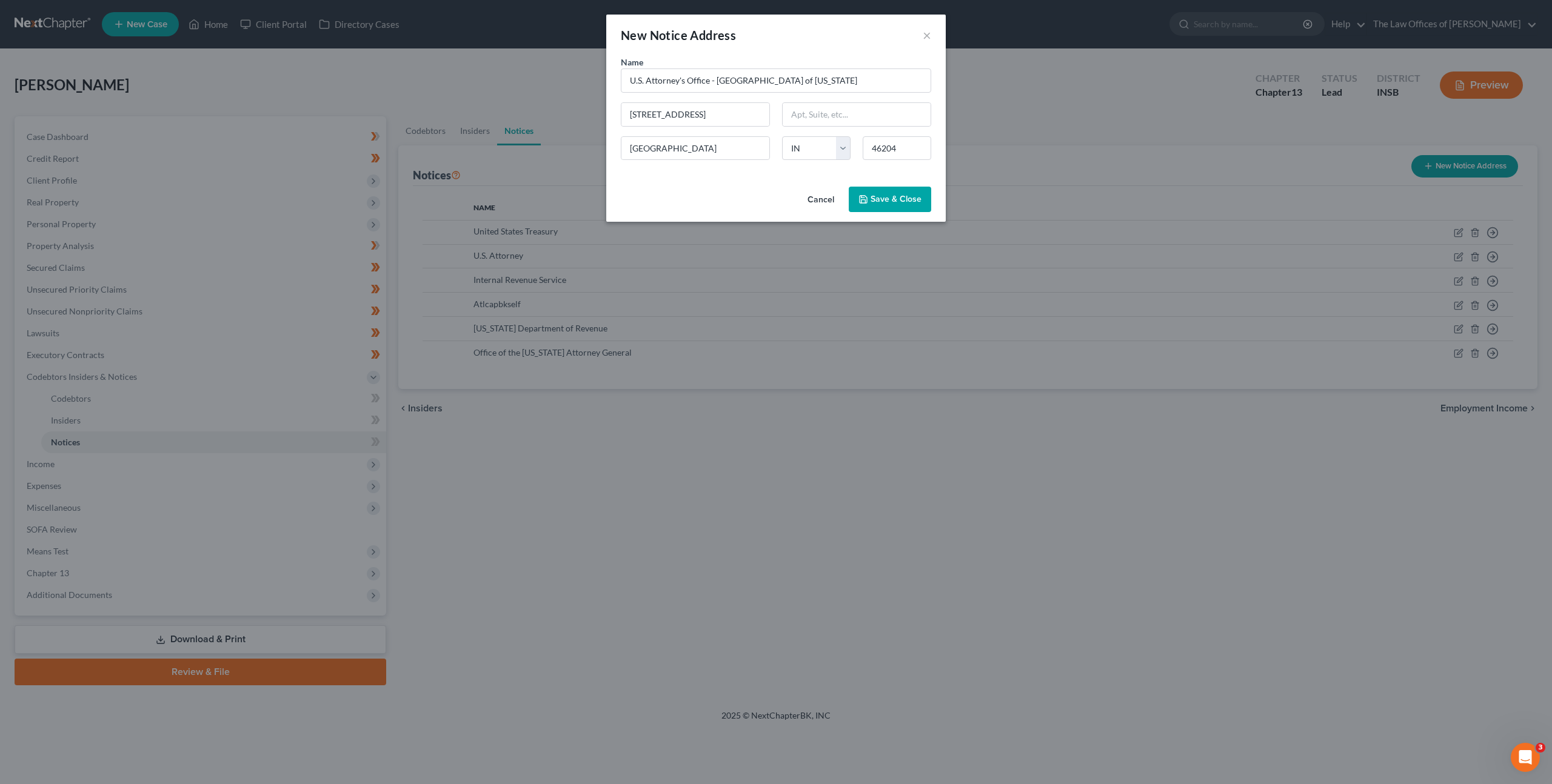
scroll to position [0, 0]
click at [881, 198] on span "Save & Close" at bounding box center [895, 199] width 51 height 11
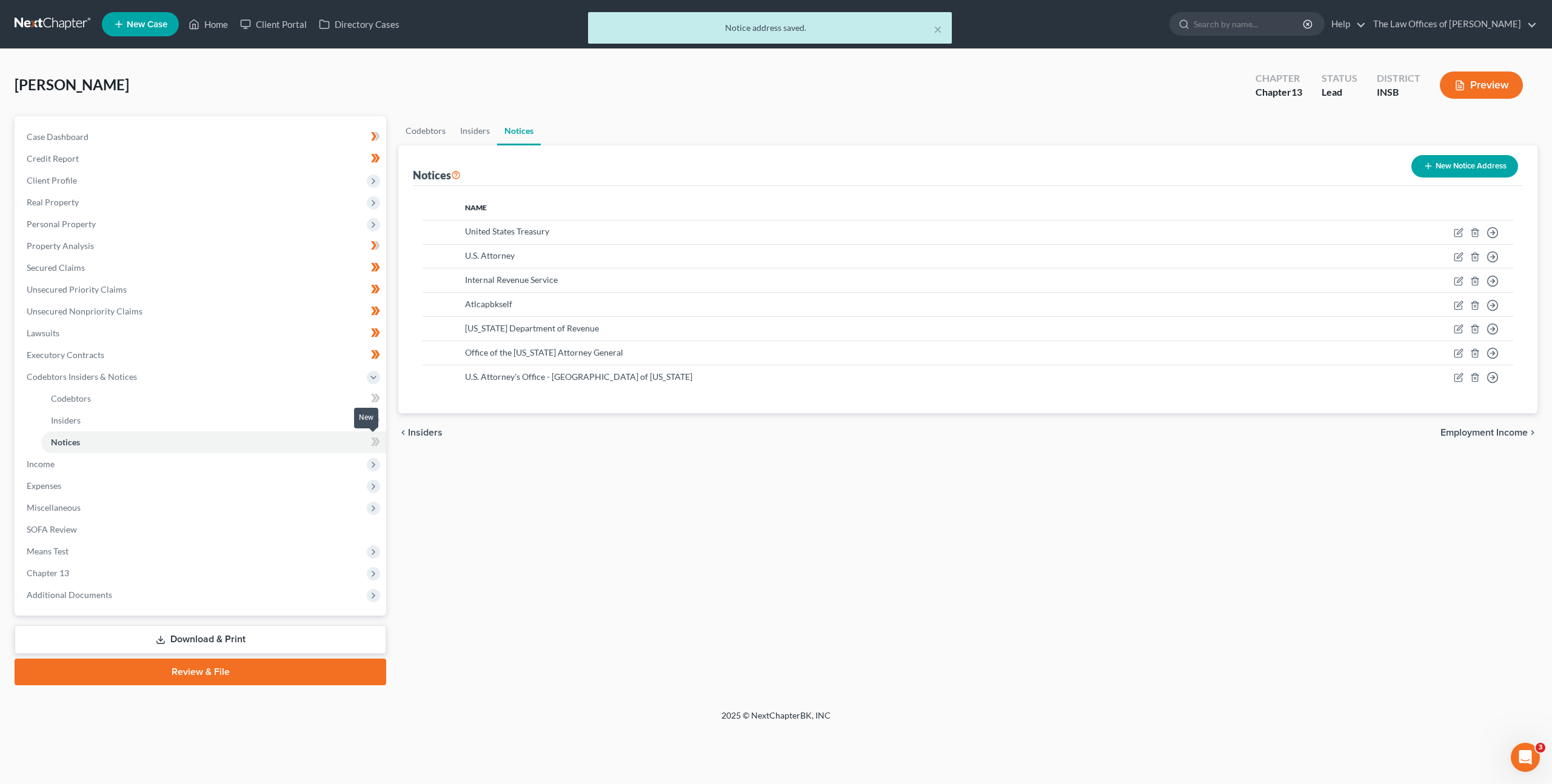
click at [376, 445] on icon at bounding box center [376, 442] width 9 height 15
drag, startPoint x: 456, startPoint y: 474, endPoint x: 396, endPoint y: 473, distance: 60.0
click at [456, 474] on div "Codebtors Insiders Notices Notices New Notice Address Name United States Treasu…" at bounding box center [968, 400] width 1151 height 569
click at [216, 462] on span "Income" at bounding box center [201, 464] width 369 height 21
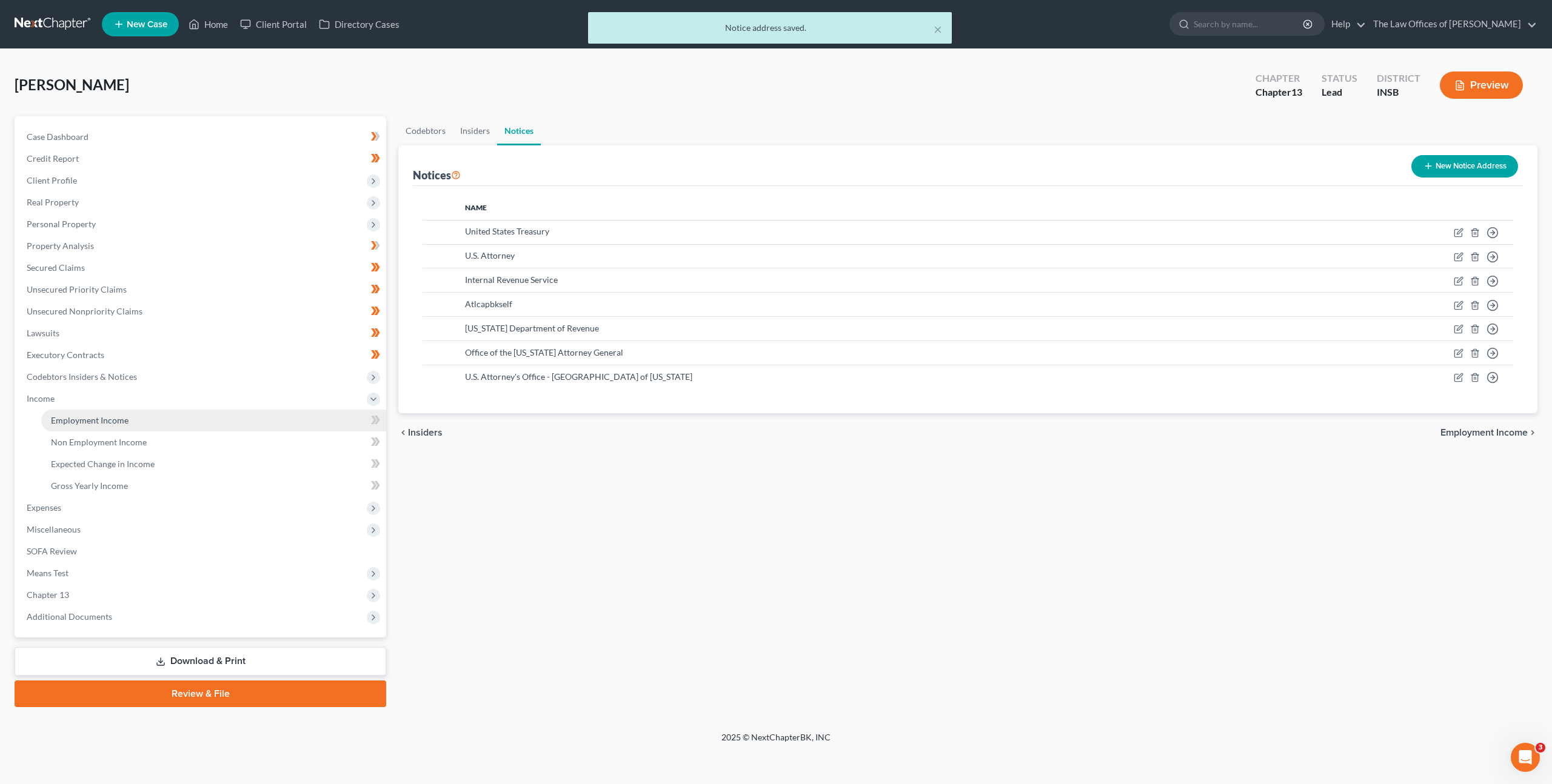
click at [193, 426] on link "Employment Income" at bounding box center [214, 420] width 345 height 21
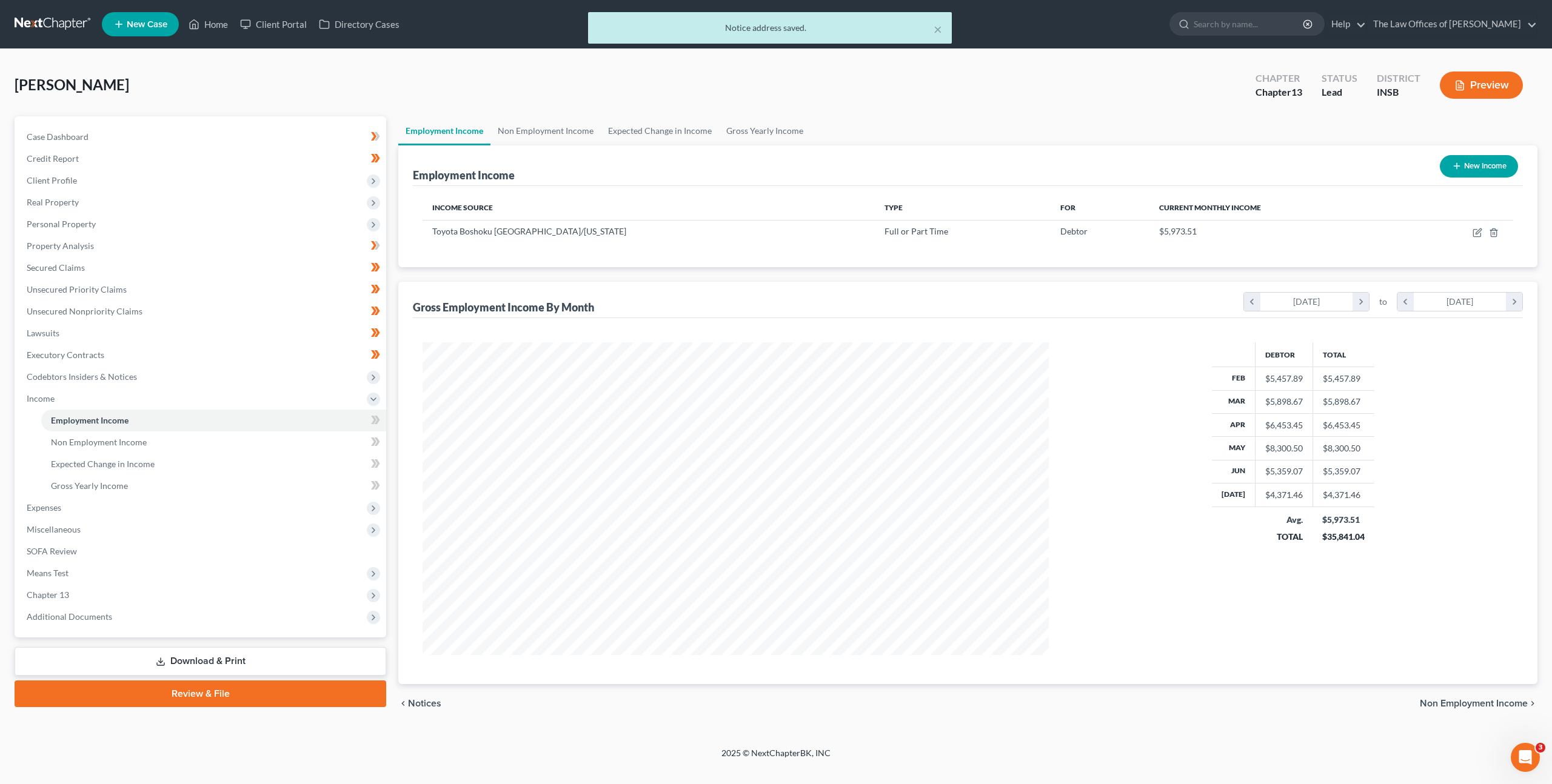
scroll to position [313, 650]
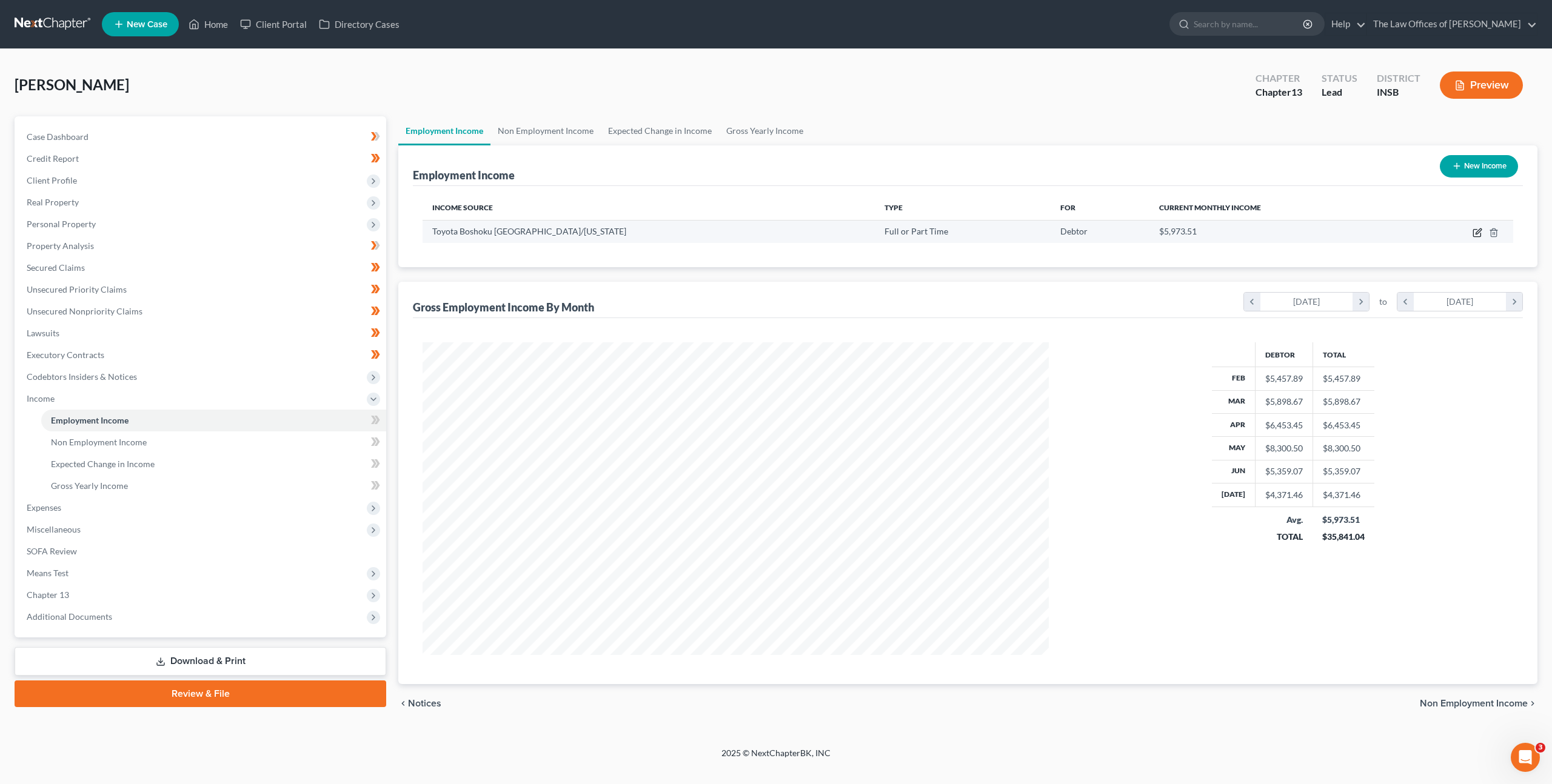
click at [1478, 232] on icon "button" at bounding box center [1479, 232] width 5 height 5
select select "0"
select select "15"
select select "2"
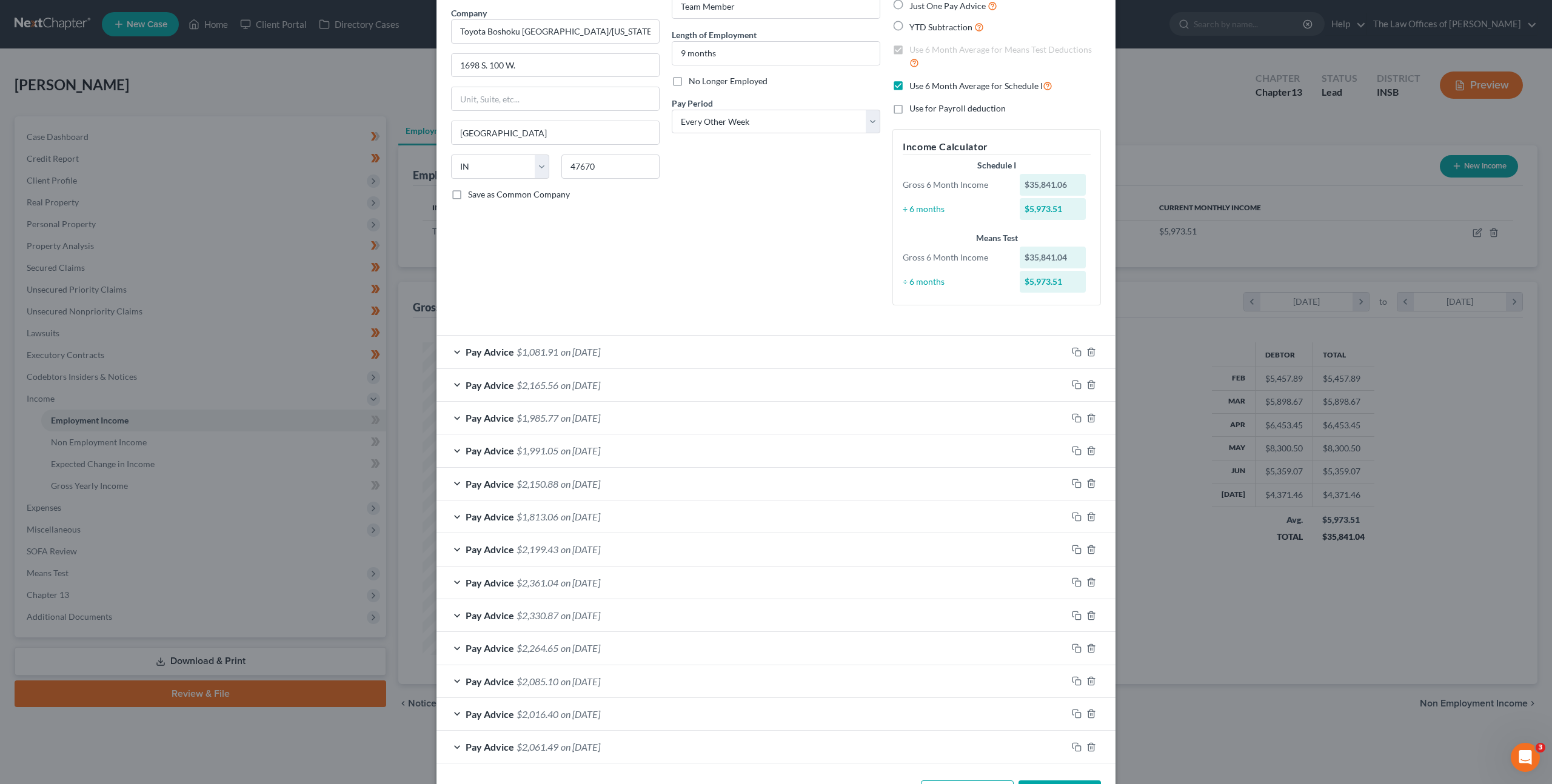
scroll to position [142, 0]
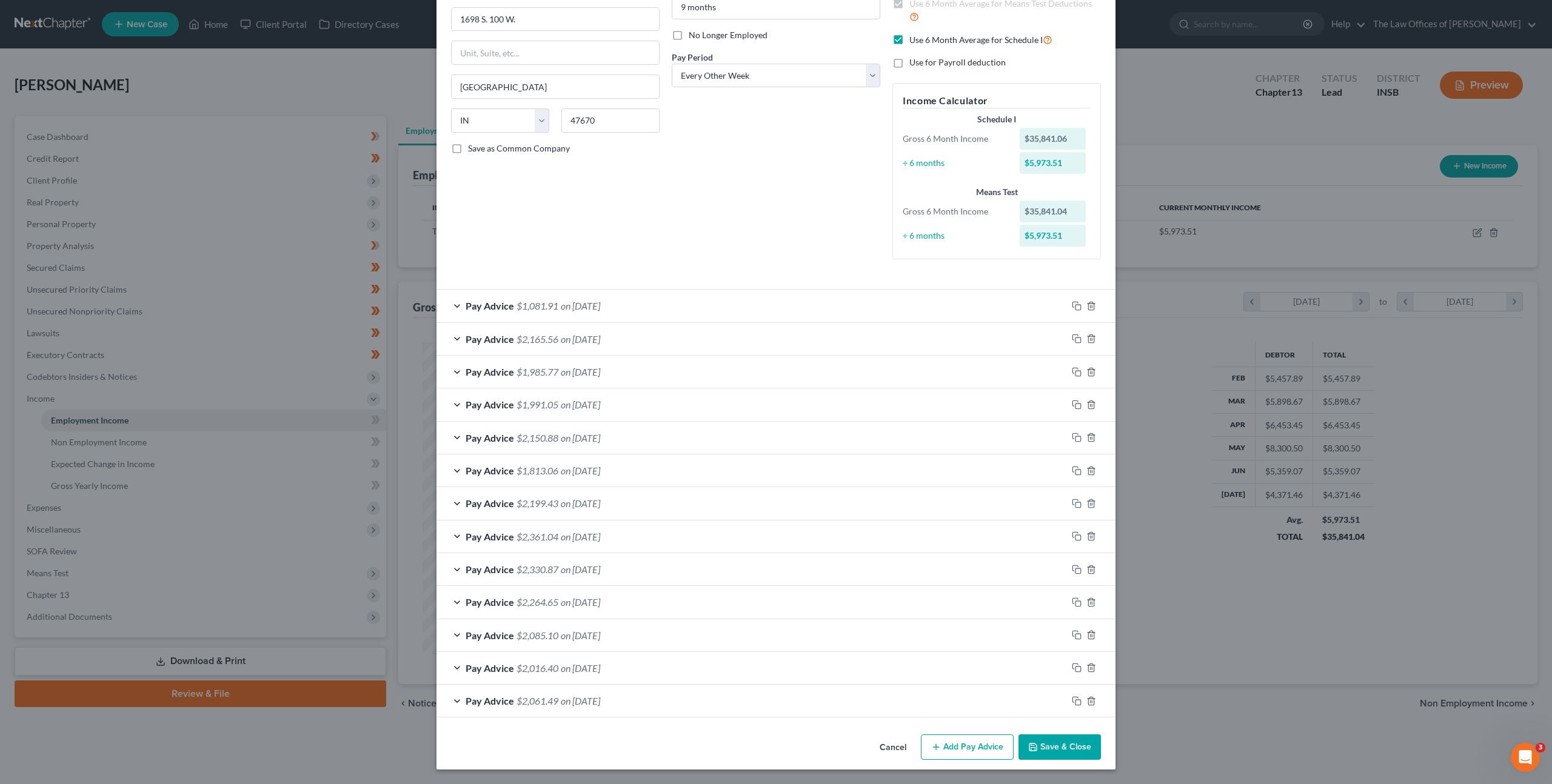
drag, startPoint x: 888, startPoint y: 747, endPoint x: 816, endPoint y: 674, distance: 102.5
click at [888, 747] on button "Cancel" at bounding box center [894, 747] width 47 height 24
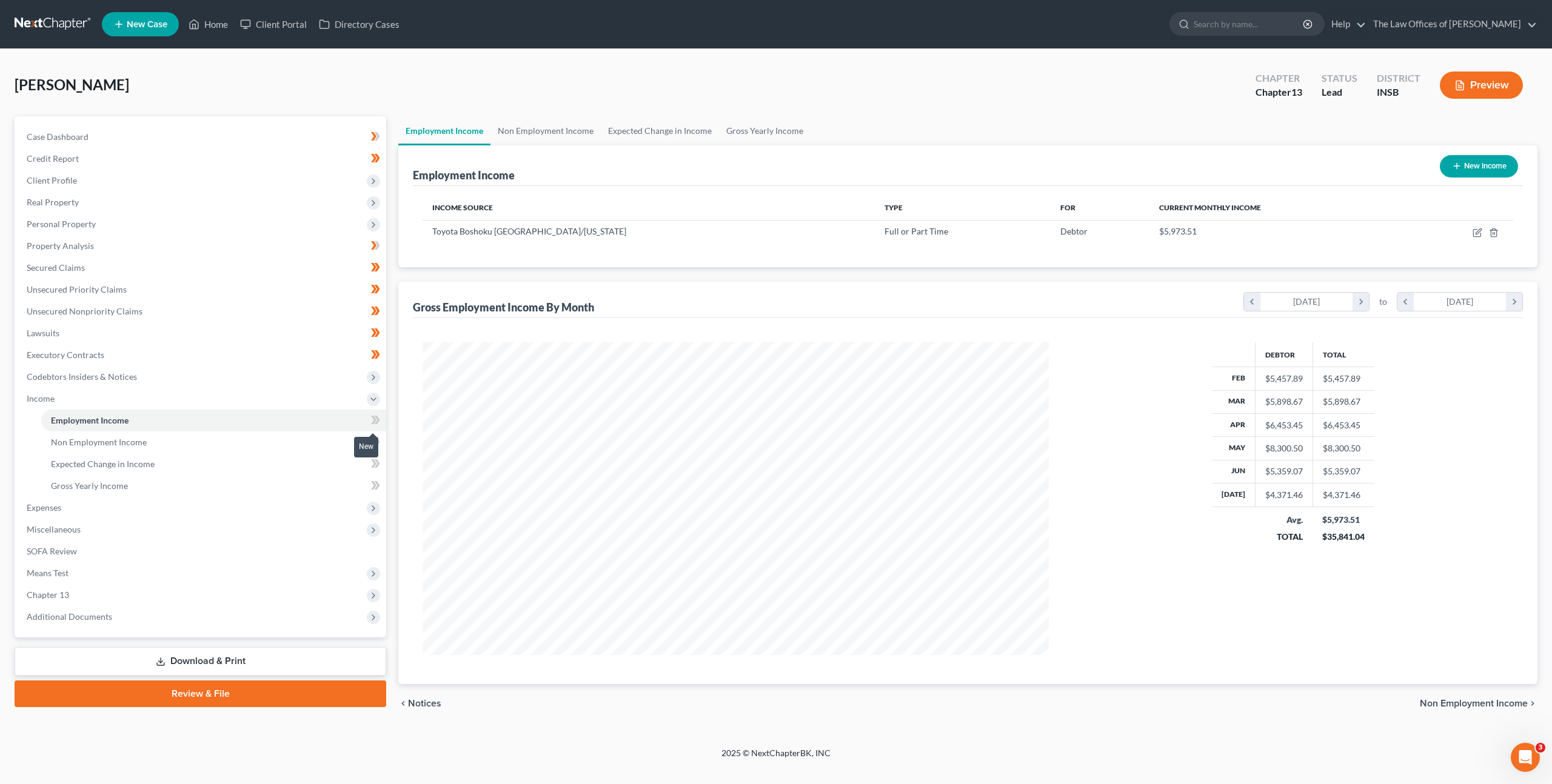
click at [377, 417] on icon at bounding box center [377, 419] width 5 height 8
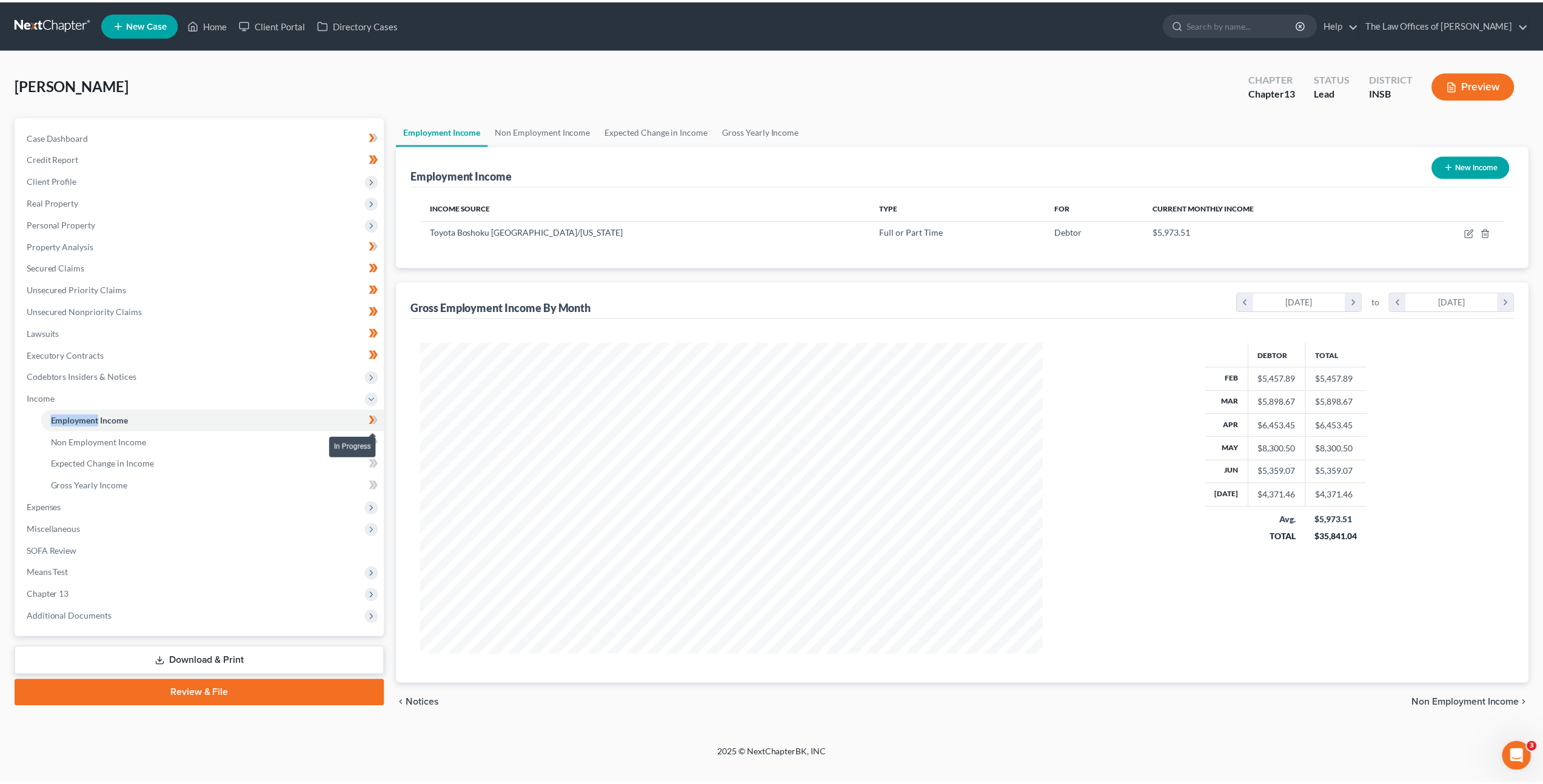
scroll to position [313, 650]
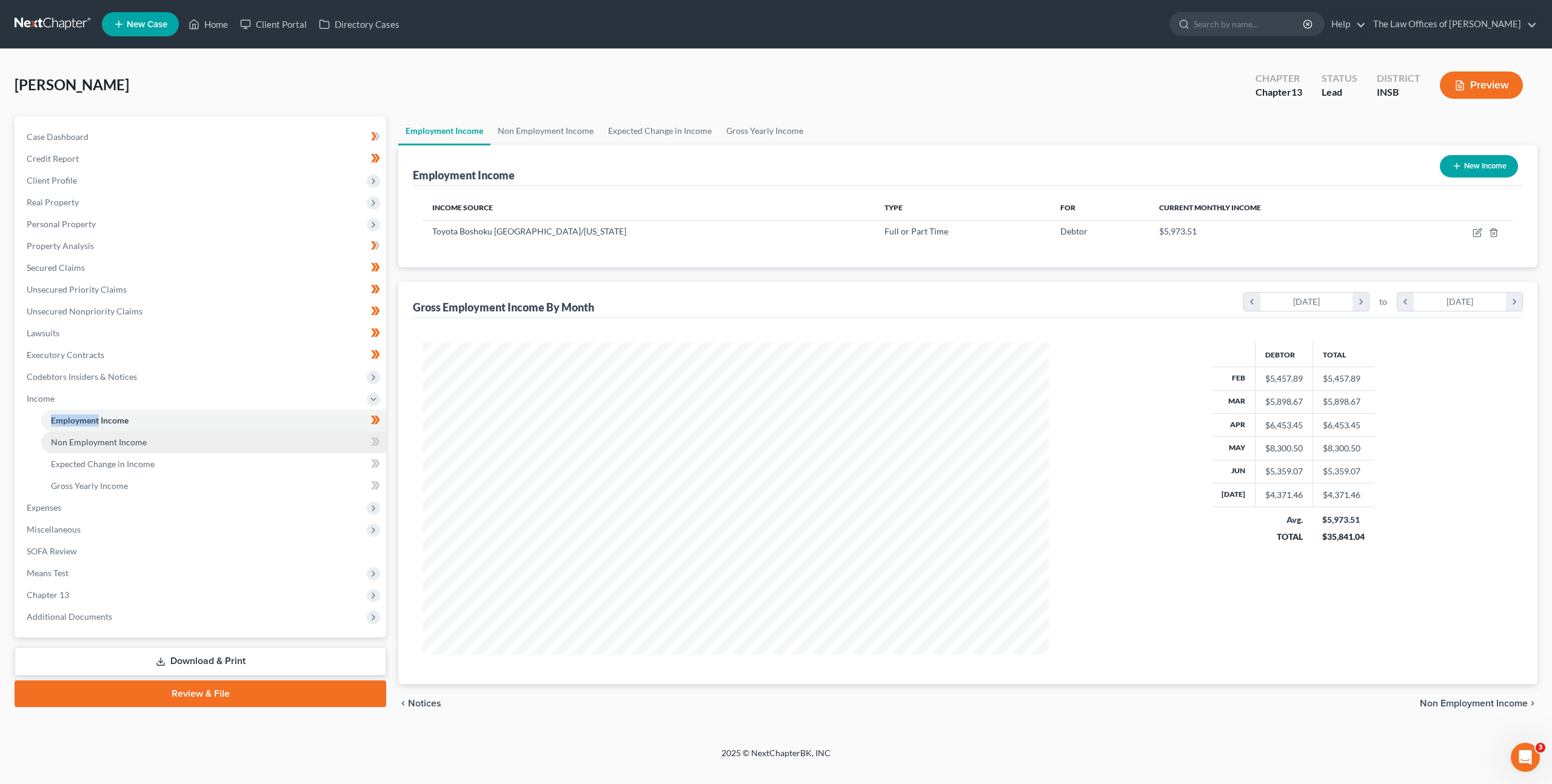
click at [346, 437] on link "Non Employment Income" at bounding box center [214, 443] width 345 height 21
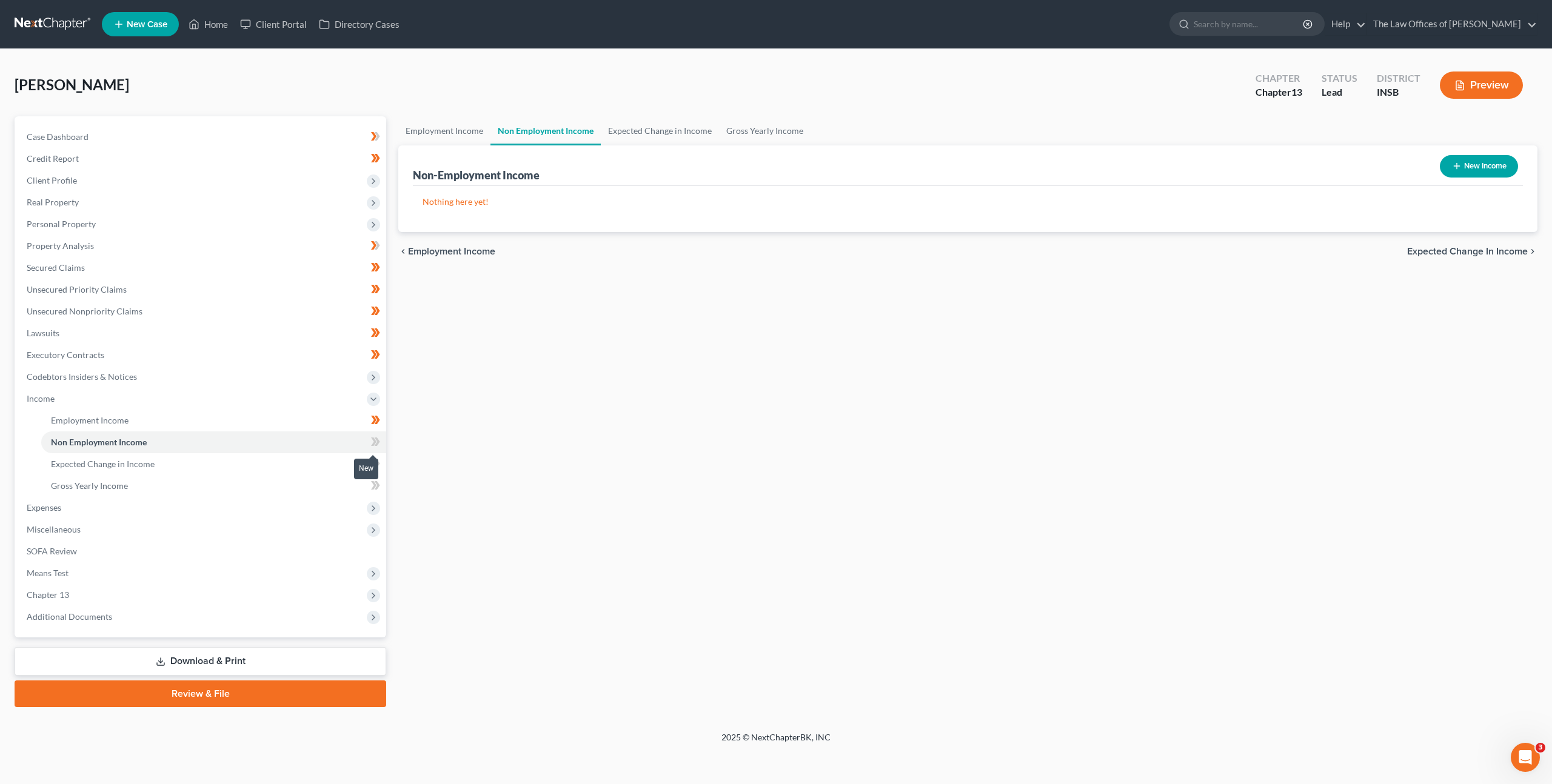
click at [373, 441] on icon at bounding box center [376, 442] width 9 height 15
click at [319, 453] on link "Expected Change in Income" at bounding box center [214, 464] width 345 height 21
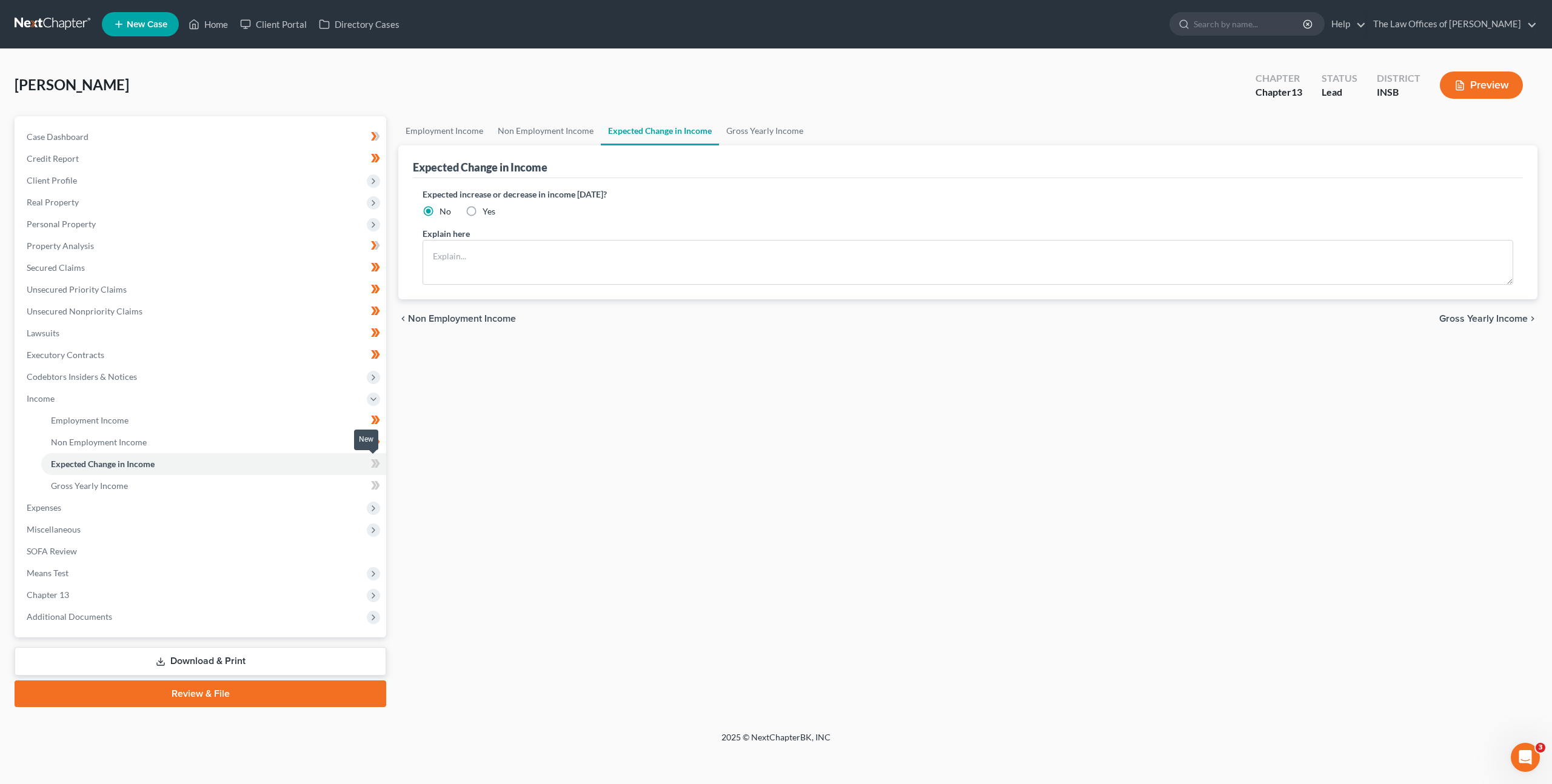
click at [377, 462] on icon at bounding box center [377, 463] width 5 height 8
click at [310, 471] on link "Expected Change in Income" at bounding box center [214, 464] width 345 height 21
click at [306, 476] on link "Gross Yearly Income" at bounding box center [214, 485] width 345 height 21
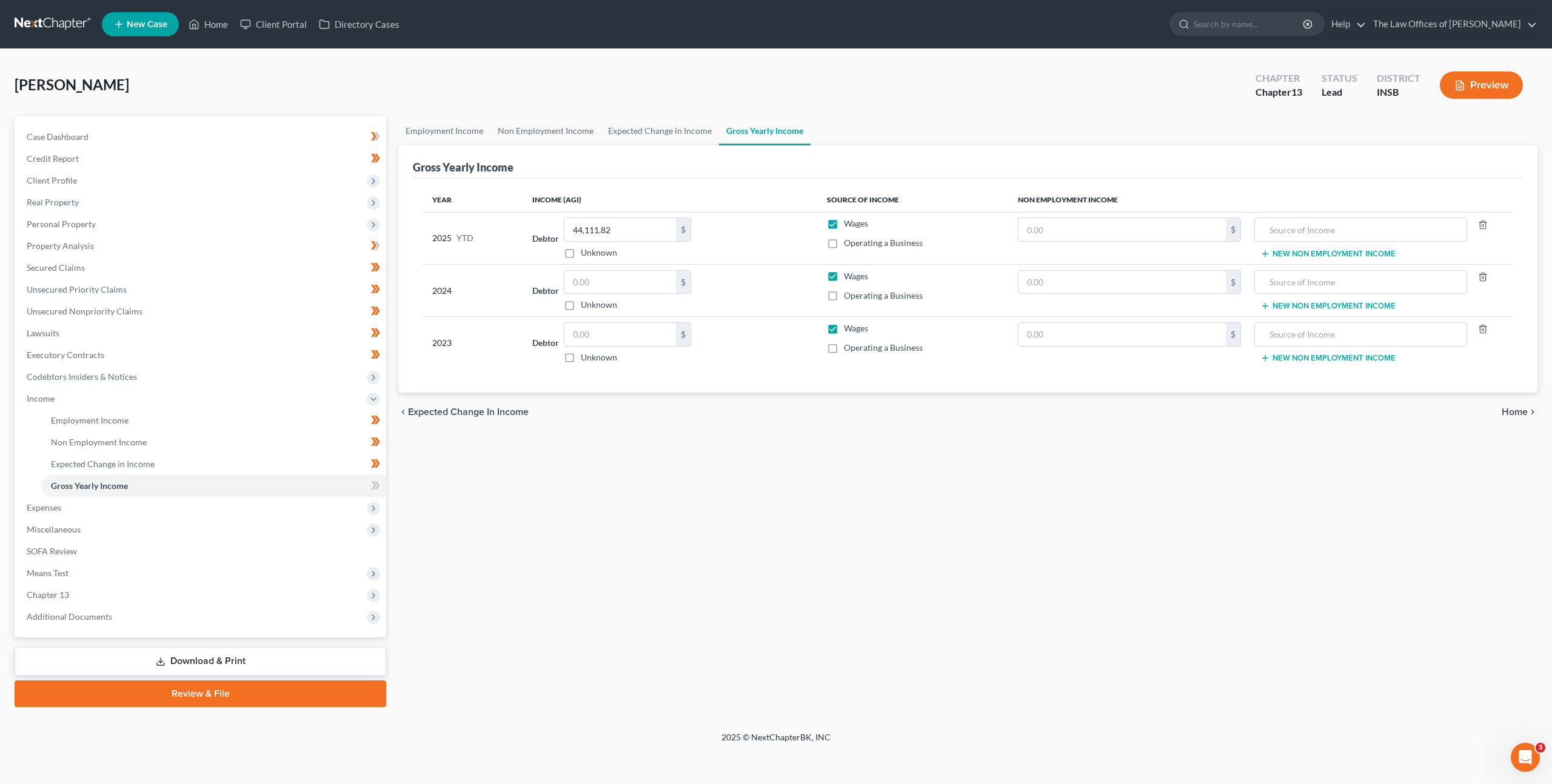
click at [602, 471] on div "Employment Income Non Employment Income Expected Change in Income Gross Yearly …" at bounding box center [968, 411] width 1151 height 591
click at [1026, 234] on input "text" at bounding box center [1123, 230] width 208 height 23
click at [615, 329] on input "text" at bounding box center [620, 334] width 112 height 23
click at [608, 274] on input "text" at bounding box center [620, 282] width 112 height 23
type input "5,125"
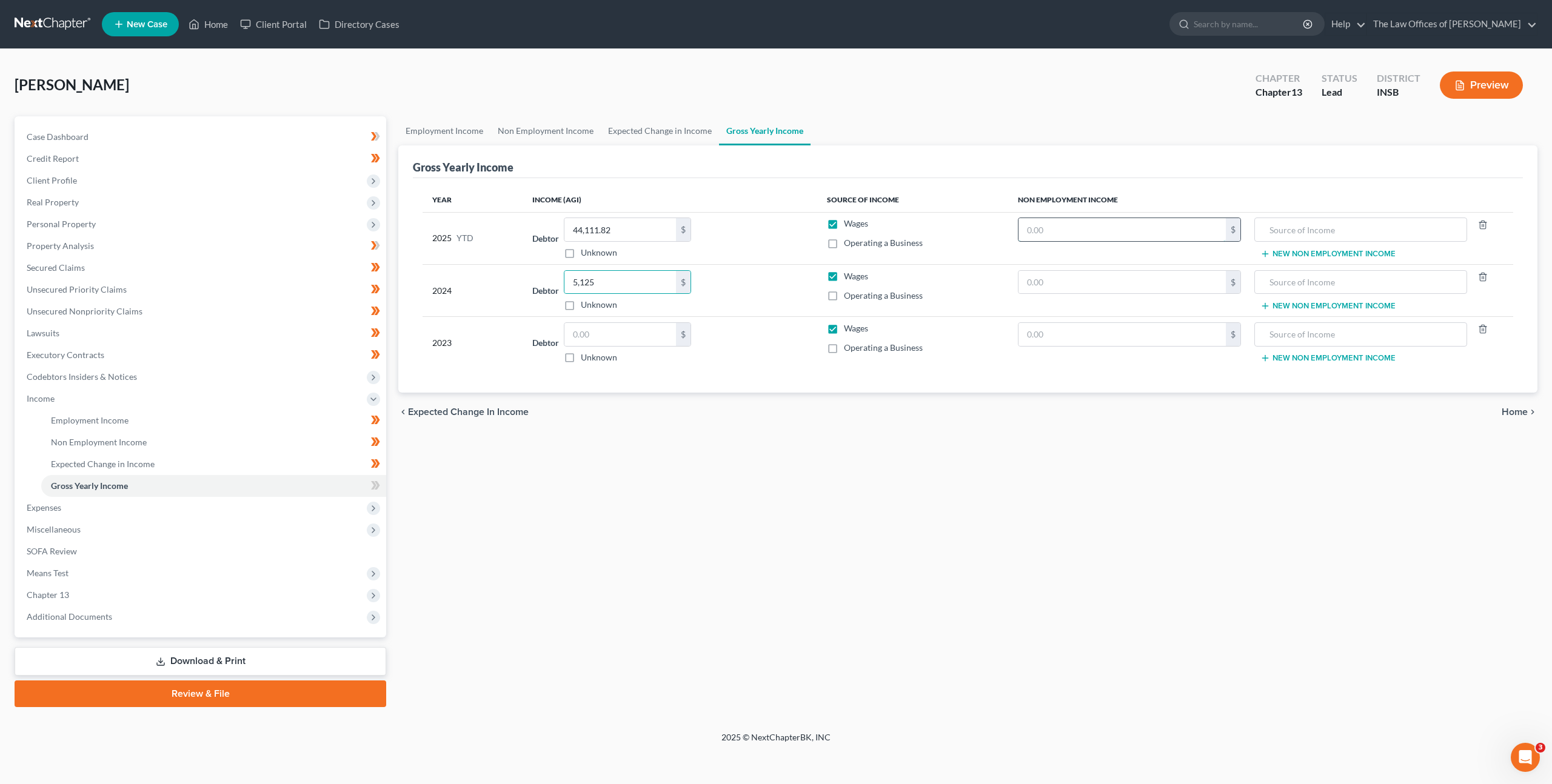
click at [1066, 230] on input "text" at bounding box center [1123, 230] width 208 height 23
click at [1077, 232] on input "text" at bounding box center [1123, 230] width 208 height 23
type input "632"
type input "F"
type input "2024 Federal Income Tax Refund"
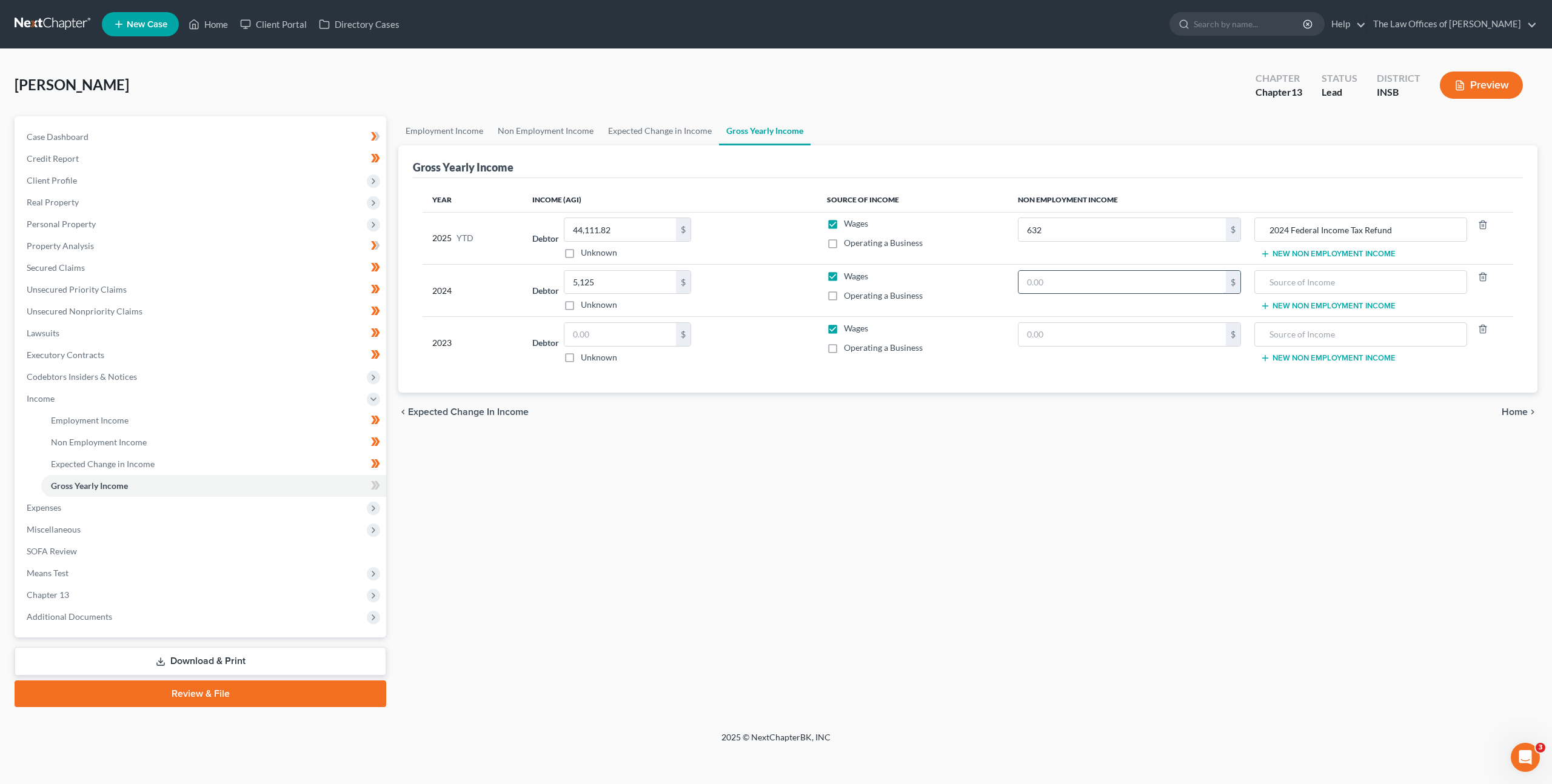
click at [1049, 283] on input "text" at bounding box center [1123, 282] width 208 height 23
click at [611, 332] on input "text" at bounding box center [620, 334] width 112 height 23
type input "28,845"
click at [1081, 275] on input "text" at bounding box center [1123, 282] width 208 height 23
click at [1047, 275] on input "text" at bounding box center [1123, 282] width 208 height 23
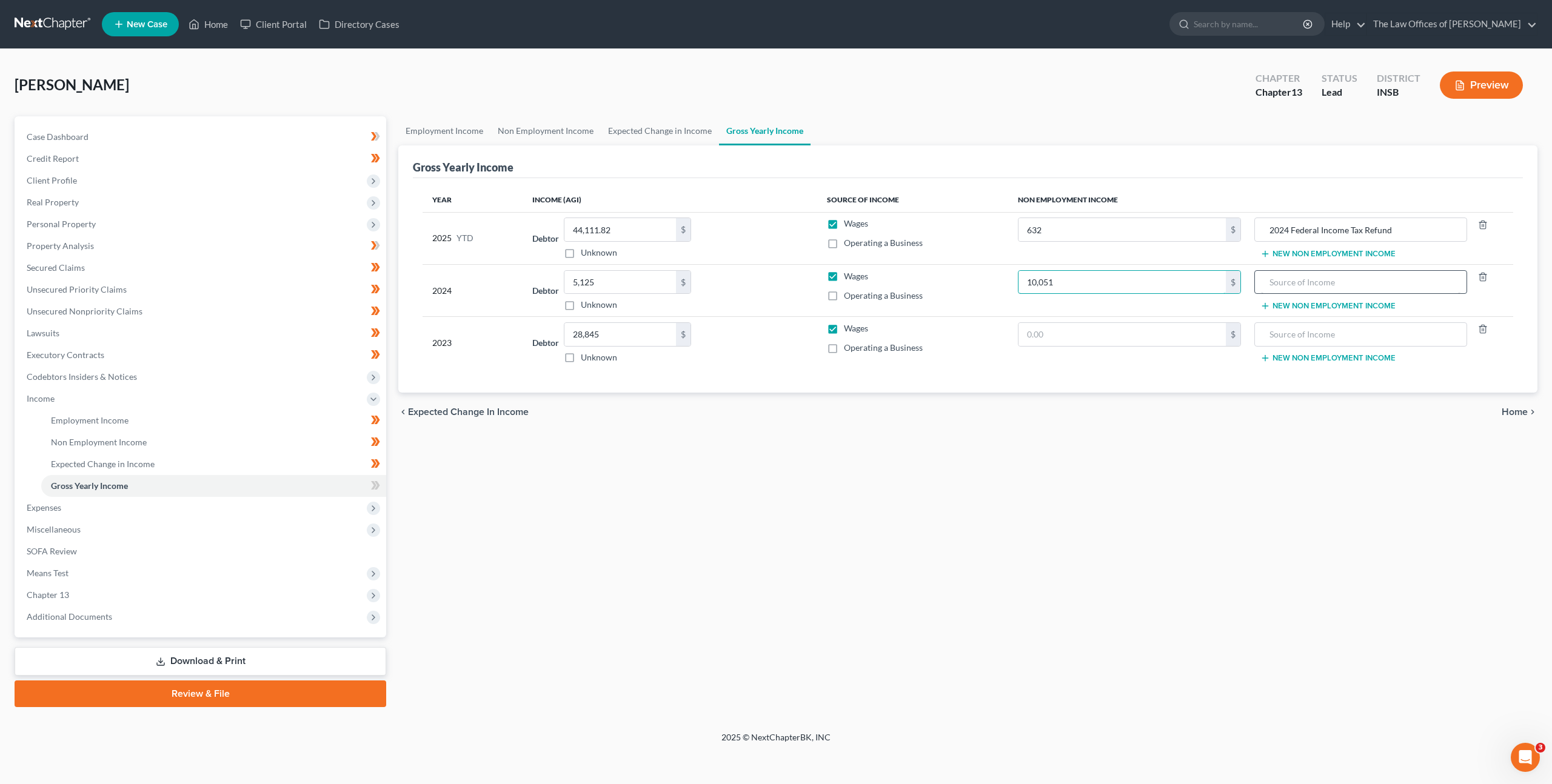
type input "10,051"
drag, startPoint x: 1310, startPoint y: 282, endPoint x: 1401, endPoint y: 289, distance: 91.3
click at [1312, 282] on input "text" at bounding box center [1361, 282] width 199 height 23
type input "2023 Federal Income Tax Refund"
click at [1116, 476] on div "Employment Income Non Employment Income Expected Change in Income Gross Yearly …" at bounding box center [968, 411] width 1151 height 591
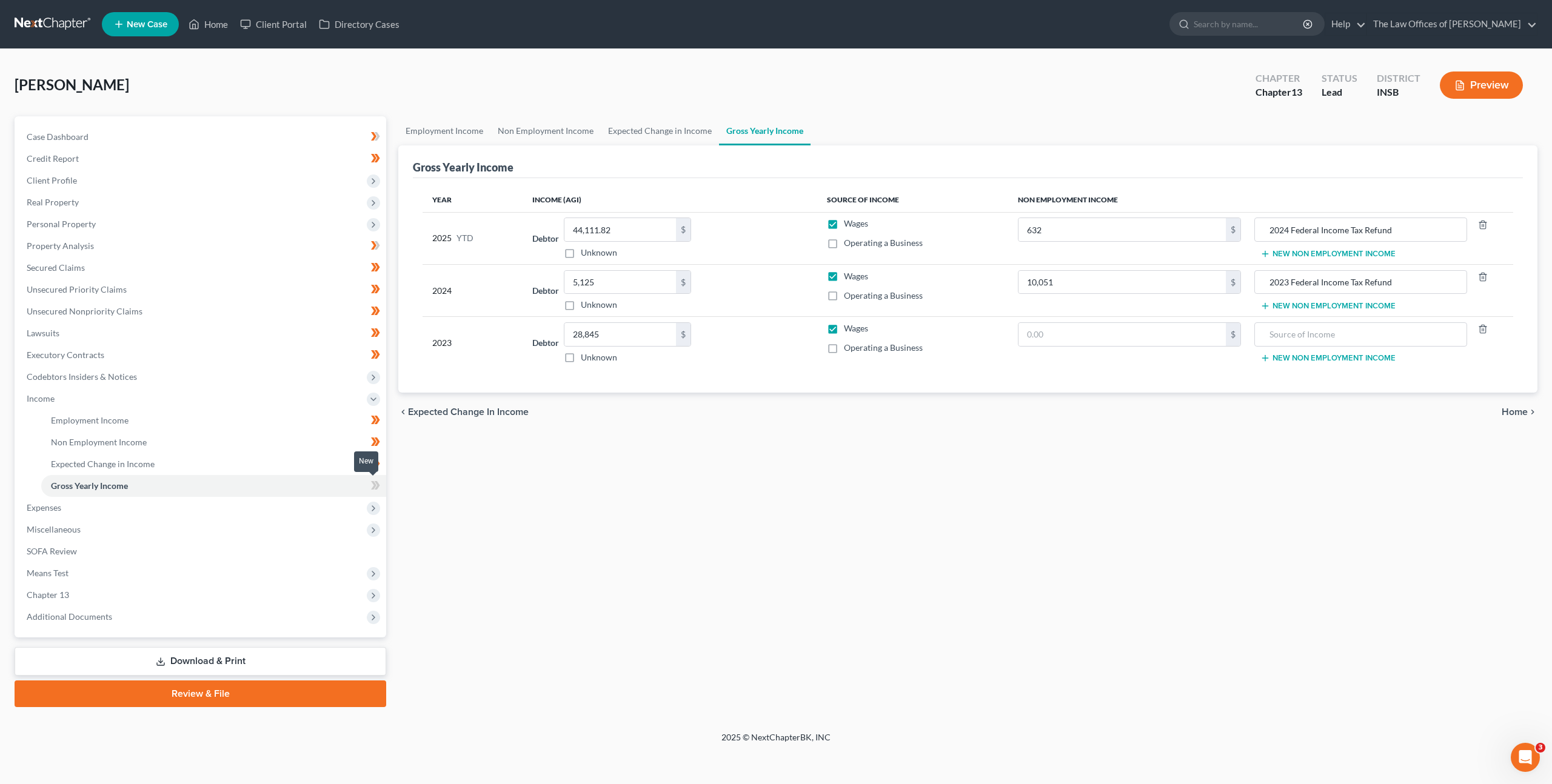
click at [375, 483] on icon at bounding box center [376, 485] width 9 height 15
click at [194, 230] on span "Personal Property" at bounding box center [201, 224] width 369 height 21
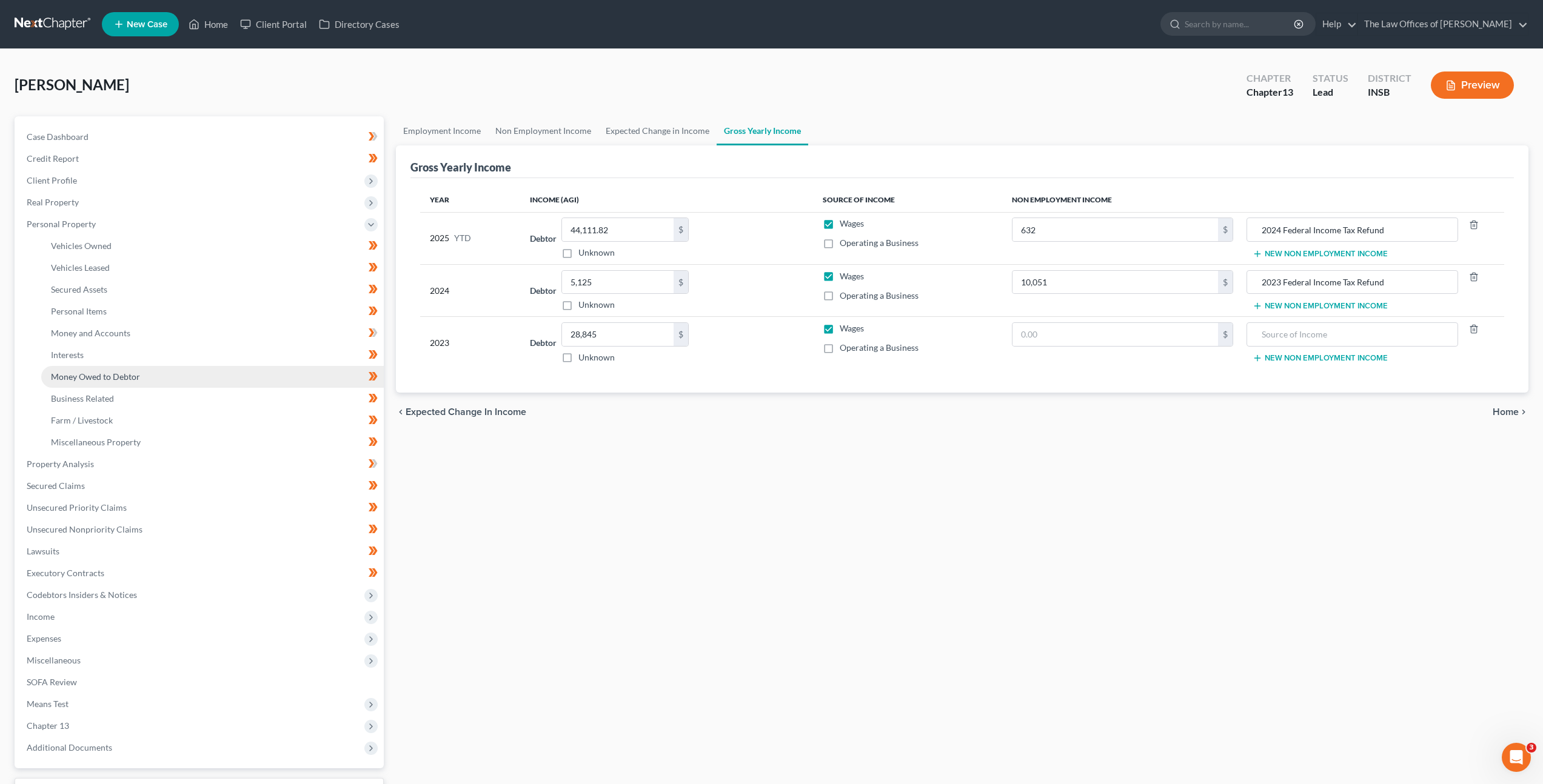
click at [165, 379] on link "Money Owed to Debtor" at bounding box center [212, 376] width 343 height 21
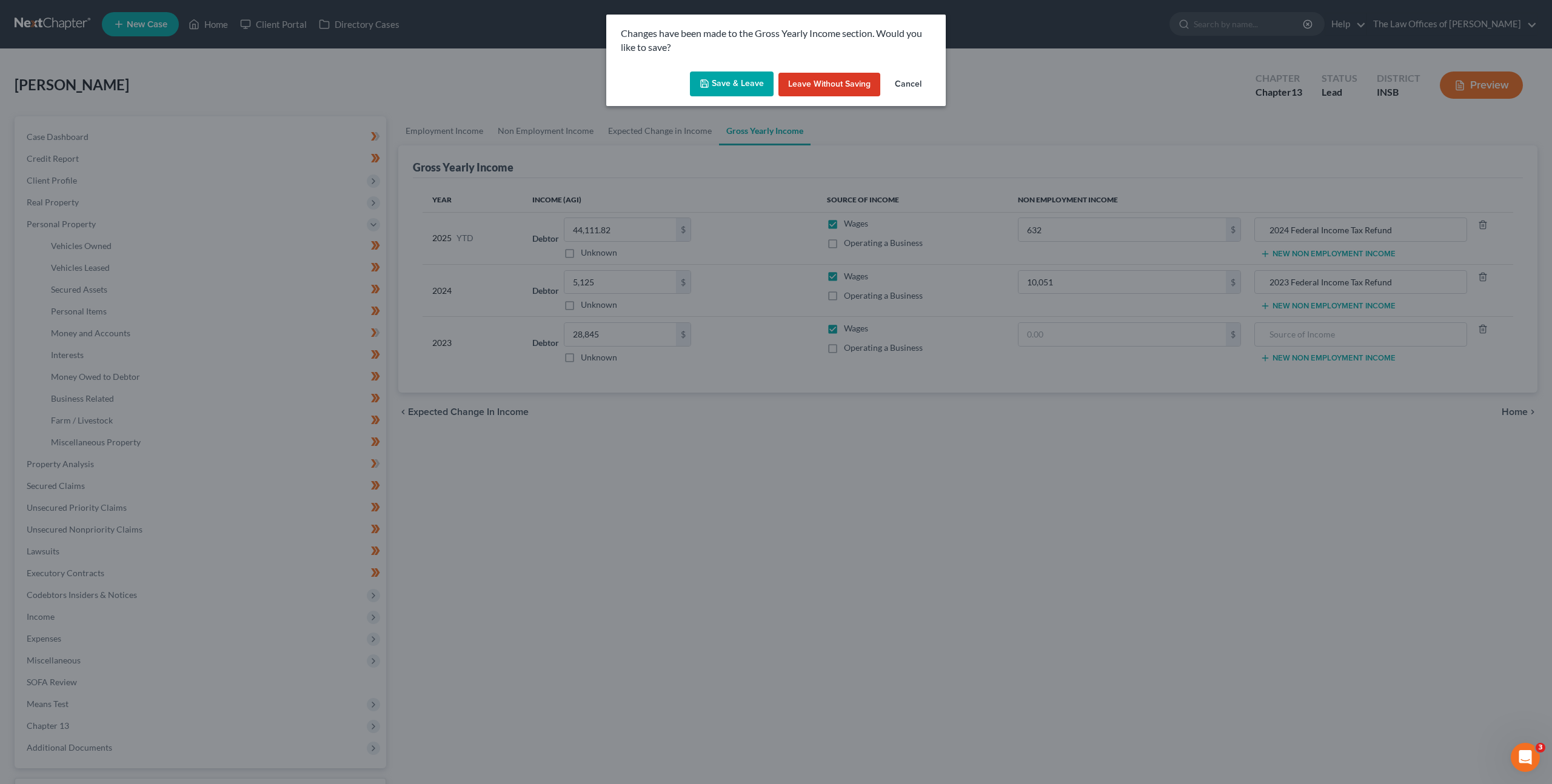
click at [724, 94] on button "Save & Leave" at bounding box center [732, 84] width 84 height 25
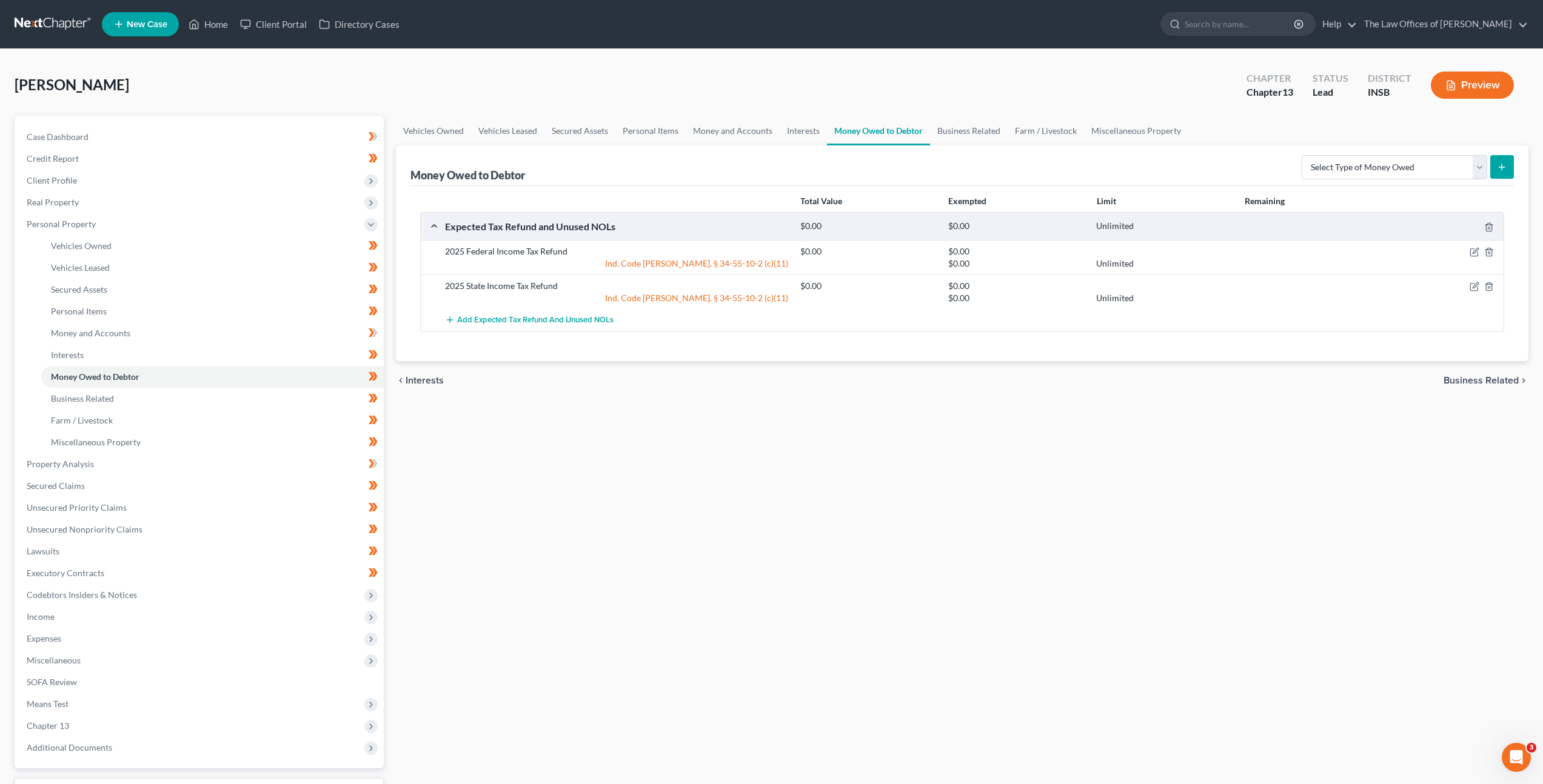
click at [770, 444] on div "Vehicles Owned Vehicles Leased Secured Assets Personal Items Money and Accounts…" at bounding box center [962, 476] width 1145 height 721
click at [1369, 169] on select "Select Type of Money Owed Accounts Receivable Alimony Child Support Claims Agai…" at bounding box center [1394, 167] width 185 height 24
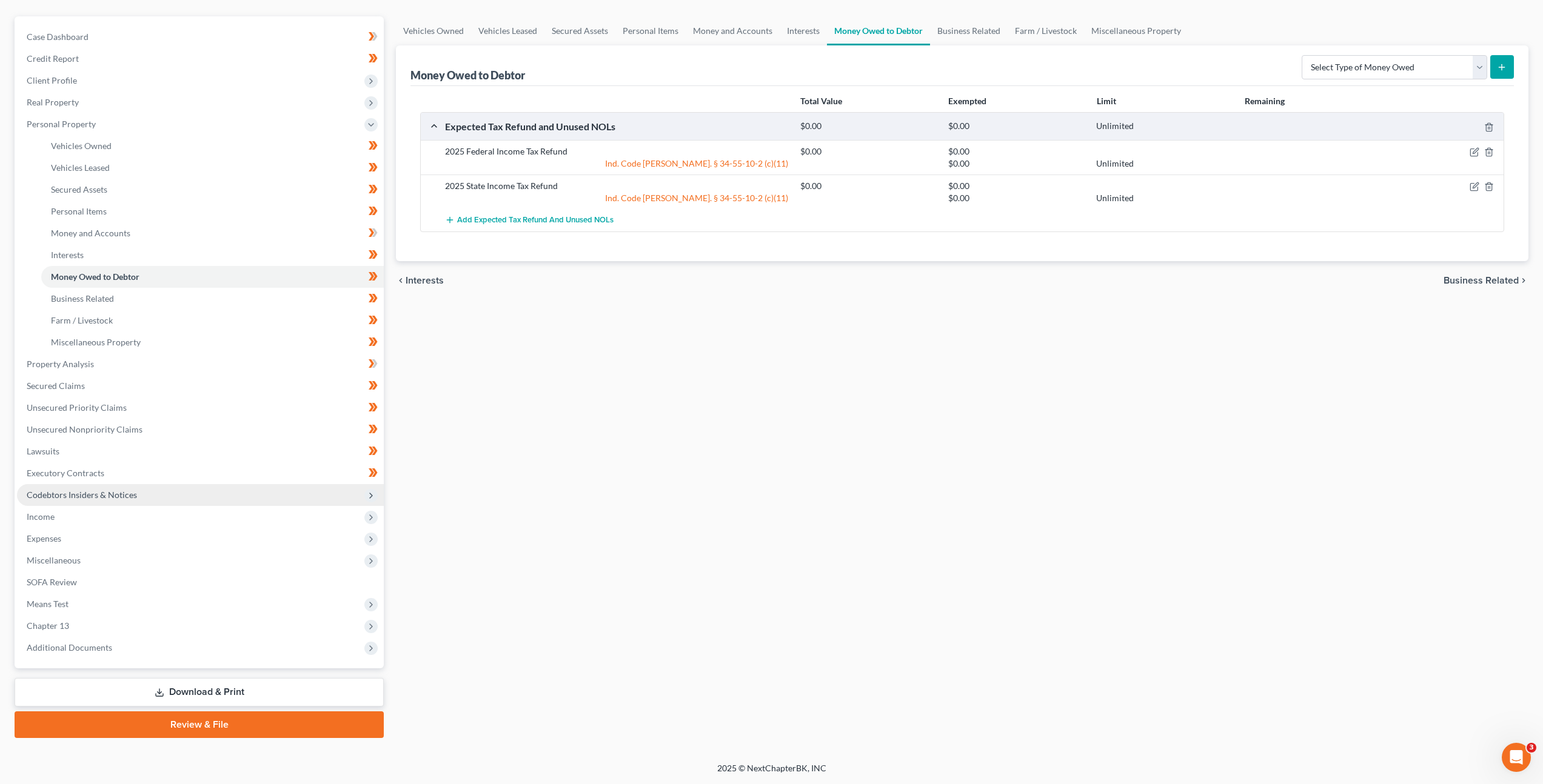
click at [181, 492] on span "Codebtors Insiders & Notices" at bounding box center [200, 495] width 367 height 21
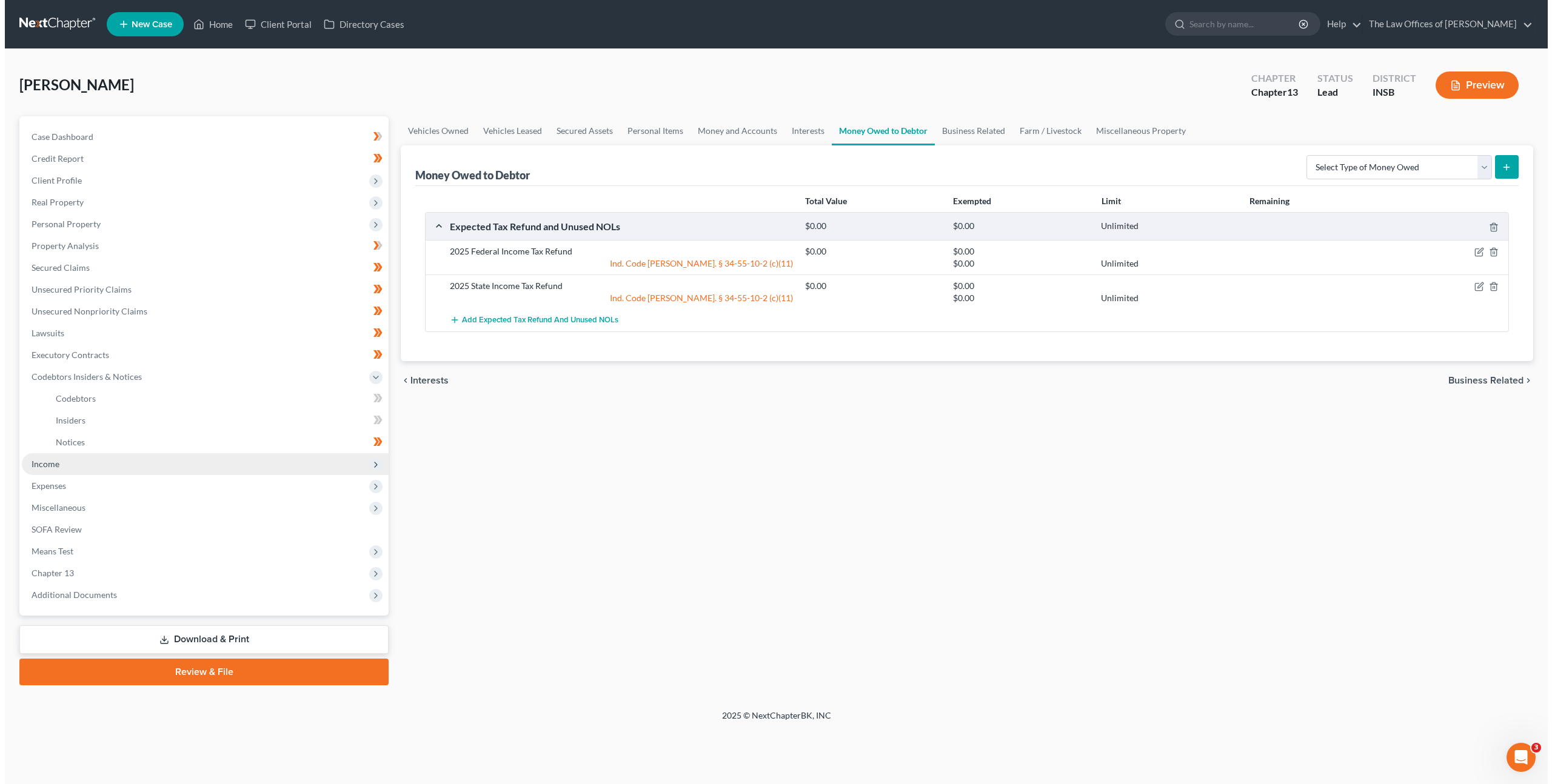
scroll to position [0, 0]
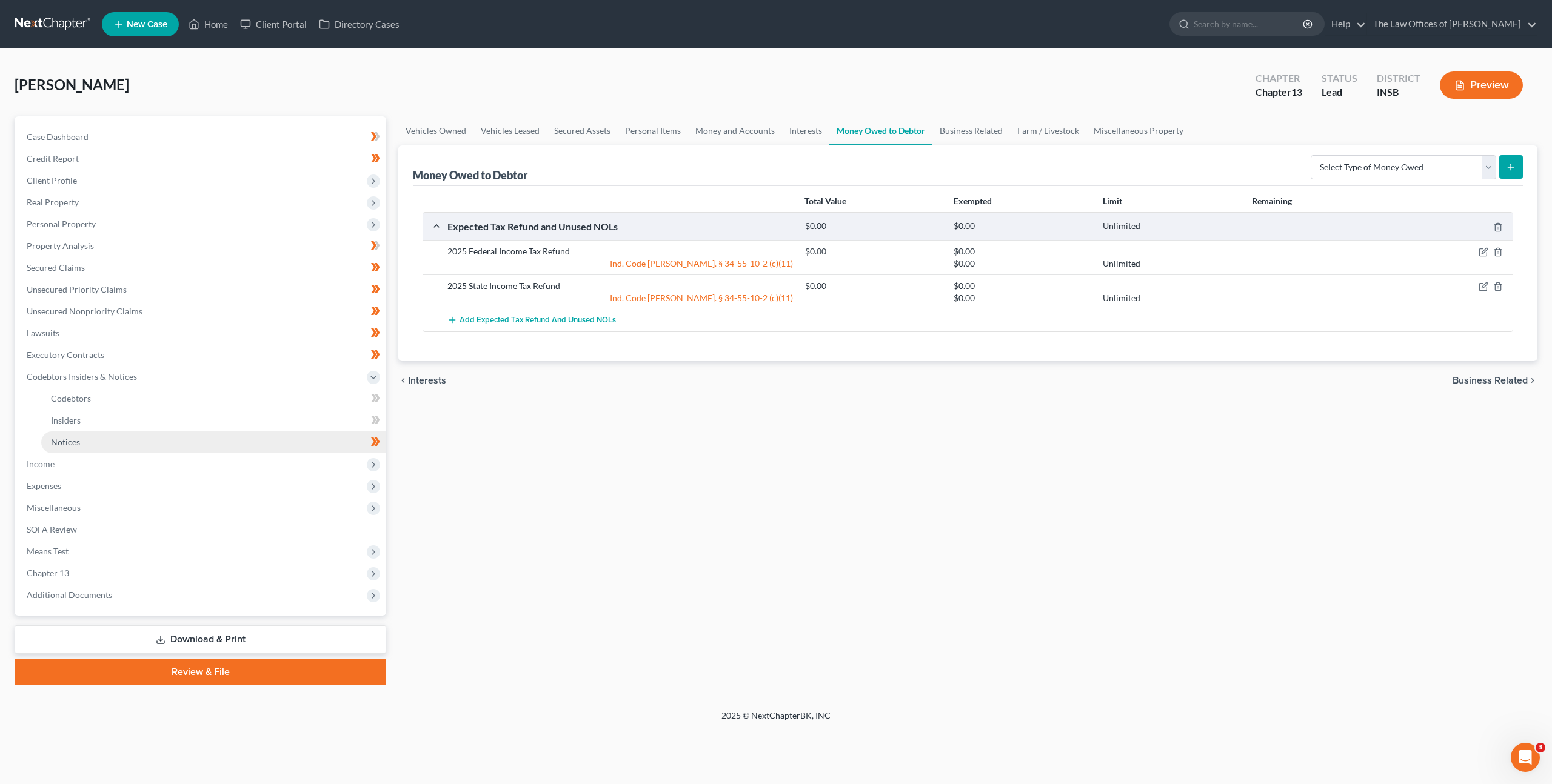
click at [214, 447] on link "Notices" at bounding box center [214, 443] width 345 height 21
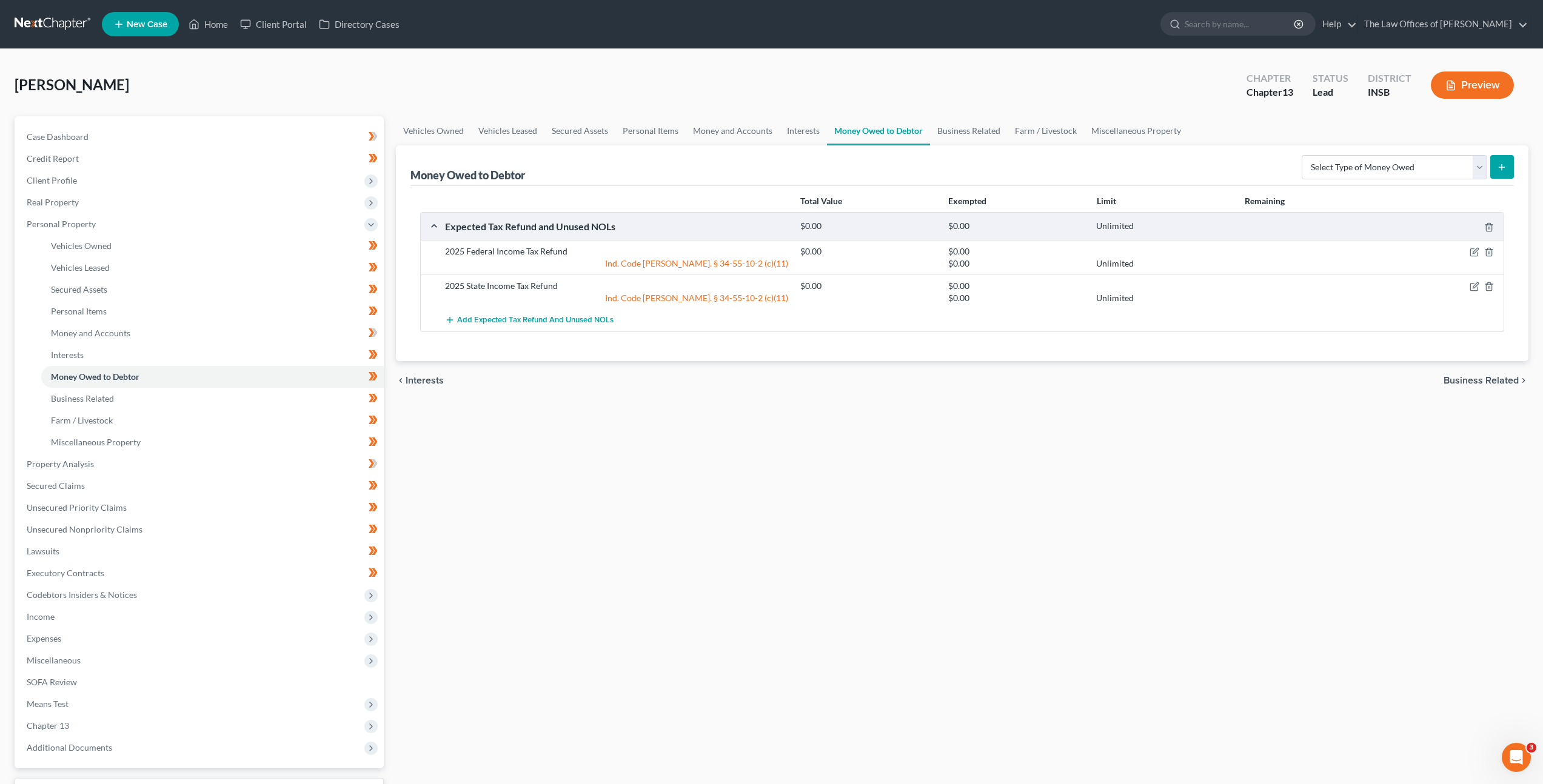
click at [58, 23] on link at bounding box center [53, 24] width 78 height 21
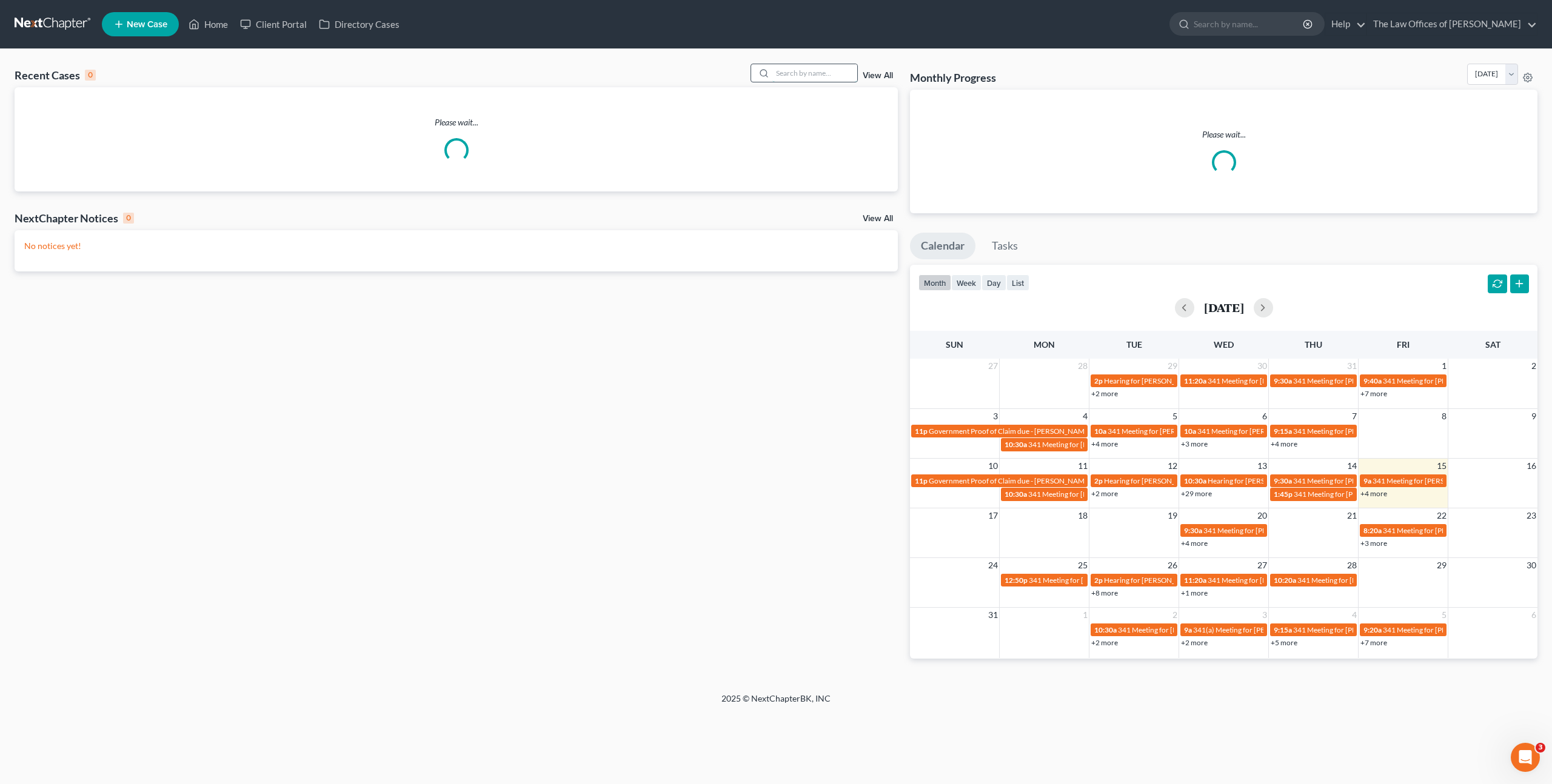
click at [801, 71] on input "search" at bounding box center [814, 73] width 85 height 18
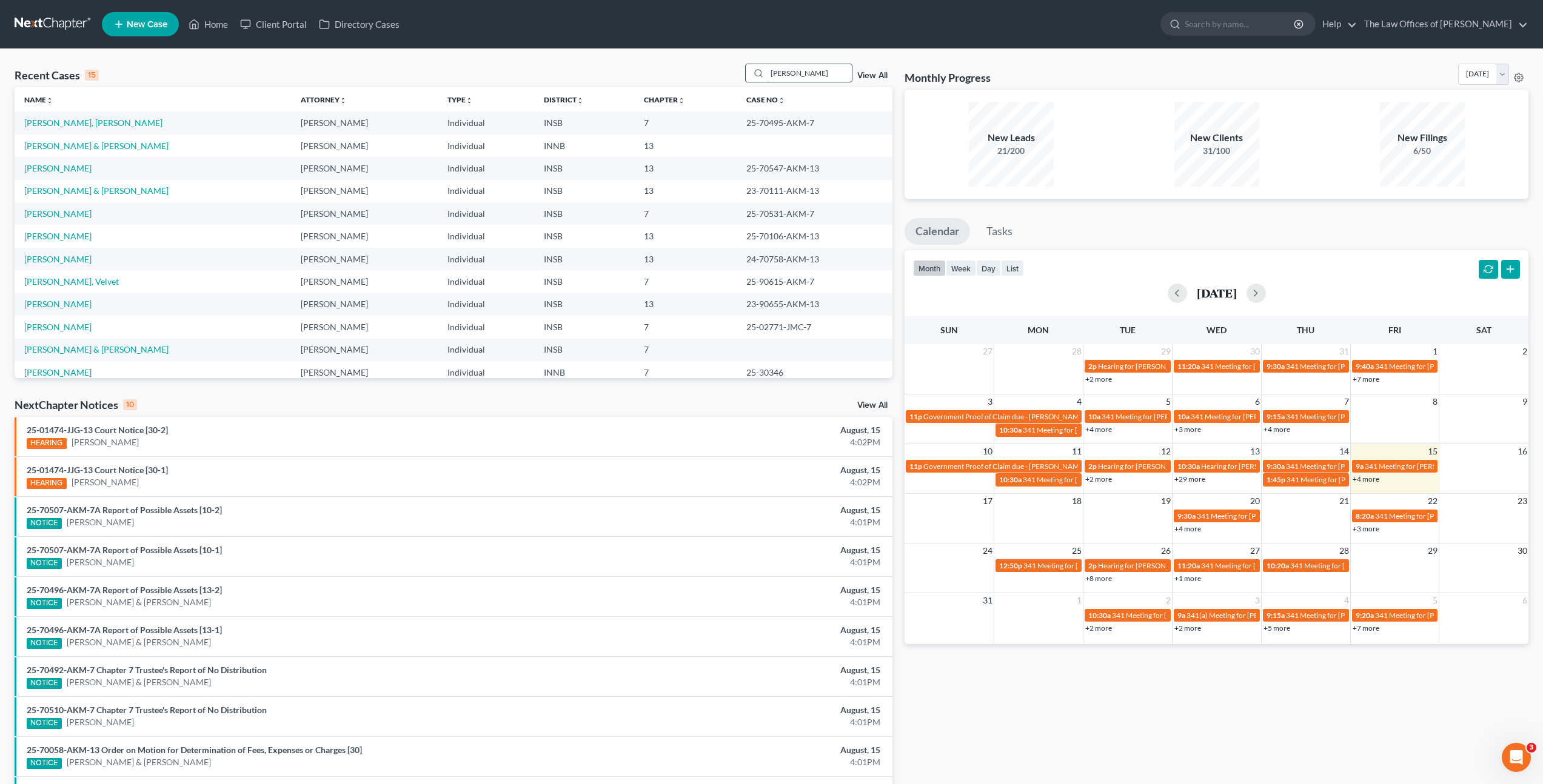
type input "Valentina"
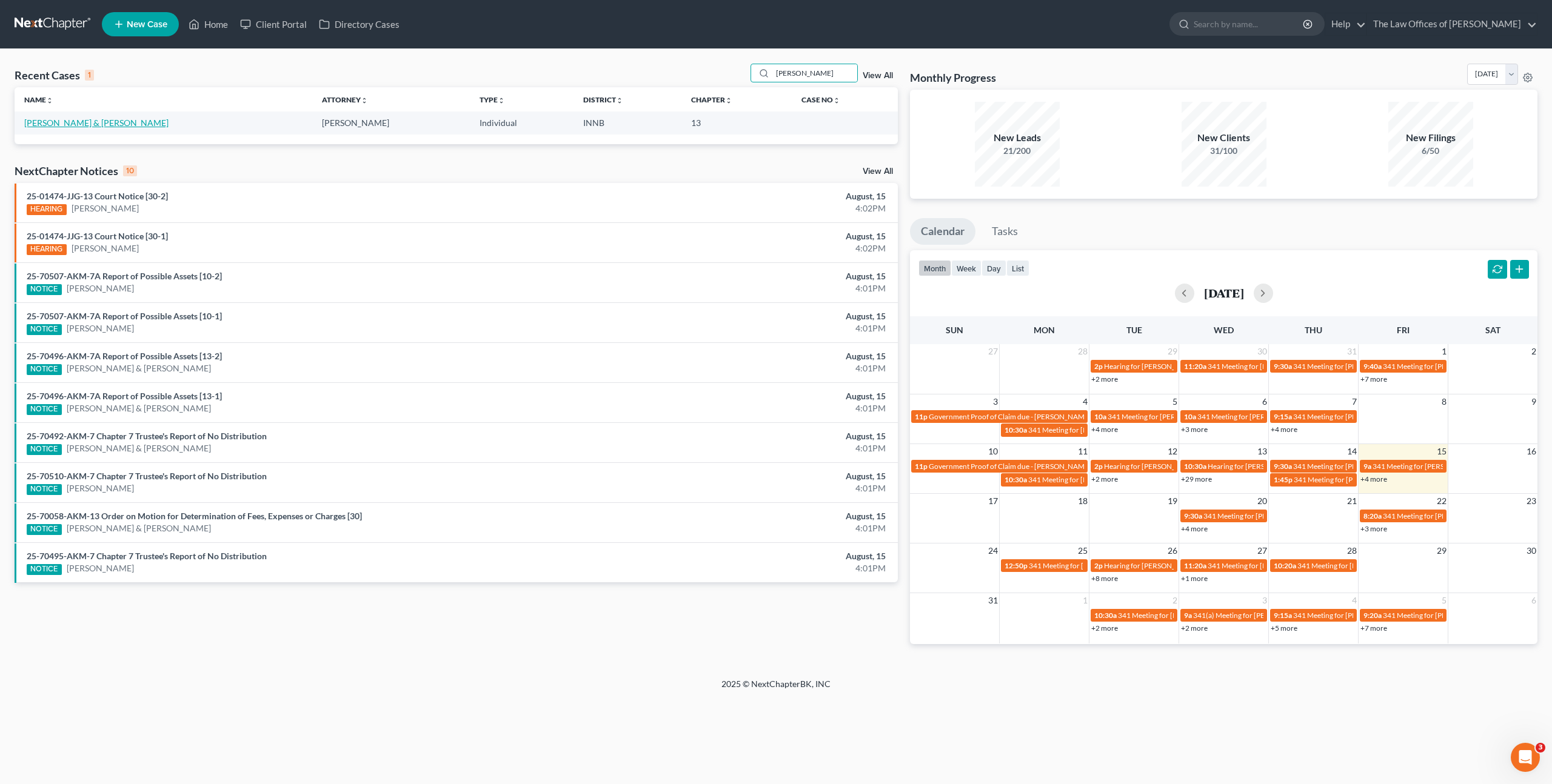
click at [84, 123] on link "[PERSON_NAME] & [PERSON_NAME]" at bounding box center [96, 122] width 144 height 11
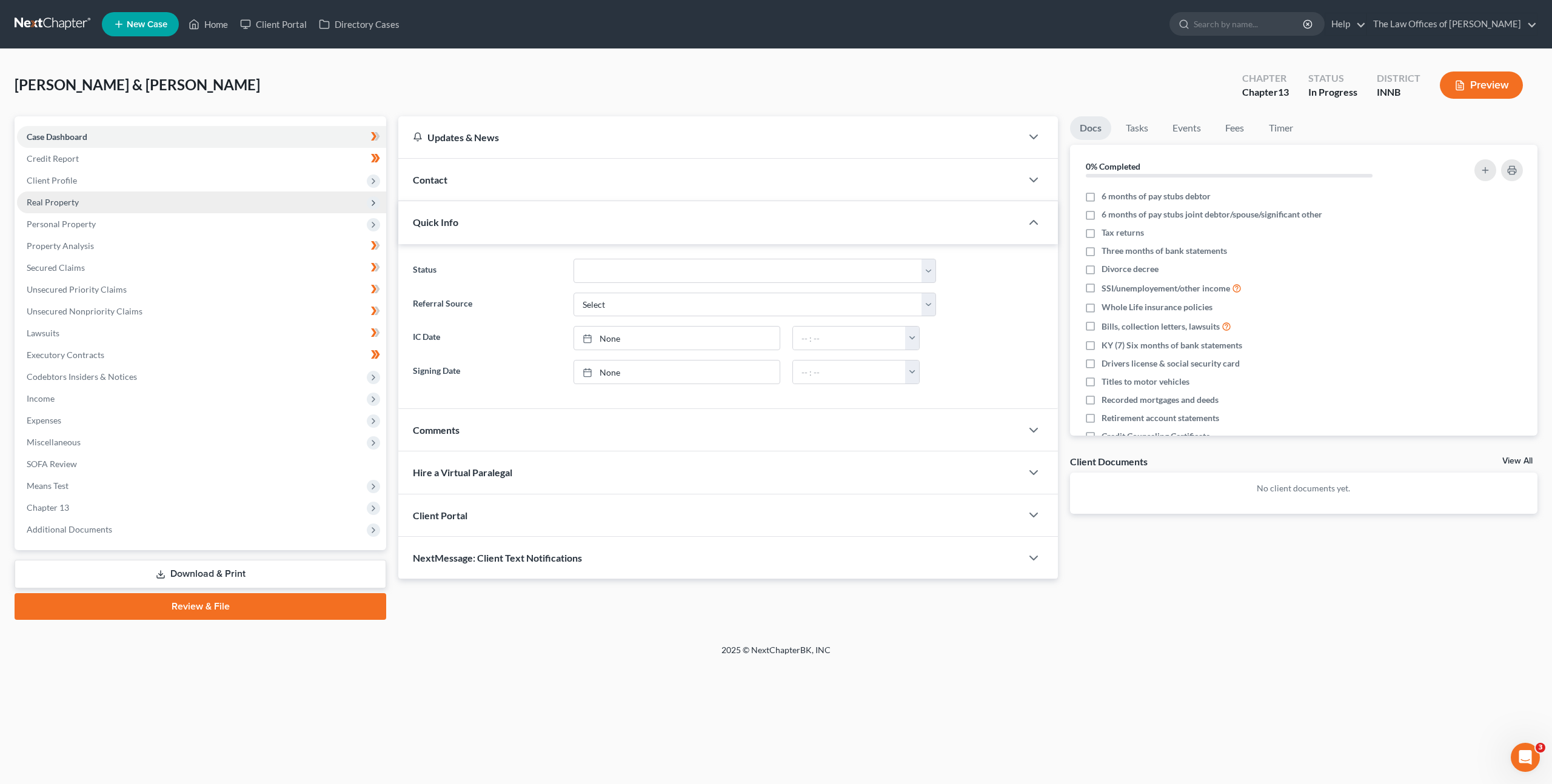
click at [231, 206] on span "Real Property" at bounding box center [201, 202] width 369 height 21
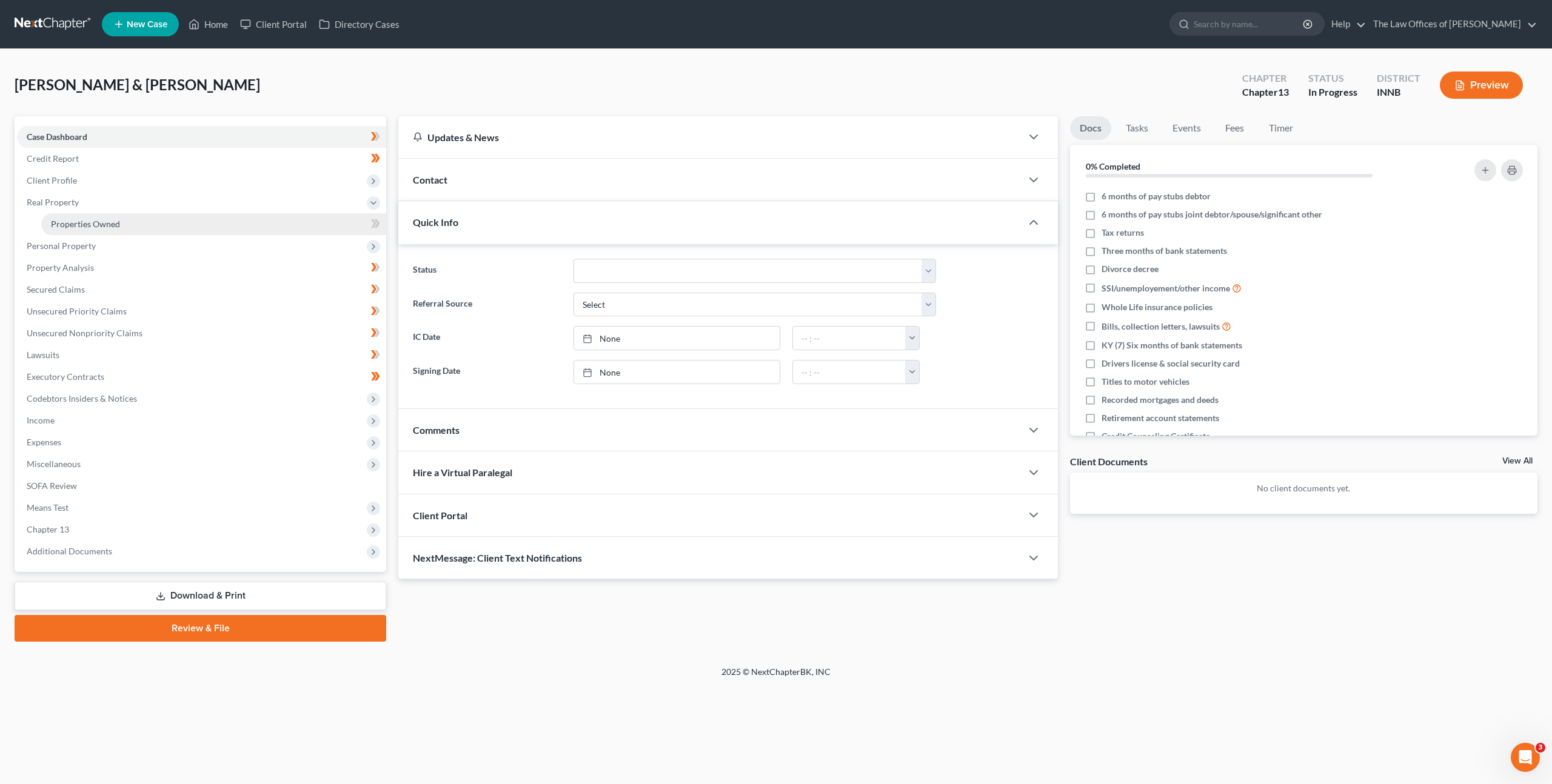
click at [225, 216] on link "Properties Owned" at bounding box center [214, 224] width 345 height 21
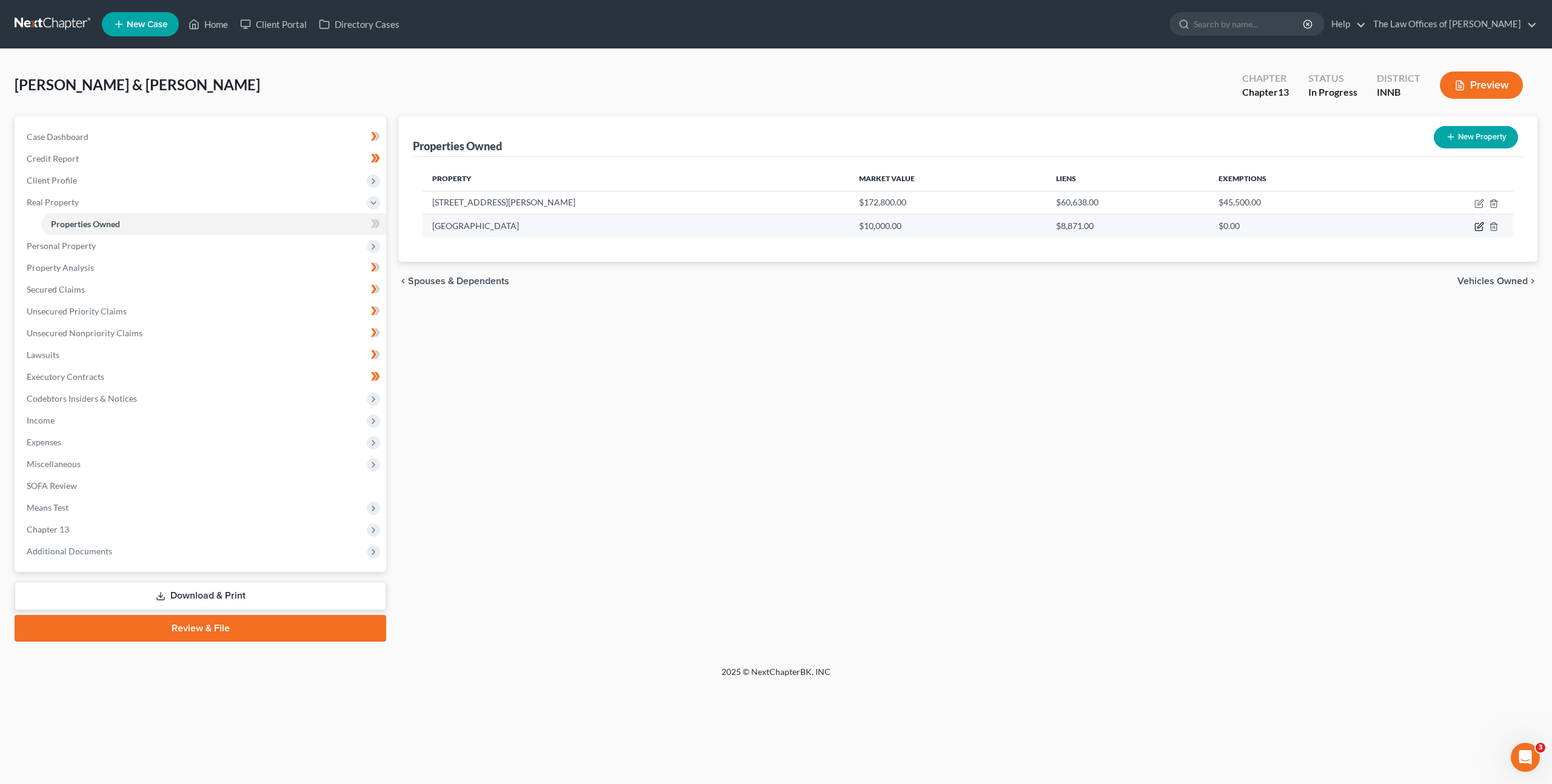
click at [1481, 229] on icon "button" at bounding box center [1479, 226] width 10 height 10
select select "9"
select select "0"
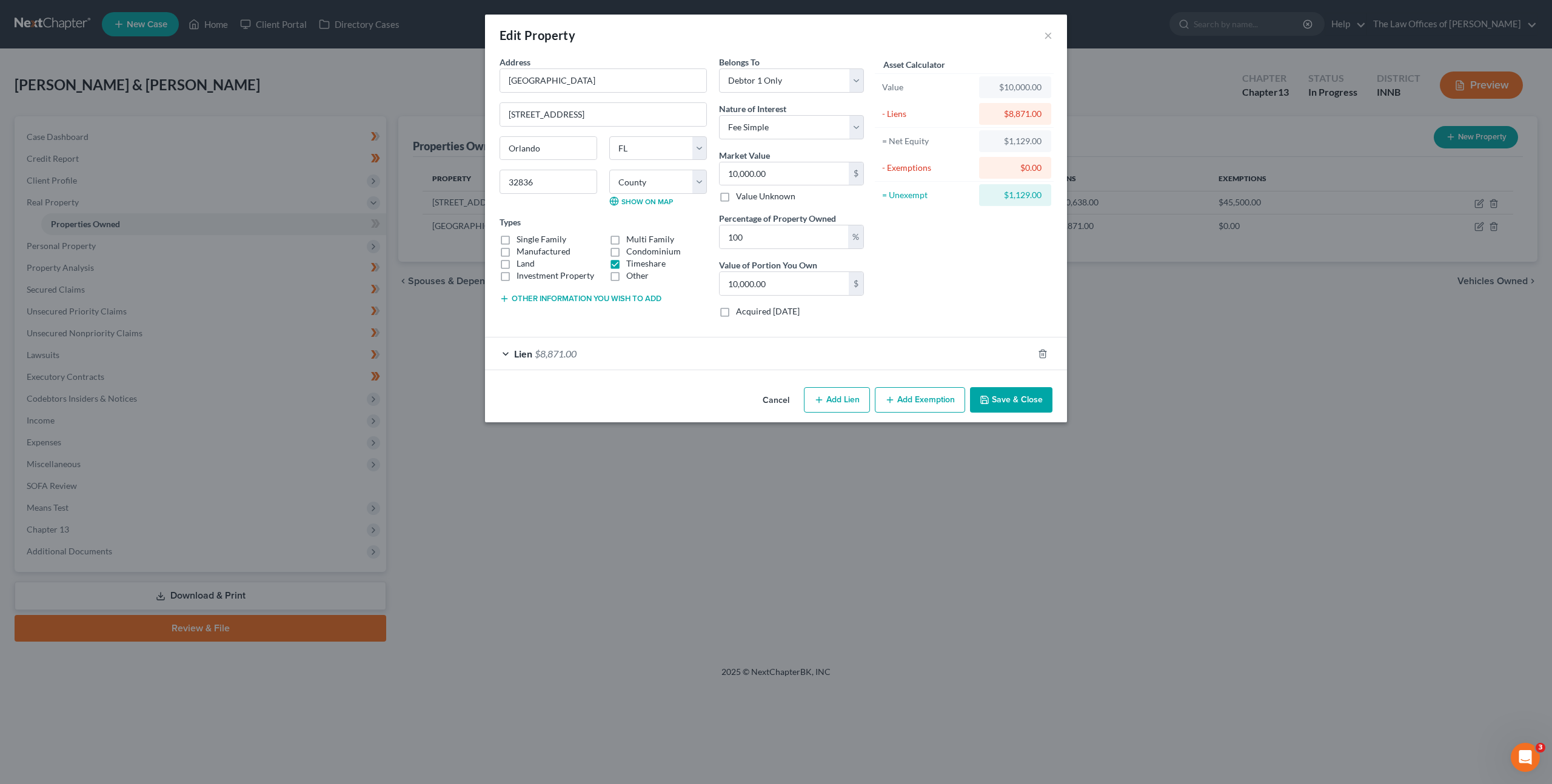
click at [870, 341] on div "Lien $8,871.00" at bounding box center [759, 354] width 548 height 32
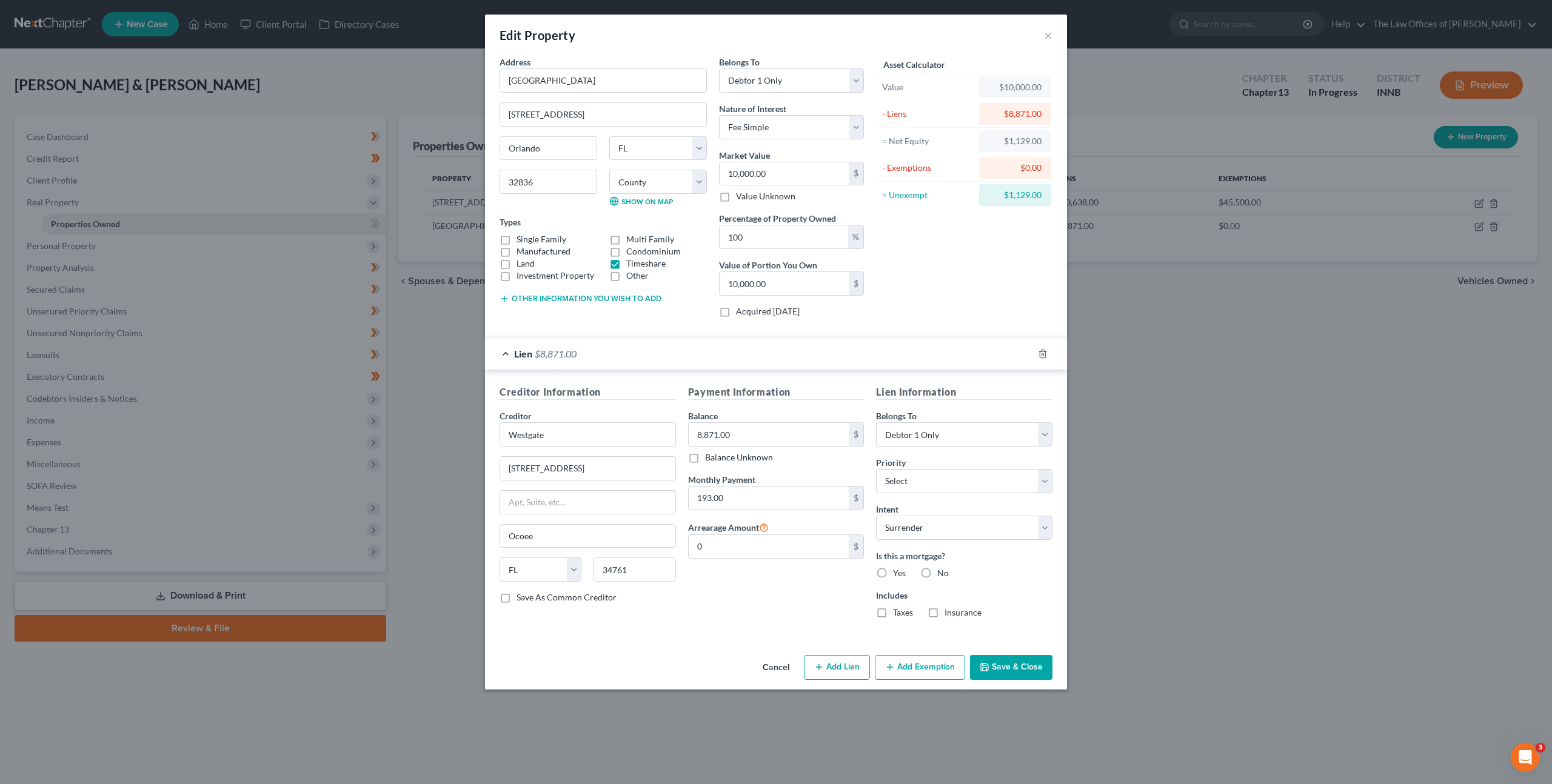
drag, startPoint x: 776, startPoint y: 662, endPoint x: 869, endPoint y: 599, distance: 112.3
click at [776, 662] on button "Cancel" at bounding box center [776, 668] width 47 height 24
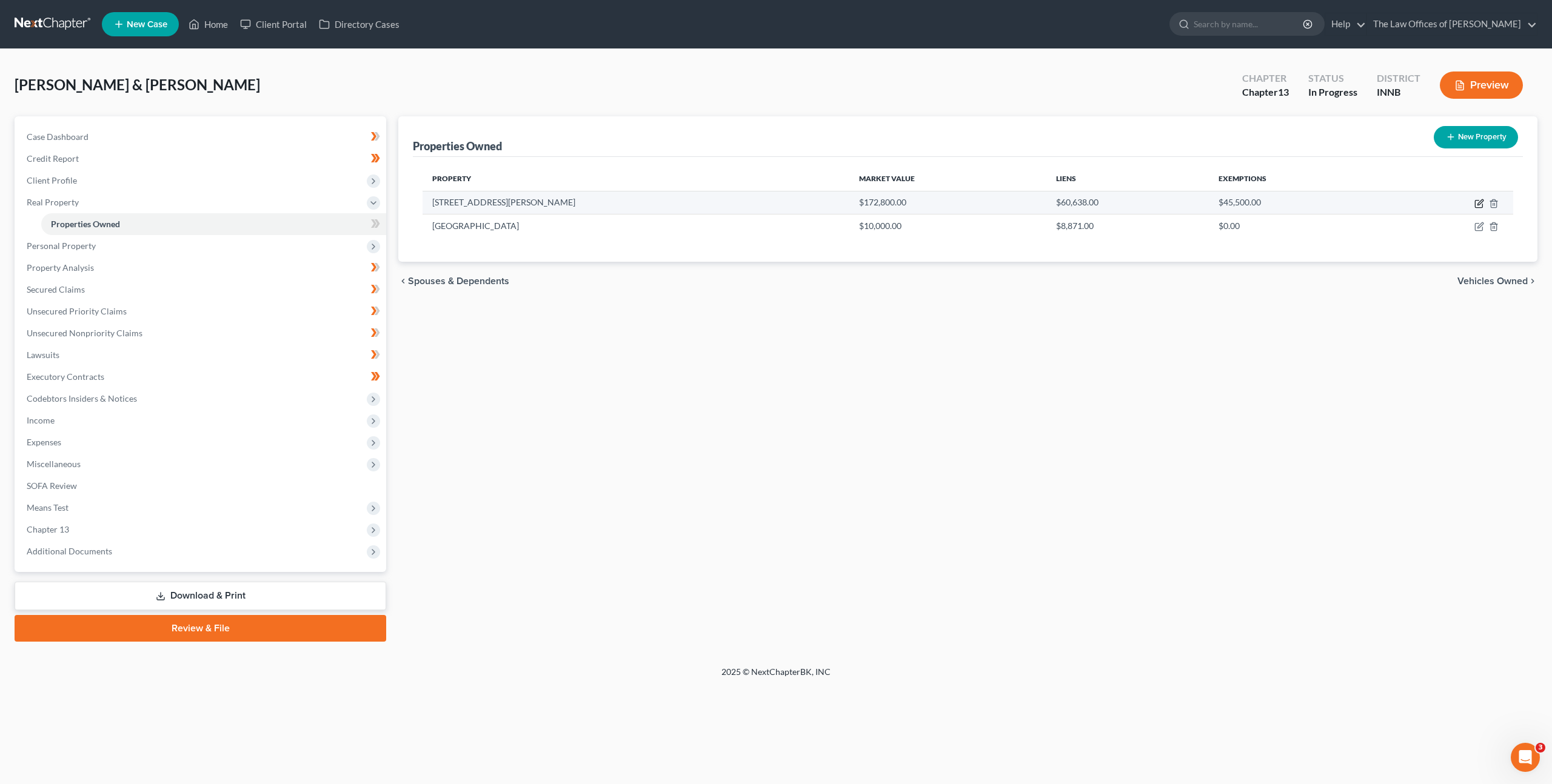
click at [1477, 200] on icon "button" at bounding box center [1479, 204] width 7 height 7
select select "15"
select select "2"
select select "5"
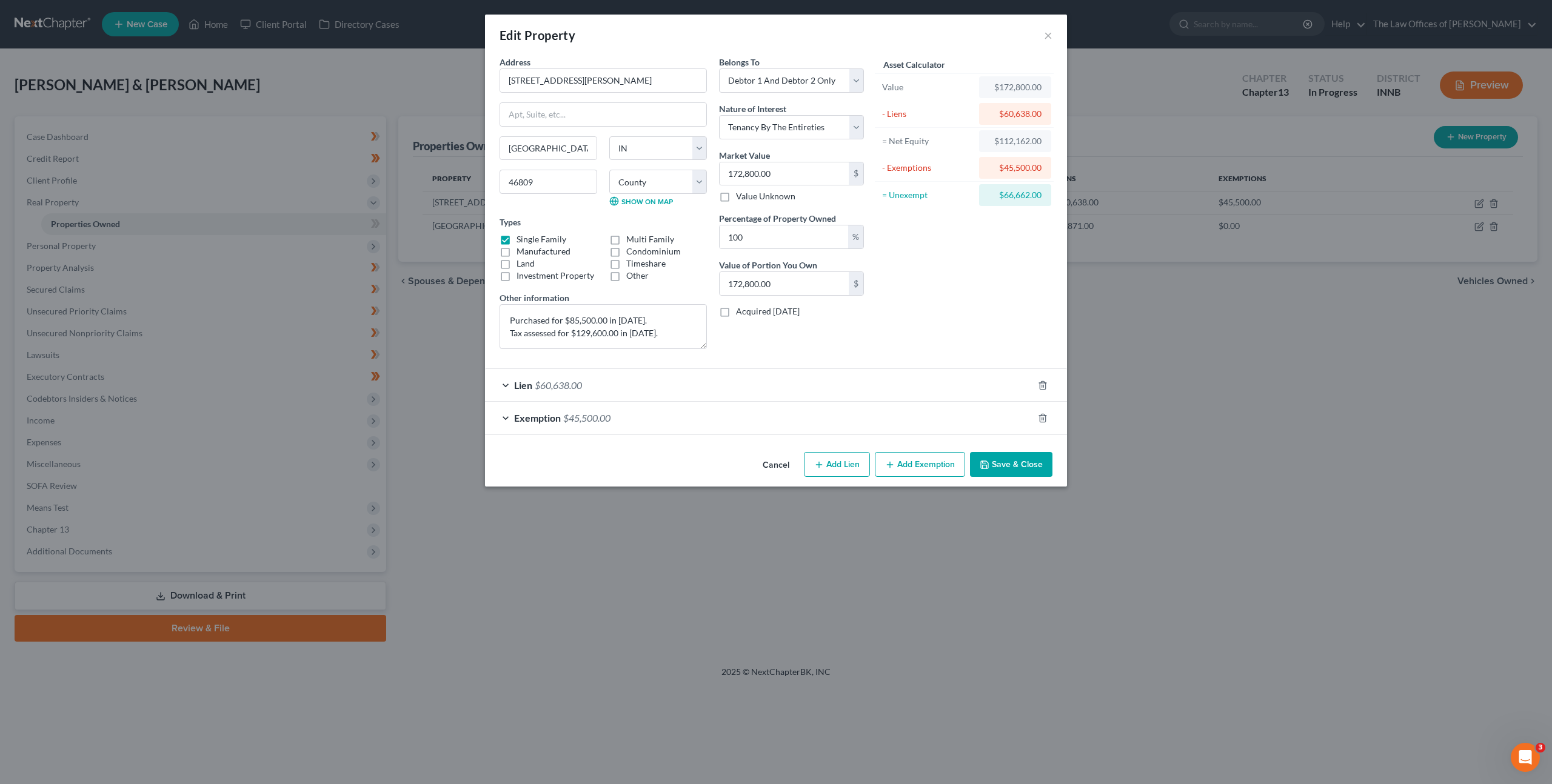
checkbox input "true"
click at [844, 426] on div "Exemption $45,500.00" at bounding box center [759, 417] width 548 height 32
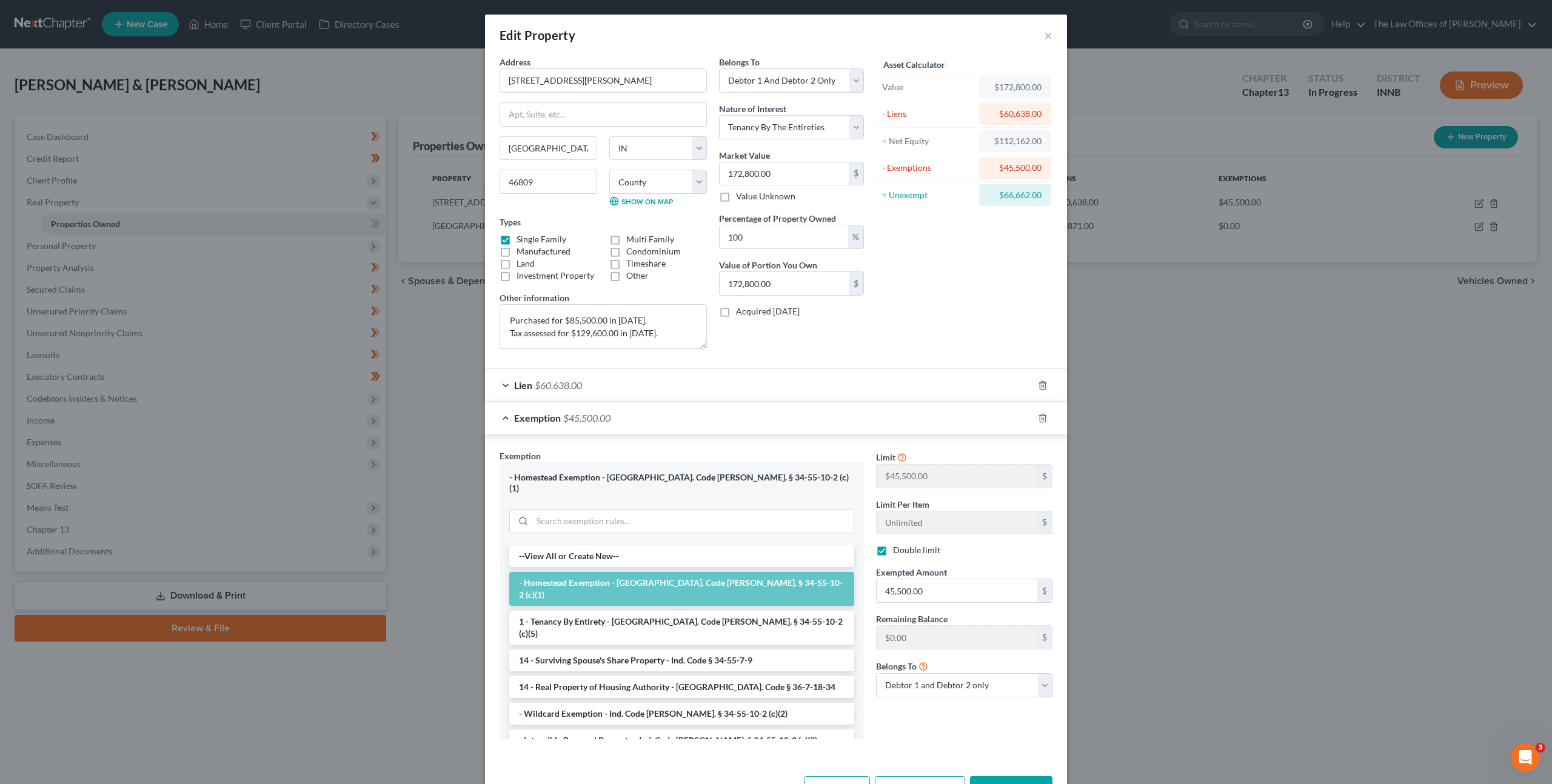
click at [864, 400] on div "Lien $60,638.00" at bounding box center [759, 385] width 548 height 32
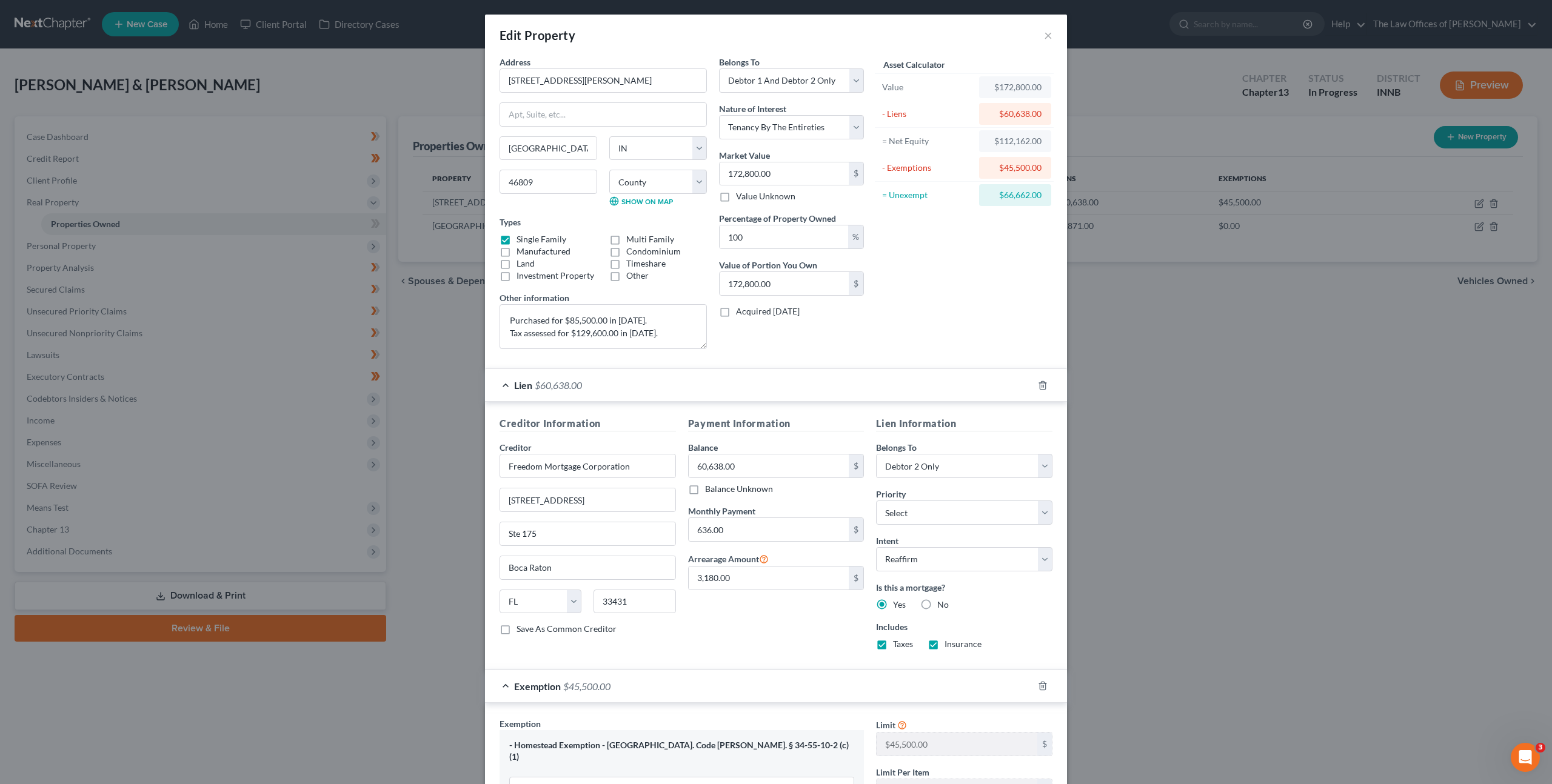
click at [618, 388] on div "Lien $60,638.00" at bounding box center [759, 385] width 548 height 32
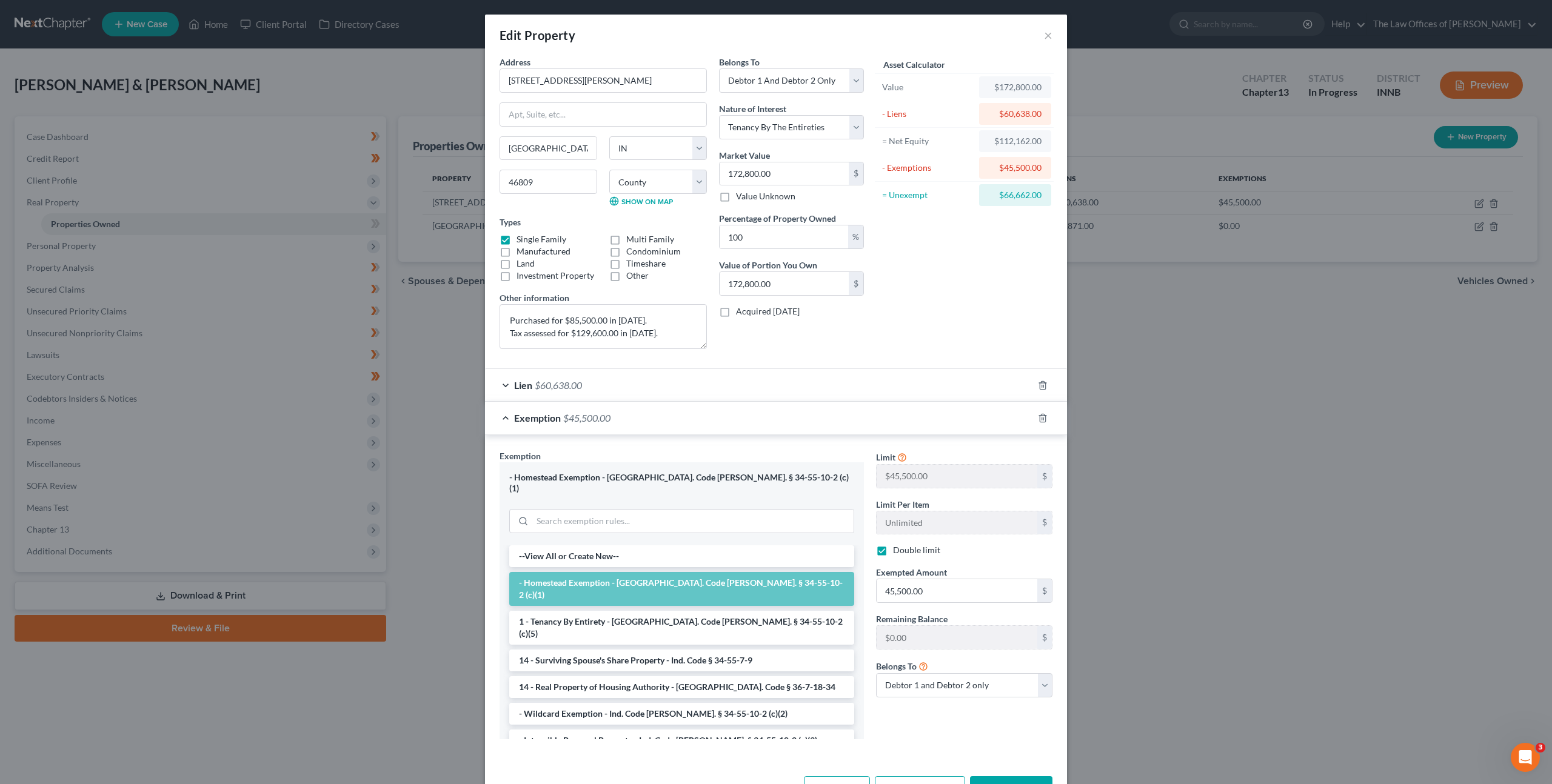
click at [648, 423] on div "Exemption $45,500.00" at bounding box center [759, 417] width 548 height 32
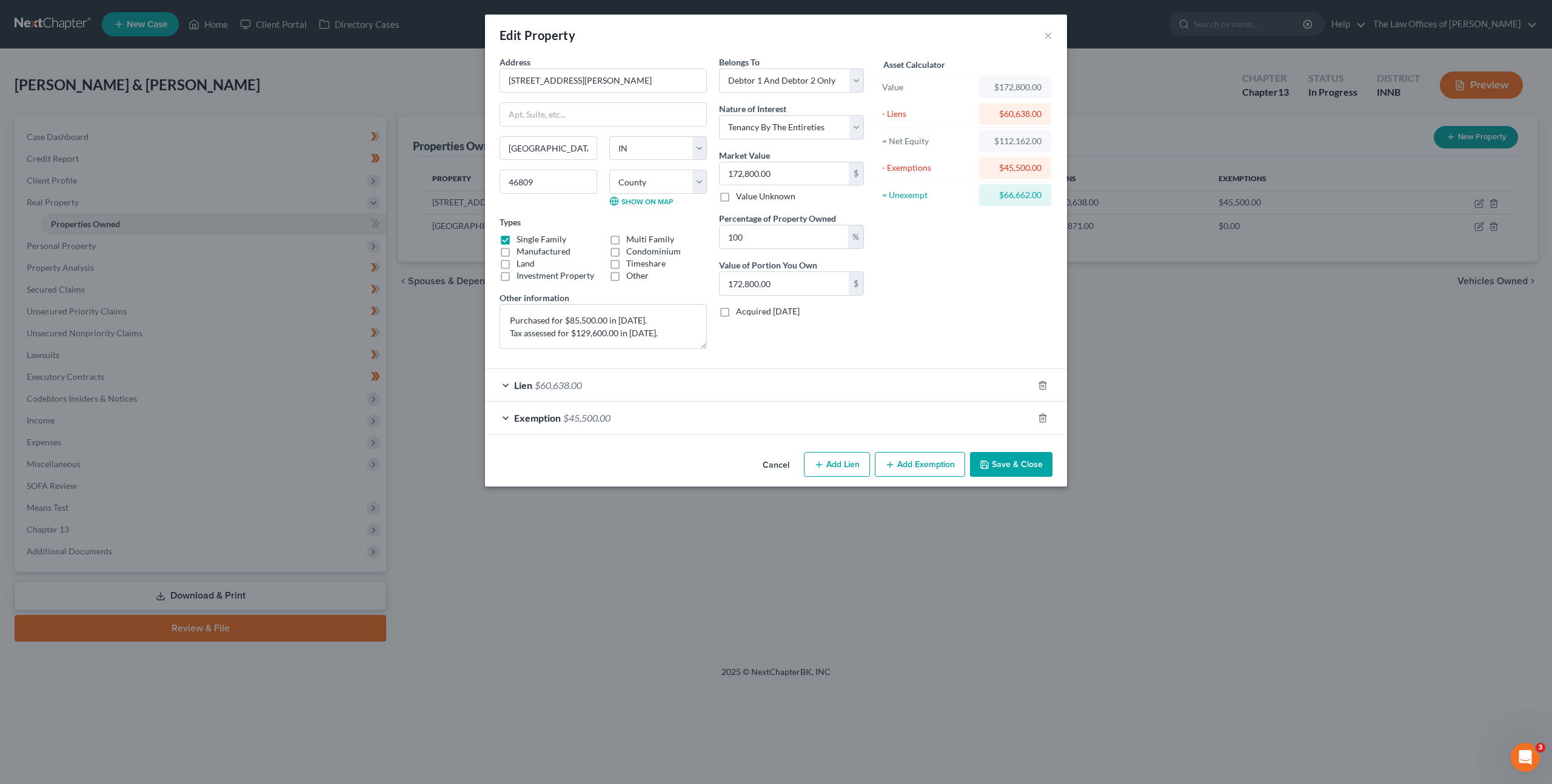
click at [654, 380] on div "Lien $60,638.00" at bounding box center [759, 385] width 548 height 32
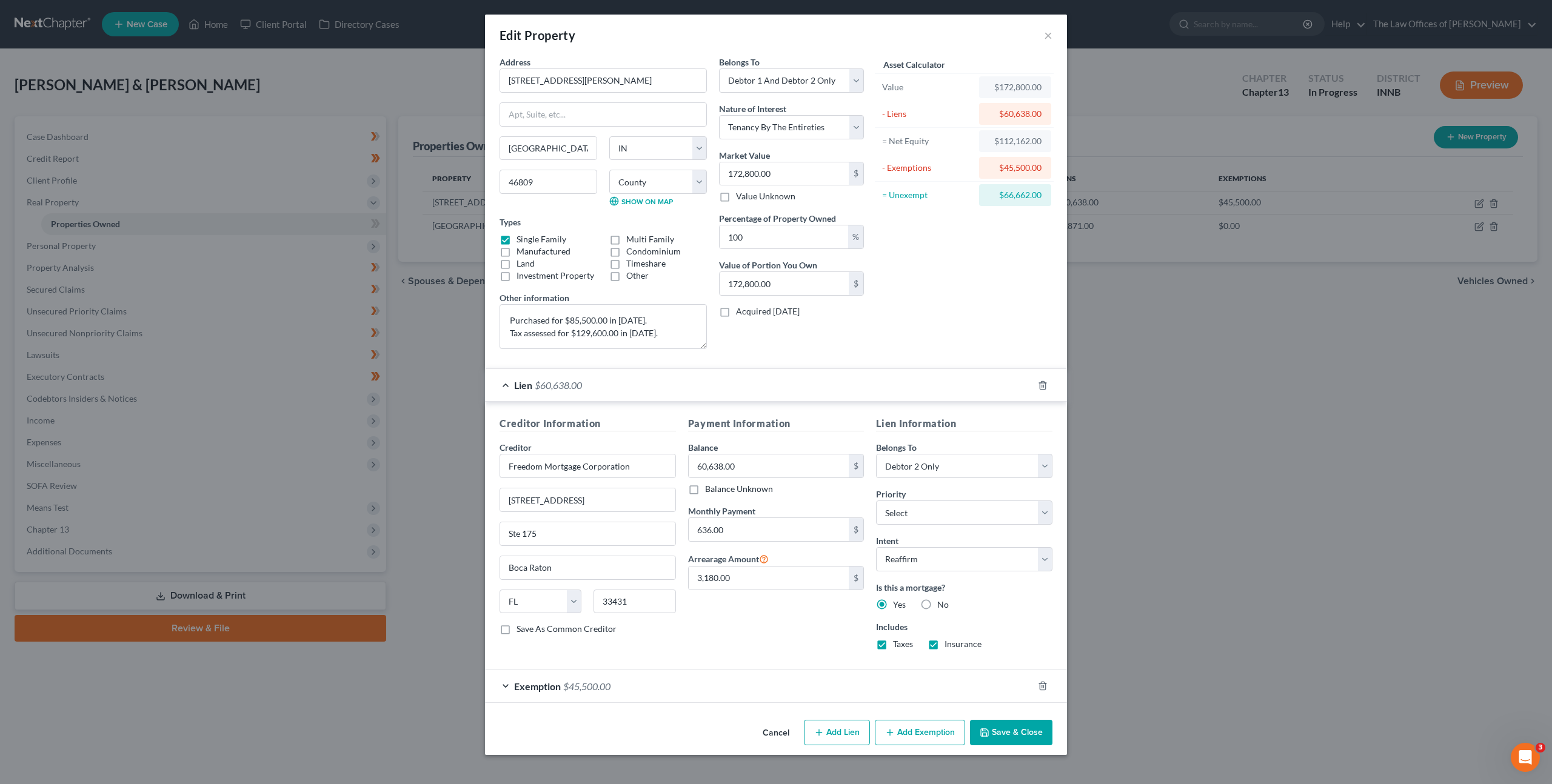
click at [654, 380] on div "Lien $60,638.00" at bounding box center [759, 385] width 548 height 32
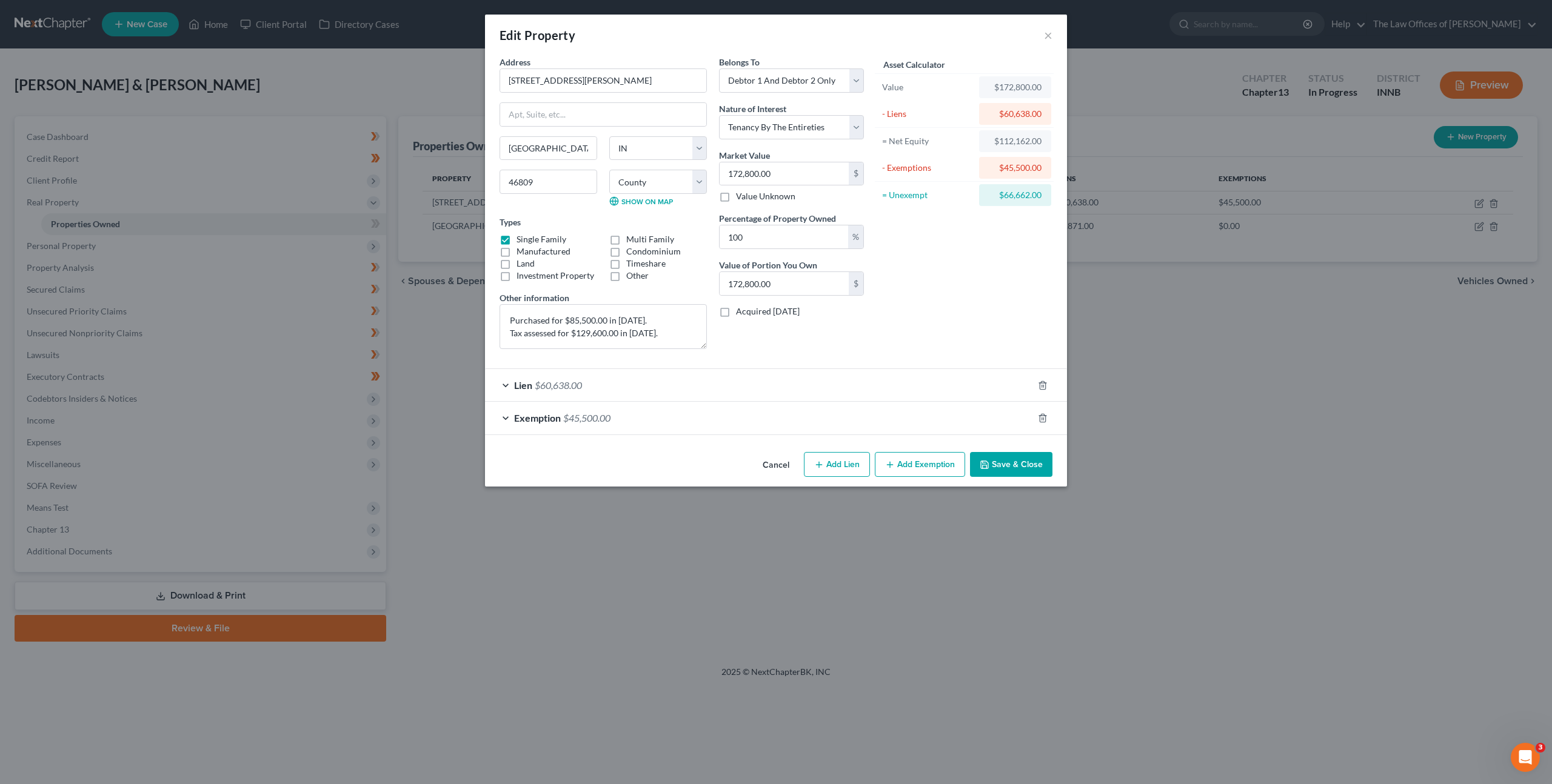
click at [773, 465] on button "Cancel" at bounding box center [776, 465] width 47 height 24
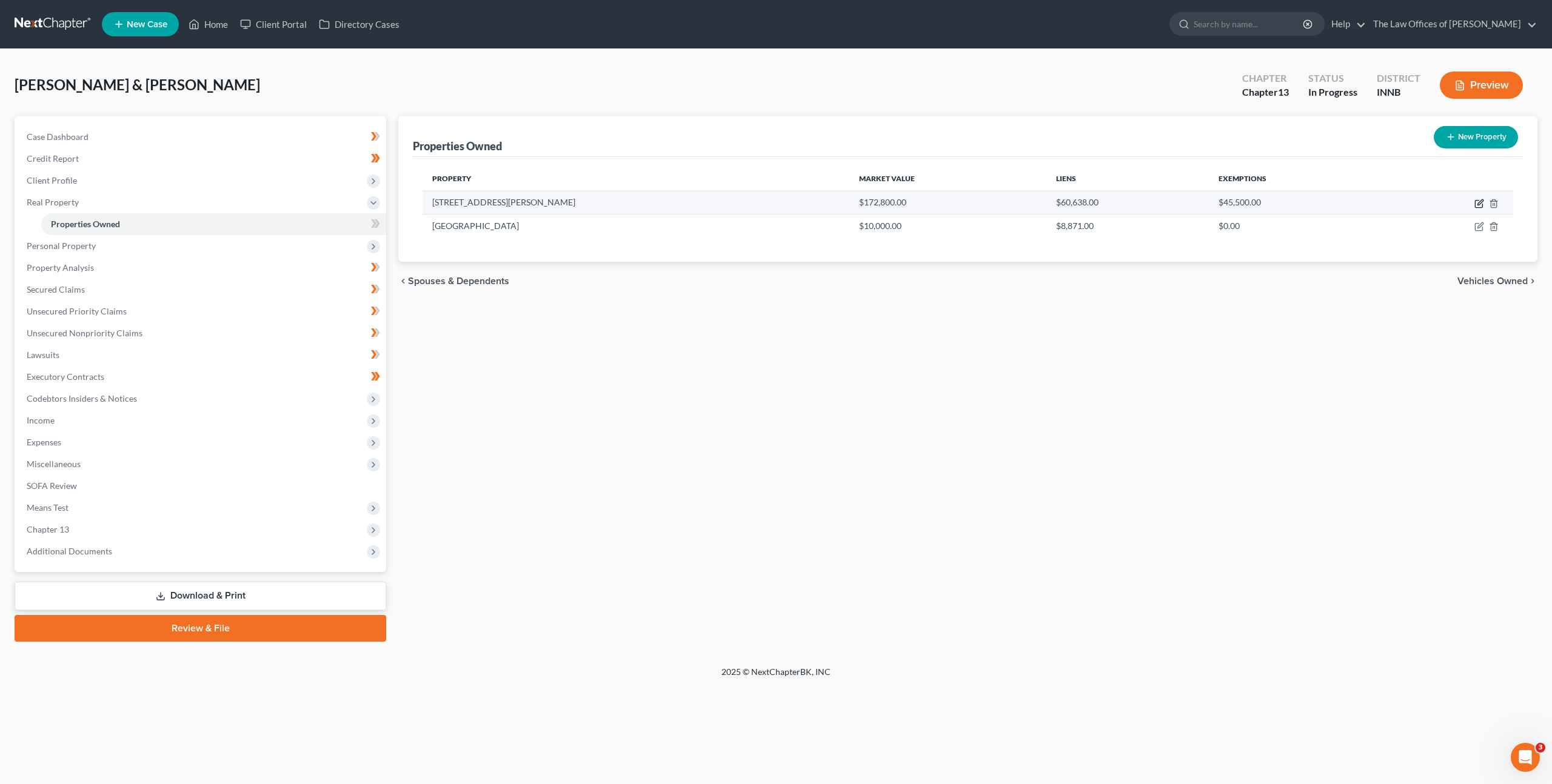
click at [1481, 205] on icon "button" at bounding box center [1479, 203] width 10 height 10
select select "15"
select select "1"
select select "2"
select select "5"
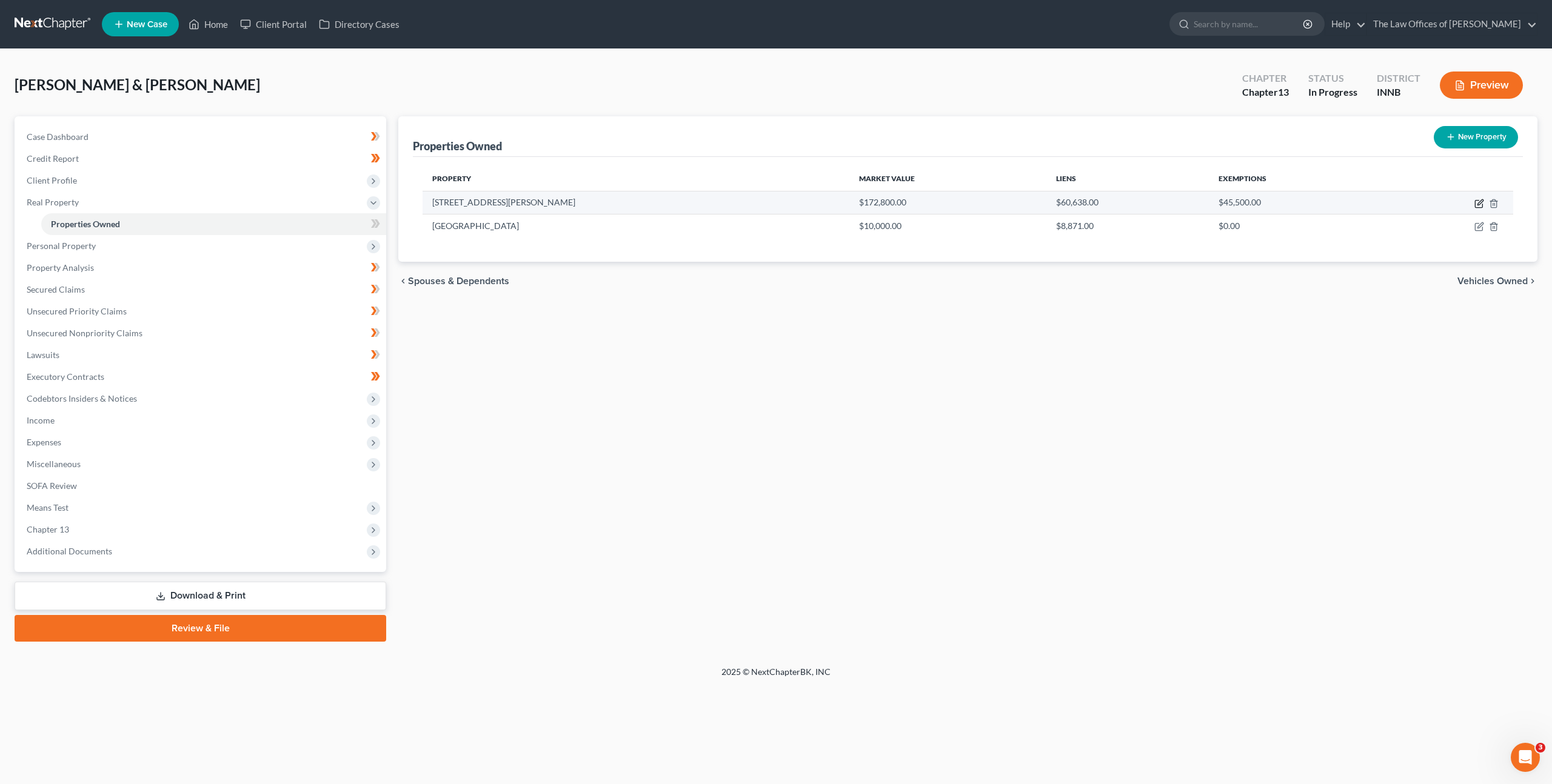
select select "2"
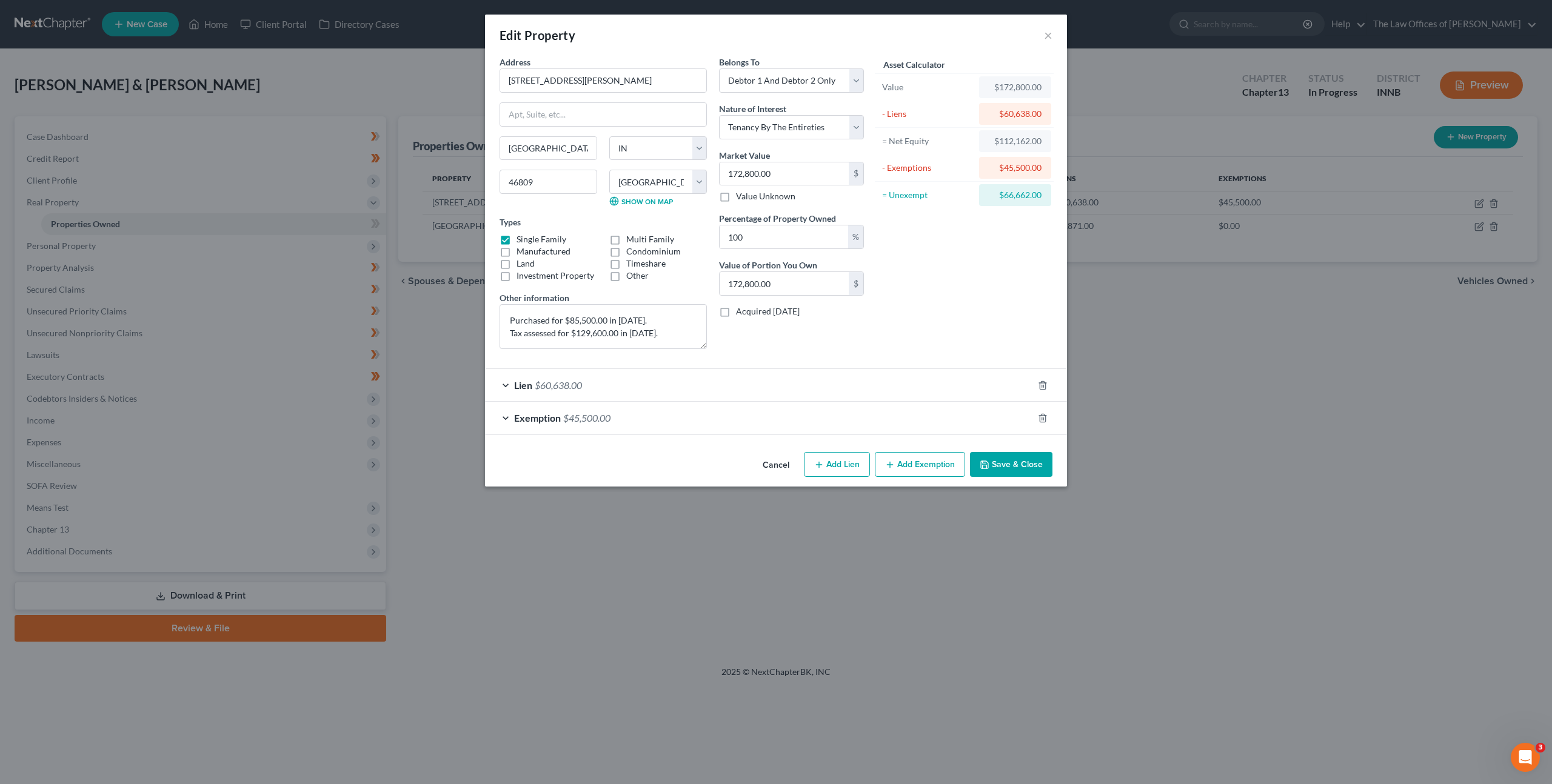
click at [797, 405] on div "Exemption $45,500.00" at bounding box center [759, 417] width 548 height 32
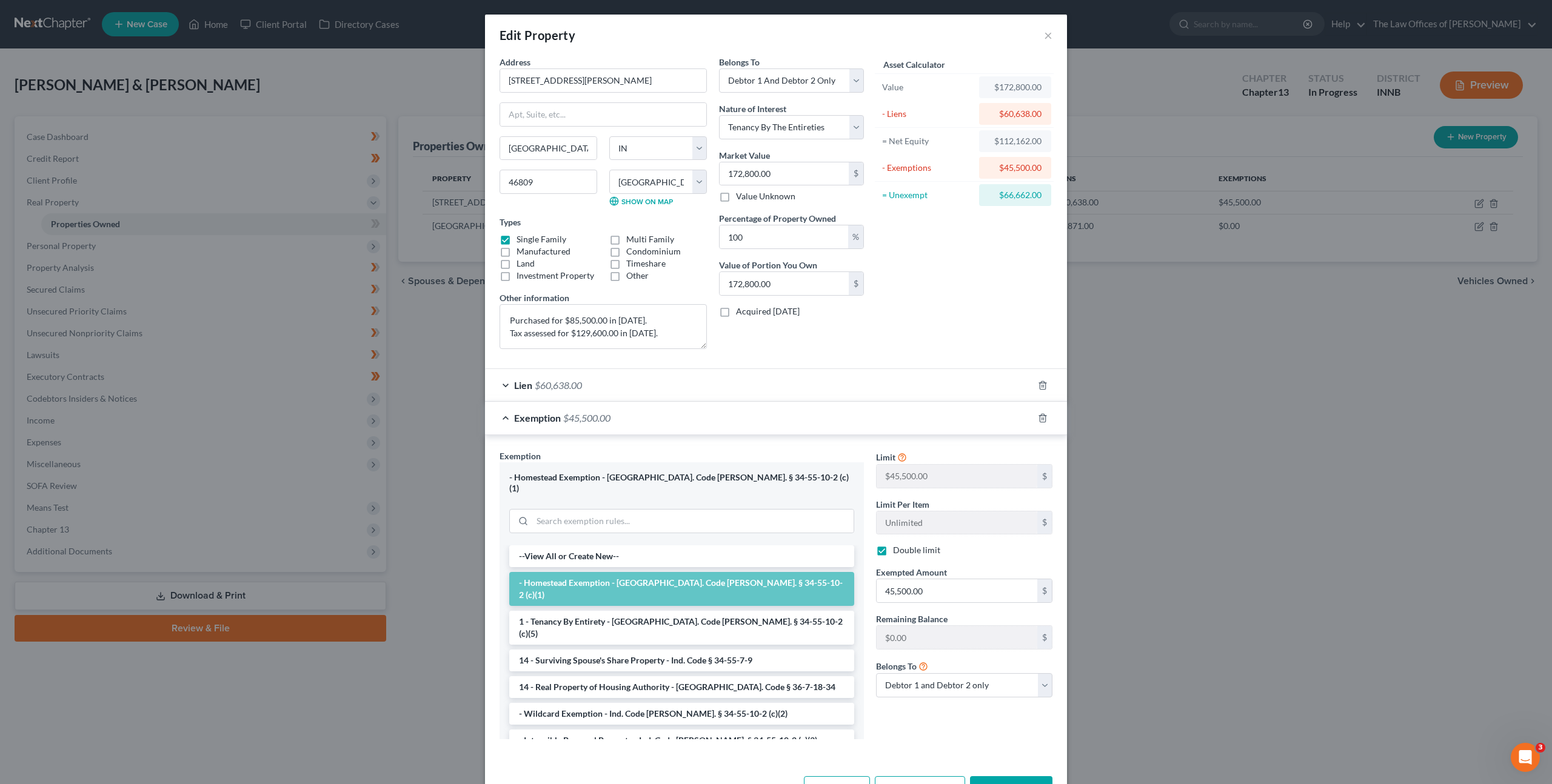
click at [797, 406] on div "Exemption $45,500.00" at bounding box center [759, 417] width 548 height 32
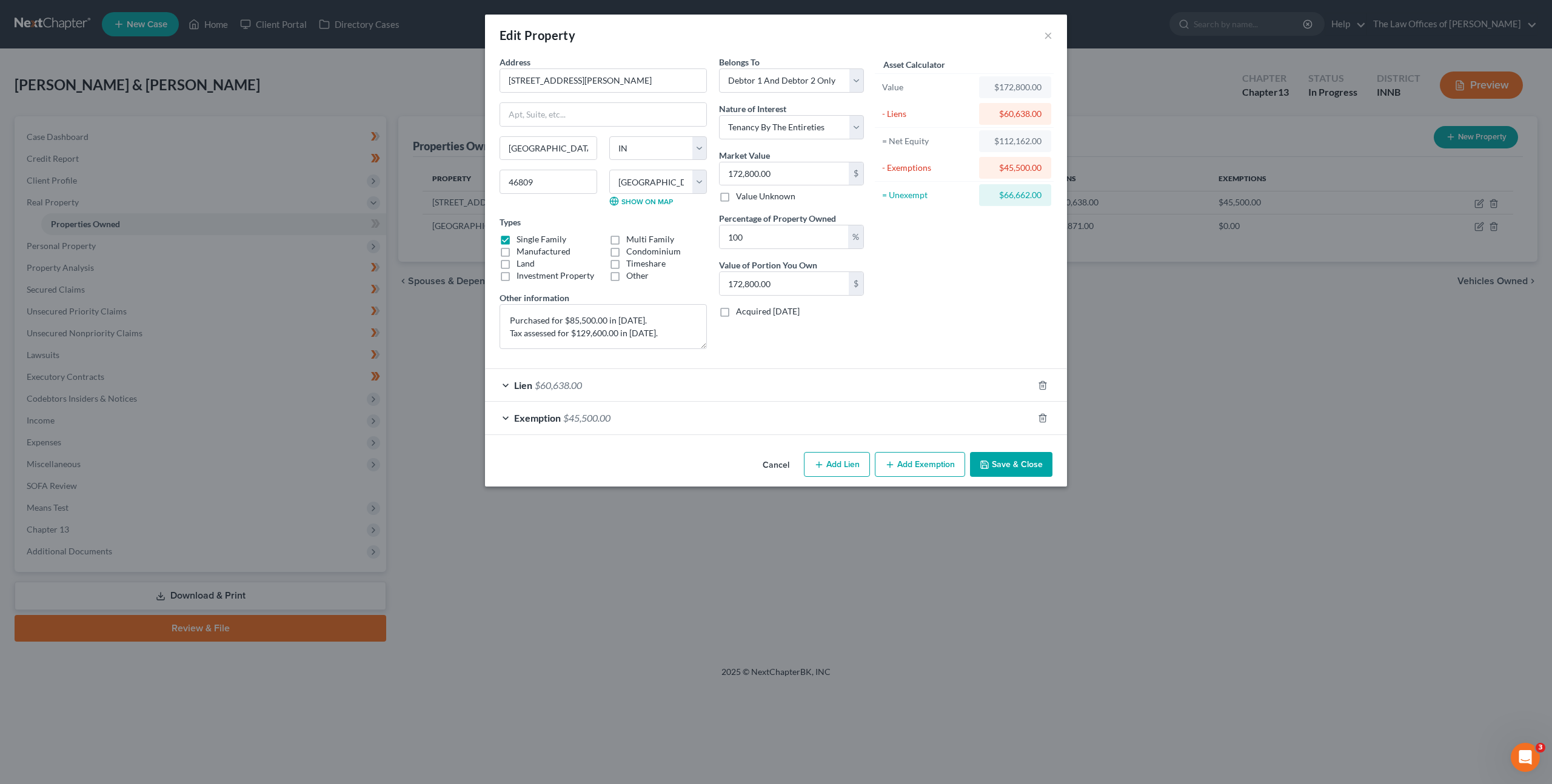
click at [807, 385] on div "Lien $60,638.00" at bounding box center [759, 385] width 548 height 32
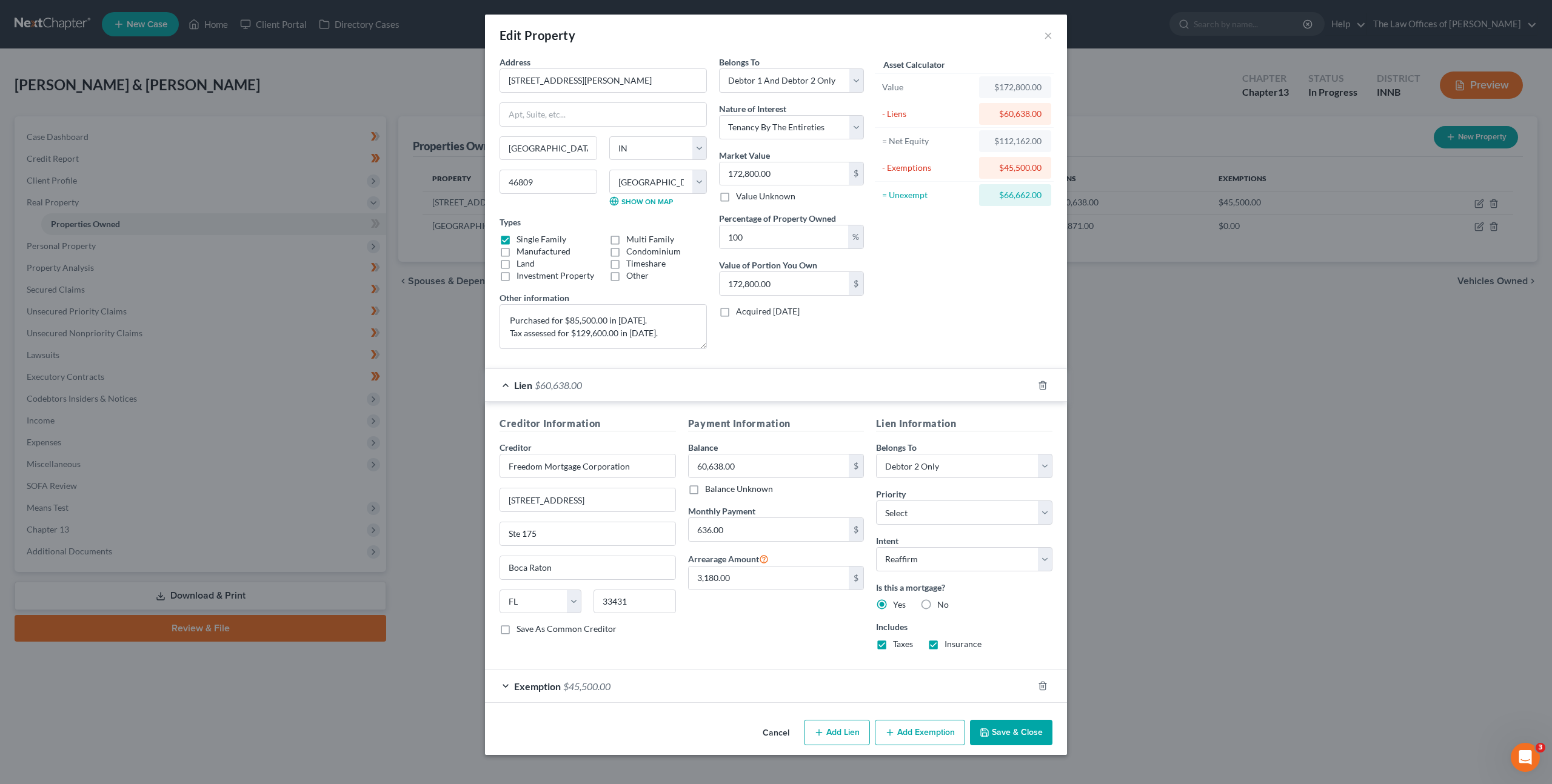
click at [807, 385] on div "Lien $60,638.00" at bounding box center [759, 385] width 548 height 32
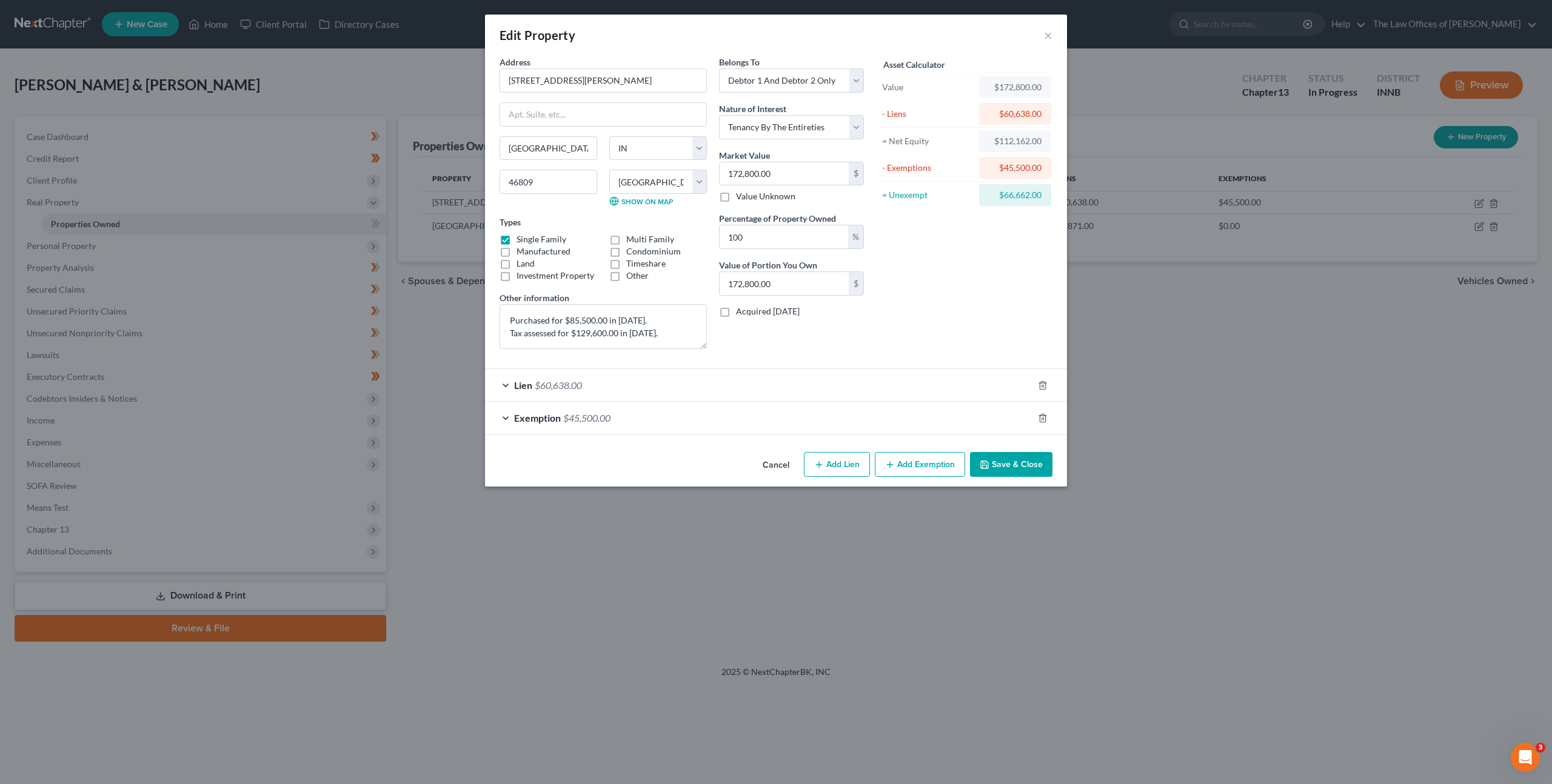
click at [777, 465] on button "Cancel" at bounding box center [776, 465] width 47 height 24
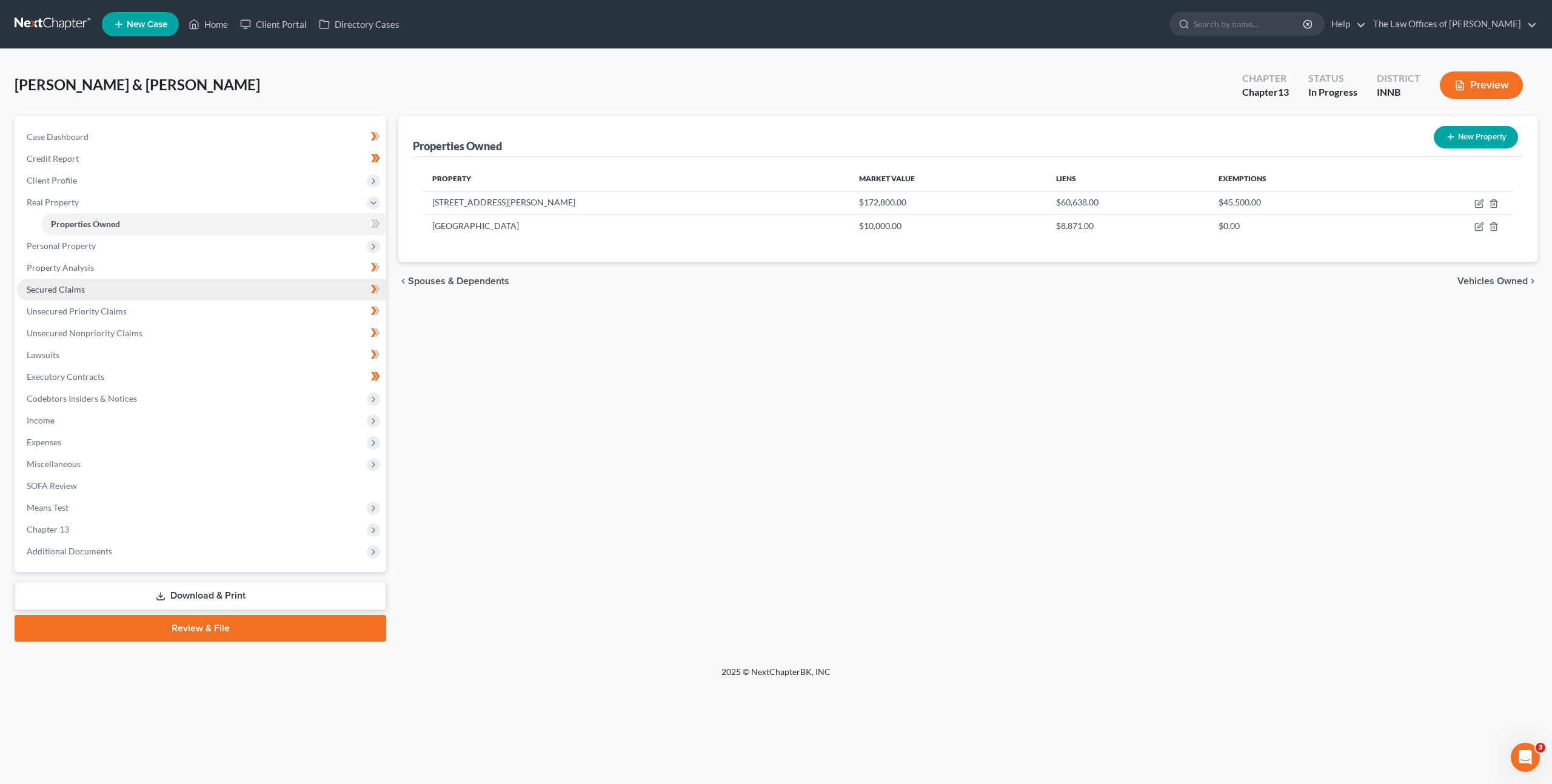
click at [258, 285] on link "Secured Claims" at bounding box center [201, 290] width 369 height 21
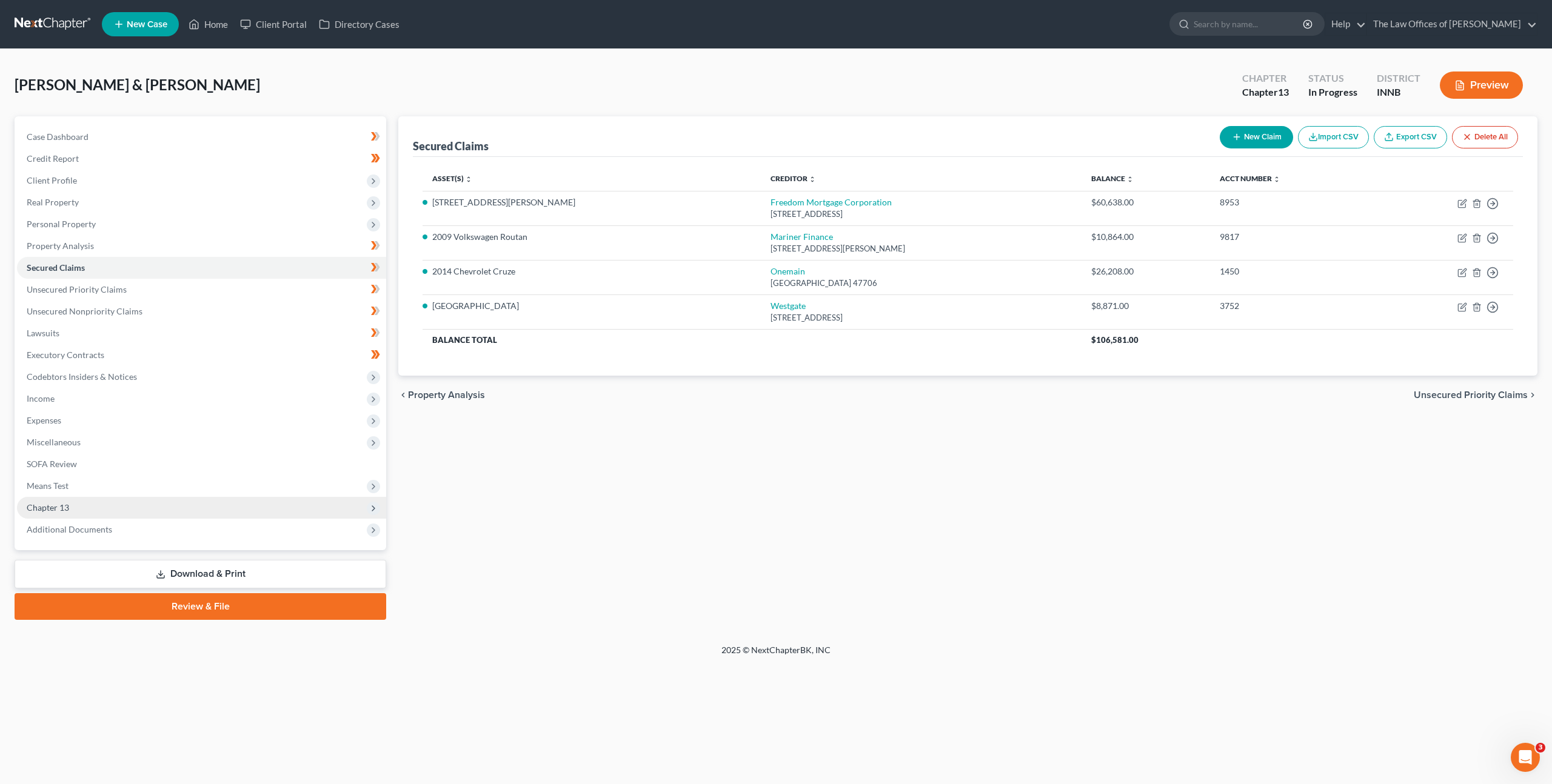
click at [262, 501] on span "Chapter 13" at bounding box center [201, 508] width 369 height 21
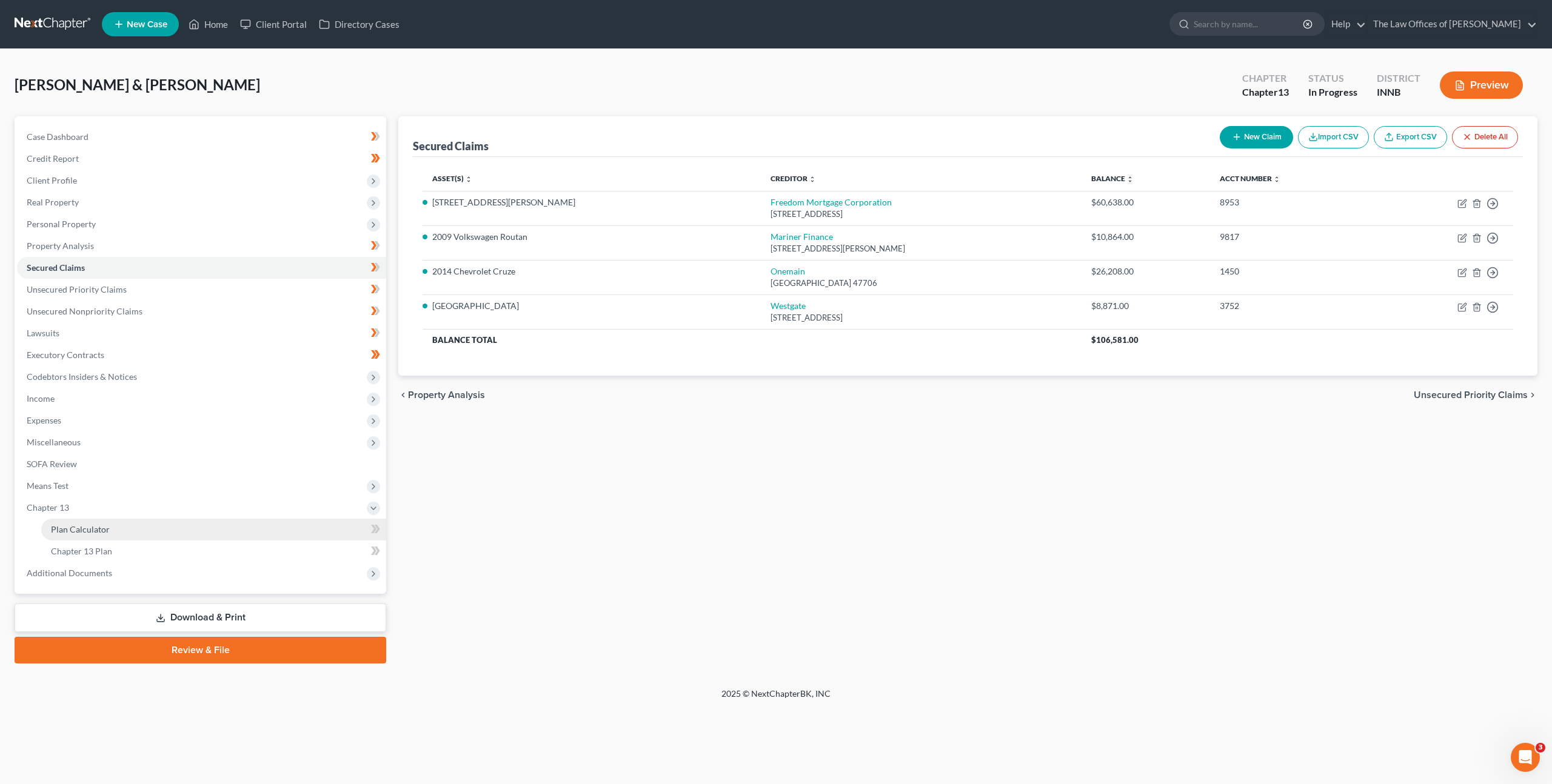
click at [250, 521] on link "Plan Calculator" at bounding box center [214, 529] width 345 height 21
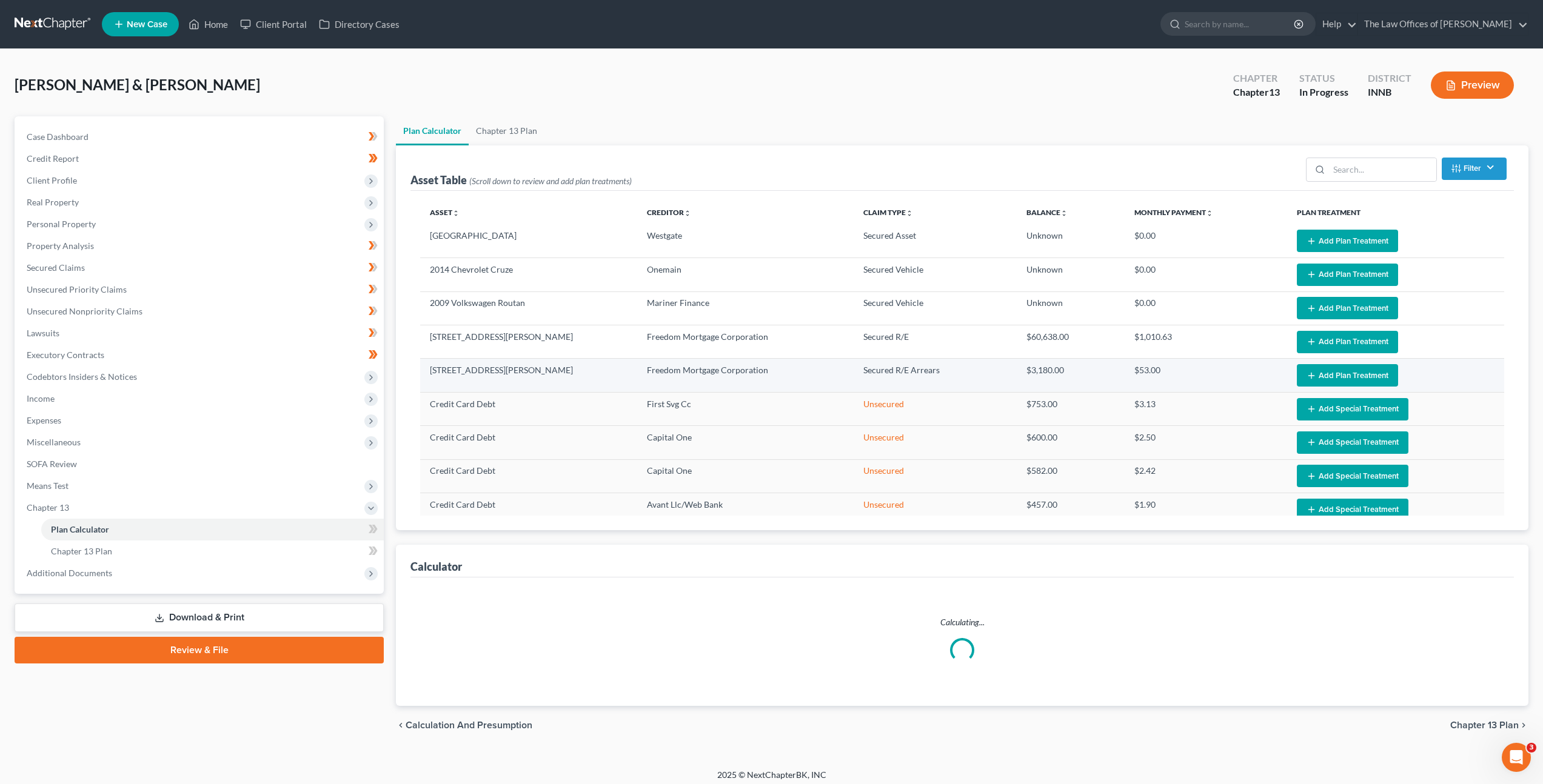
select select "59"
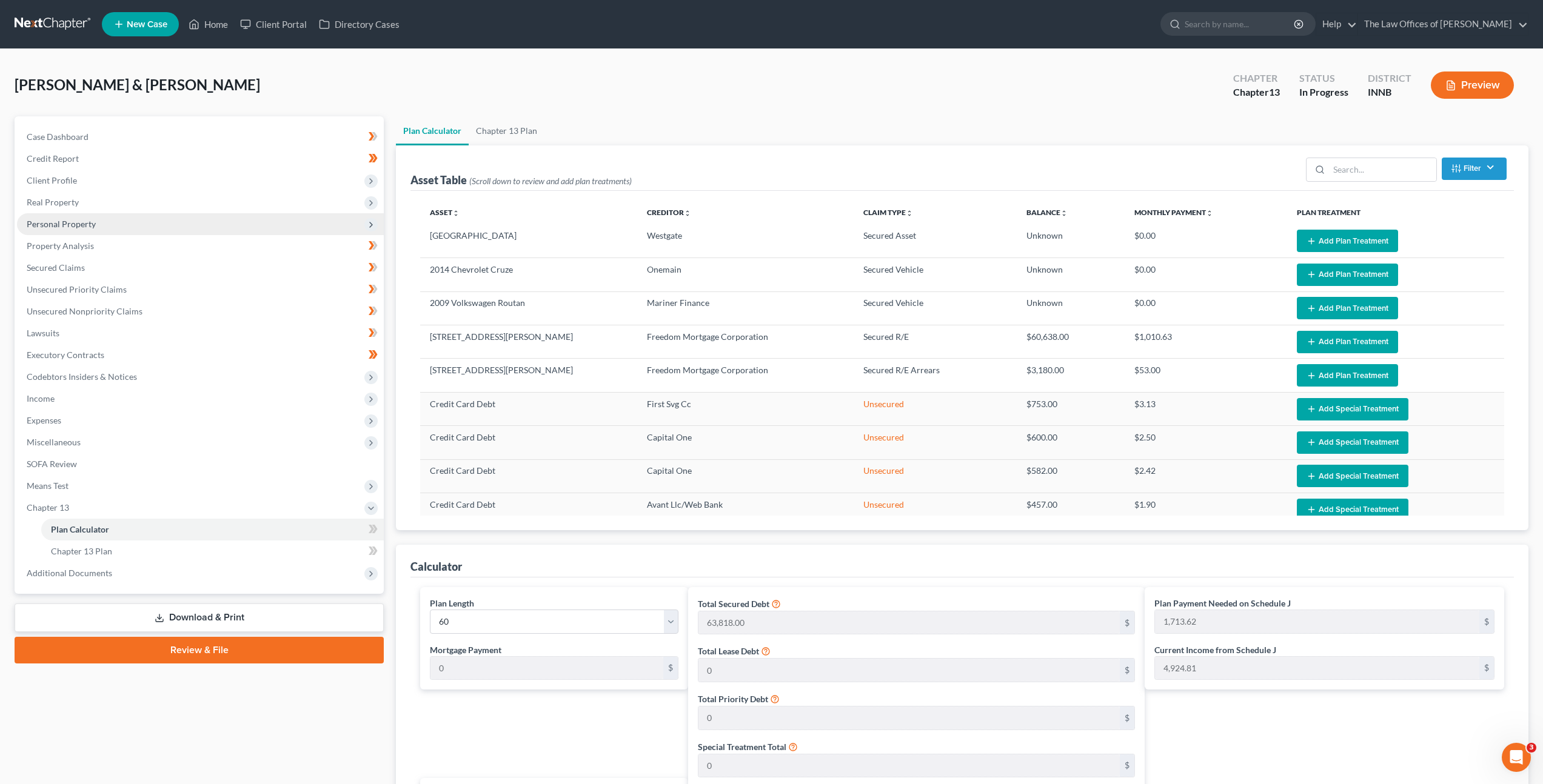
click at [297, 223] on span "Personal Property" at bounding box center [200, 224] width 367 height 21
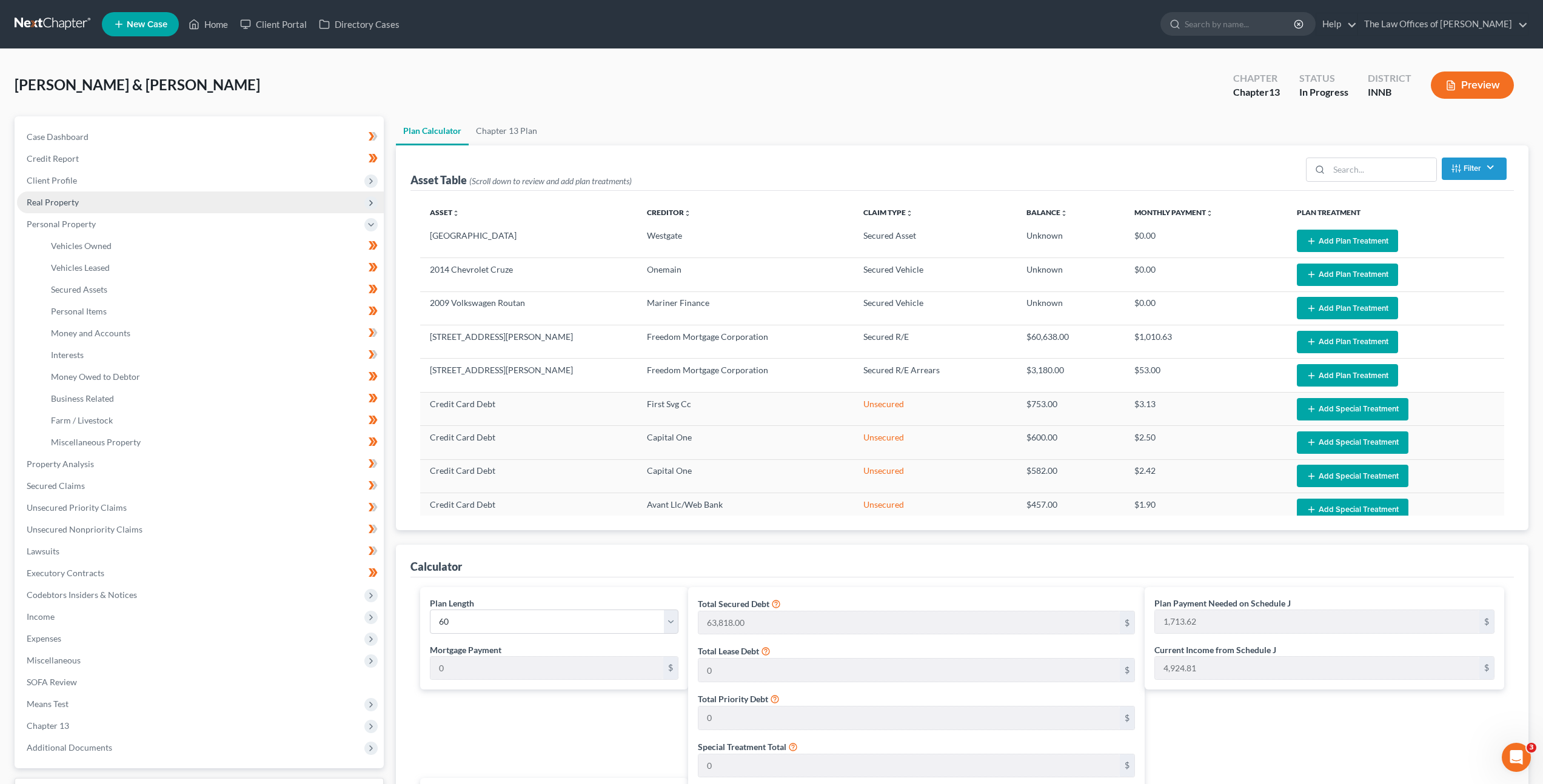
click at [294, 206] on span "Real Property" at bounding box center [200, 202] width 367 height 21
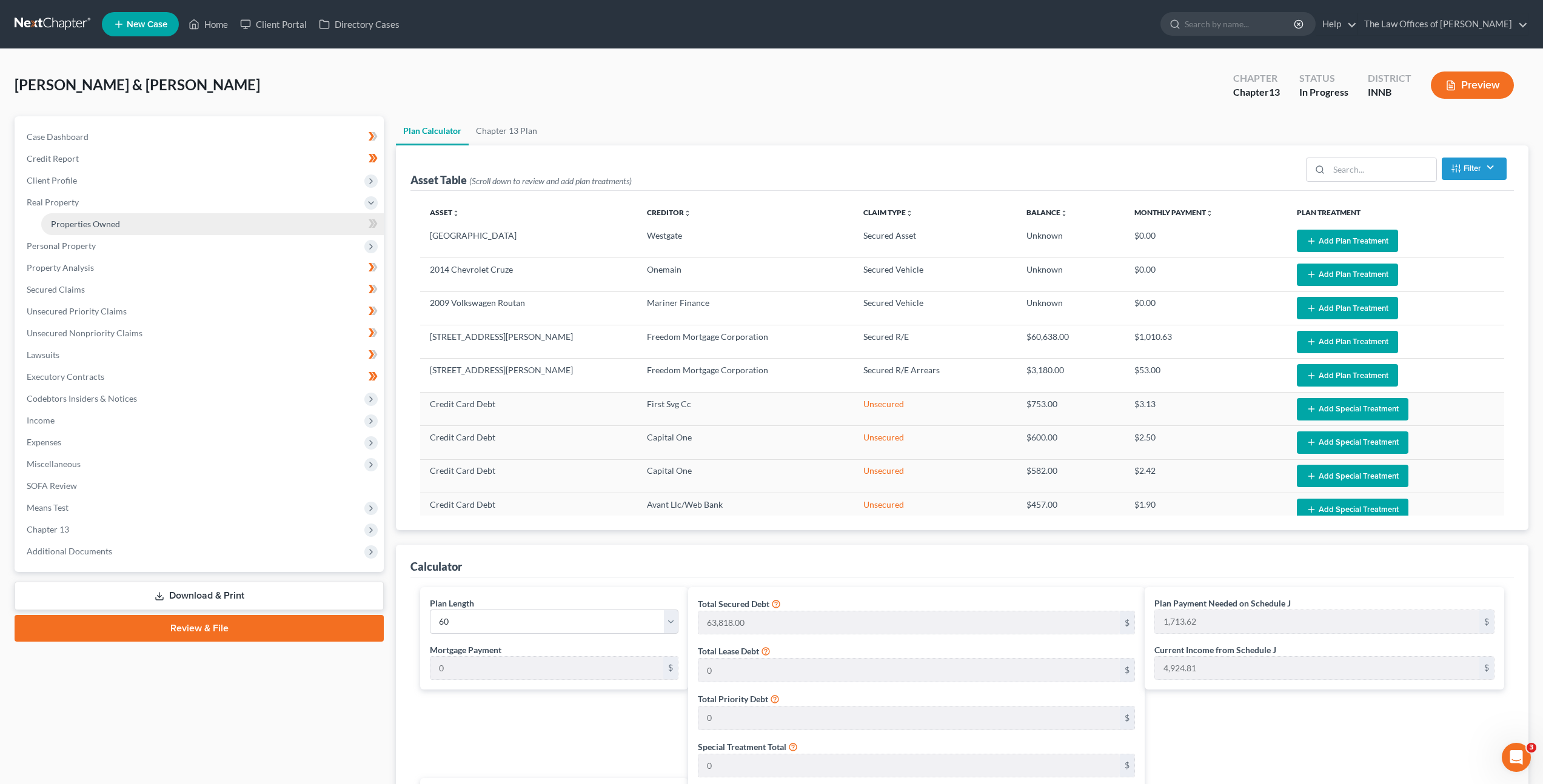
click at [276, 221] on link "Properties Owned" at bounding box center [212, 224] width 343 height 21
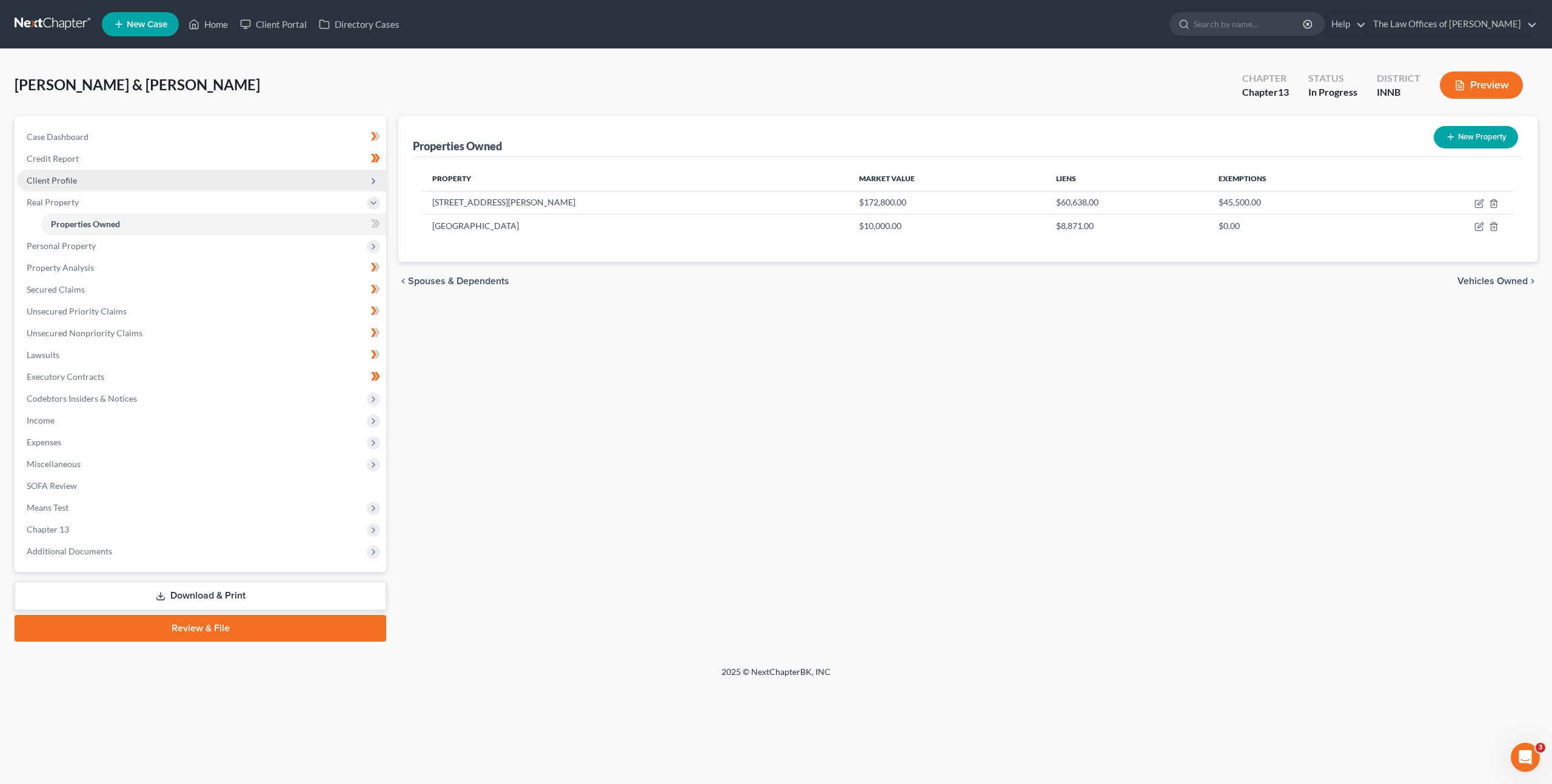
click at [268, 186] on span "Client Profile" at bounding box center [201, 181] width 369 height 21
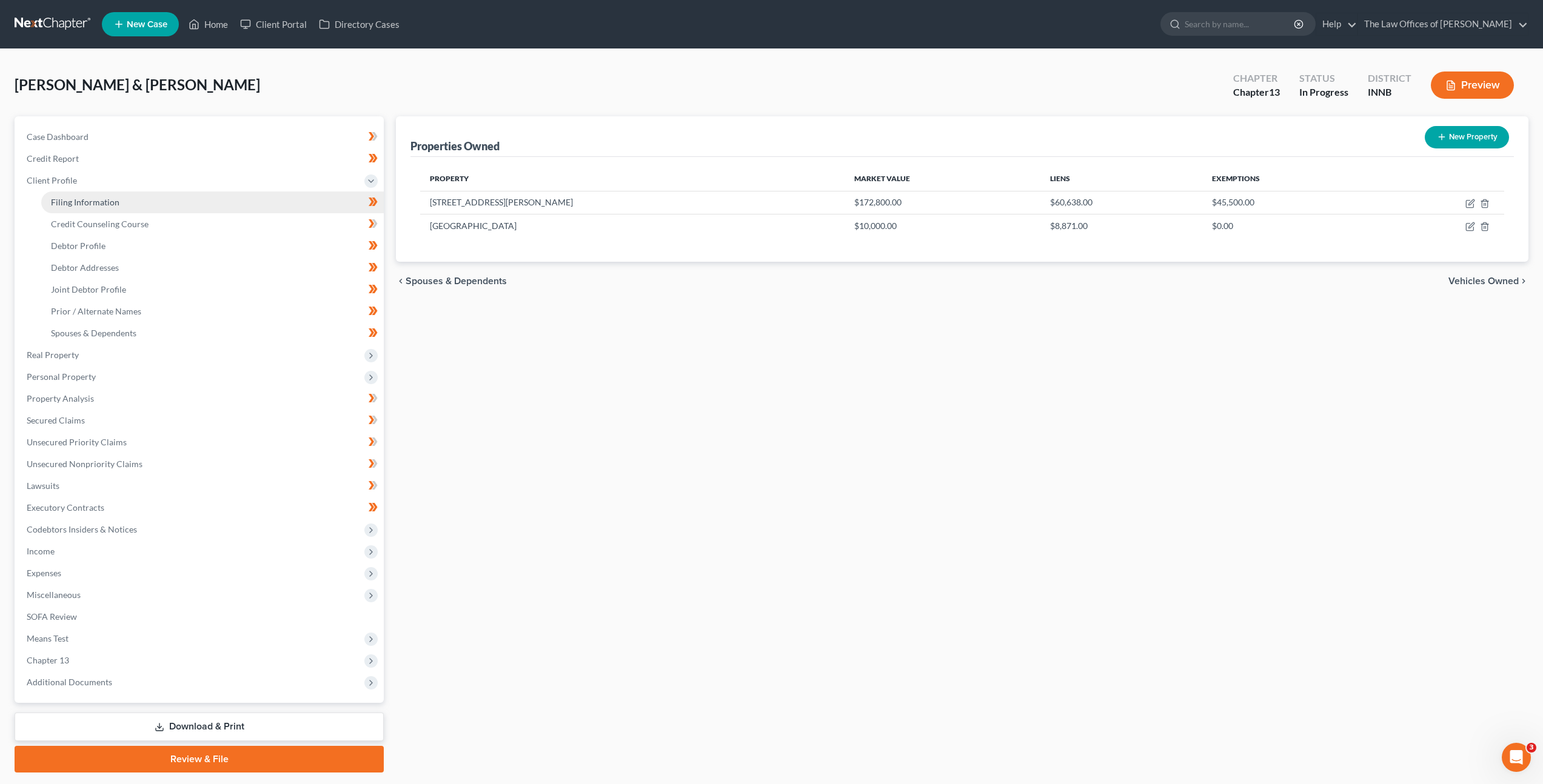
click at [267, 207] on link "Filing Information" at bounding box center [212, 202] width 343 height 21
select select "1"
select select "3"
select select "15"
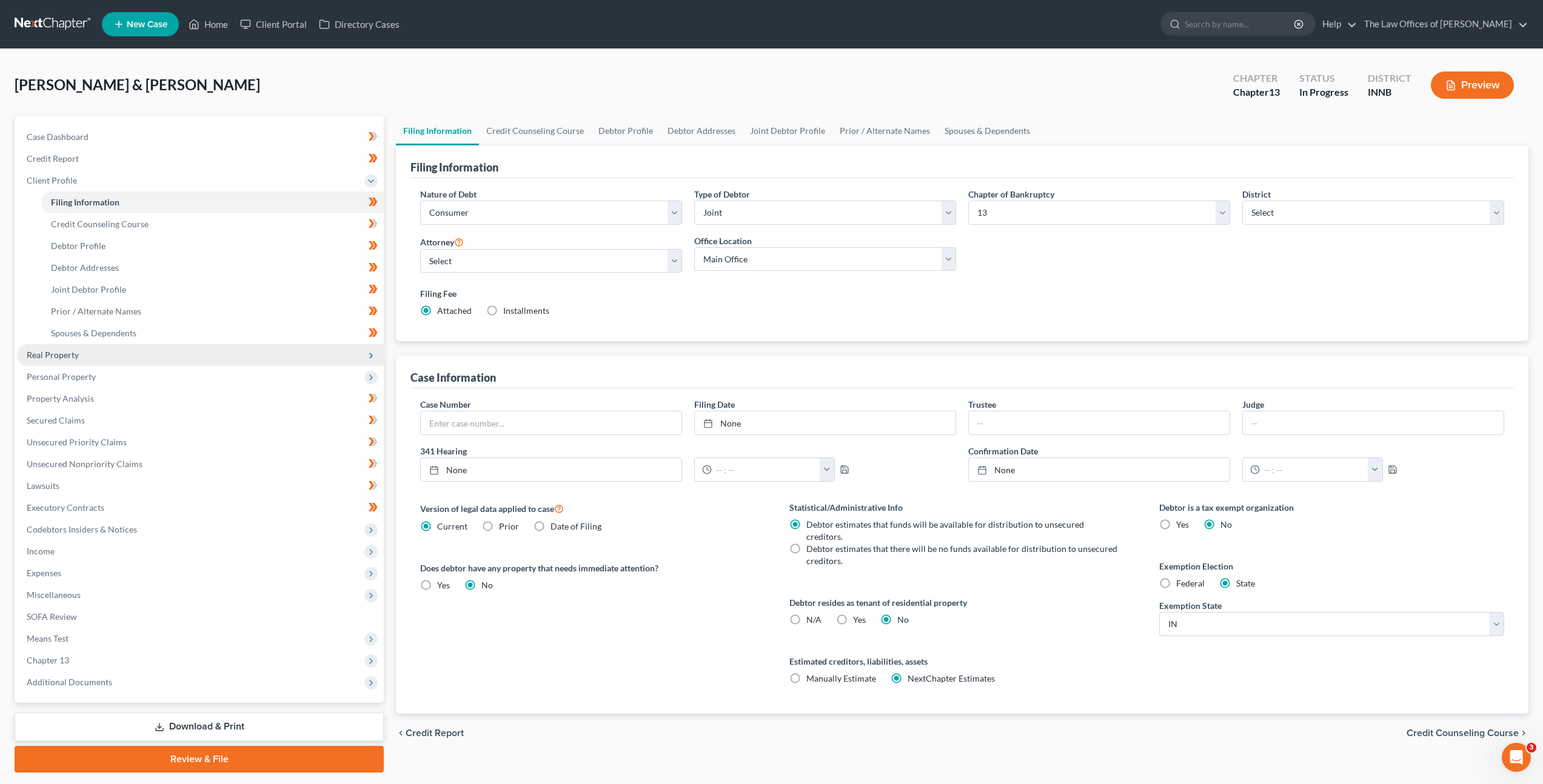
click at [226, 351] on span "Real Property" at bounding box center [200, 355] width 367 height 21
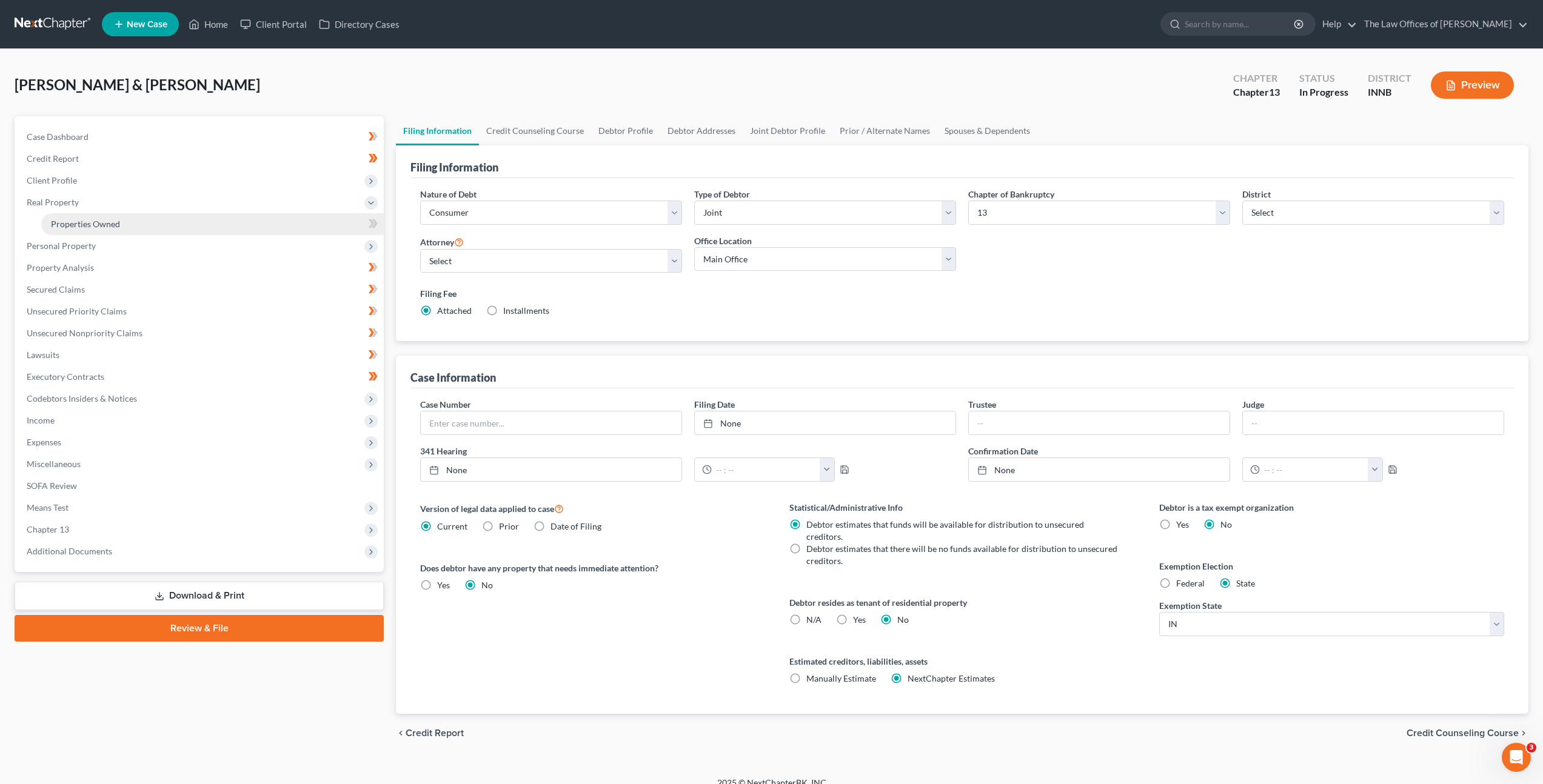
click at [241, 229] on link "Properties Owned" at bounding box center [212, 224] width 343 height 21
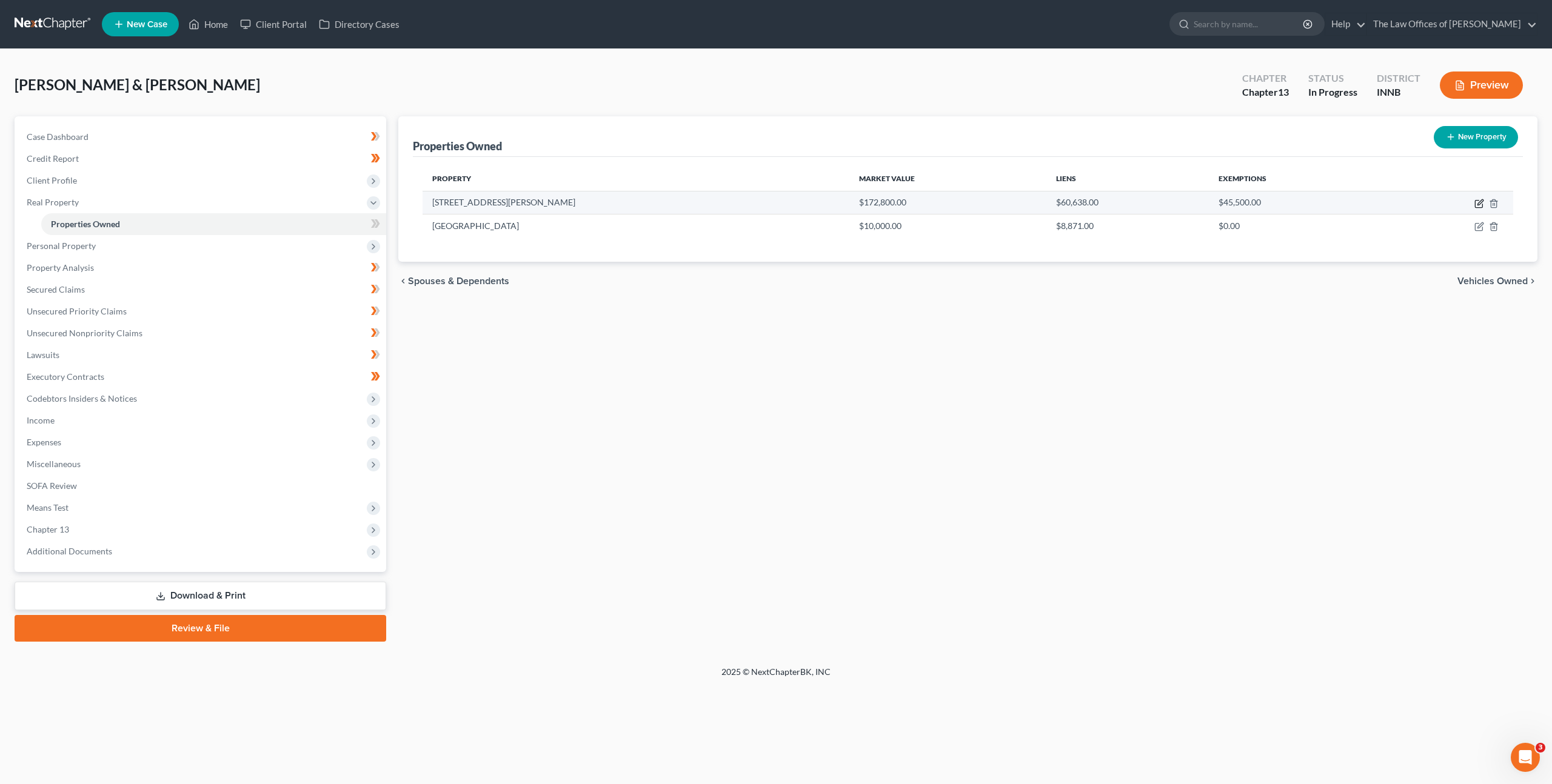
click at [1476, 200] on icon "button" at bounding box center [1479, 204] width 7 height 7
select select "15"
select select "1"
select select "2"
select select "5"
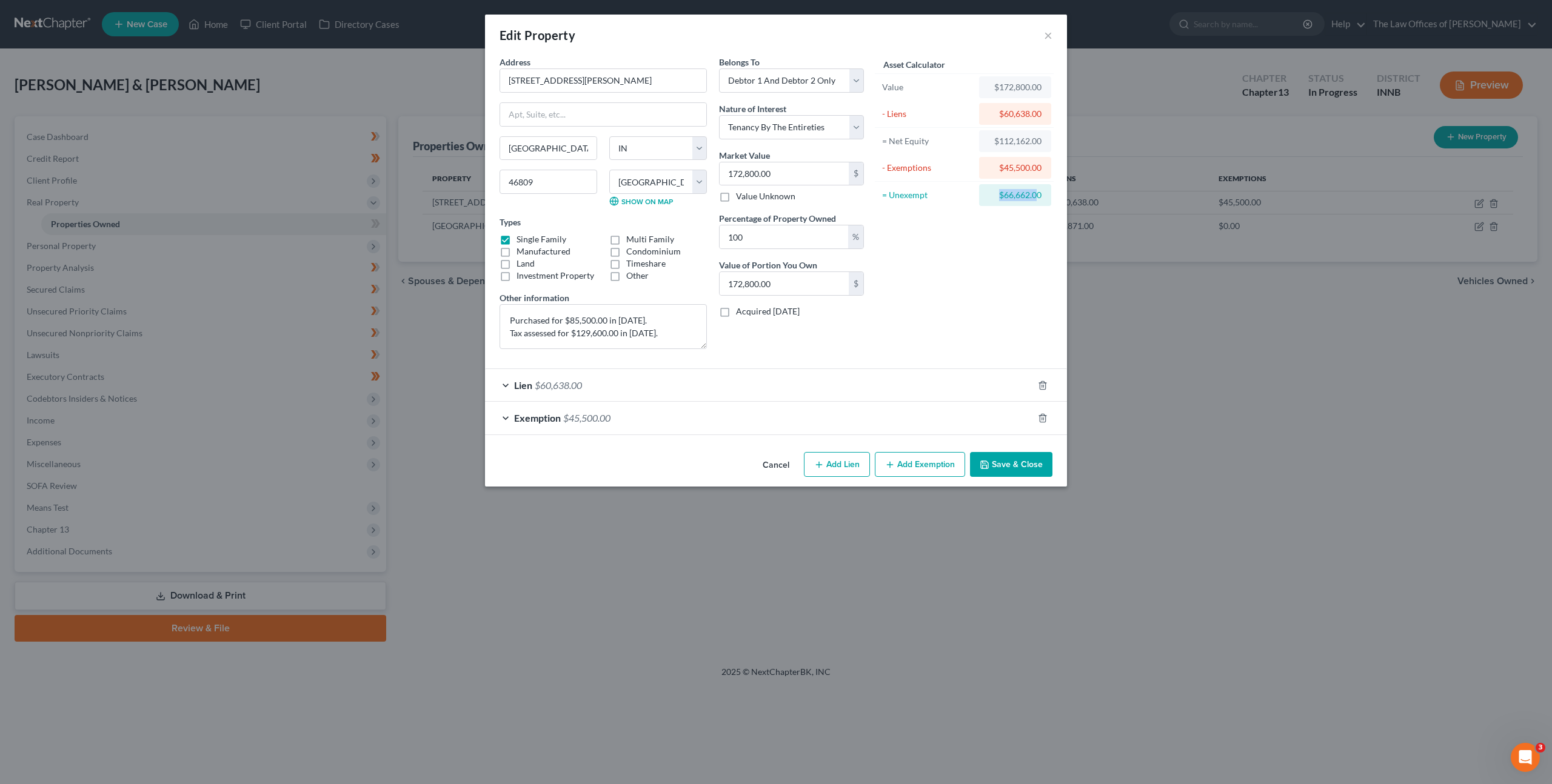
drag, startPoint x: 1000, startPoint y: 194, endPoint x: 1036, endPoint y: 193, distance: 36.0
click at [1036, 193] on div "$66,662.00" at bounding box center [1014, 195] width 53 height 13
click at [1011, 231] on div "Asset Calculator Value $172,800.00 - Liens $60,638.00 = Net Equity $112,162.00 …" at bounding box center [964, 207] width 189 height 303
click at [903, 413] on div "Exemption $45,500.00" at bounding box center [759, 417] width 548 height 32
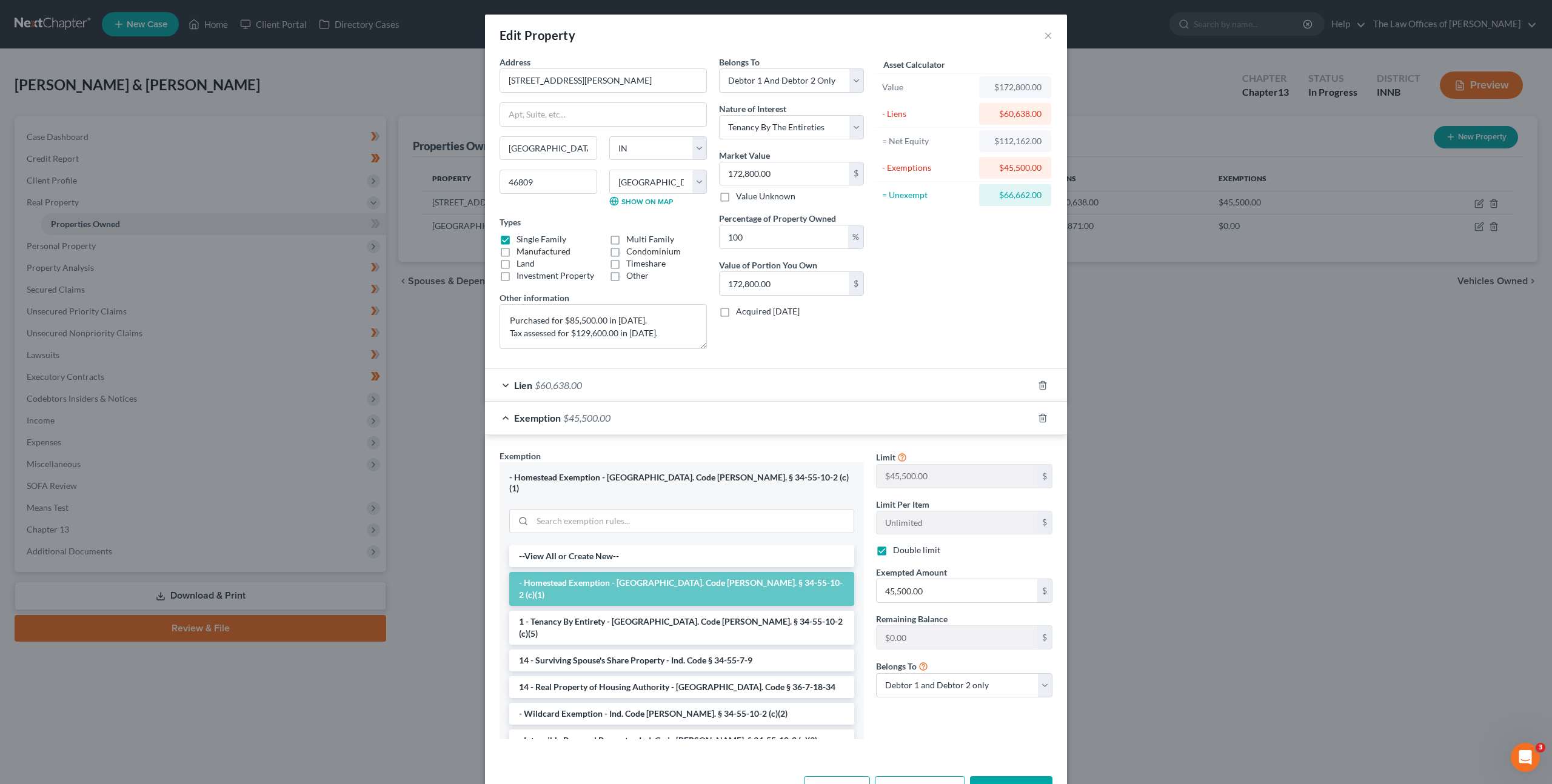
click at [903, 413] on div "Exemption $45,500.00" at bounding box center [759, 417] width 548 height 32
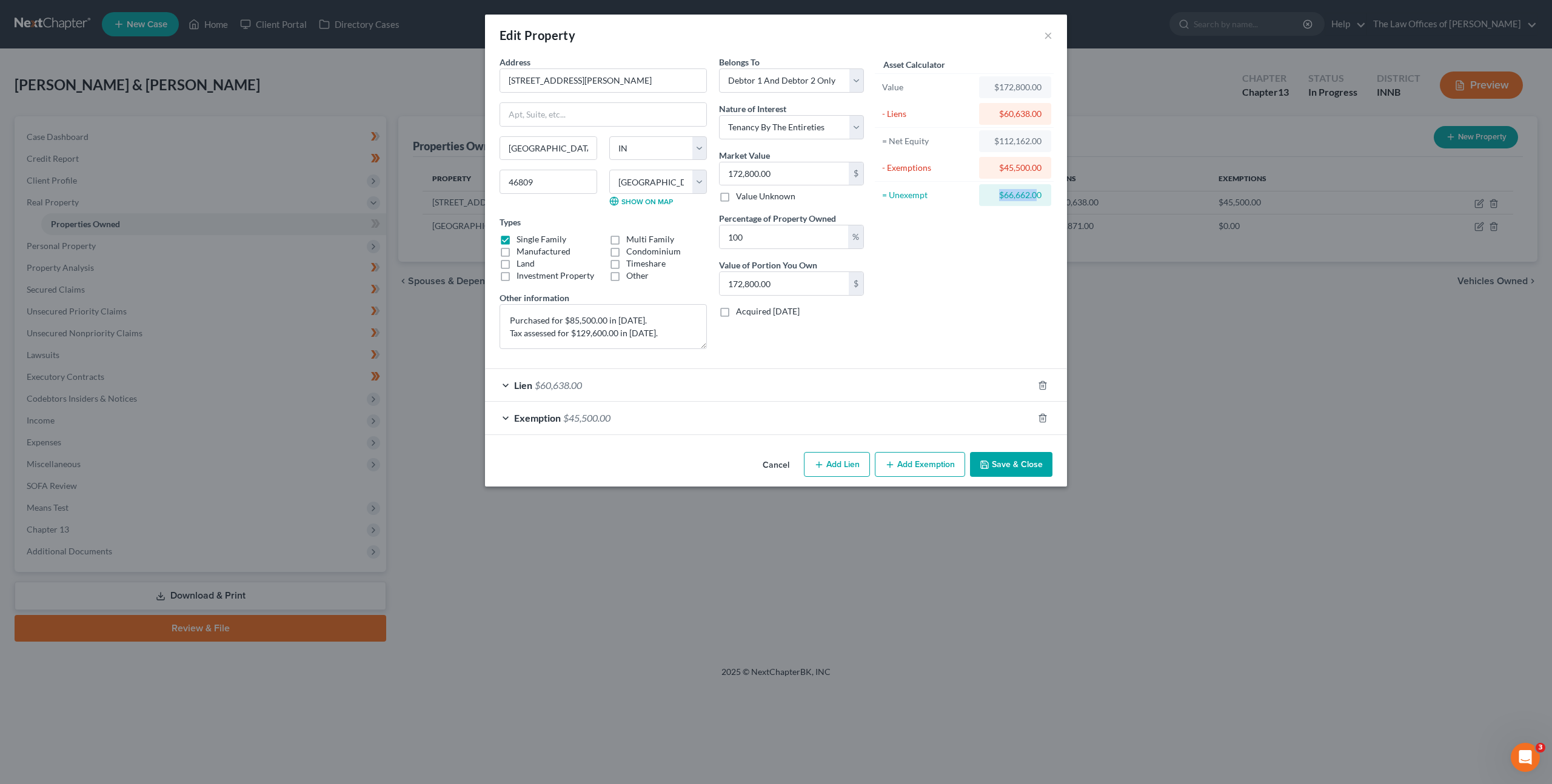
drag, startPoint x: 998, startPoint y: 196, endPoint x: 1005, endPoint y: 223, distance: 27.9
click at [1034, 200] on div "$66,662.00" at bounding box center [1014, 195] width 53 height 13
click at [946, 258] on div "Asset Calculator Value $172,800.00 - Liens $60,638.00 = Net Equity $112,162.00 …" at bounding box center [964, 207] width 189 height 303
click at [799, 418] on div "Exemption $45,500.00" at bounding box center [759, 417] width 548 height 32
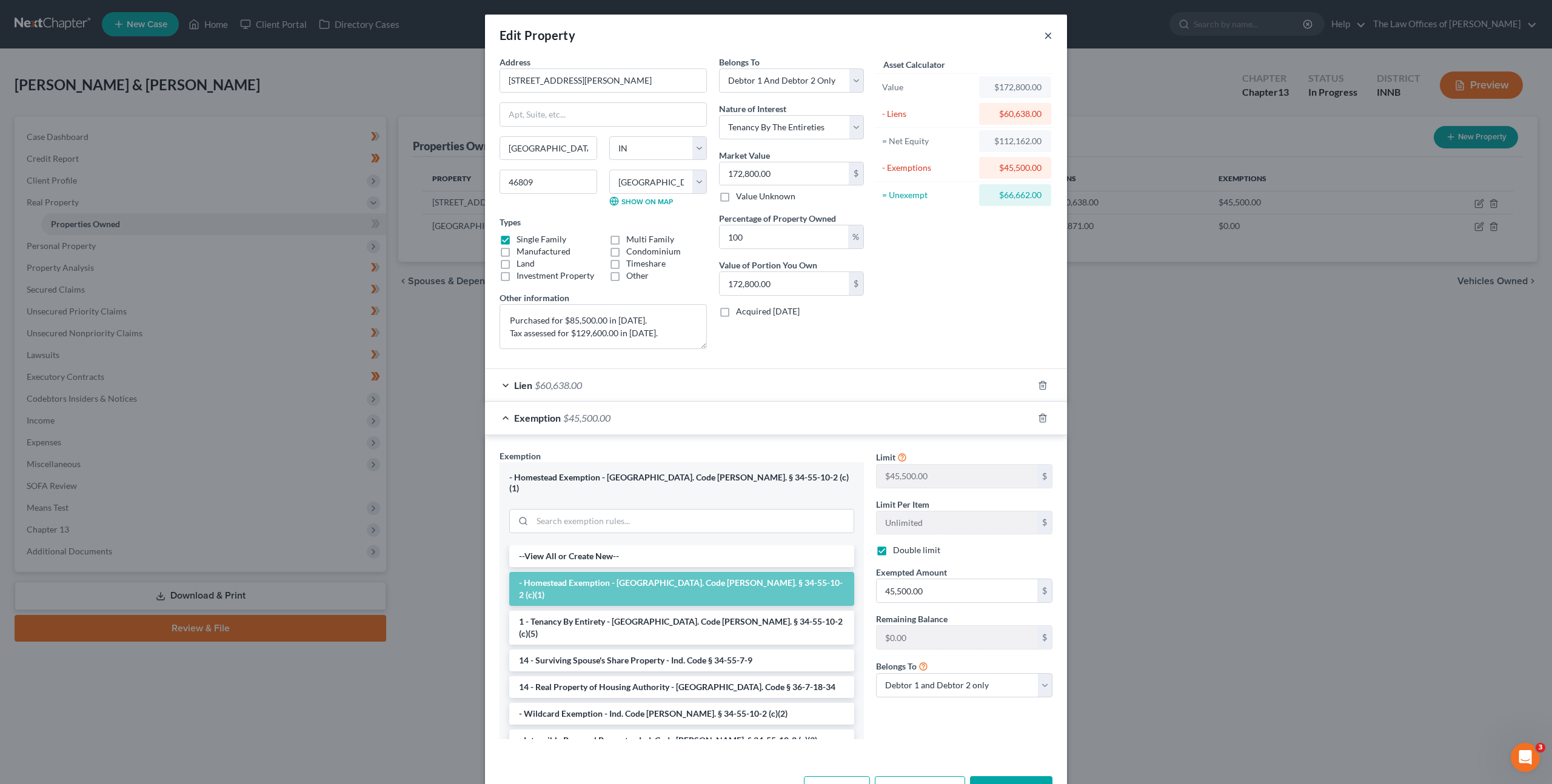
click at [1047, 32] on button "×" at bounding box center [1047, 35] width 8 height 14
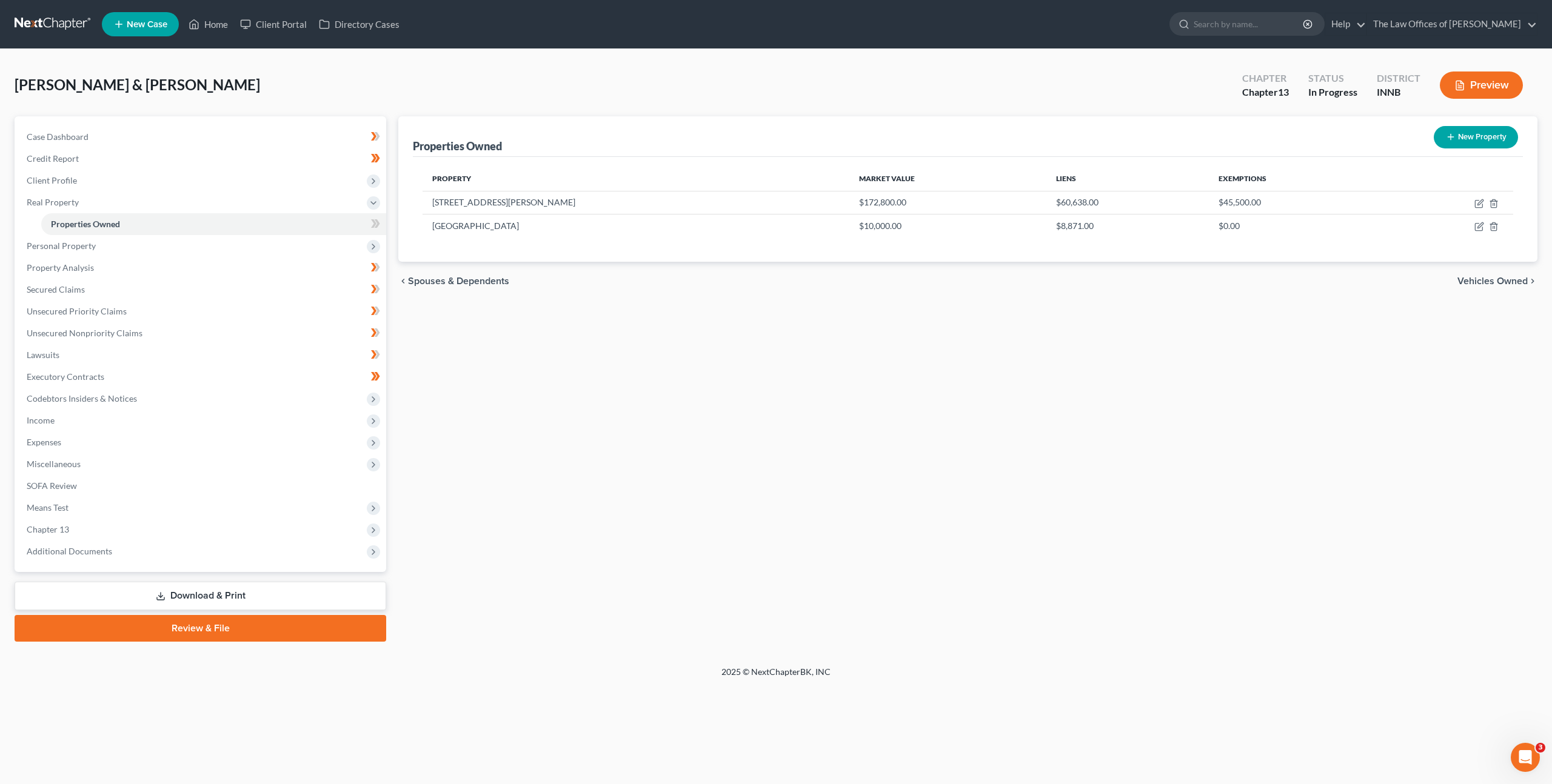
click at [497, 396] on div "Properties Owned New Property Property Market Value Liens Exemptions 6118 Smith…" at bounding box center [968, 379] width 1151 height 526
click at [234, 291] on link "Secured Claims" at bounding box center [201, 290] width 369 height 21
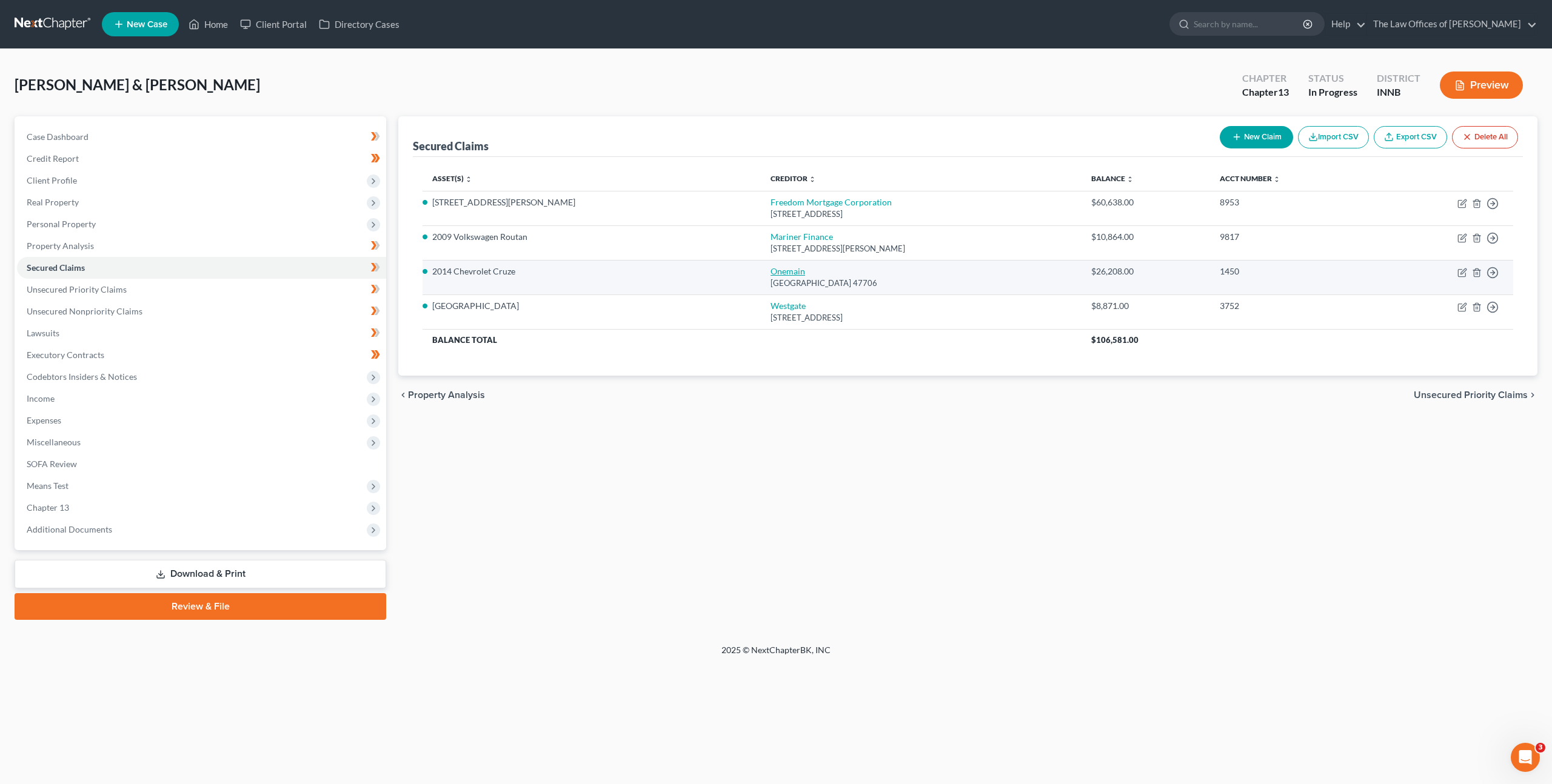
click at [770, 272] on link "Onemain" at bounding box center [787, 272] width 35 height 11
select select "15"
select select "0"
select select "2"
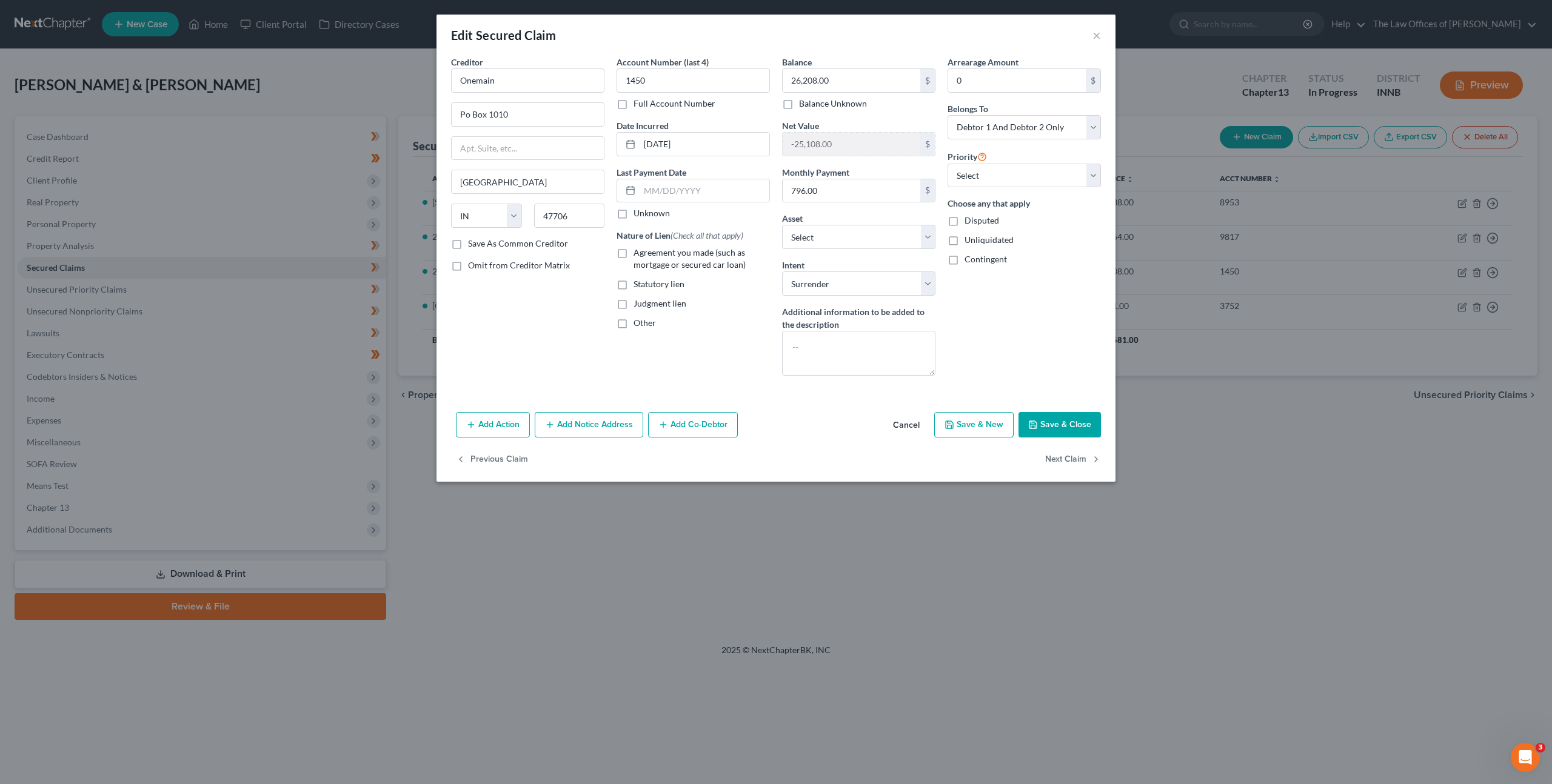
click at [909, 420] on button "Cancel" at bounding box center [907, 425] width 47 height 24
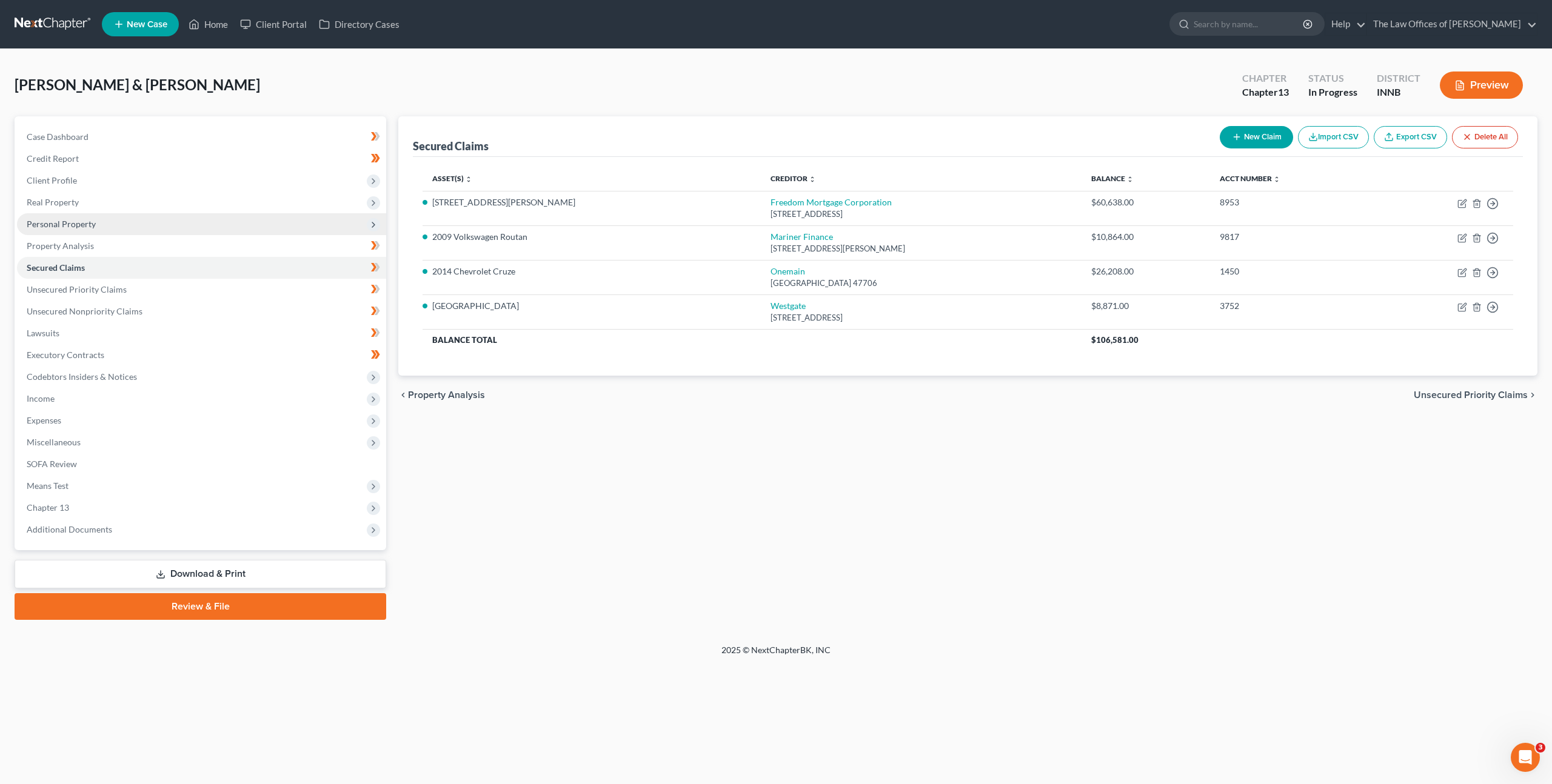
click at [129, 223] on span "Personal Property" at bounding box center [201, 224] width 369 height 21
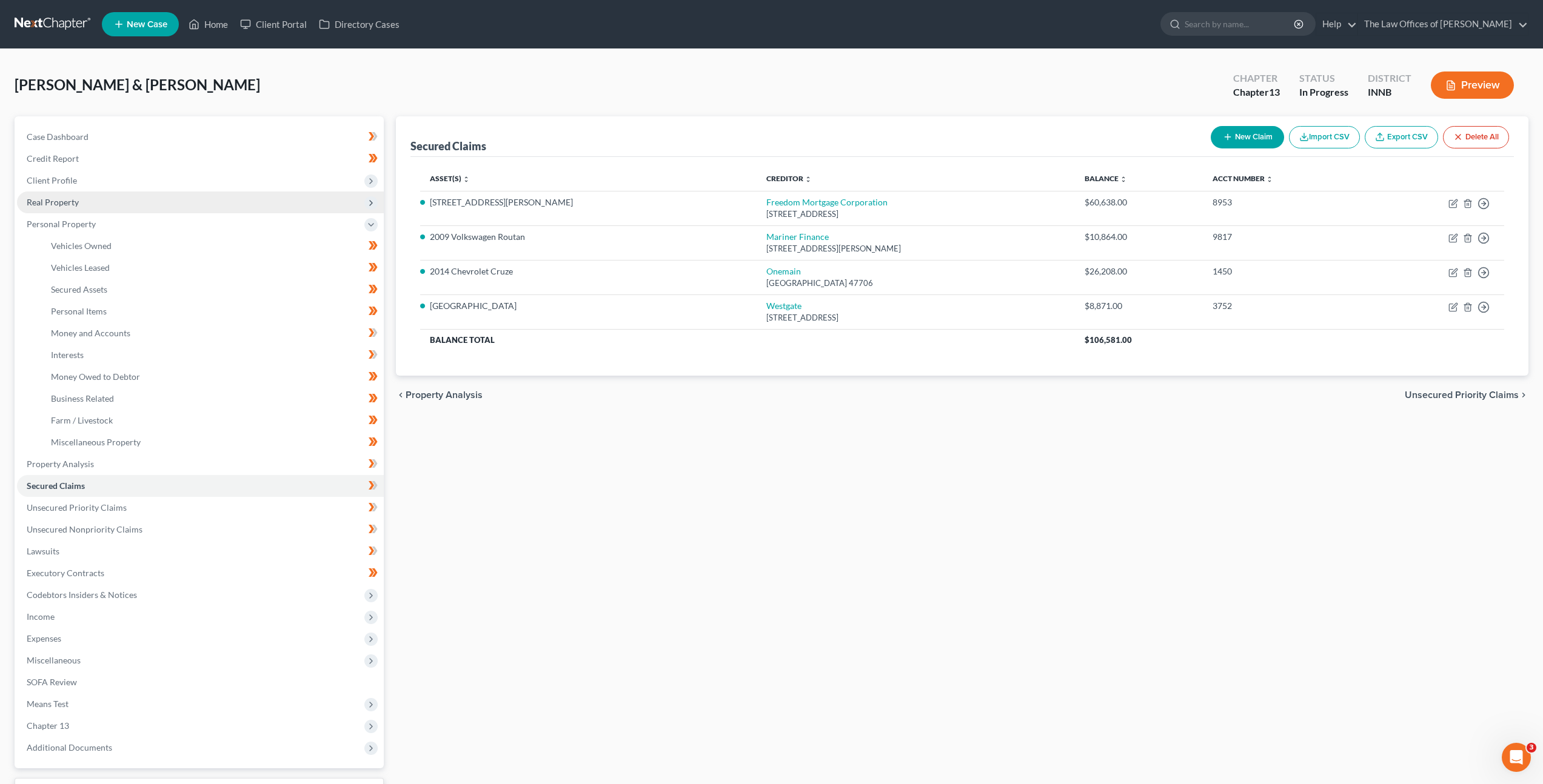
click at [131, 210] on span "Real Property" at bounding box center [200, 202] width 367 height 21
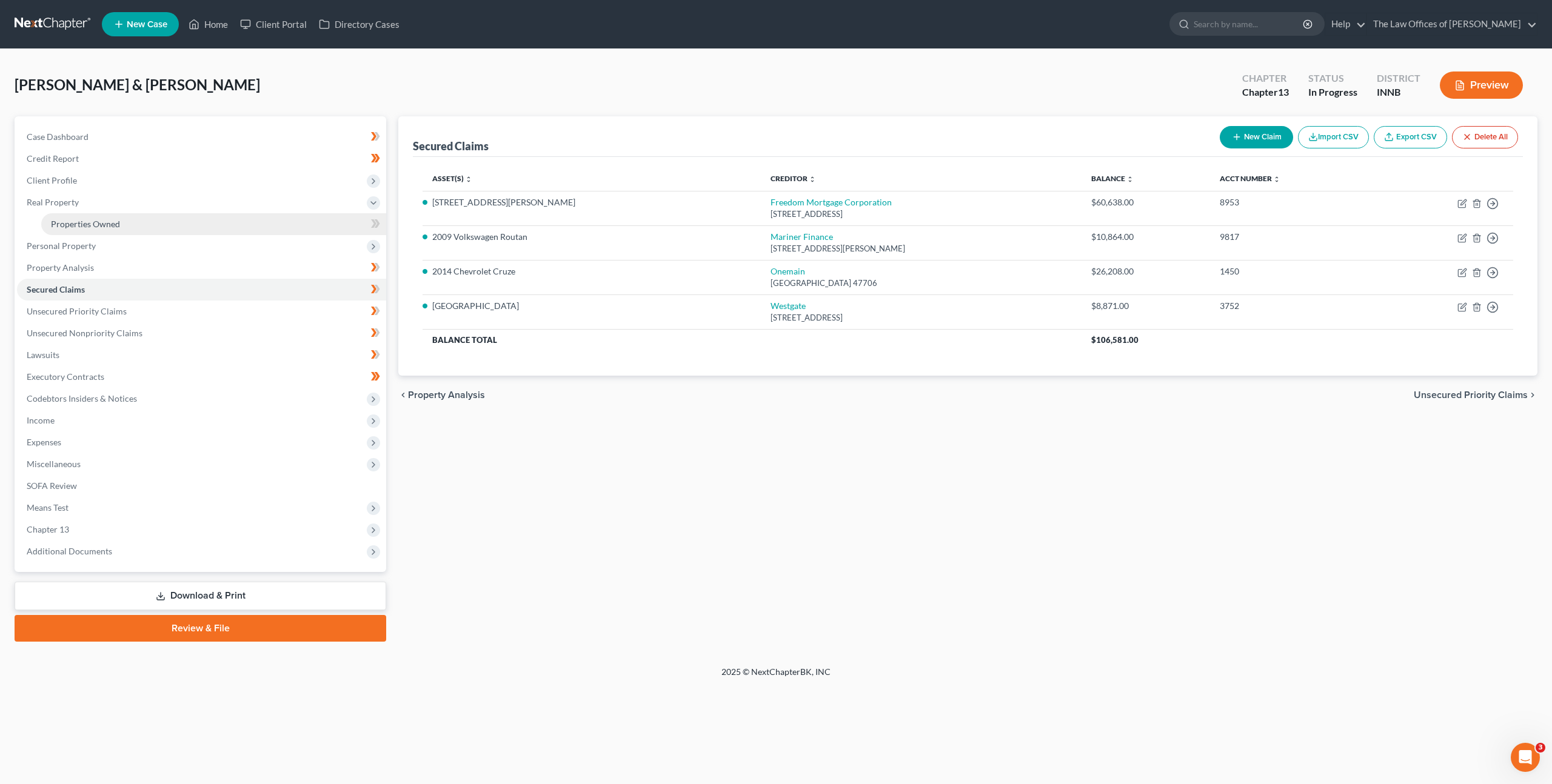
click at [126, 227] on link "Properties Owned" at bounding box center [214, 224] width 345 height 21
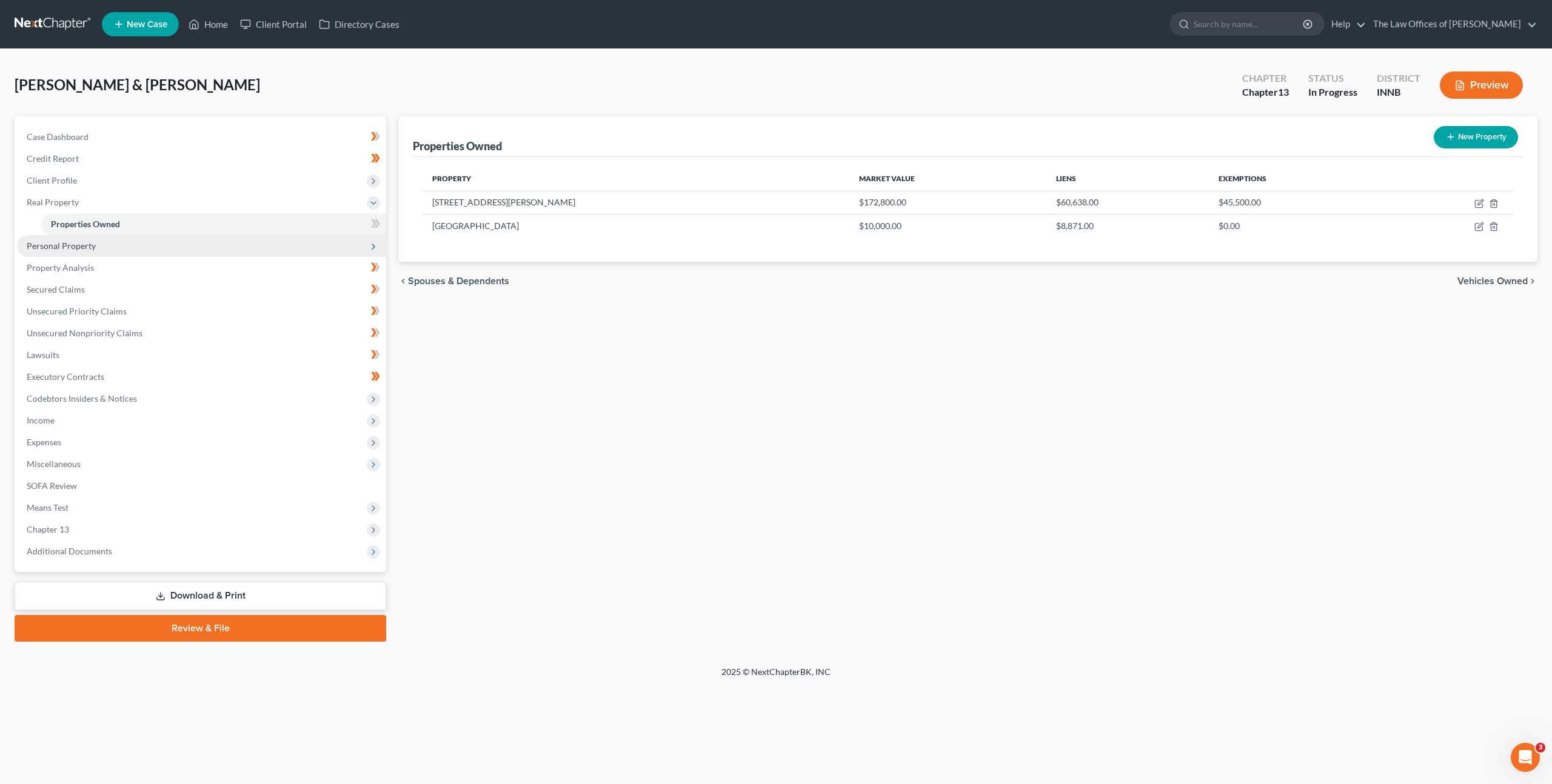
click at [120, 244] on span "Personal Property" at bounding box center [201, 246] width 369 height 21
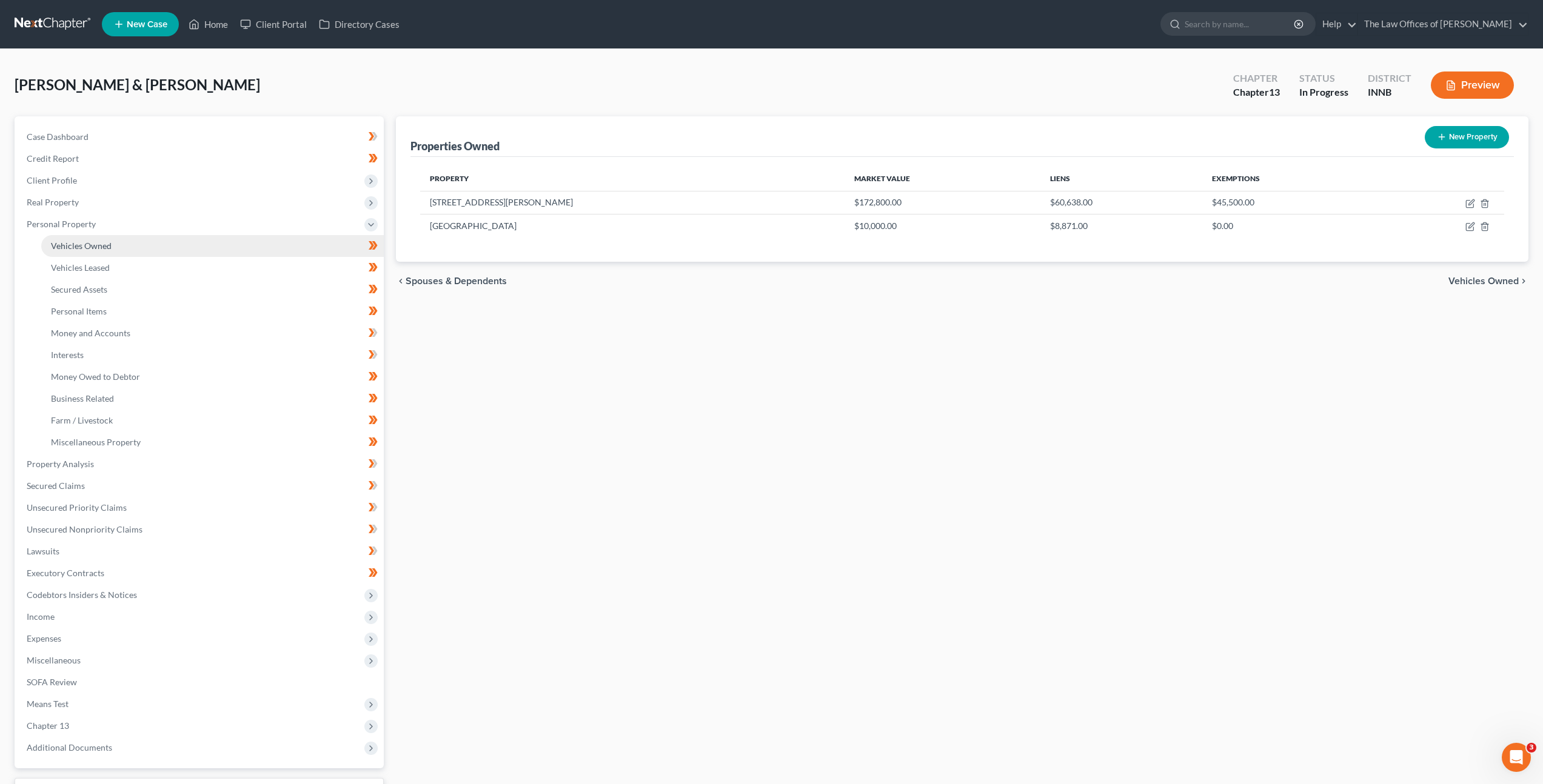
drag, startPoint x: 127, startPoint y: 249, endPoint x: 374, endPoint y: 243, distance: 247.1
click at [127, 249] on link "Vehicles Owned" at bounding box center [212, 246] width 343 height 21
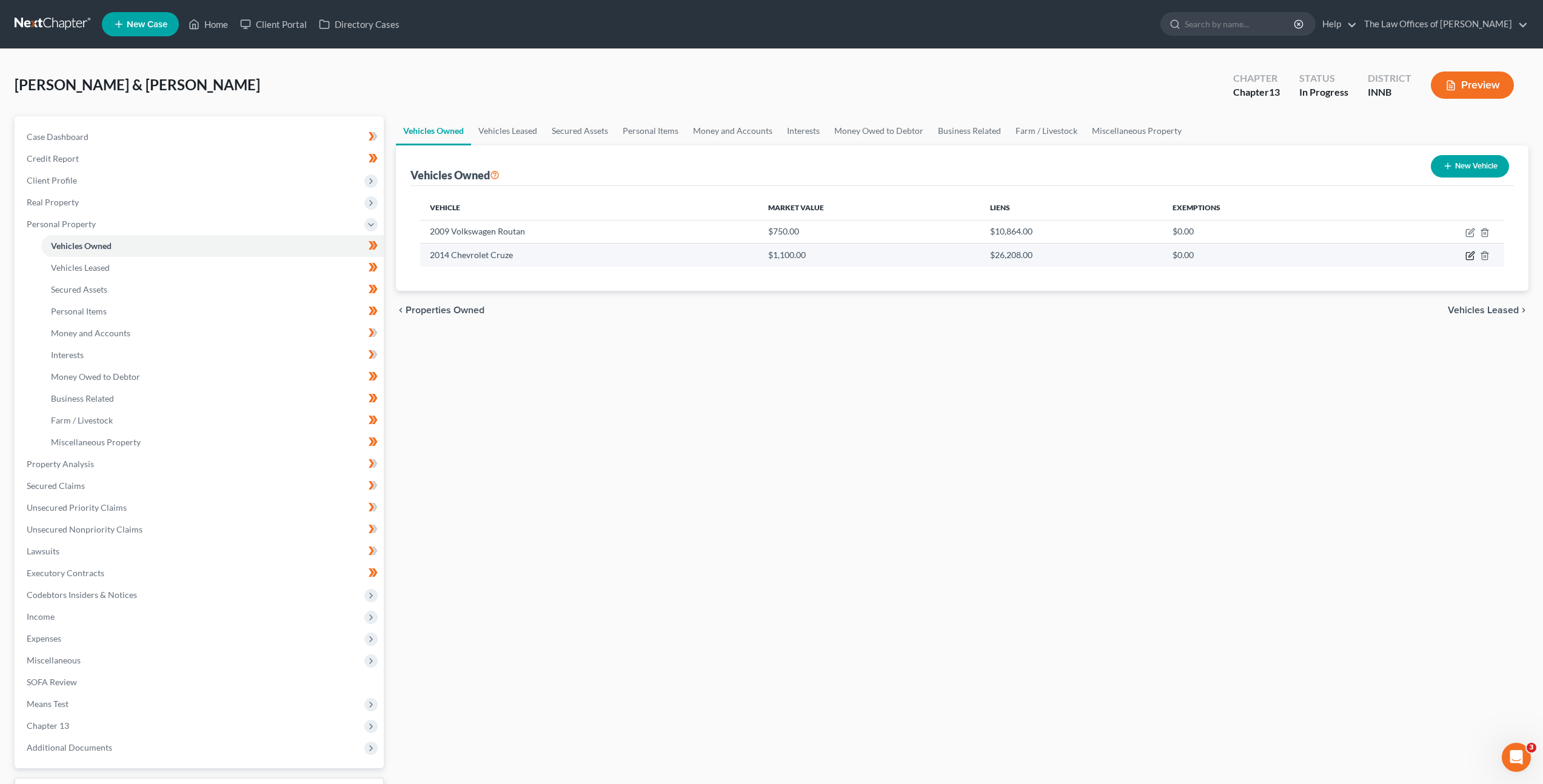
click at [1474, 255] on icon "button" at bounding box center [1470, 256] width 10 height 10
select select "0"
select select "12"
select select "3"
select select "2"
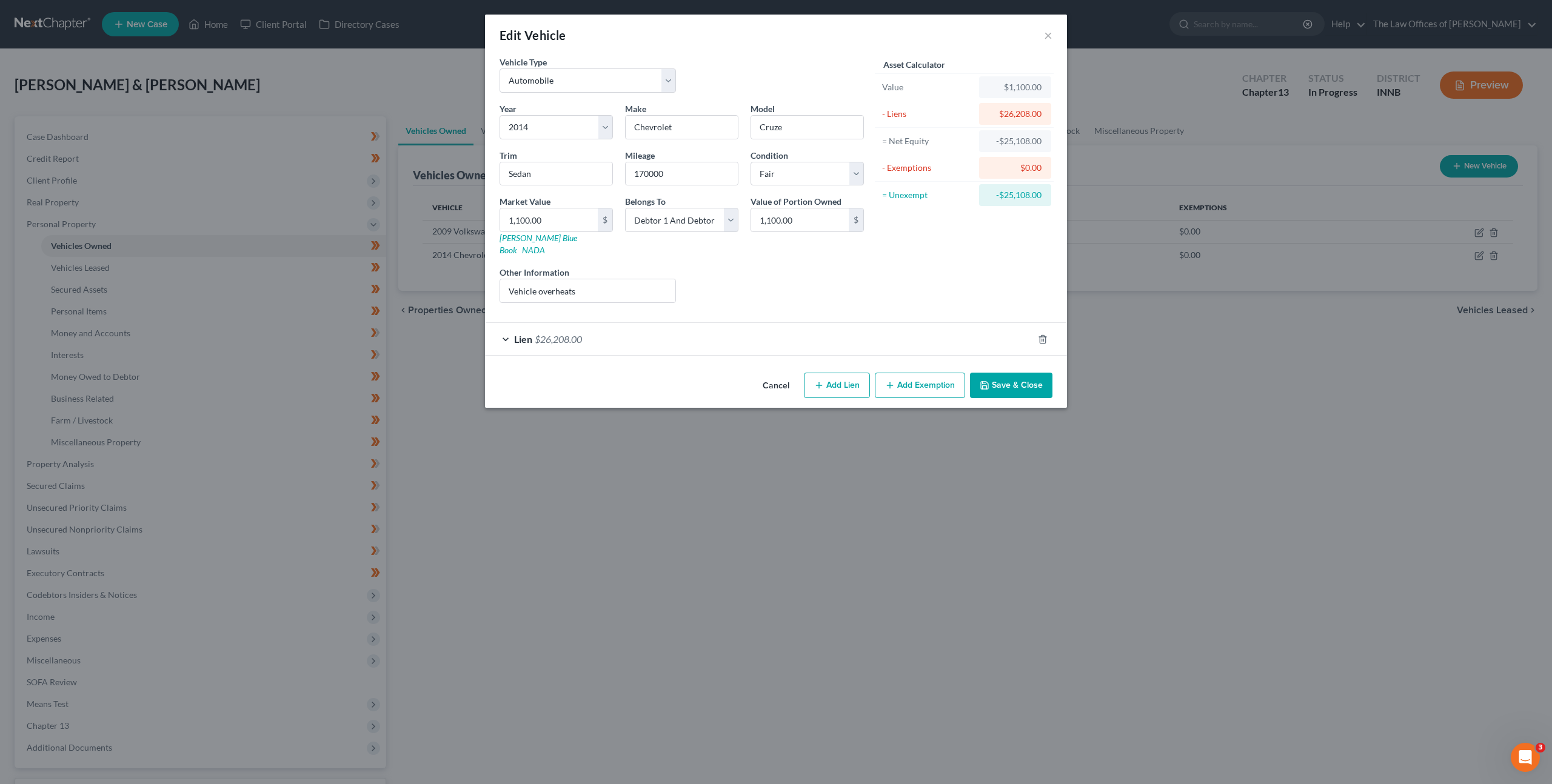
click at [871, 330] on div "Lien $26,208.00" at bounding box center [759, 339] width 548 height 32
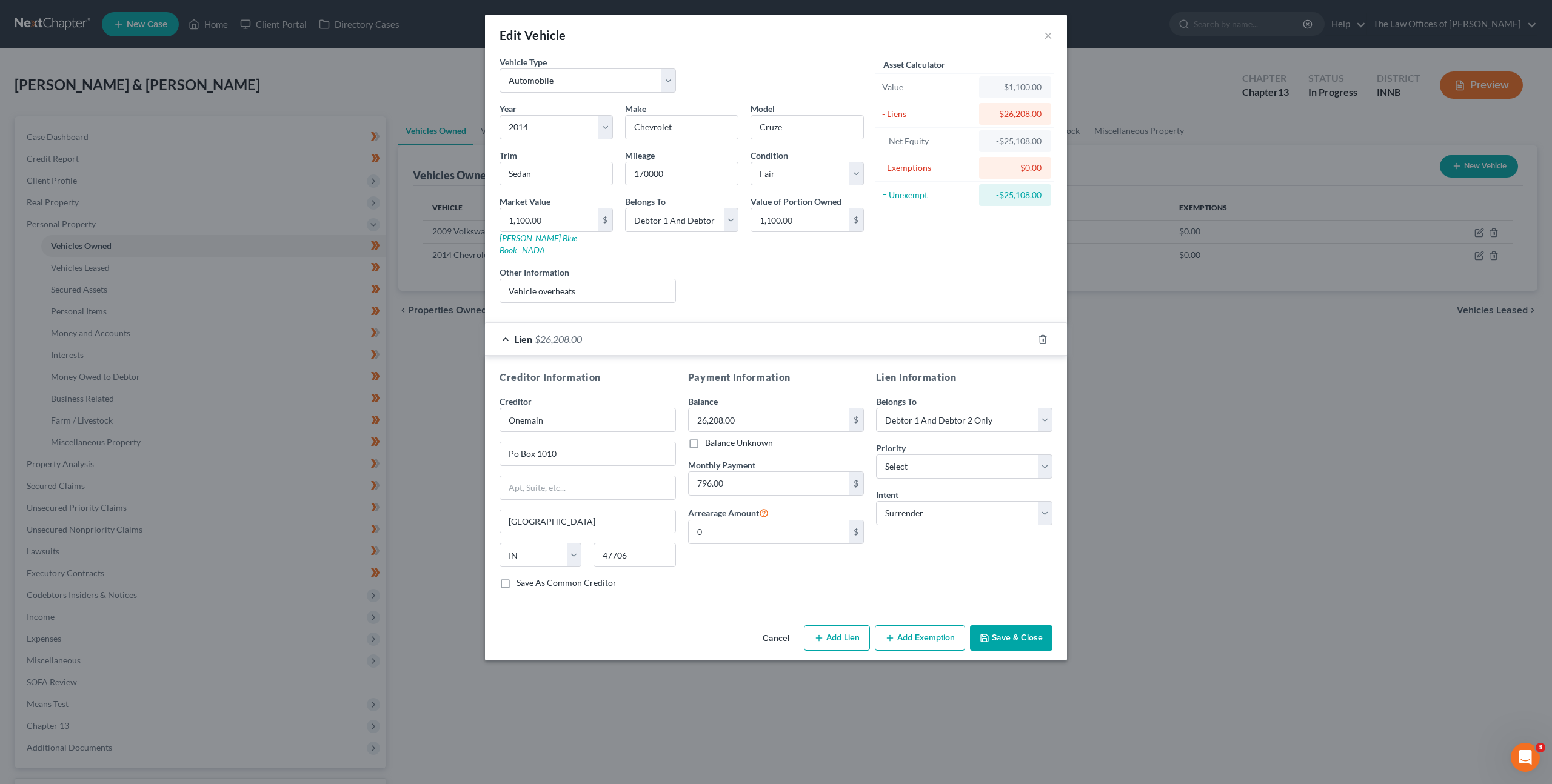
click at [770, 628] on button "Cancel" at bounding box center [776, 638] width 47 height 24
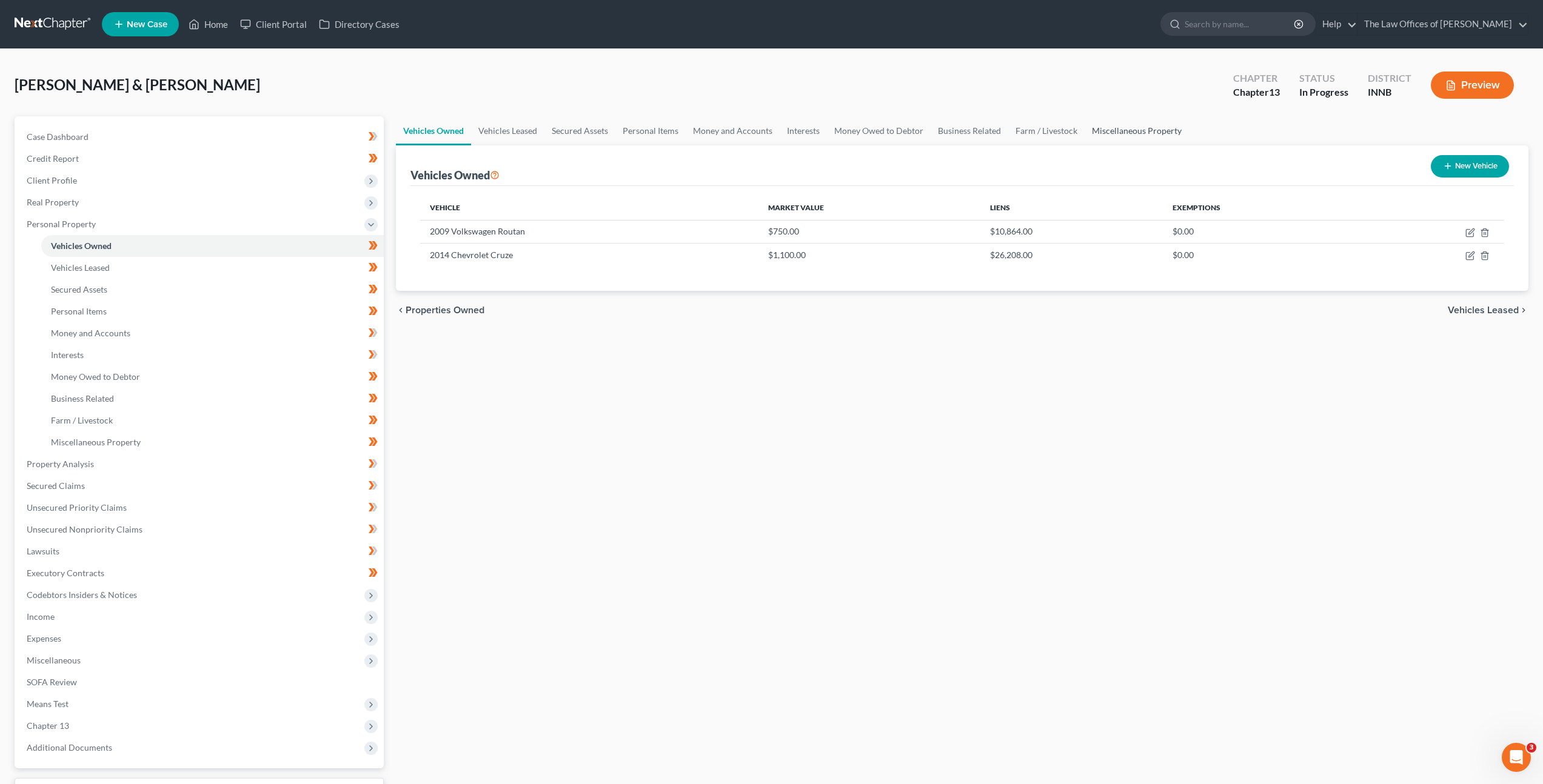
click at [1140, 140] on link "Miscellaneous Property" at bounding box center [1137, 131] width 105 height 30
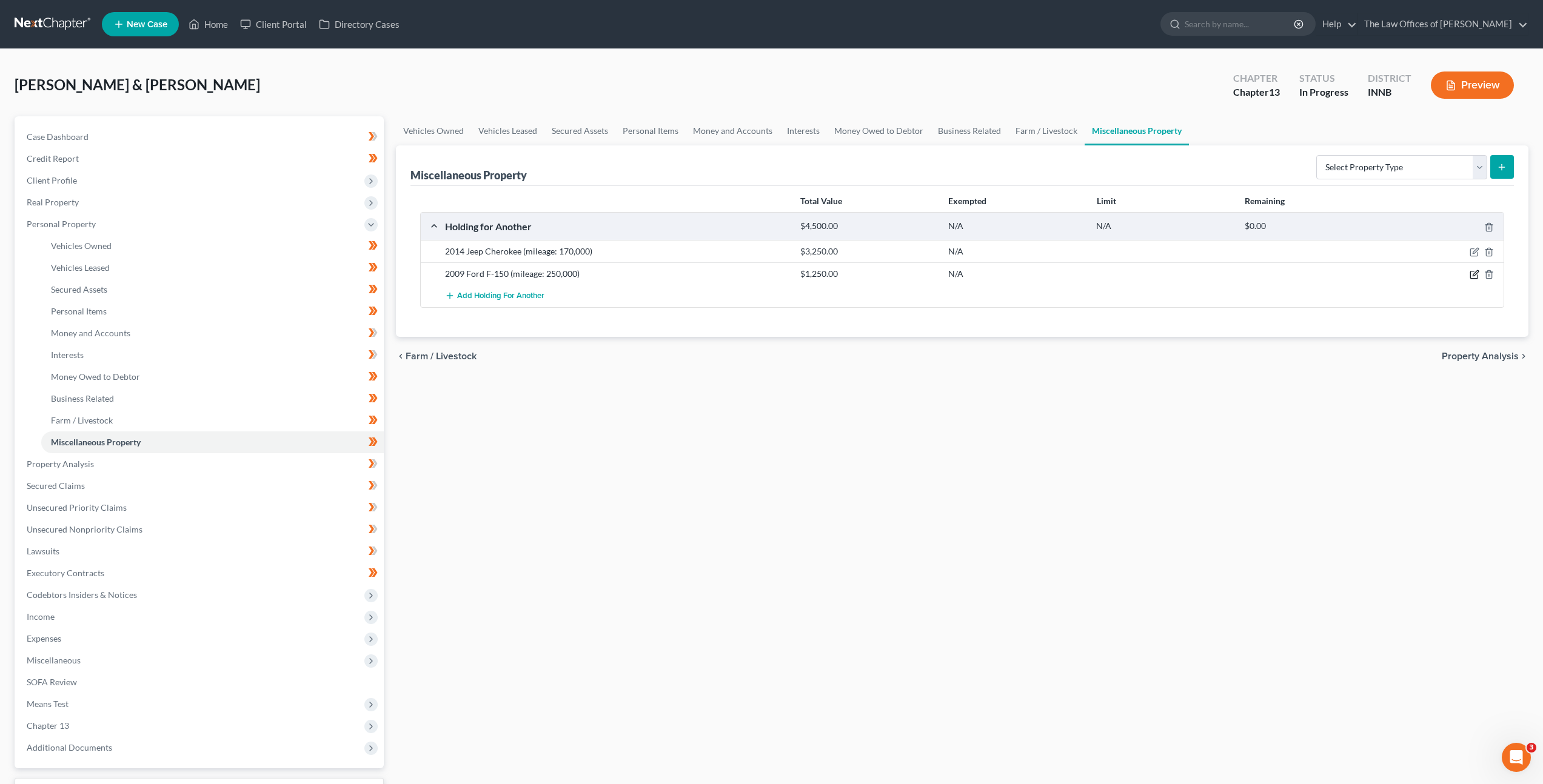
click at [1471, 274] on icon "button" at bounding box center [1474, 275] width 7 height 7
select select "15"
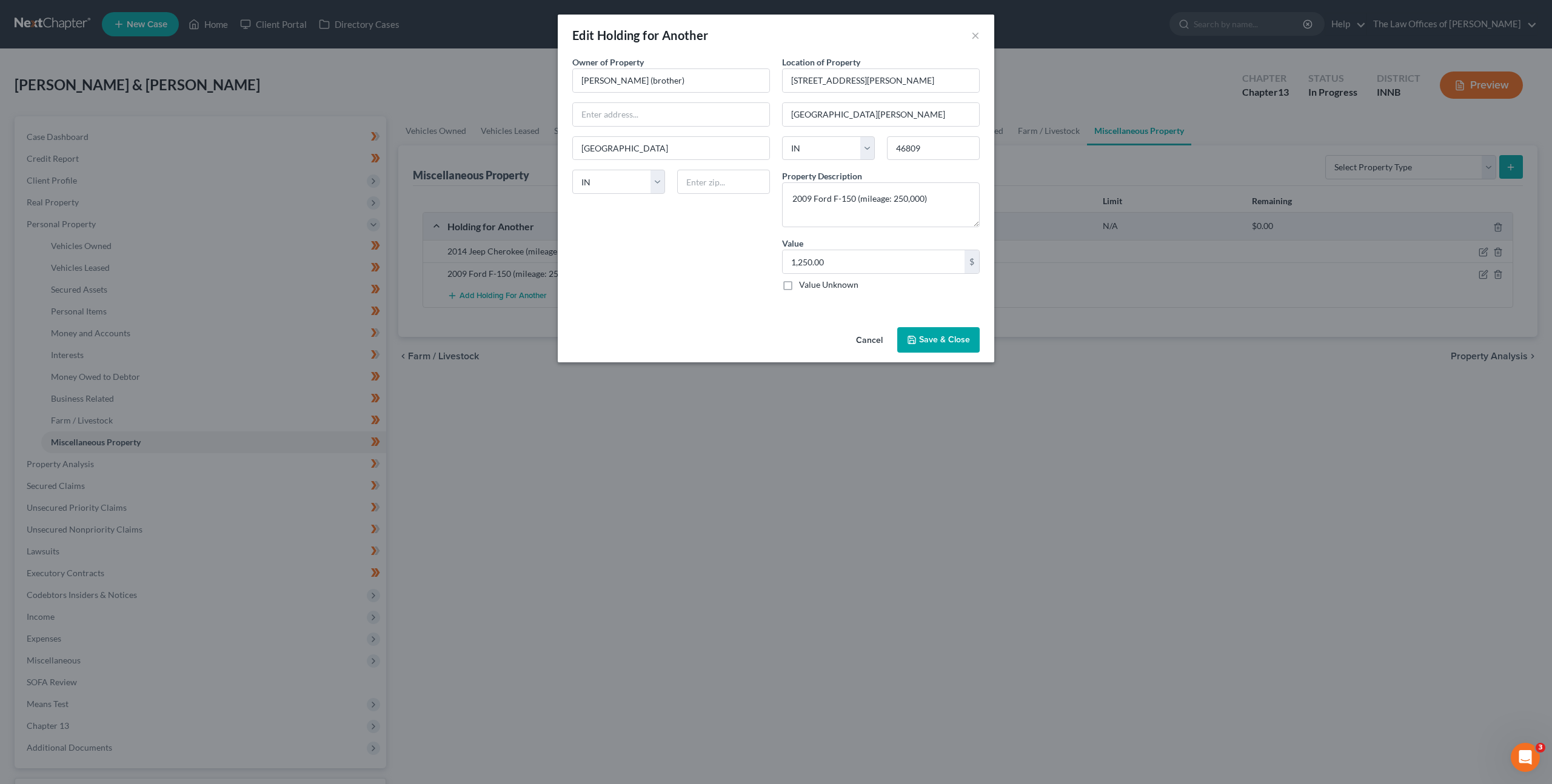
click at [854, 338] on button "Cancel" at bounding box center [869, 340] width 47 height 24
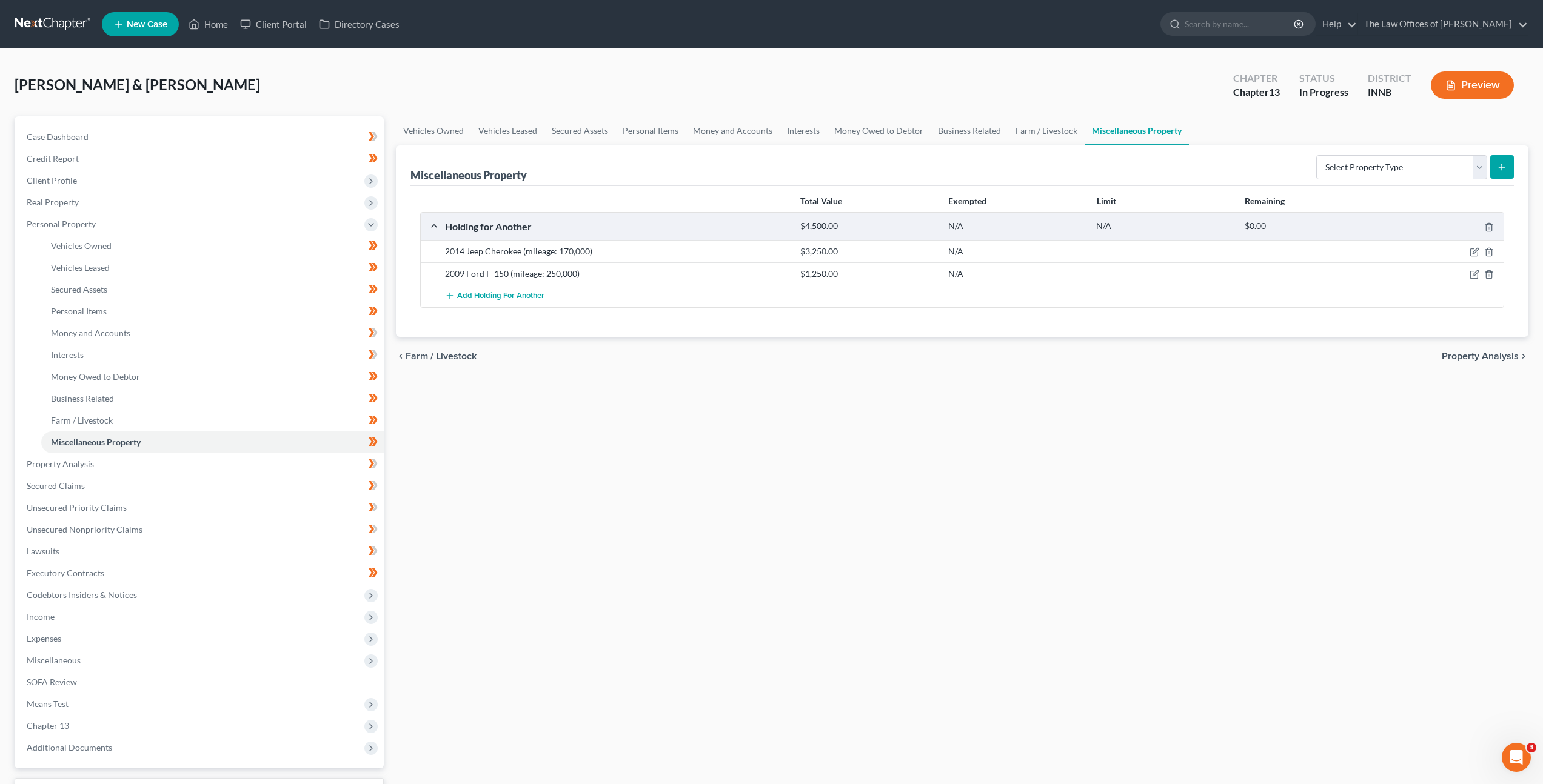
click at [40, 26] on link at bounding box center [53, 24] width 78 height 21
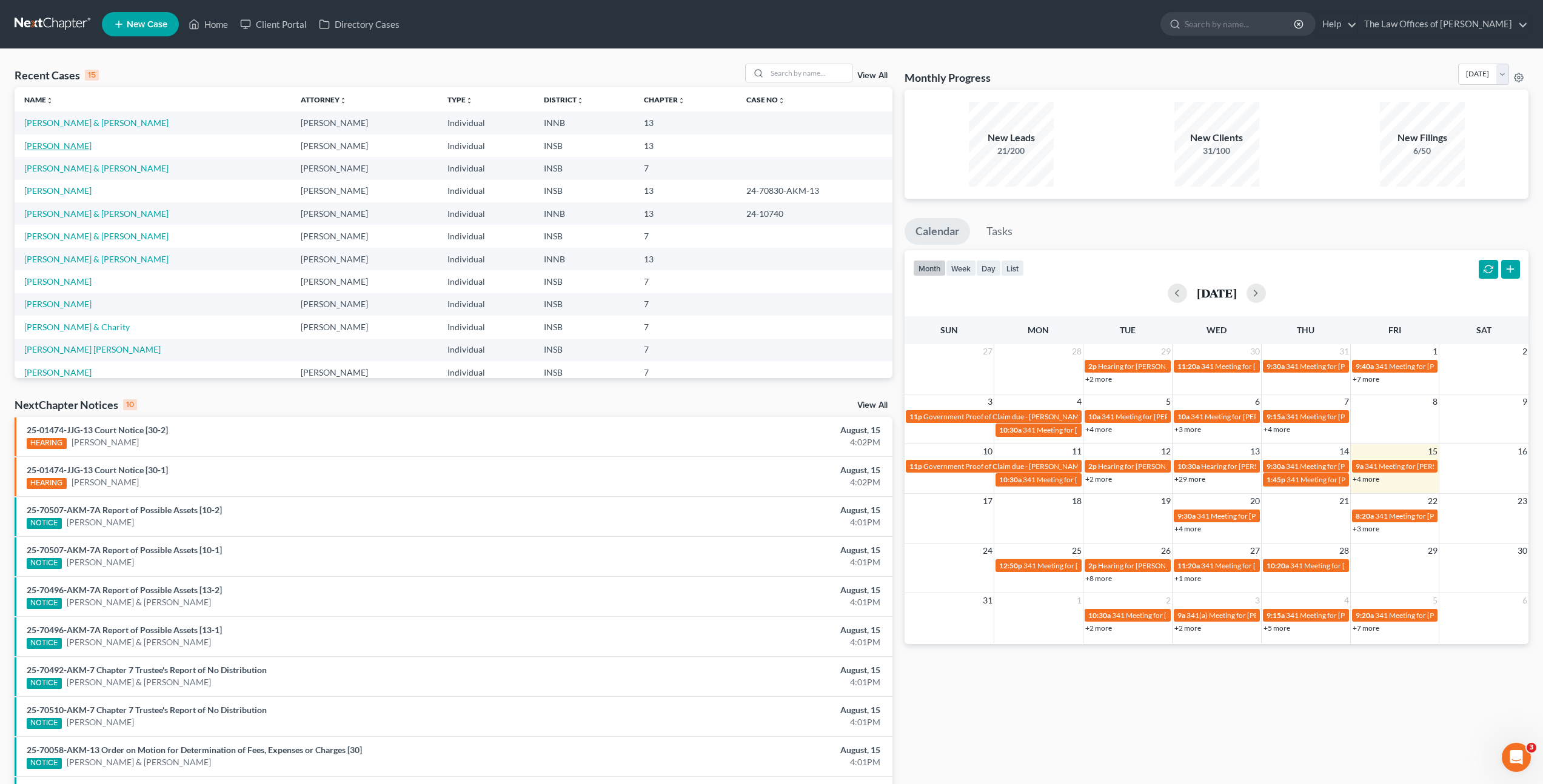
click at [75, 148] on link "[PERSON_NAME]" at bounding box center [57, 146] width 67 height 11
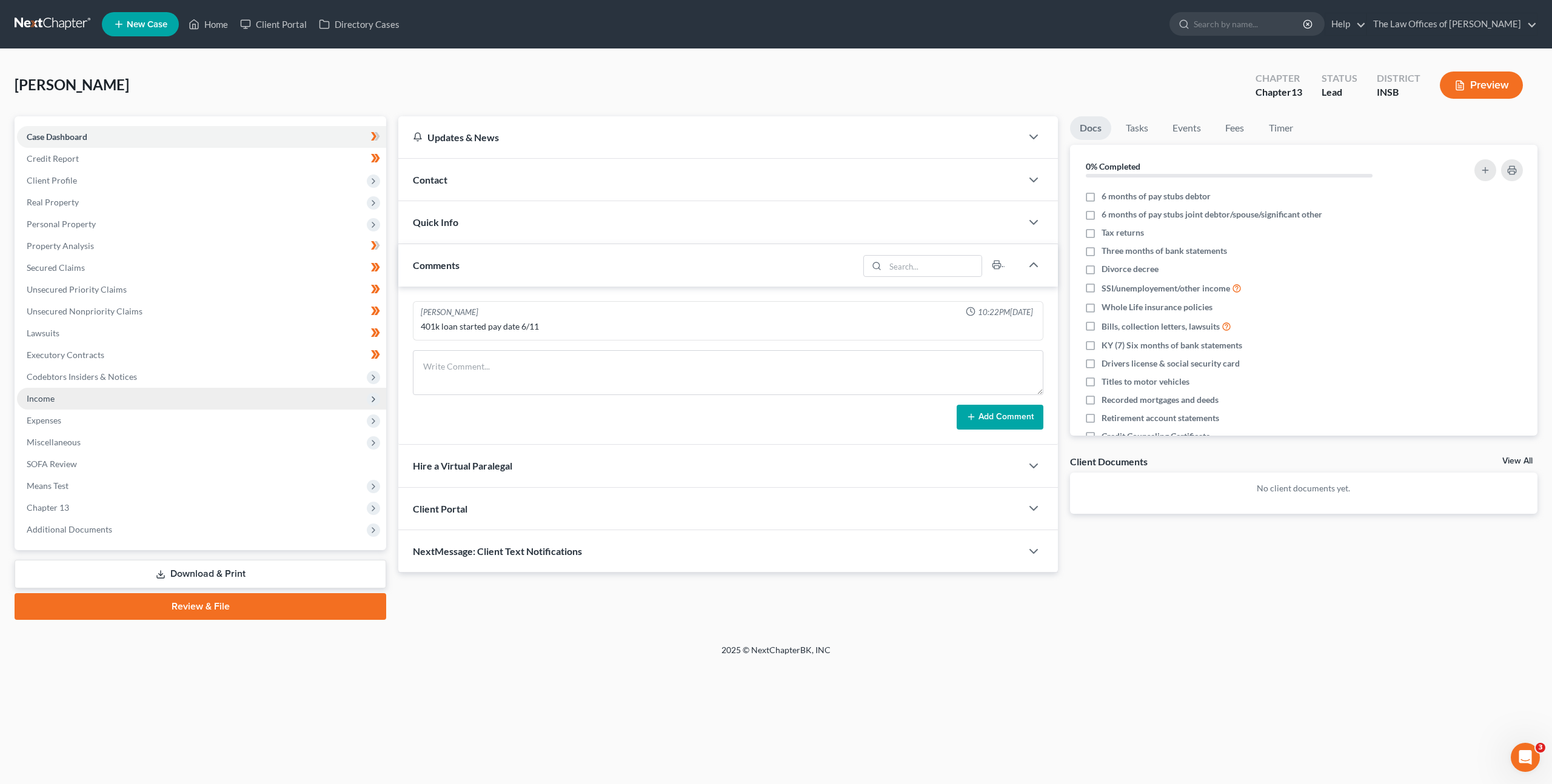
click at [184, 400] on span "Income" at bounding box center [201, 399] width 369 height 21
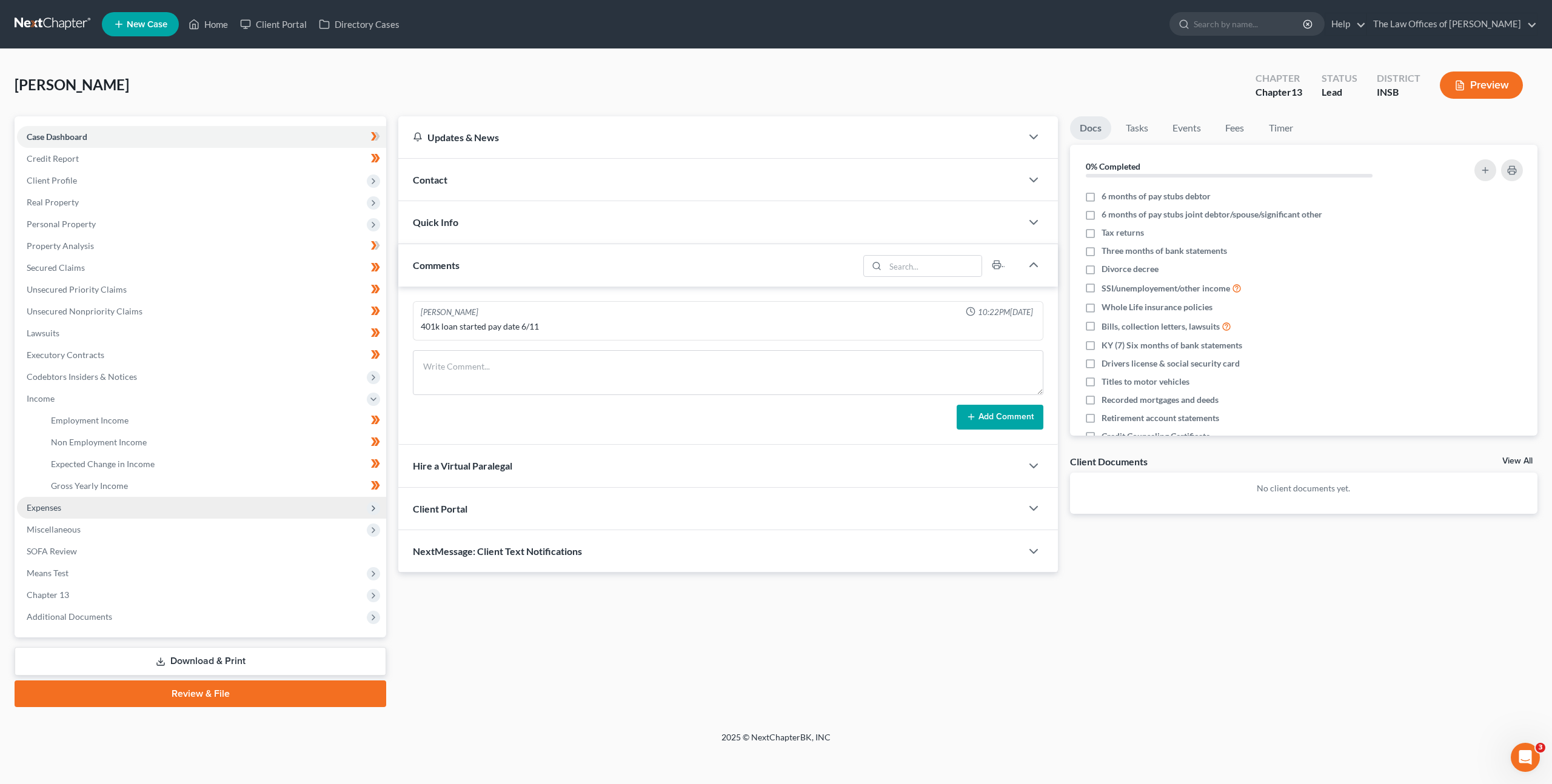
click at [111, 512] on span "Expenses" at bounding box center [201, 508] width 369 height 21
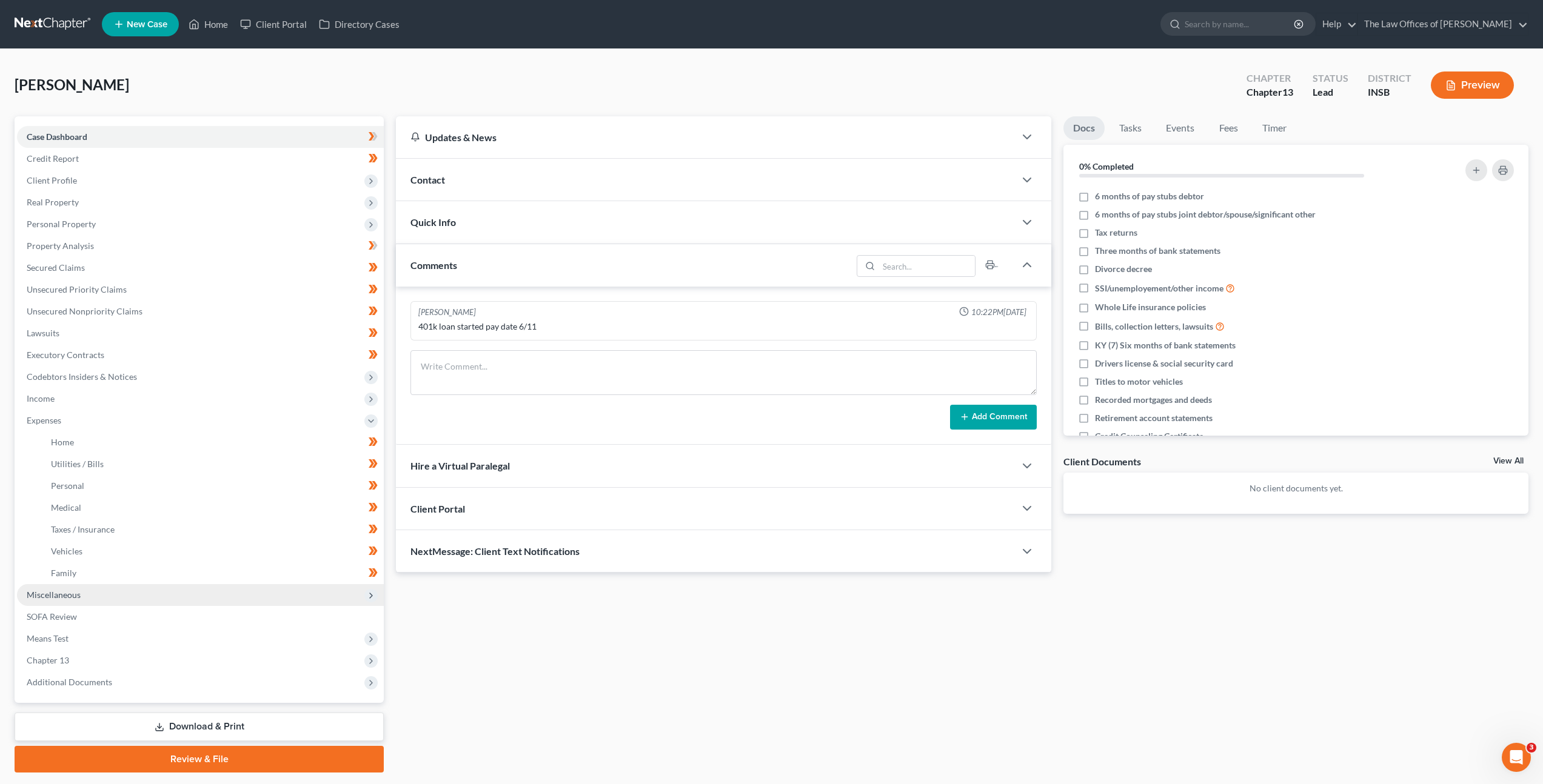
click at [149, 599] on span "Miscellaneous" at bounding box center [200, 594] width 367 height 21
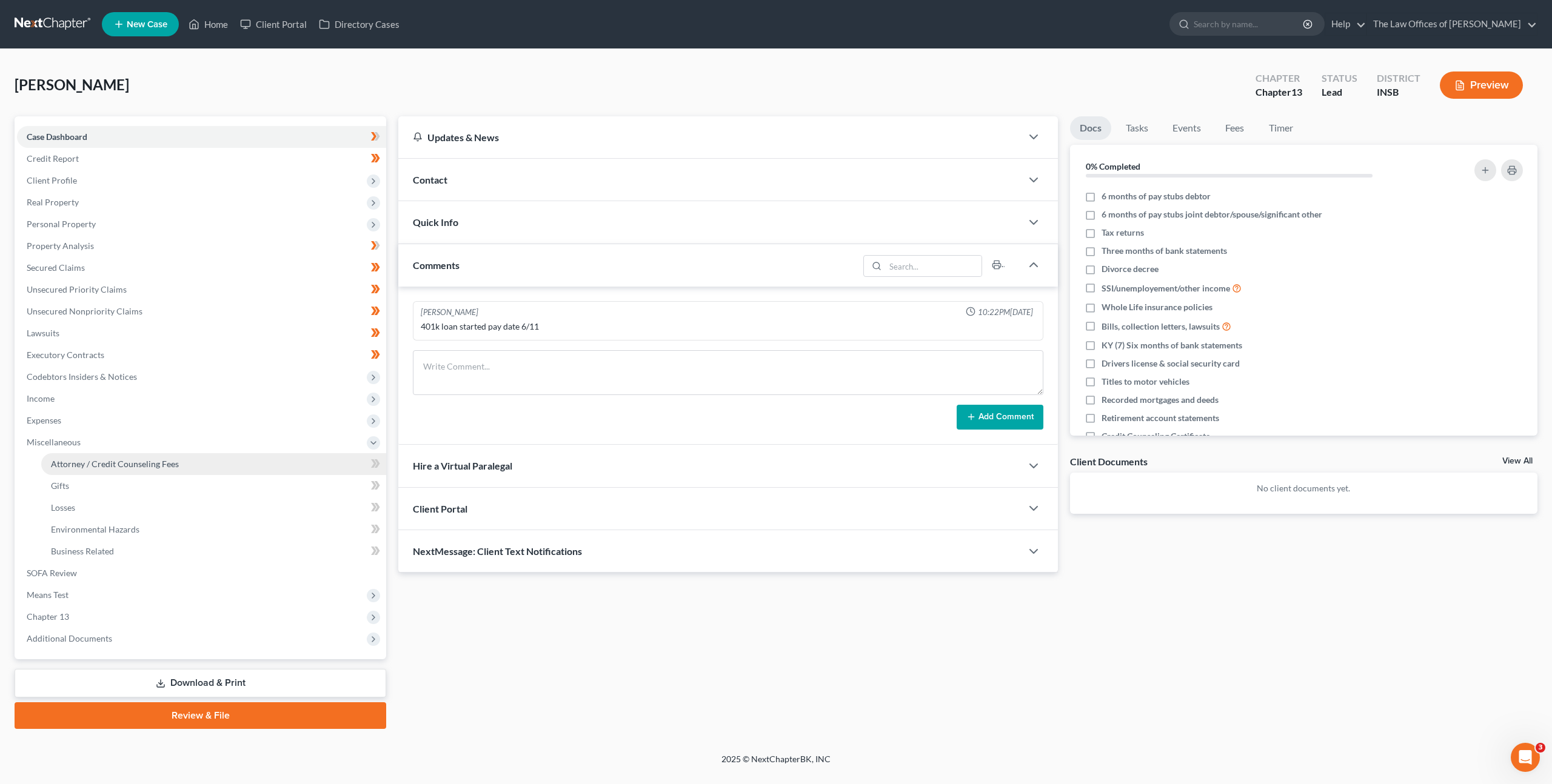
drag, startPoint x: 173, startPoint y: 464, endPoint x: 185, endPoint y: 462, distance: 12.2
click at [173, 464] on span "Attorney / Credit Counseling Fees" at bounding box center [114, 464] width 128 height 11
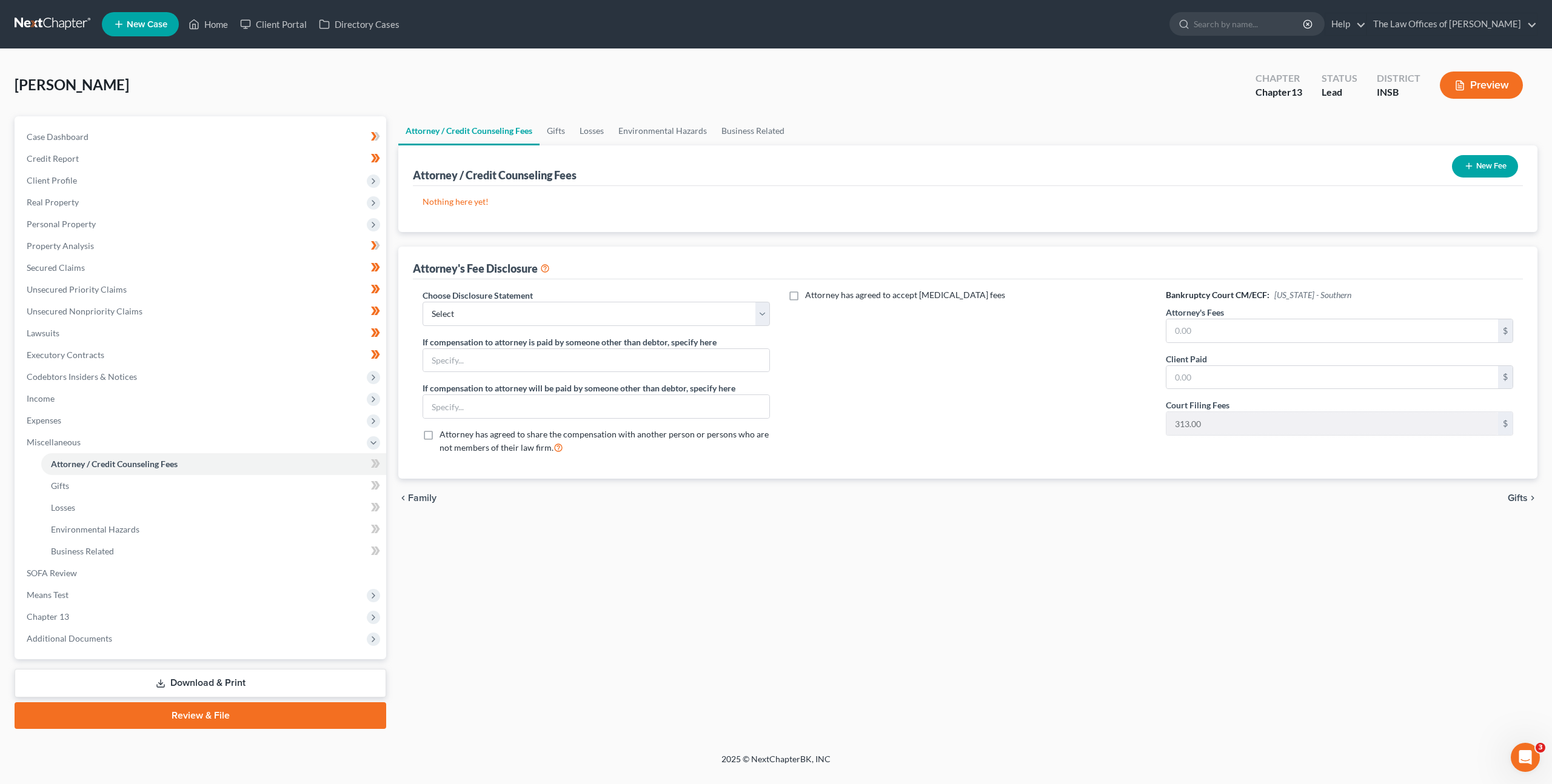
click at [1478, 163] on button "New Fee" at bounding box center [1485, 166] width 66 height 22
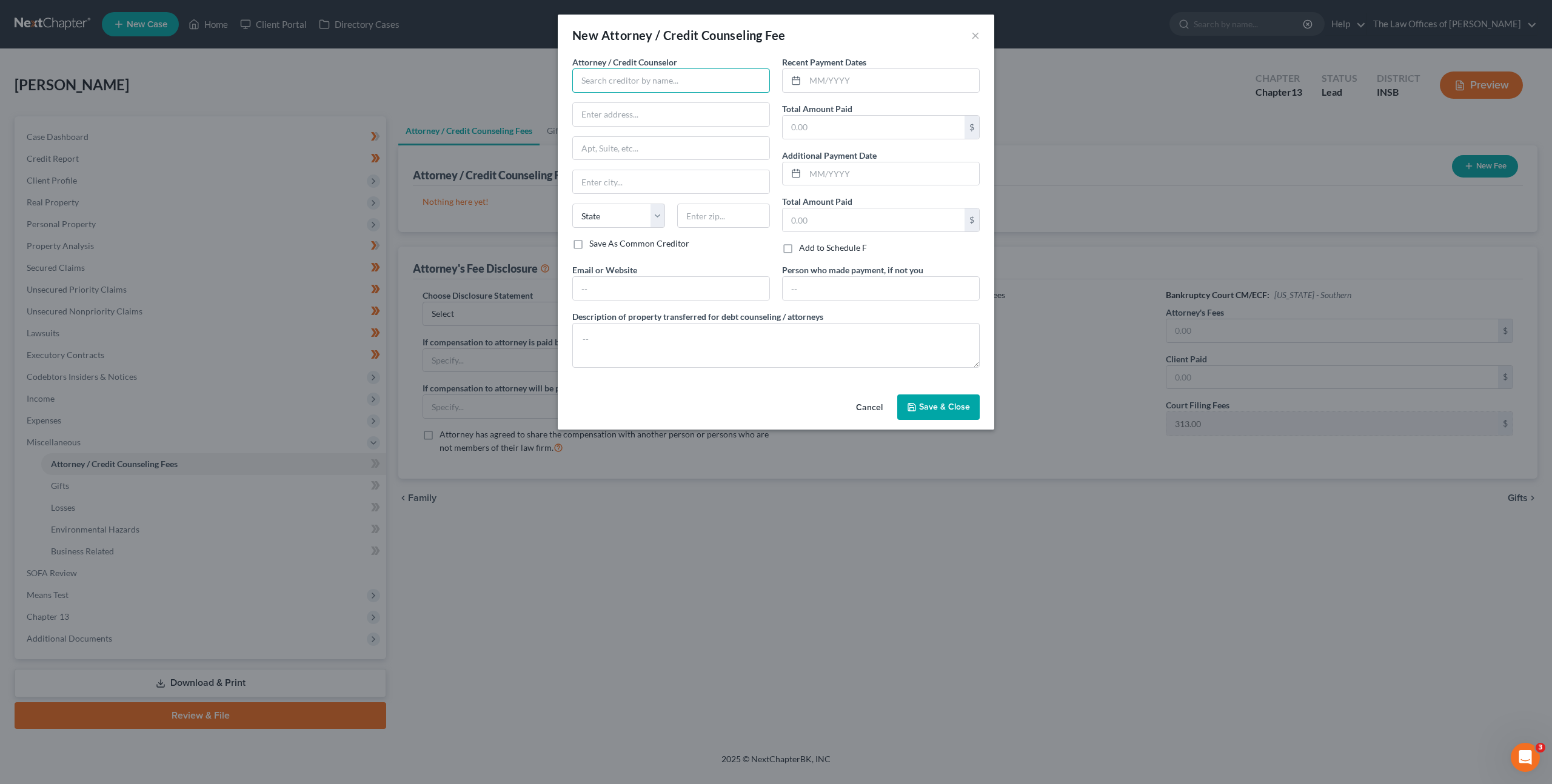
click at [598, 85] on input "text" at bounding box center [671, 80] width 198 height 24
click at [666, 106] on div "The Law Office of [PERSON_NAME], LLC" at bounding box center [660, 102] width 156 height 13
type input "The Law Office of [PERSON_NAME], LLC"
type input "[STREET_ADDRESS]"
type input "Suite 111"
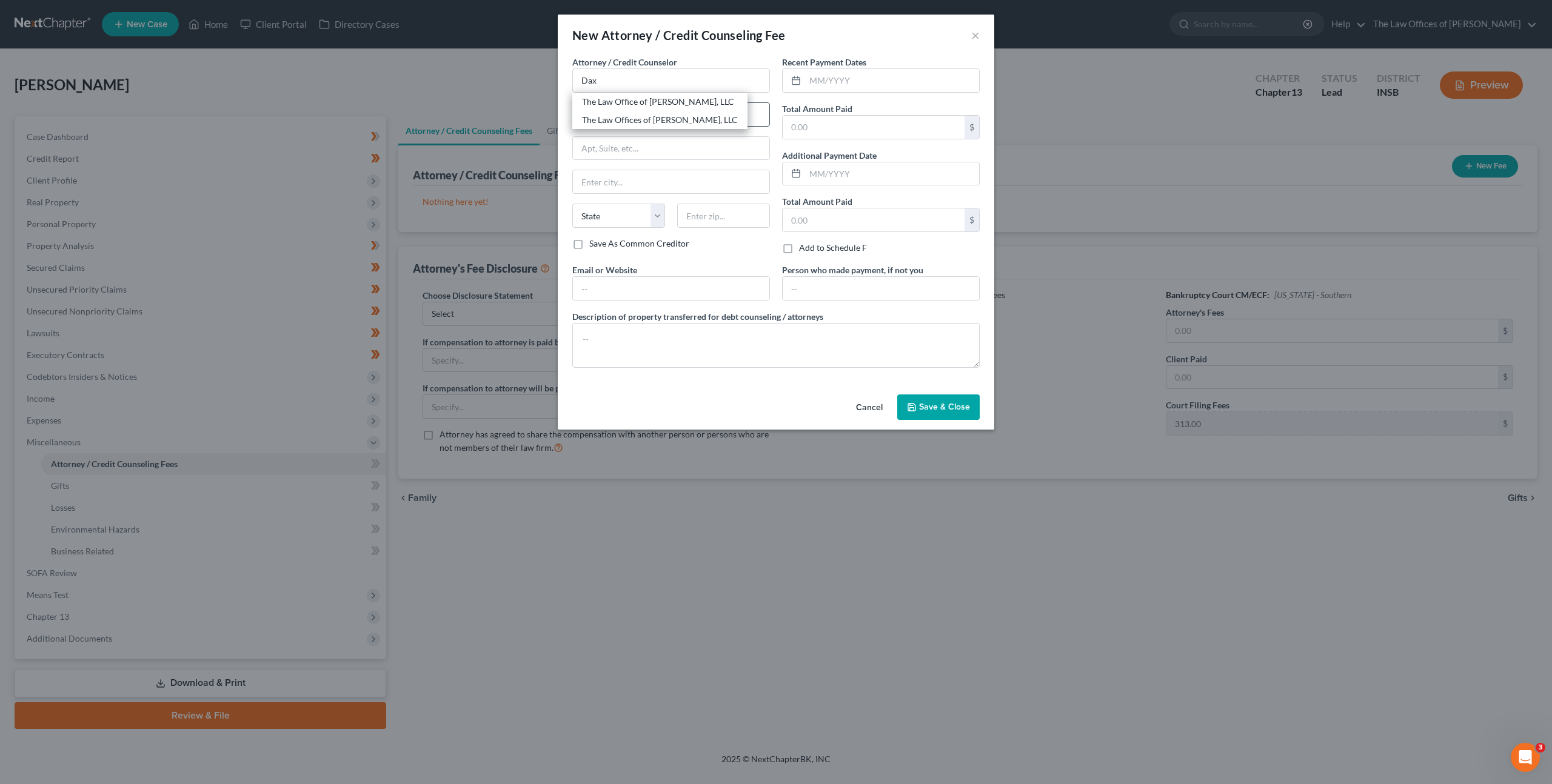
type input "[GEOGRAPHIC_DATA]"
select select "15"
type input "47708"
drag, startPoint x: 650, startPoint y: 287, endPoint x: 789, endPoint y: 265, distance: 140.7
click at [656, 285] on input "text" at bounding box center [672, 289] width 197 height 23
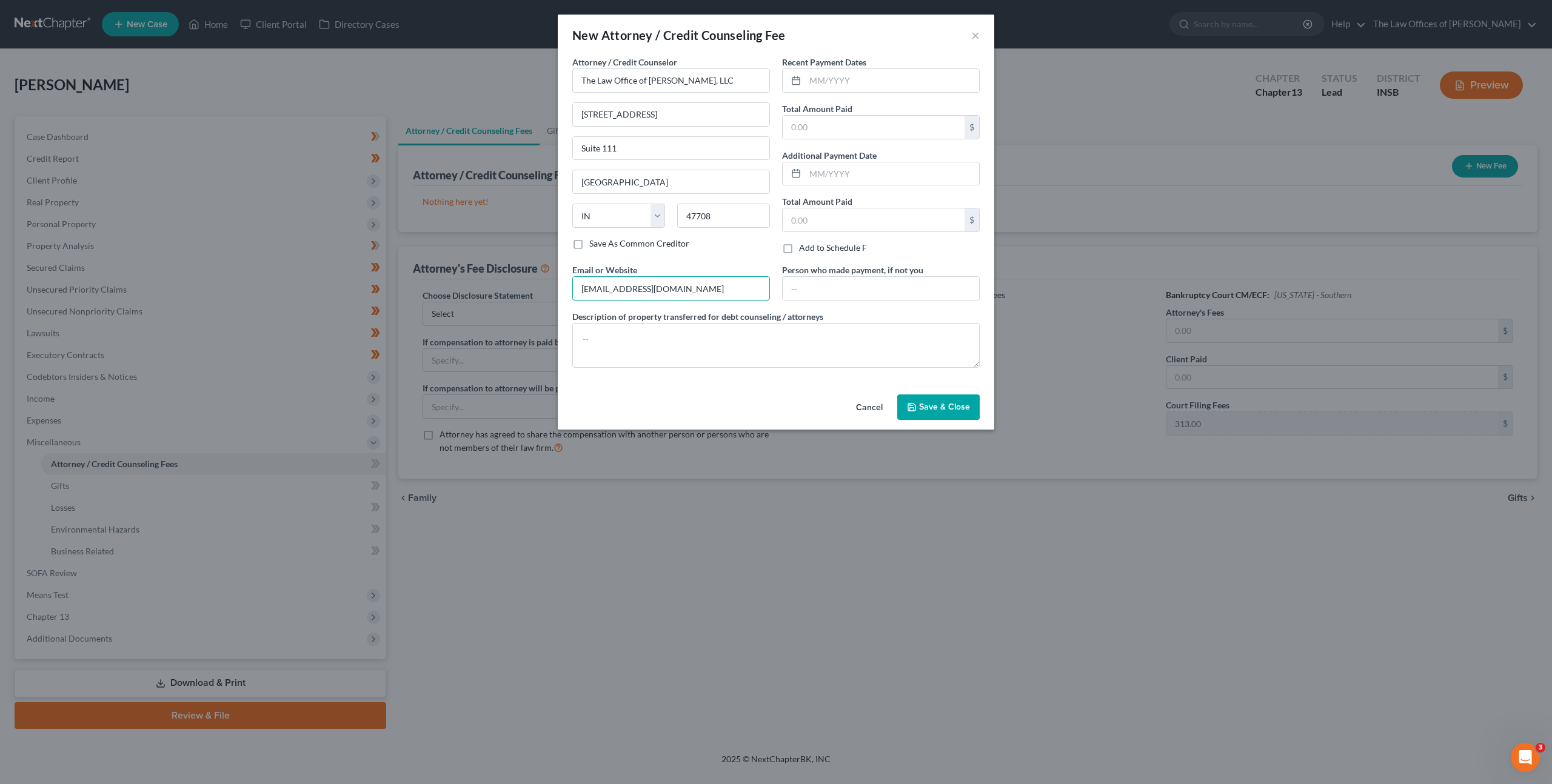
type input "[EMAIL_ADDRESS][DOMAIN_NAME]"
click at [921, 401] on span "Save & Close" at bounding box center [945, 407] width 51 height 11
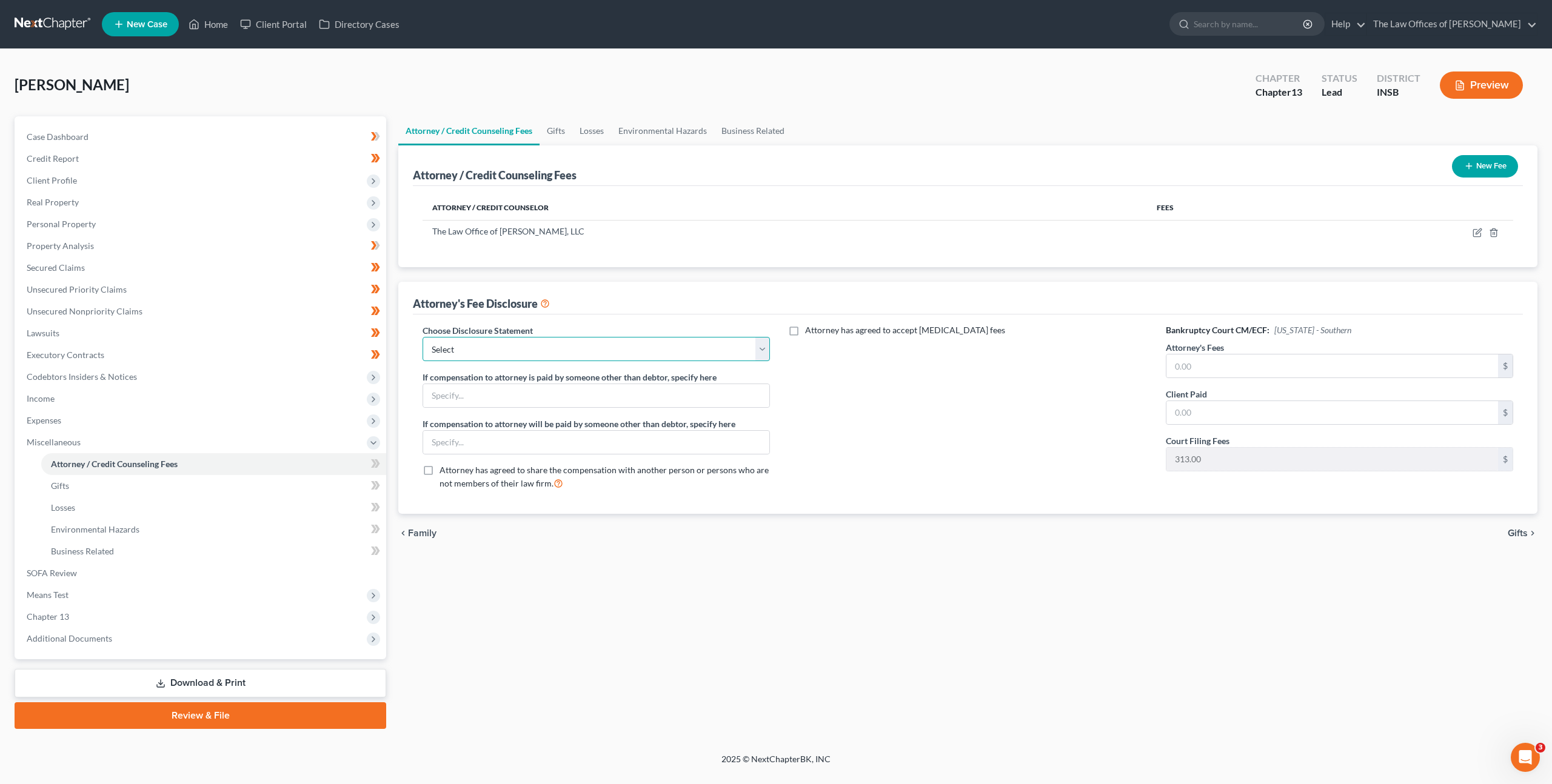
click at [680, 339] on select "Select KYWB - Ch. 13 - $313.00+ paid prior to filing KYWB - Ch 7 - Paid in Full…" at bounding box center [596, 349] width 347 height 24
select select "17"
click at [422, 337] on select "Select KYWB - Ch. 13 - $313.00+ paid prior to filing KYWB - Ch 7 - Paid in Full…" at bounding box center [596, 349] width 347 height 24
click at [917, 416] on div "Attorney has agreed to accept [MEDICAL_DATA] fees" at bounding box center [967, 412] width 371 height 175
click at [365, 468] on span at bounding box center [376, 465] width 21 height 18
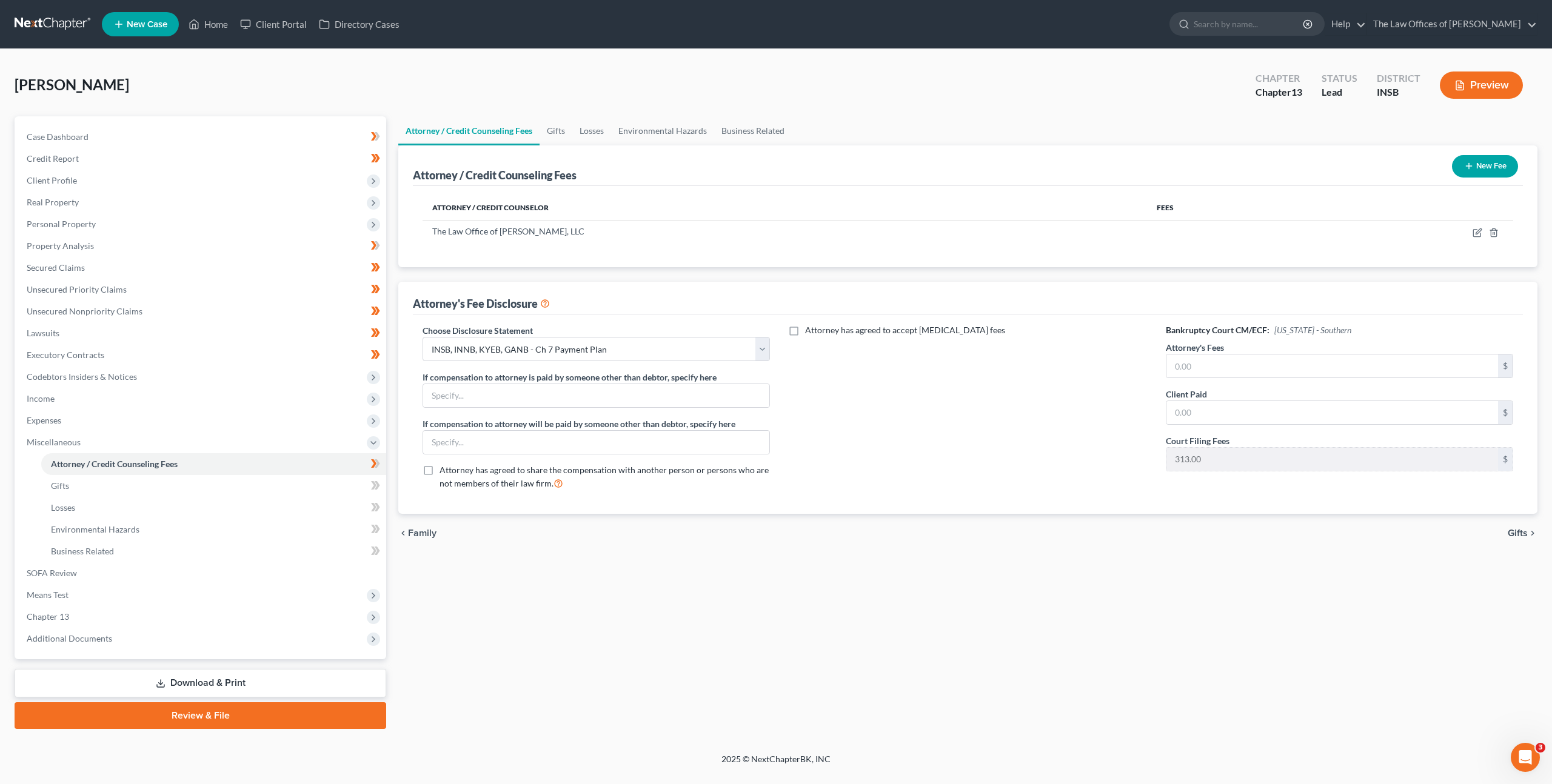
click at [183, 679] on link "Download & Print" at bounding box center [199, 683] width 371 height 29
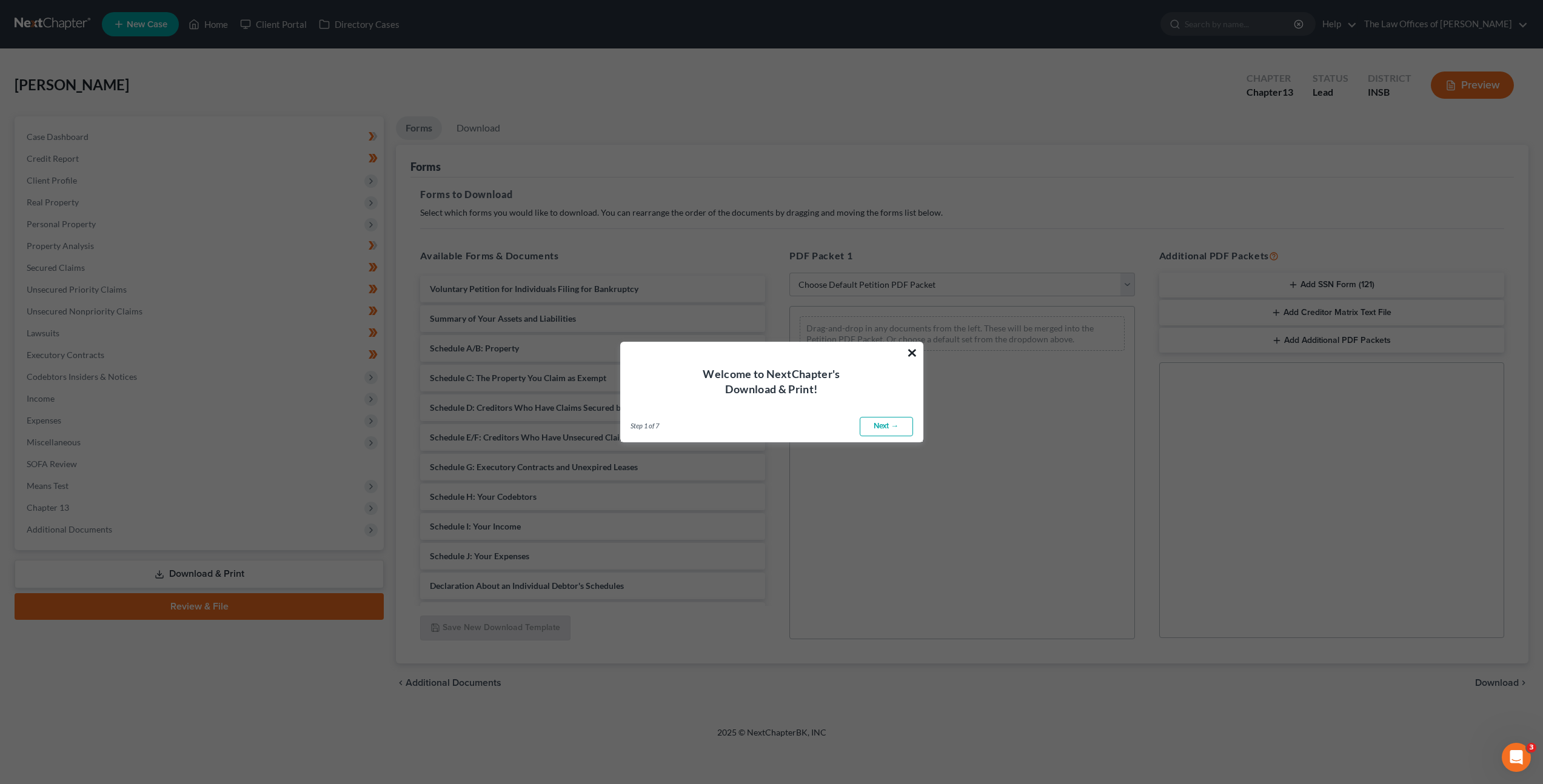
click at [912, 350] on button "×" at bounding box center [911, 353] width 12 height 20
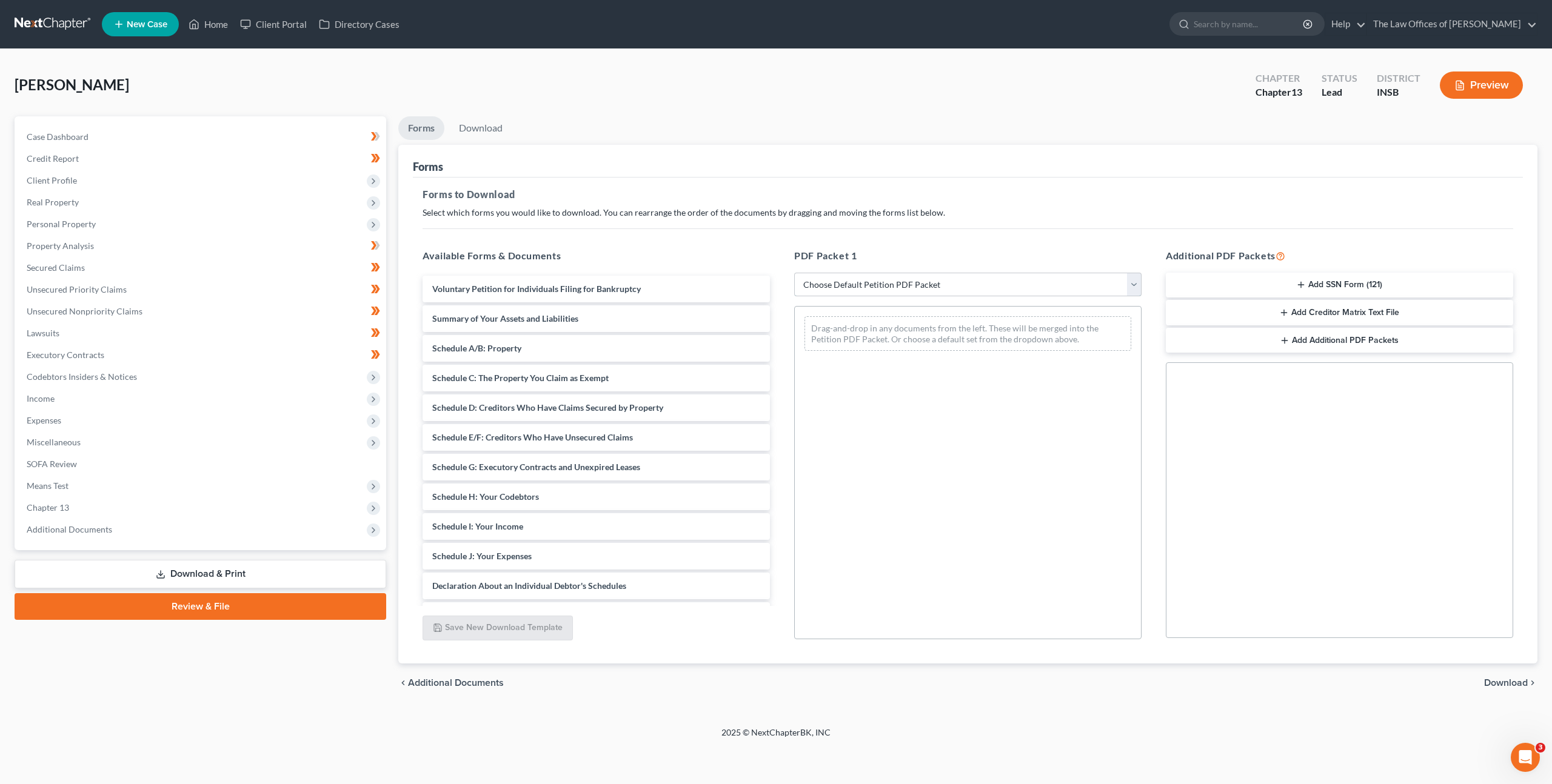
click at [902, 273] on select "Choose Default Petition PDF Packet Complete Bankruptcy Petition (all forms and …" at bounding box center [968, 284] width 347 height 24
select select "0"
click at [794, 273] on select "Choose Default Petition PDF Packet Complete Bankruptcy Petition (all forms and …" at bounding box center [968, 284] width 347 height 24
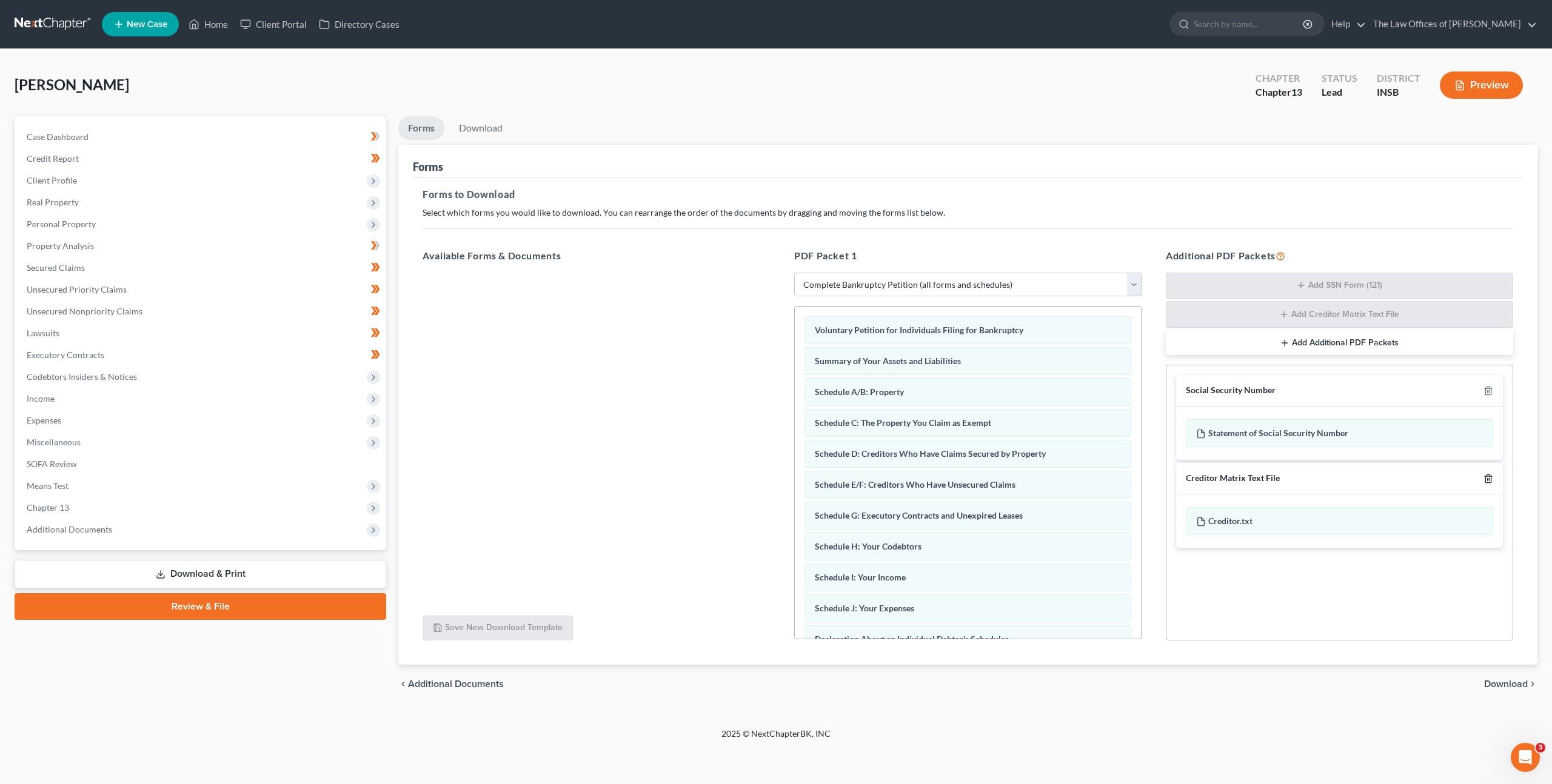
click at [1488, 479] on icon "button" at bounding box center [1488, 478] width 10 height 10
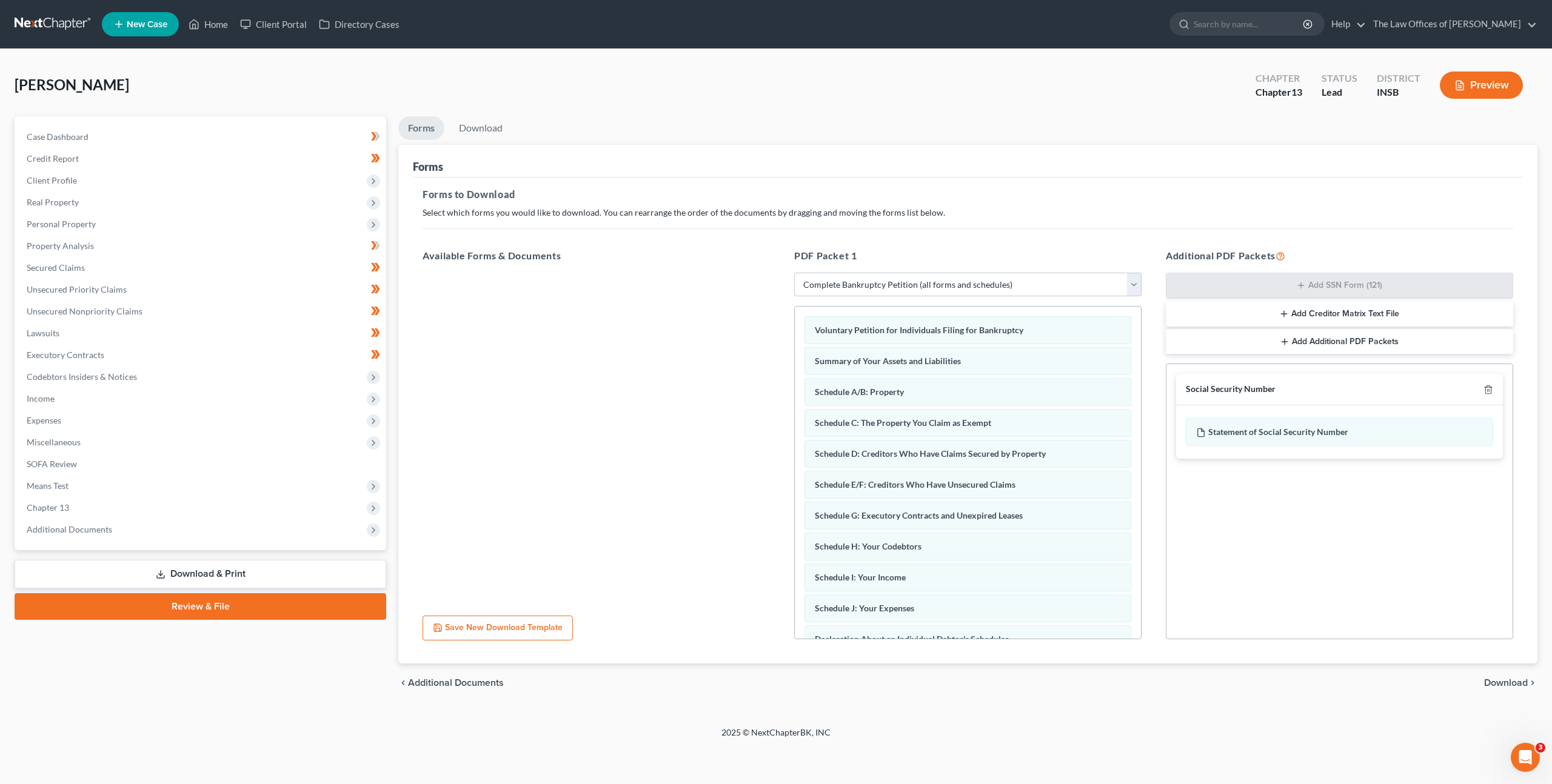
click at [1488, 687] on span "Download" at bounding box center [1505, 682] width 44 height 10
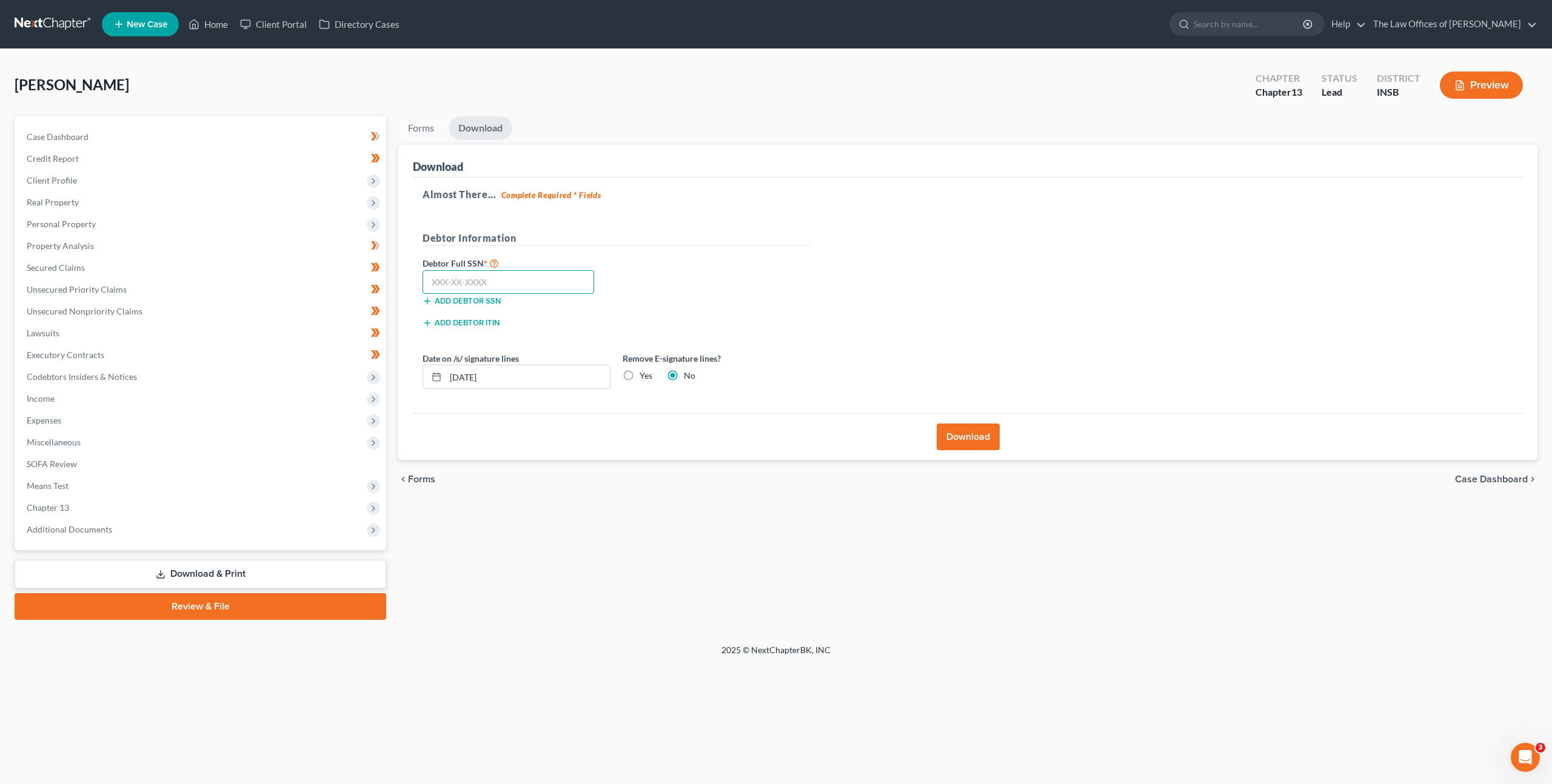
click at [482, 281] on input "text" at bounding box center [508, 282] width 172 height 24
paste input "406-51-4088"
type input "406-51-4088"
click at [666, 267] on div "Debtor Full SSN * 406-51-4088 Add debtor SSN" at bounding box center [616, 286] width 400 height 61
click at [640, 374] on label "Yes" at bounding box center [646, 375] width 13 height 13
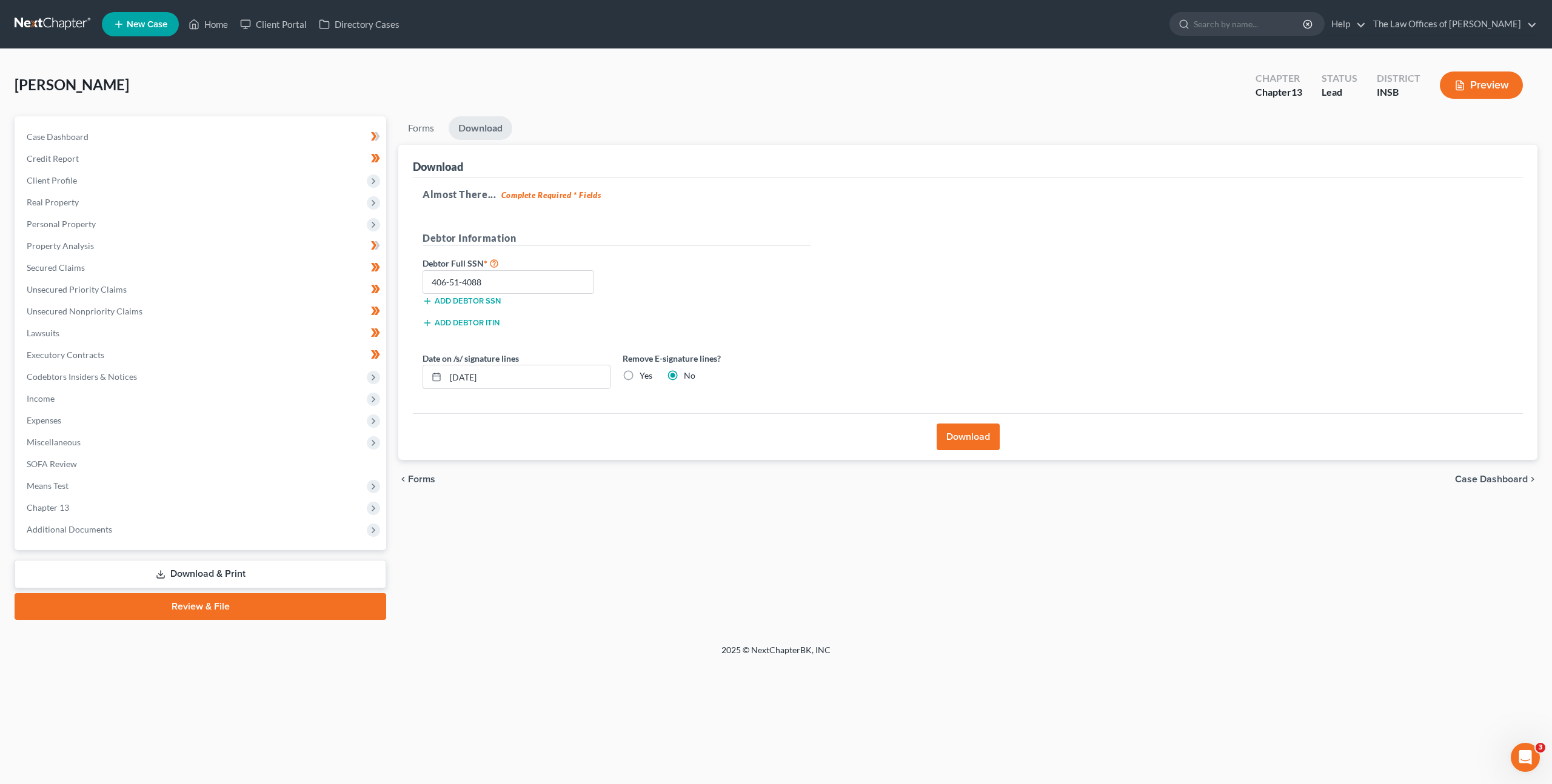
click at [644, 374] on input "Yes" at bounding box center [648, 373] width 8 height 8
radio input "true"
radio input "false"
click at [864, 333] on div "Almost There... Complete Required * Fields Debtor Information Debtor Full SSN *…" at bounding box center [968, 296] width 1110 height 236
drag, startPoint x: 984, startPoint y: 434, endPoint x: 1044, endPoint y: 308, distance: 139.6
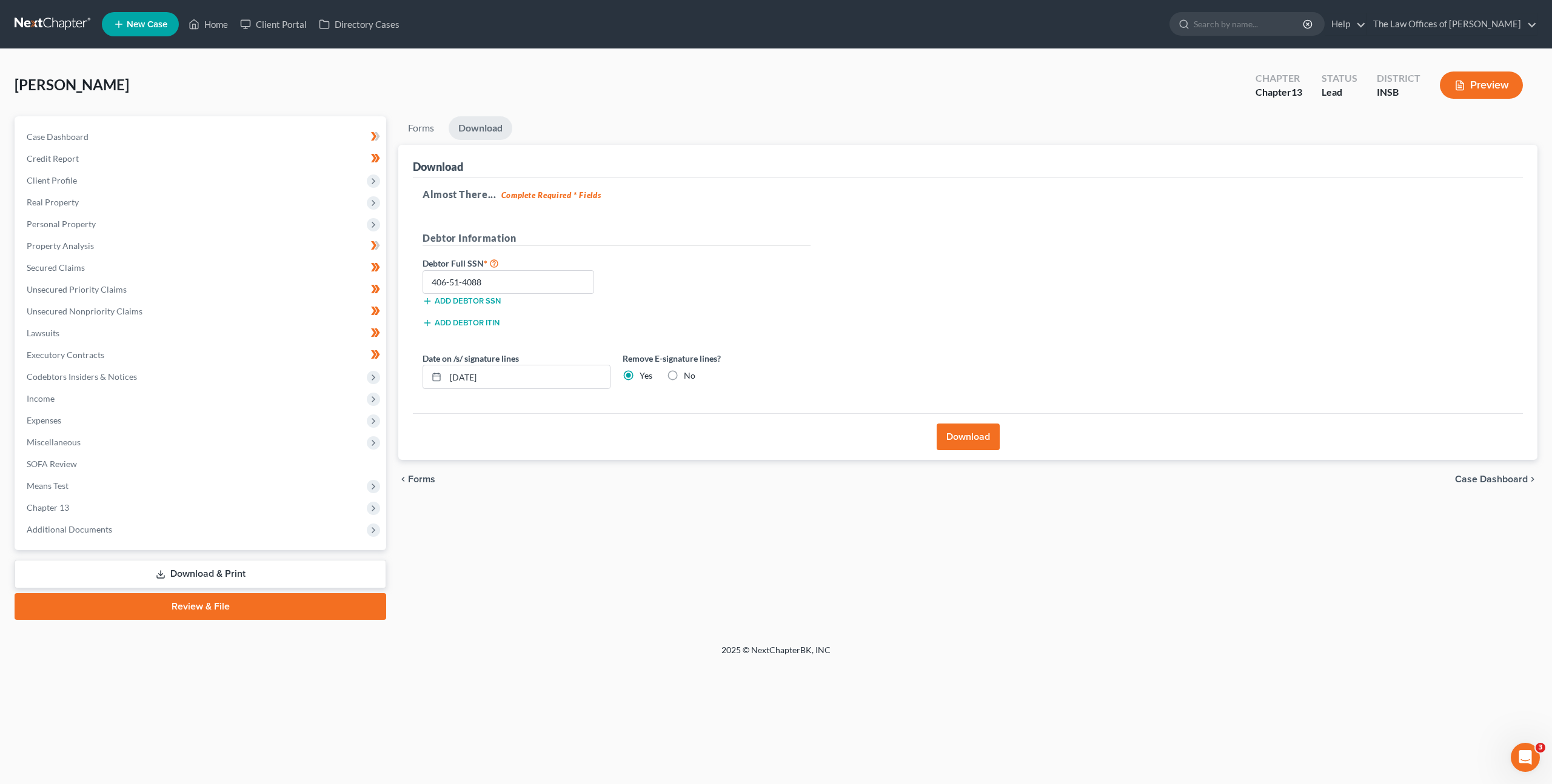
click at [985, 434] on button "Download" at bounding box center [968, 437] width 63 height 27
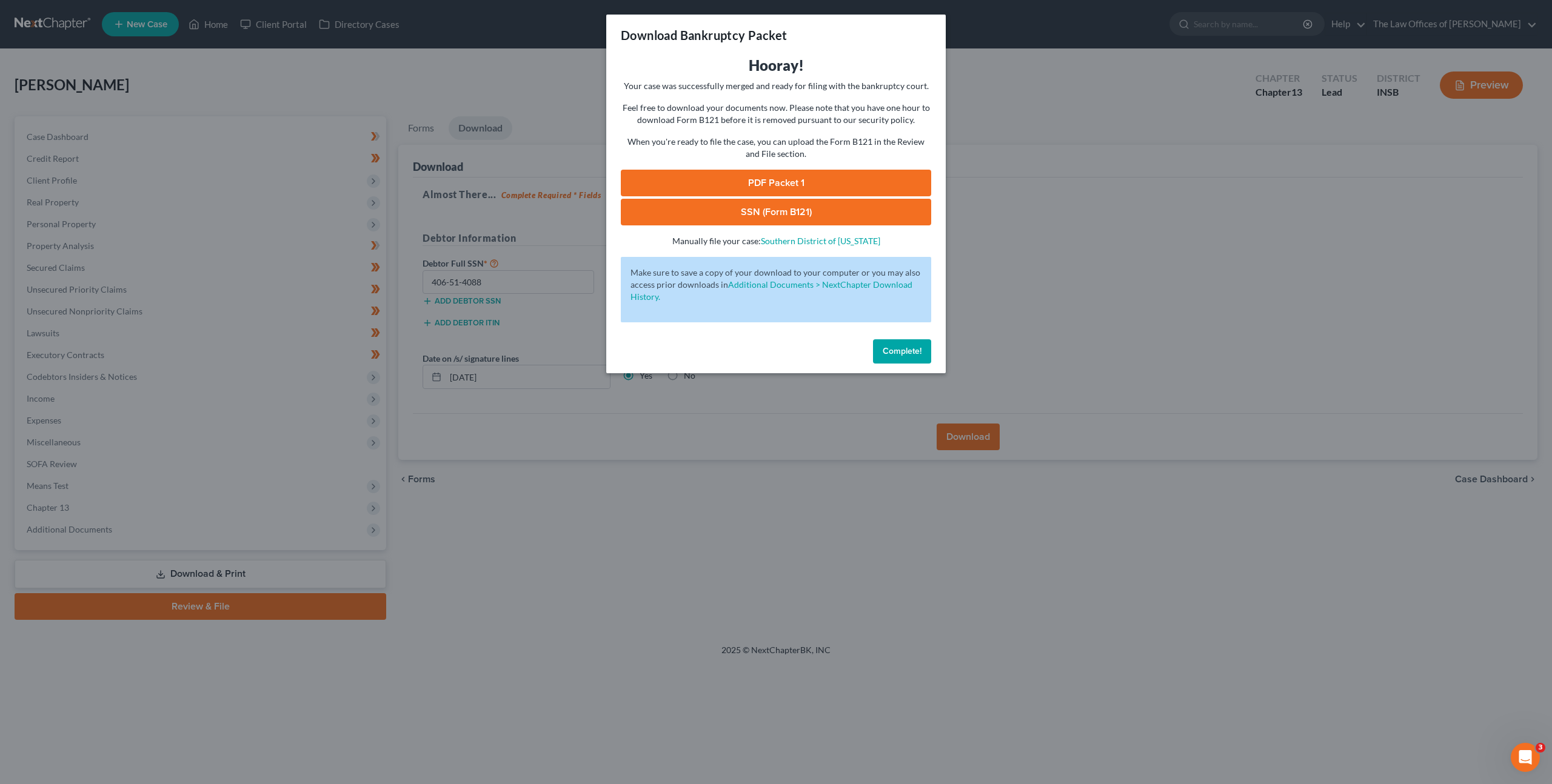
click at [770, 179] on link "PDF Packet 1" at bounding box center [776, 183] width 310 height 27
click at [782, 209] on link "SSN (Form B121)" at bounding box center [776, 212] width 310 height 27
